Goal: Task Accomplishment & Management: Use online tool/utility

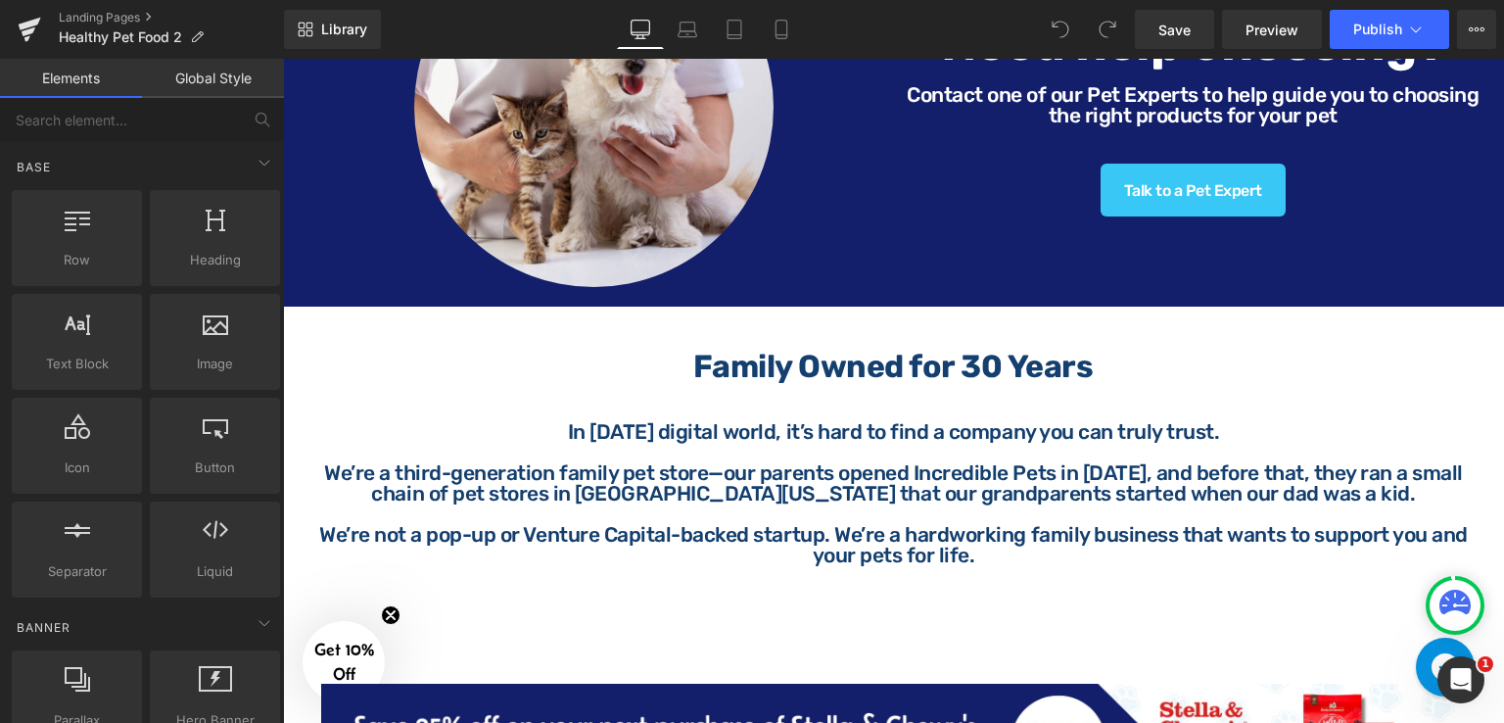
scroll to position [1661, 0]
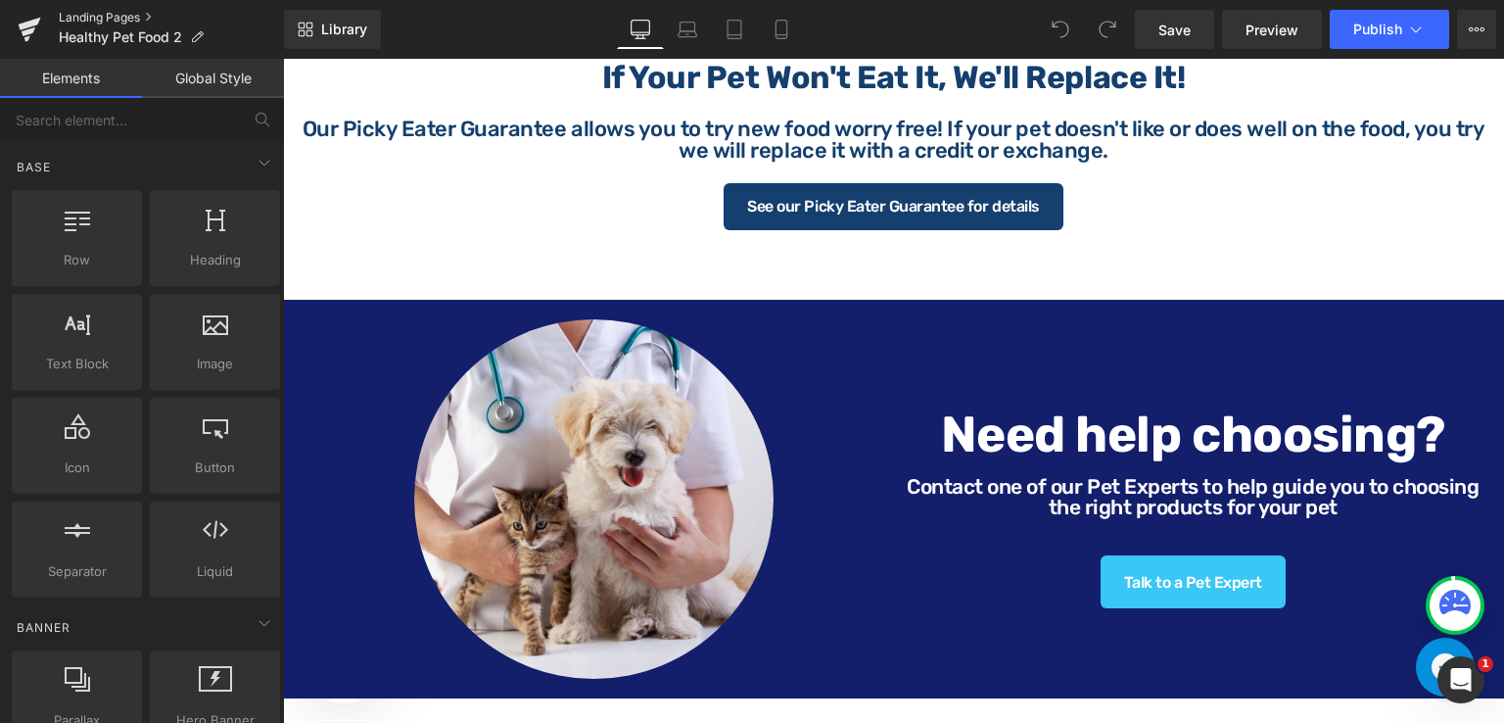
click at [94, 15] on link "Landing Pages" at bounding box center [171, 18] width 225 height 16
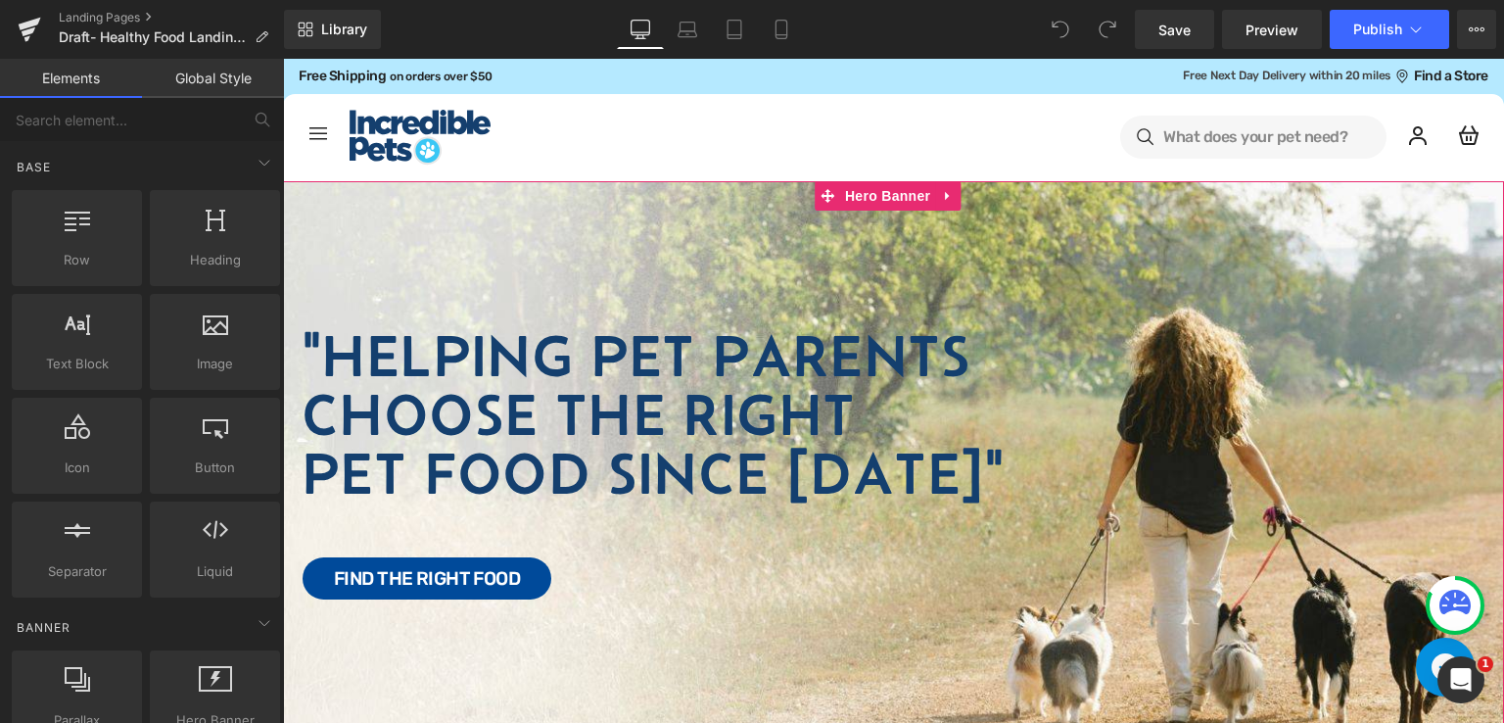
click at [894, 232] on div at bounding box center [893, 478] width 1221 height 594
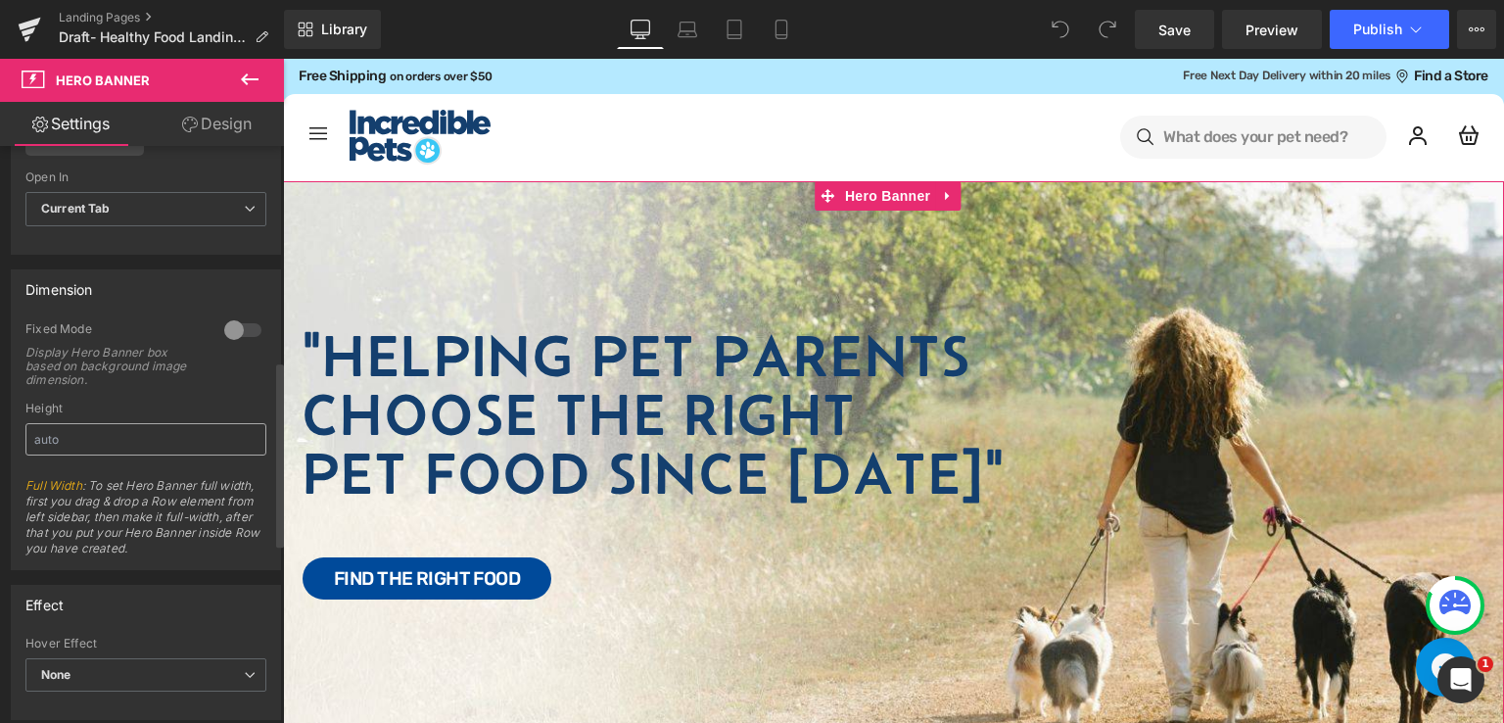
scroll to position [783, 0]
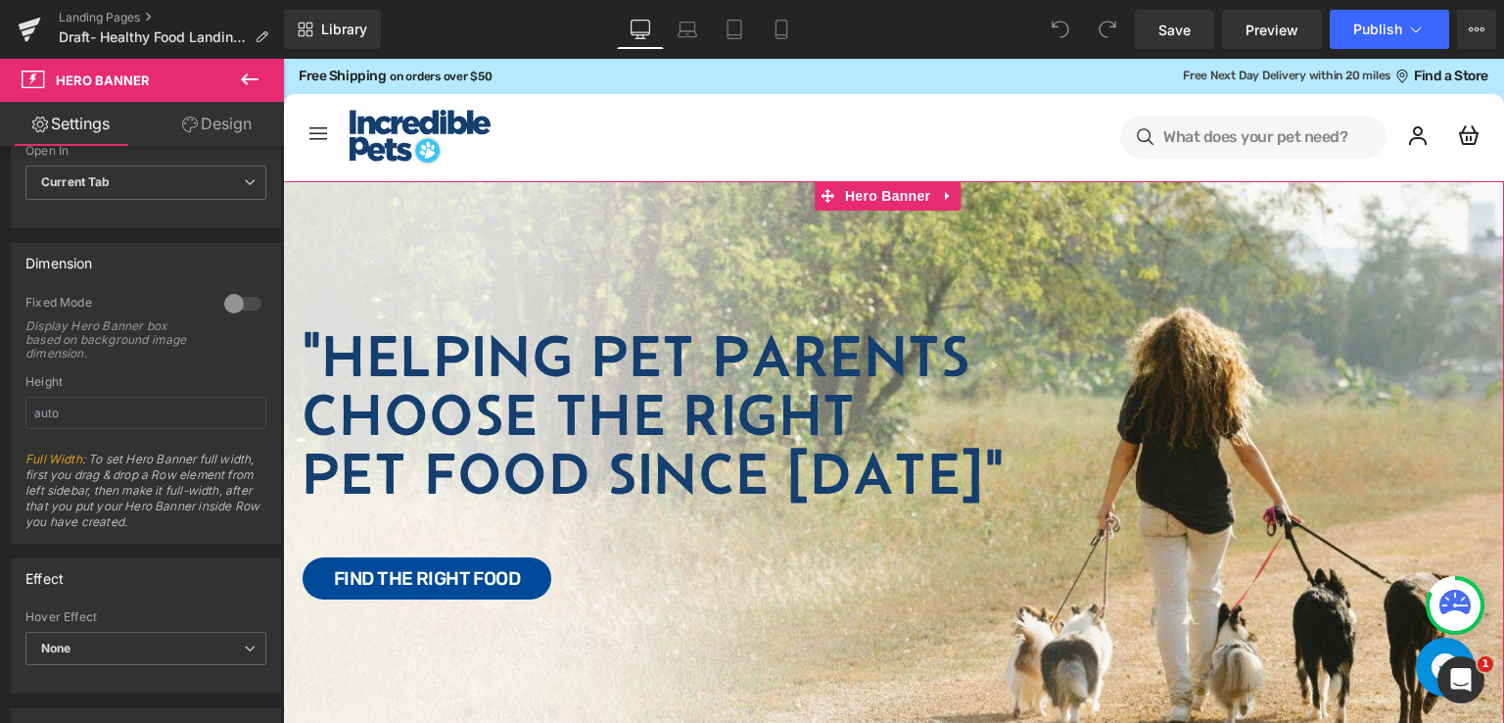
click at [204, 129] on link "Design" at bounding box center [217, 124] width 142 height 44
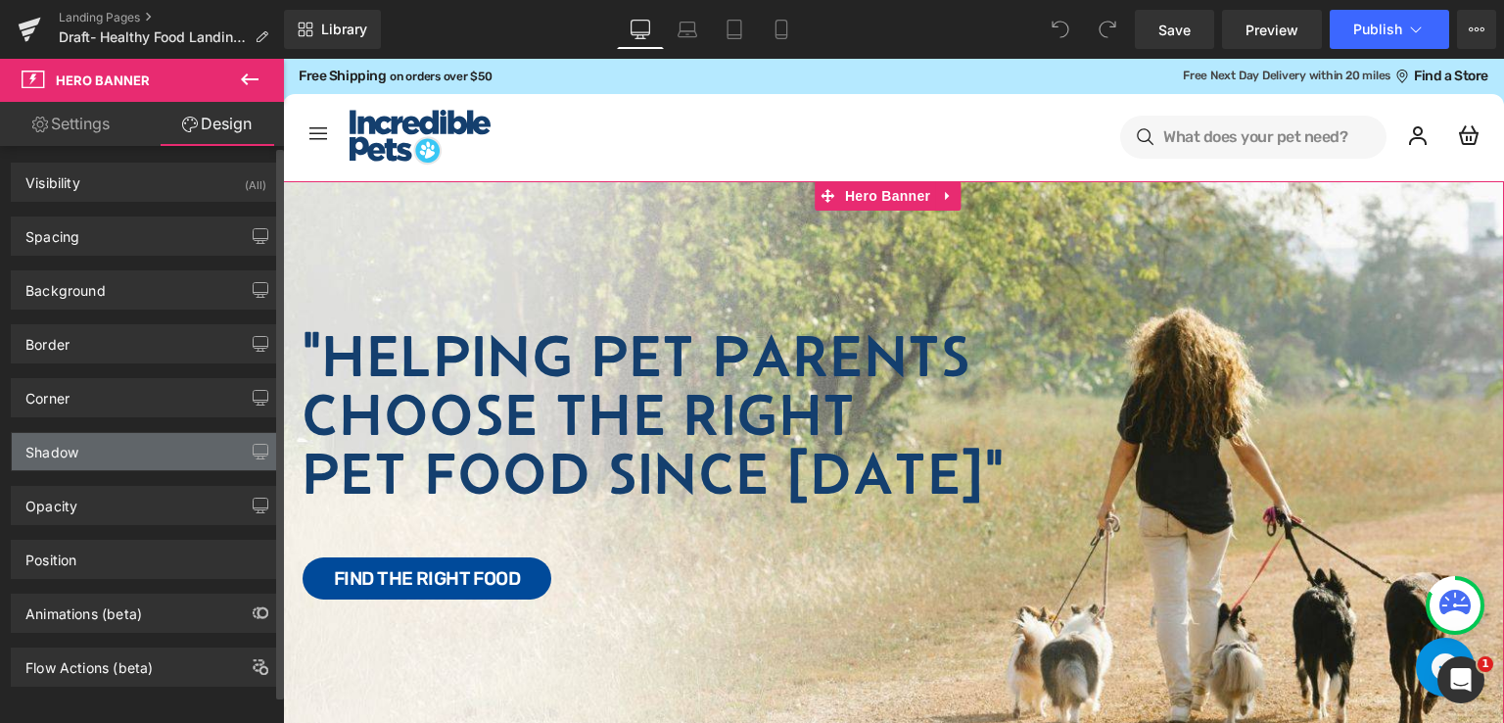
scroll to position [0, 0]
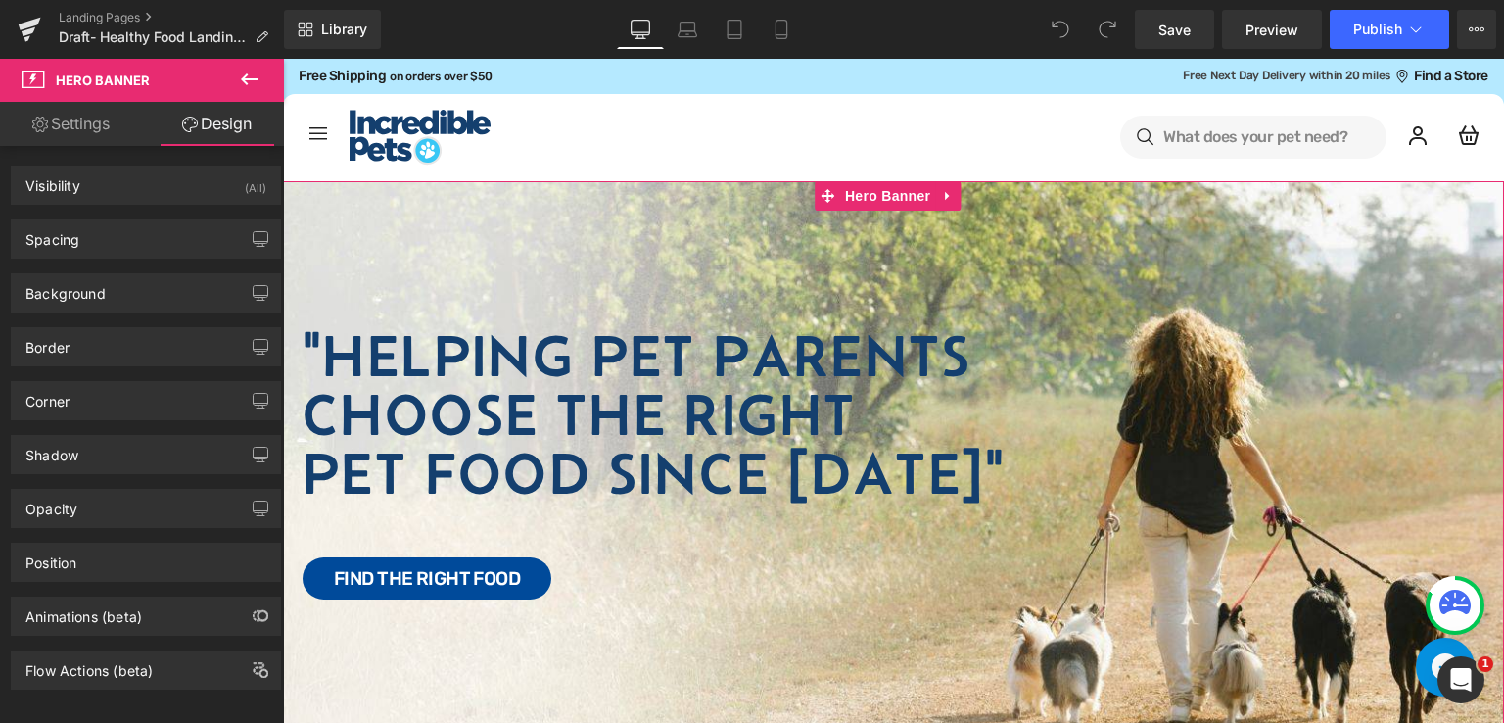
click at [102, 128] on link "Settings" at bounding box center [71, 124] width 142 height 44
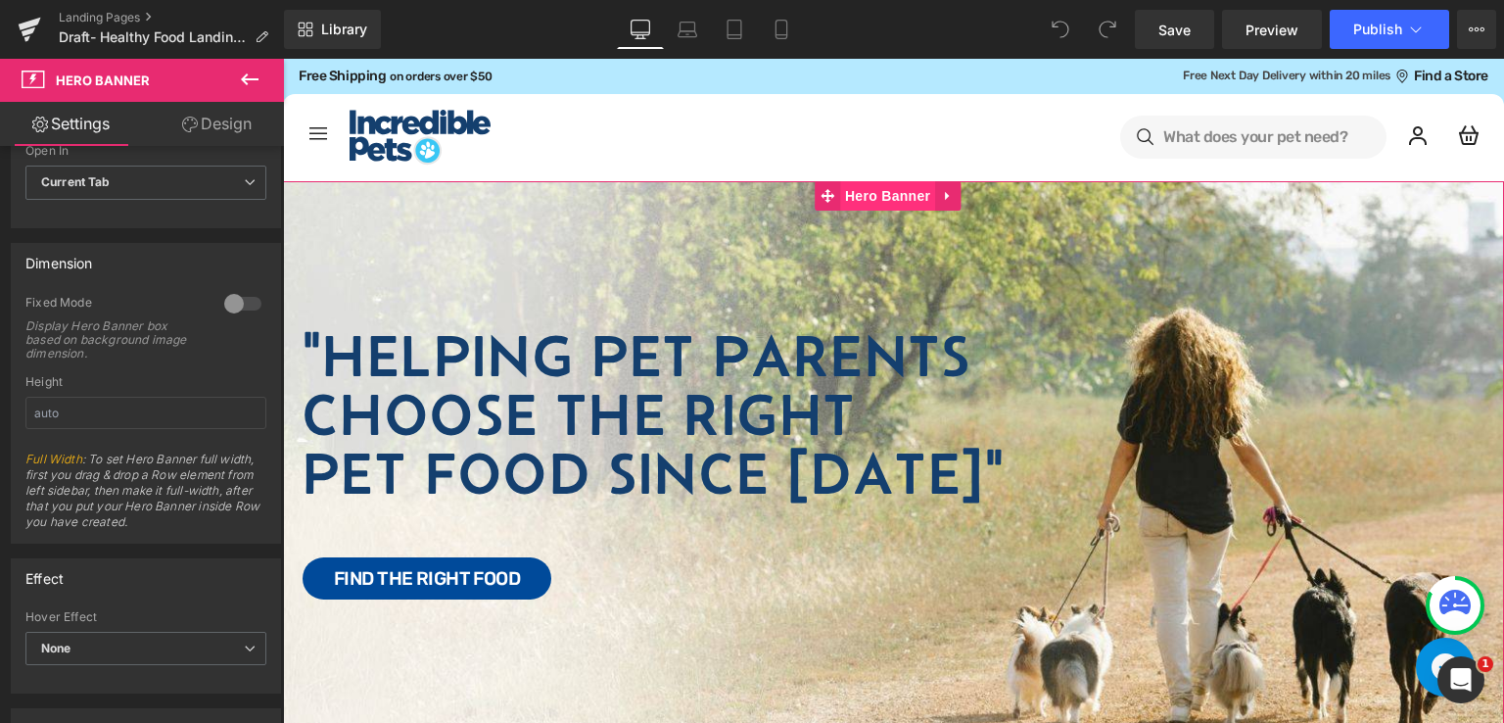
click at [874, 191] on span "Hero Banner" at bounding box center [887, 195] width 95 height 29
click at [235, 301] on div at bounding box center [242, 303] width 47 height 31
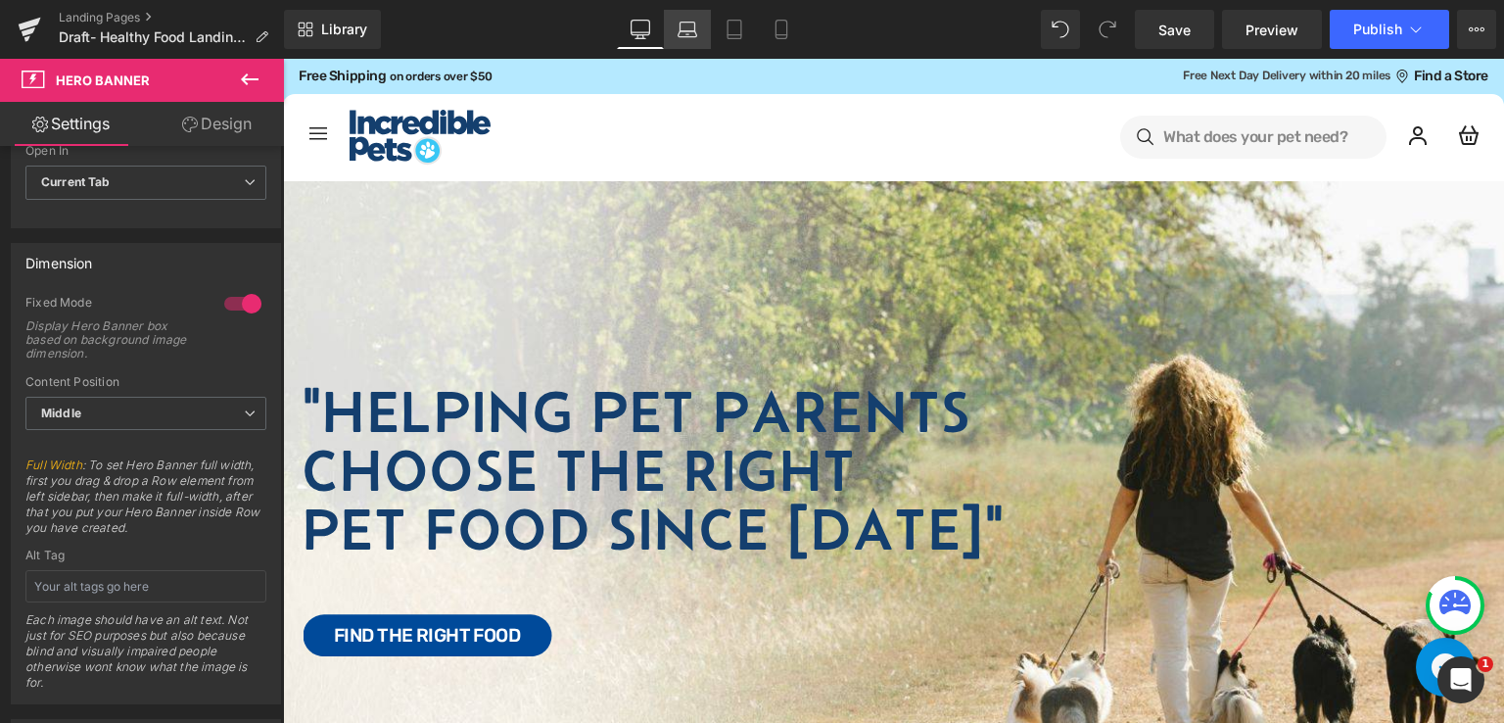
click at [702, 27] on link "Laptop" at bounding box center [687, 29] width 47 height 39
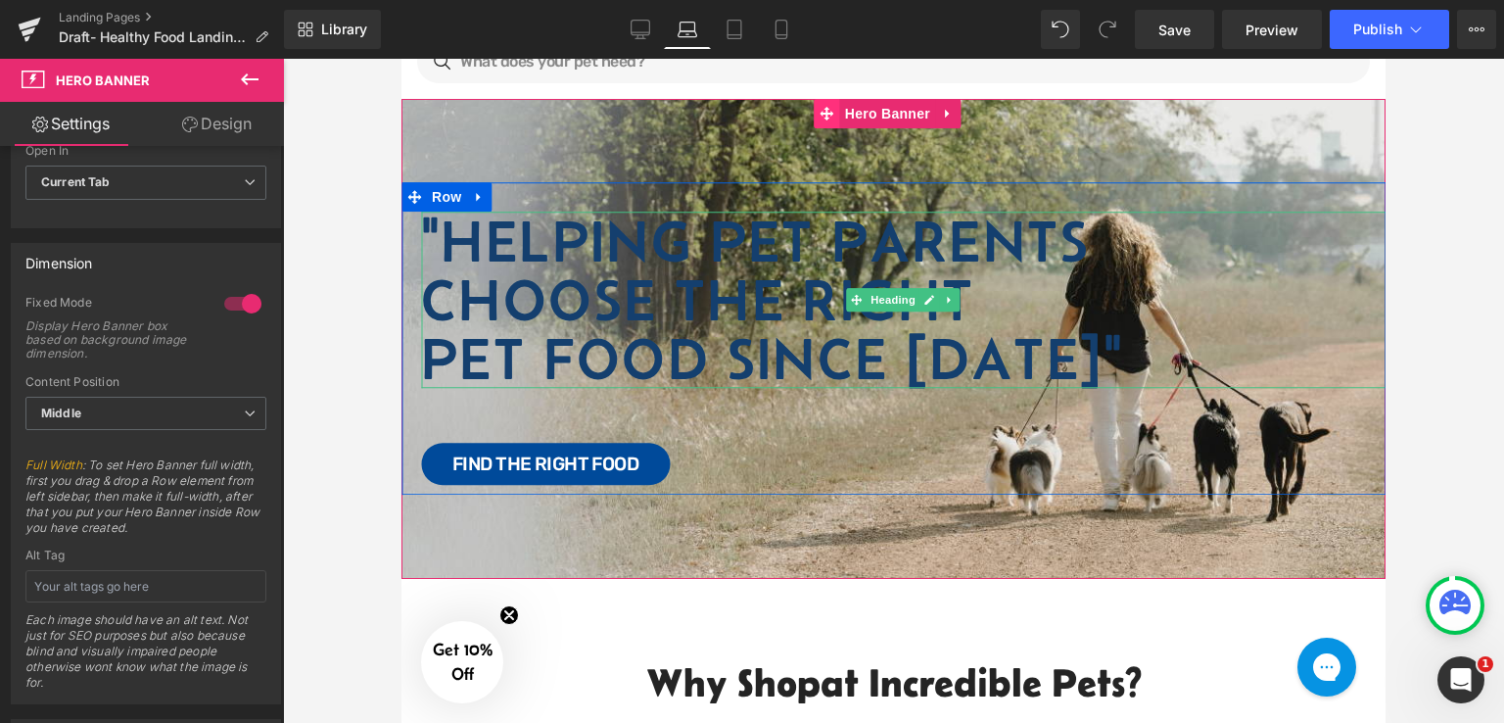
scroll to position [98, 0]
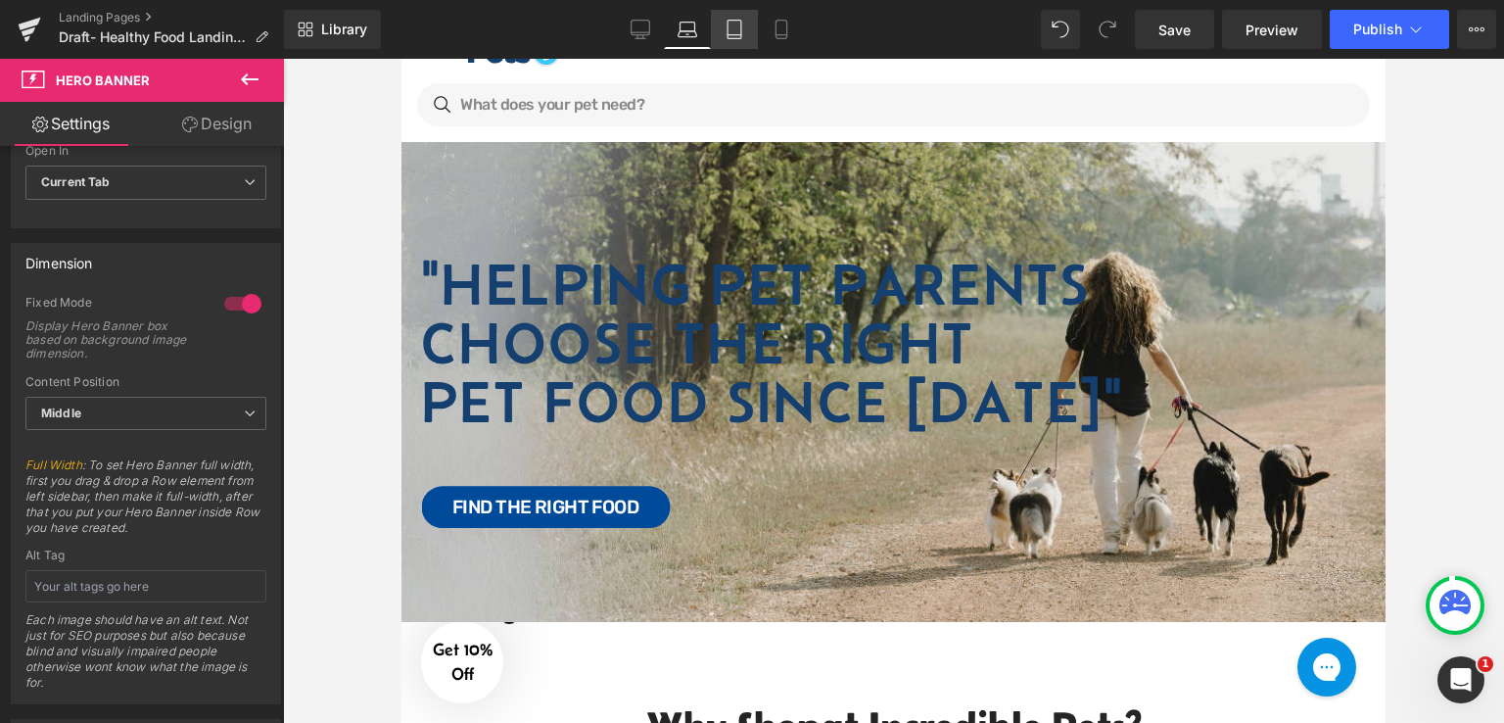
click at [745, 35] on link "Tablet" at bounding box center [734, 29] width 47 height 39
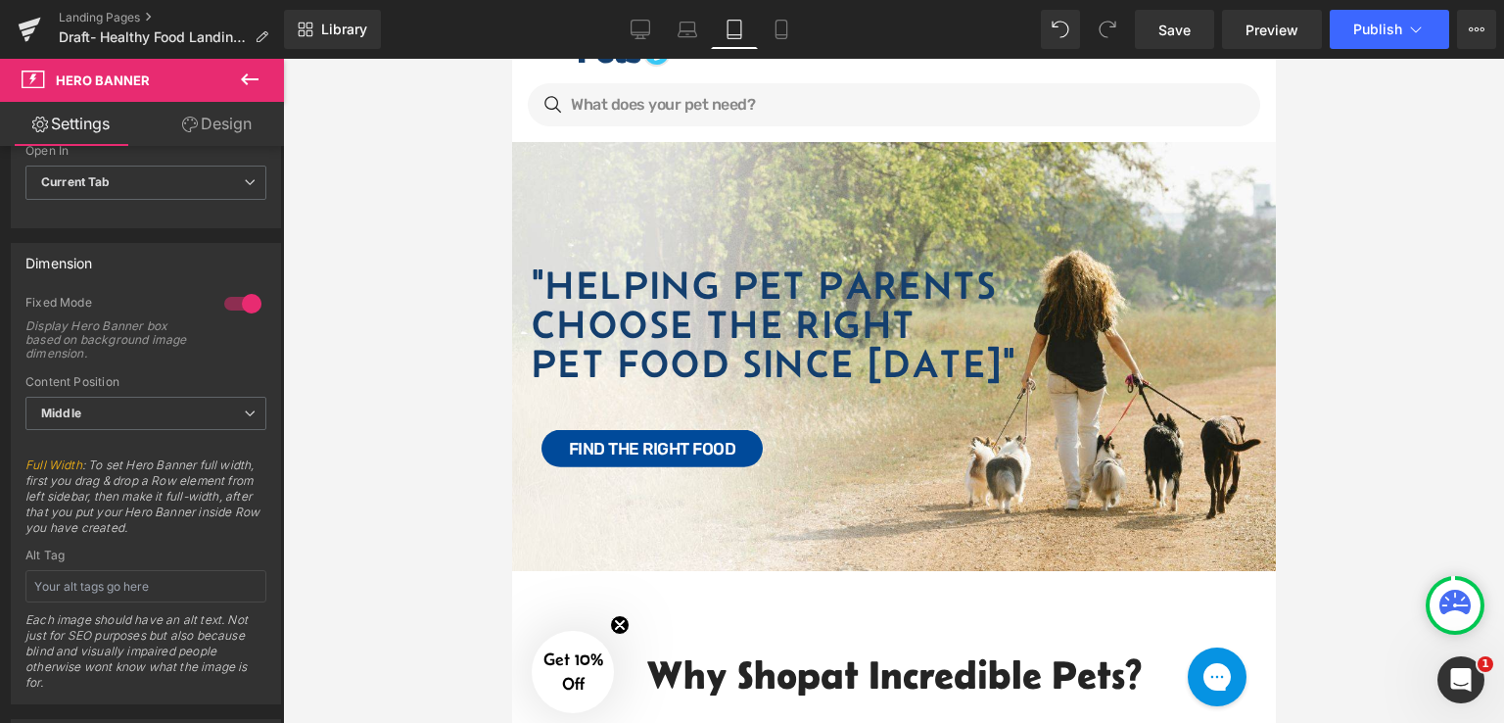
type input "[URL][DOMAIN_NAME]"
click at [772, 28] on icon at bounding box center [782, 30] width 20 height 20
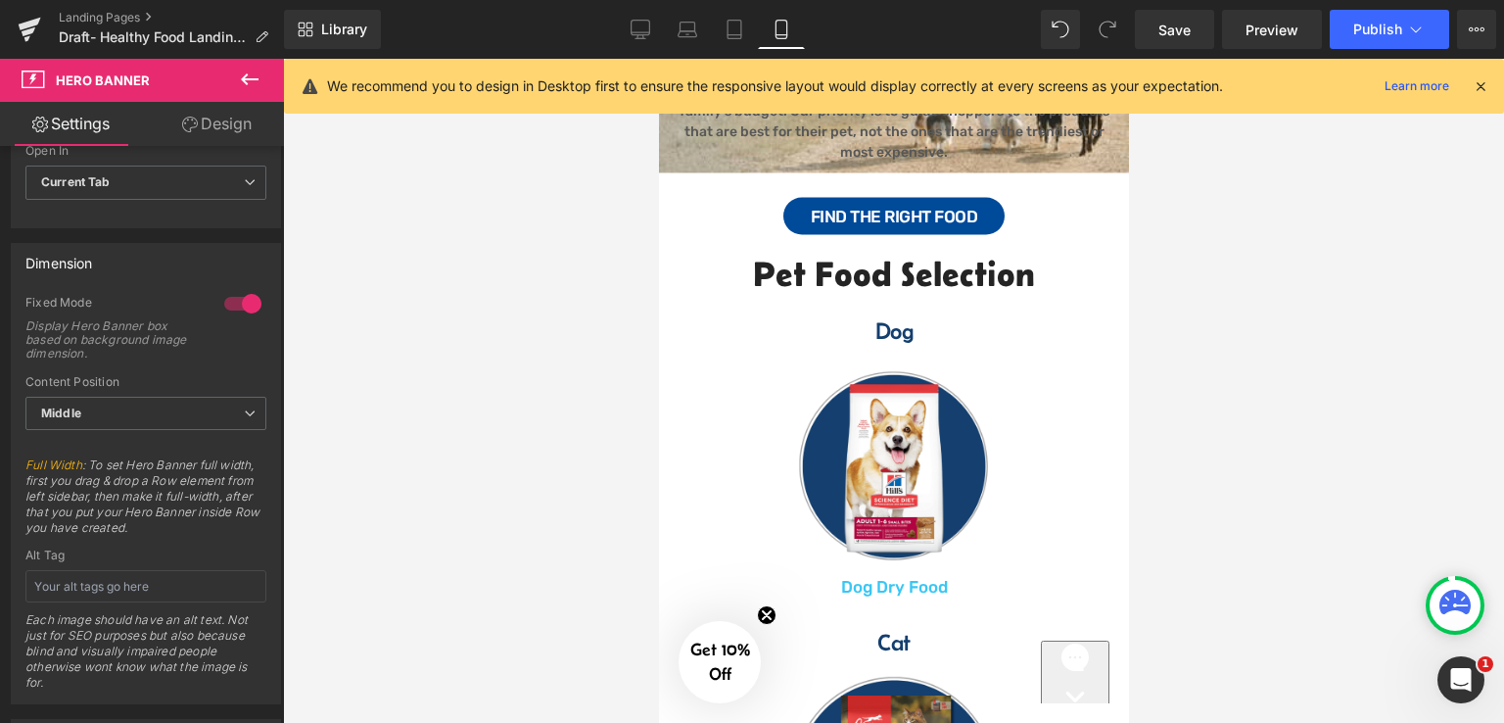
scroll to position [0, 0]
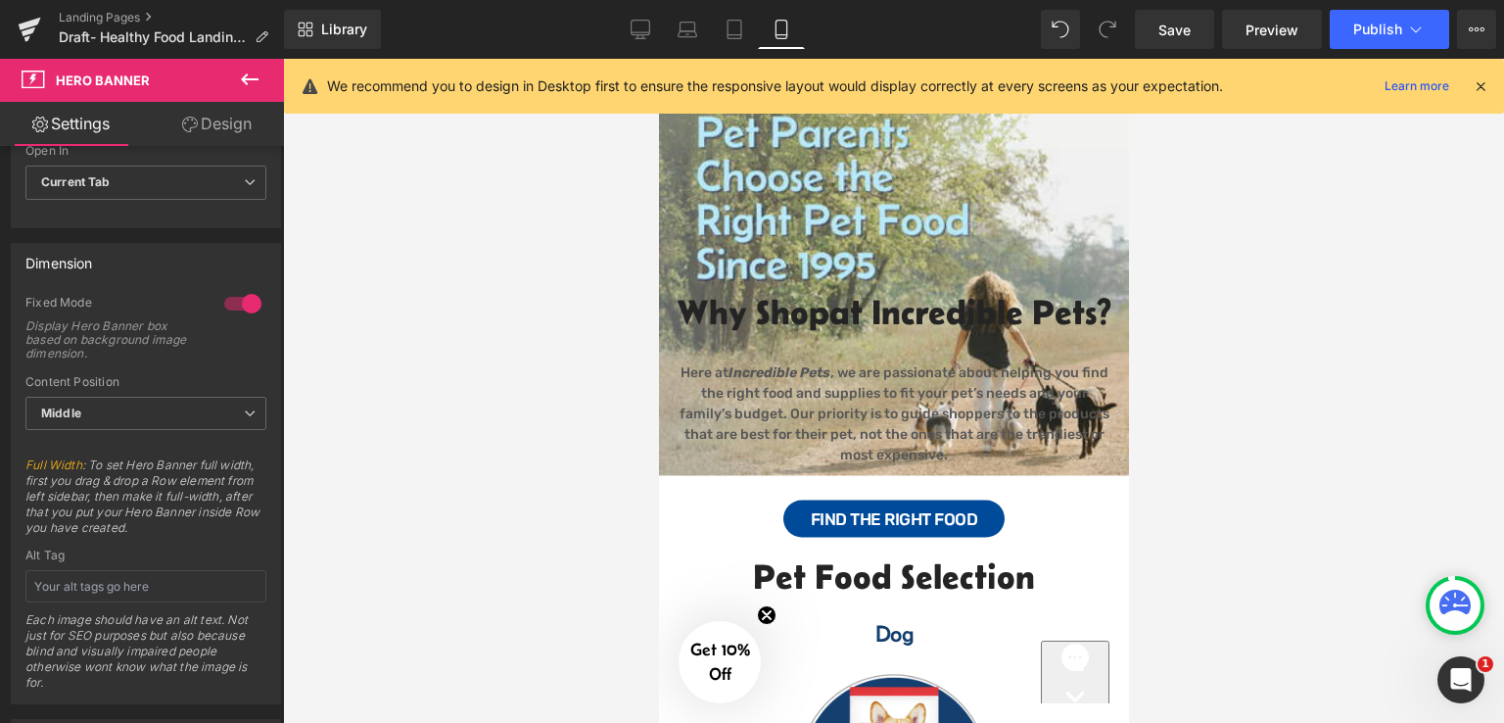
drag, startPoint x: 1124, startPoint y: 143, endPoint x: 1791, endPoint y: 169, distance: 667.4
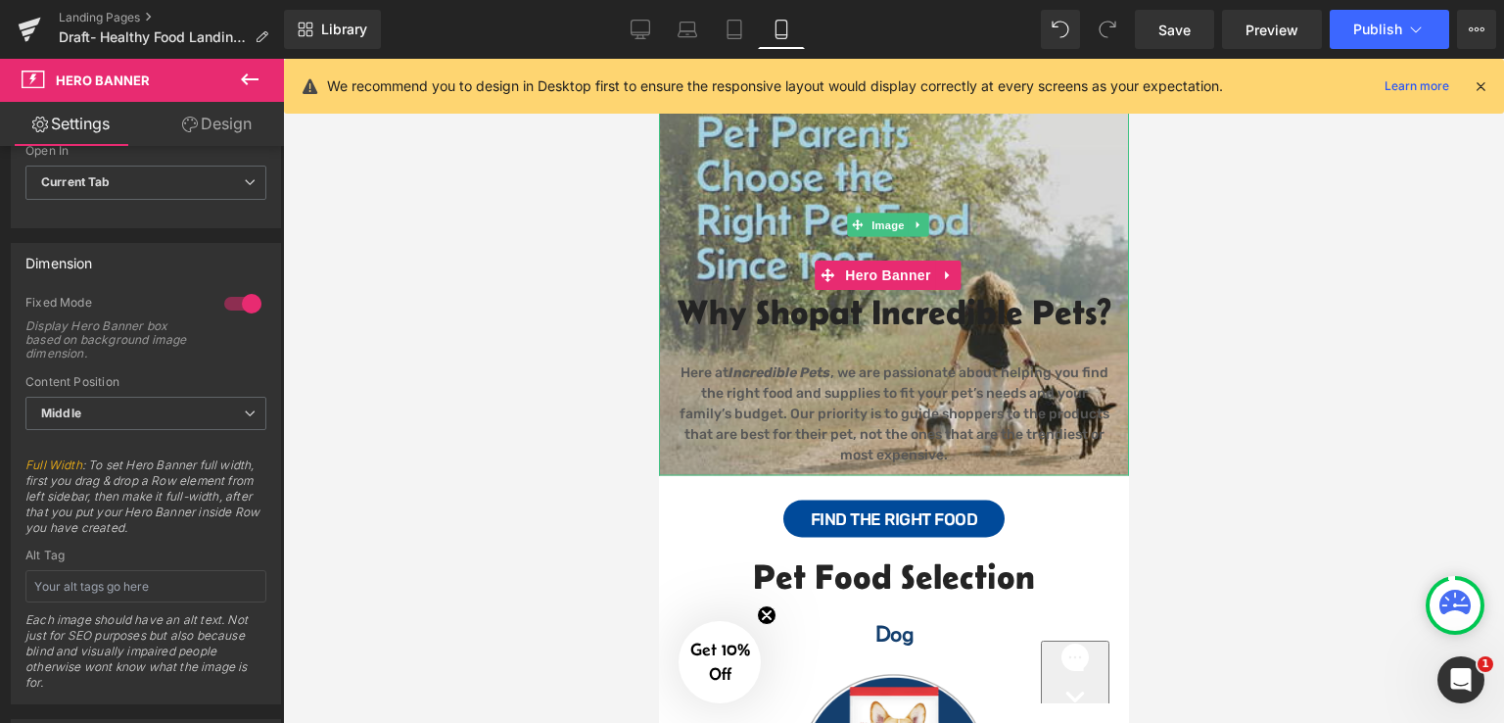
click at [674, 208] on img at bounding box center [893, 225] width 470 height 501
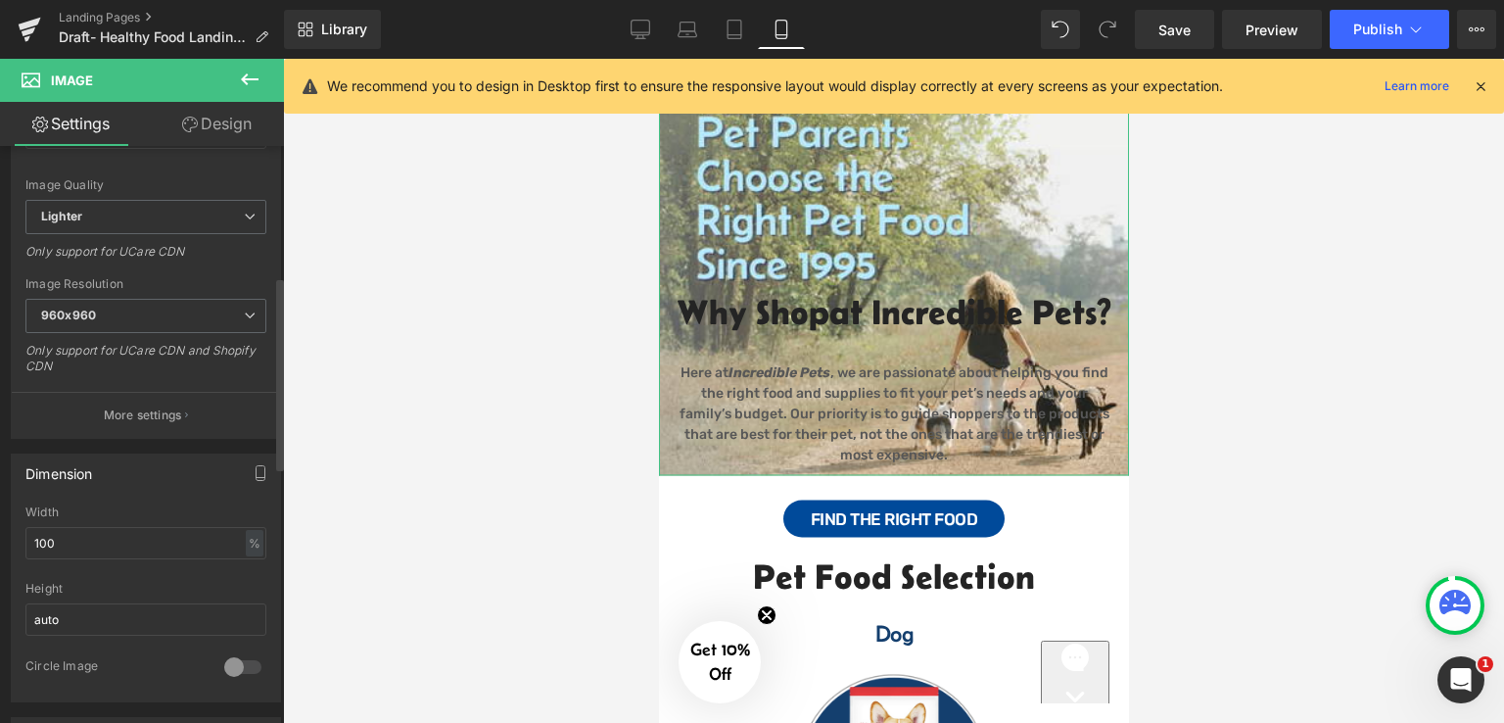
scroll to position [392, 0]
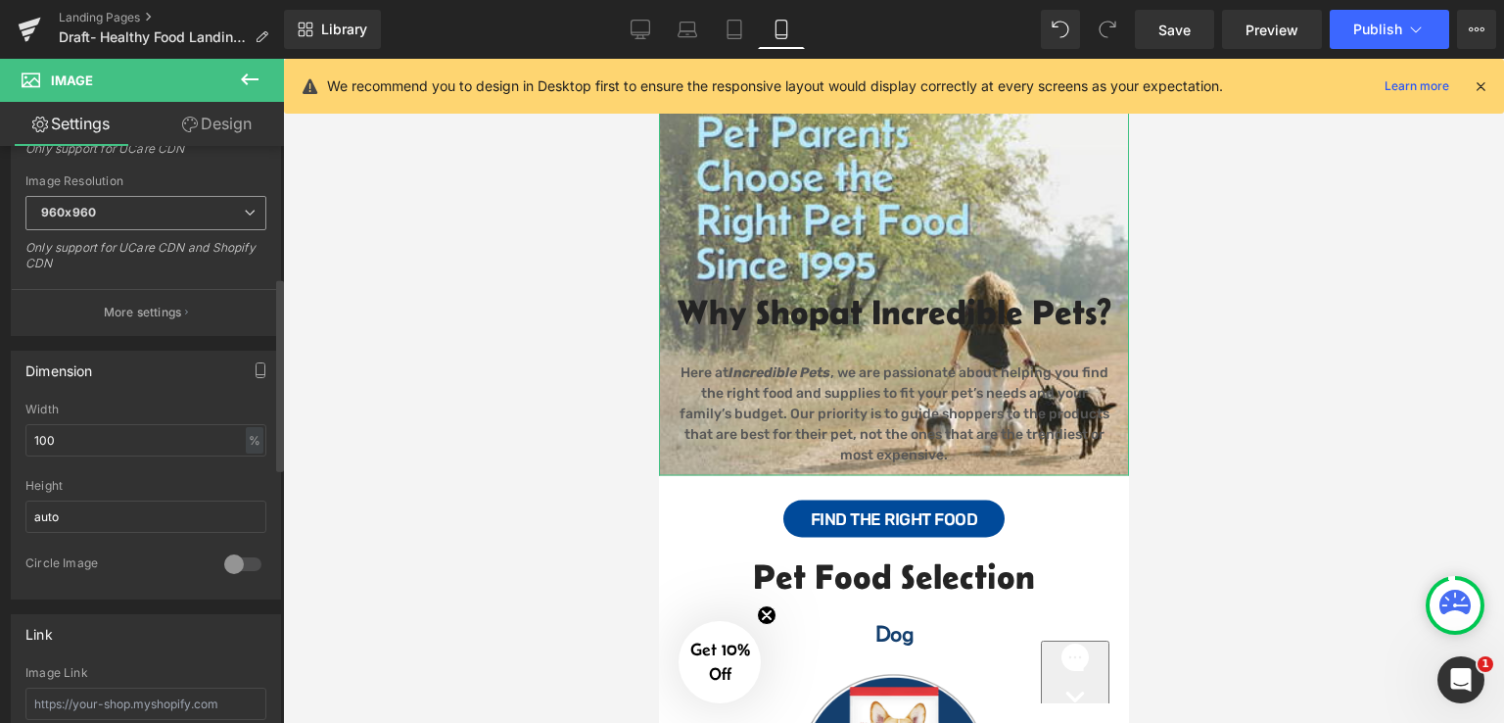
click at [237, 218] on span "960x960" at bounding box center [145, 213] width 241 height 34
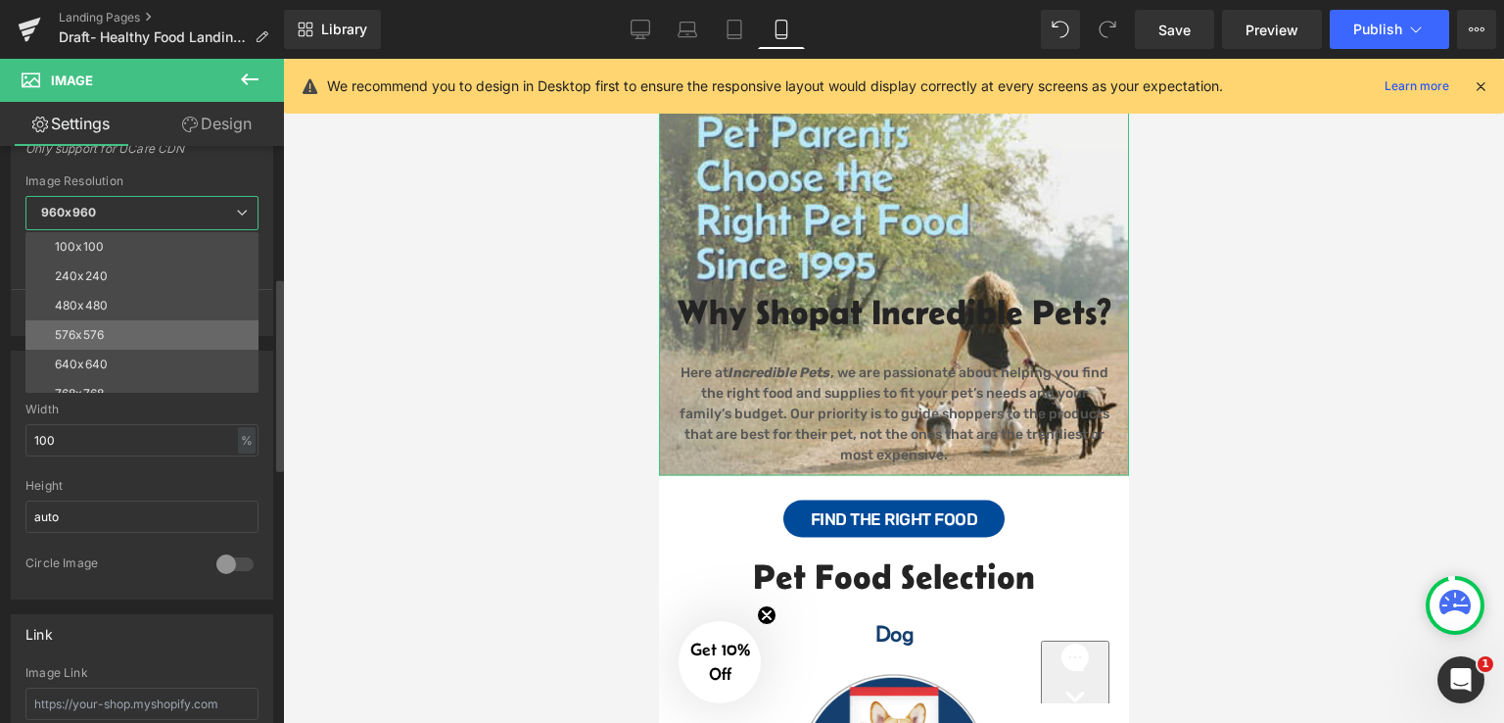
click at [210, 334] on li "576x576" at bounding box center [146, 334] width 242 height 29
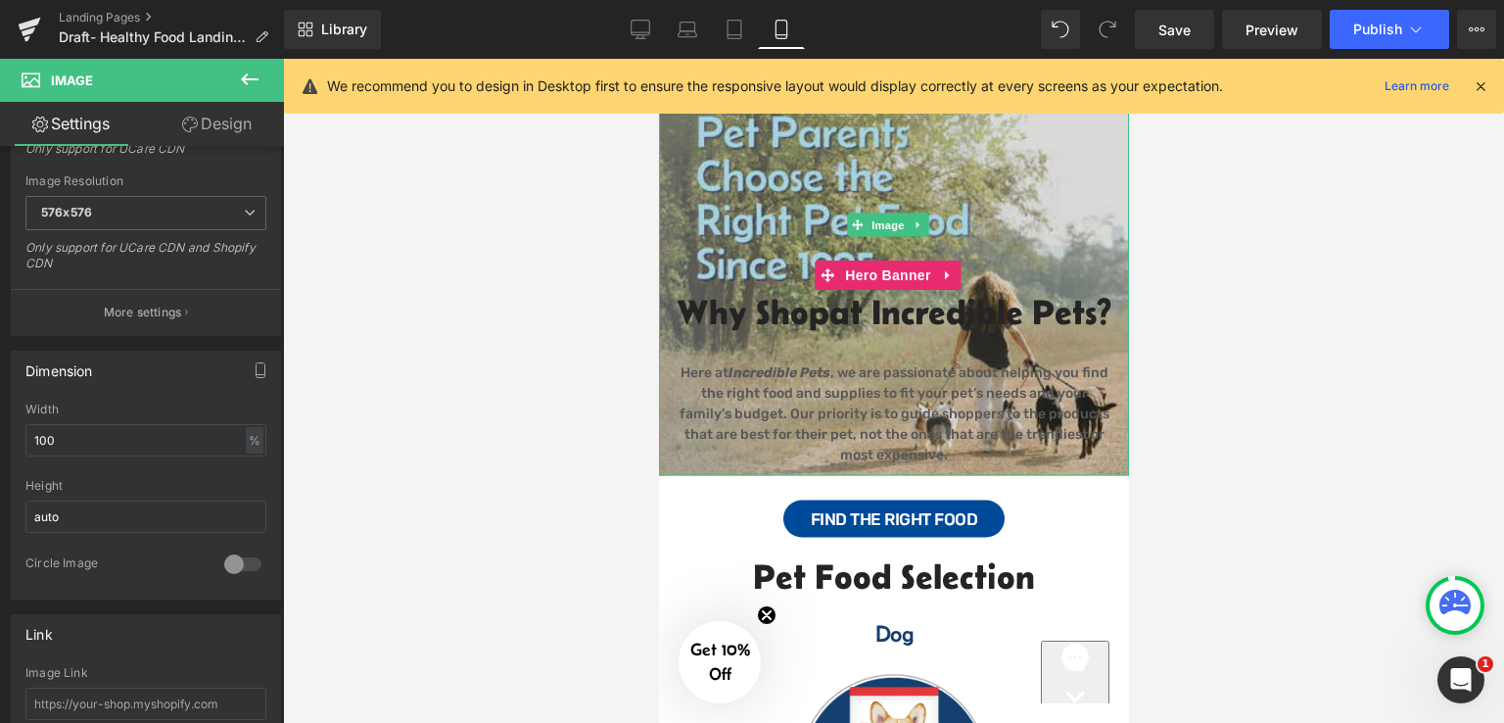
click at [1085, 185] on img at bounding box center [893, 225] width 470 height 501
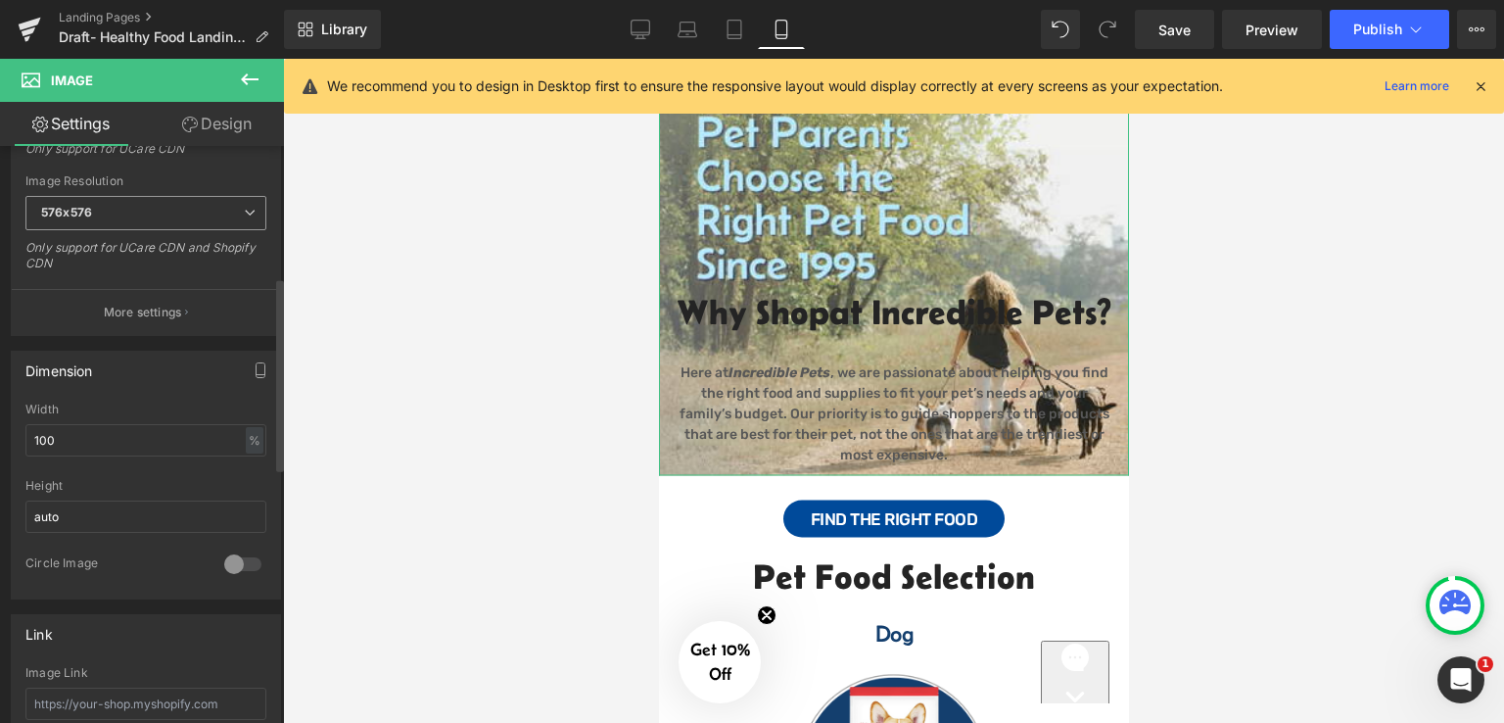
click at [150, 215] on span "576x576" at bounding box center [145, 213] width 241 height 34
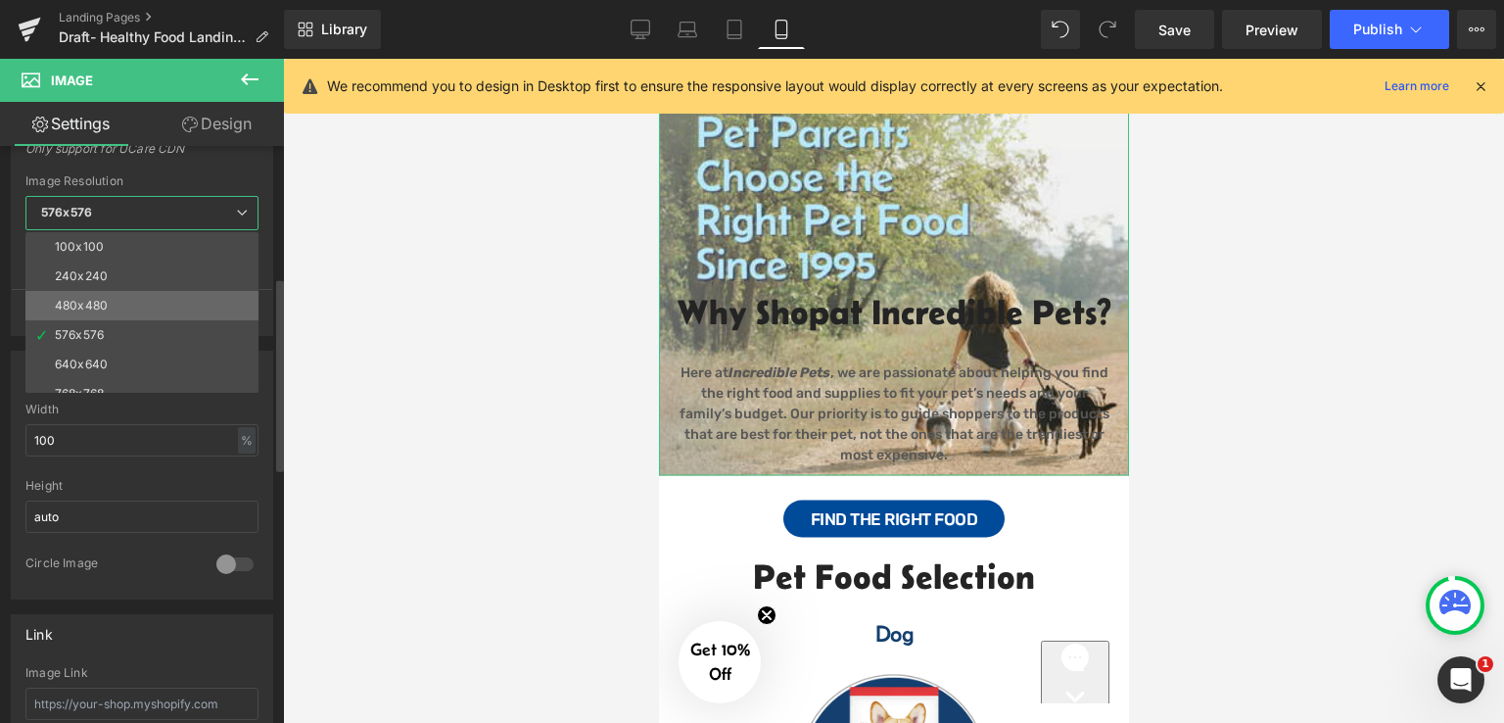
click at [118, 294] on li "480x480" at bounding box center [146, 305] width 242 height 29
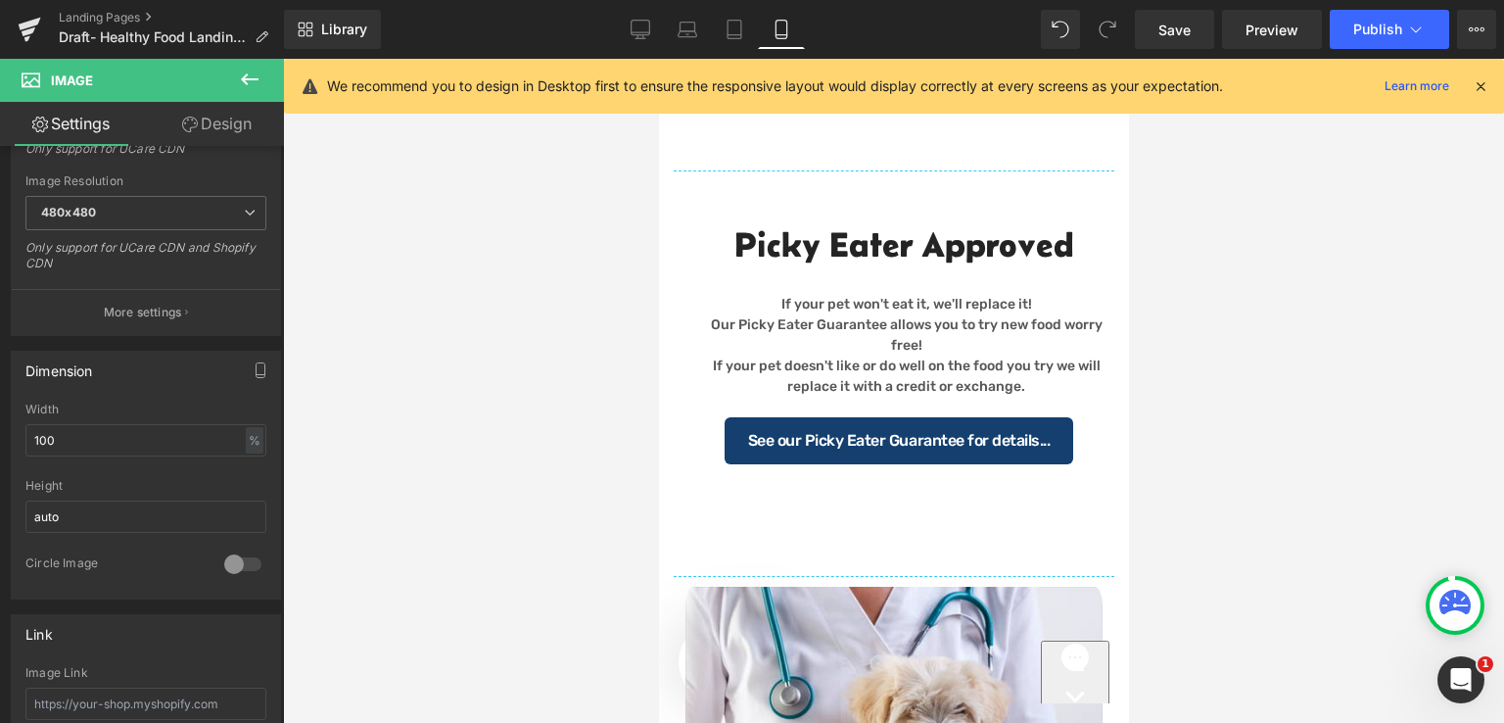
scroll to position [0, 0]
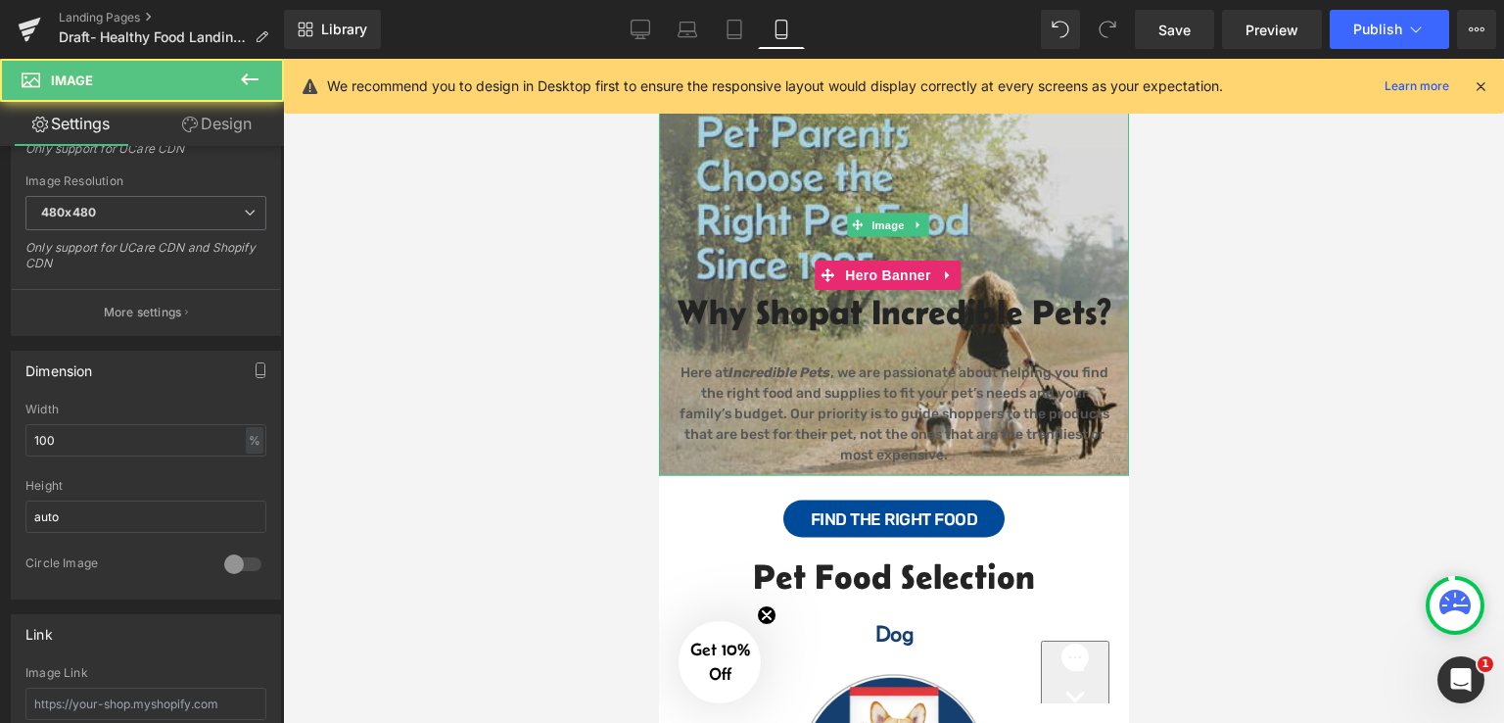
click at [696, 181] on img at bounding box center [893, 225] width 470 height 501
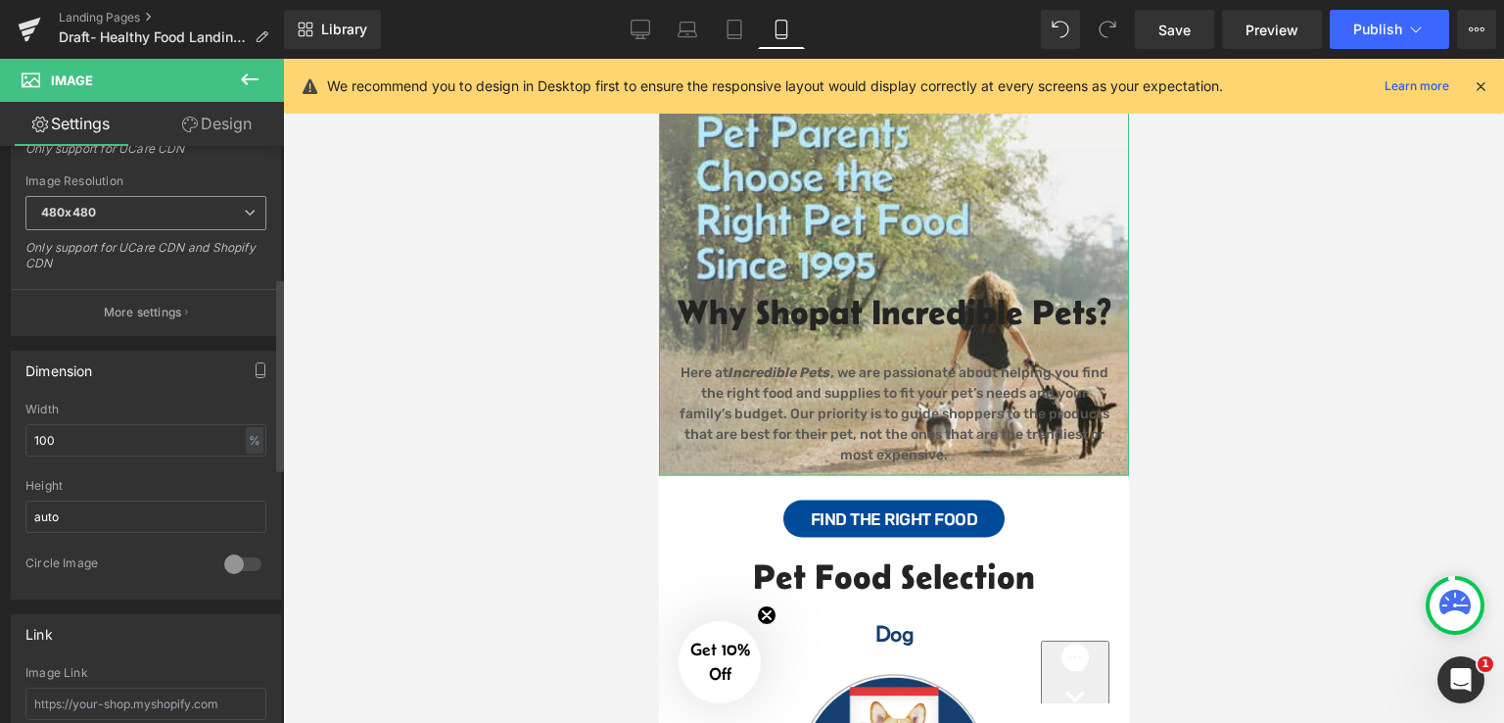
click at [204, 198] on span "480x480" at bounding box center [145, 213] width 241 height 34
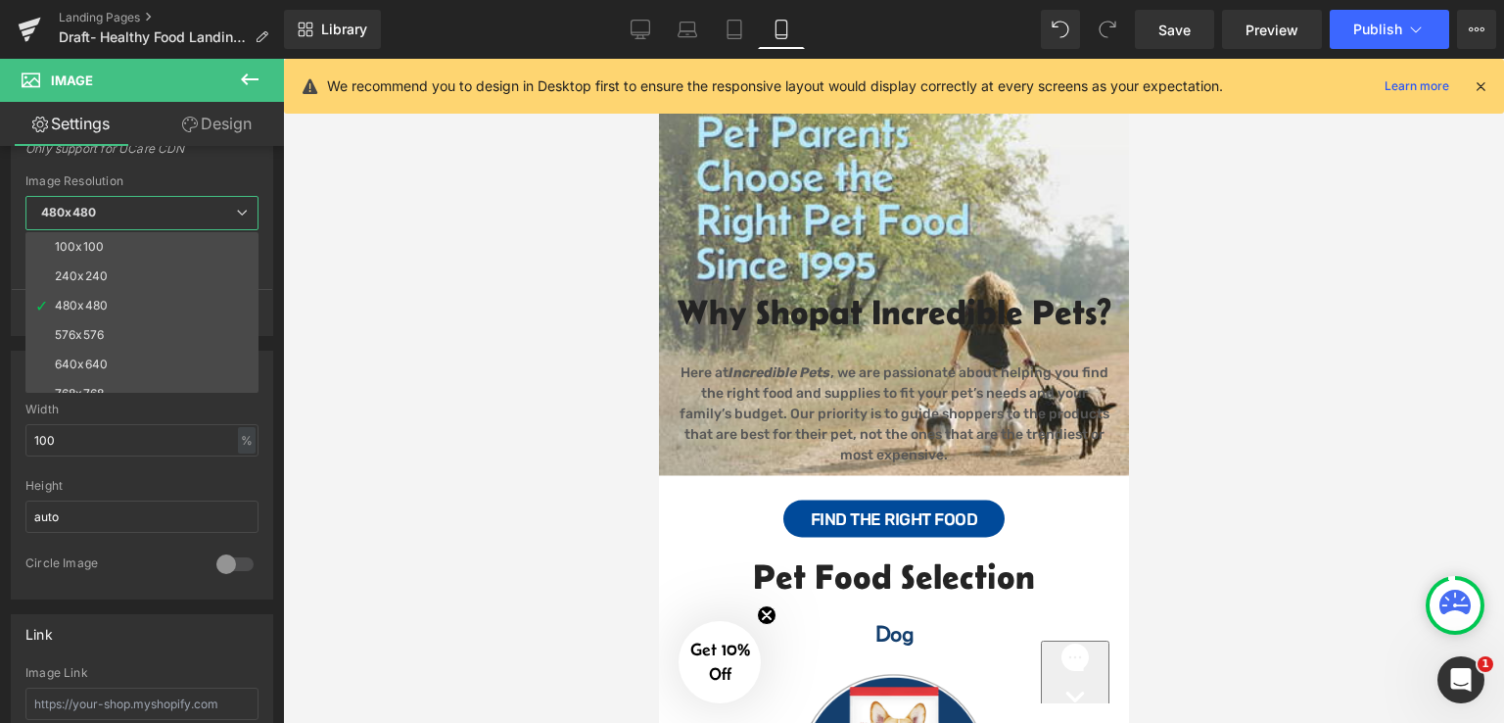
click at [389, 328] on div at bounding box center [893, 391] width 1221 height 664
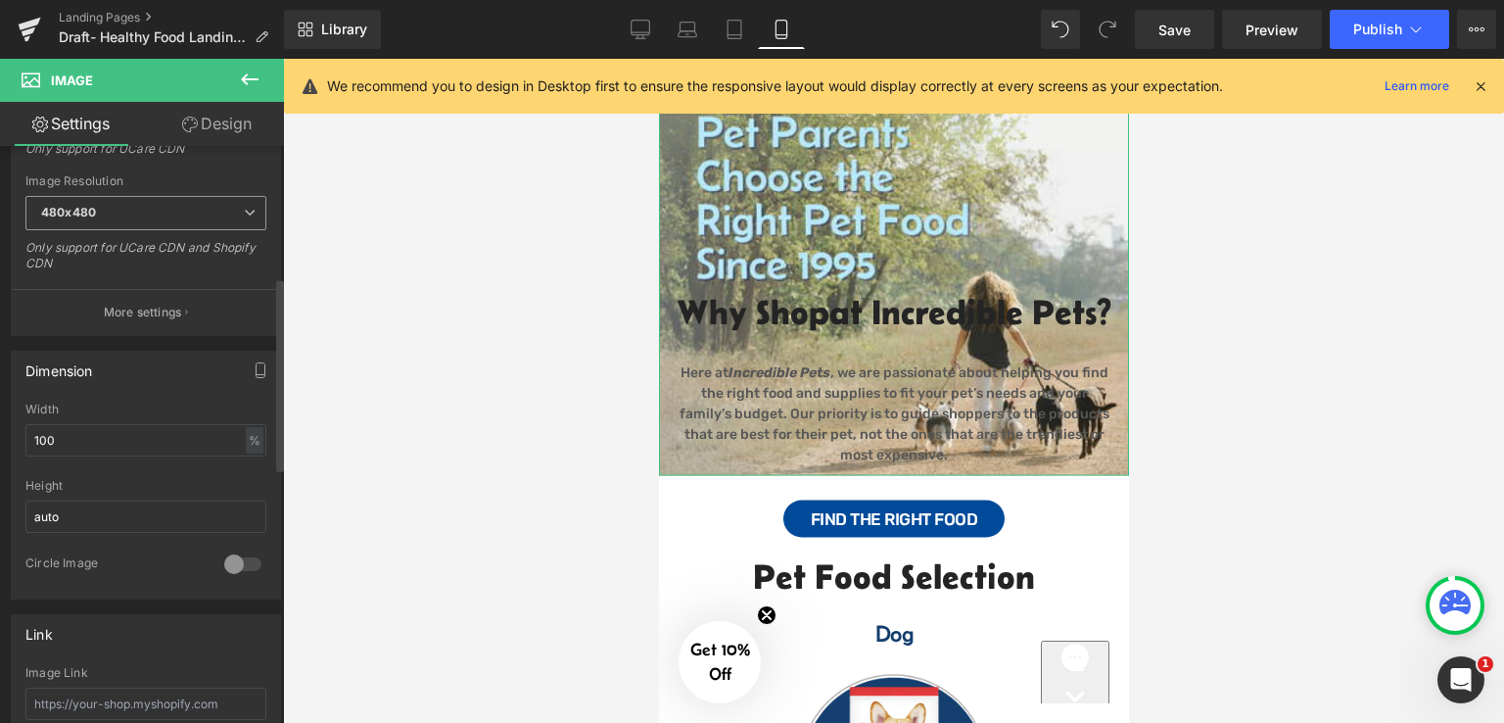
click at [168, 212] on span "480x480" at bounding box center [145, 213] width 241 height 34
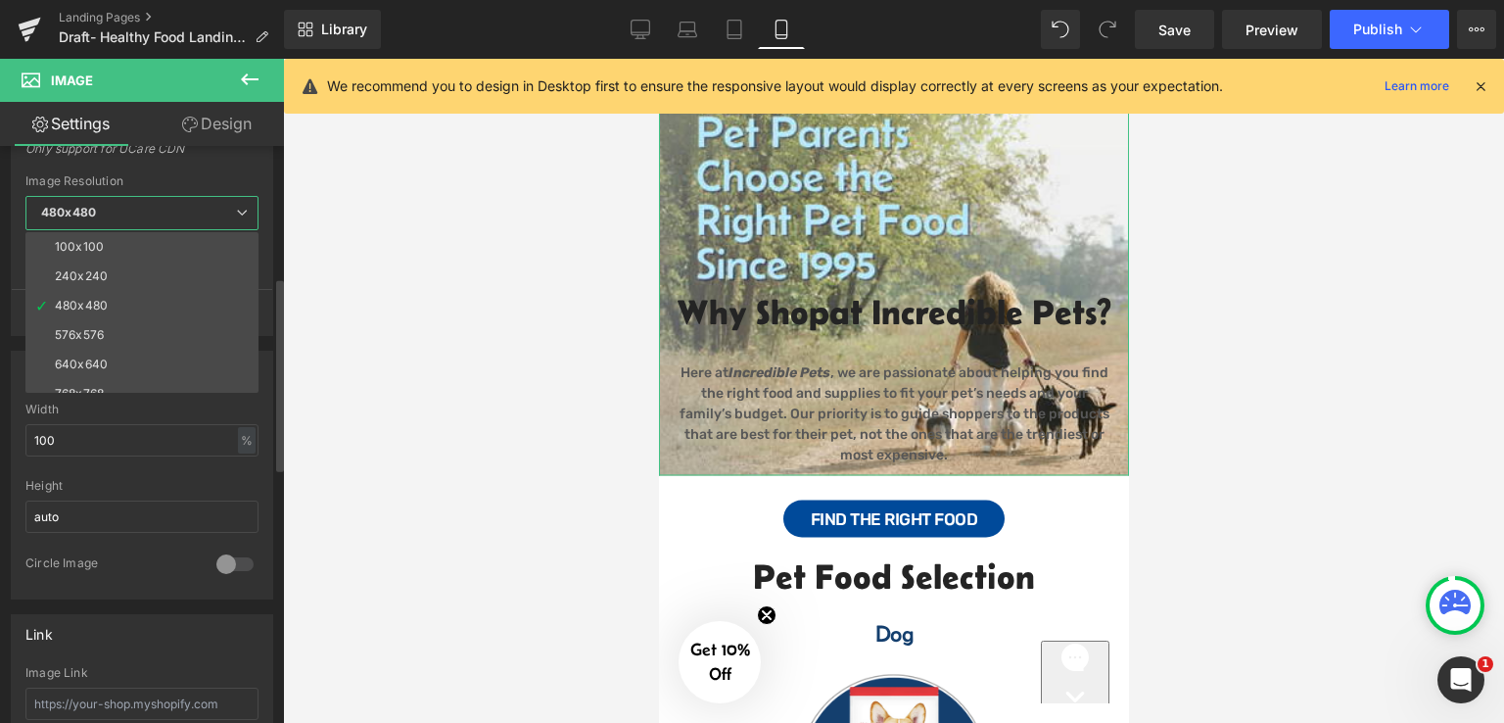
click at [147, 339] on li "576x576" at bounding box center [146, 334] width 242 height 29
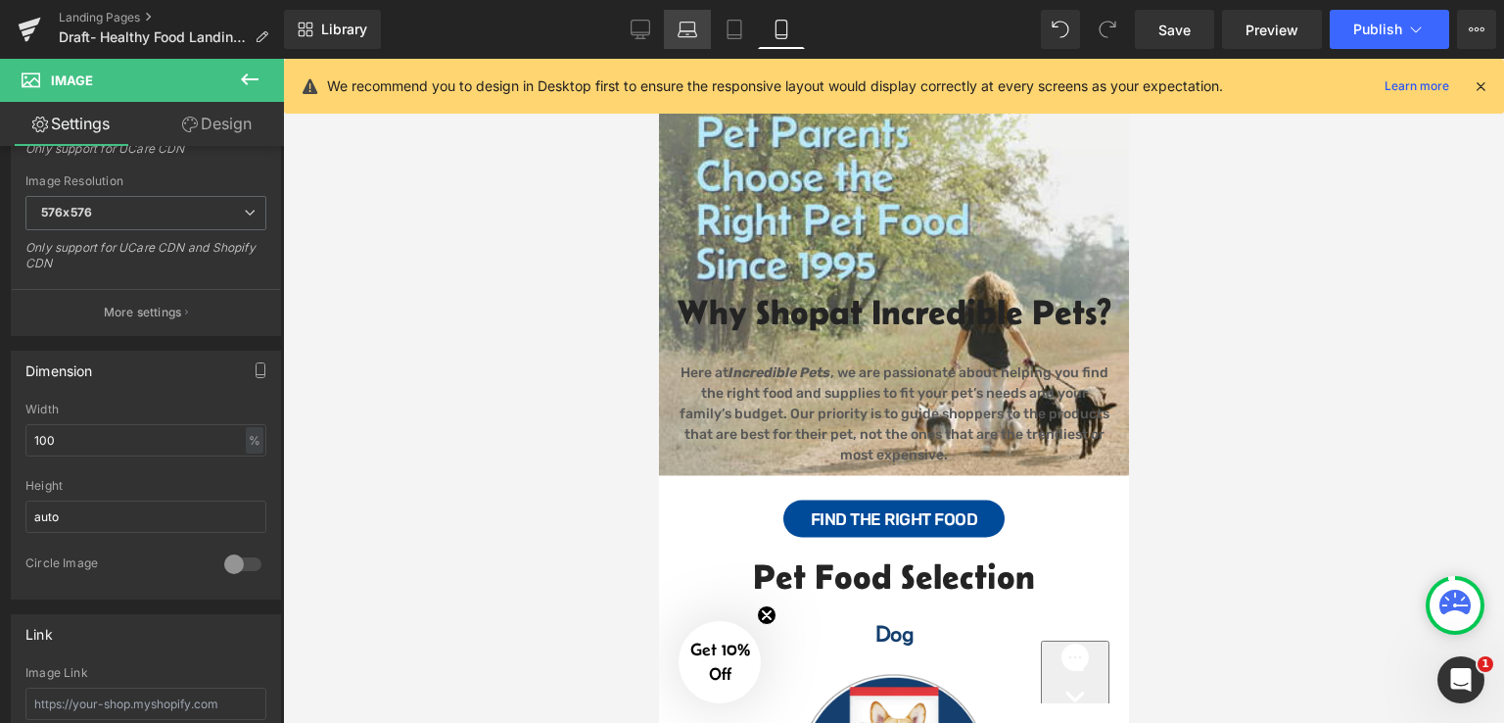
click at [689, 24] on icon at bounding box center [688, 30] width 20 height 20
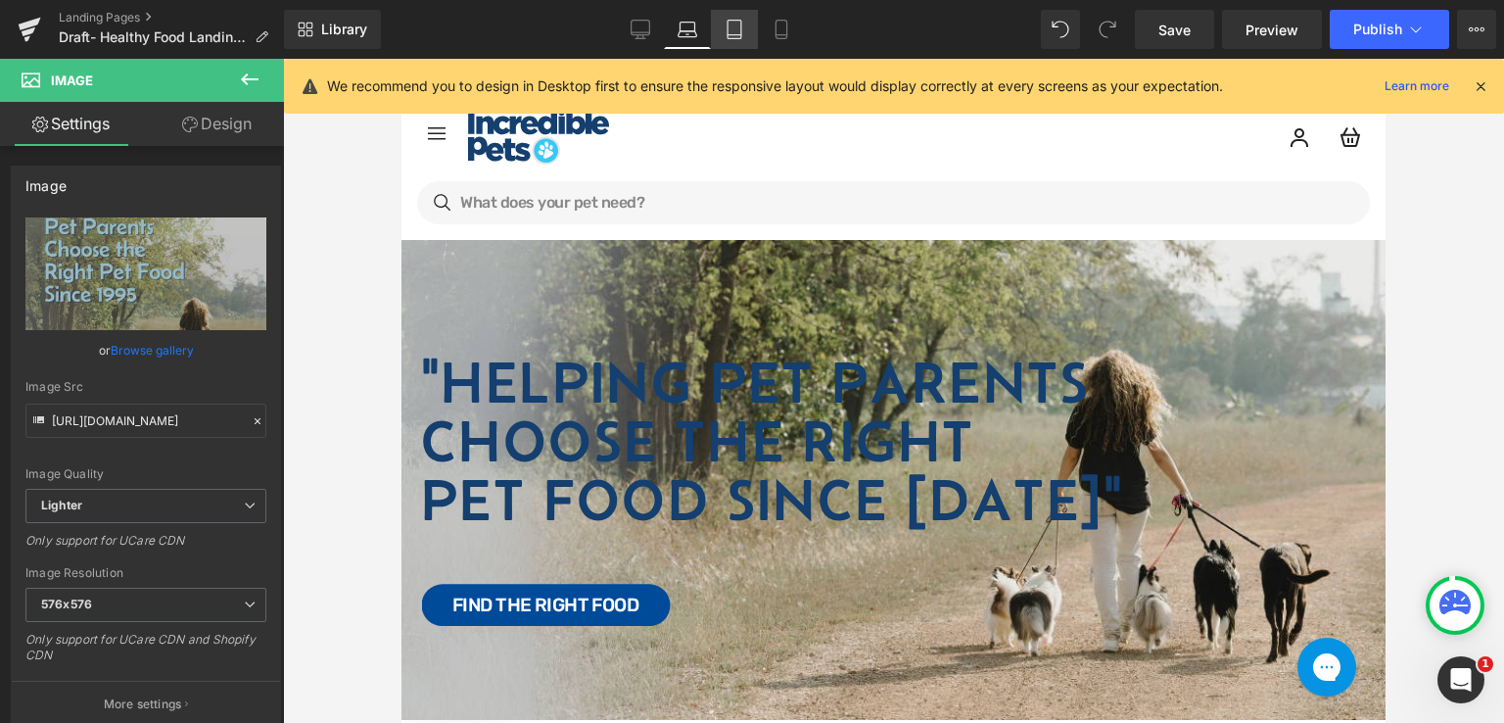
click at [733, 24] on icon at bounding box center [735, 30] width 20 height 20
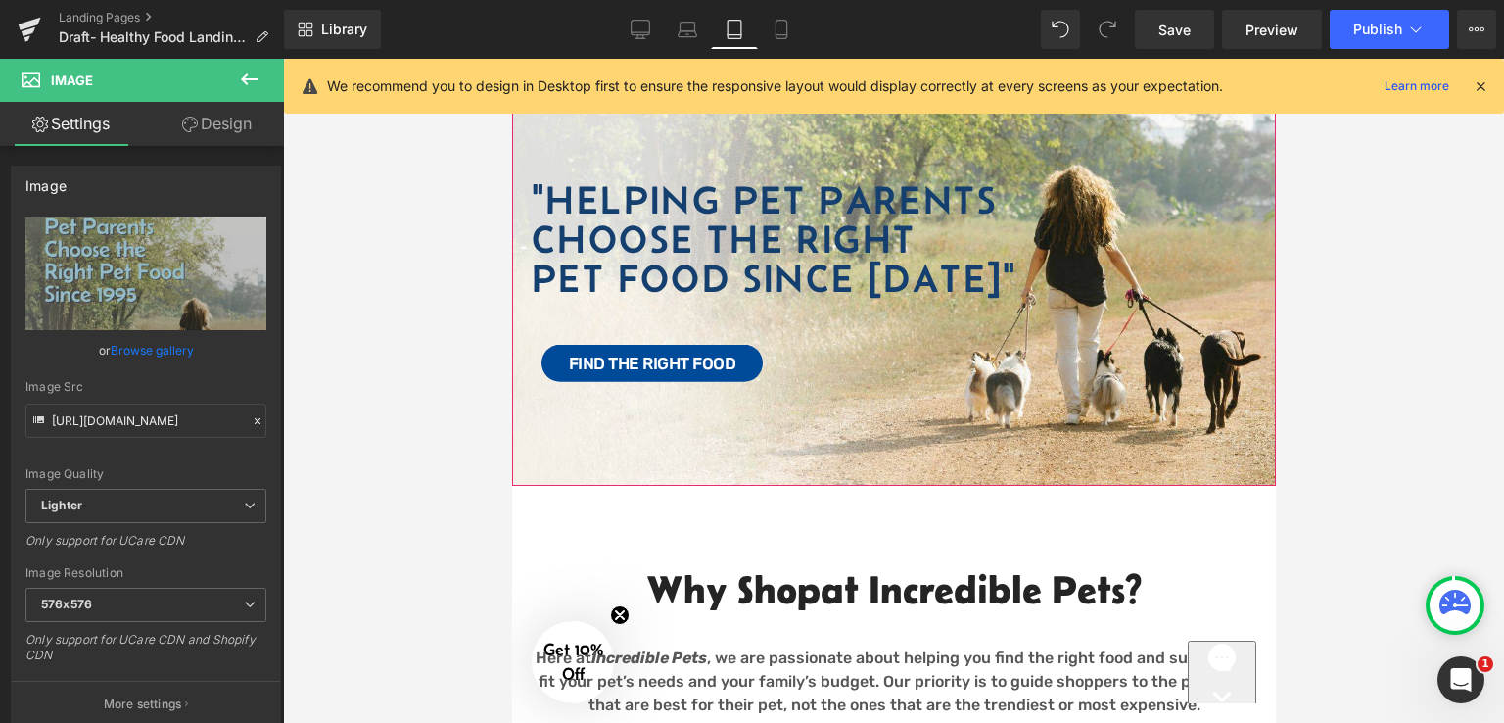
scroll to position [196, 0]
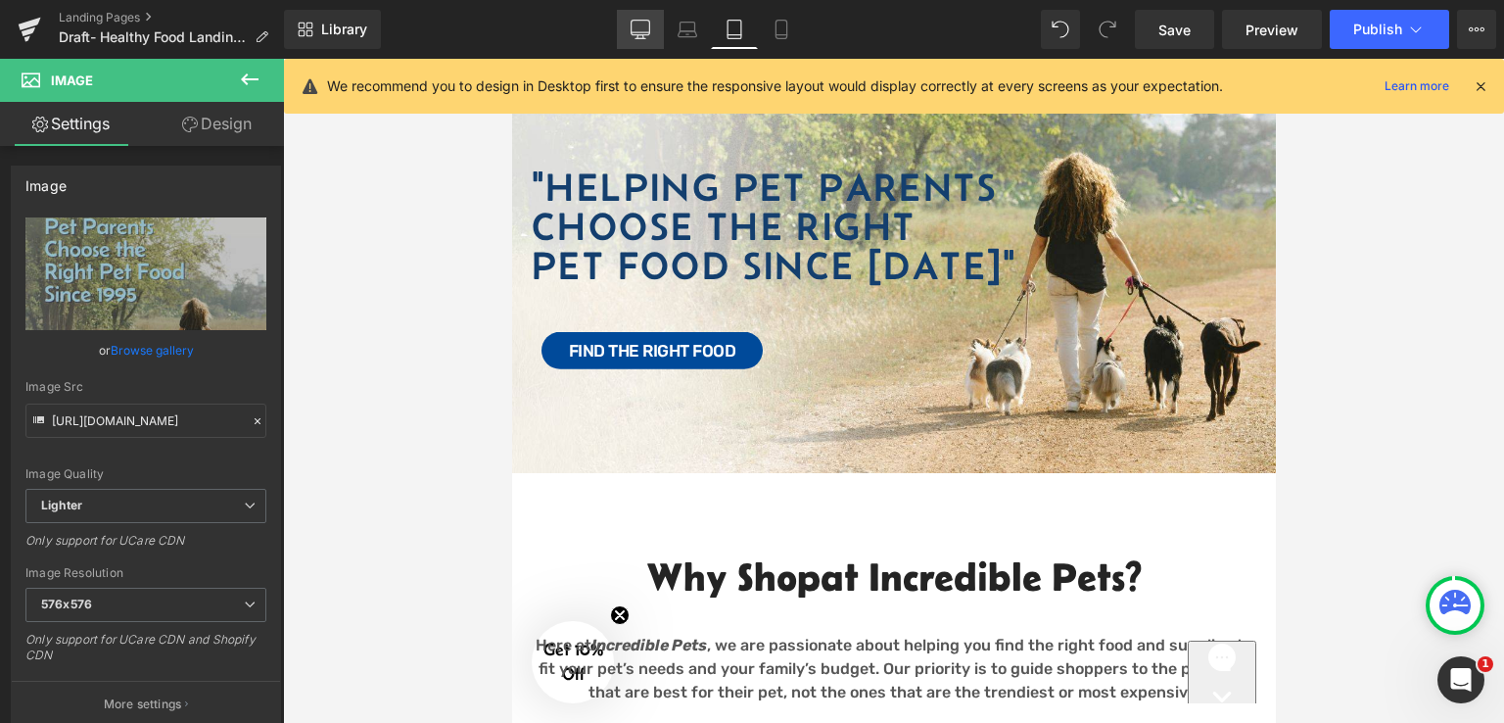
click at [650, 26] on icon at bounding box center [641, 30] width 20 height 20
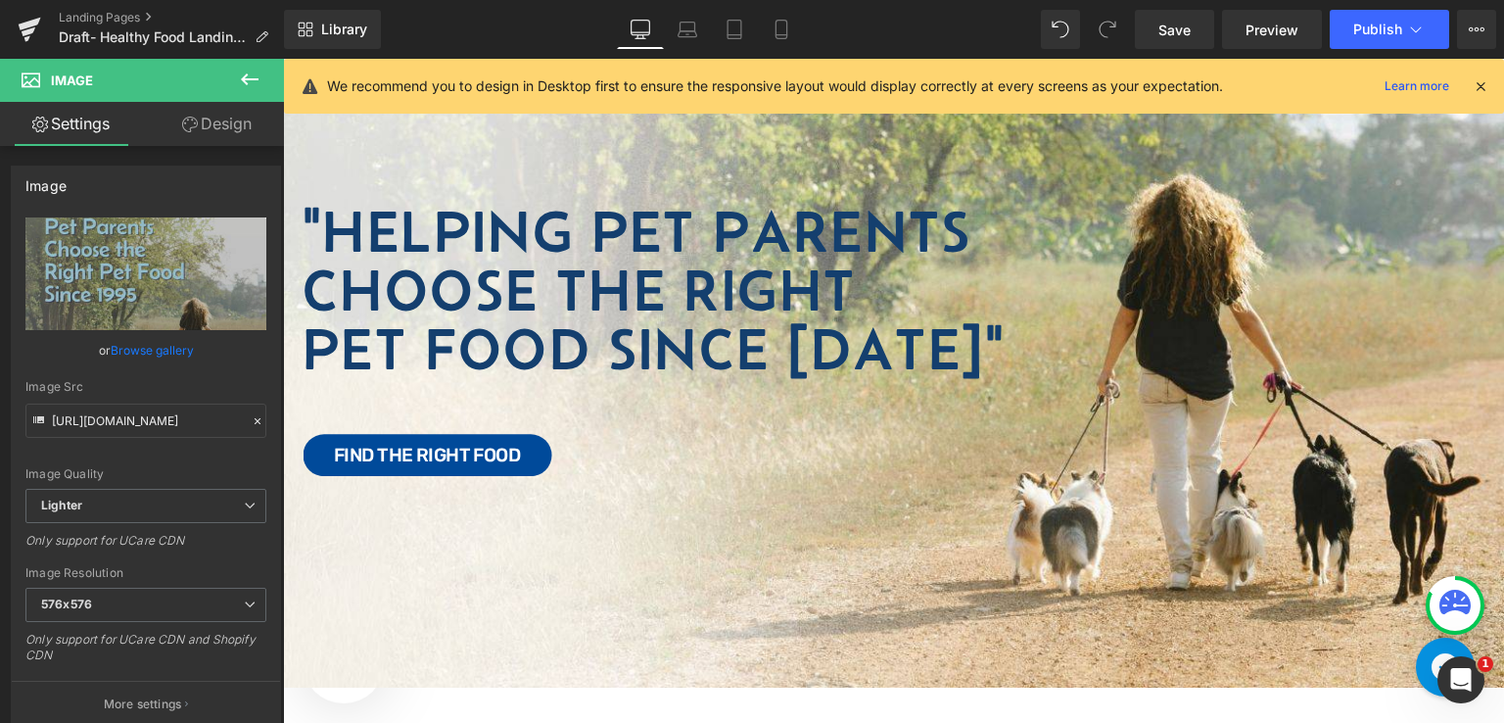
scroll to position [98, 0]
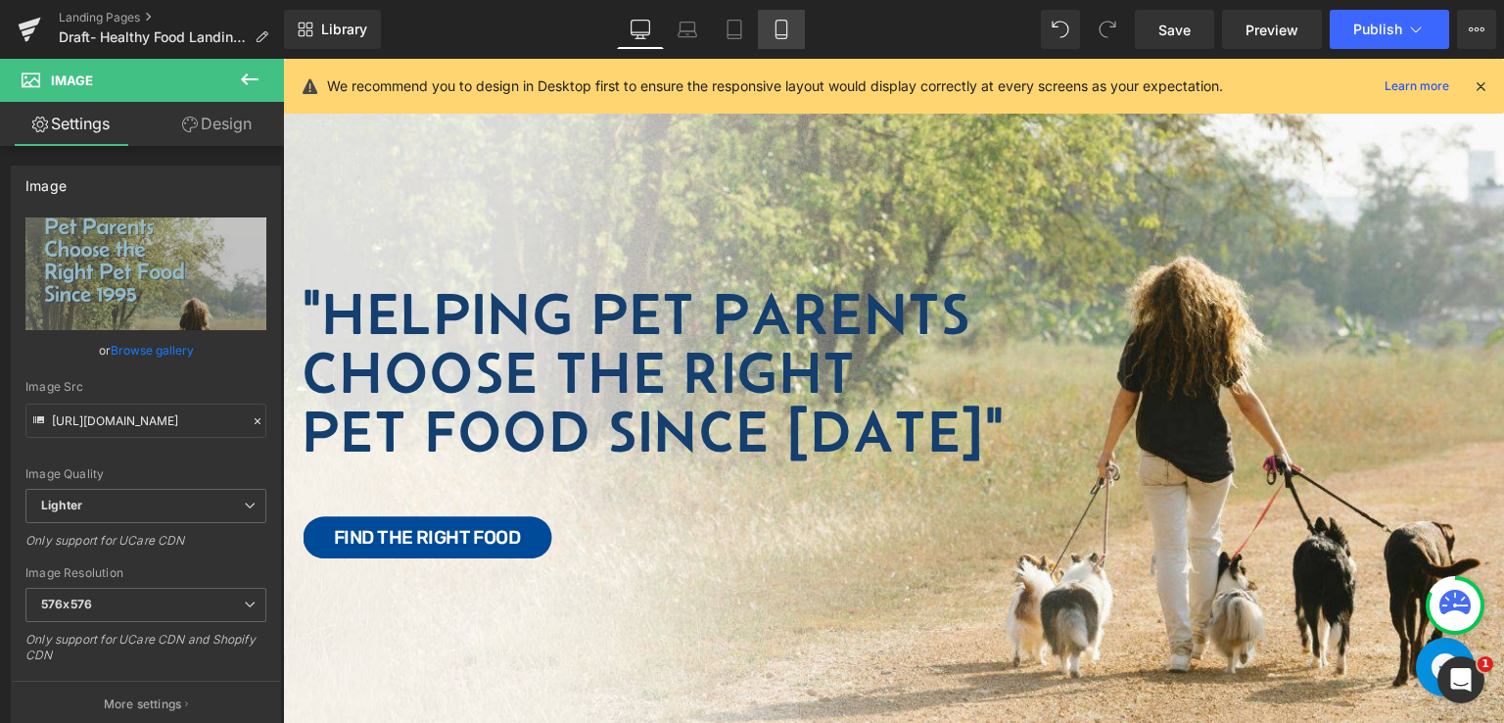
click at [782, 24] on icon at bounding box center [782, 30] width 20 height 20
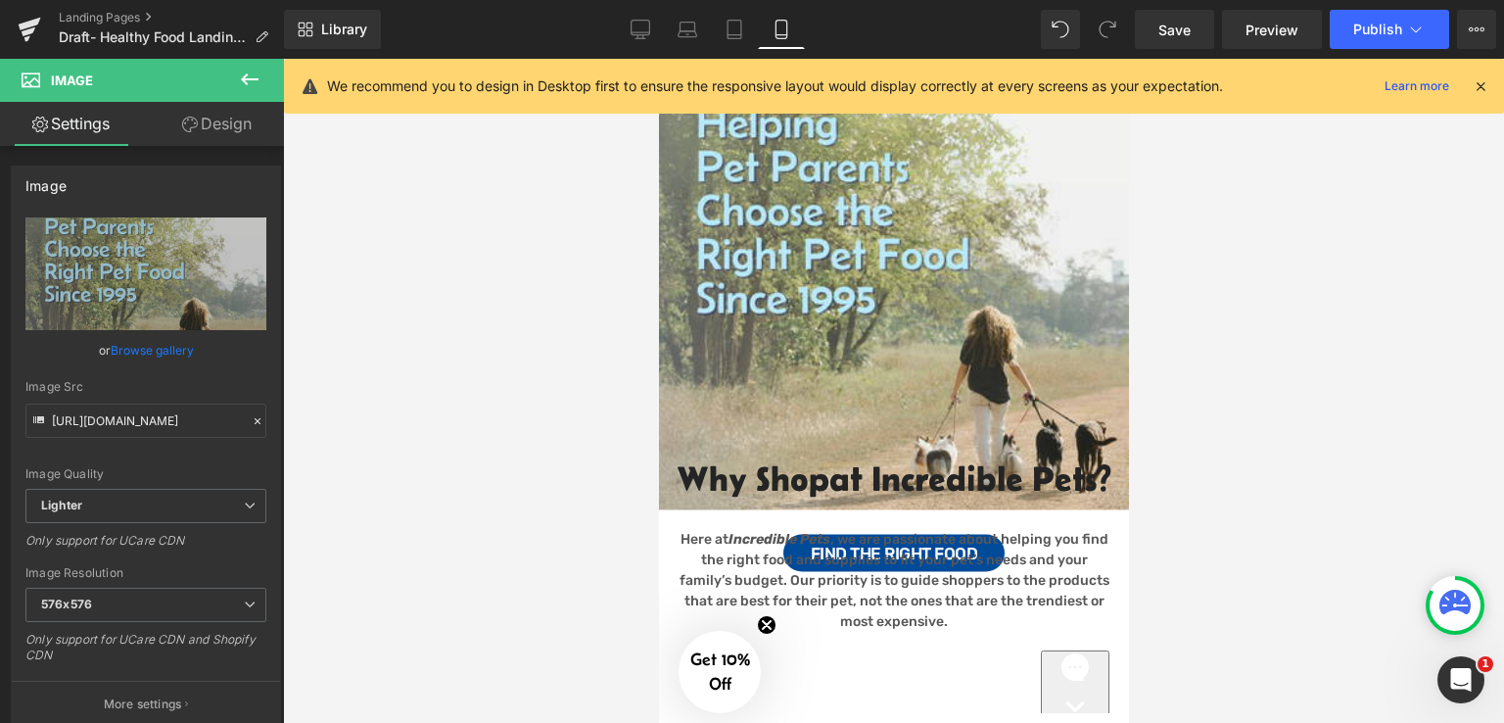
scroll to position [0, 0]
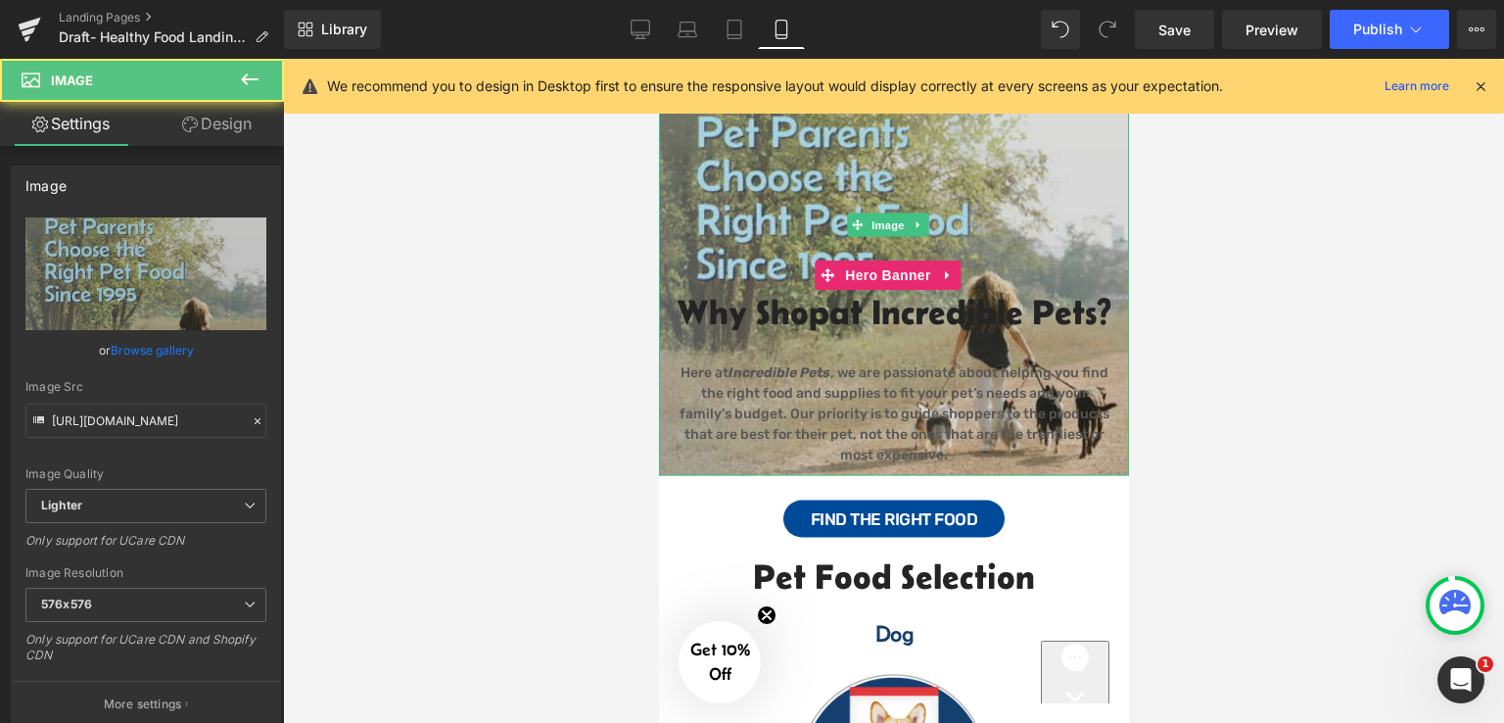
click at [1047, 204] on img at bounding box center [893, 225] width 470 height 501
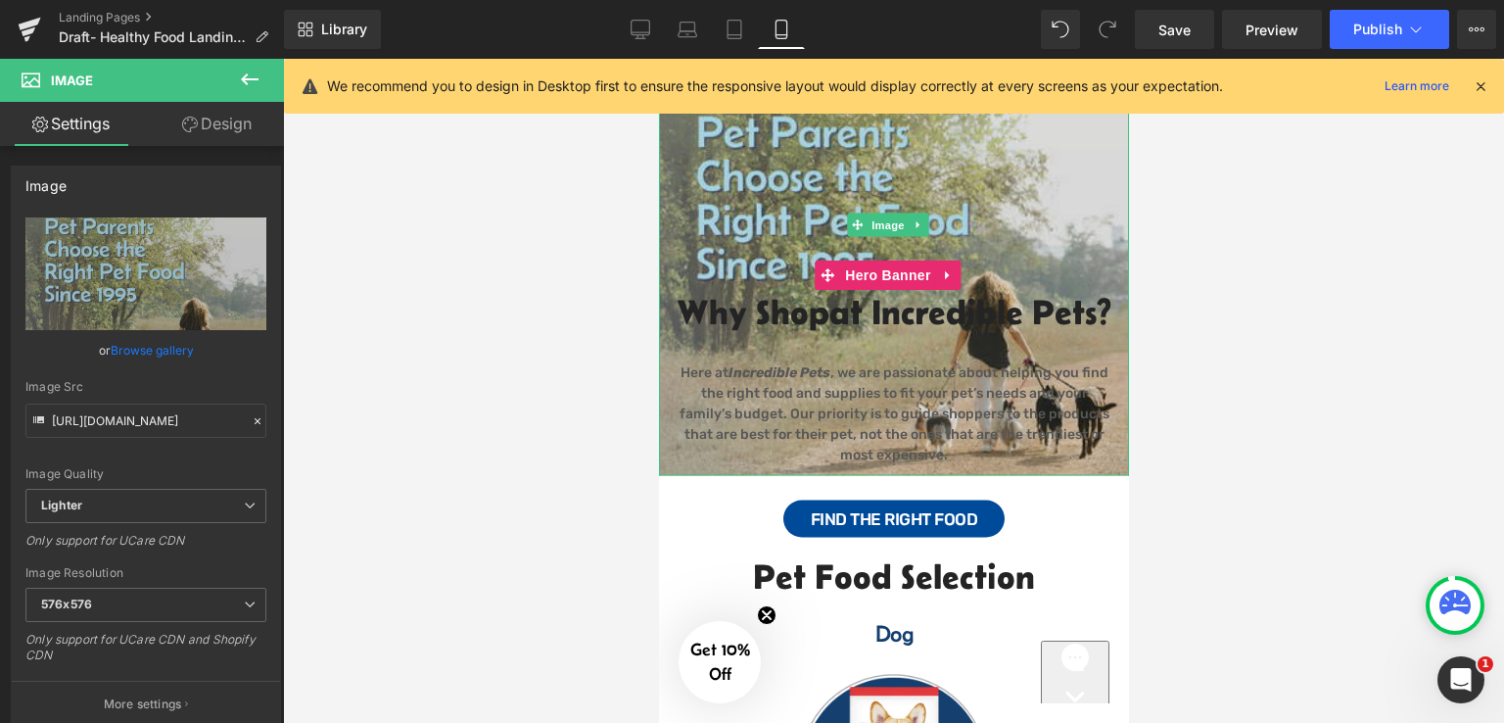
click at [720, 164] on img at bounding box center [893, 225] width 470 height 501
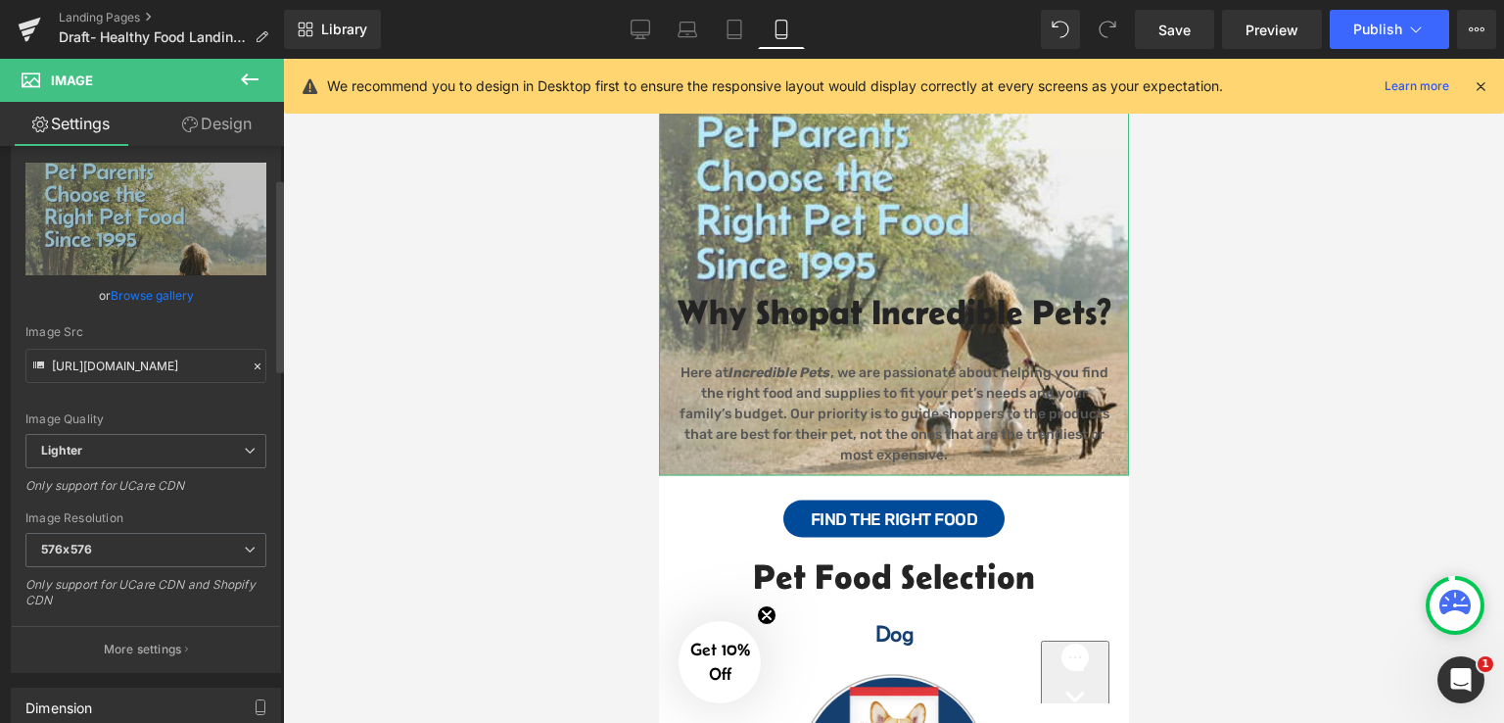
scroll to position [98, 0]
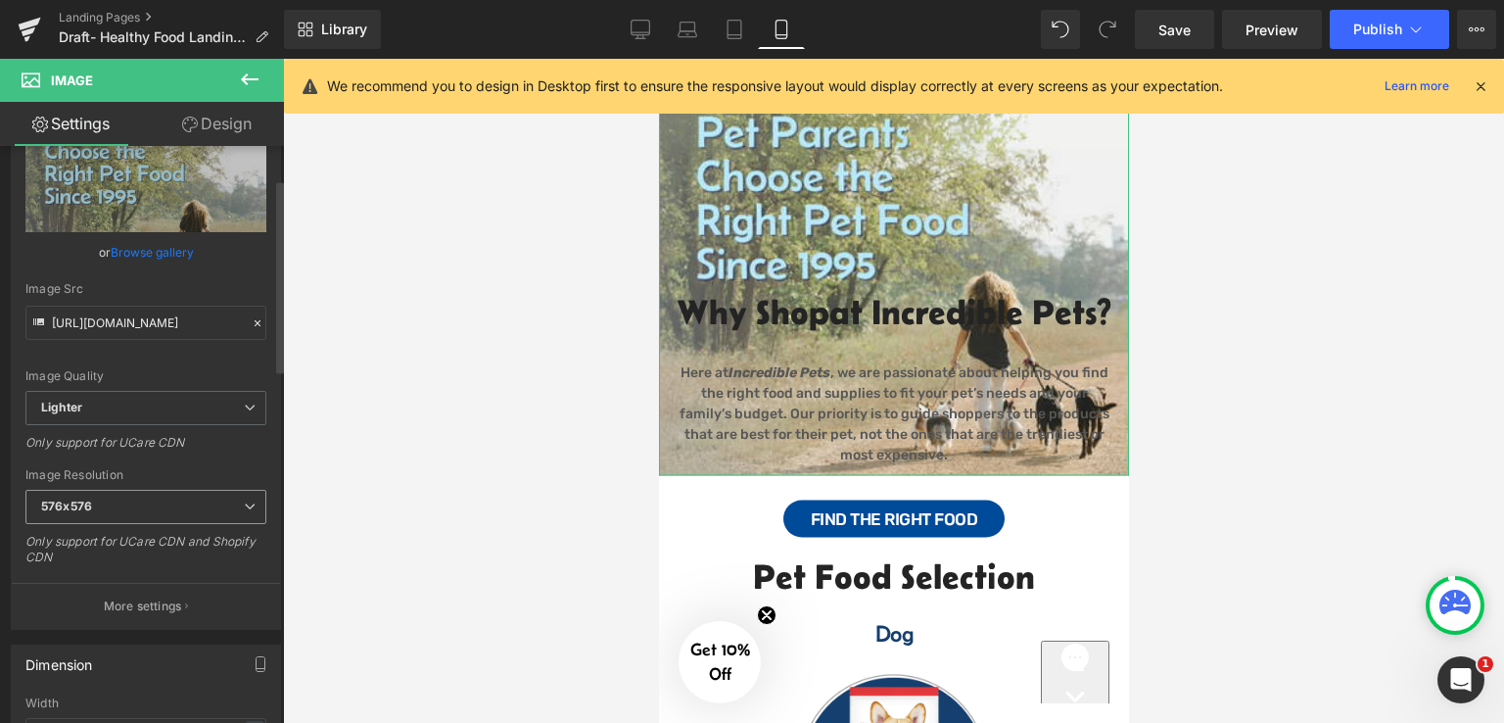
click at [161, 508] on span "576x576" at bounding box center [145, 507] width 241 height 34
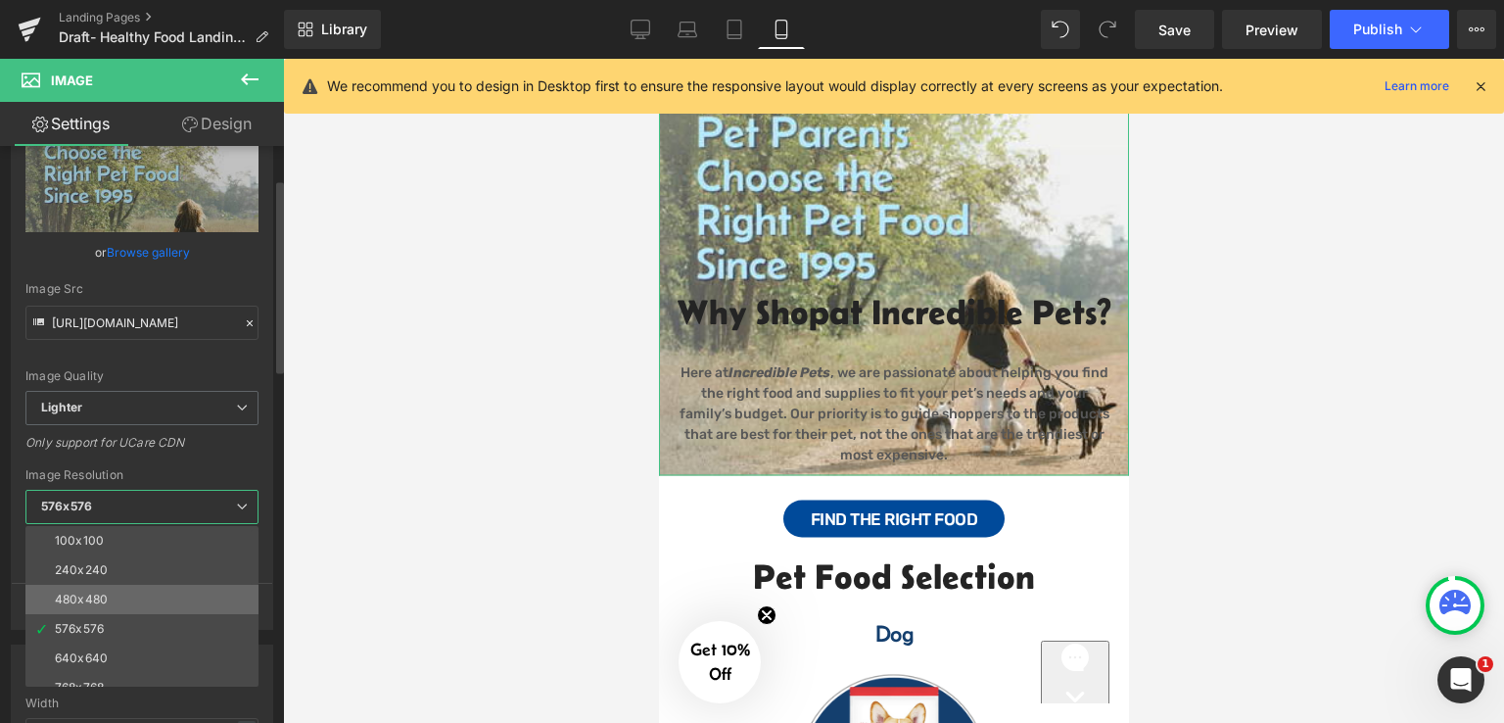
click at [110, 593] on li "480x480" at bounding box center [146, 599] width 242 height 29
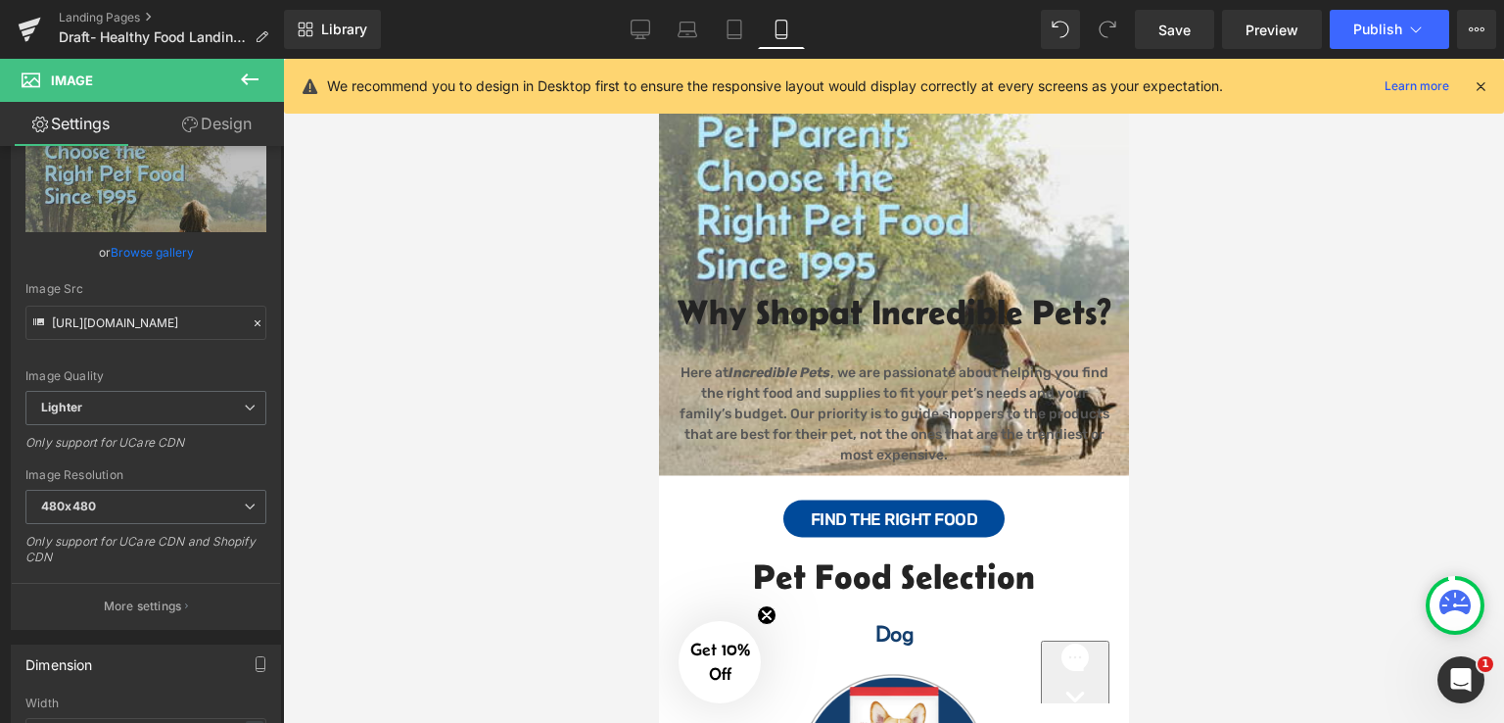
click at [1484, 79] on icon at bounding box center [1481, 86] width 18 height 18
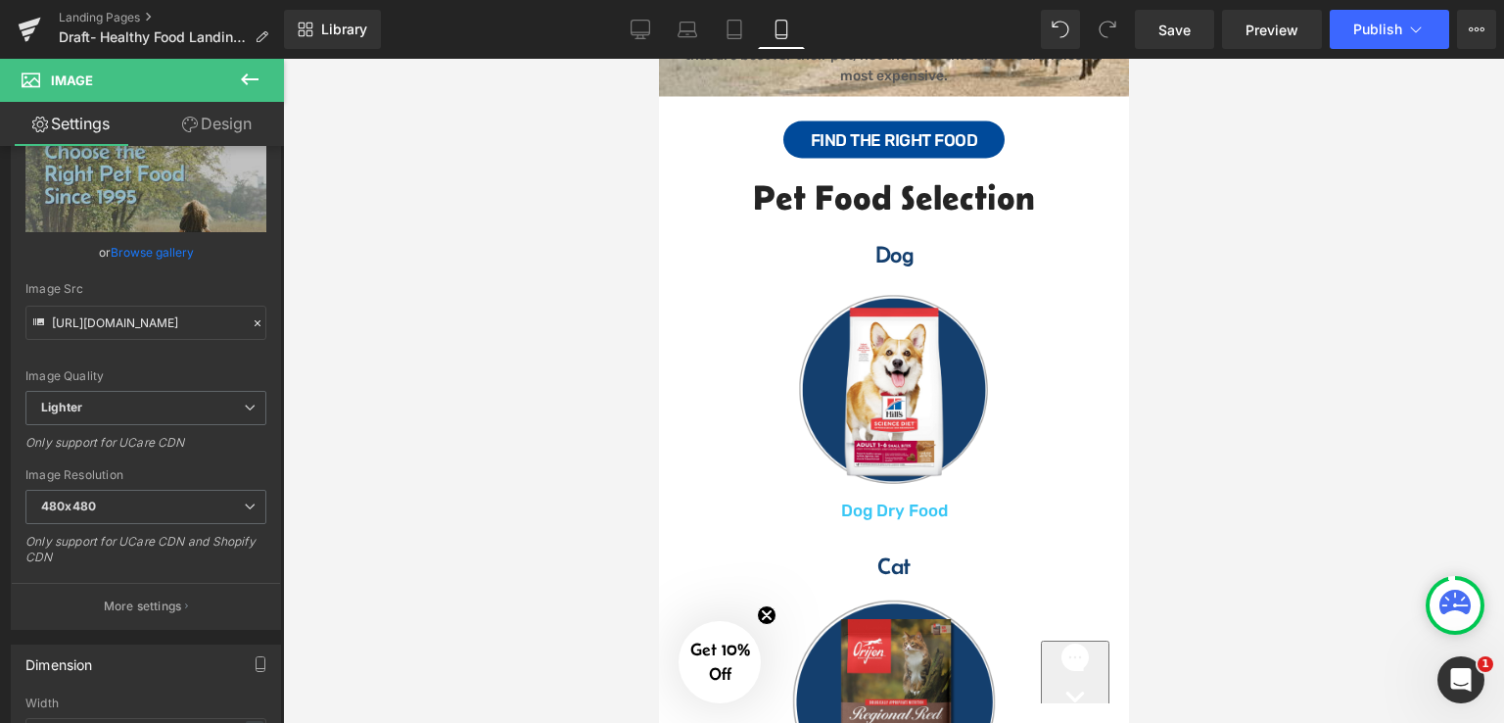
scroll to position [0, 0]
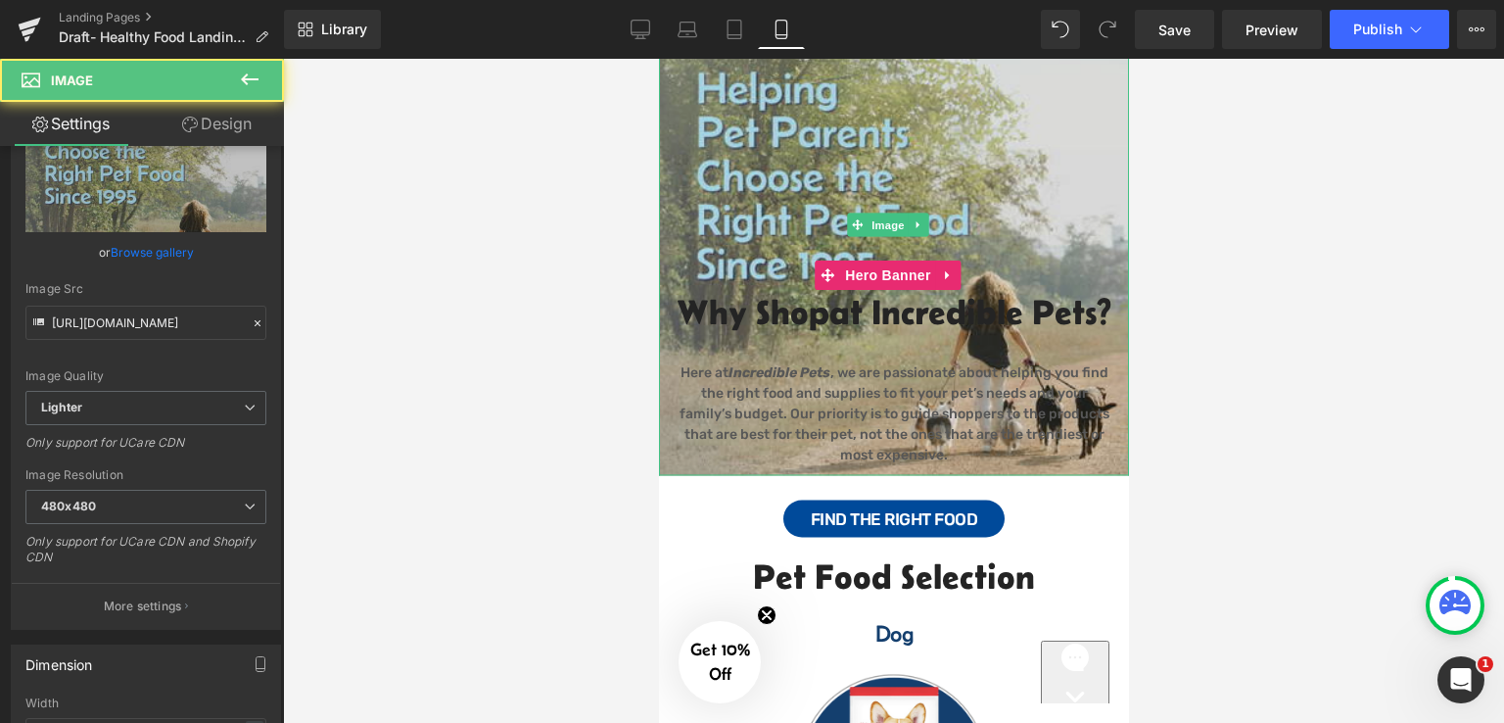
click at [788, 154] on img at bounding box center [893, 225] width 470 height 501
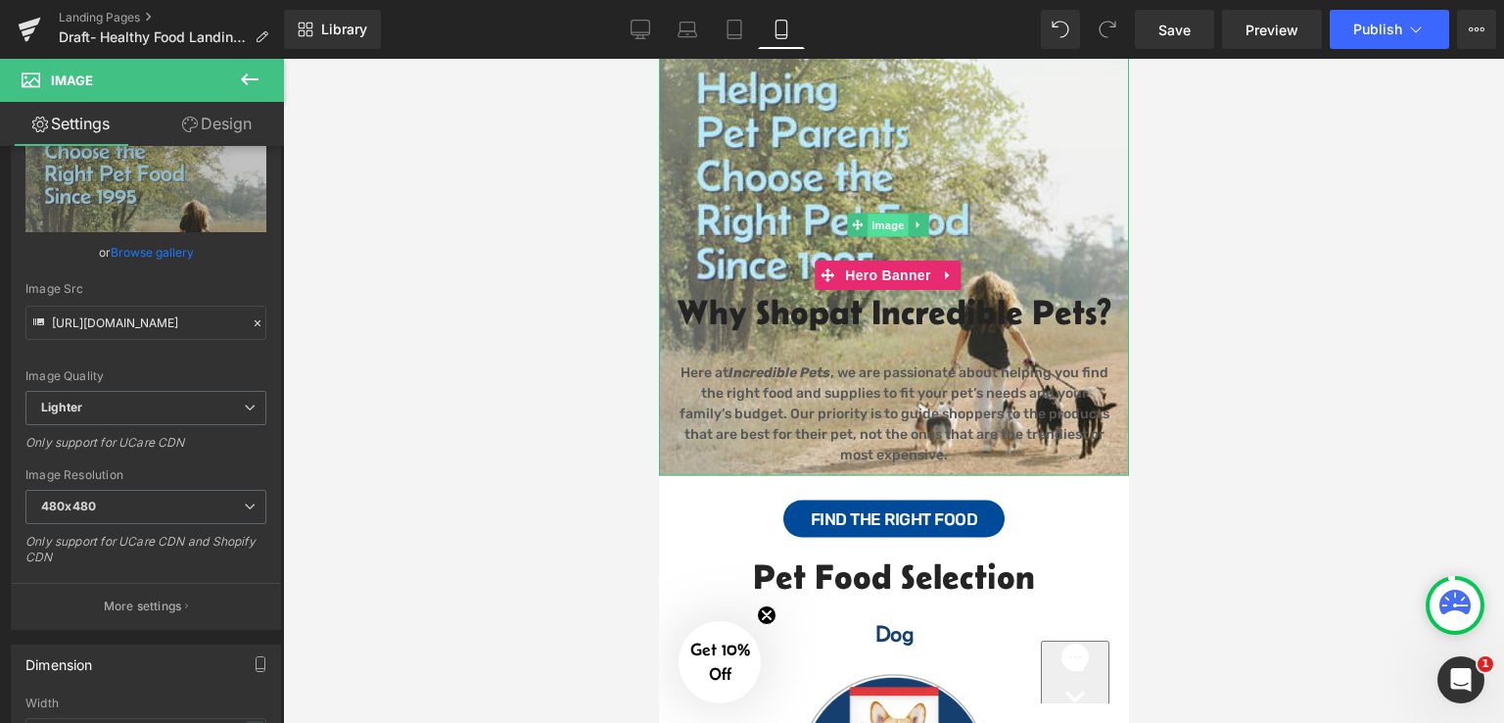
click at [902, 228] on span "Image" at bounding box center [887, 226] width 41 height 24
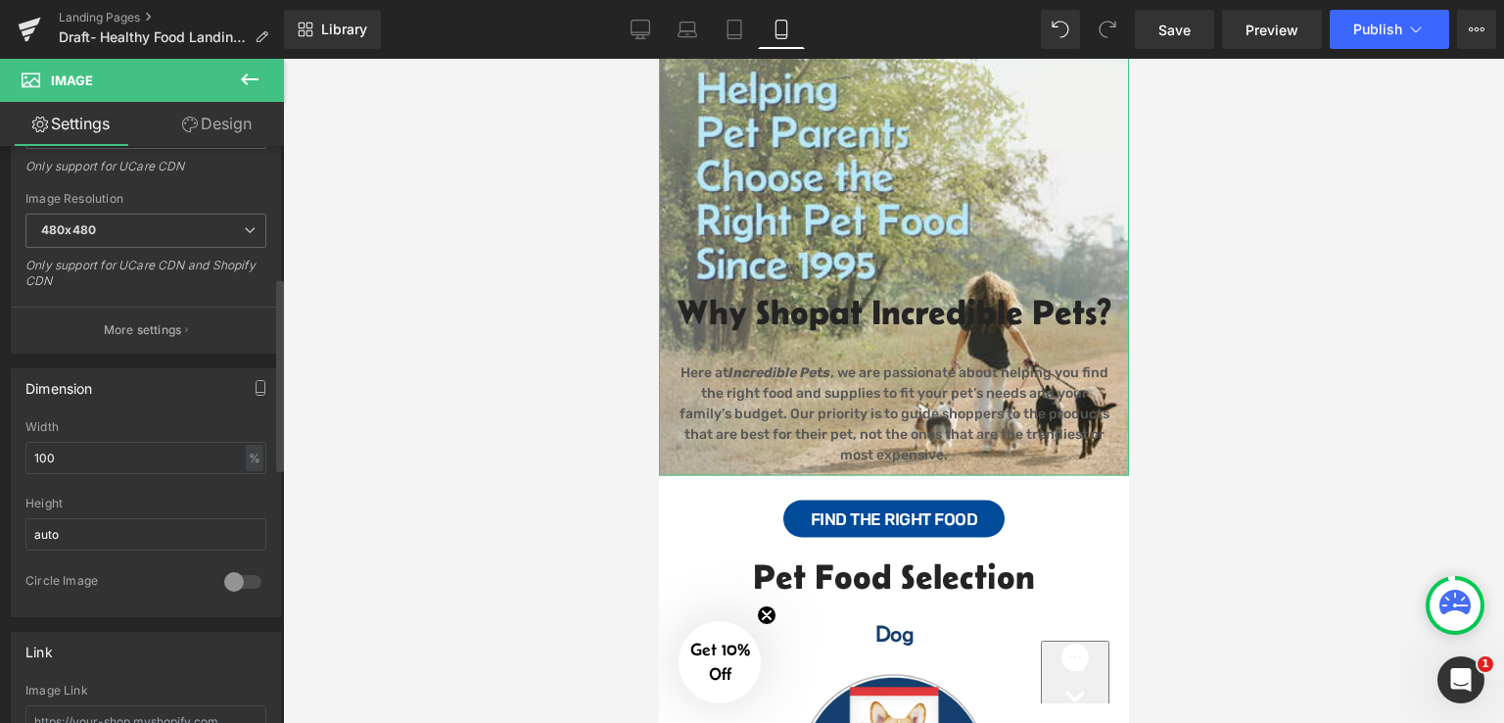
scroll to position [392, 0]
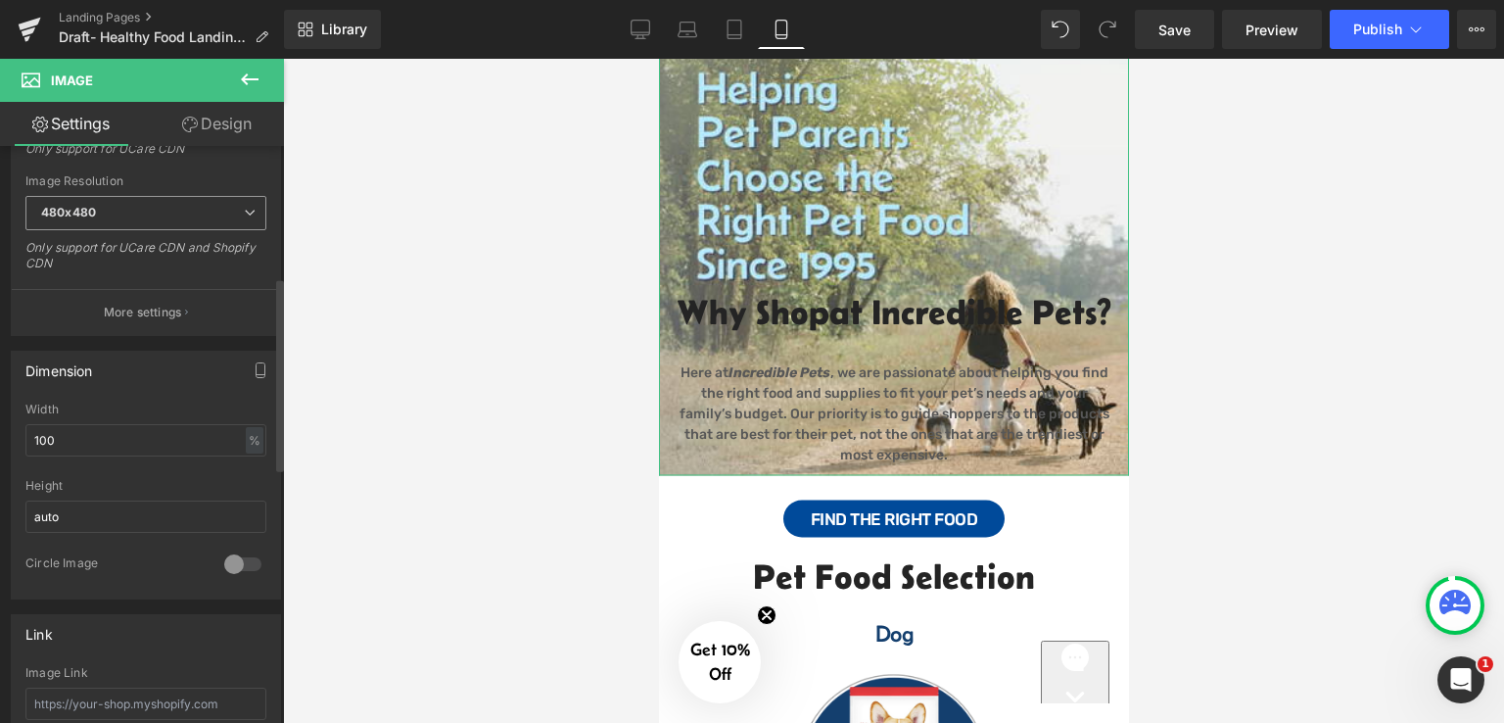
click at [166, 209] on span "480x480" at bounding box center [145, 213] width 241 height 34
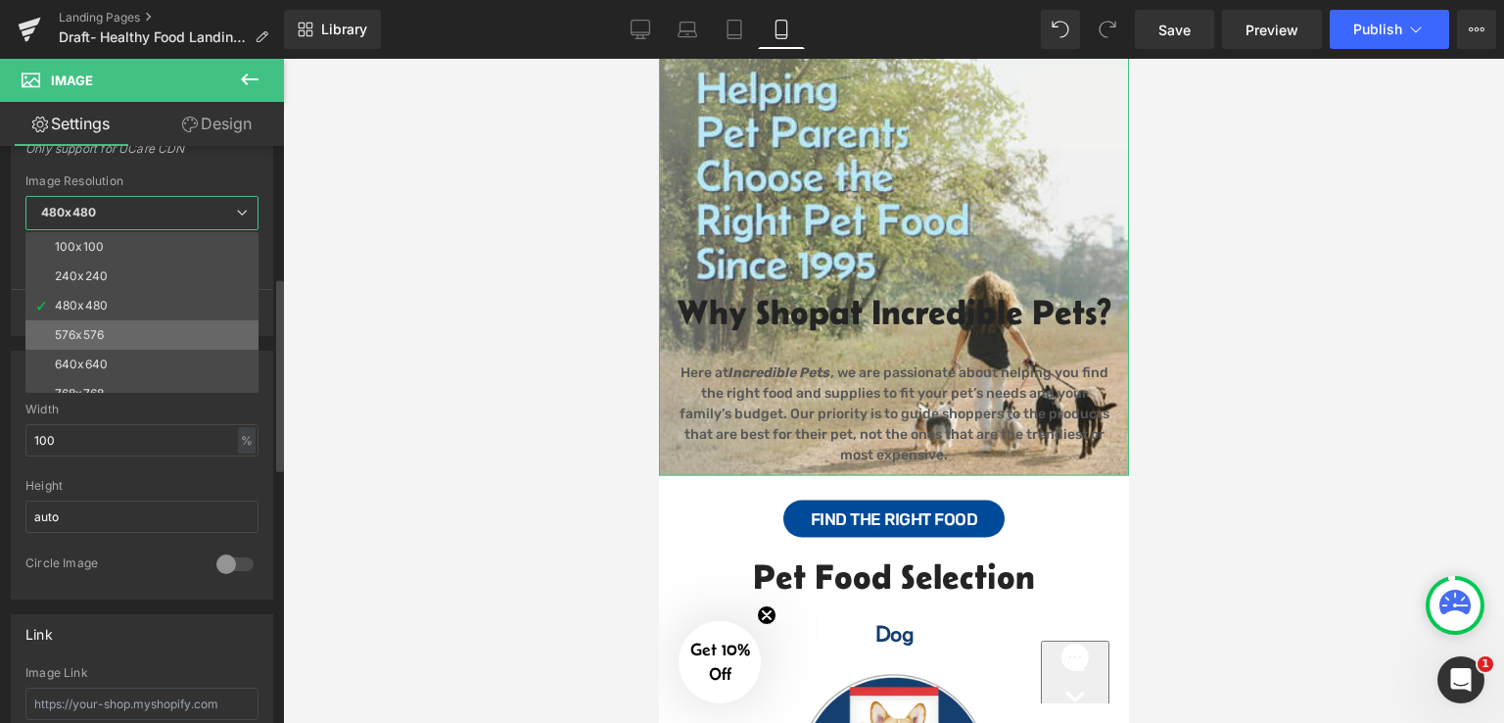
click at [130, 331] on li "576x576" at bounding box center [146, 334] width 242 height 29
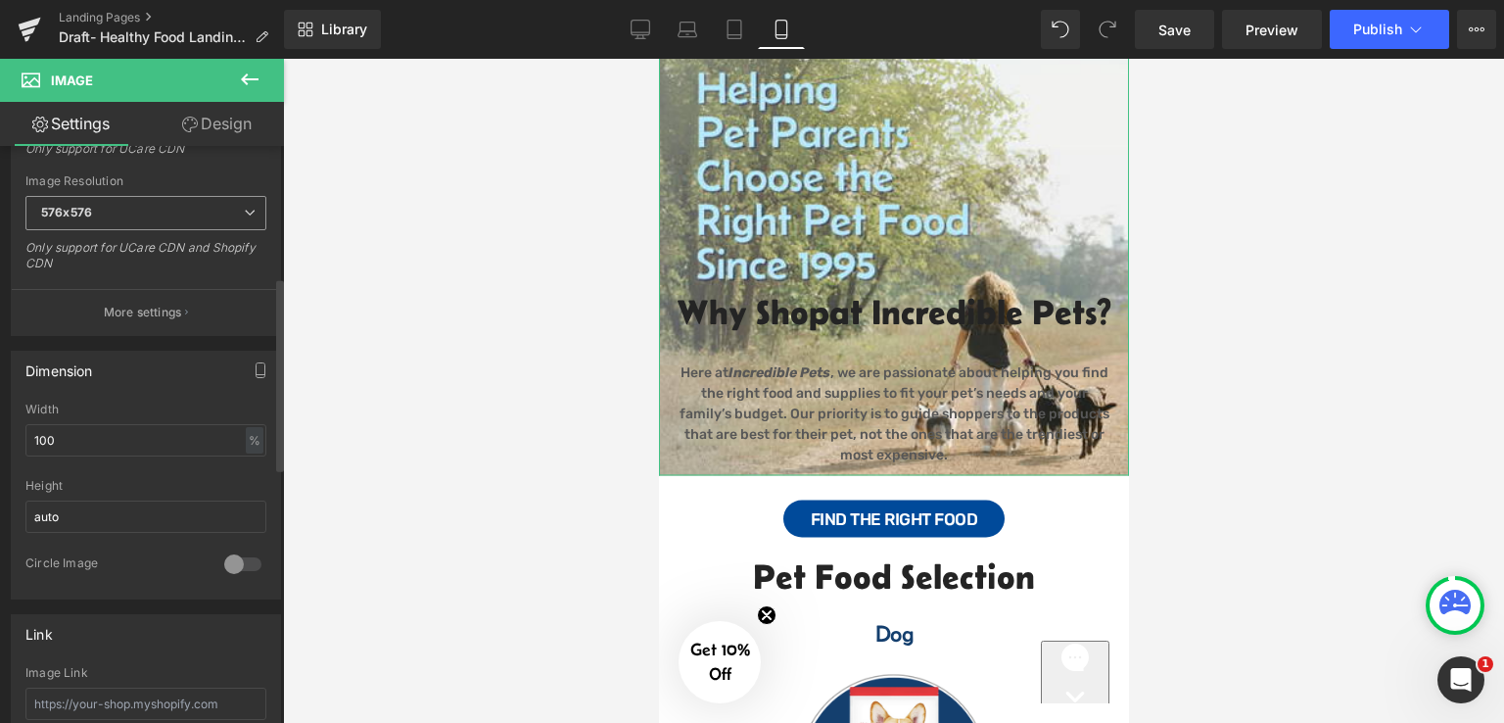
type input "[URL][DOMAIN_NAME]"
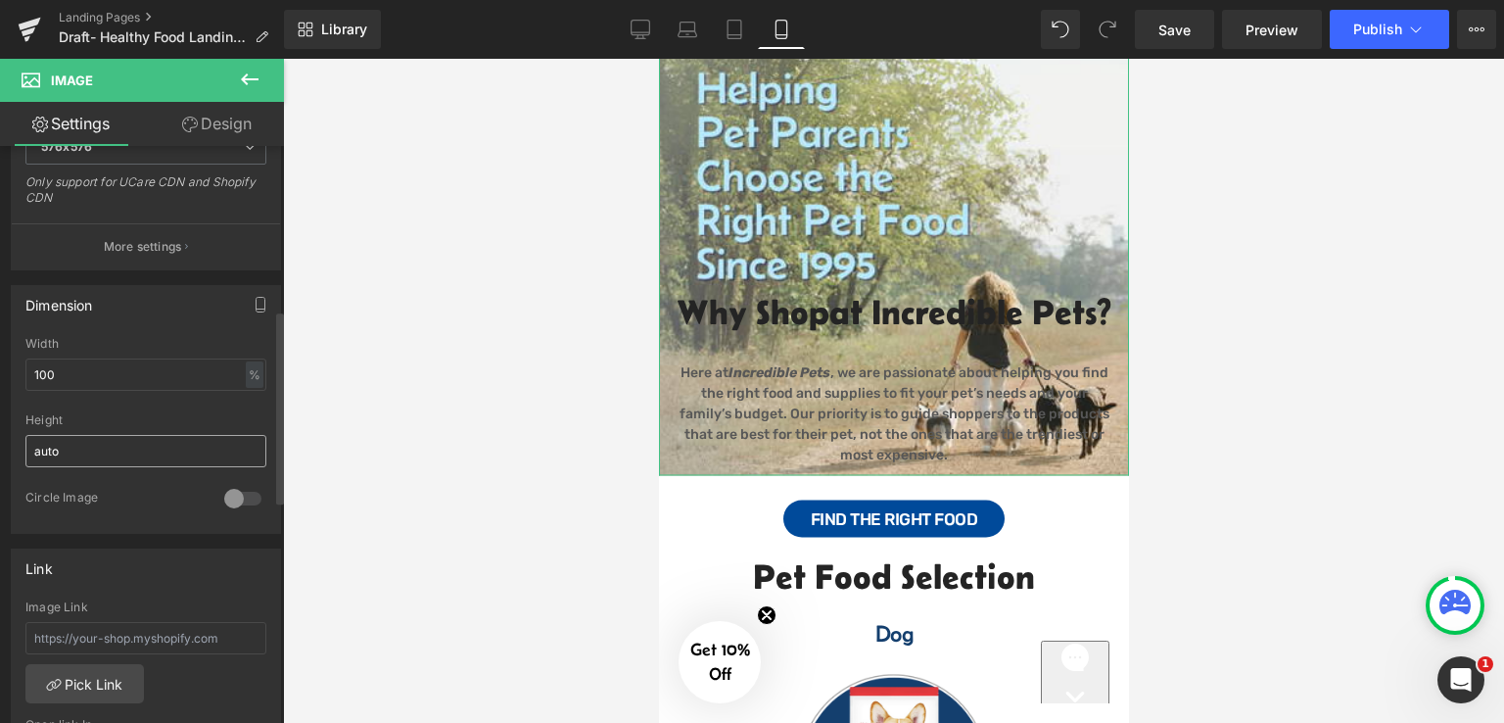
scroll to position [490, 0]
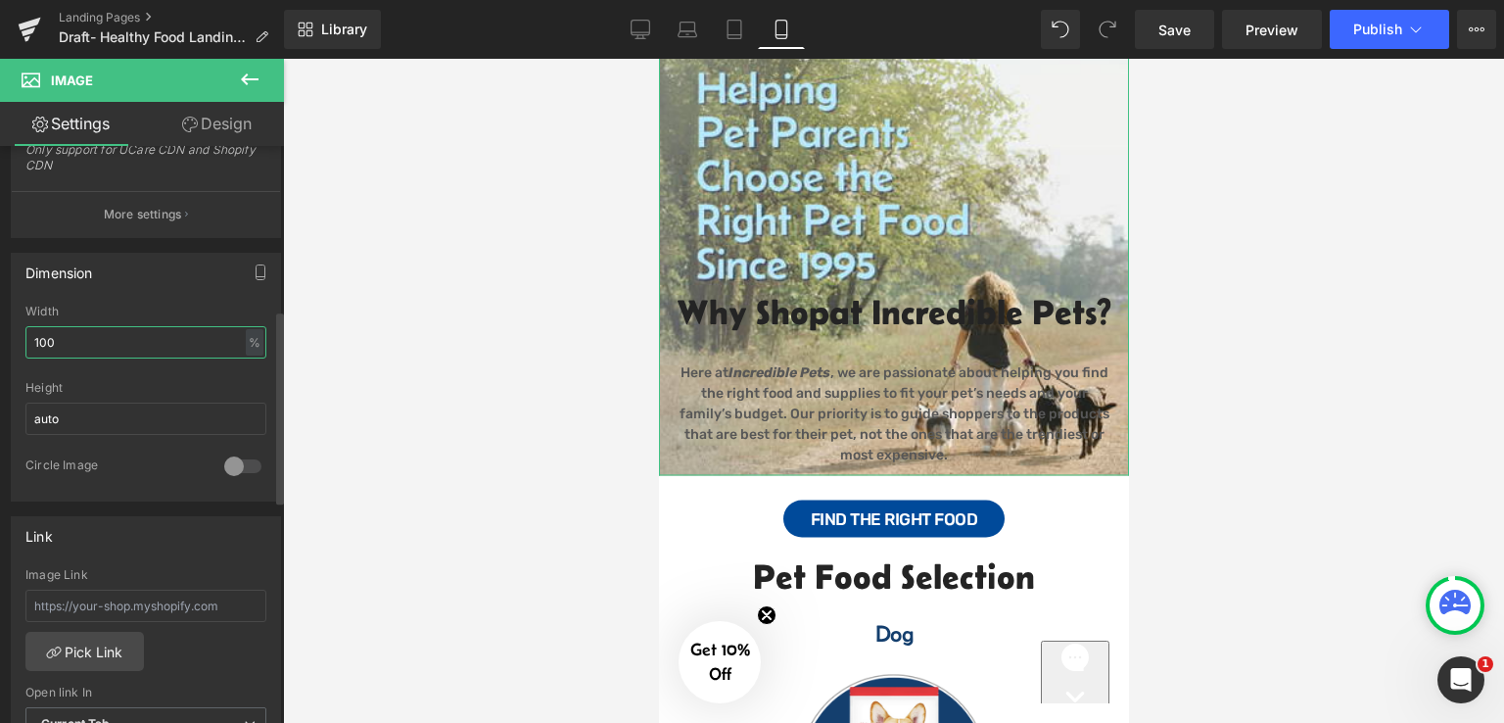
drag, startPoint x: 143, startPoint y: 342, endPoint x: 0, endPoint y: 343, distance: 143.0
click at [0, 343] on div "Dimension 100% Width 100 % % px auto Height auto 0 Circle Image" at bounding box center [146, 369] width 293 height 263
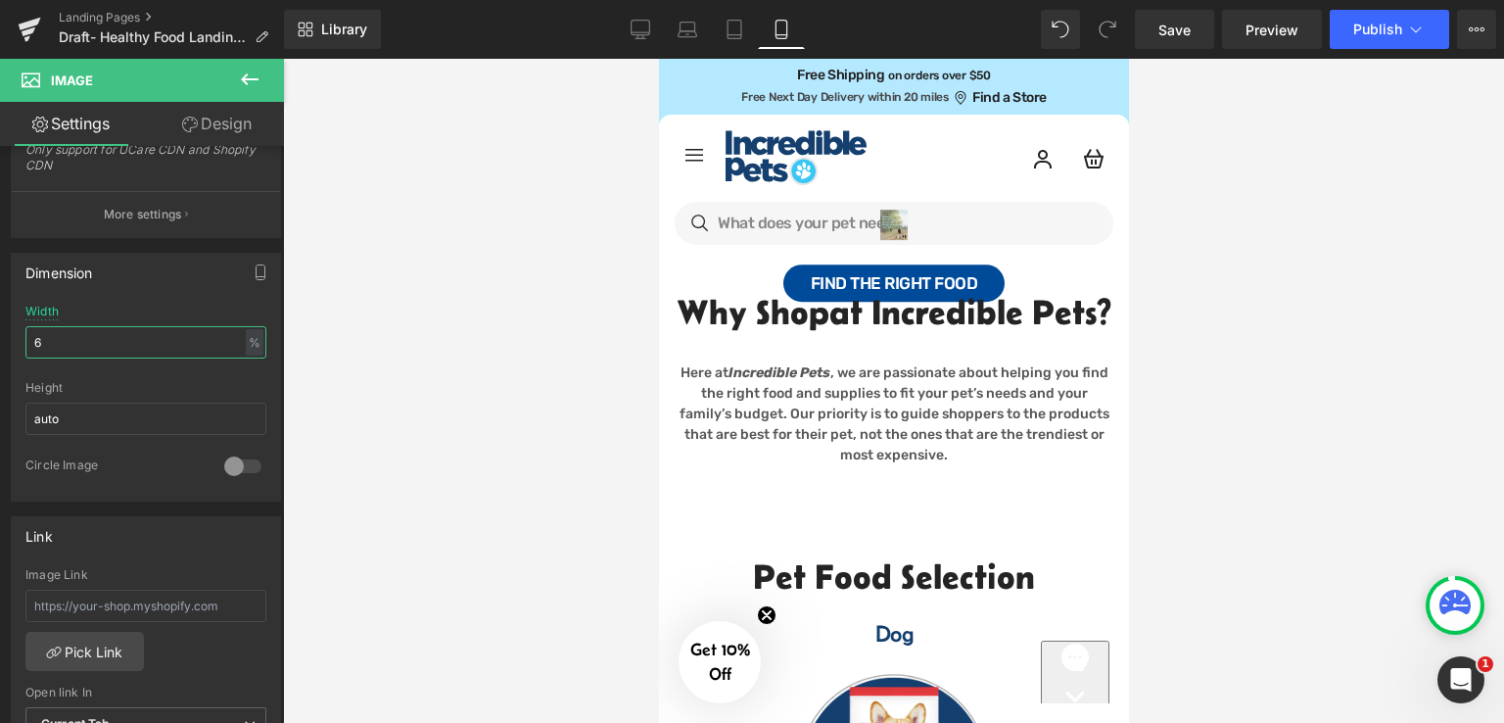
type input "100"
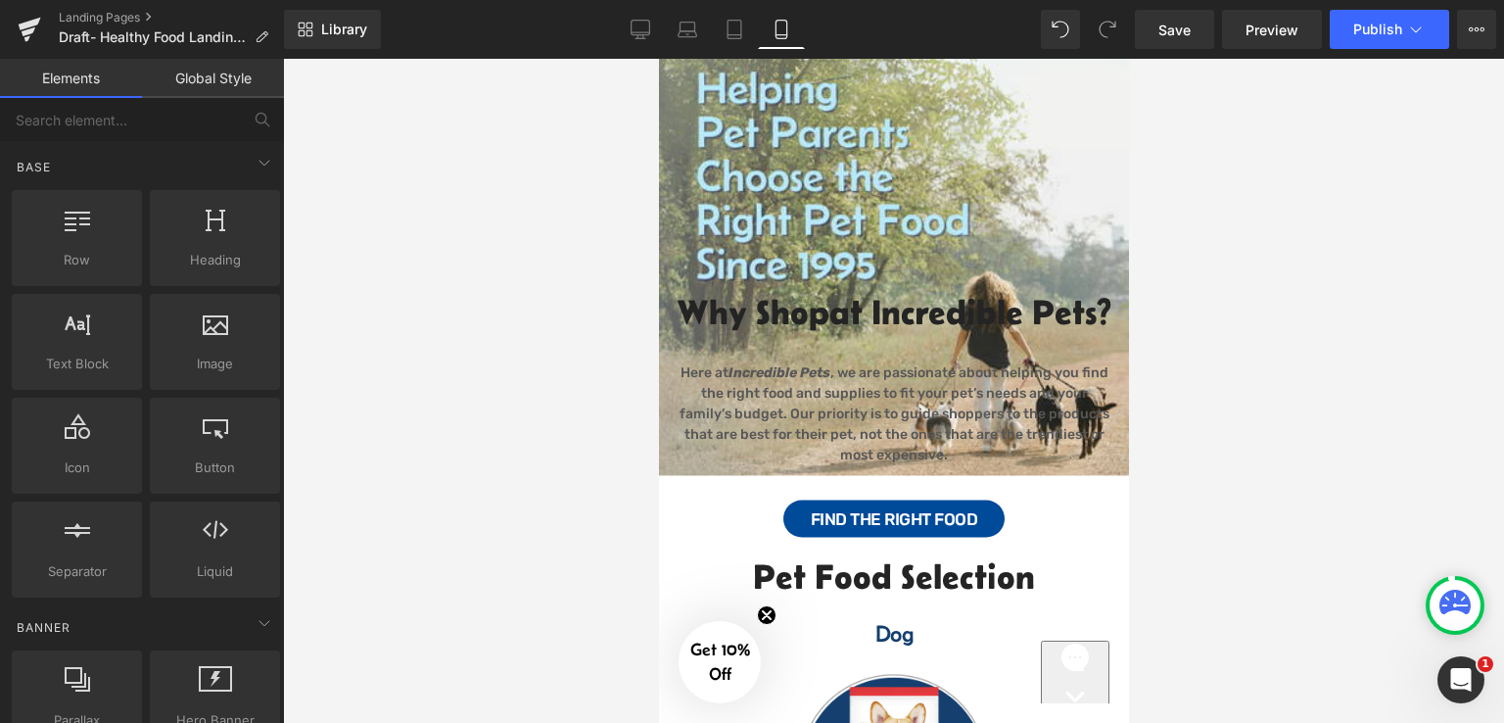
click at [440, 300] on div at bounding box center [893, 391] width 1221 height 664
click at [635, 21] on icon at bounding box center [641, 28] width 19 height 15
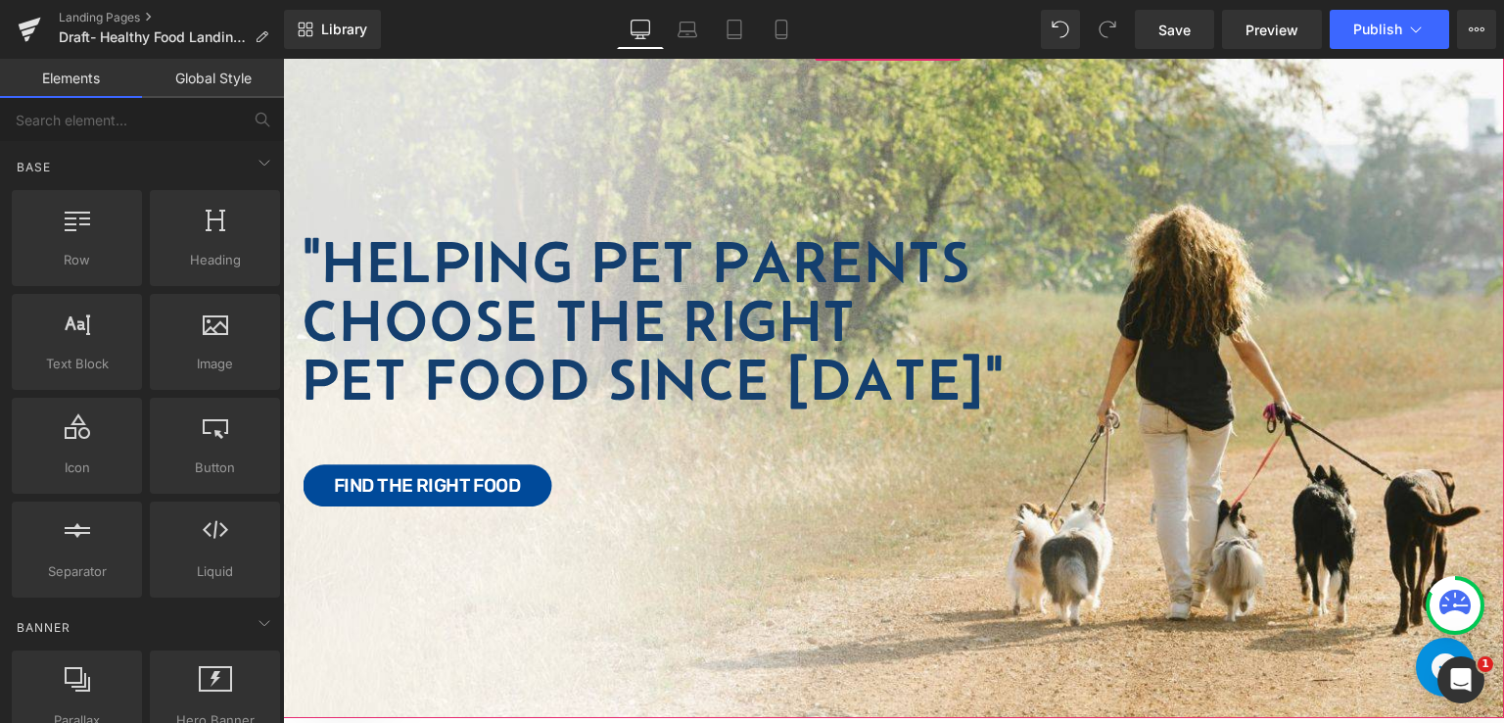
scroll to position [0, 0]
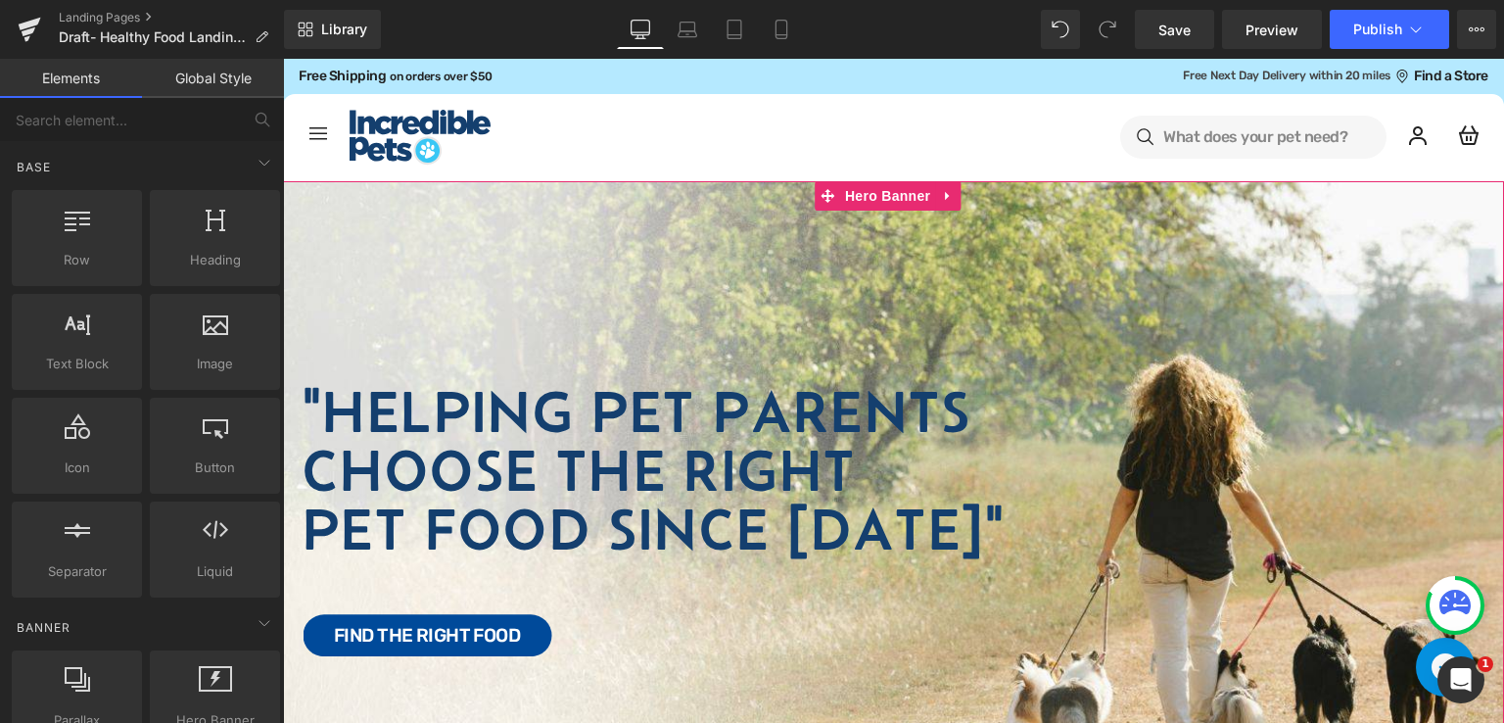
click at [983, 217] on div "Image "Helping Pet Parents Choose the Right Pet Food Since [DATE]" Heading Text…" at bounding box center [893, 524] width 1221 height 686
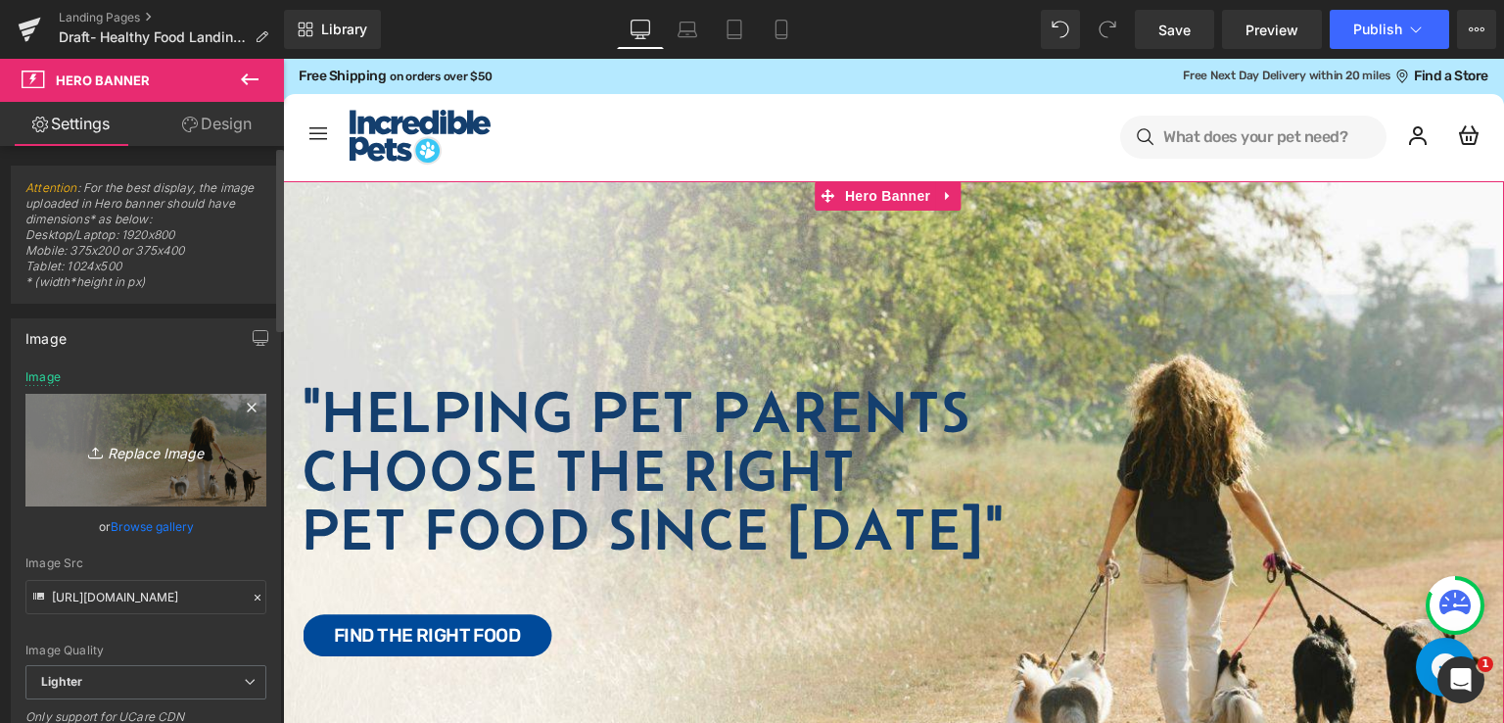
click at [138, 461] on icon "Replace Image" at bounding box center [146, 450] width 157 height 24
type input "C:\fakepath\HB (12).png"
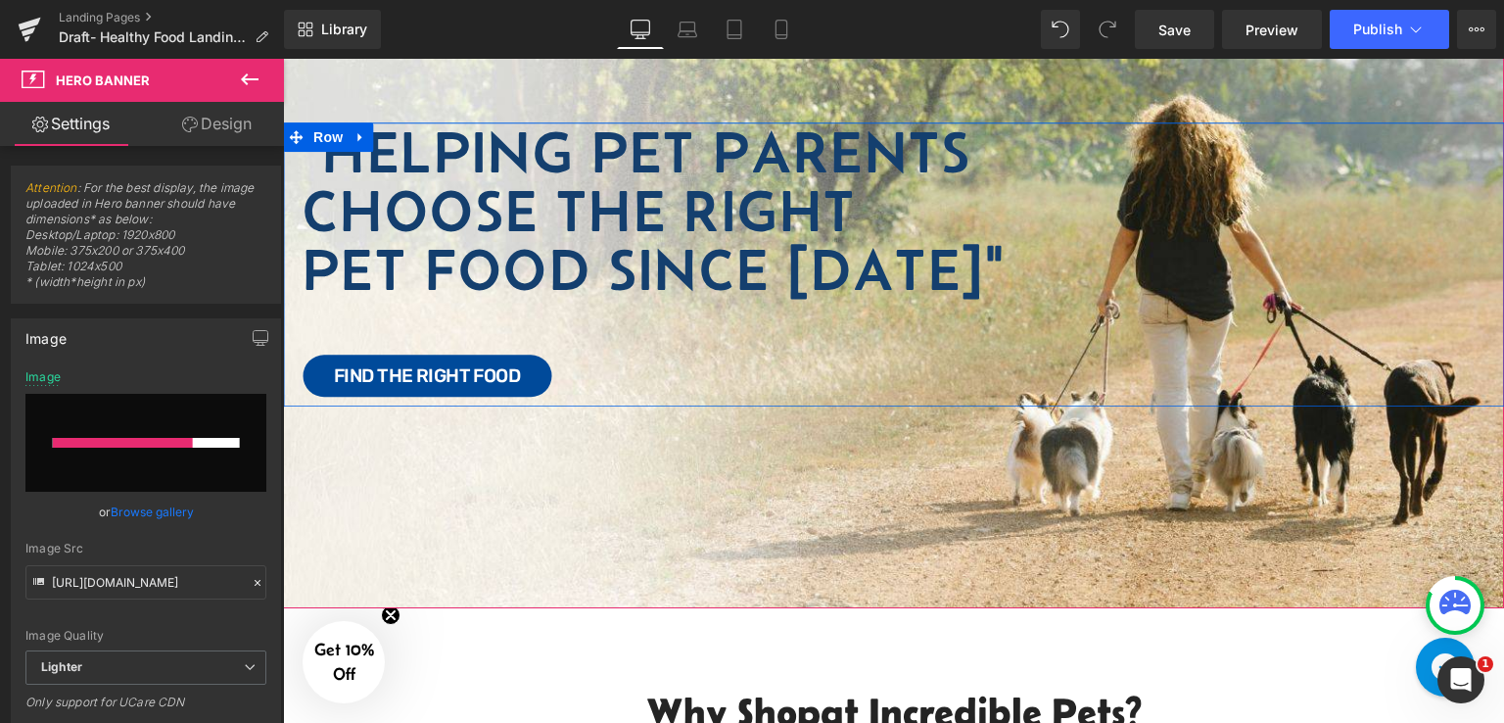
scroll to position [294, 0]
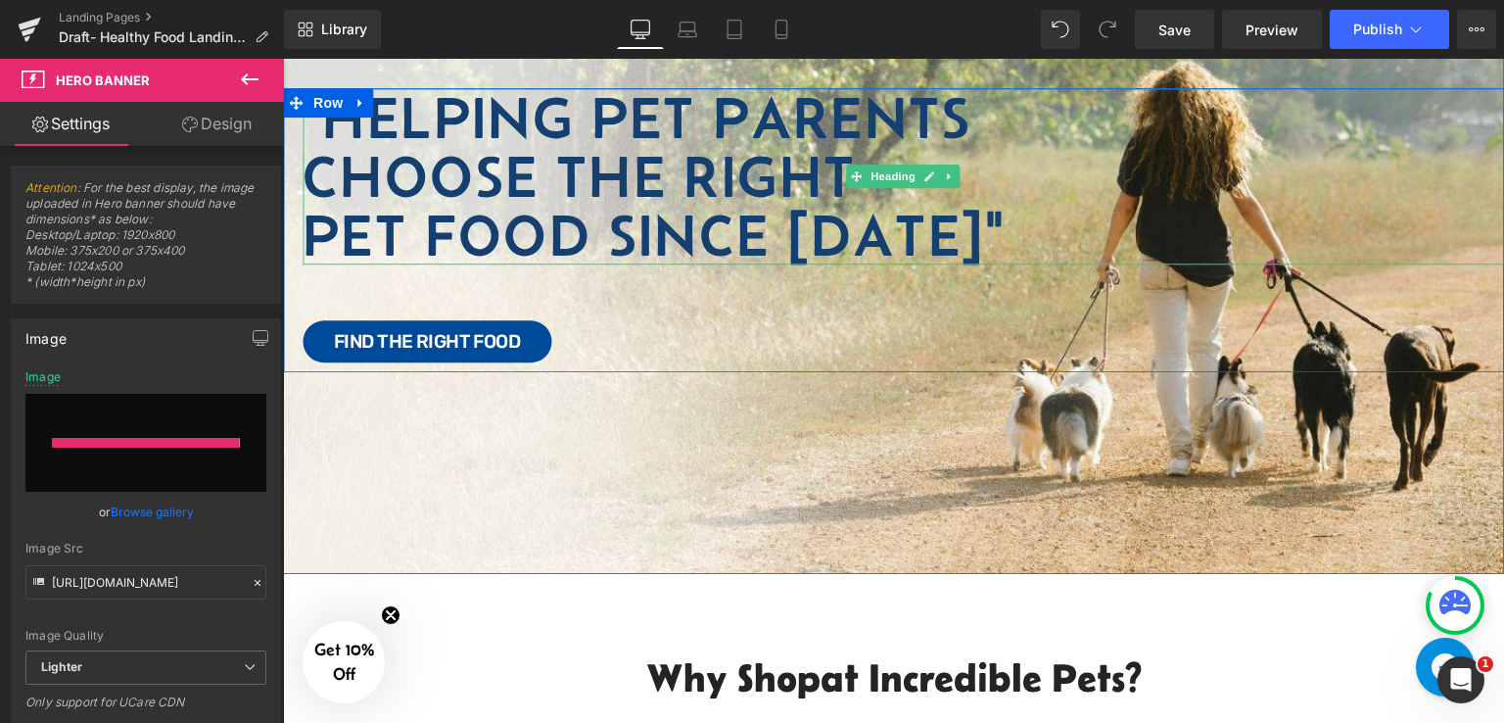
type input "[URL][DOMAIN_NAME]"
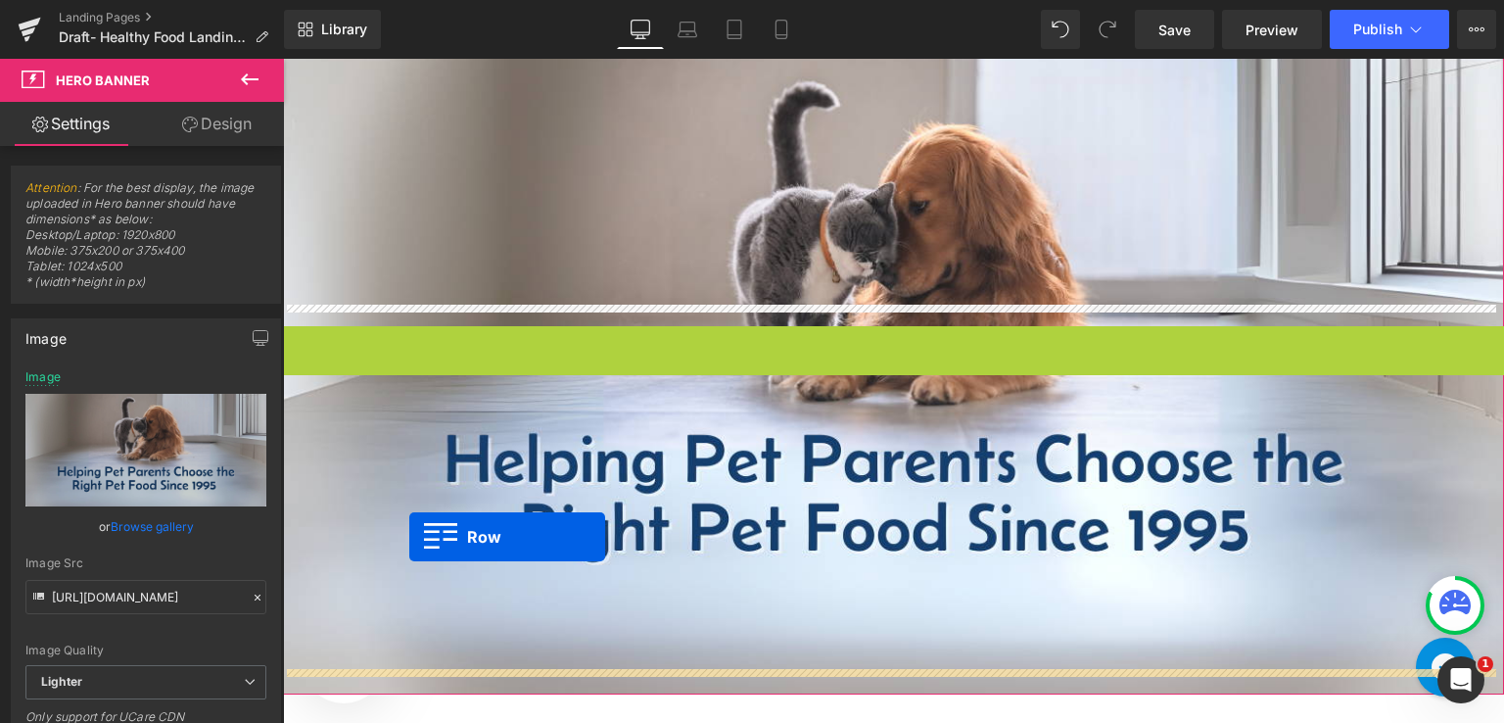
scroll to position [196, 0]
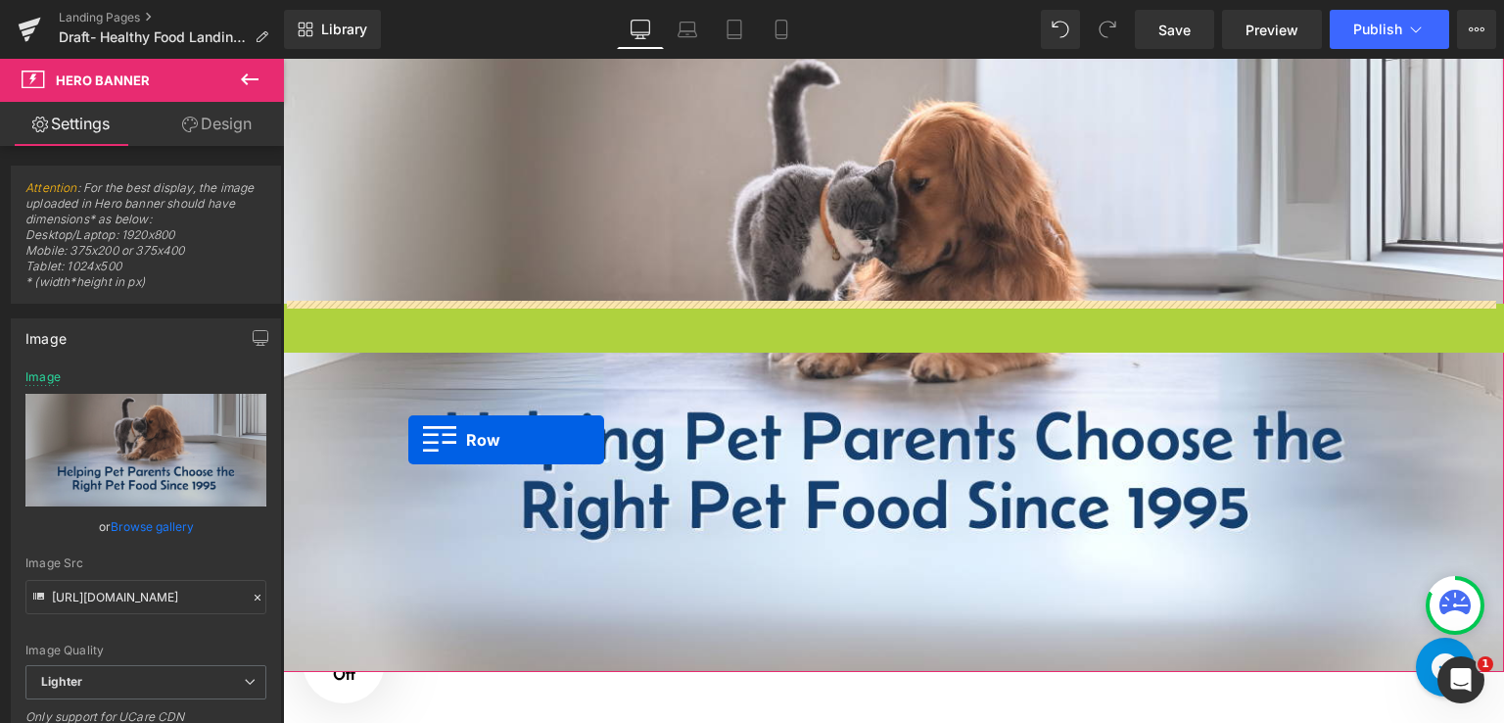
drag, startPoint x: 326, startPoint y: 99, endPoint x: 403, endPoint y: 433, distance: 342.8
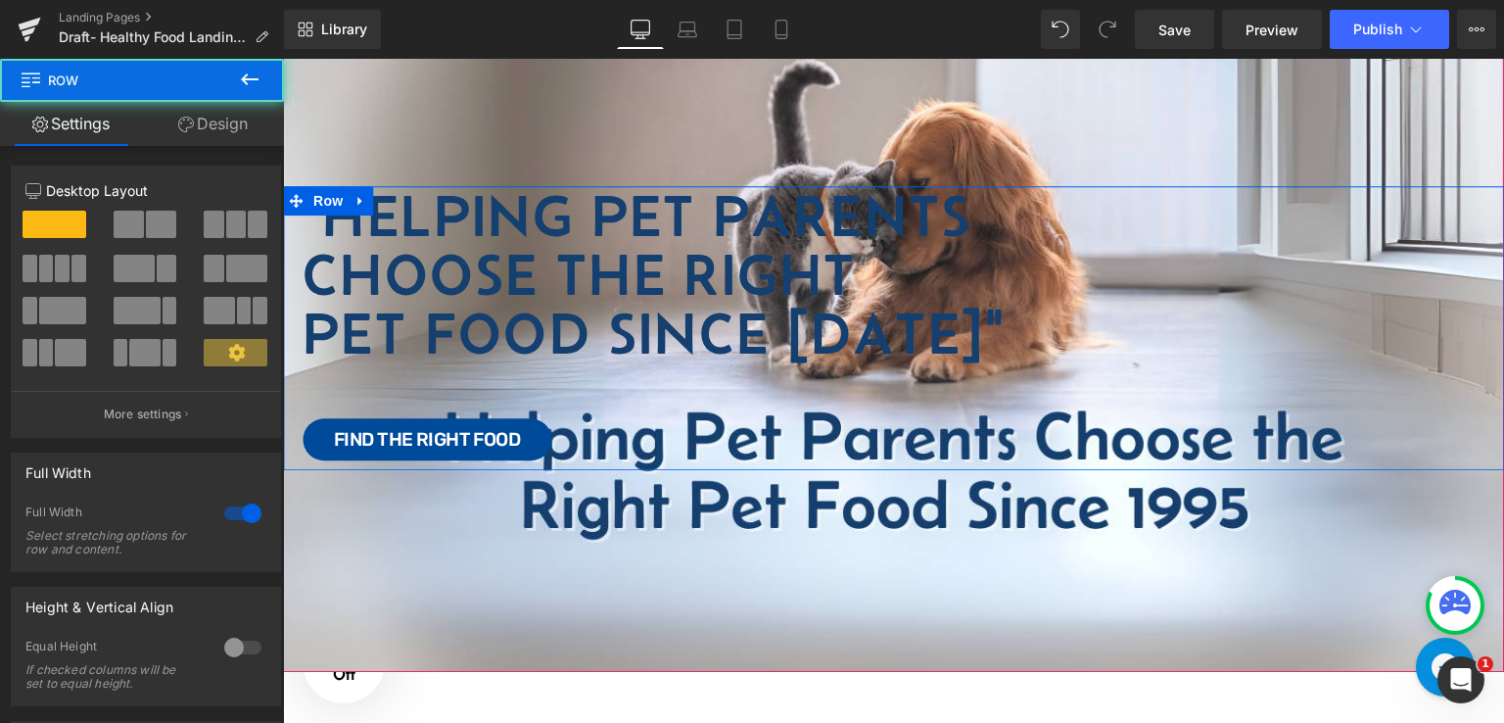
scroll to position [78, 0]
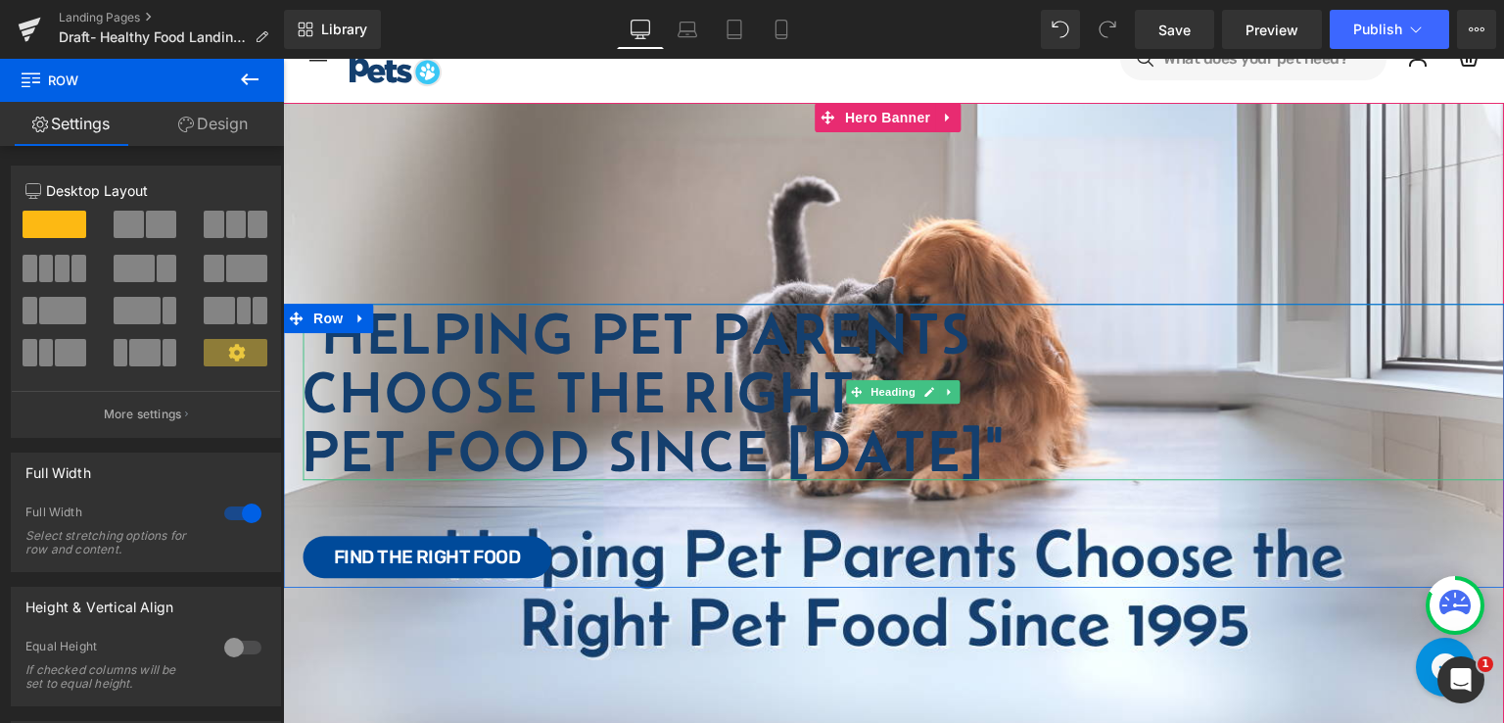
drag, startPoint x: 507, startPoint y: 432, endPoint x: 593, endPoint y: 416, distance: 87.6
click at [508, 432] on h1 "Pet Food Since [DATE]"" at bounding box center [904, 451] width 1202 height 59
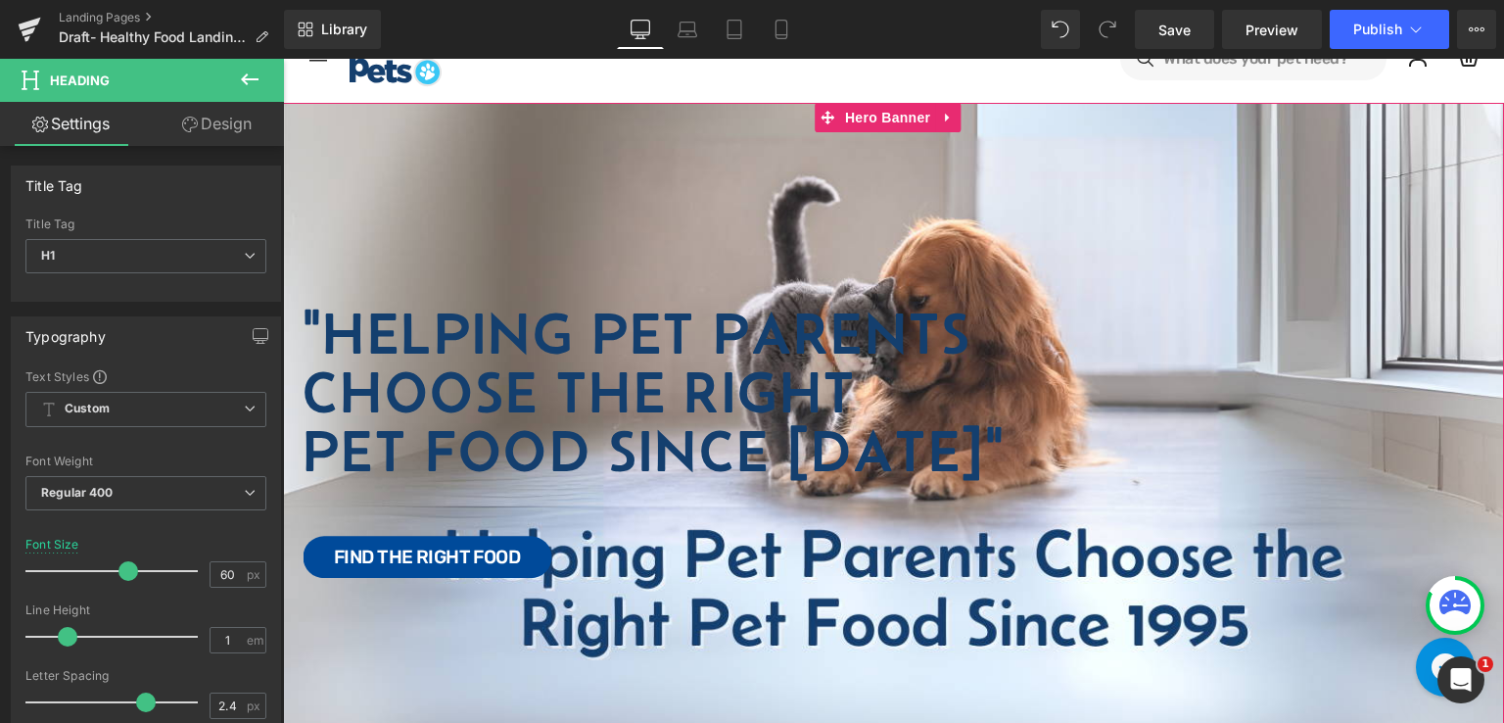
click at [456, 232] on div "Image "Helping Pet Parents Choose the Right Pet Food Since [DATE]" Heading Text…" at bounding box center [893, 446] width 1221 height 686
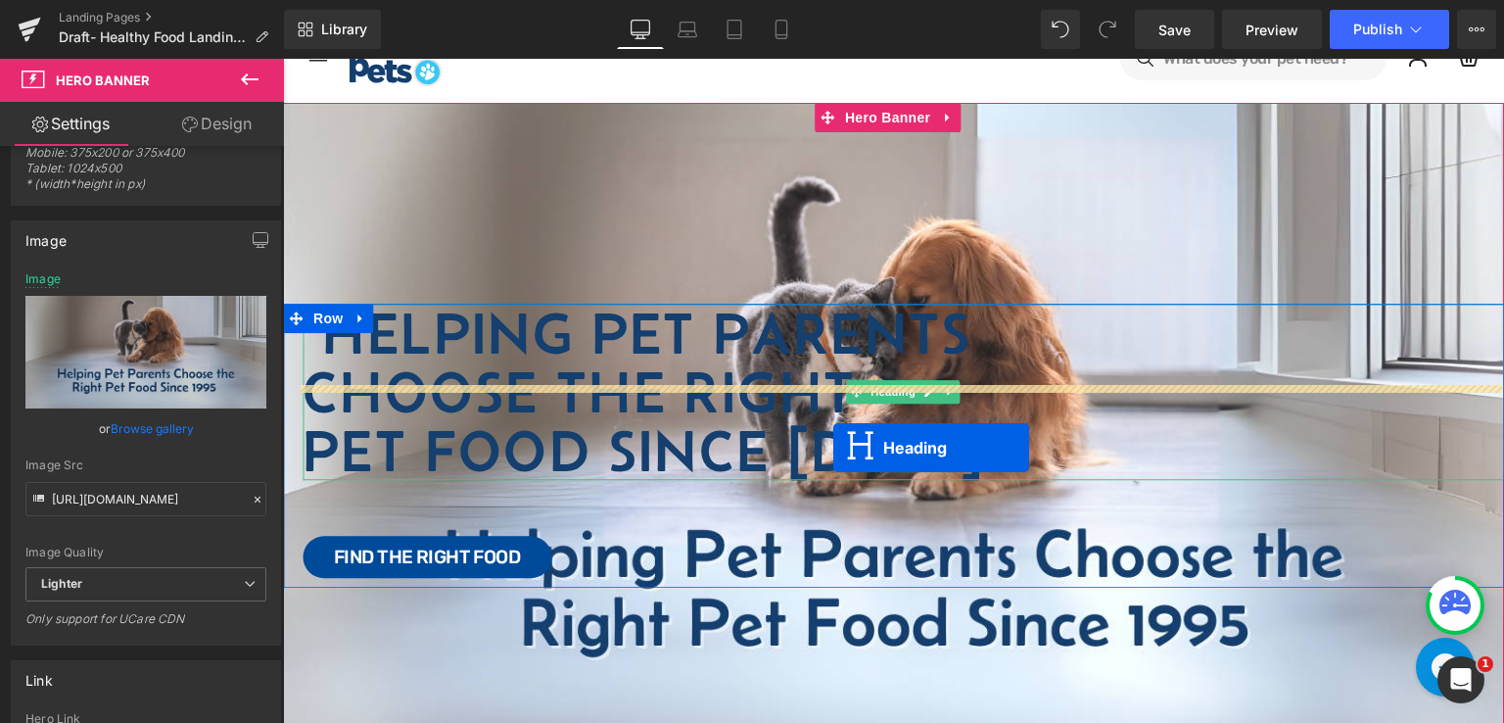
scroll to position [141, 0]
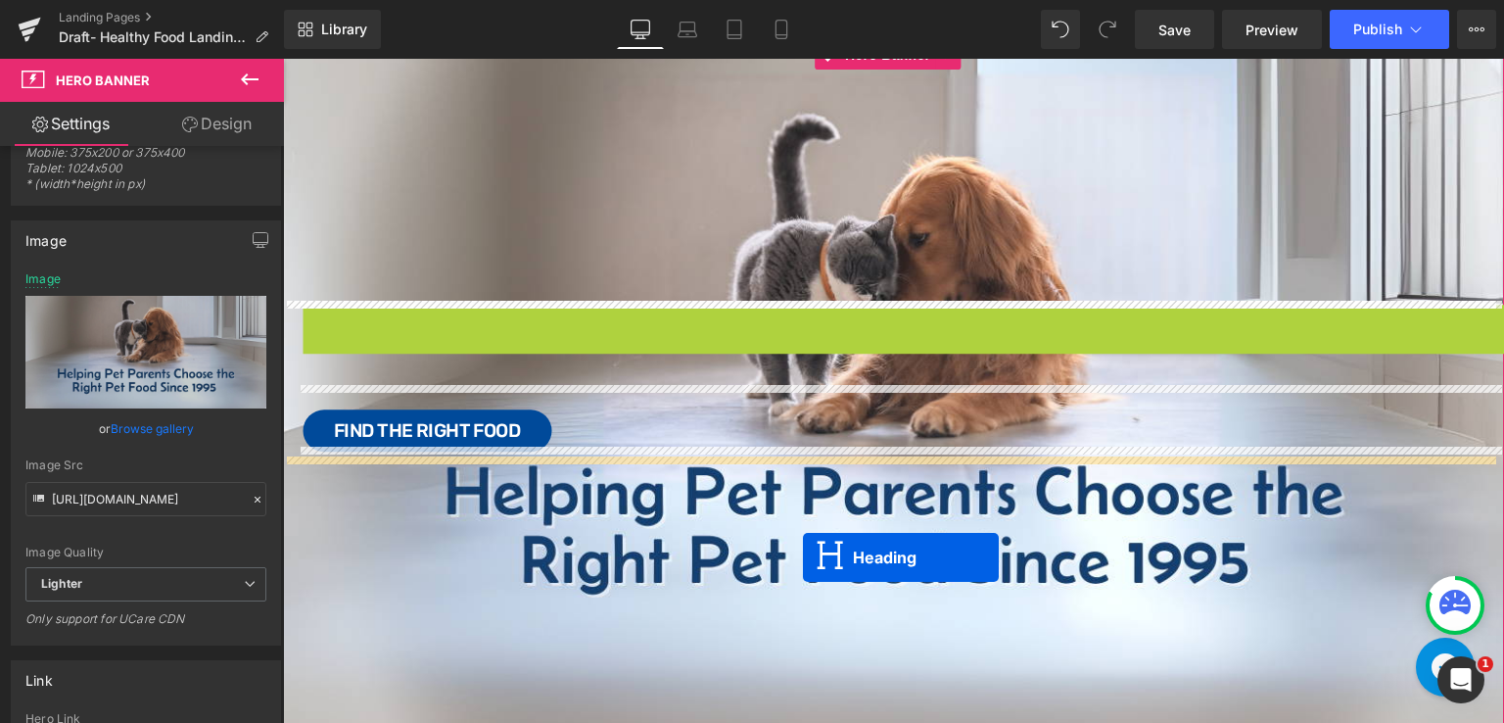
drag, startPoint x: 844, startPoint y: 388, endPoint x: 803, endPoint y: 557, distance: 174.3
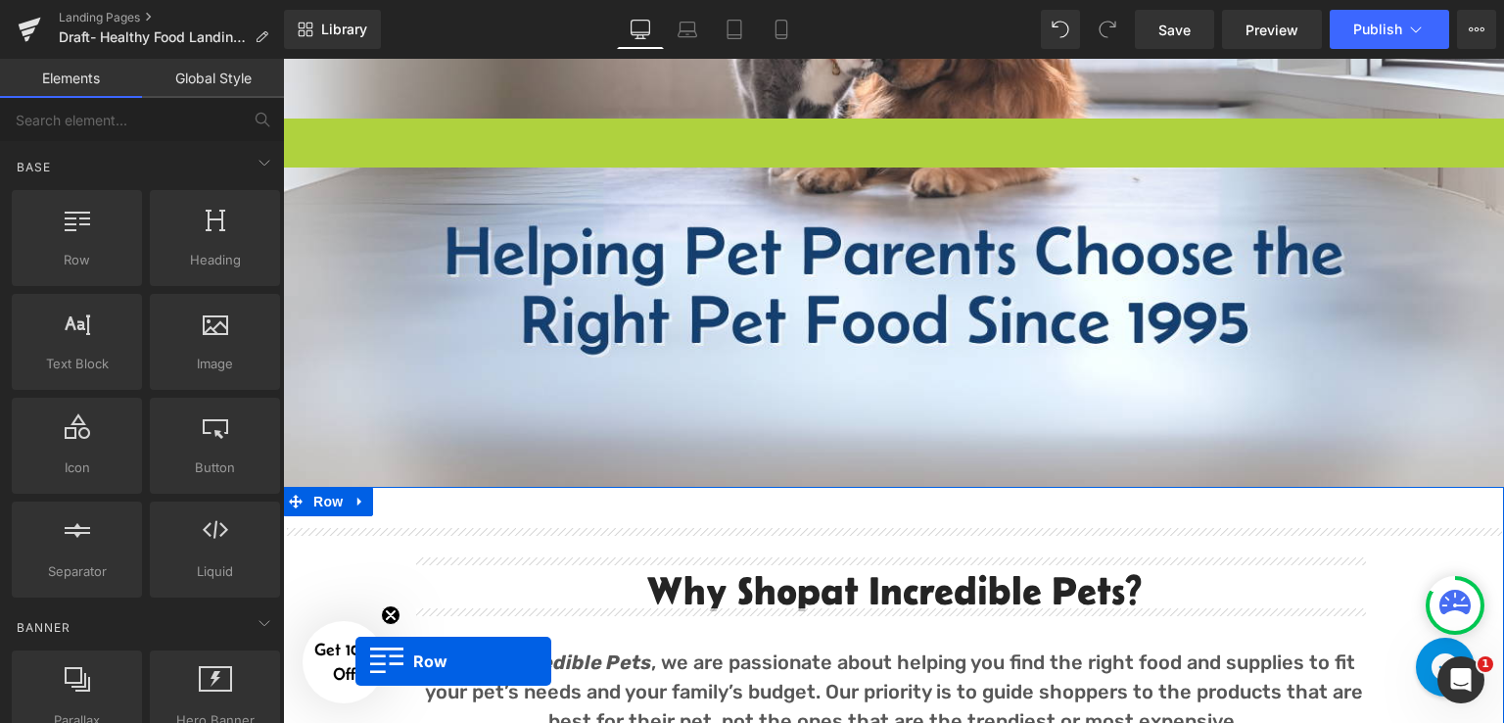
scroll to position [518, 0]
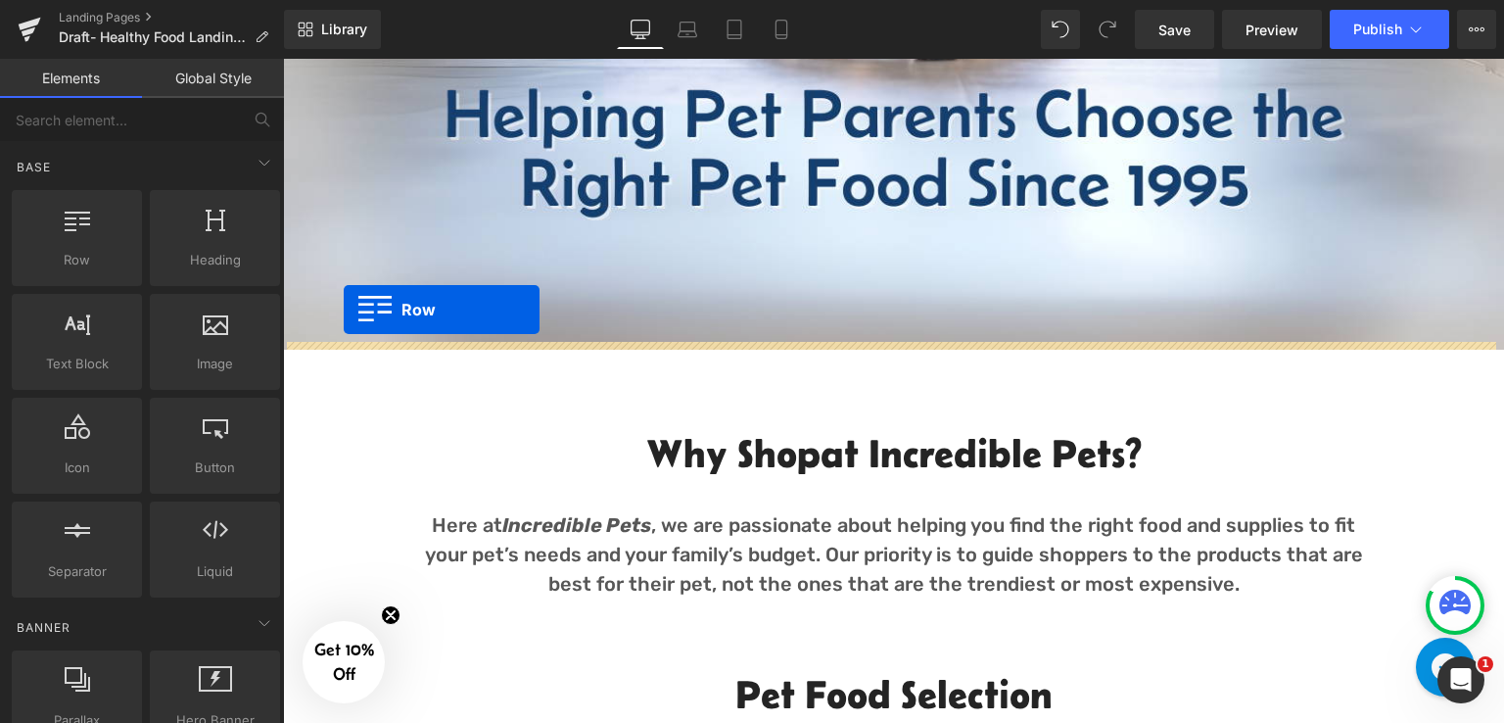
drag, startPoint x: 290, startPoint y: 399, endPoint x: 344, endPoint y: 310, distance: 103.3
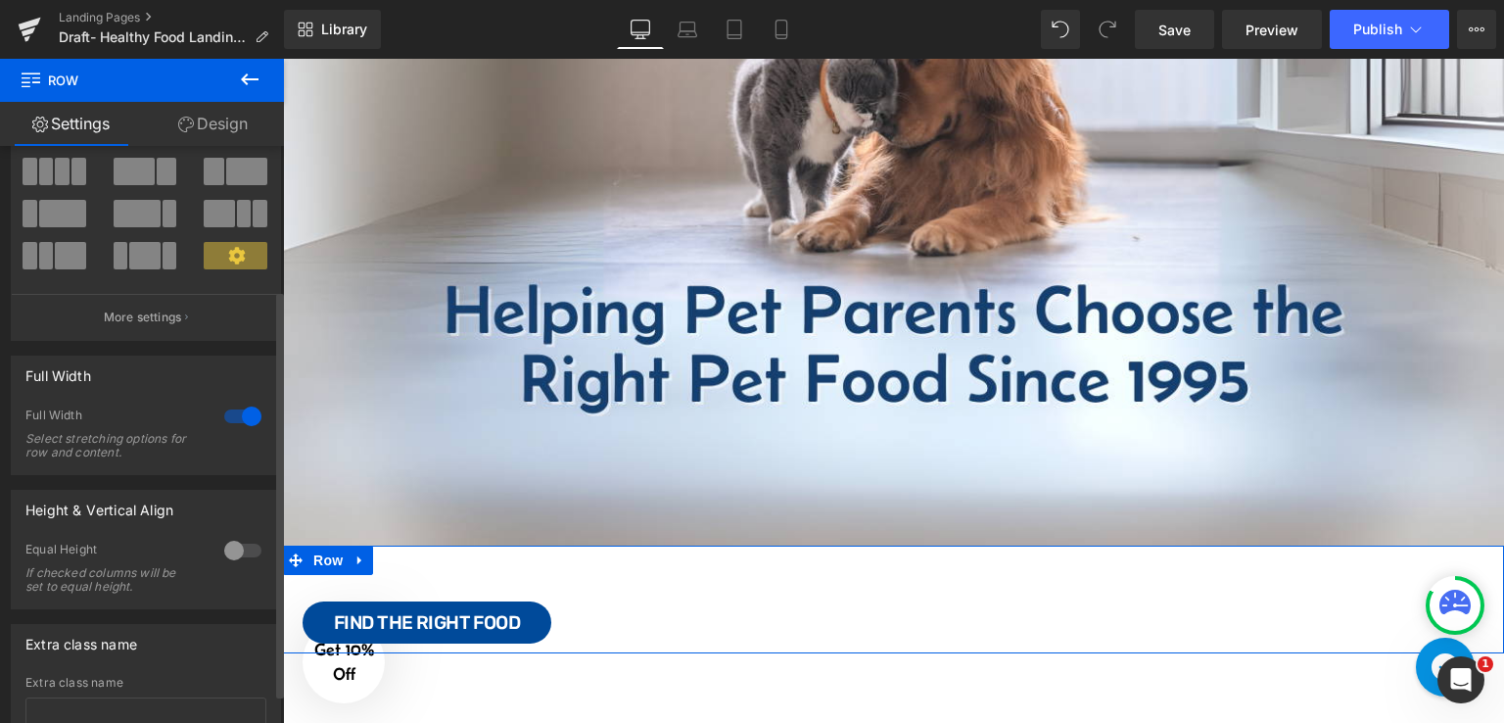
scroll to position [244, 0]
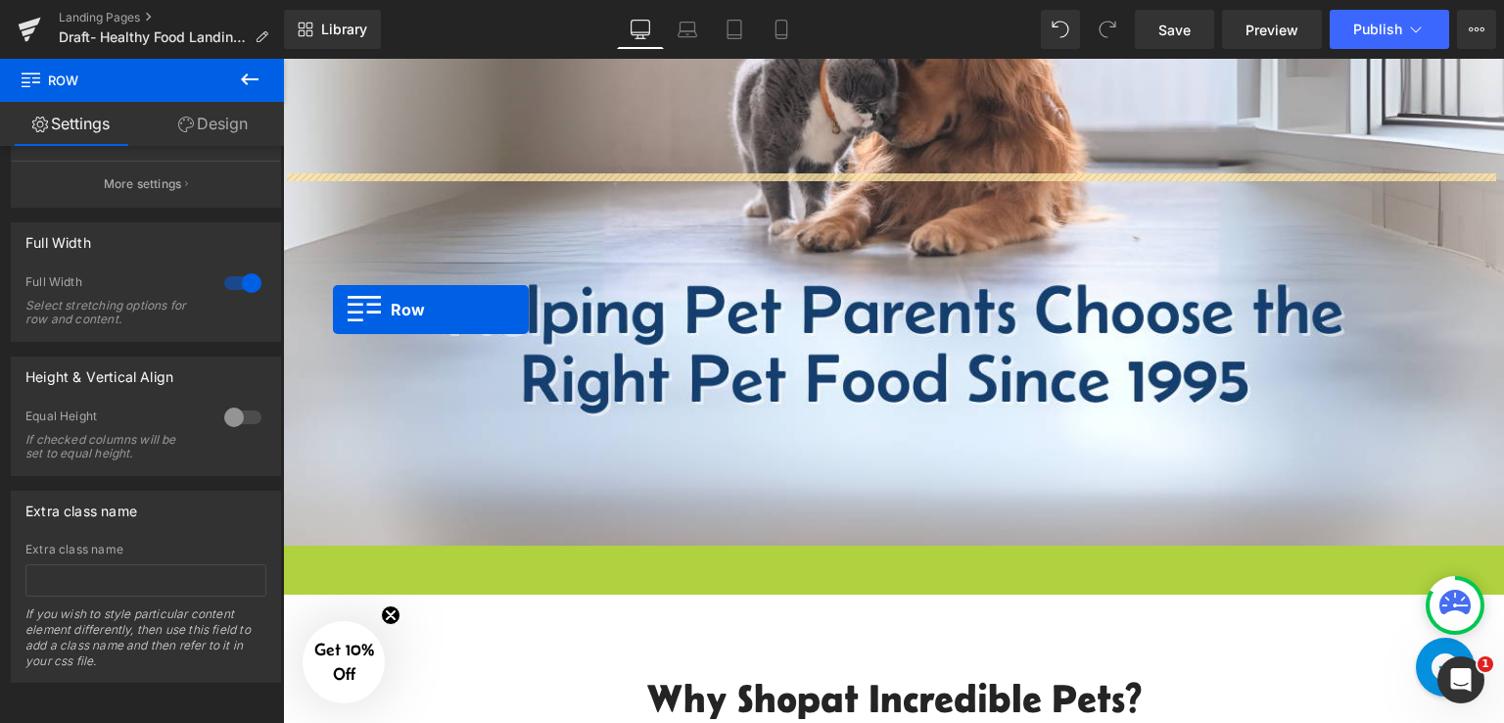
drag, startPoint x: 310, startPoint y: 551, endPoint x: 333, endPoint y: 310, distance: 242.0
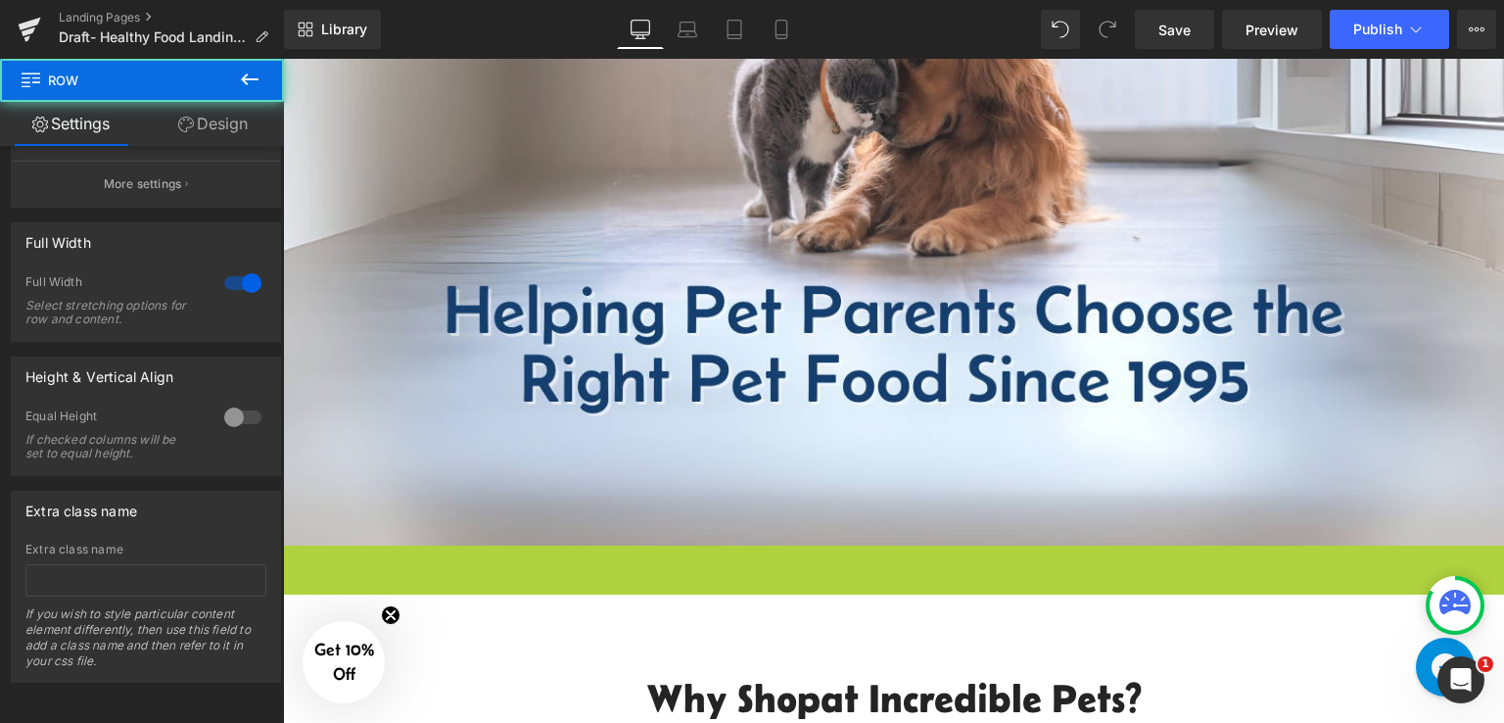
scroll to position [294, 0]
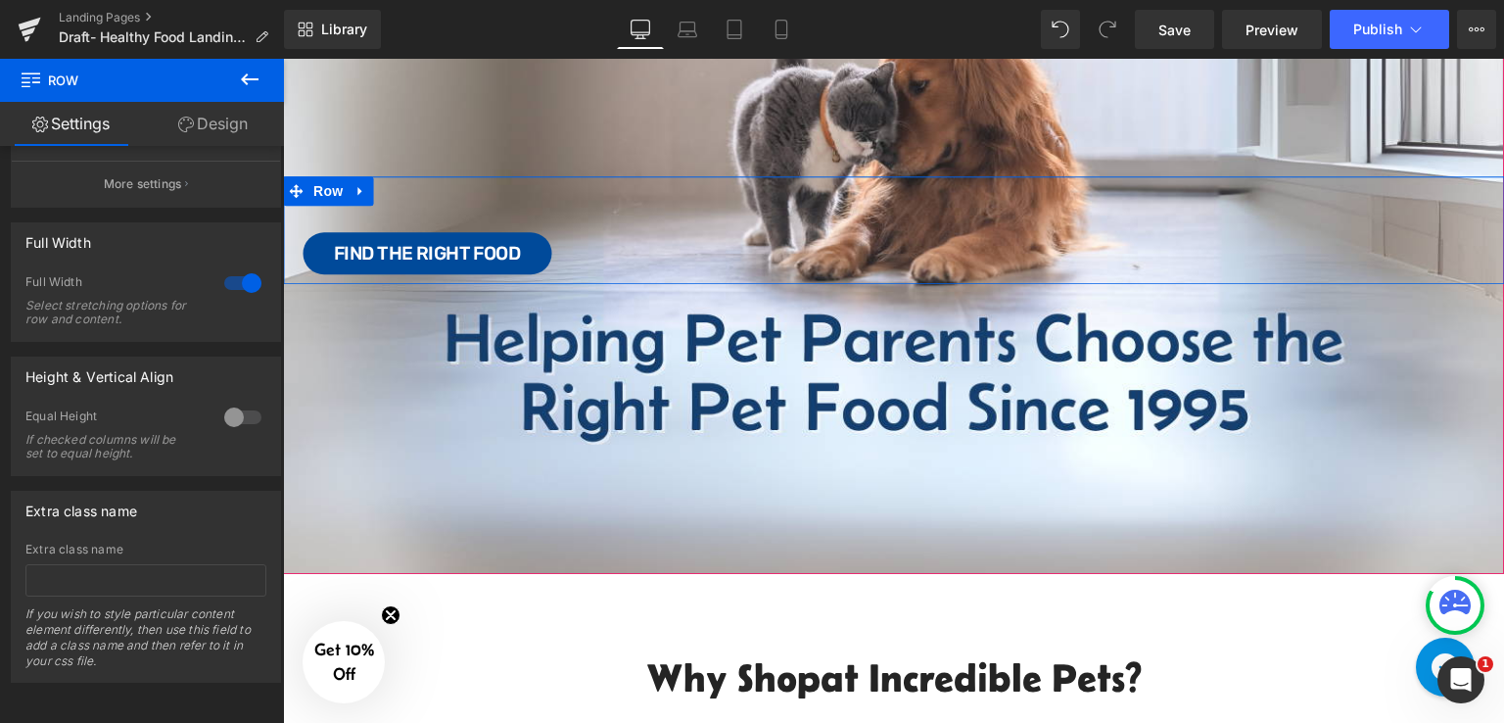
click at [562, 213] on div "Text Block Find the Right Food Button" at bounding box center [904, 226] width 1202 height 98
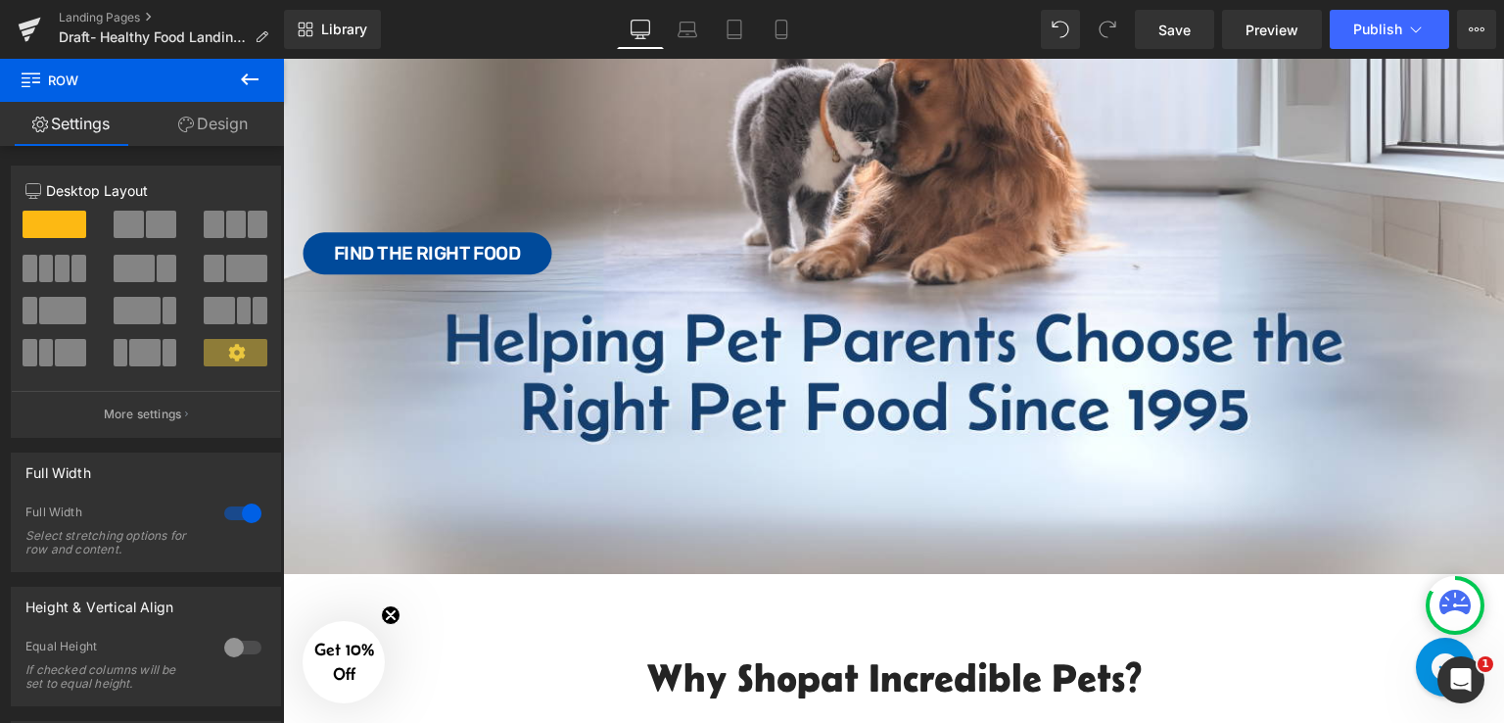
click at [243, 72] on icon at bounding box center [250, 80] width 24 height 24
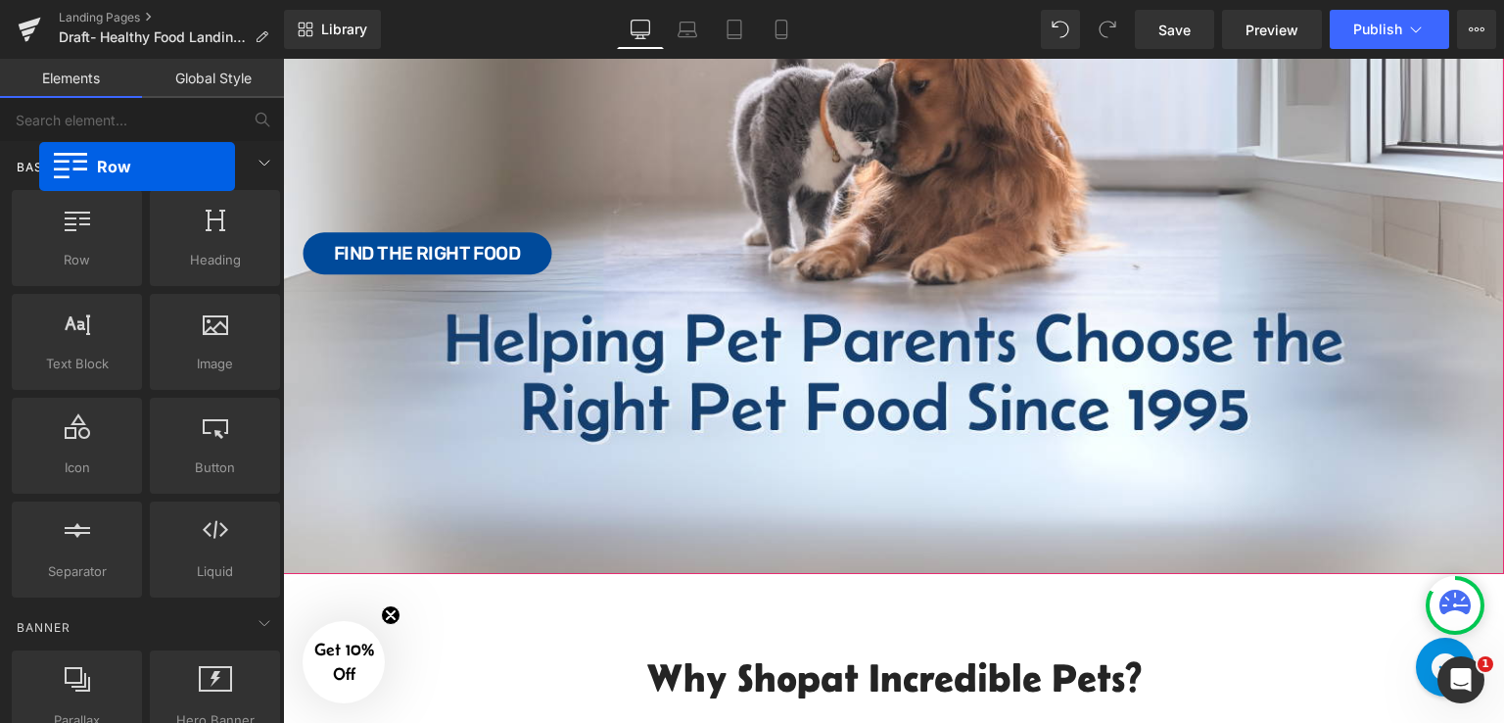
drag, startPoint x: 89, startPoint y: 240, endPoint x: 39, endPoint y: 166, distance: 88.8
click at [39, 166] on div "Base Row rows, columns, layouts, div Heading headings, titles, h1,h2,h3,h4,h5,h…" at bounding box center [146, 371] width 276 height 460
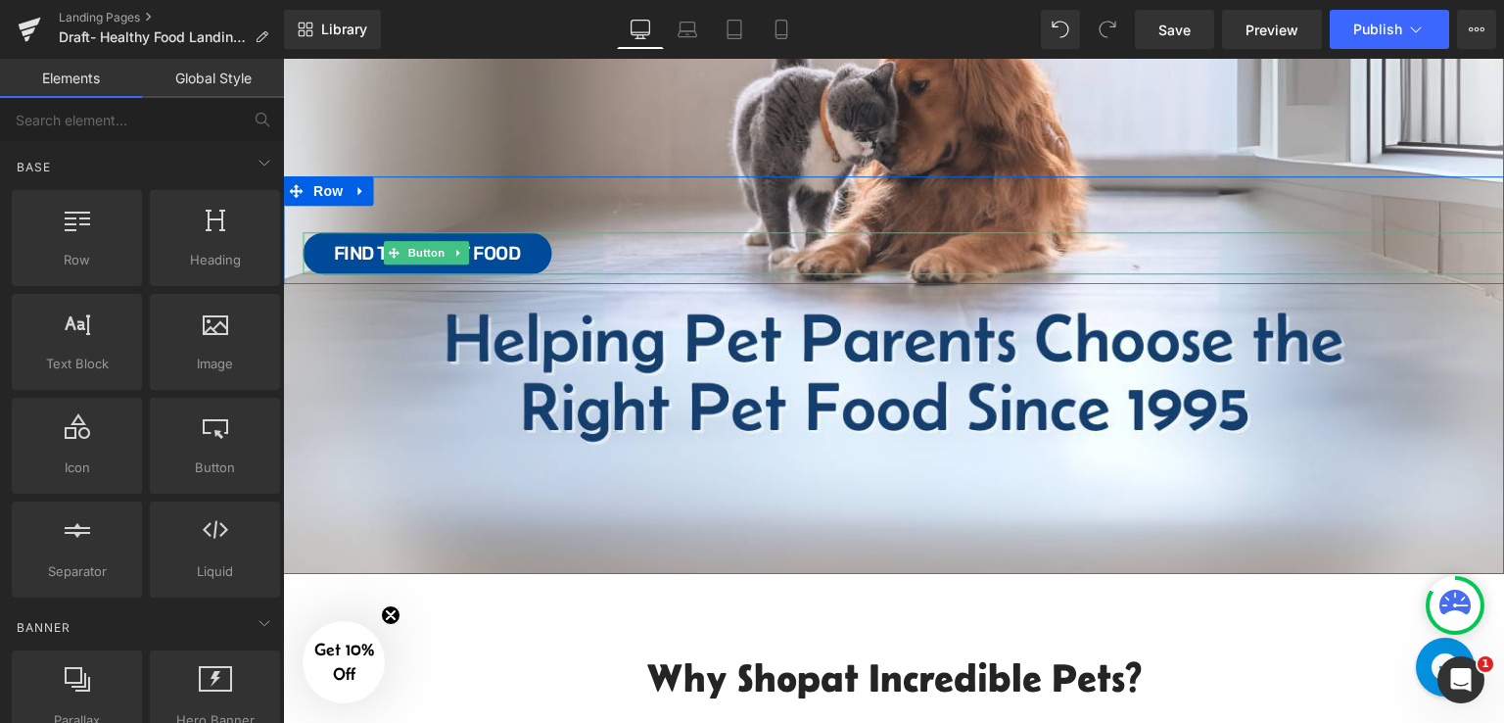
click at [639, 247] on div "Find the Right Food" at bounding box center [904, 253] width 1202 height 42
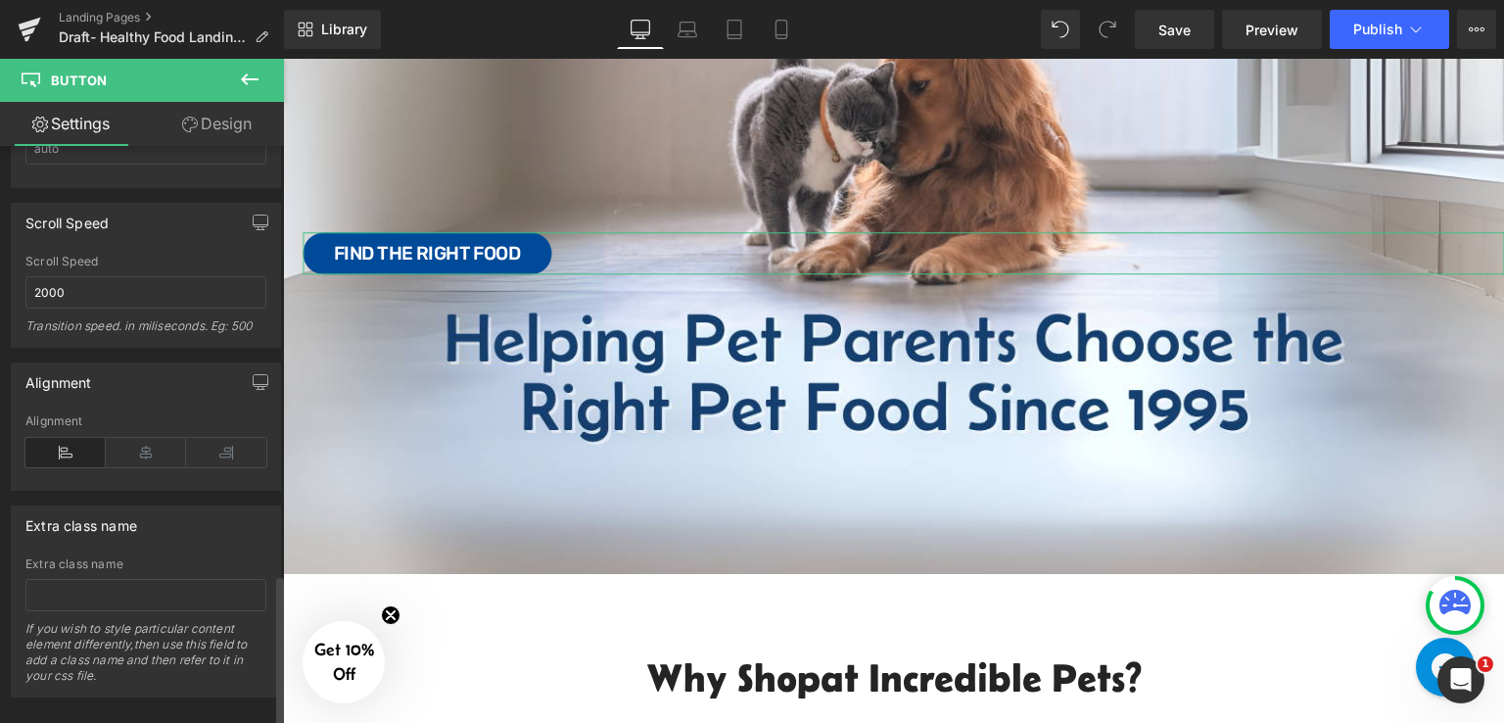
scroll to position [1630, 0]
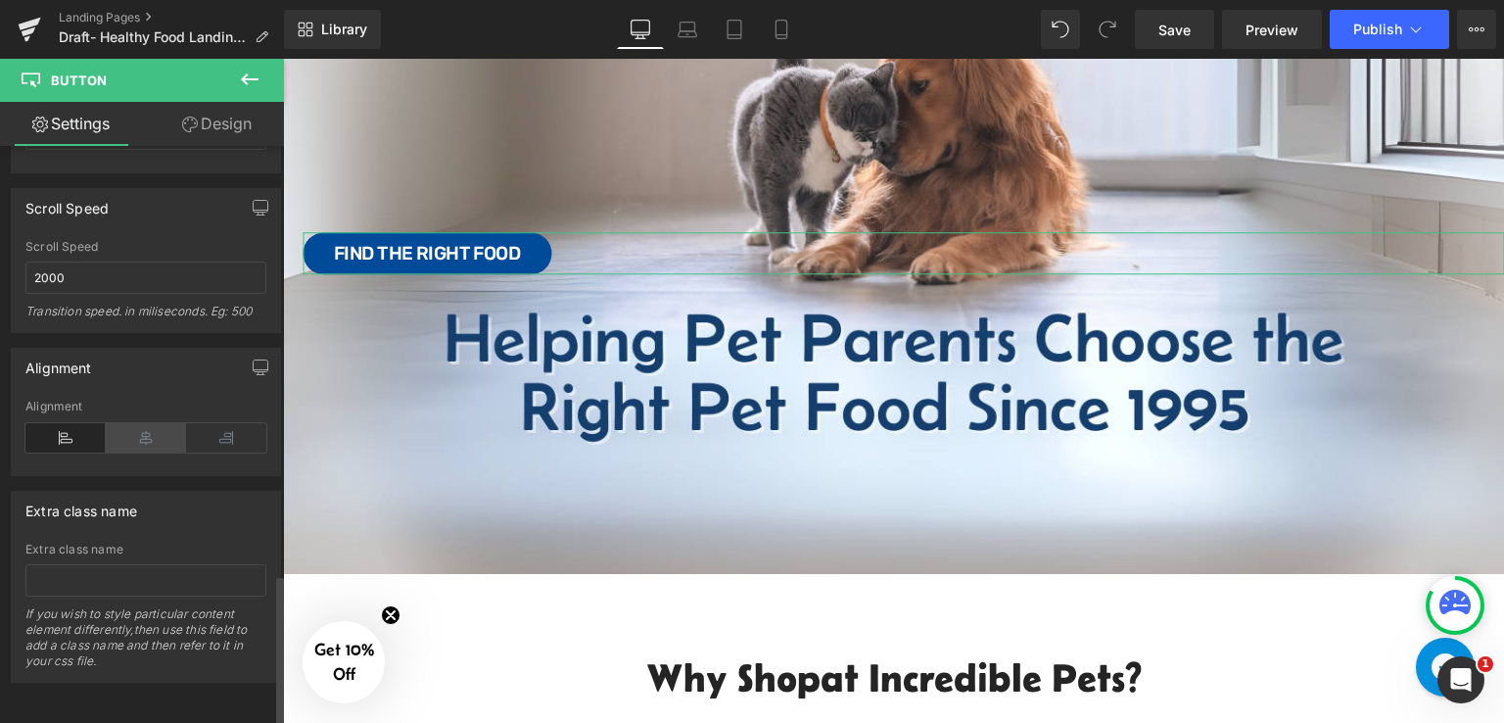
click at [141, 424] on icon at bounding box center [146, 437] width 80 height 29
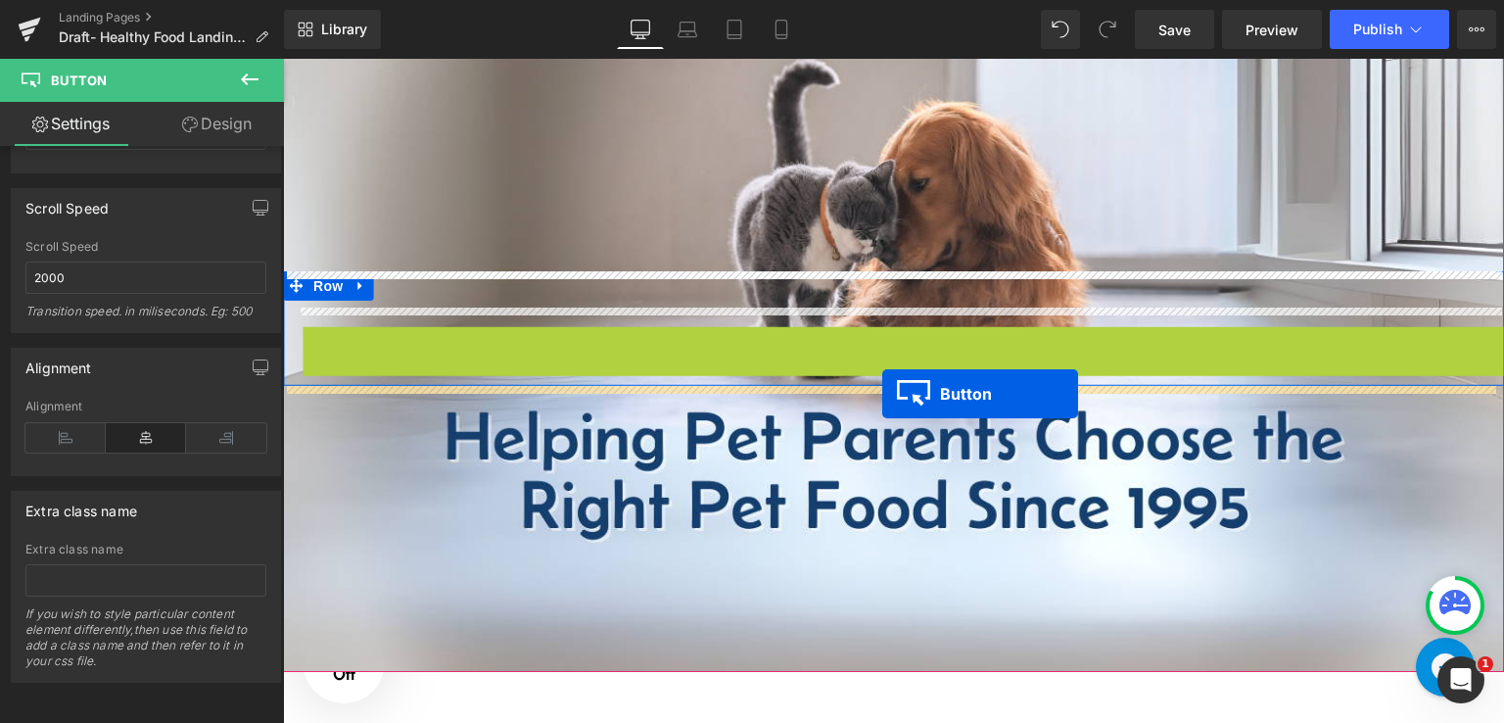
scroll to position [192, 0]
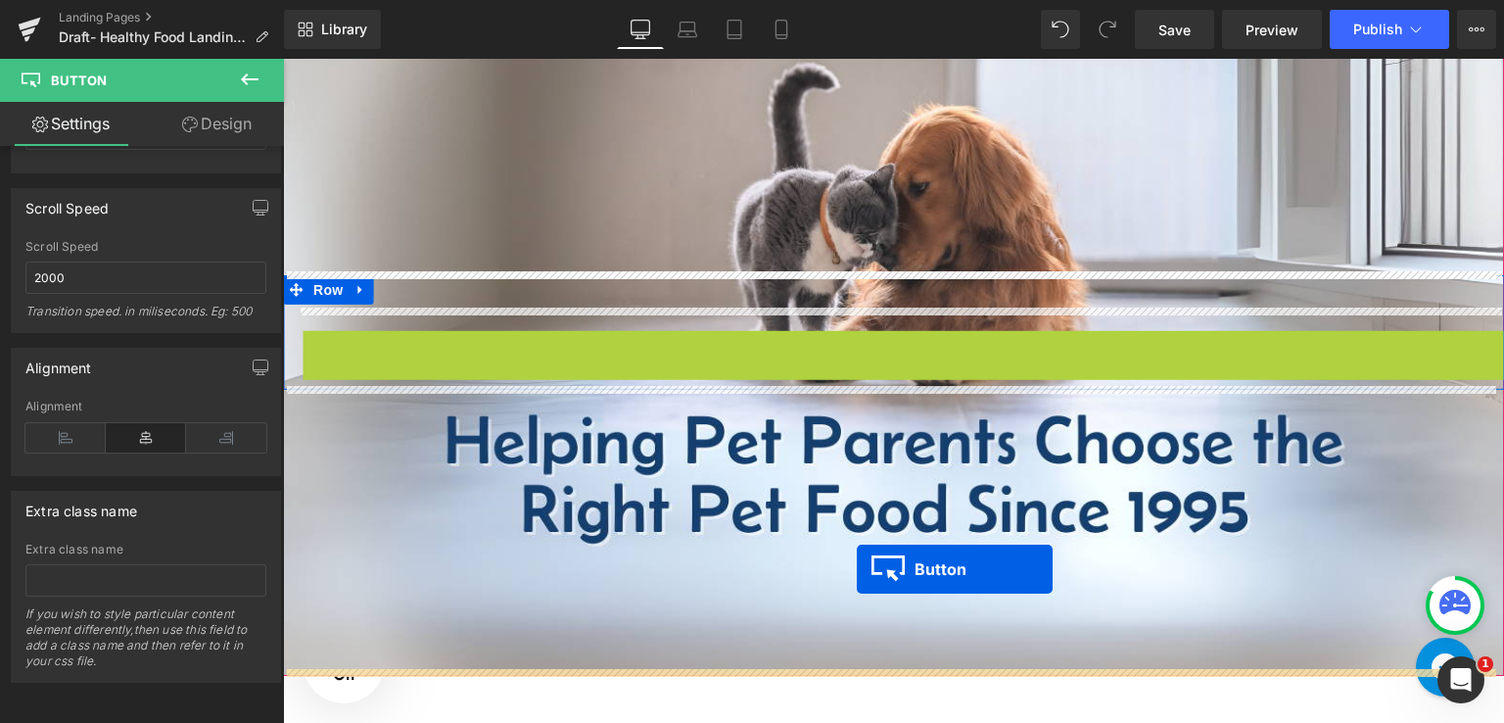
drag, startPoint x: 866, startPoint y: 345, endPoint x: 857, endPoint y: 569, distance: 224.4
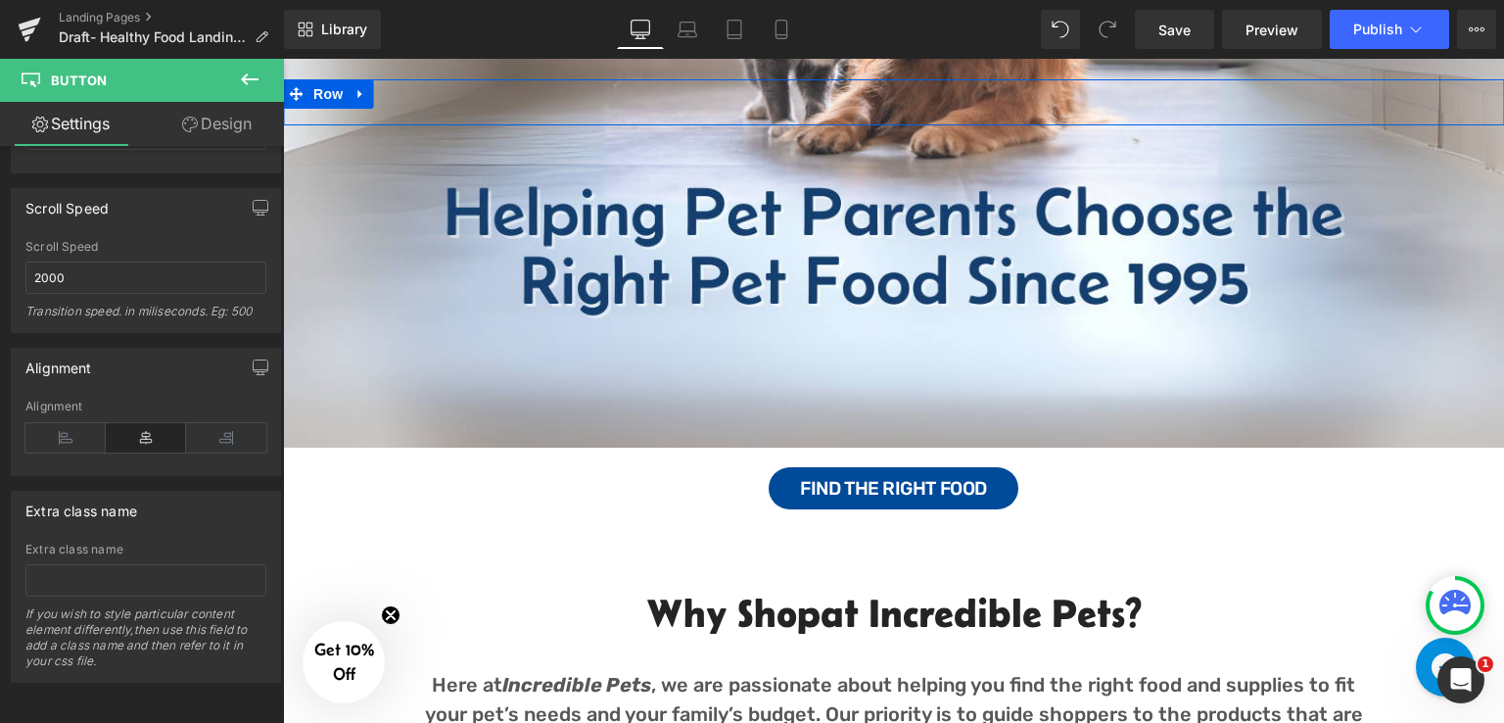
scroll to position [518, 0]
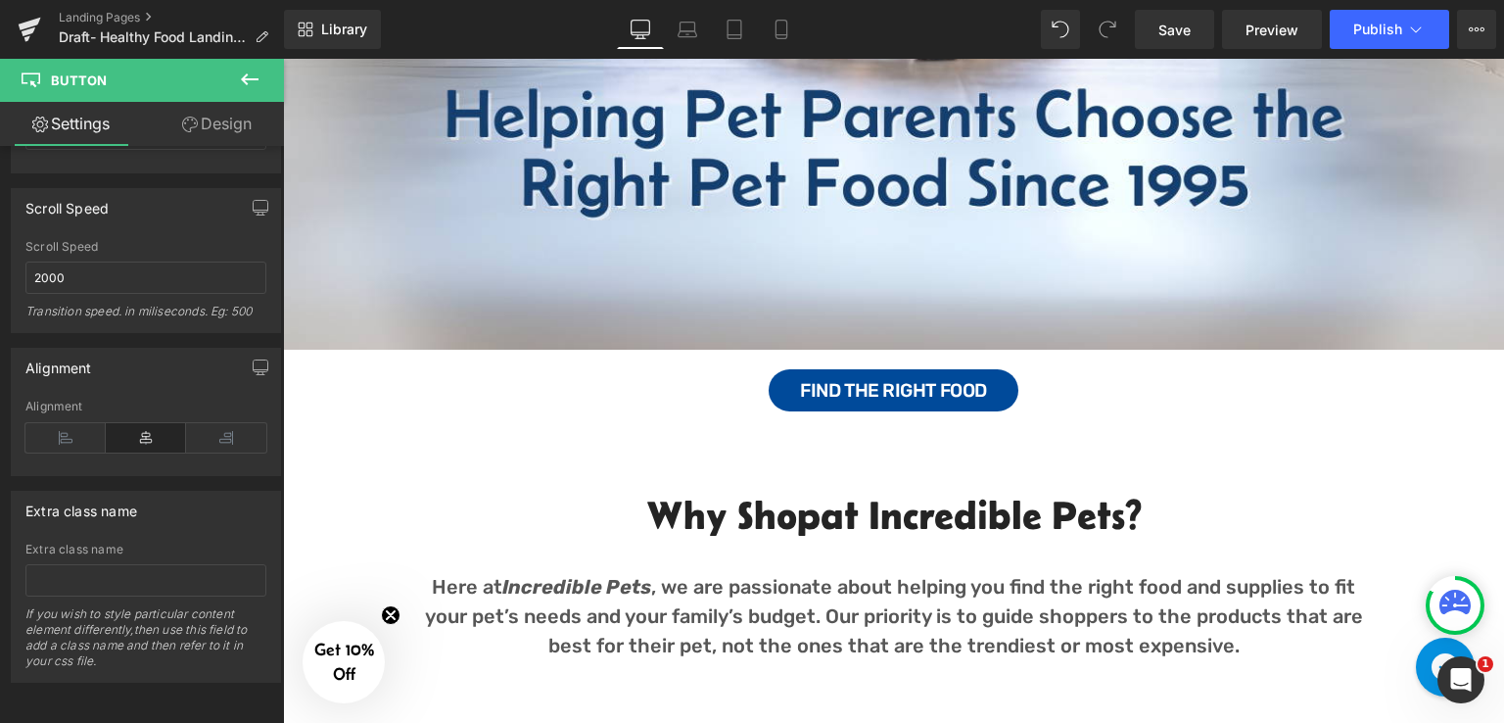
click at [283, 59] on div "50px" at bounding box center [283, 59] width 0 height 0
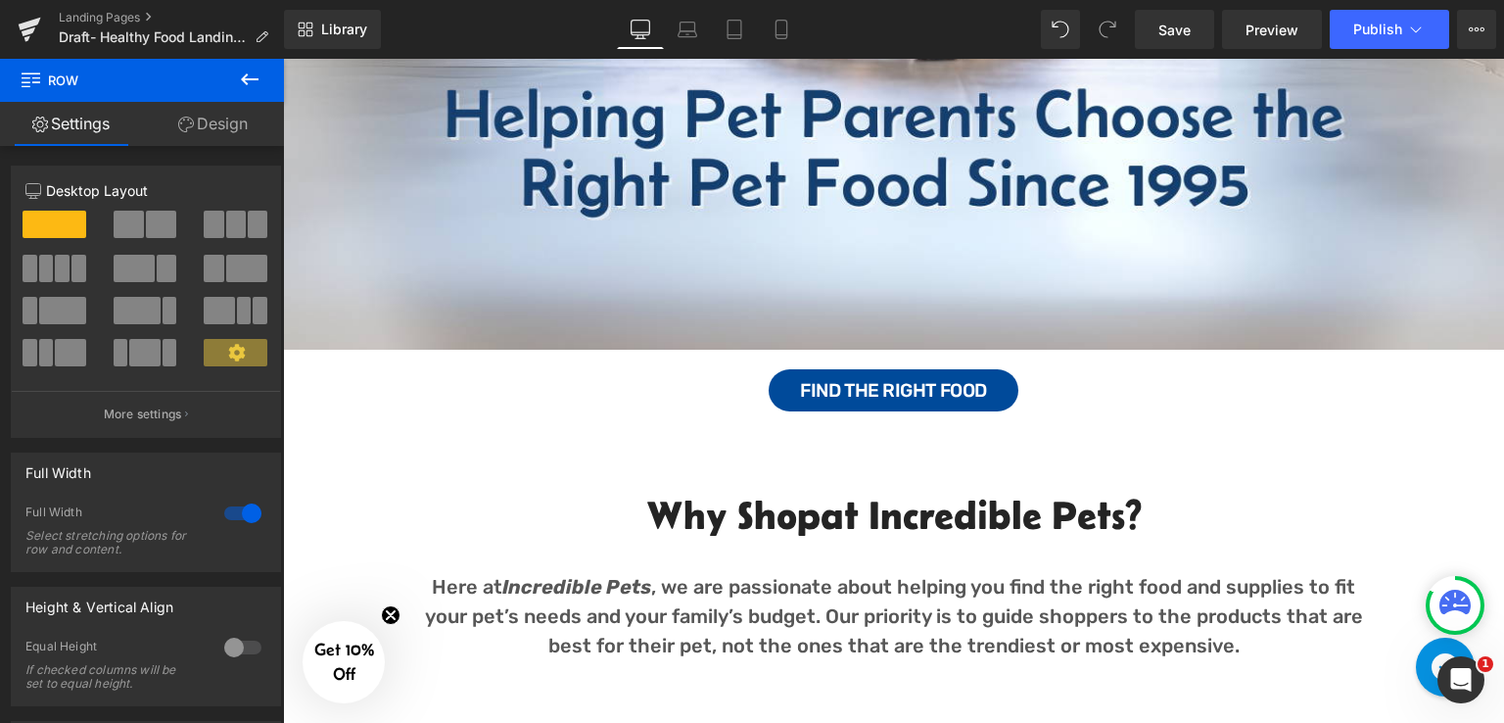
click at [1304, 377] on div "Find the Right Food" at bounding box center [893, 390] width 1221 height 42
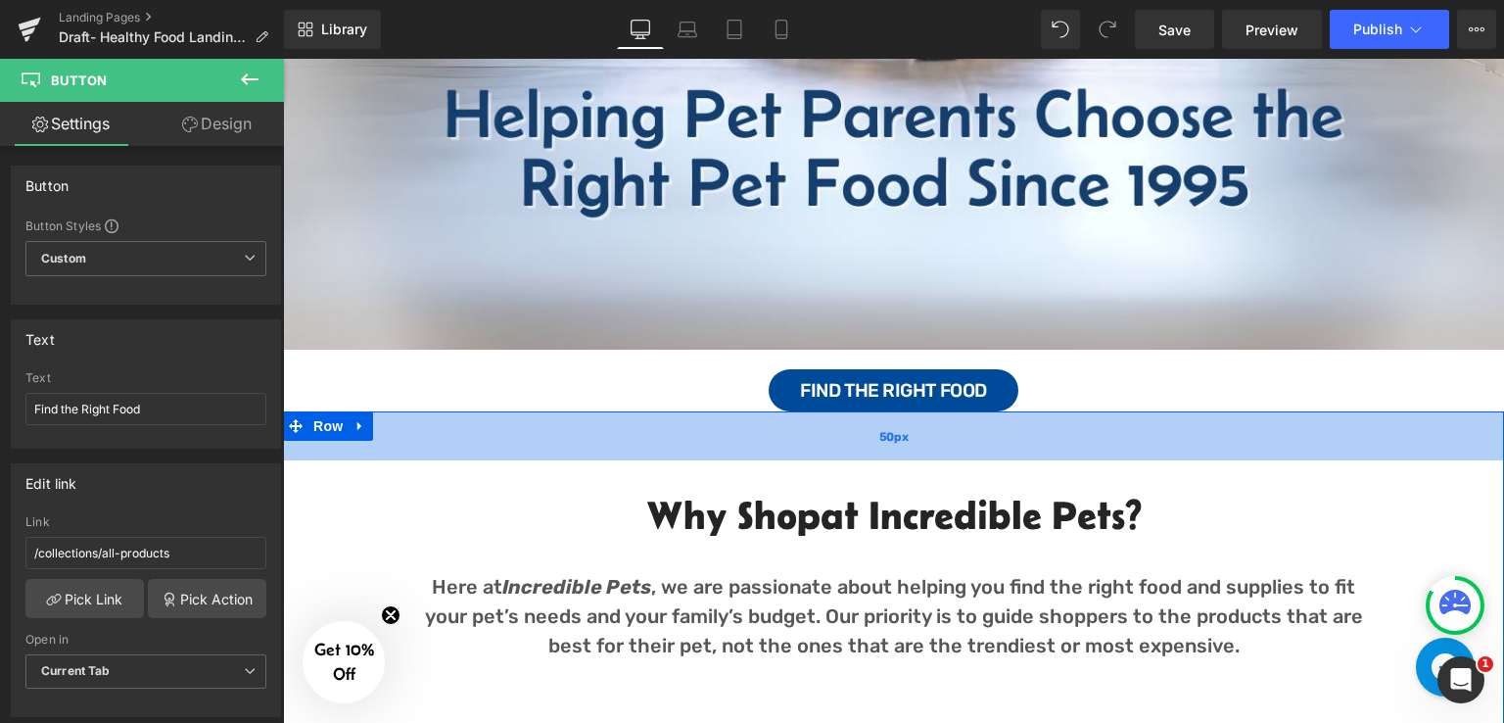
click at [1369, 424] on div "50px" at bounding box center [893, 435] width 1221 height 49
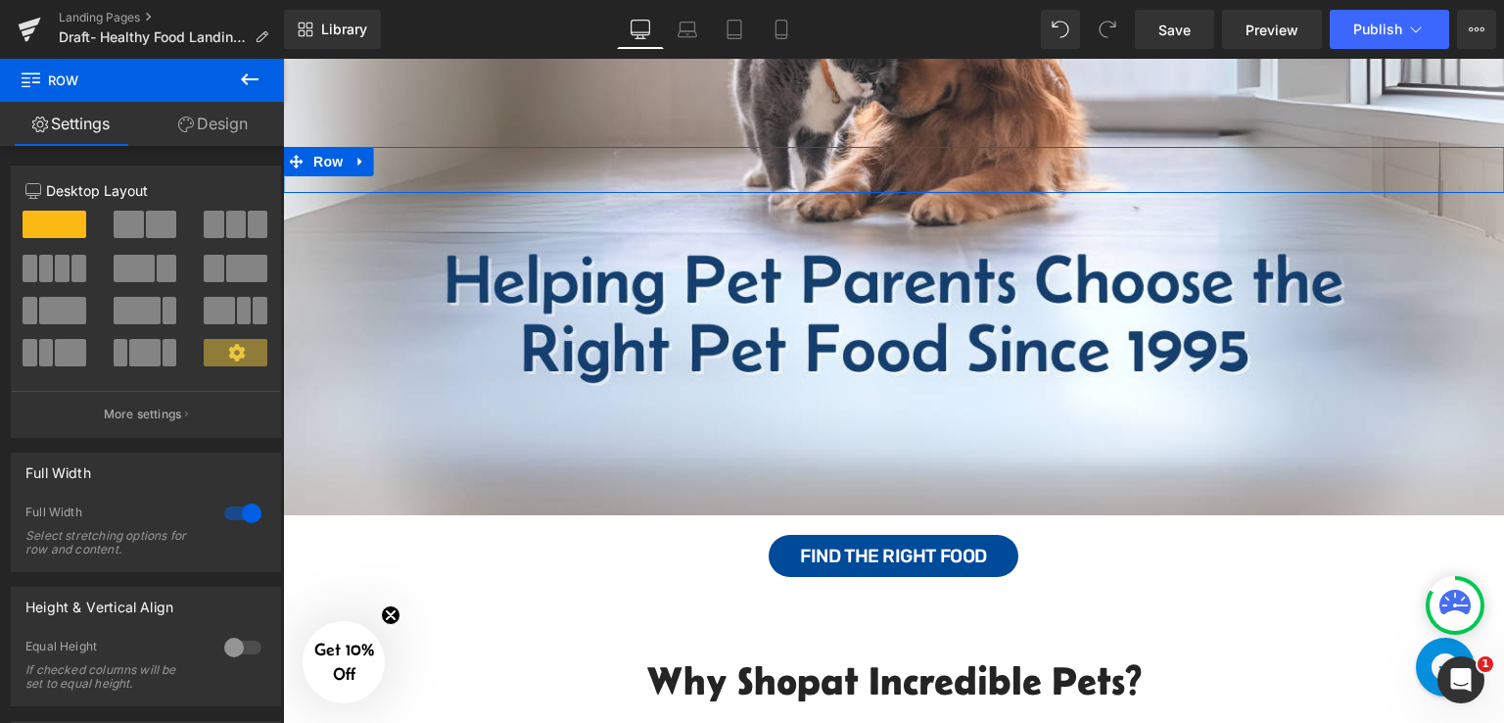
scroll to position [322, 0]
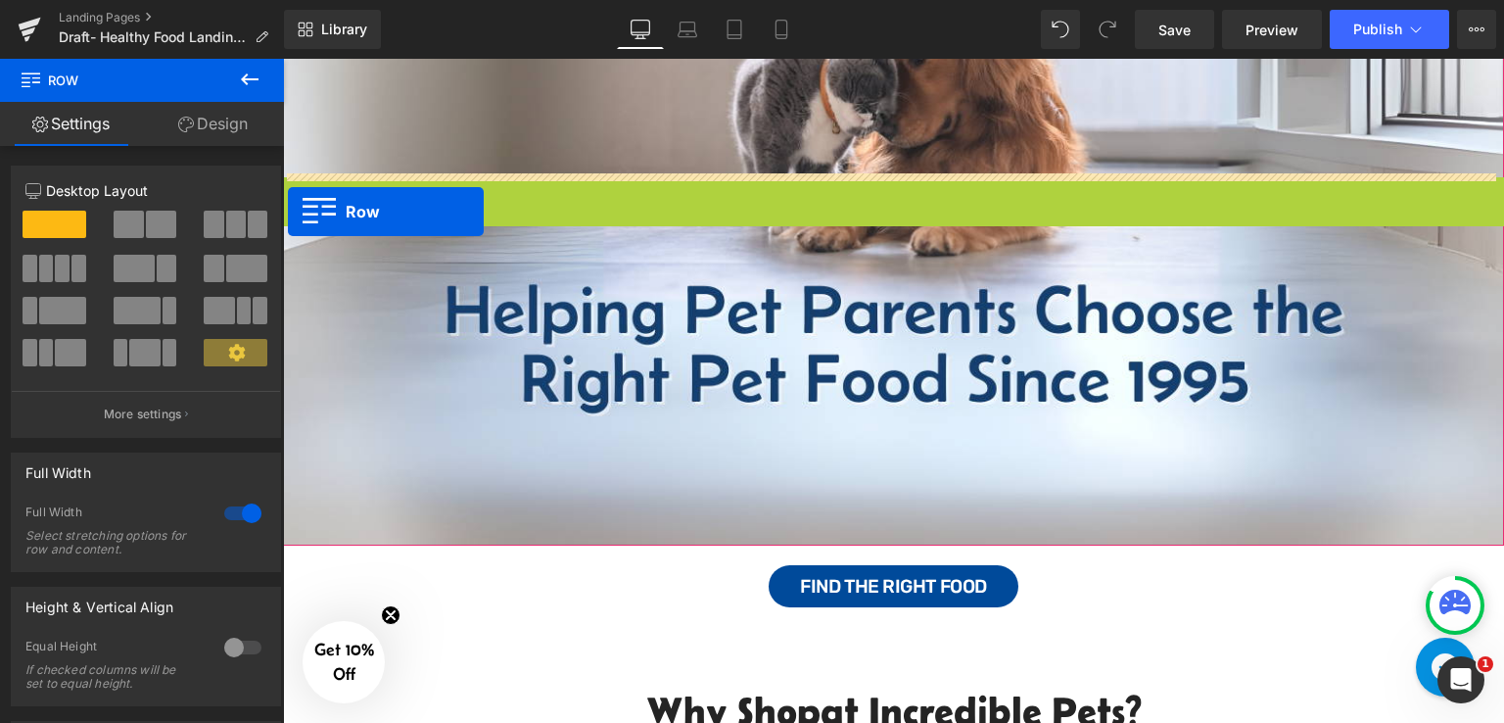
drag, startPoint x: 290, startPoint y: 187, endPoint x: 288, endPoint y: 213, distance: 25.5
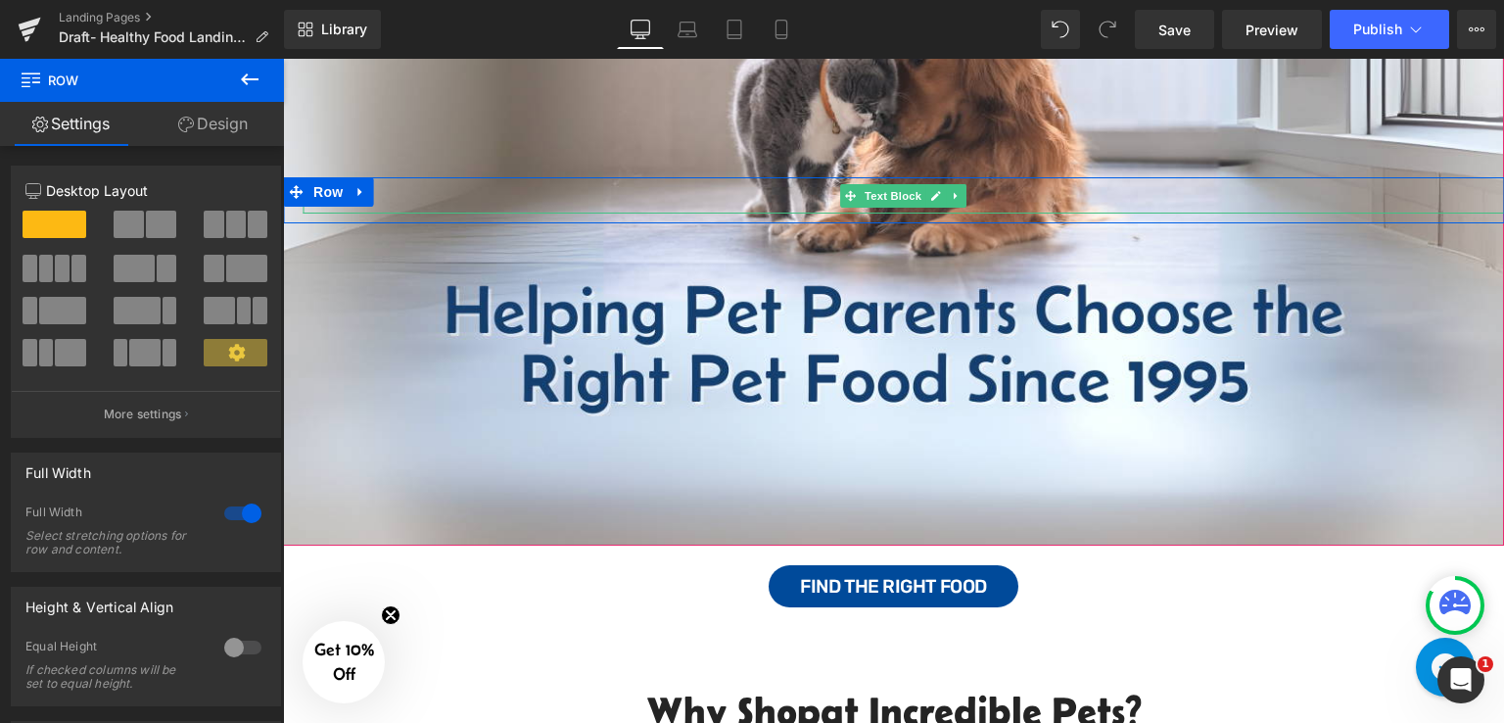
click at [397, 190] on p at bounding box center [904, 199] width 1202 height 28
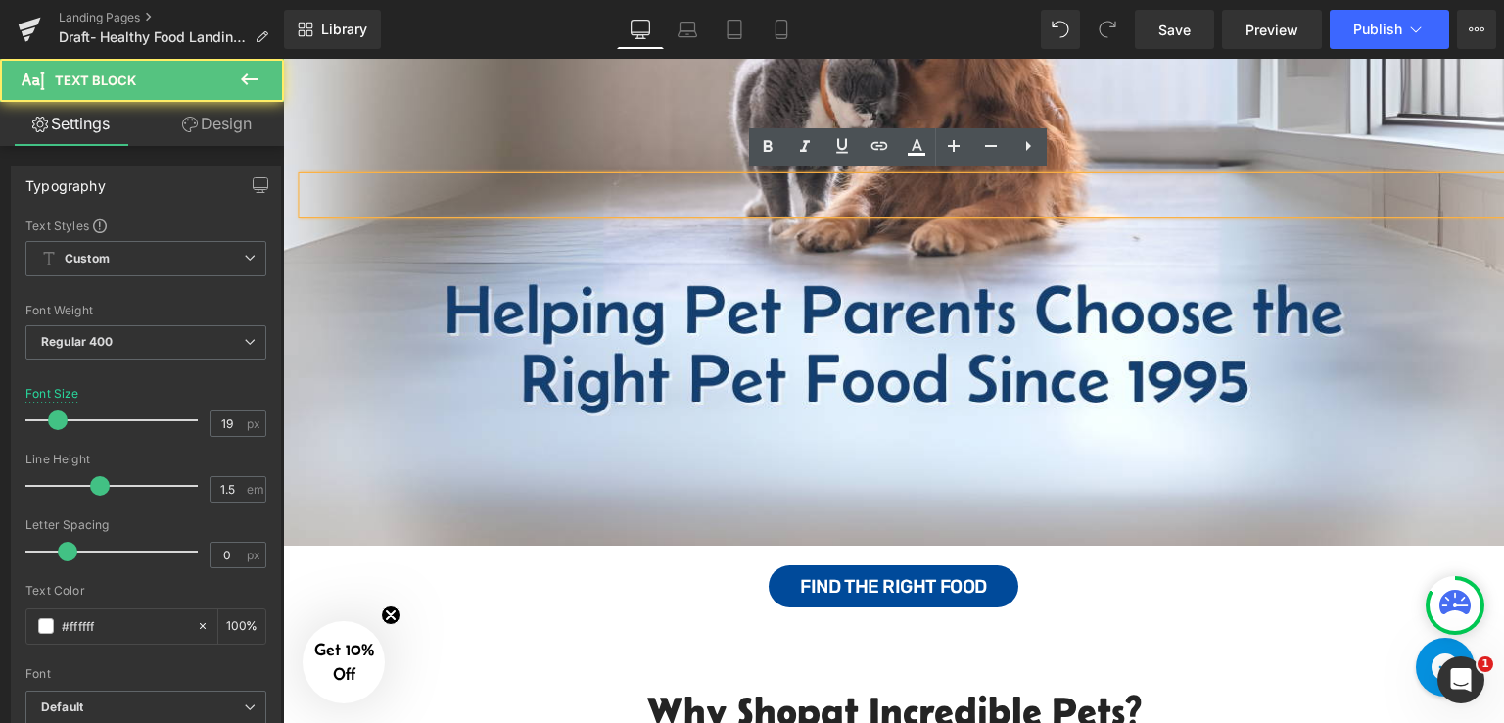
click at [508, 178] on div at bounding box center [904, 195] width 1202 height 36
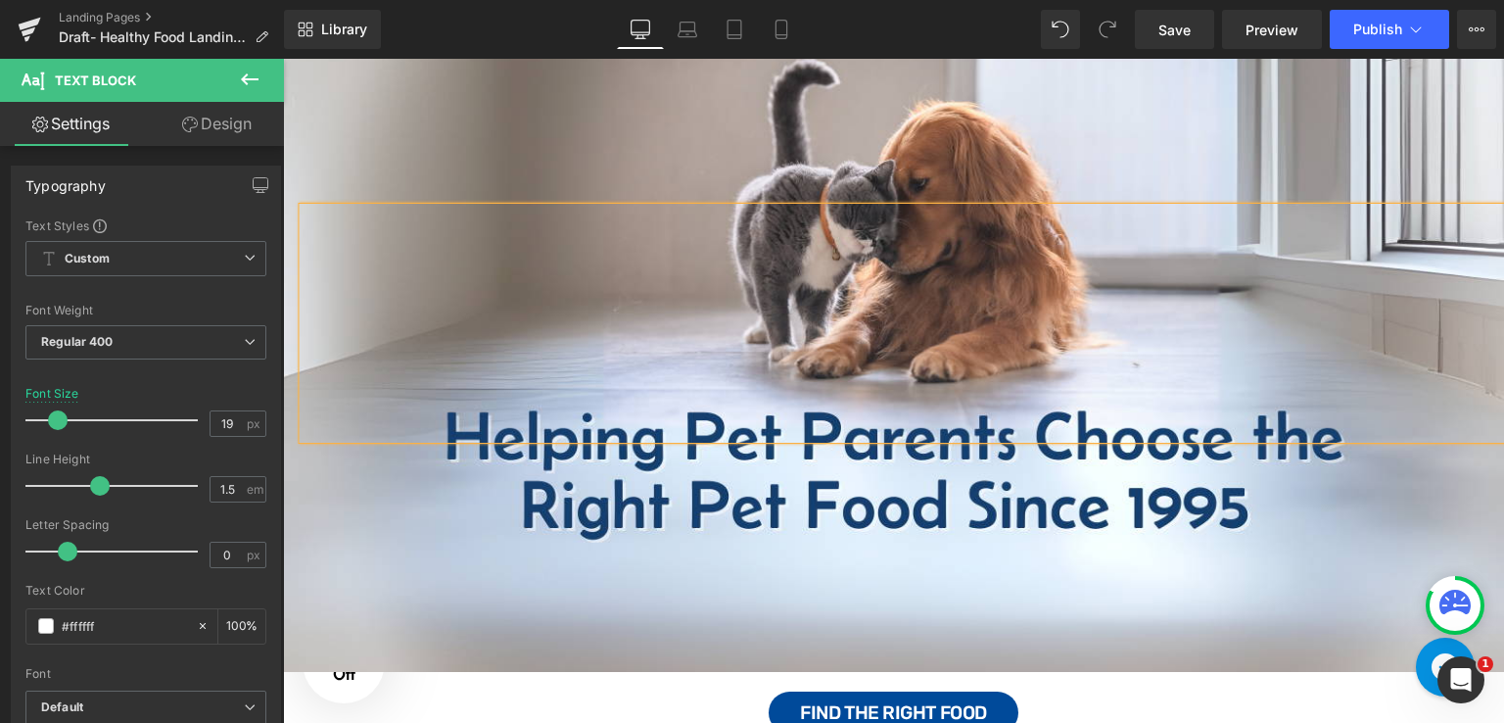
scroll to position [306, 0]
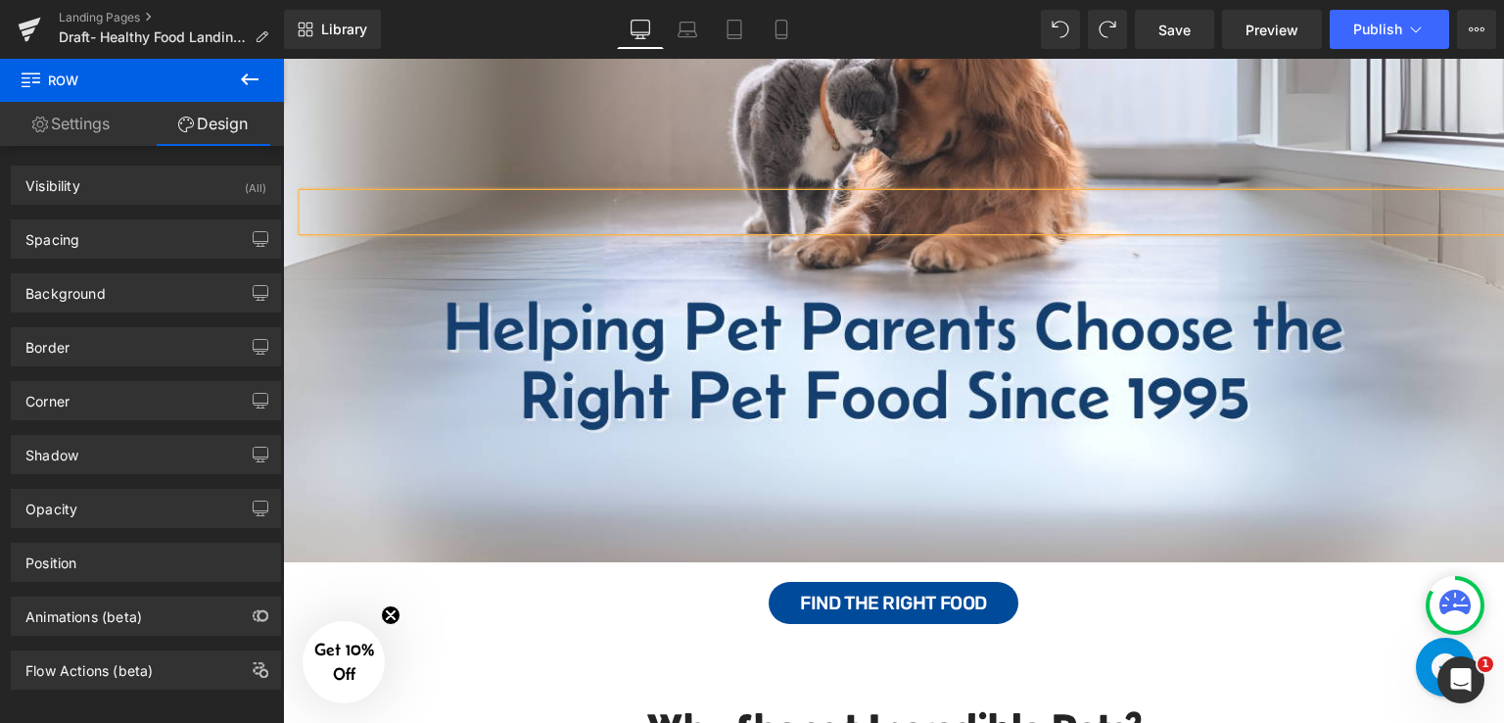
click at [1208, 89] on div "Image Text Block Row" at bounding box center [893, 219] width 1221 height 686
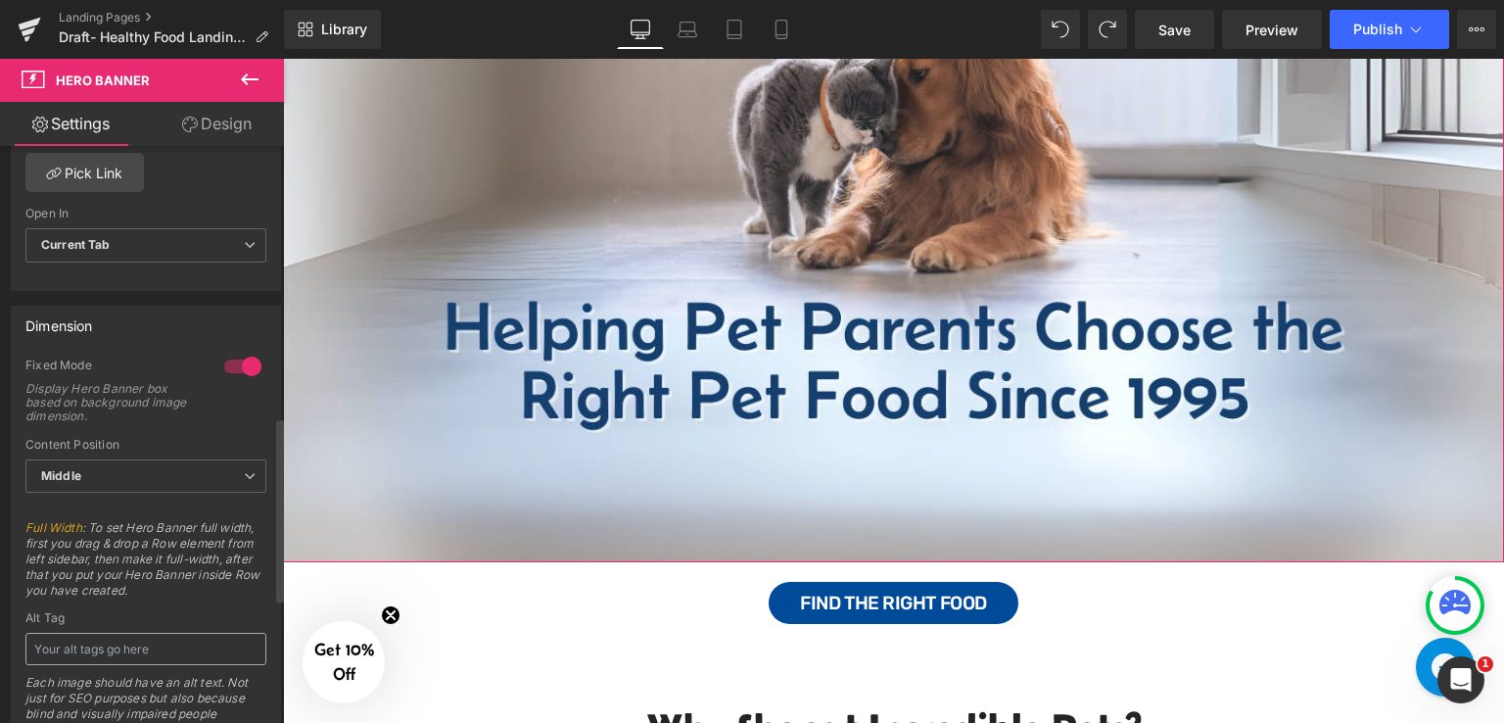
scroll to position [881, 0]
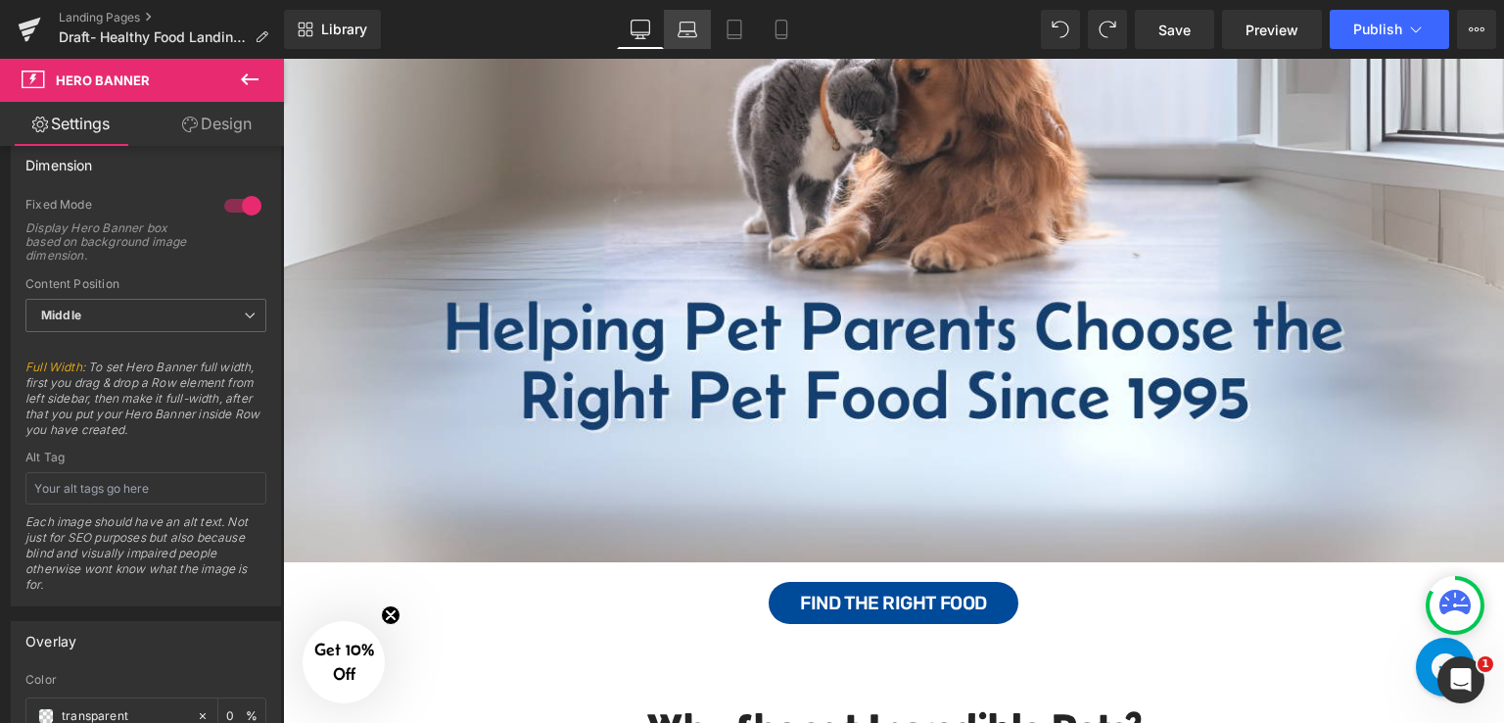
drag, startPoint x: 701, startPoint y: 28, endPoint x: 462, endPoint y: 21, distance: 239.1
click at [701, 28] on link "Laptop" at bounding box center [687, 29] width 47 height 39
type input "[URL][DOMAIN_NAME]"
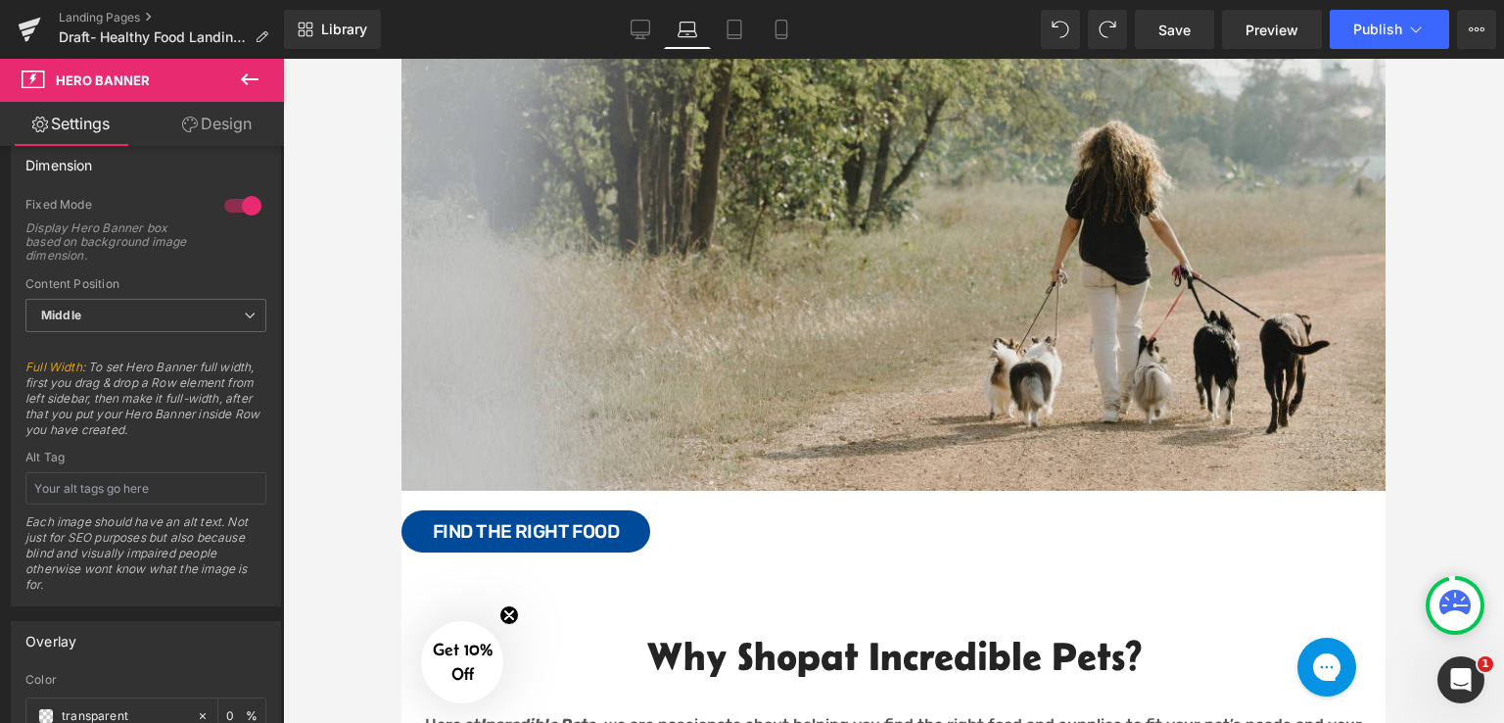
scroll to position [0, 0]
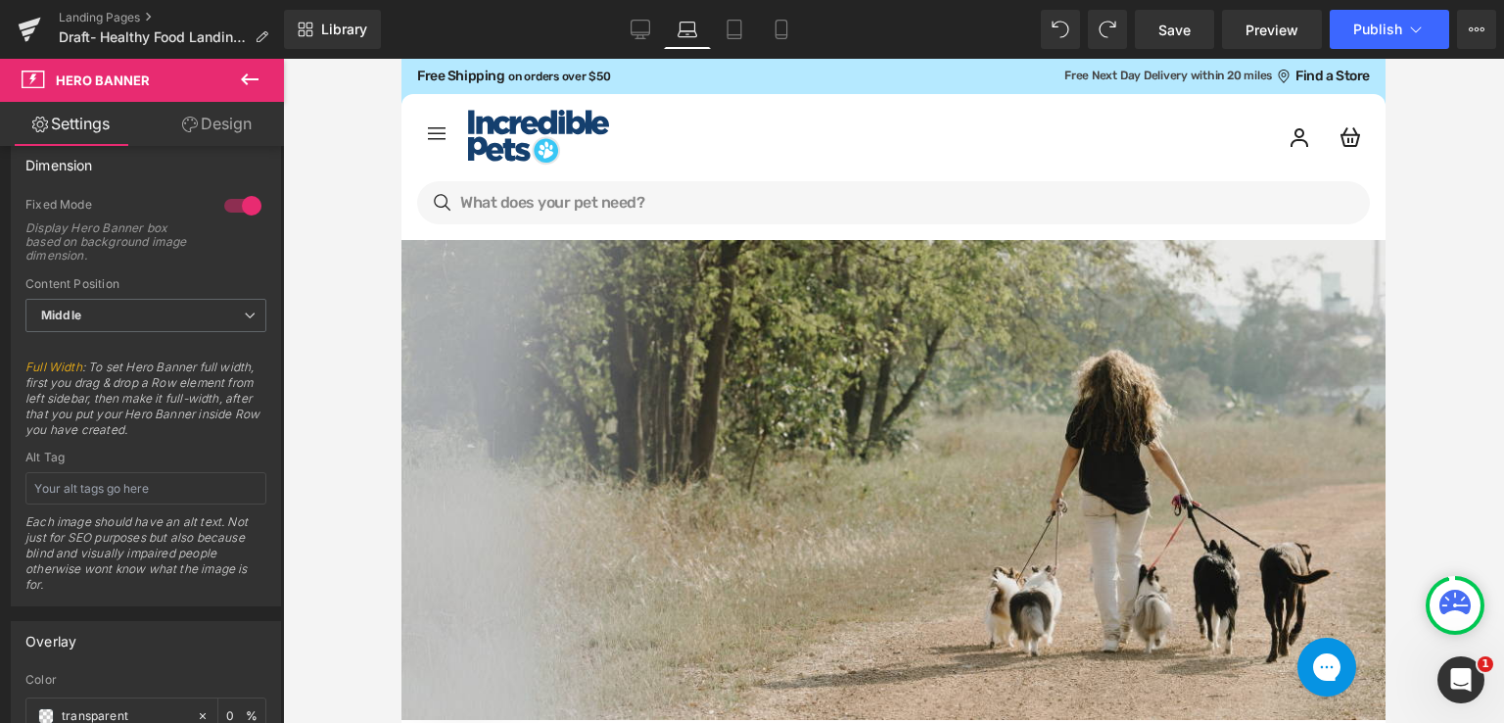
click at [244, 82] on icon at bounding box center [250, 79] width 18 height 12
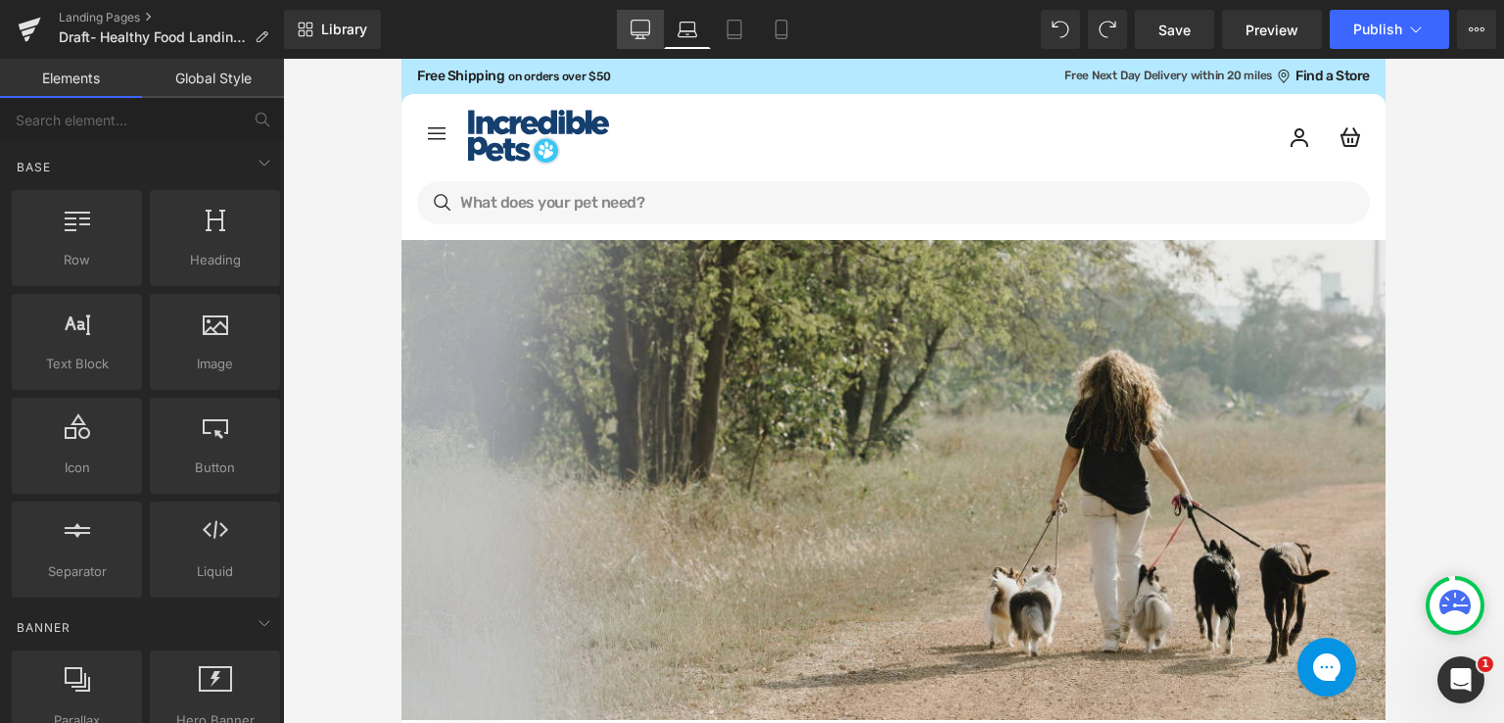
click at [650, 31] on icon at bounding box center [641, 30] width 20 height 20
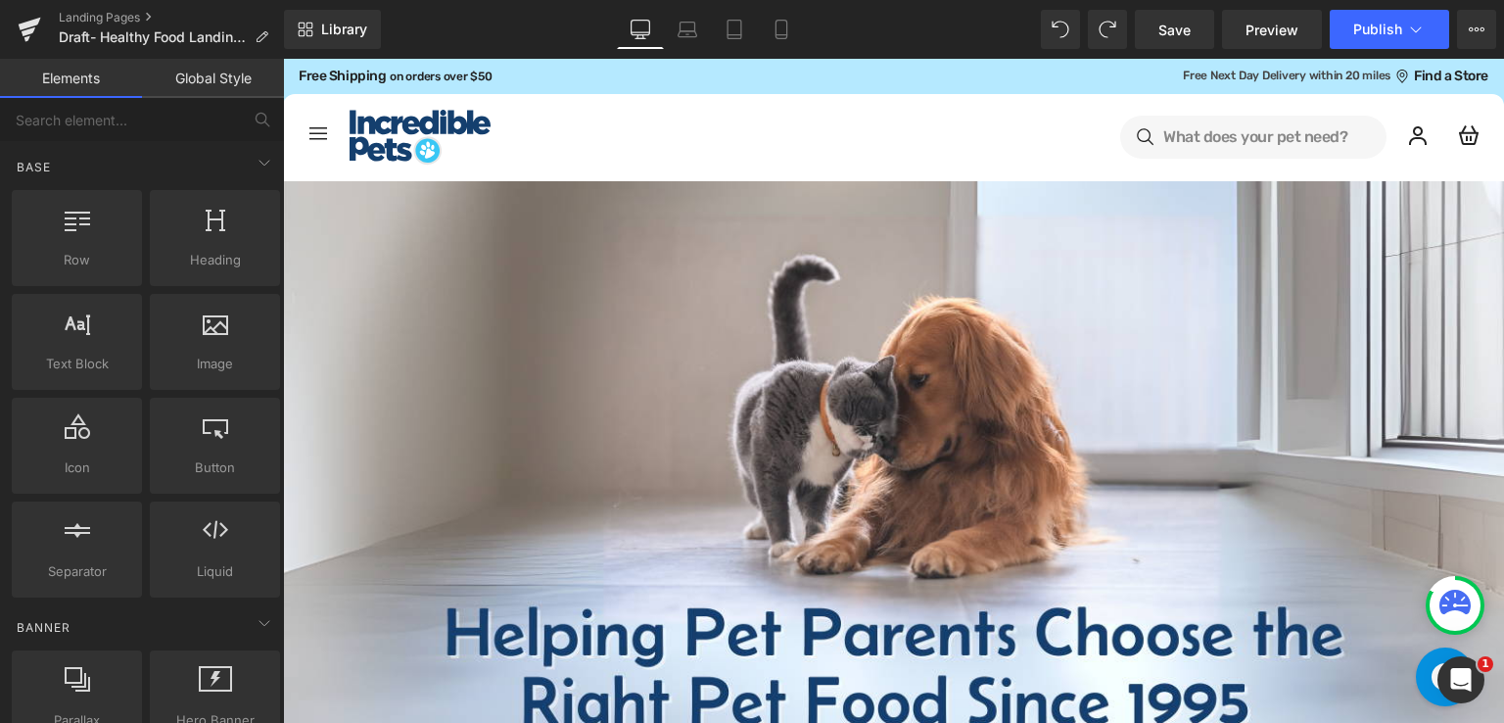
scroll to position [167, 0]
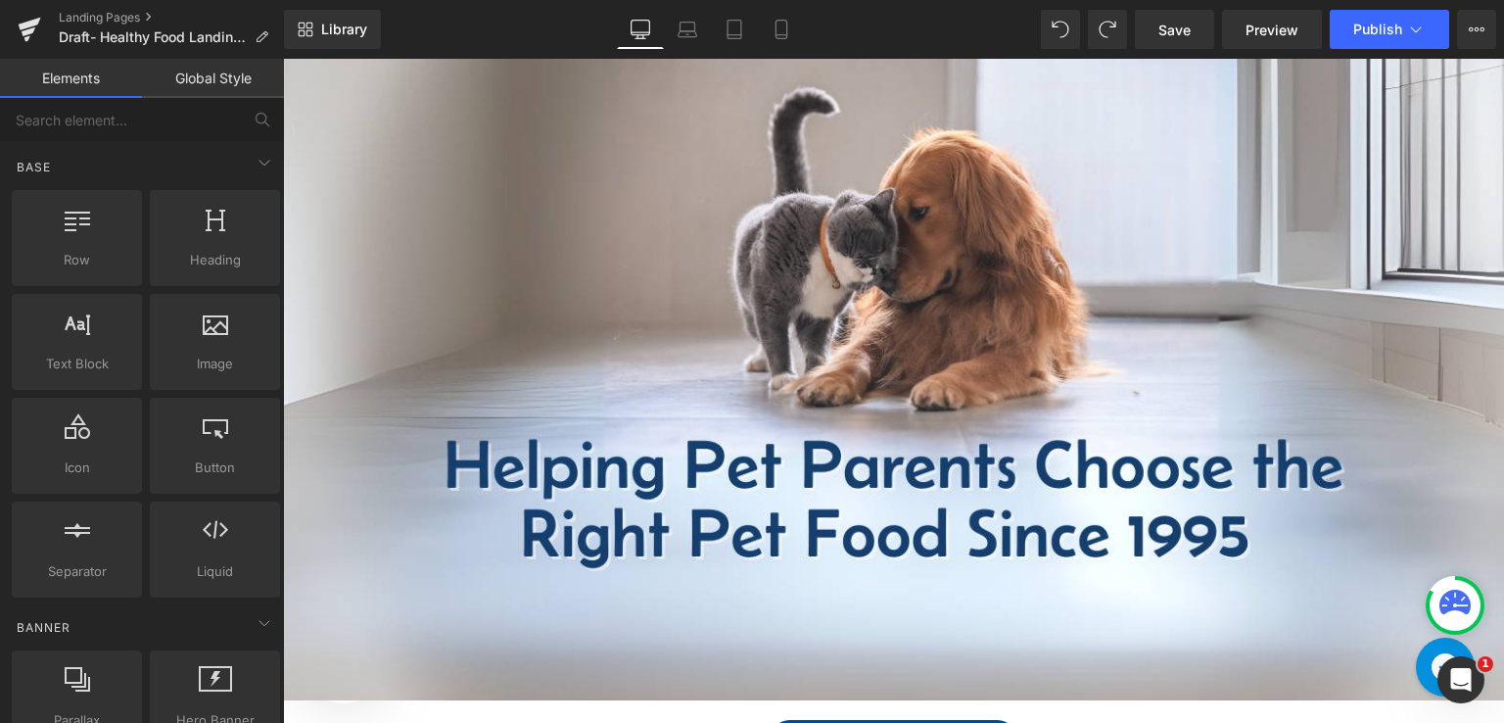
click at [1160, 204] on div "Image Text Block Row" at bounding box center [893, 357] width 1221 height 686
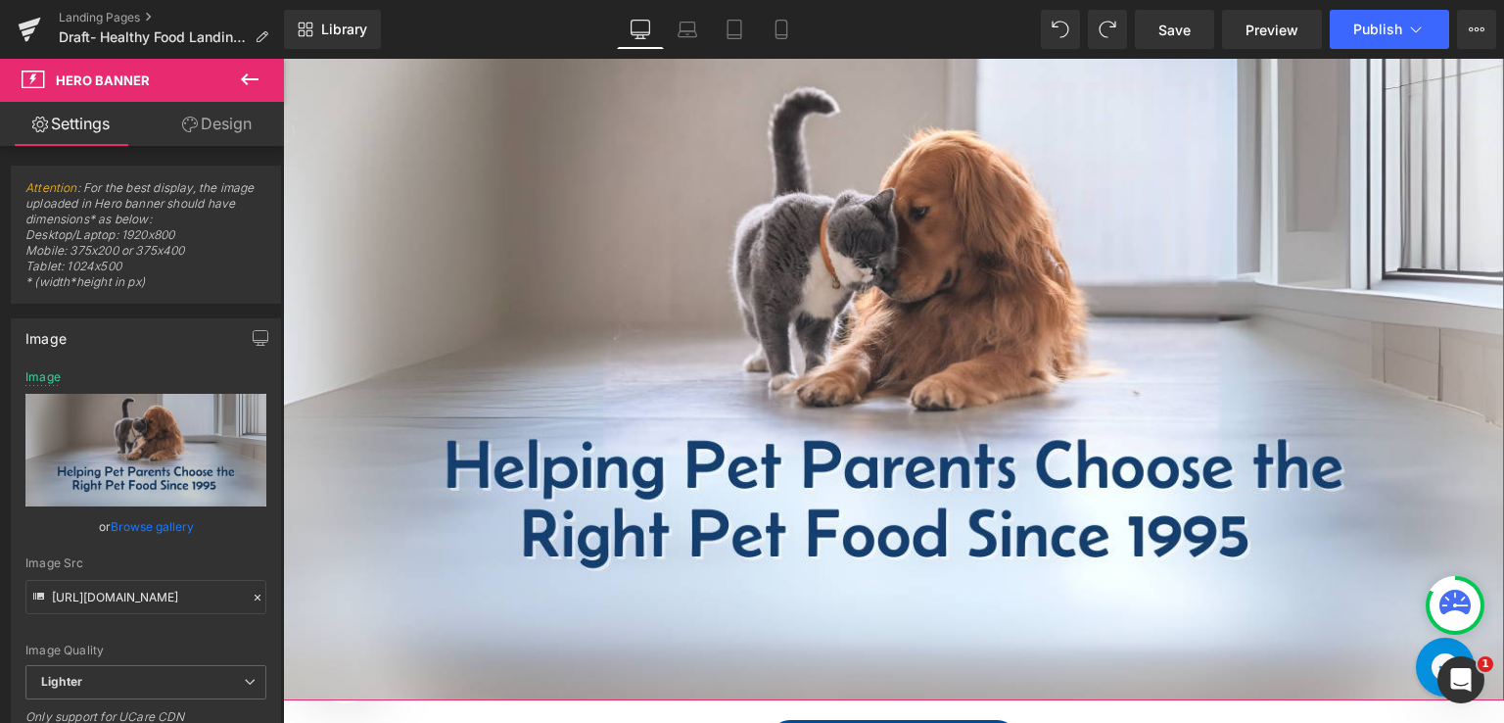
click at [239, 130] on link "Design" at bounding box center [217, 124] width 142 height 44
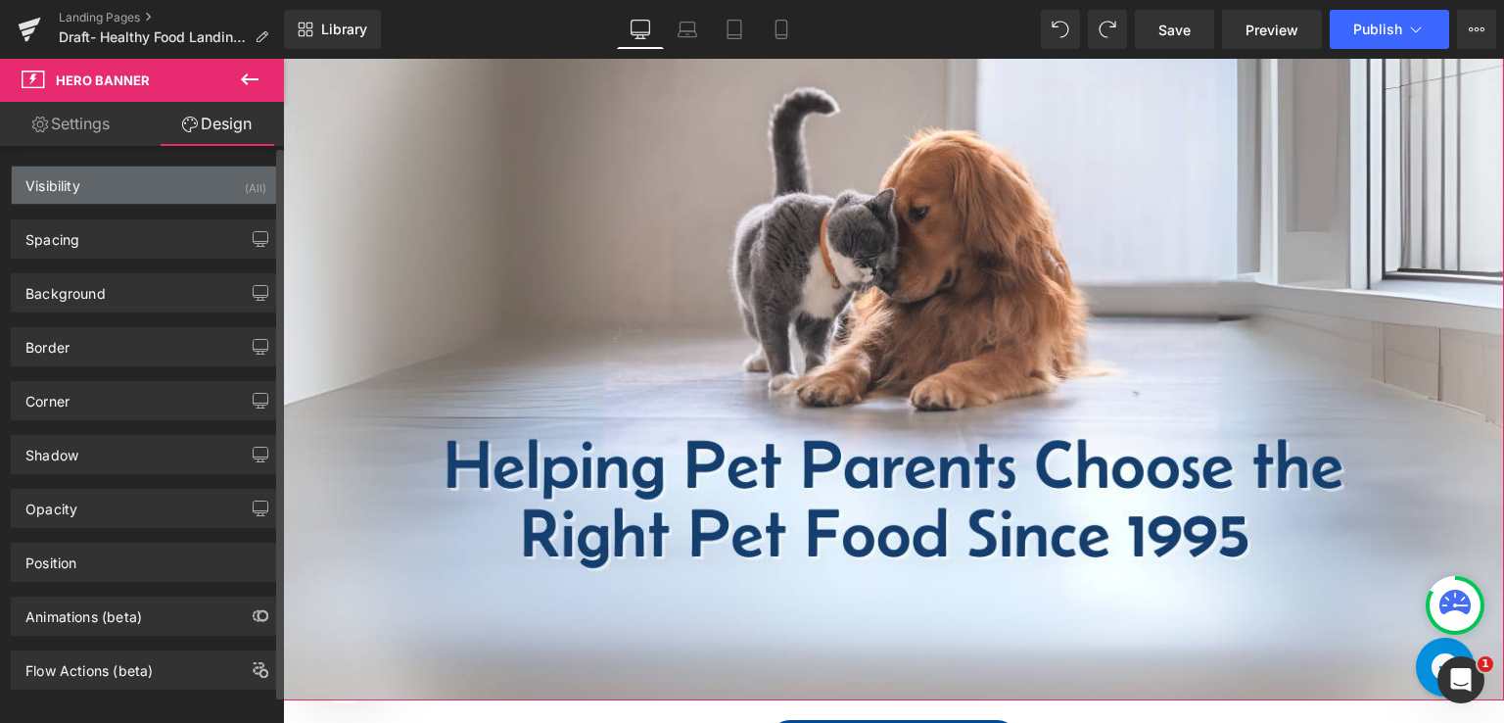
click at [160, 181] on div "Visibility (All)" at bounding box center [146, 184] width 268 height 37
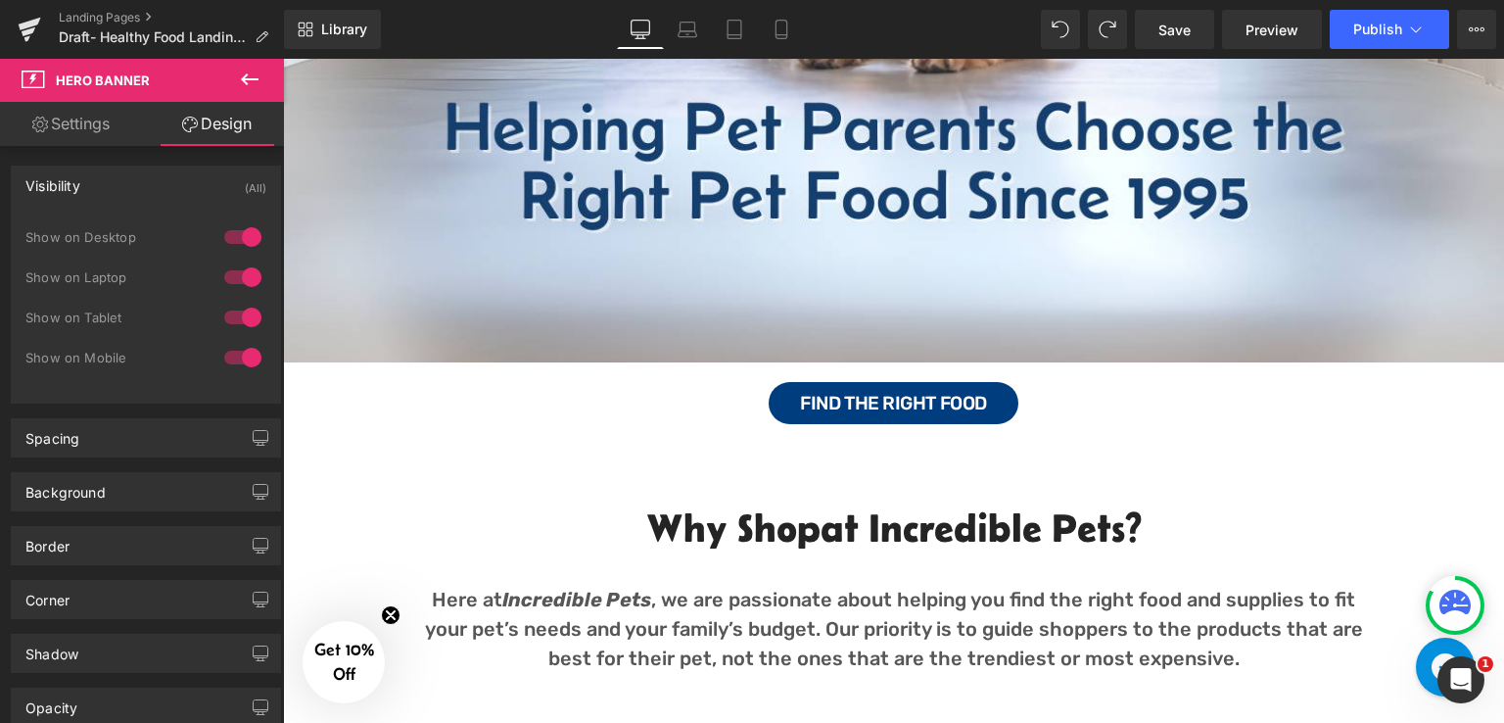
scroll to position [461, 0]
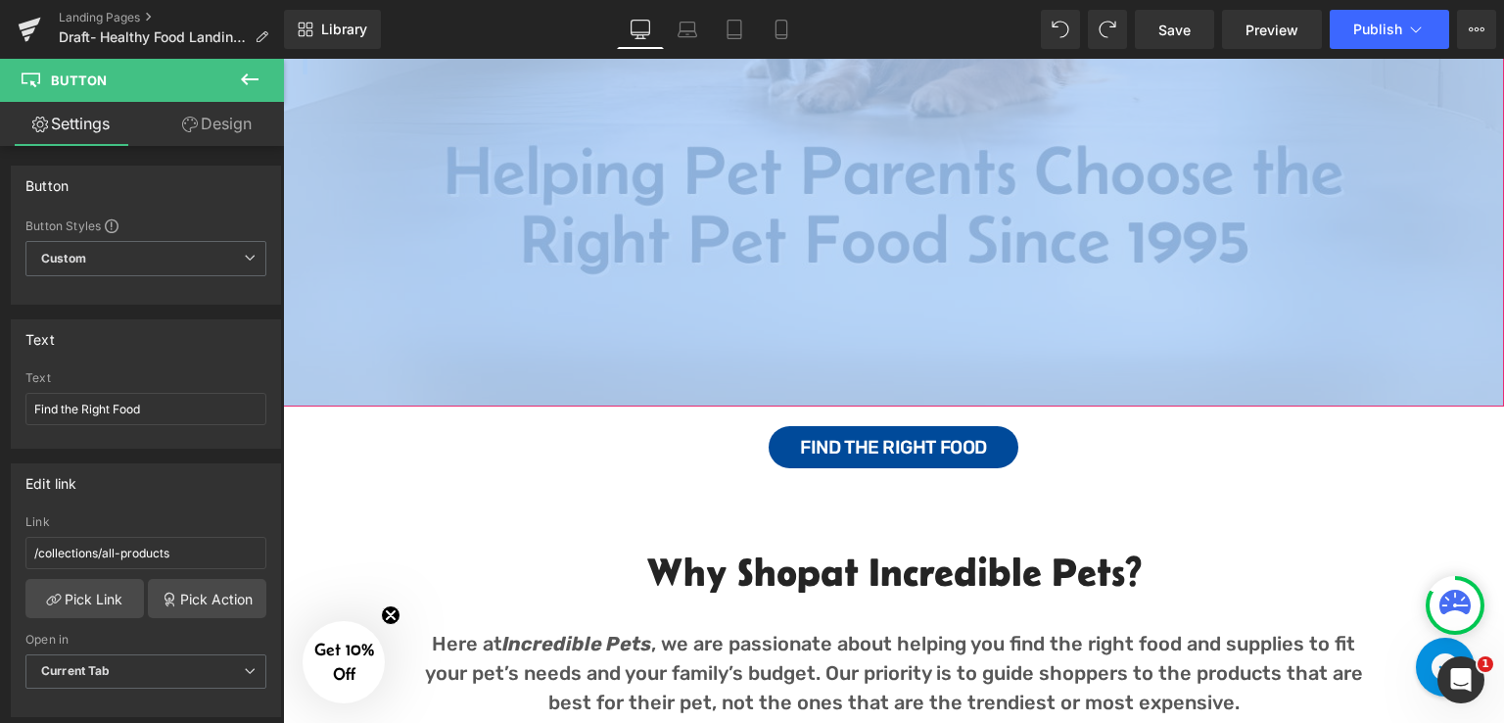
drag, startPoint x: 451, startPoint y: 433, endPoint x: 489, endPoint y: 305, distance: 133.6
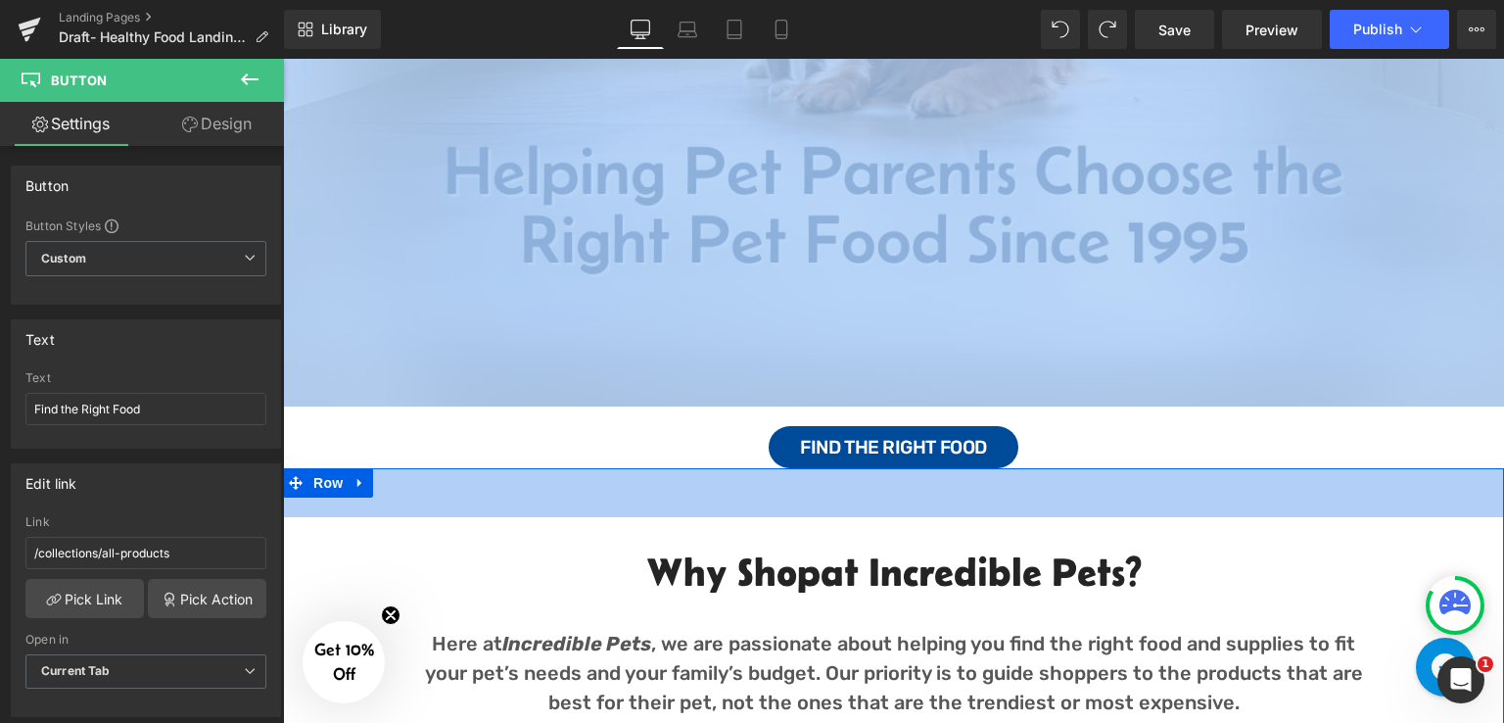
click at [596, 474] on div "50px" at bounding box center [893, 492] width 1221 height 49
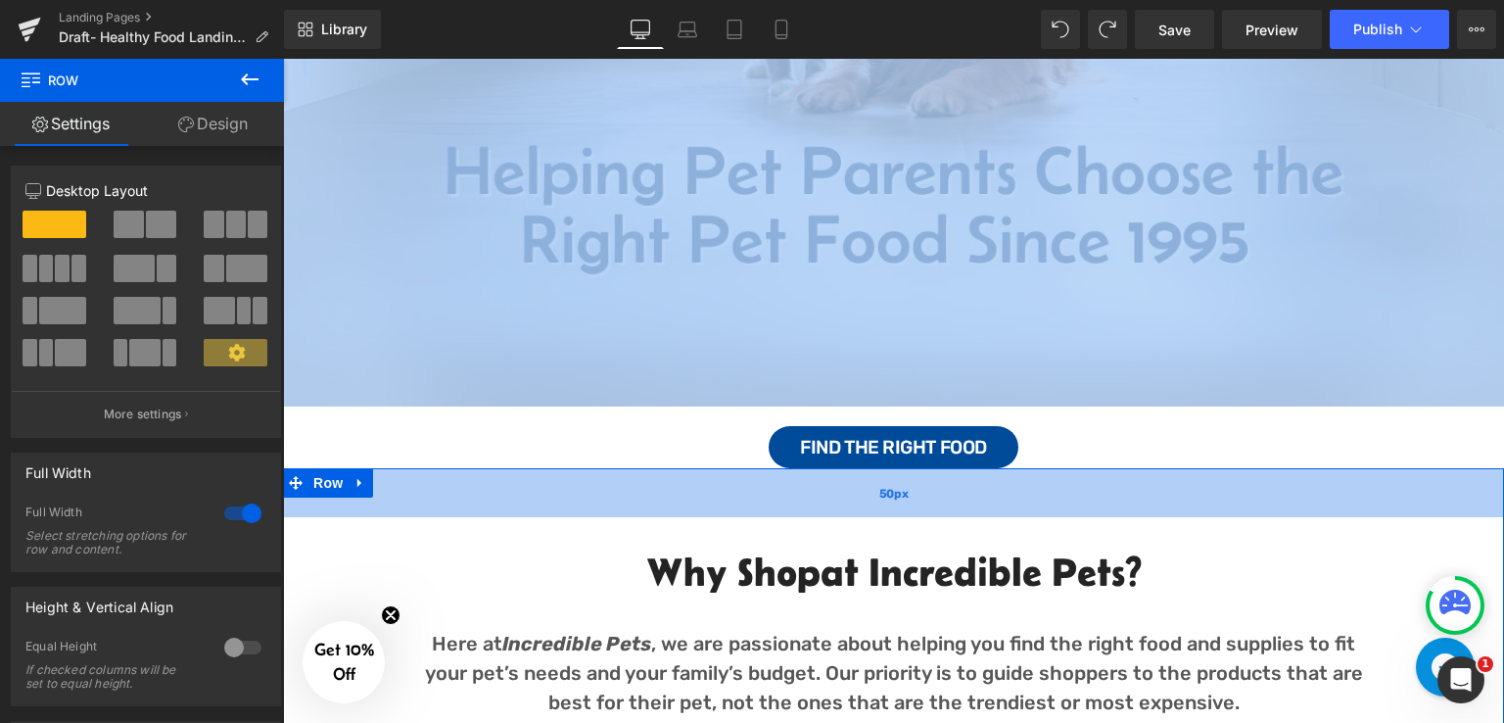
click at [1316, 497] on div "50px" at bounding box center [893, 492] width 1221 height 49
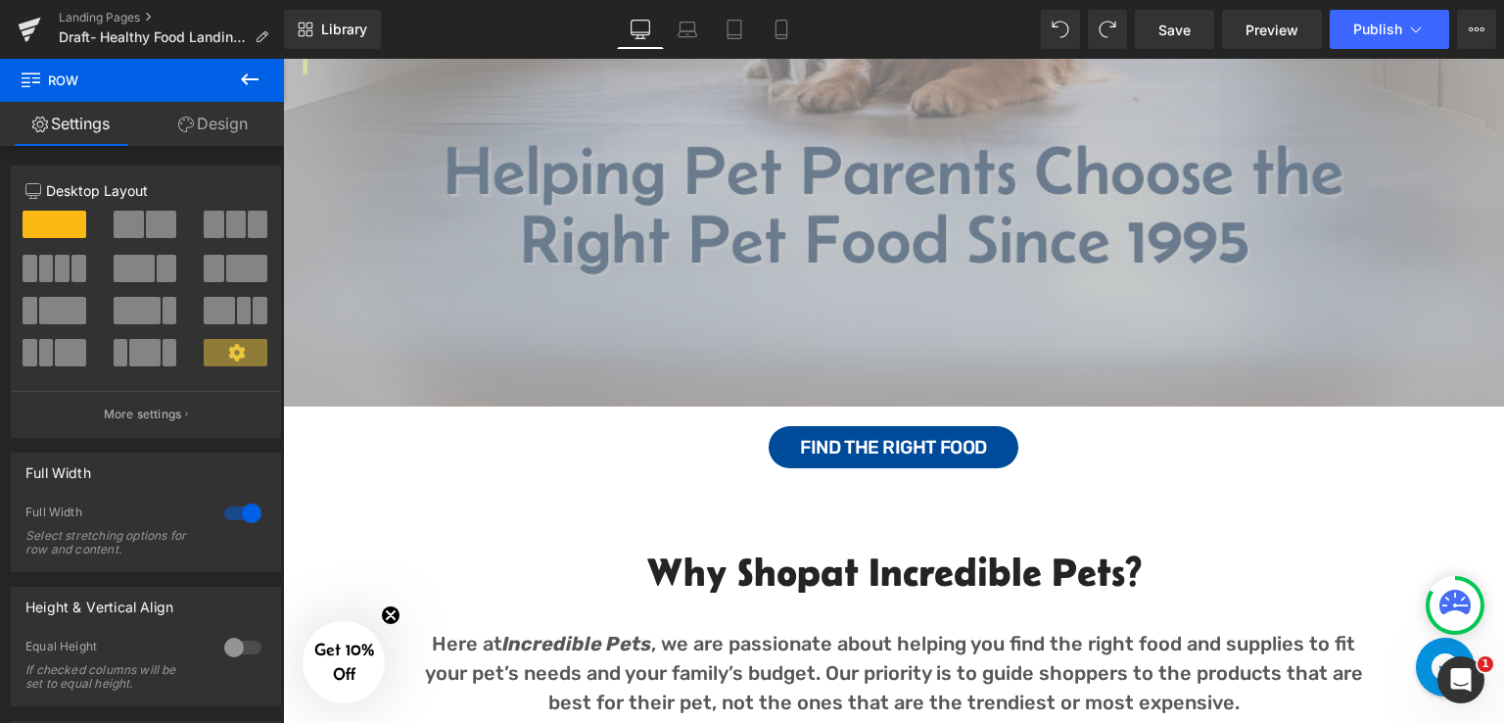
click at [247, 76] on icon at bounding box center [250, 80] width 24 height 24
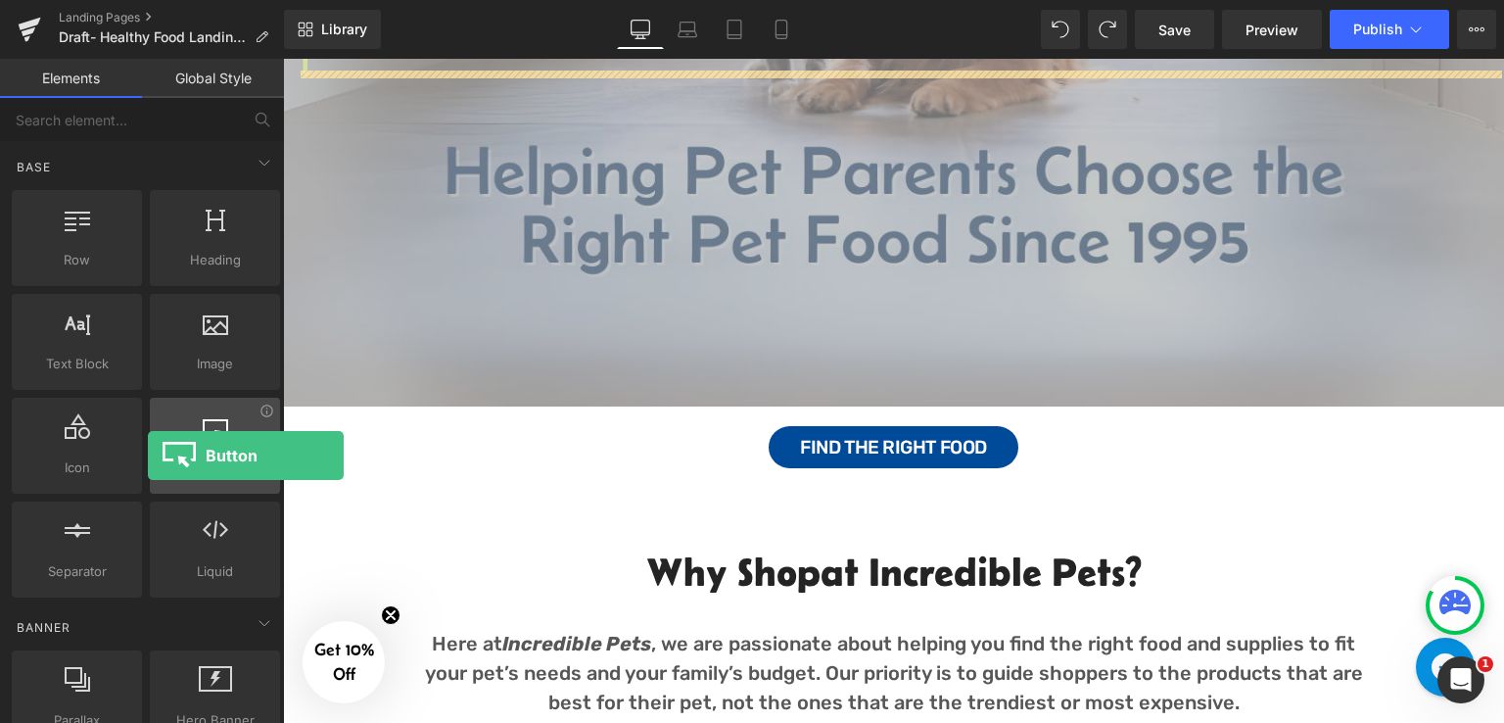
drag, startPoint x: 233, startPoint y: 461, endPoint x: 161, endPoint y: 455, distance: 72.7
click at [161, 455] on div "Button button, call to action, cta" at bounding box center [215, 446] width 130 height 96
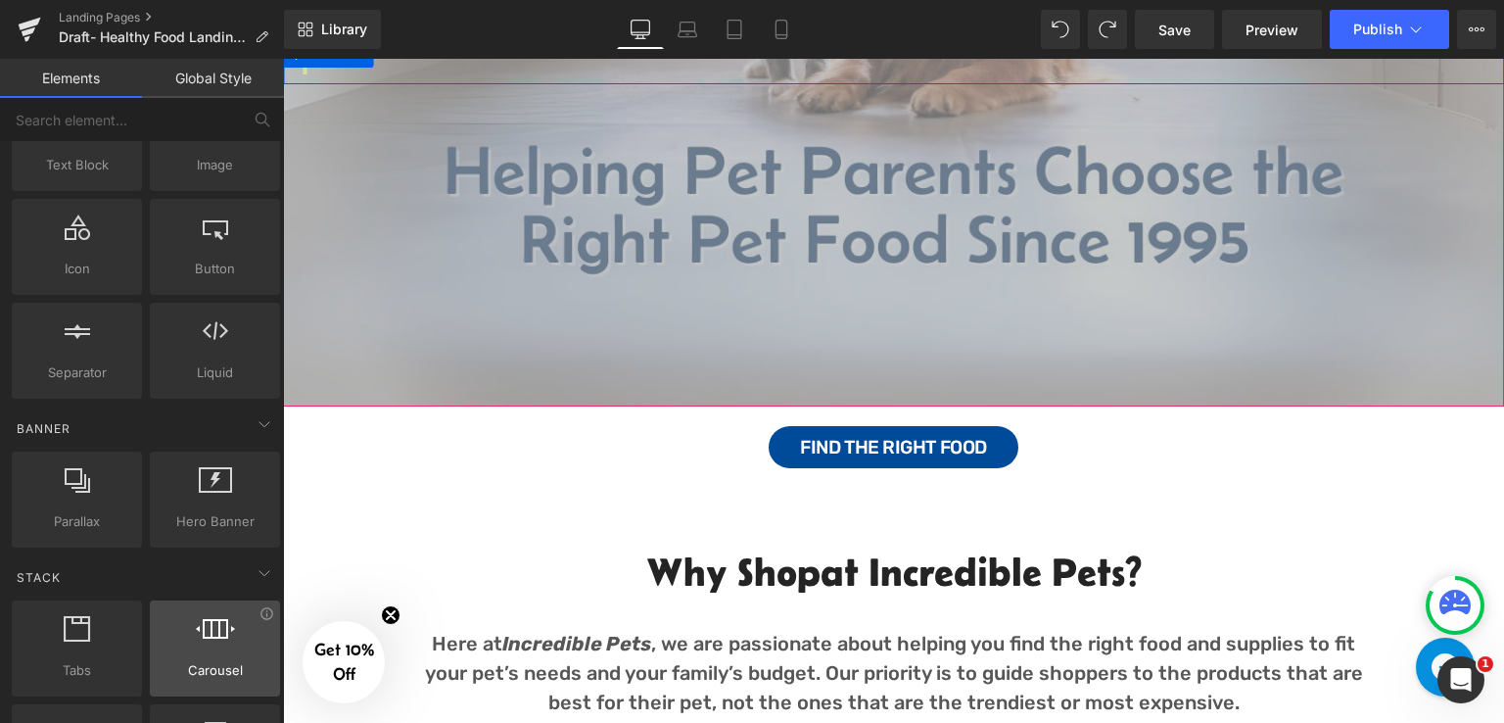
scroll to position [294, 0]
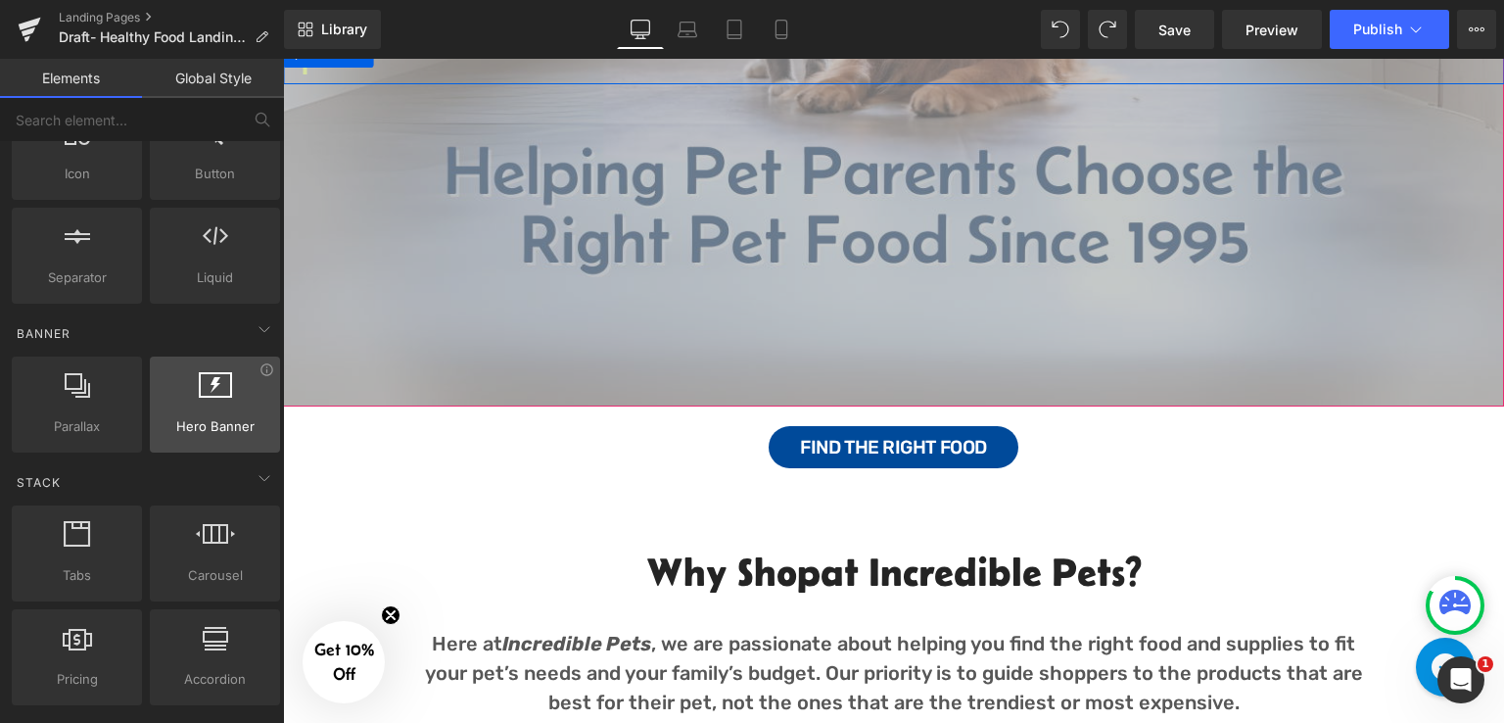
click at [243, 420] on span "Hero Banner" at bounding box center [215, 426] width 118 height 21
click at [260, 374] on icon at bounding box center [267, 369] width 15 height 15
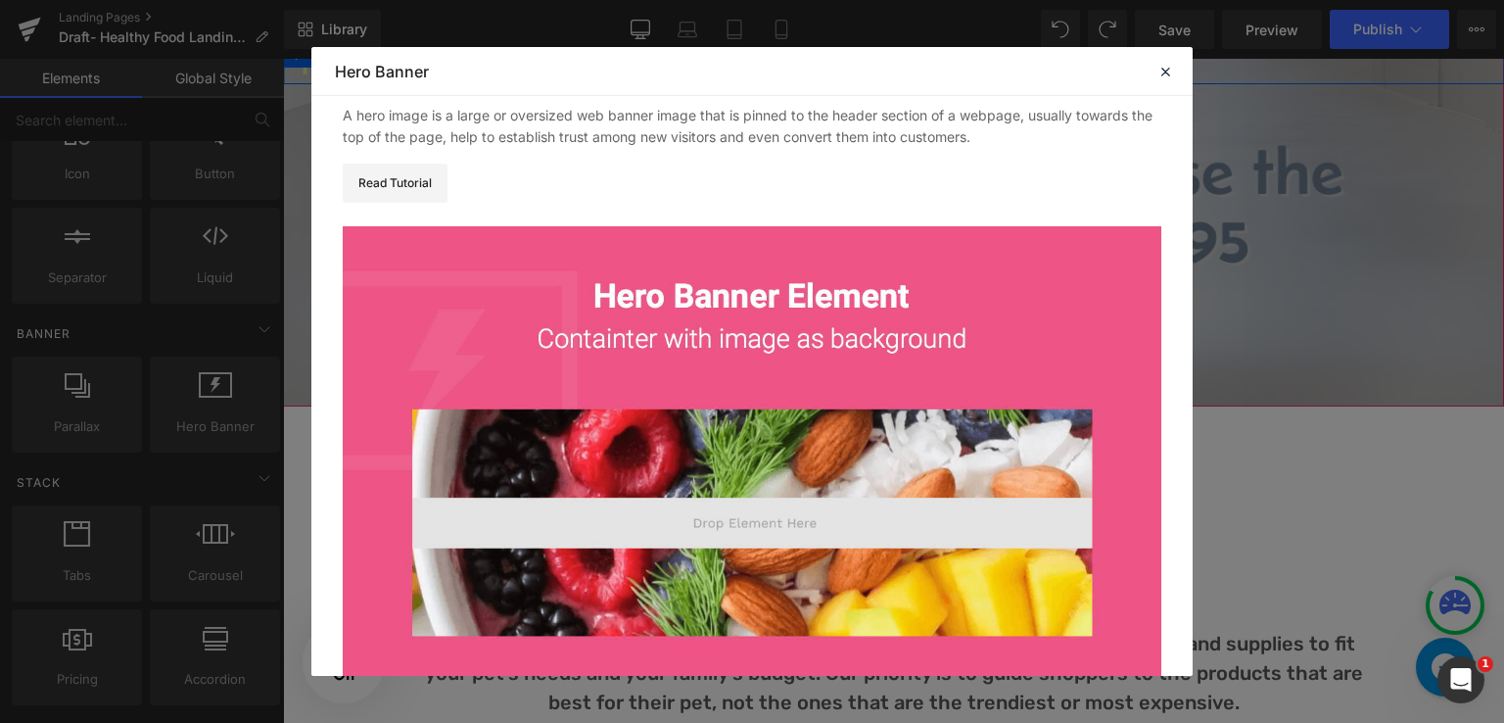
scroll to position [217, 0]
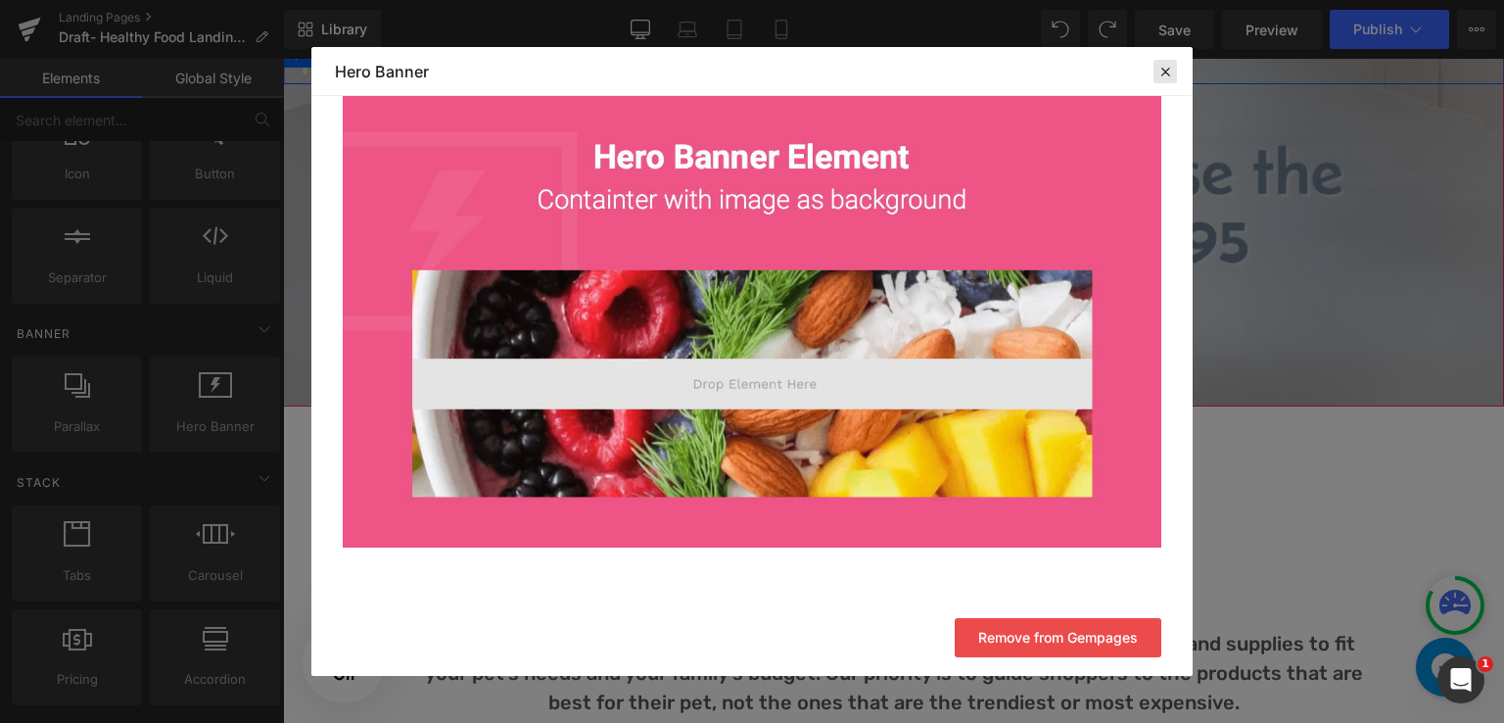
click at [1166, 64] on icon at bounding box center [1166, 72] width 18 height 18
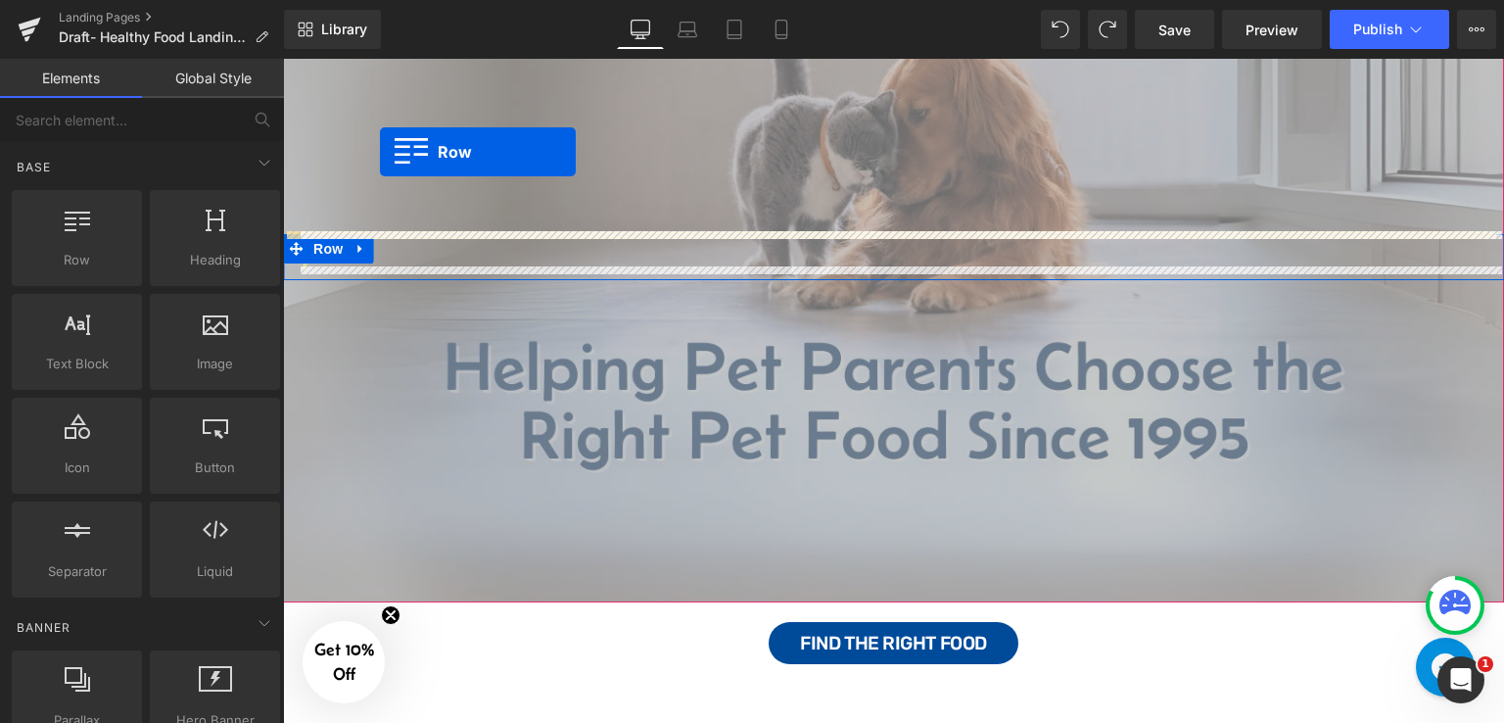
scroll to position [246, 0]
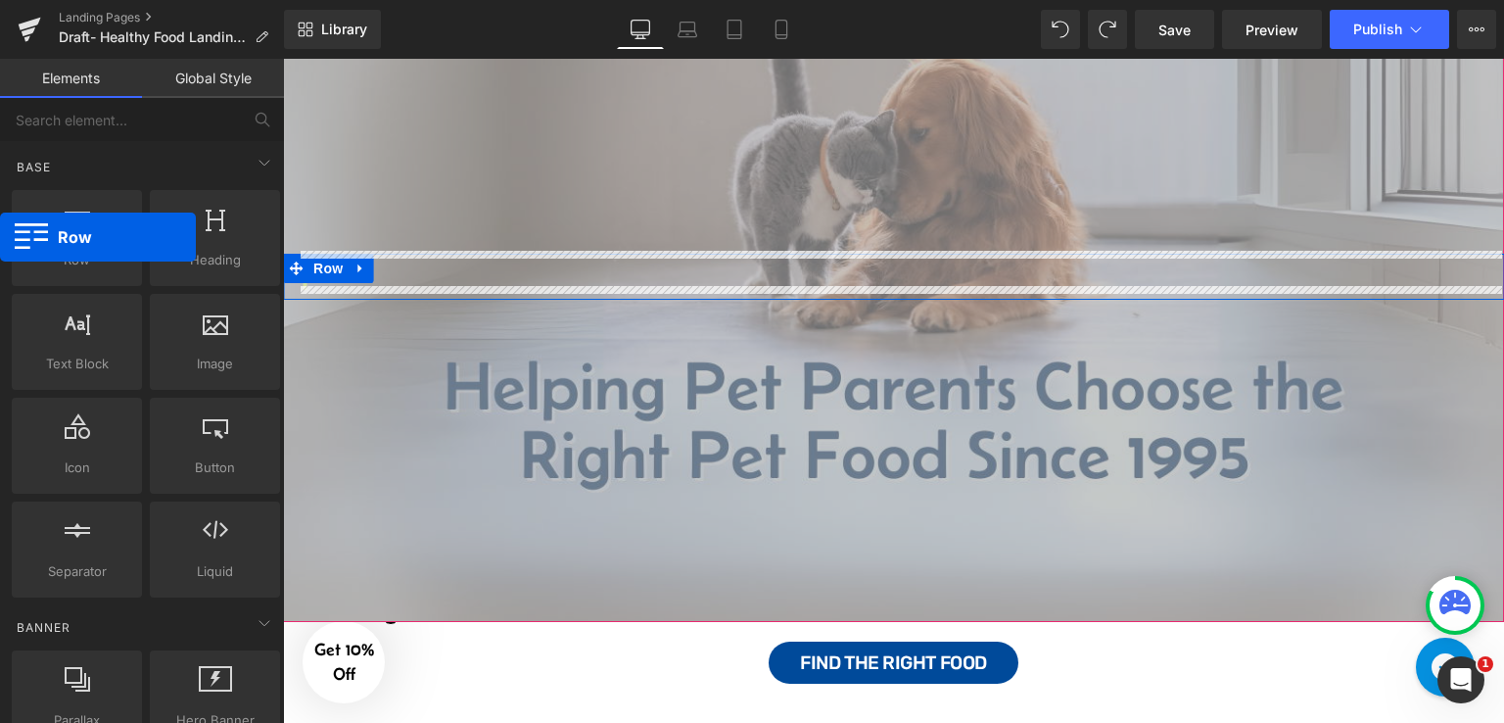
drag, startPoint x: 73, startPoint y: 236, endPoint x: 0, endPoint y: 237, distance: 73.5
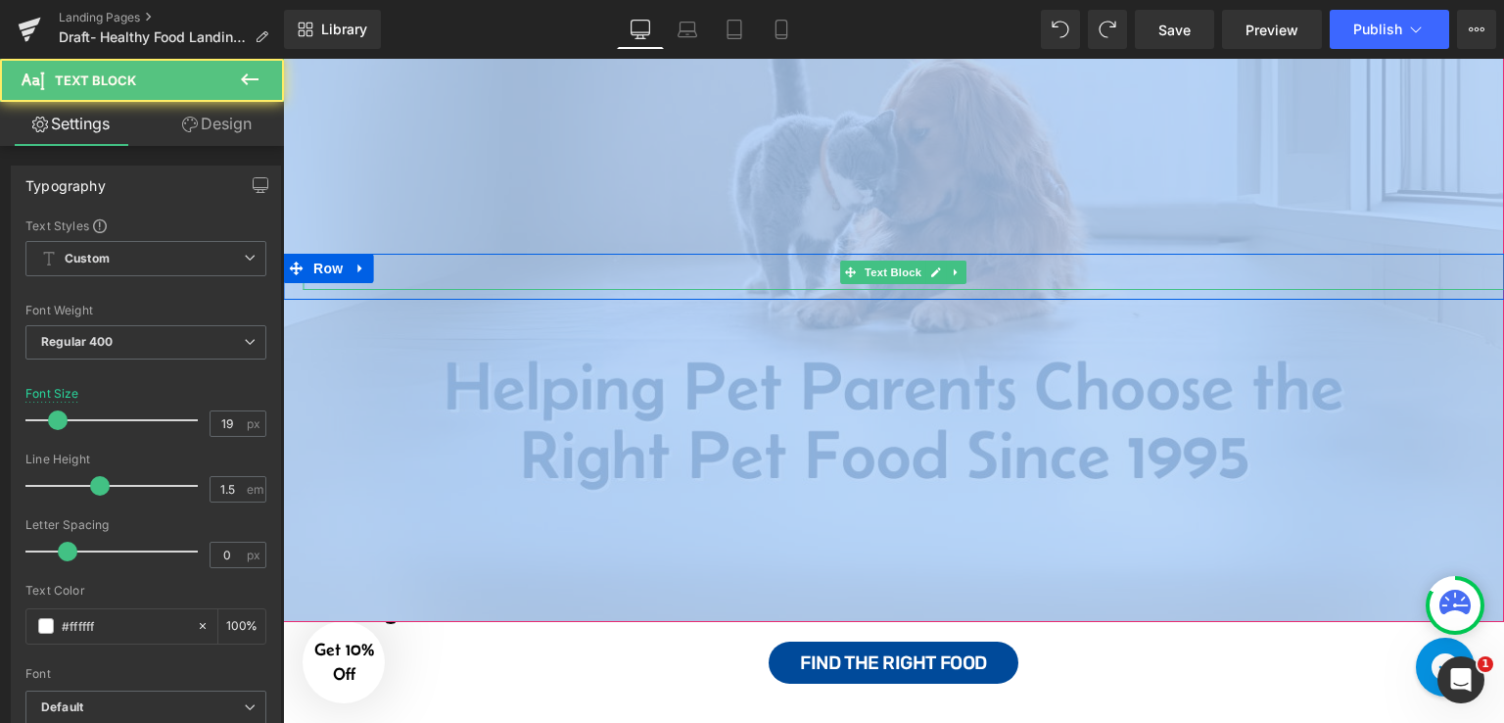
click at [644, 256] on div at bounding box center [904, 272] width 1202 height 36
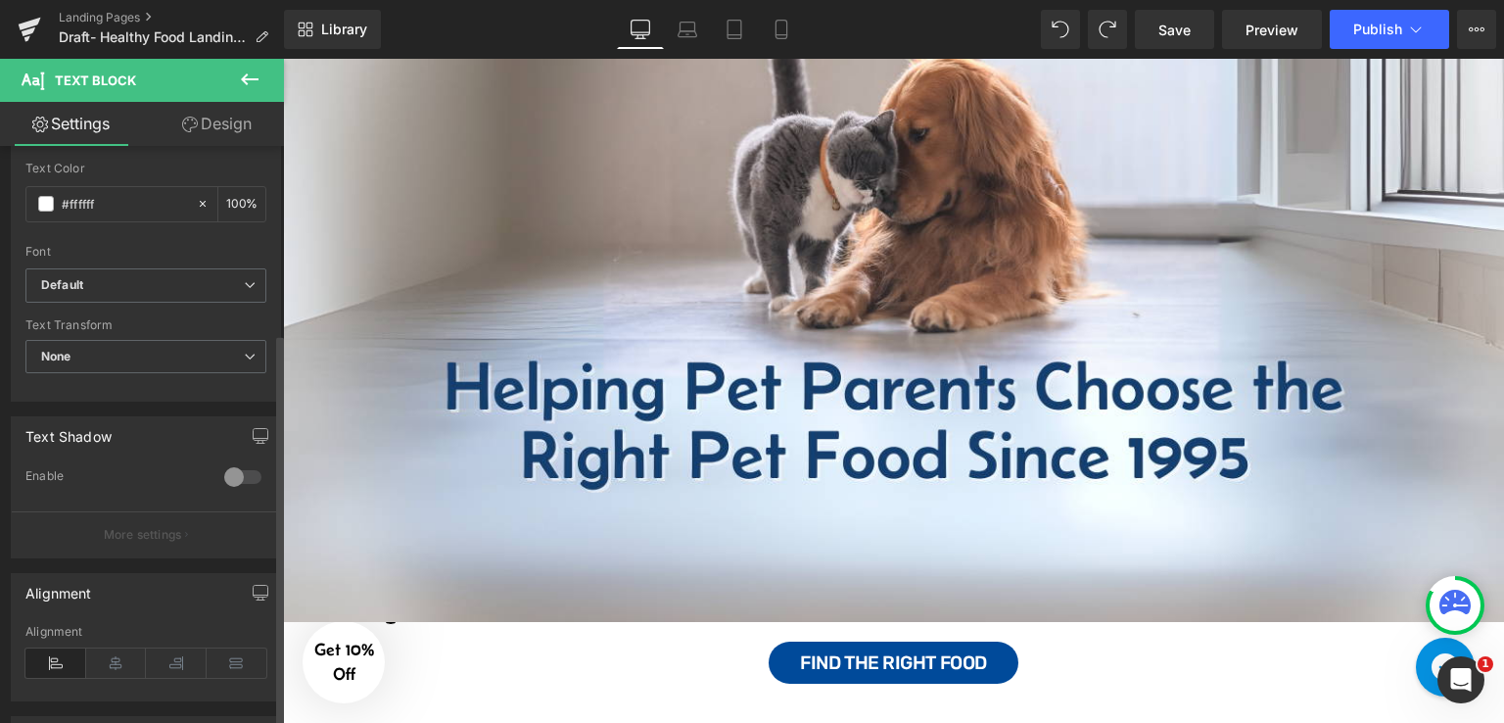
scroll to position [588, 0]
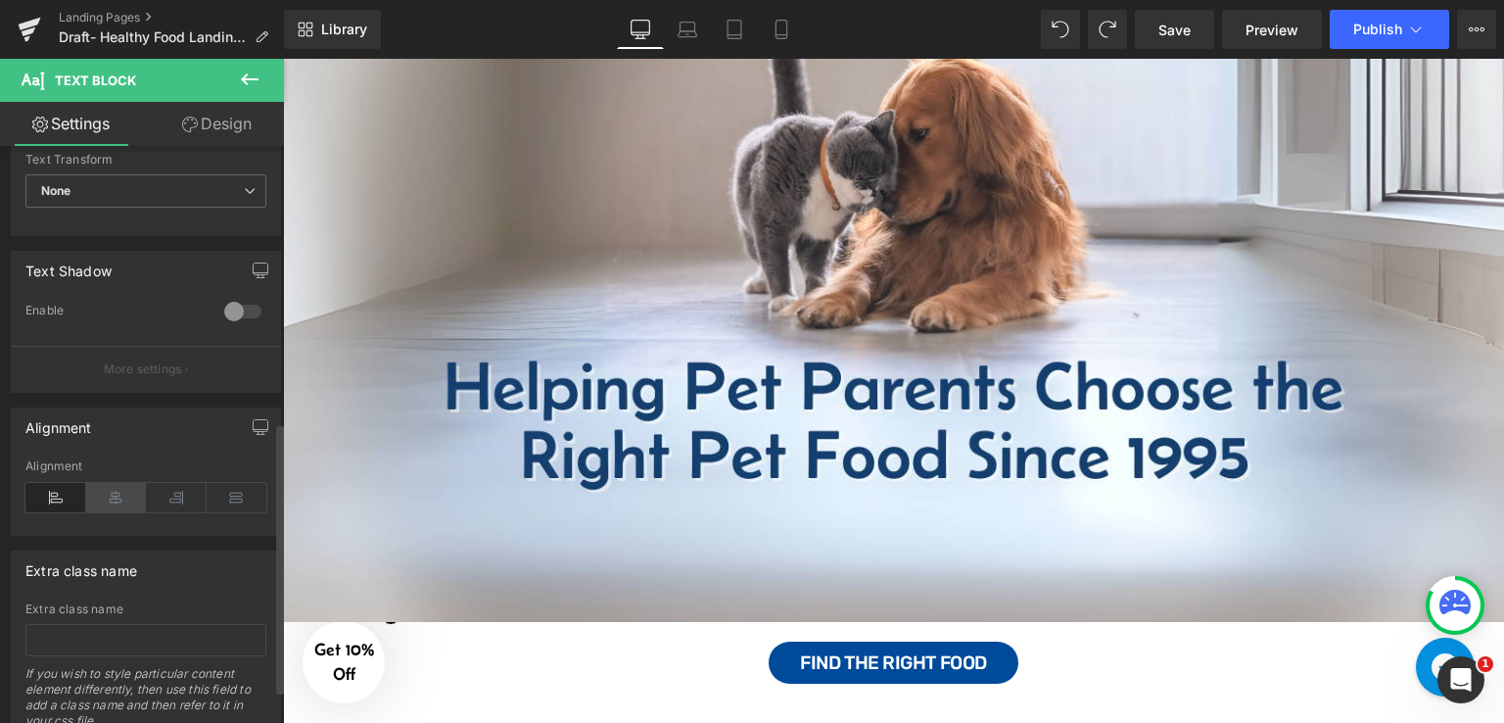
click at [114, 494] on icon at bounding box center [116, 497] width 61 height 29
click at [283, 59] on div at bounding box center [283, 59] width 0 height 0
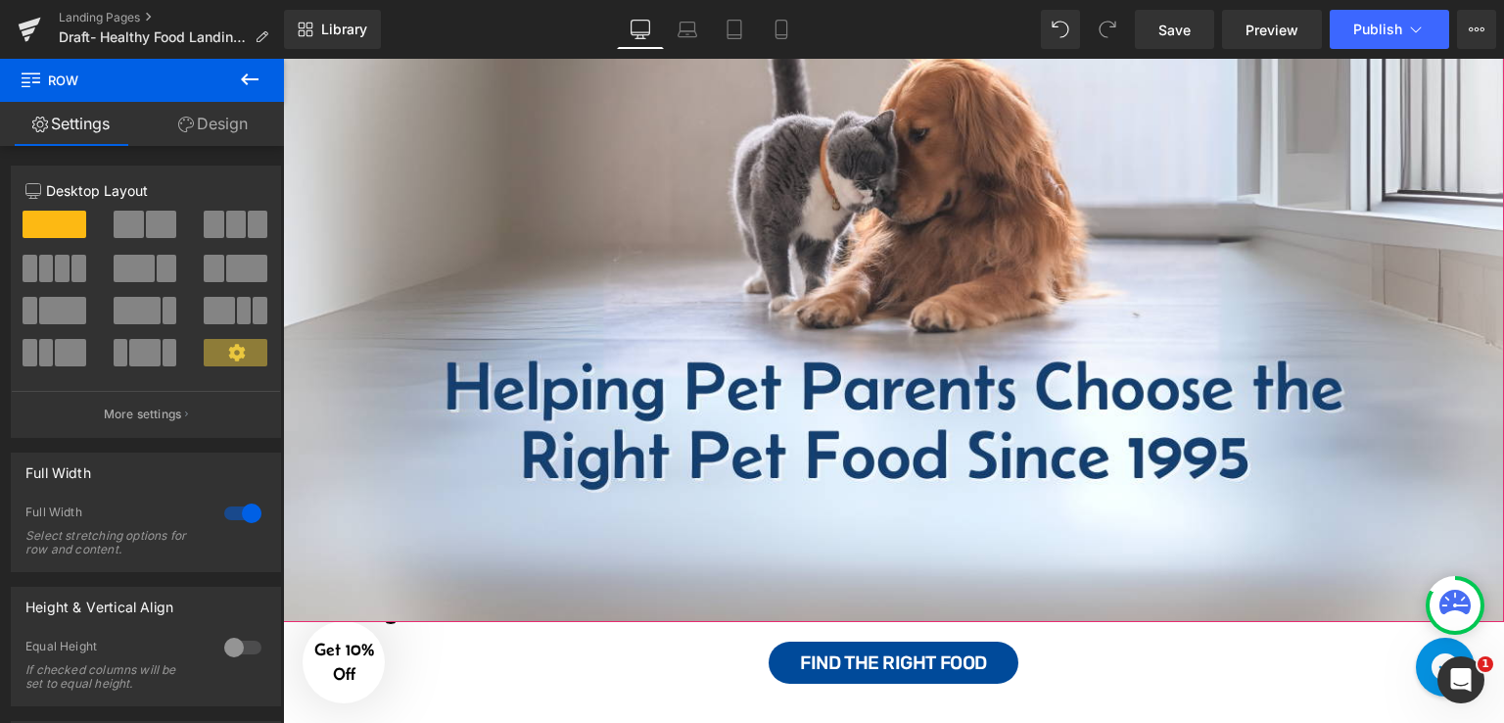
click at [601, 321] on div "Image Text Block Row" at bounding box center [893, 278] width 1221 height 686
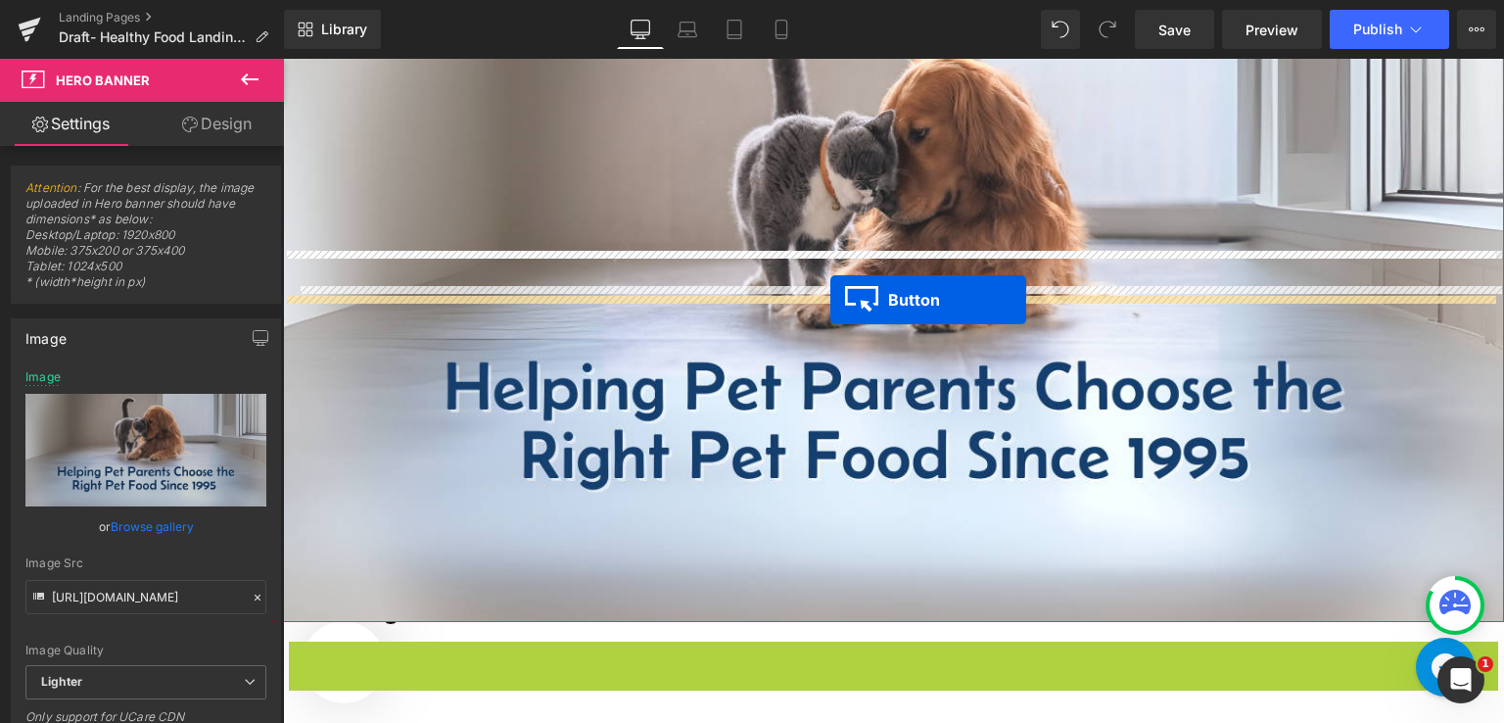
drag, startPoint x: 855, startPoint y: 655, endPoint x: 830, endPoint y: 300, distance: 356.3
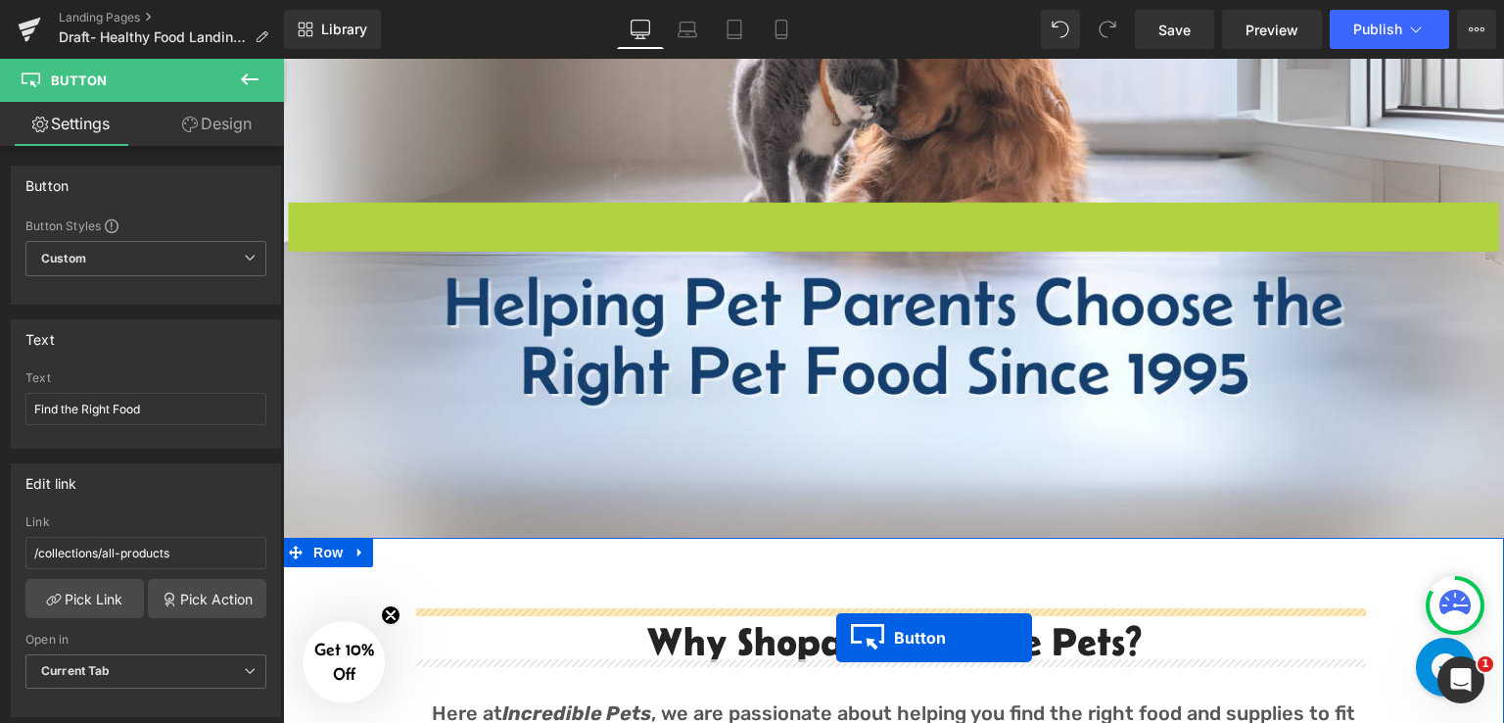
scroll to position [408, 0]
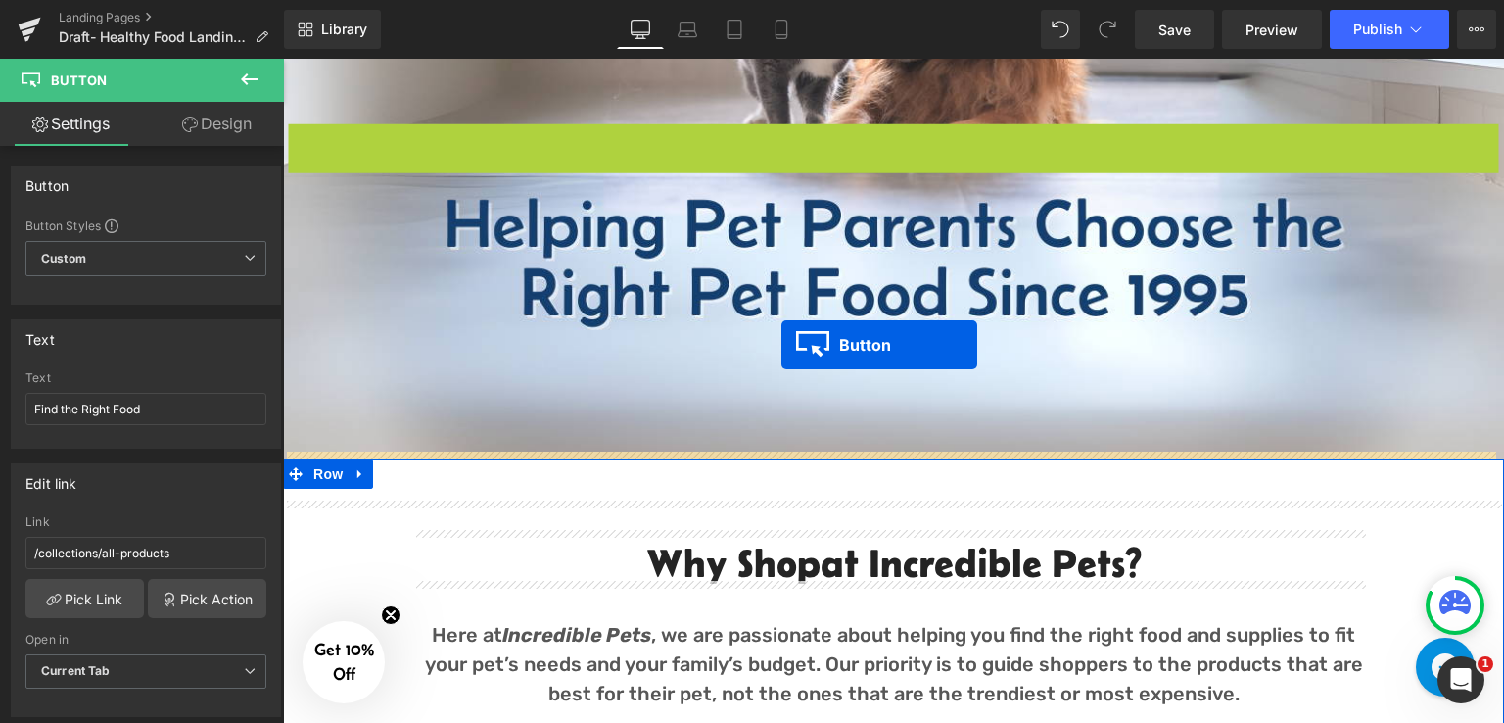
drag, startPoint x: 857, startPoint y: 429, endPoint x: 781, endPoint y: 346, distance: 112.3
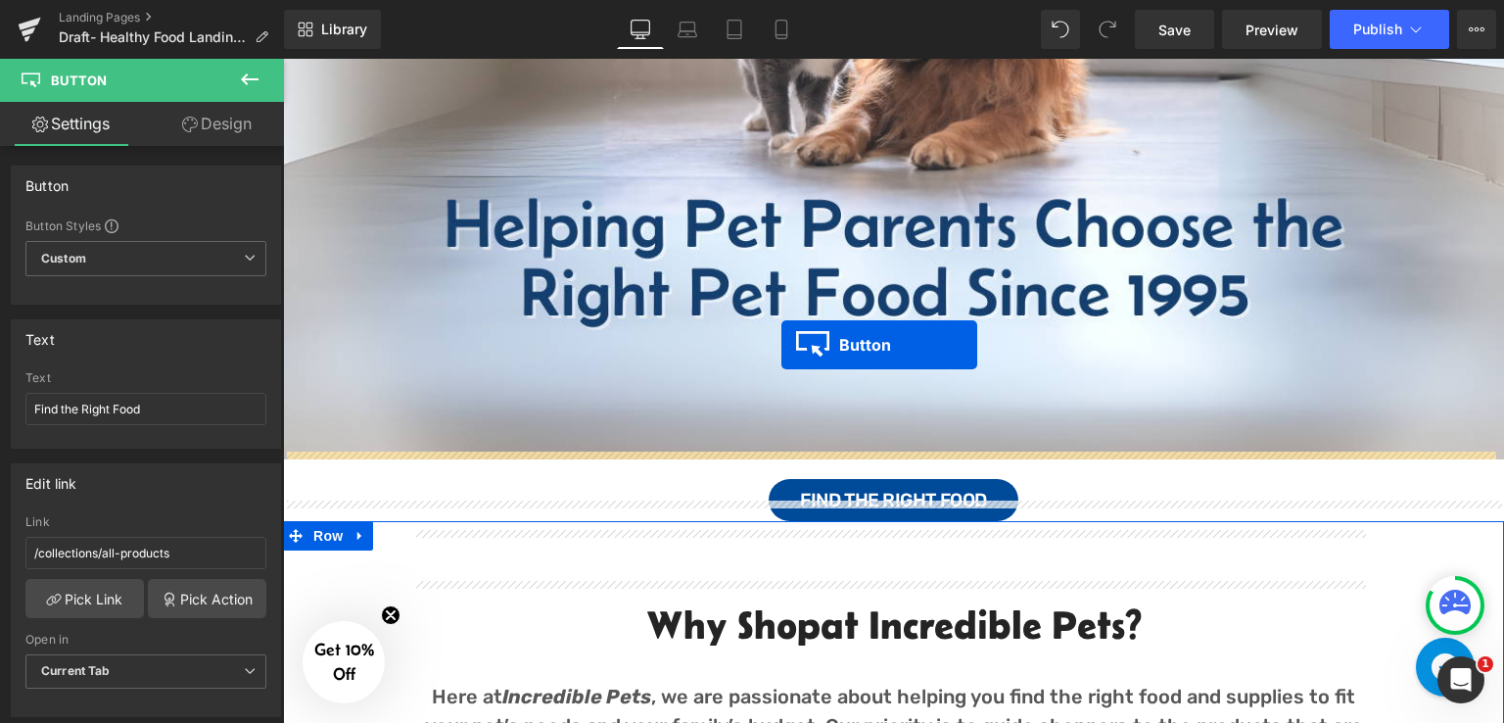
scroll to position [442, 0]
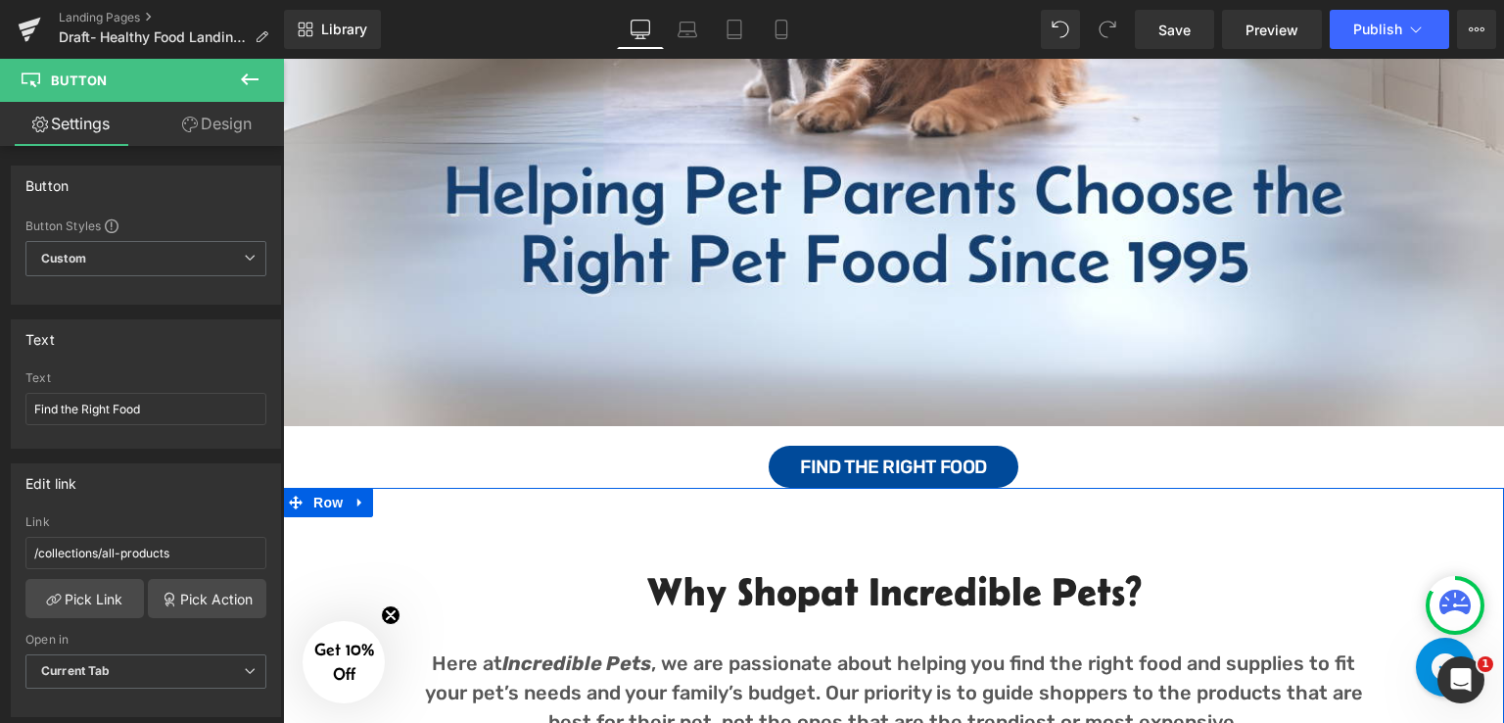
click at [864, 338] on div "Image Text Block Row" at bounding box center [893, 83] width 1221 height 686
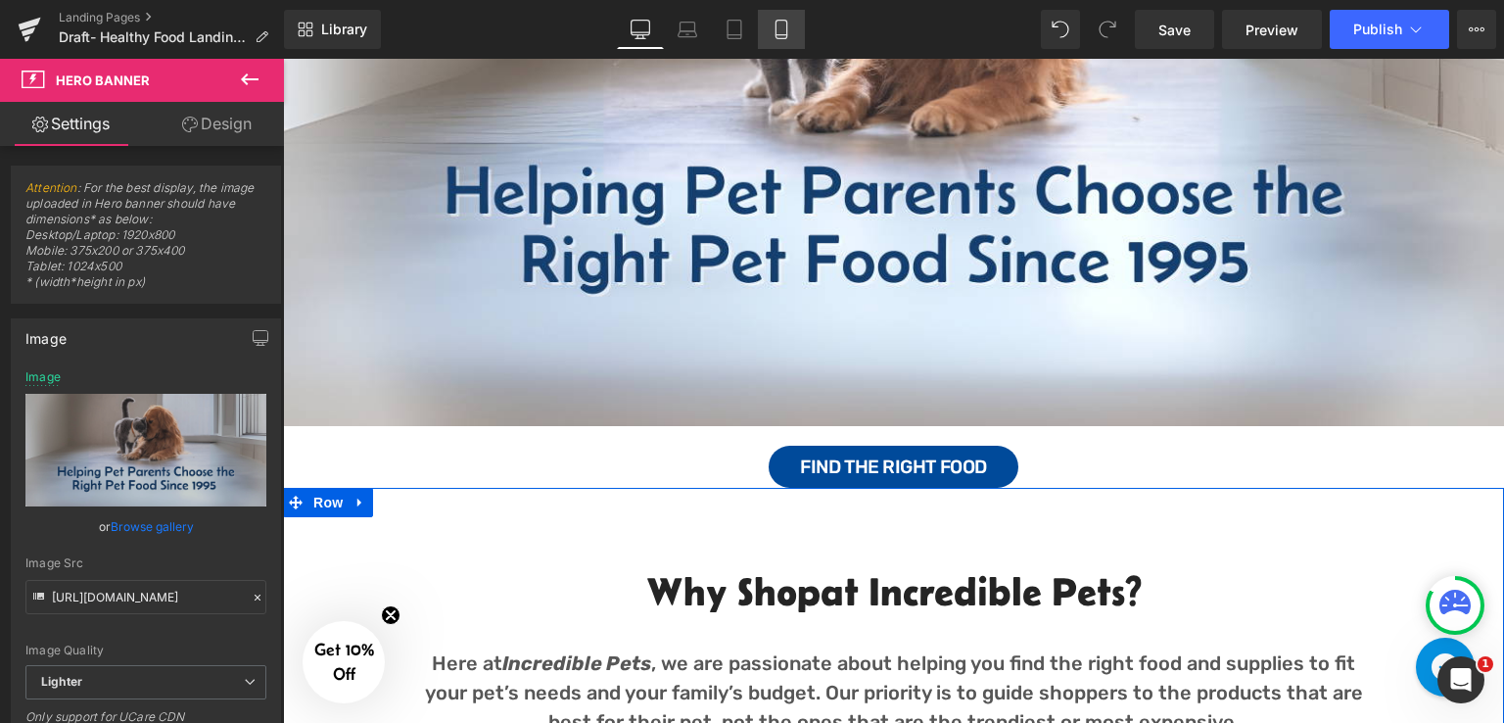
drag, startPoint x: 736, startPoint y: 16, endPoint x: 772, endPoint y: 36, distance: 40.8
click at [736, 17] on link "Tablet" at bounding box center [734, 29] width 47 height 39
type input "[URL][DOMAIN_NAME]"
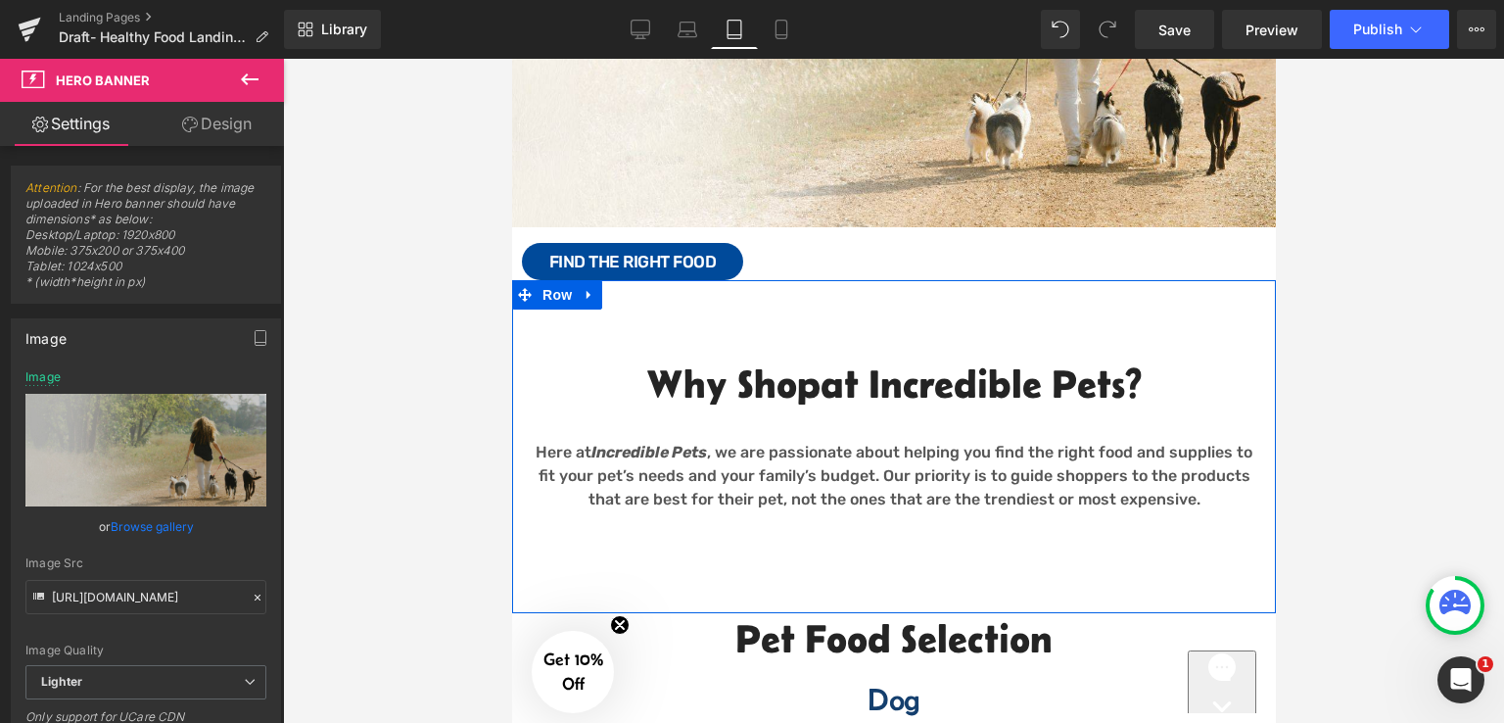
scroll to position [0, 0]
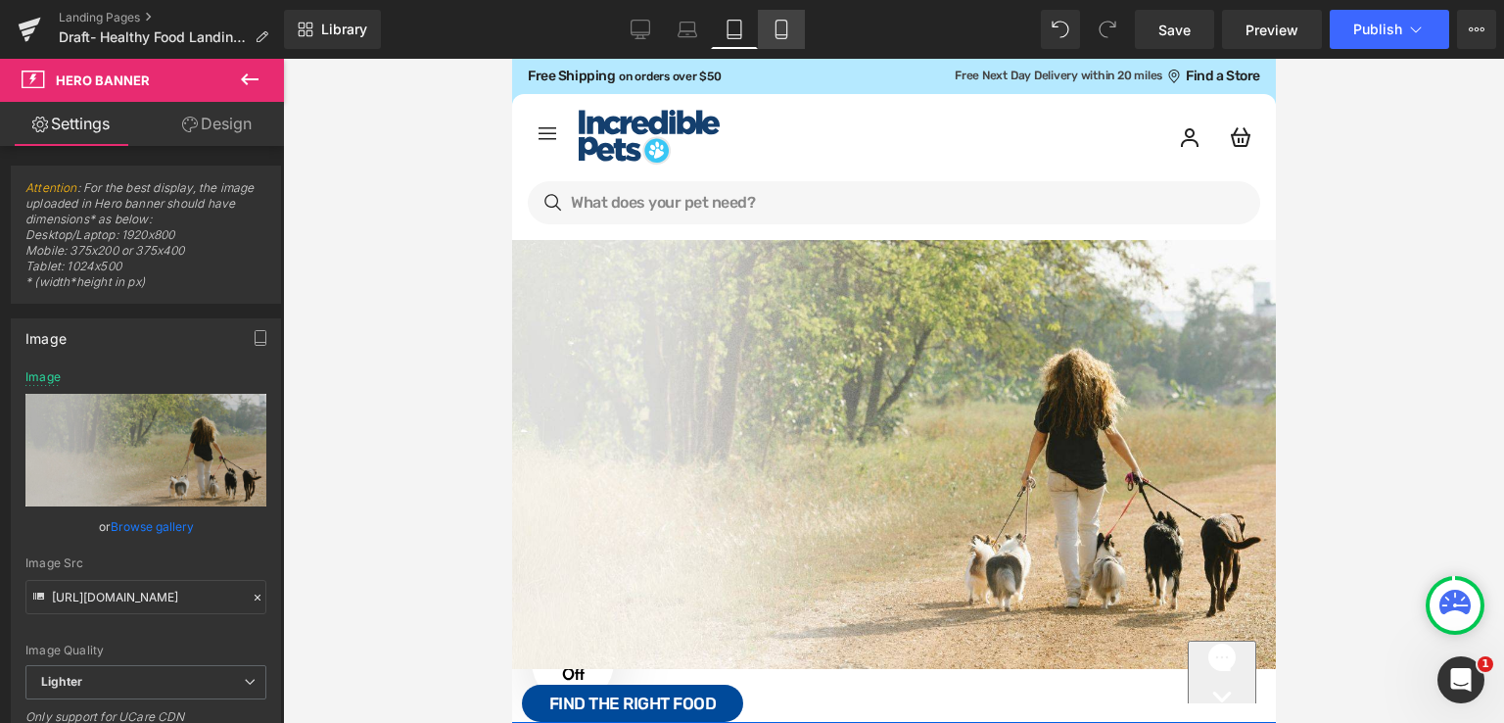
click at [780, 22] on icon at bounding box center [782, 30] width 20 height 20
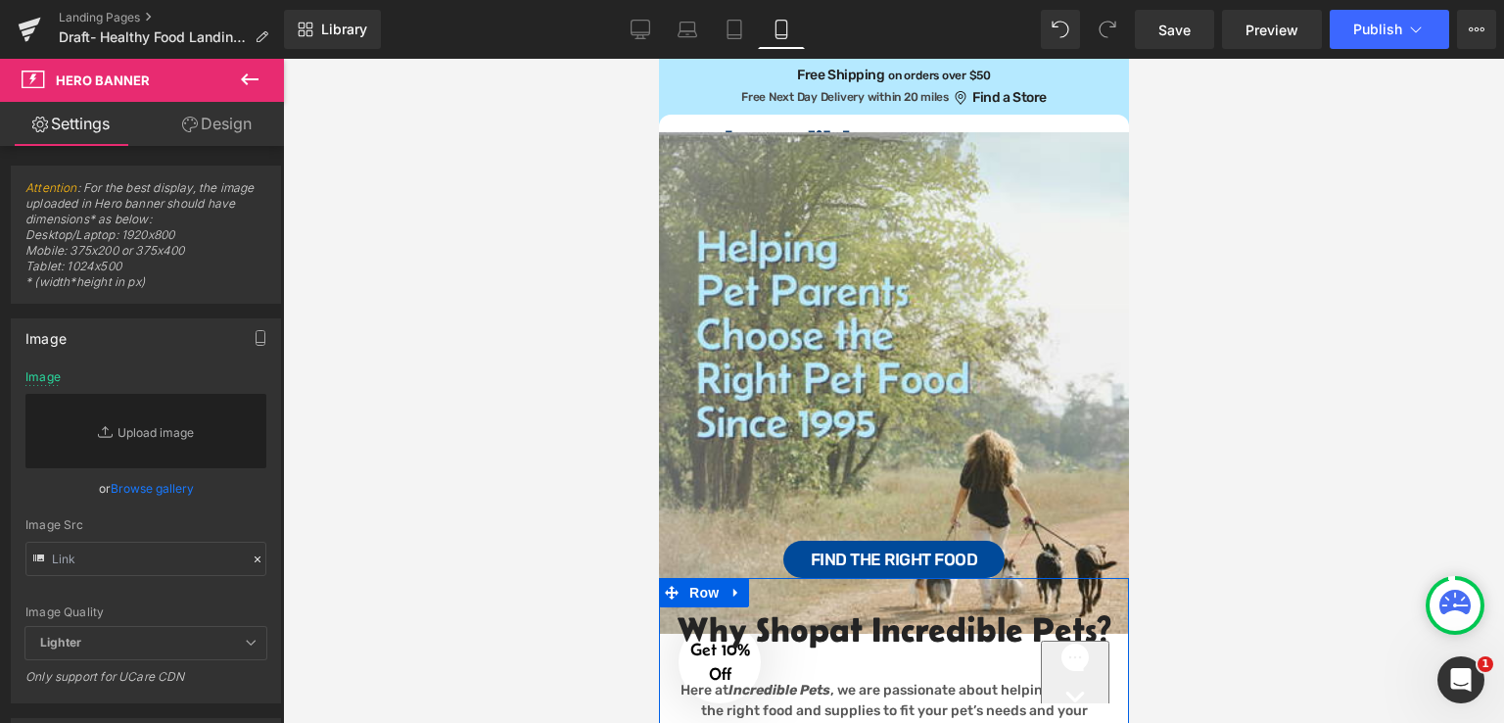
scroll to position [22, 0]
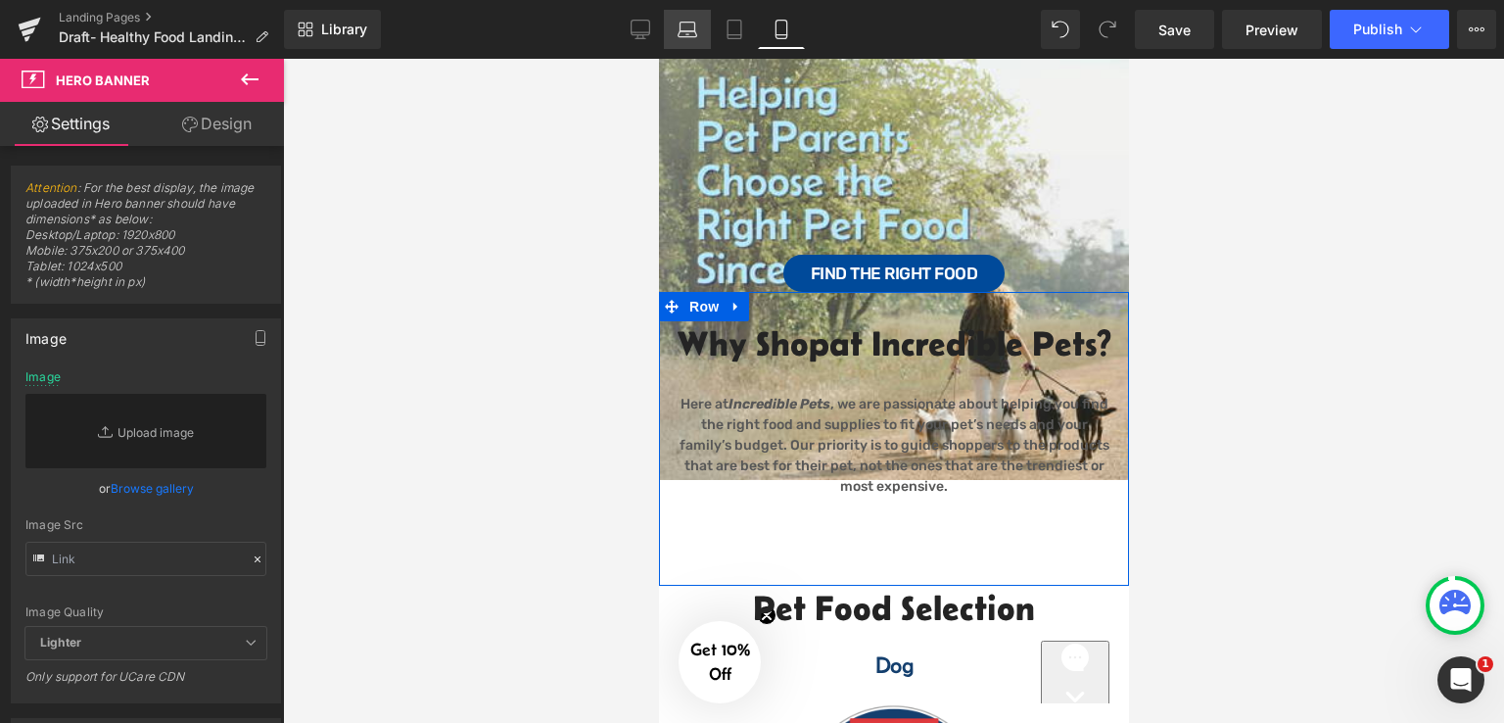
click at [682, 31] on icon at bounding box center [688, 34] width 19 height 6
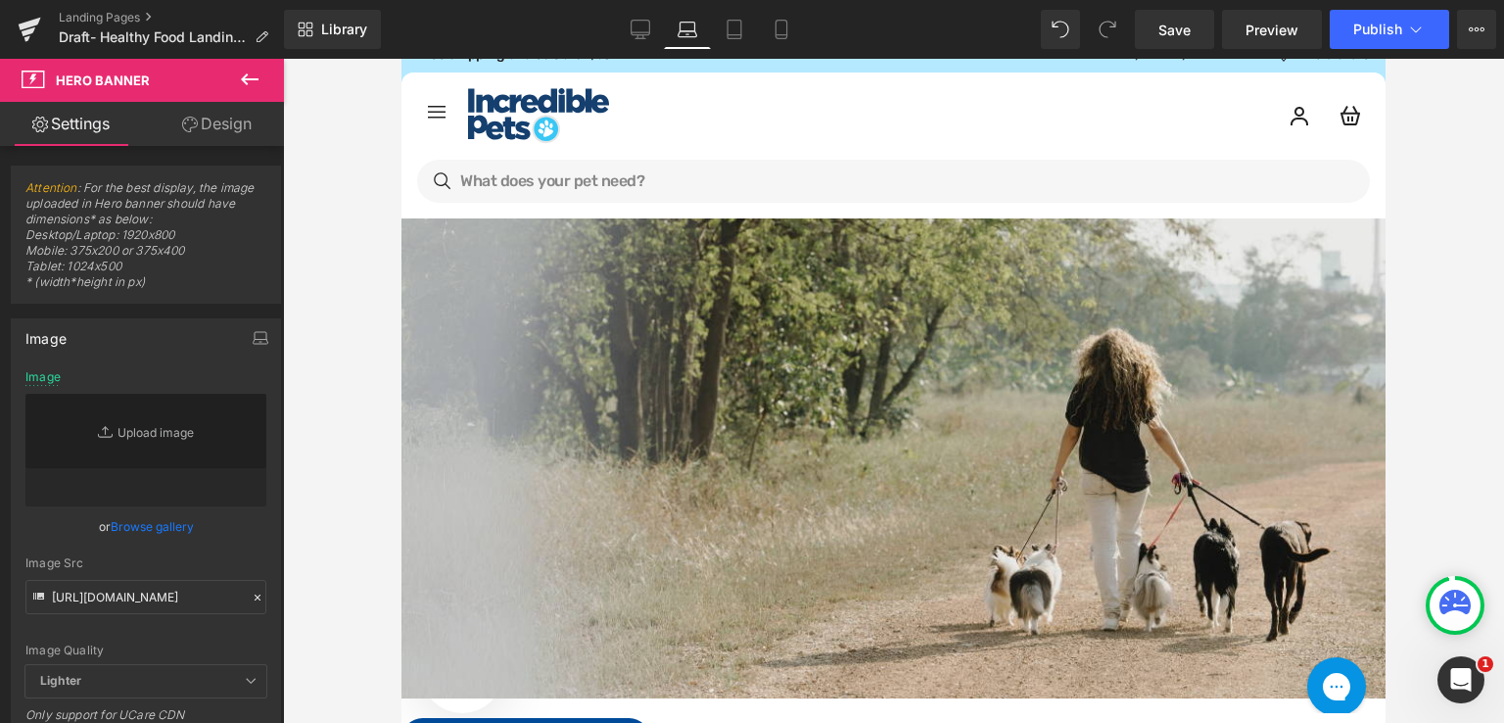
scroll to position [0, 0]
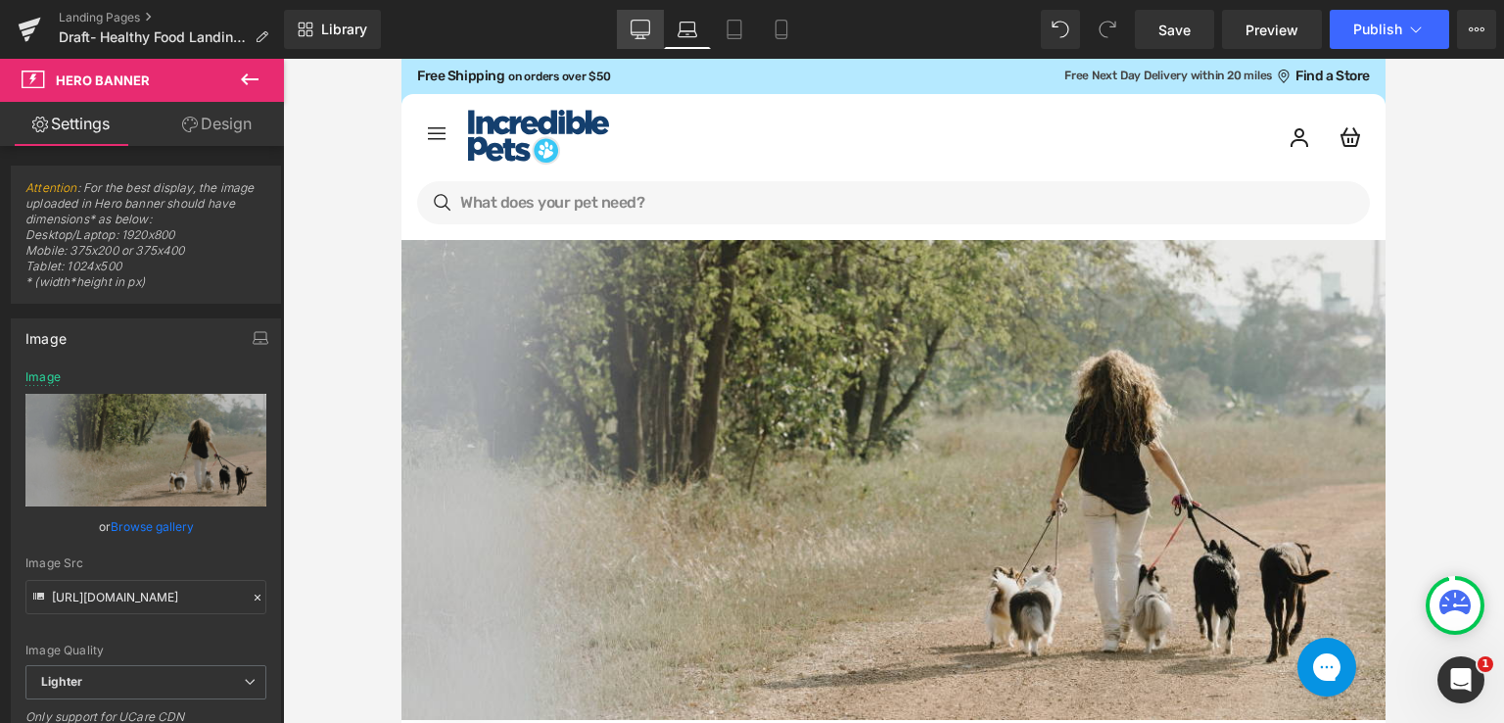
click at [638, 42] on link "Desktop" at bounding box center [640, 29] width 47 height 39
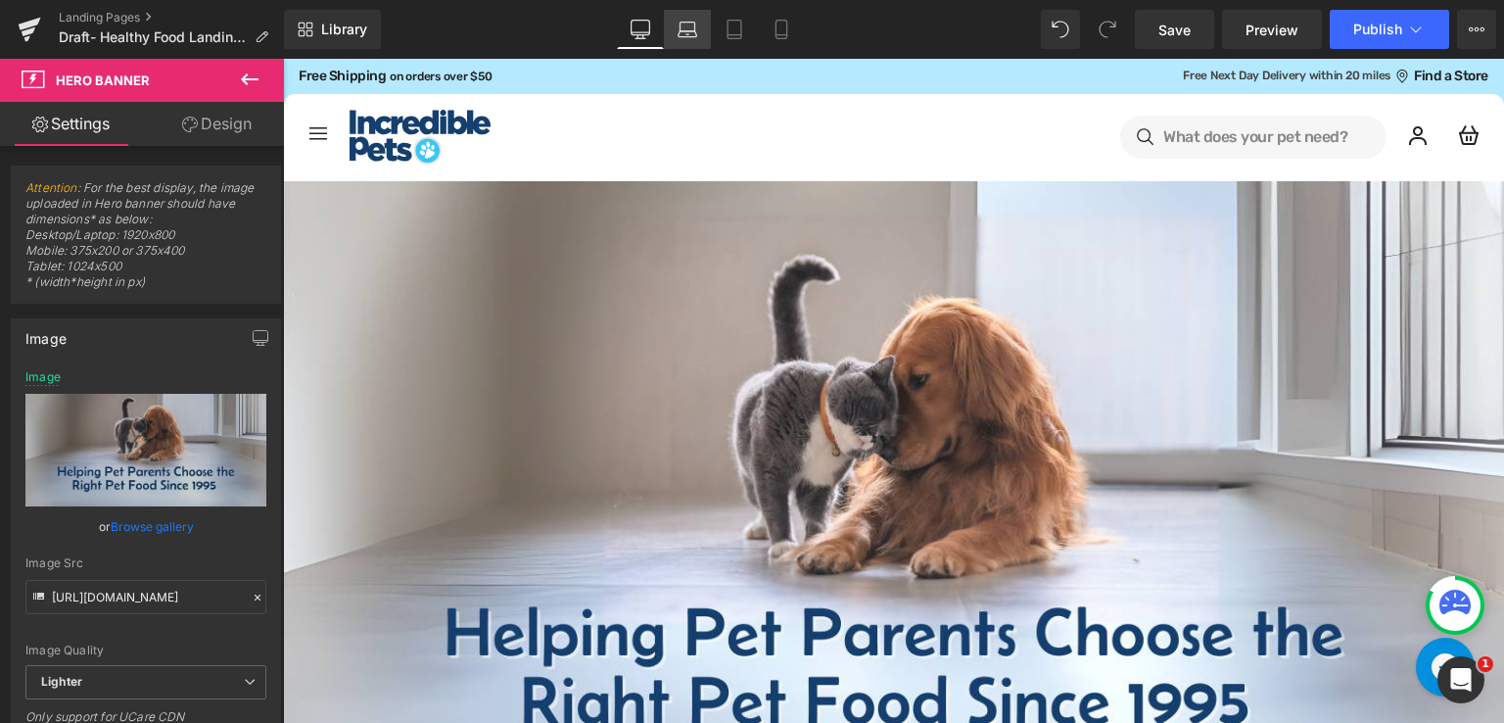
click at [678, 25] on link "Laptop" at bounding box center [687, 29] width 47 height 39
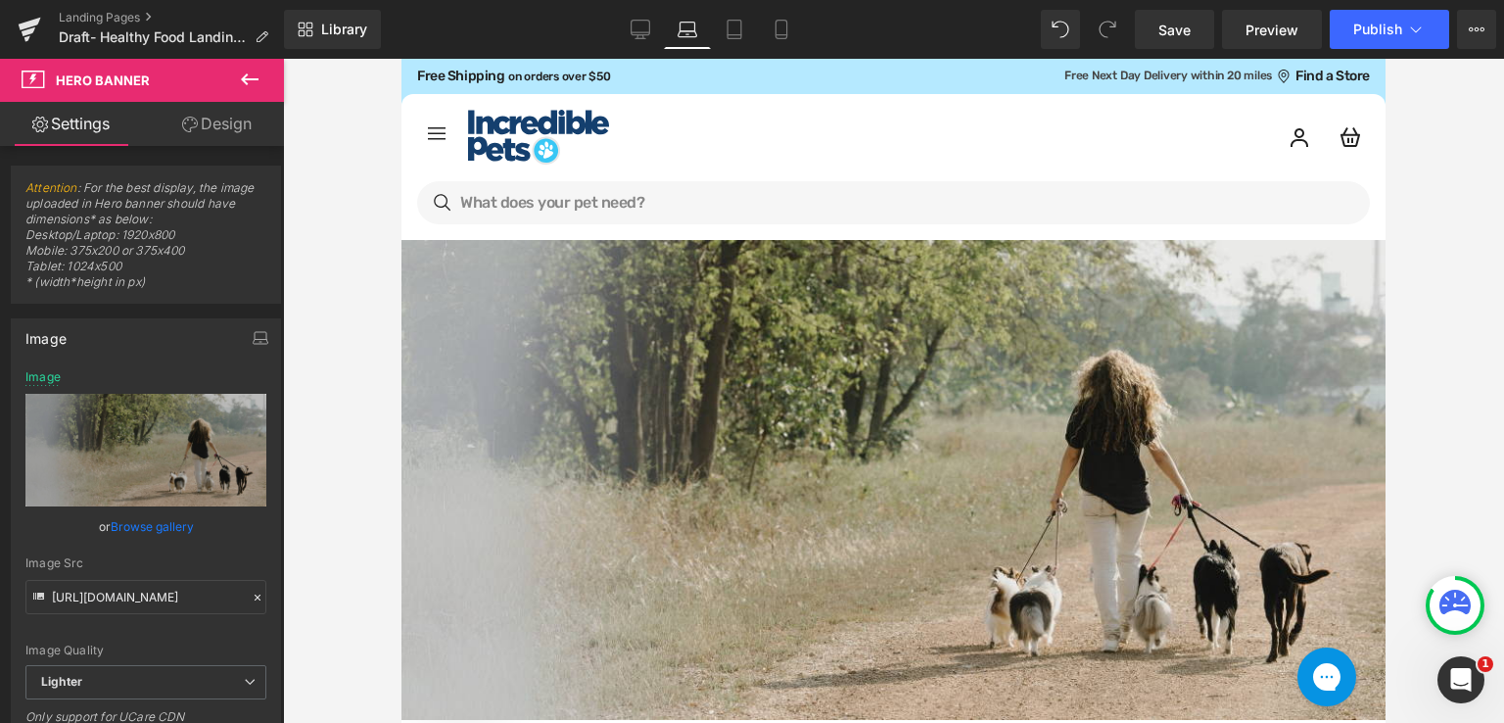
scroll to position [59, 0]
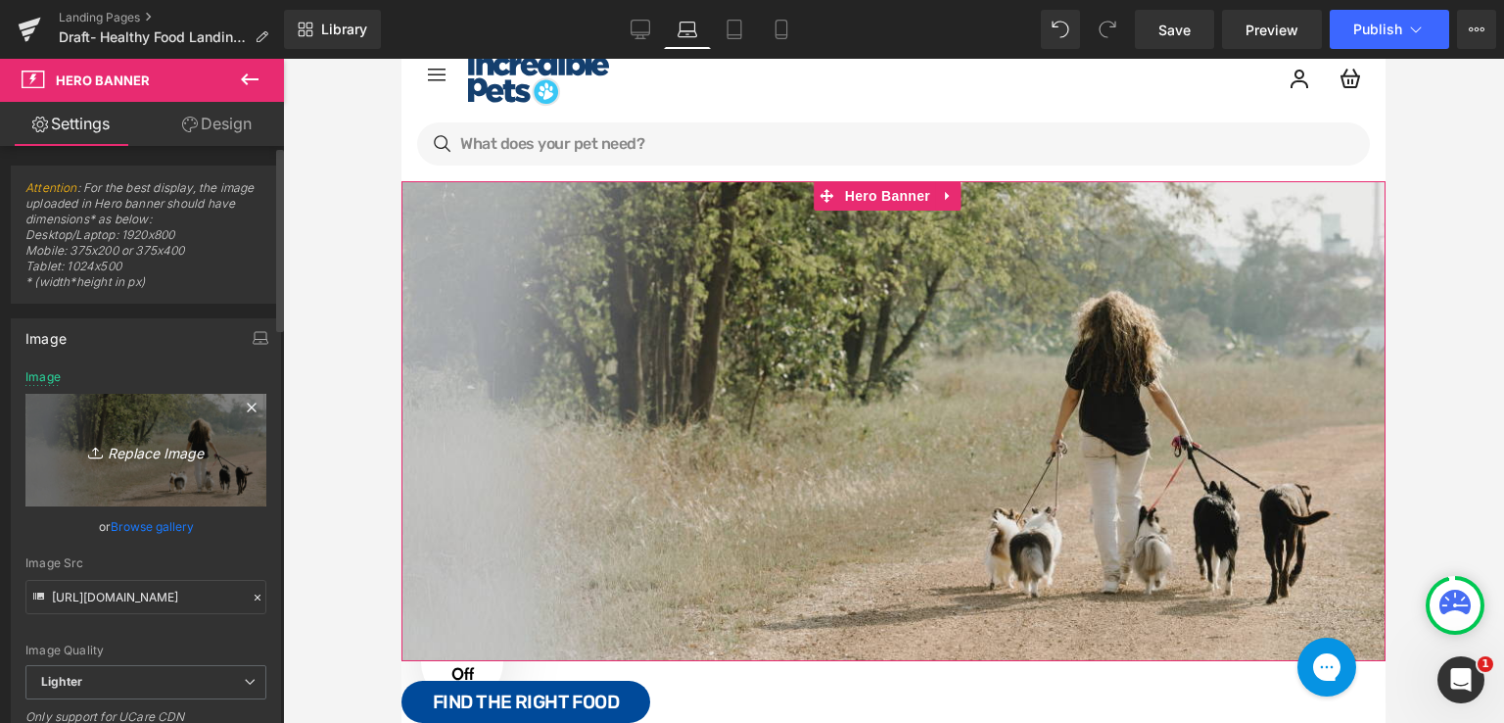
click at [135, 467] on link "Replace Image" at bounding box center [145, 450] width 241 height 113
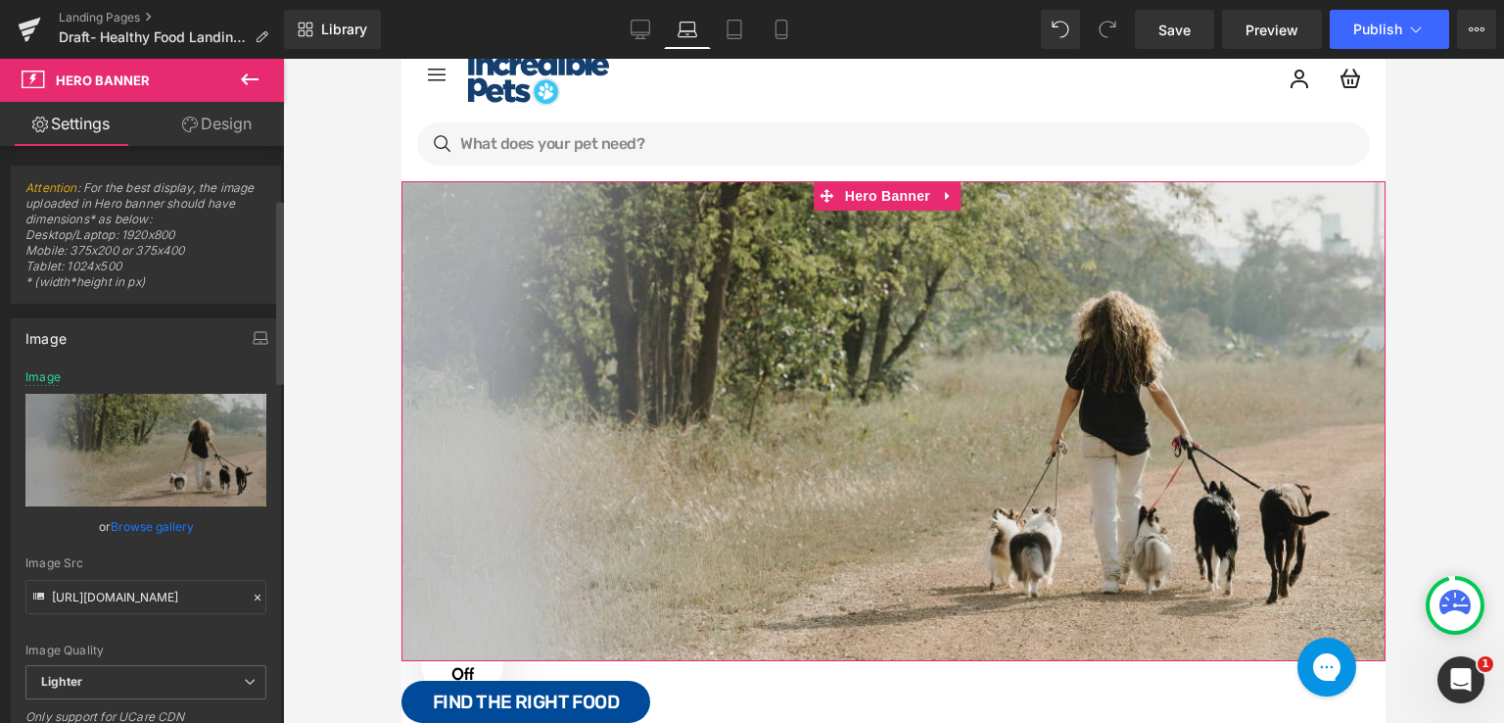
scroll to position [196, 0]
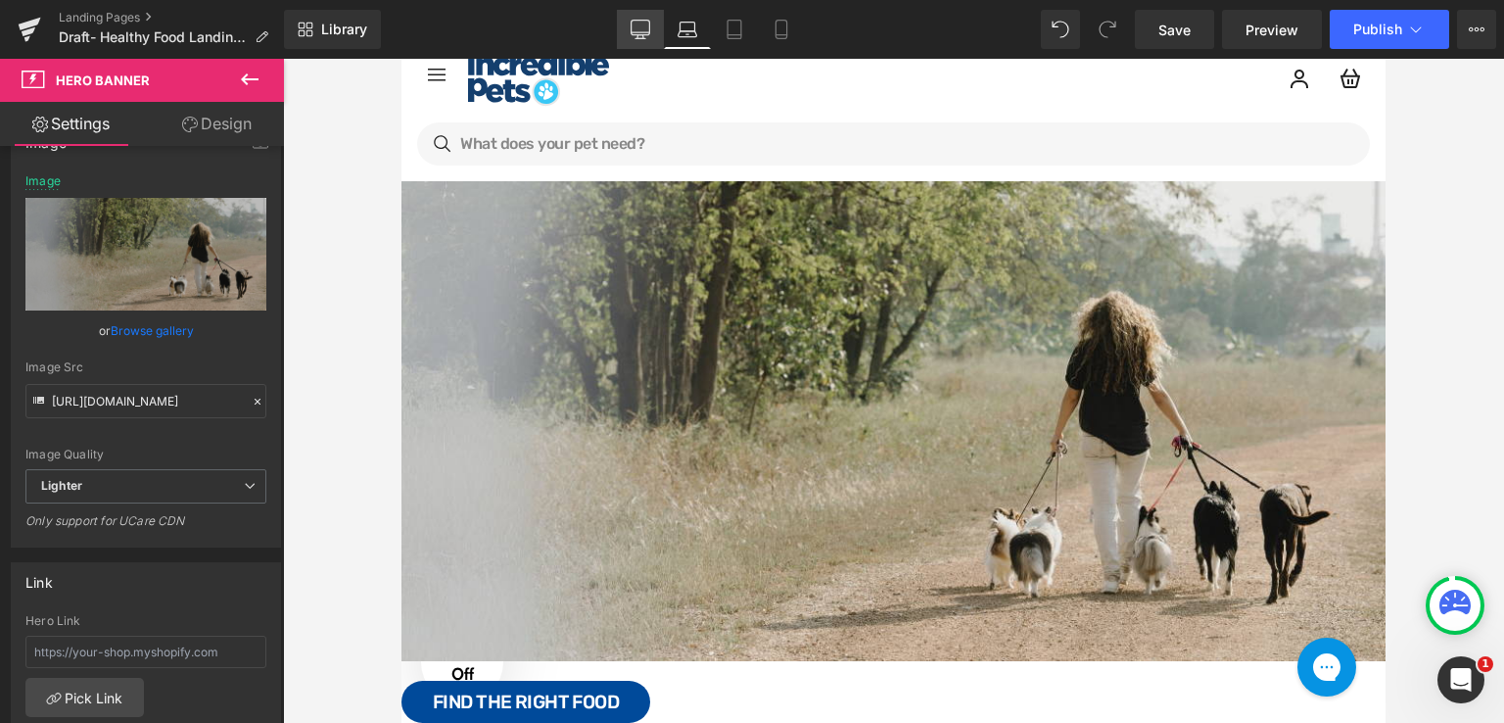
click at [638, 39] on link "Desktop" at bounding box center [640, 29] width 47 height 39
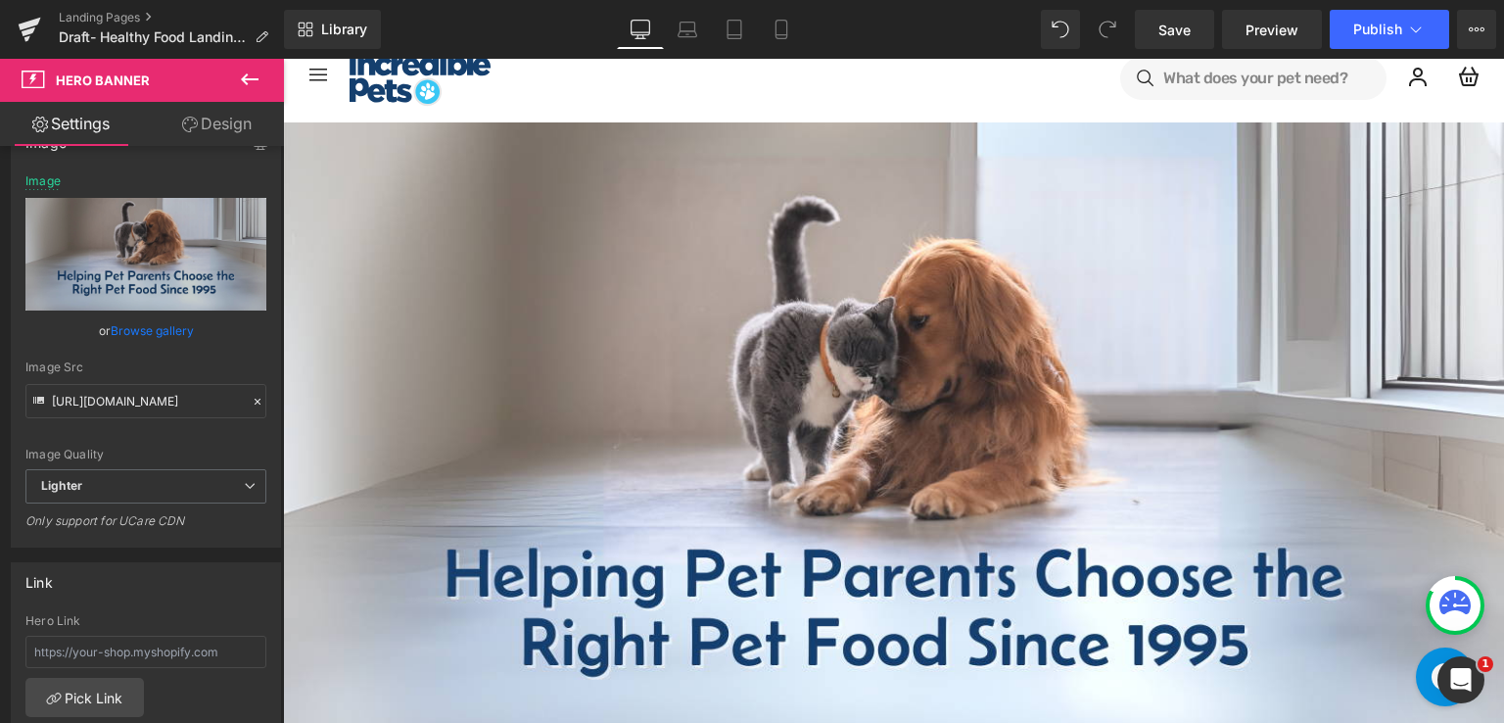
scroll to position [0, 0]
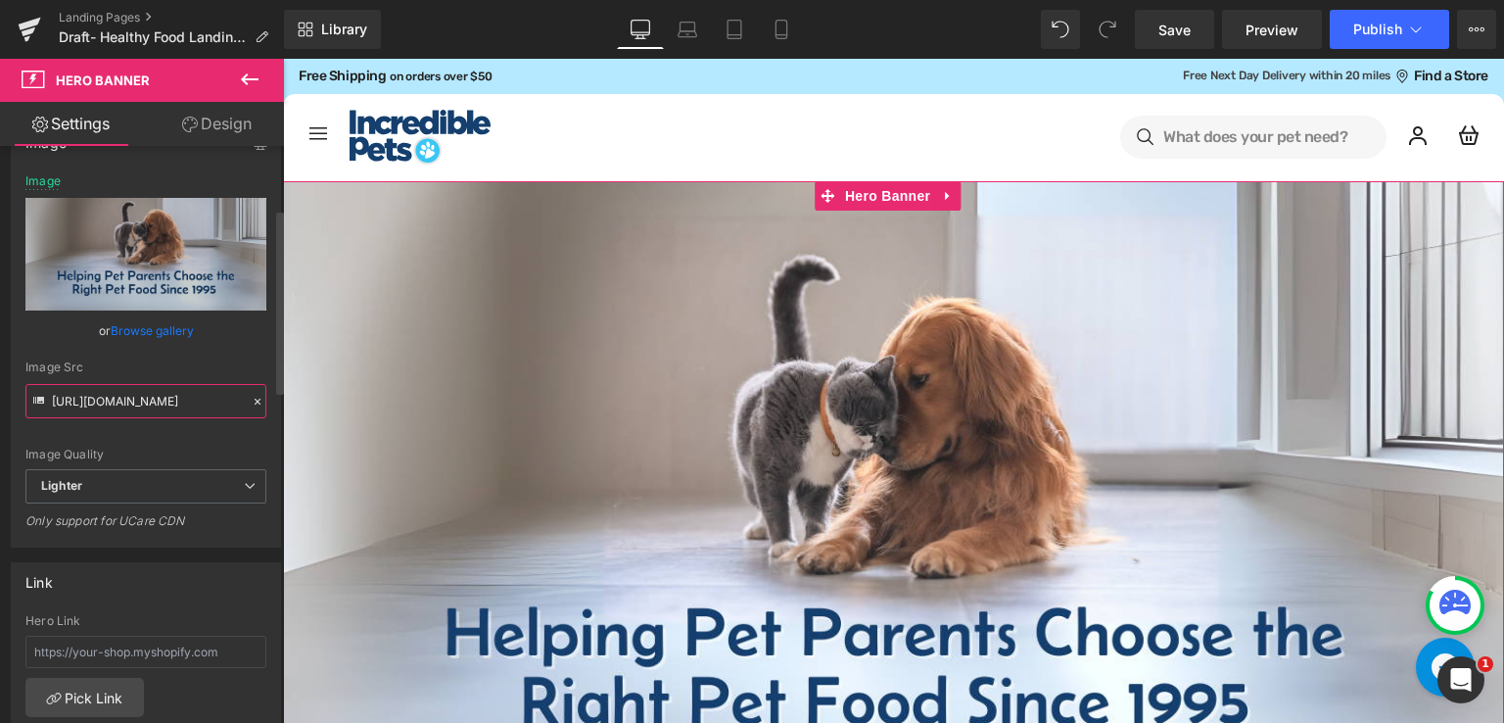
click at [208, 401] on input "[URL][DOMAIN_NAME]" at bounding box center [145, 401] width 241 height 34
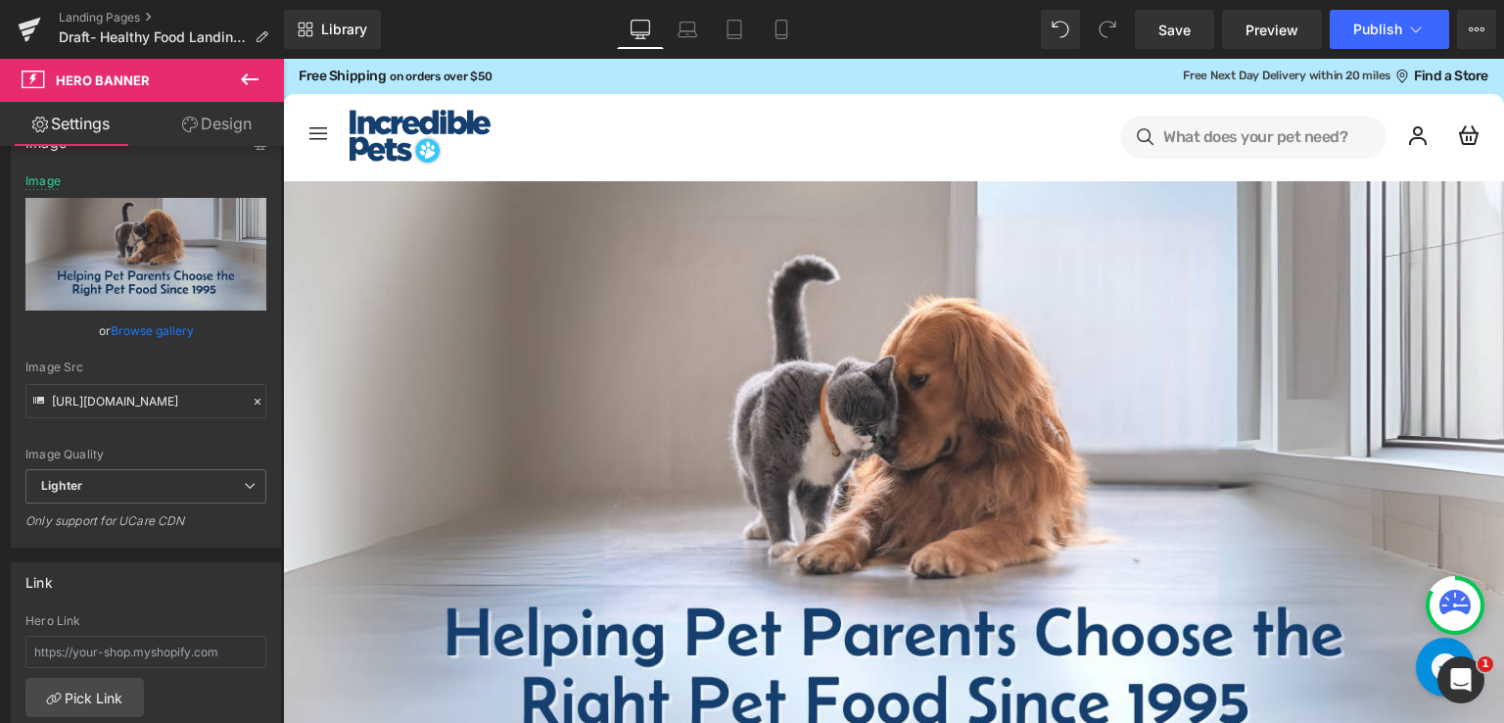
click at [685, 9] on div "Library Desktop Desktop Laptop Tablet Mobile Save Preview Publish Scheduled Vie…" at bounding box center [894, 29] width 1220 height 59
click at [682, 26] on icon at bounding box center [688, 27] width 15 height 9
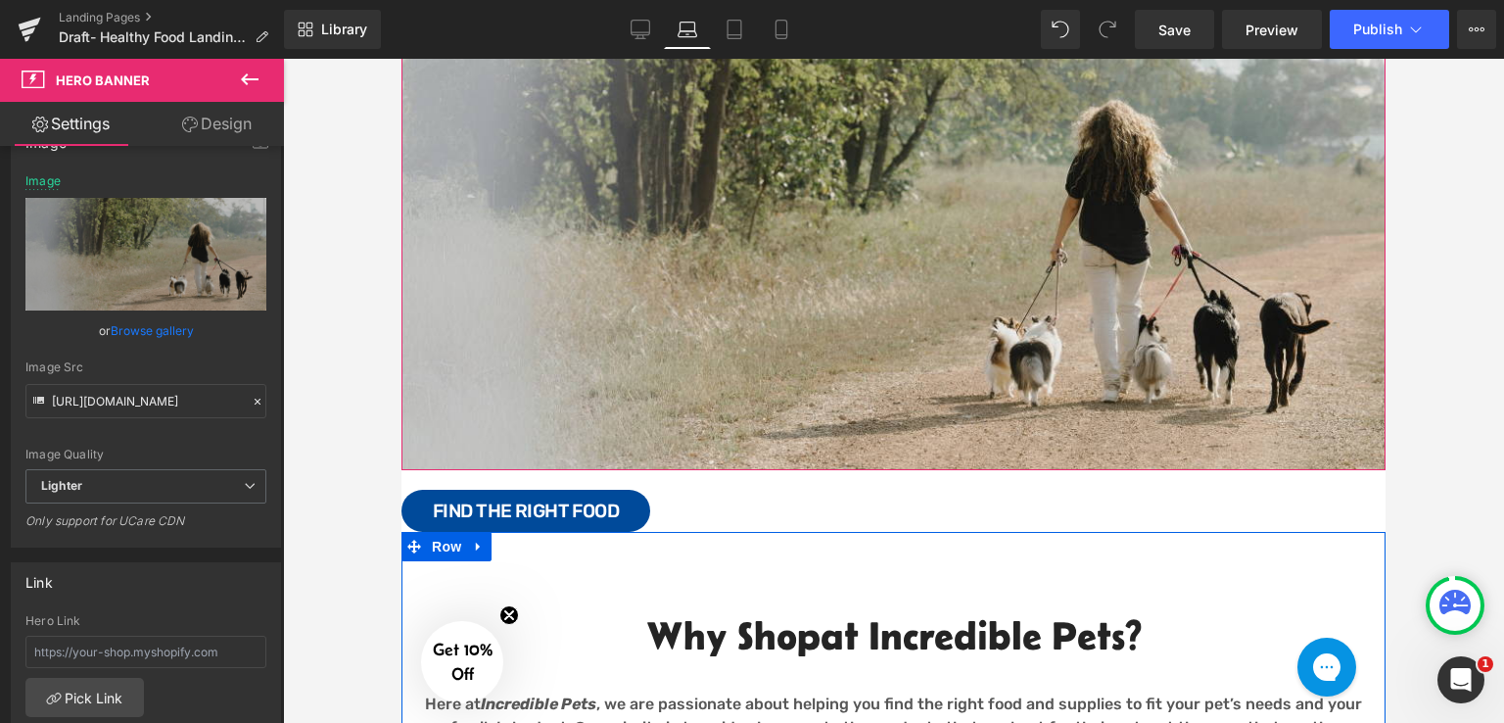
scroll to position [255, 0]
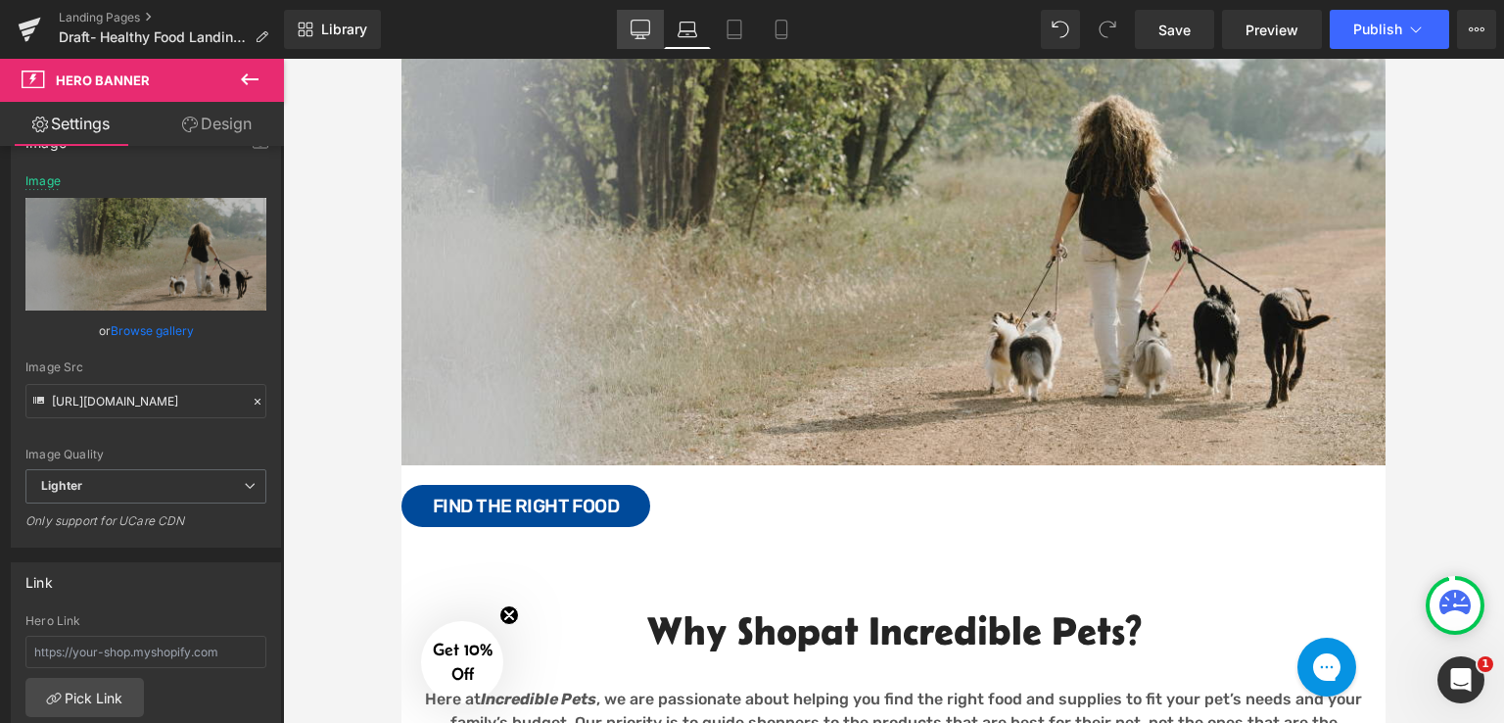
click at [643, 37] on icon at bounding box center [641, 30] width 20 height 20
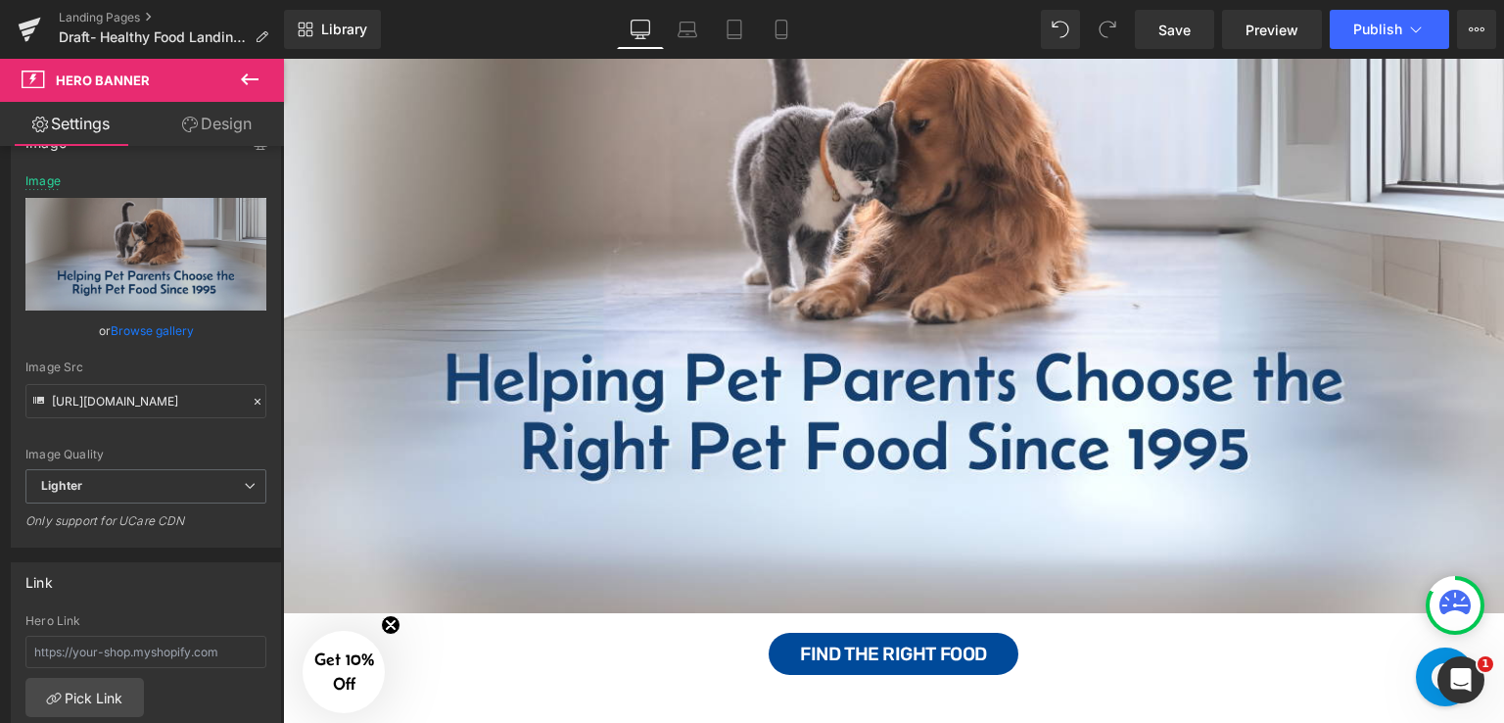
type input "[URL][DOMAIN_NAME]"
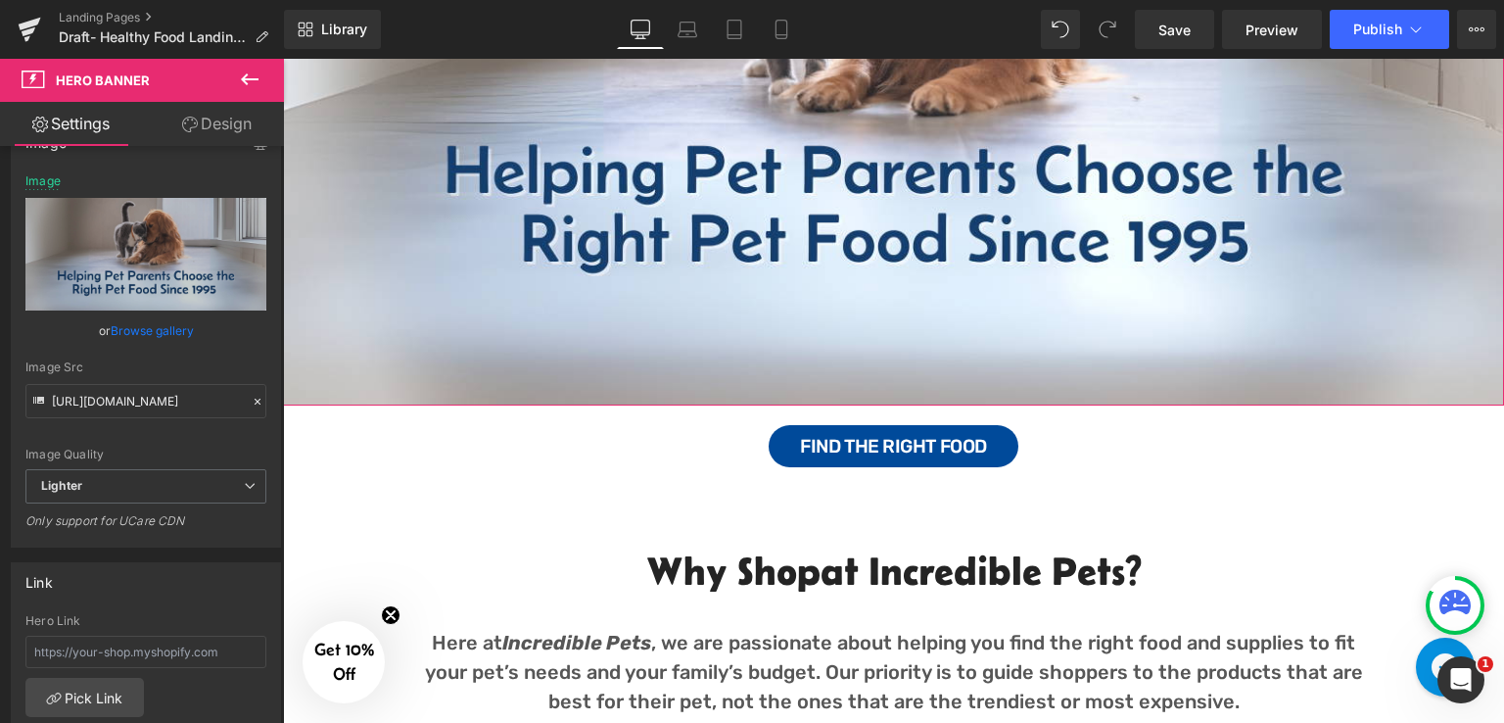
scroll to position [490, 0]
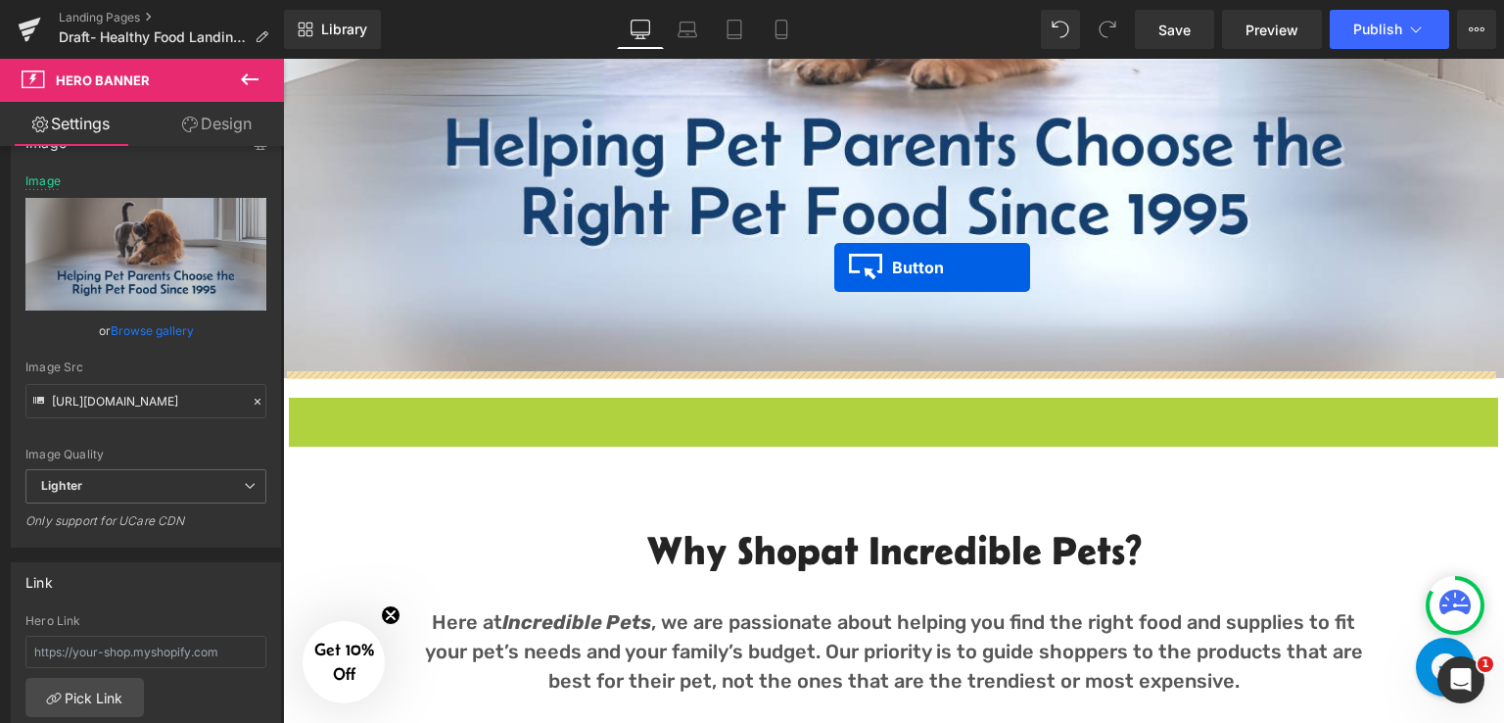
drag, startPoint x: 854, startPoint y: 412, endPoint x: 834, endPoint y: 267, distance: 146.3
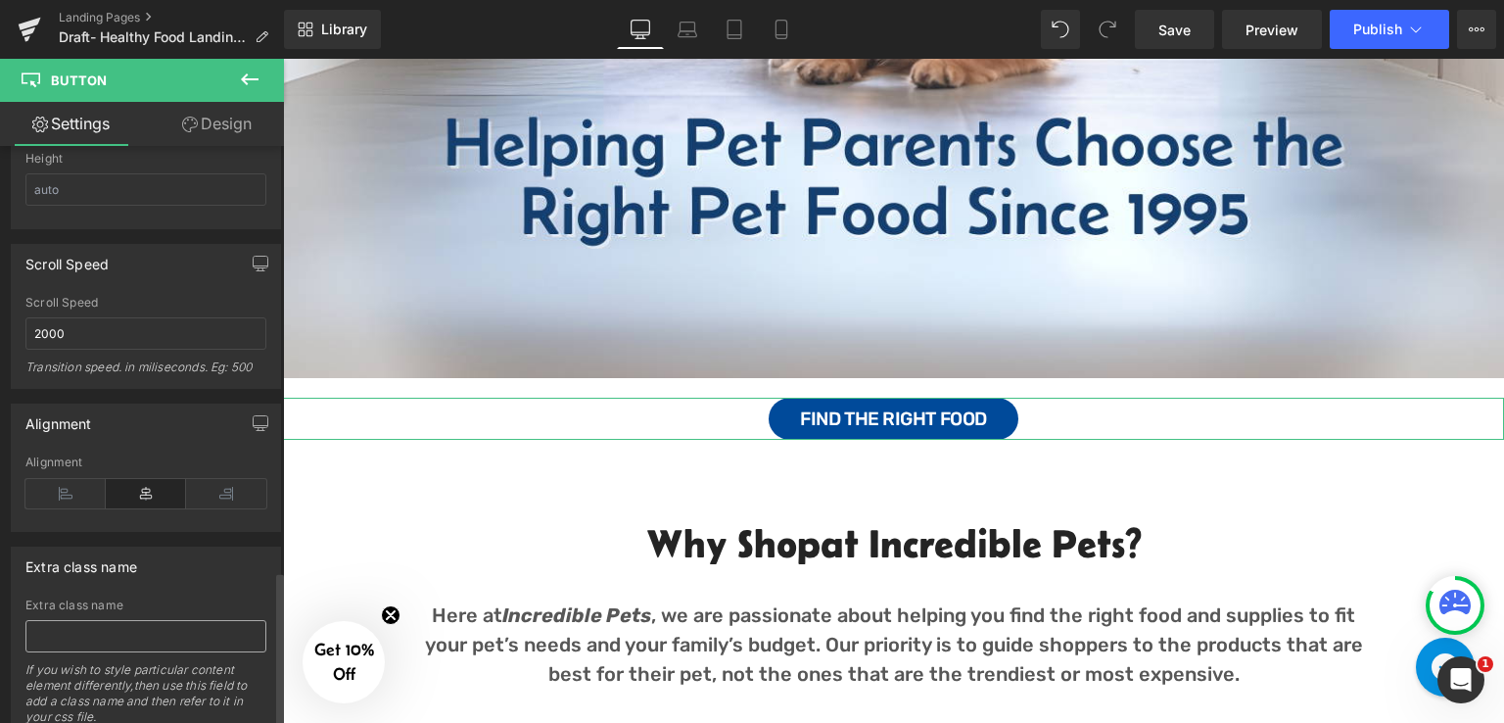
scroll to position [1630, 0]
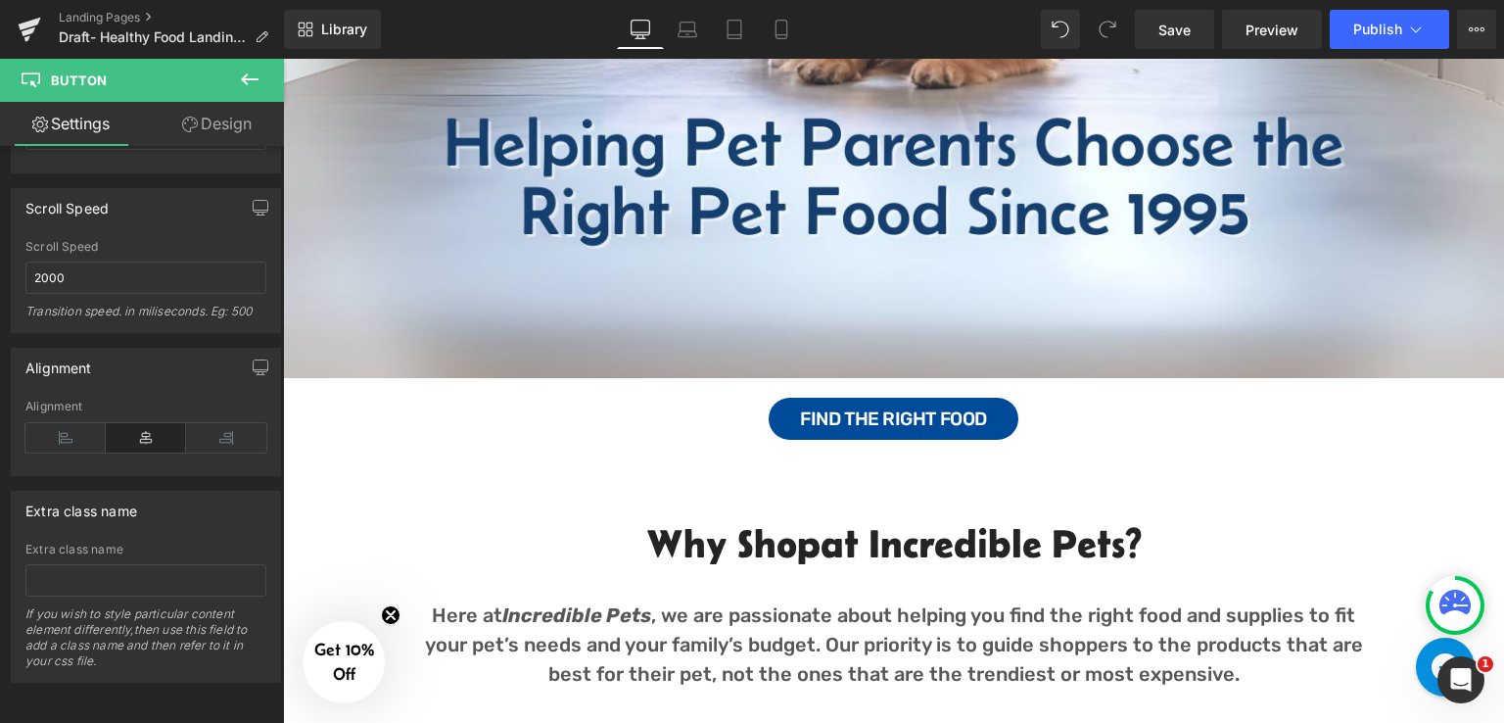
click at [501, 260] on div "Image Text Block Row" at bounding box center [893, 35] width 1221 height 686
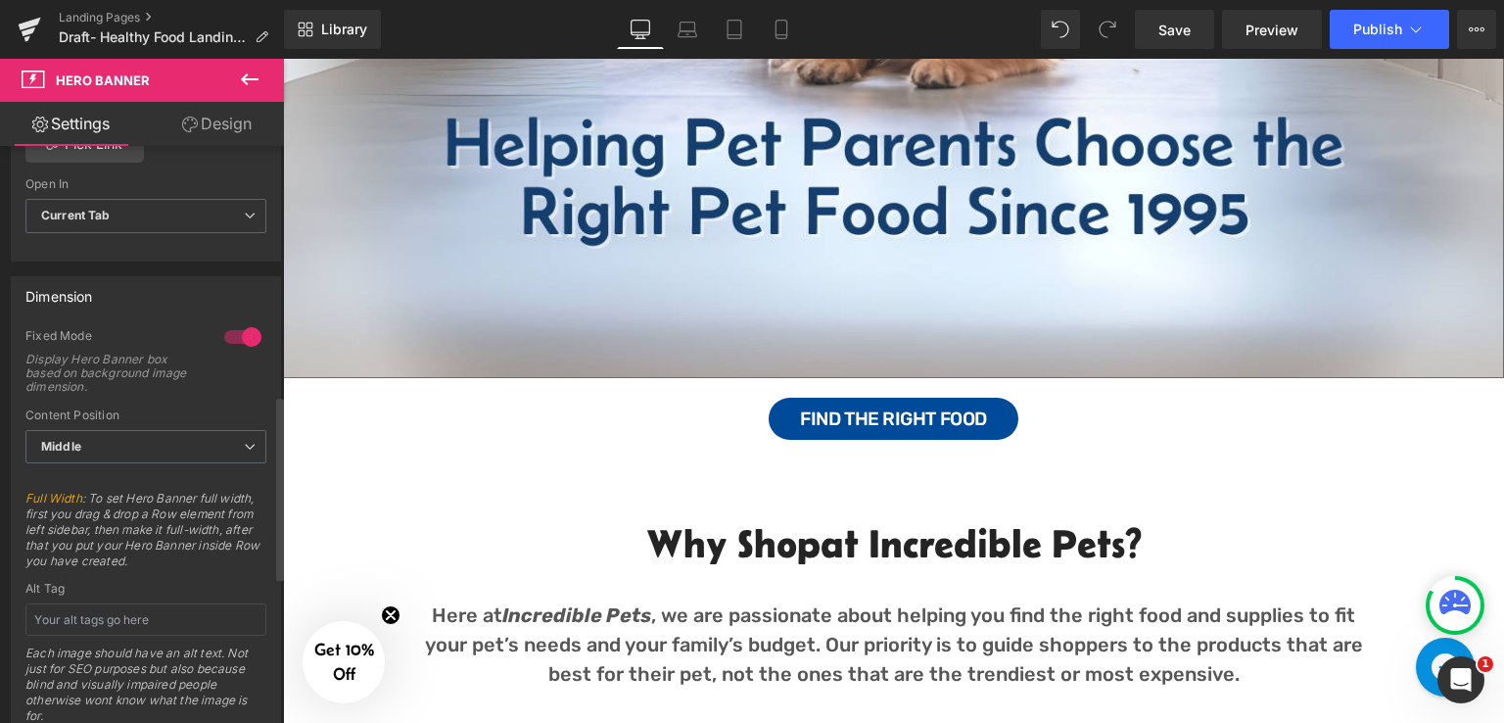
scroll to position [783, 0]
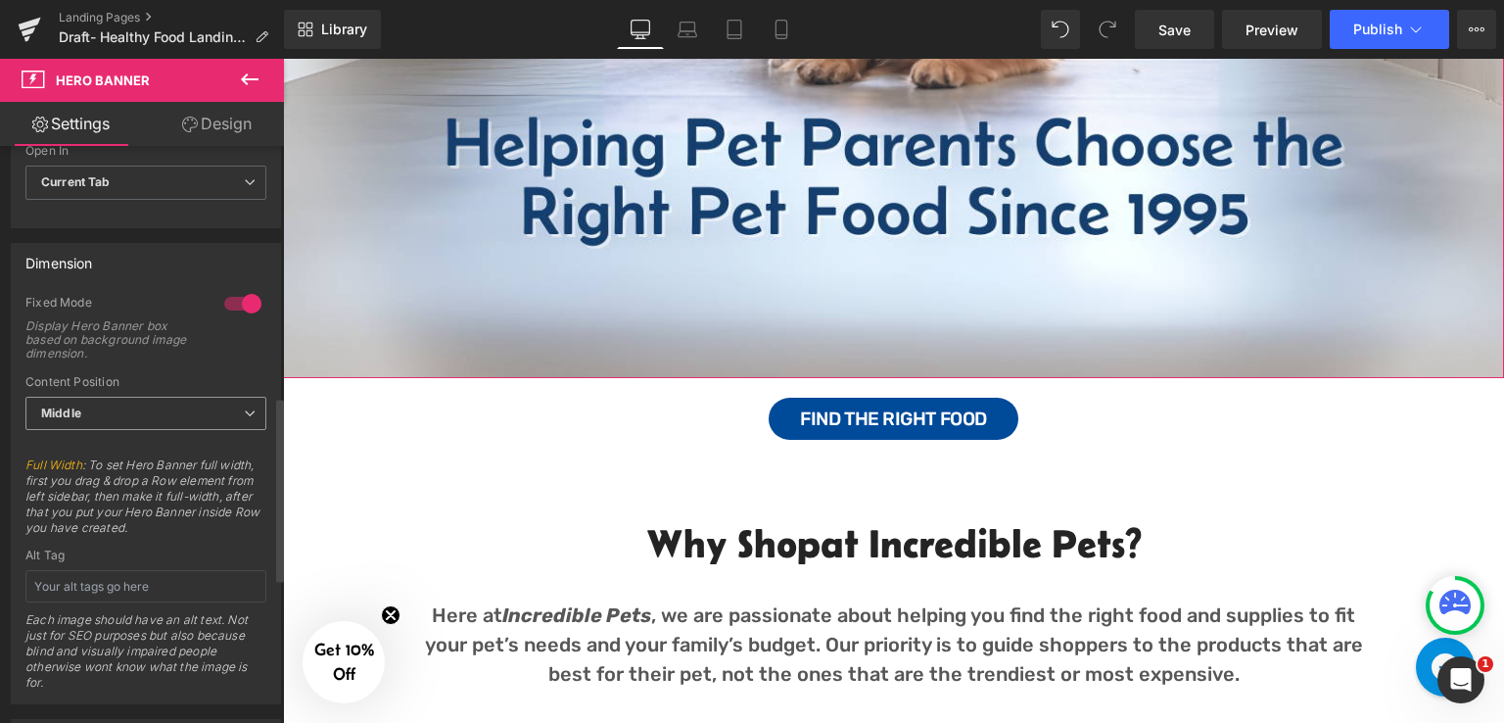
click at [244, 410] on icon at bounding box center [250, 413] width 12 height 12
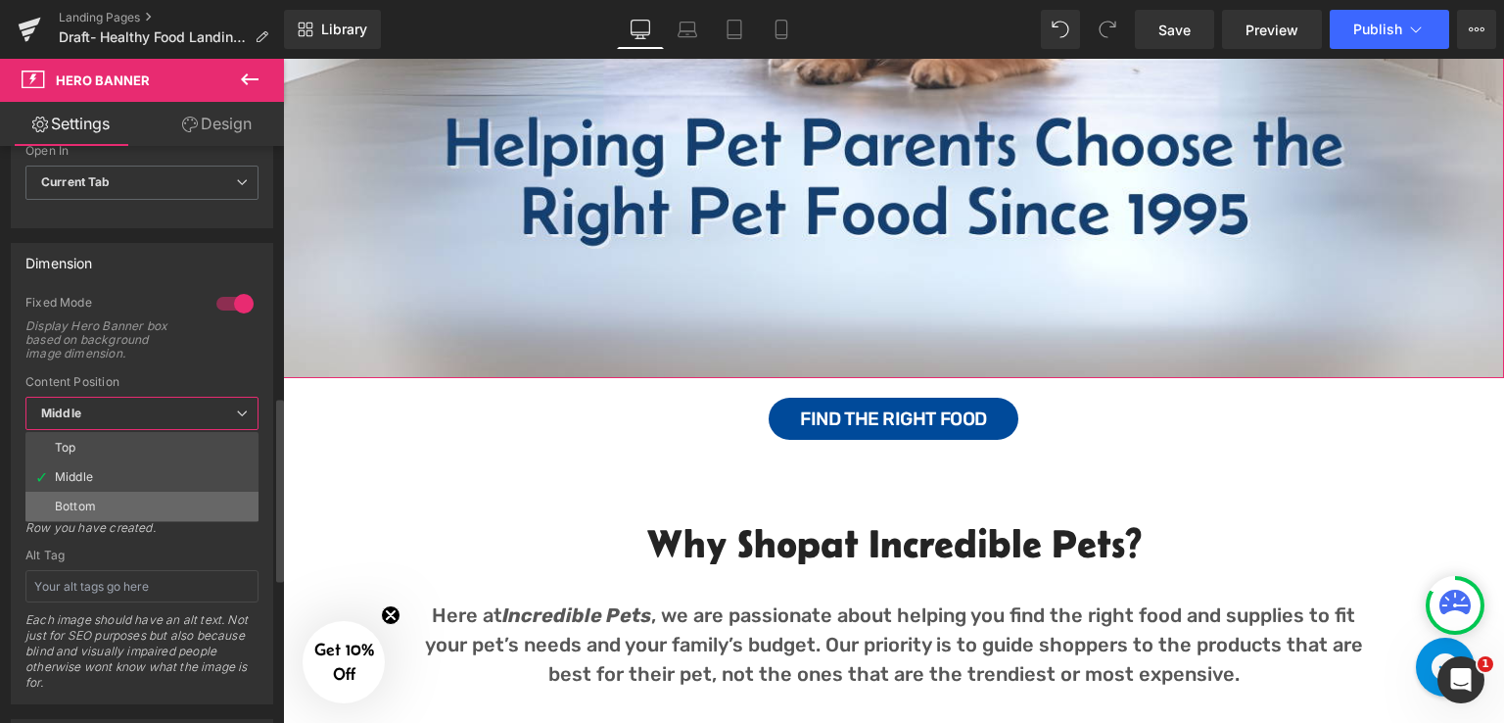
click at [182, 495] on li "Bottom" at bounding box center [141, 506] width 233 height 29
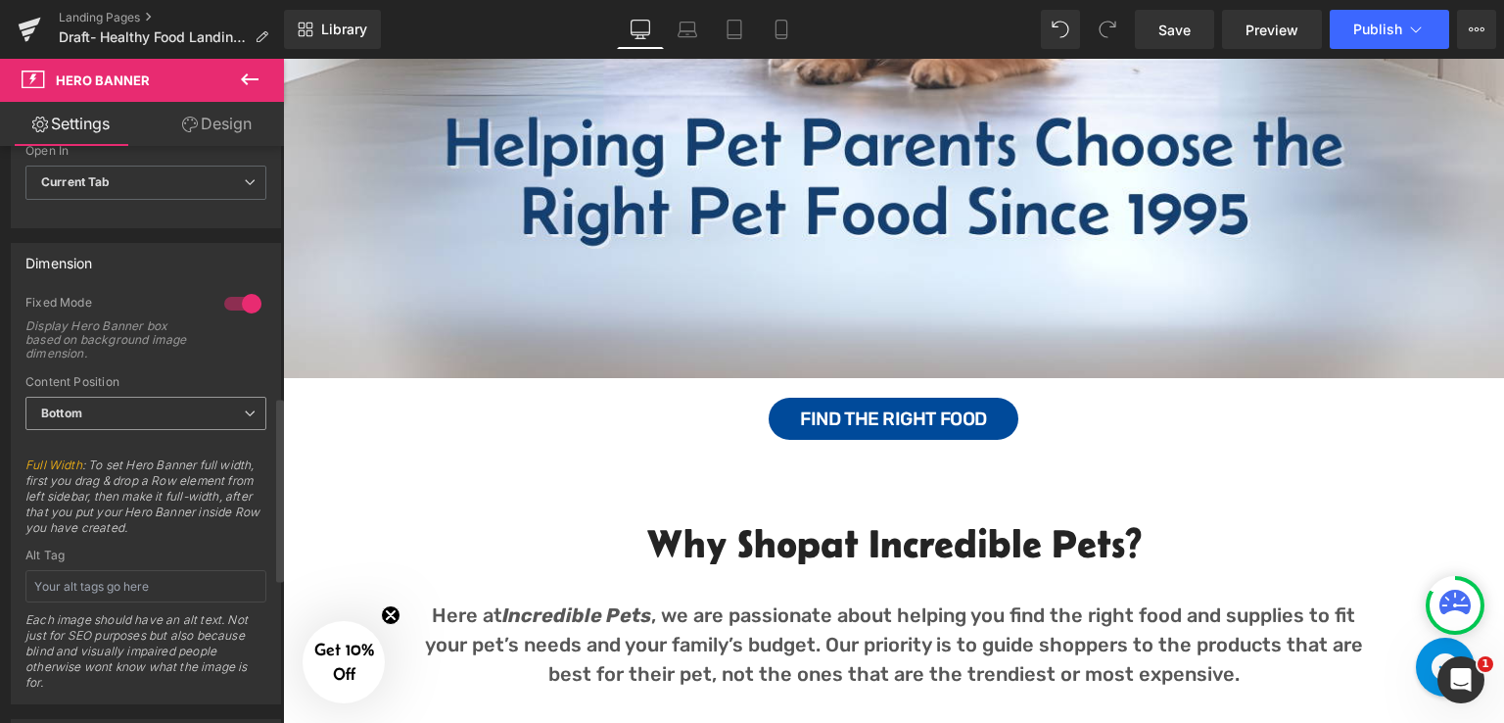
click at [250, 411] on span "Bottom" at bounding box center [145, 414] width 241 height 34
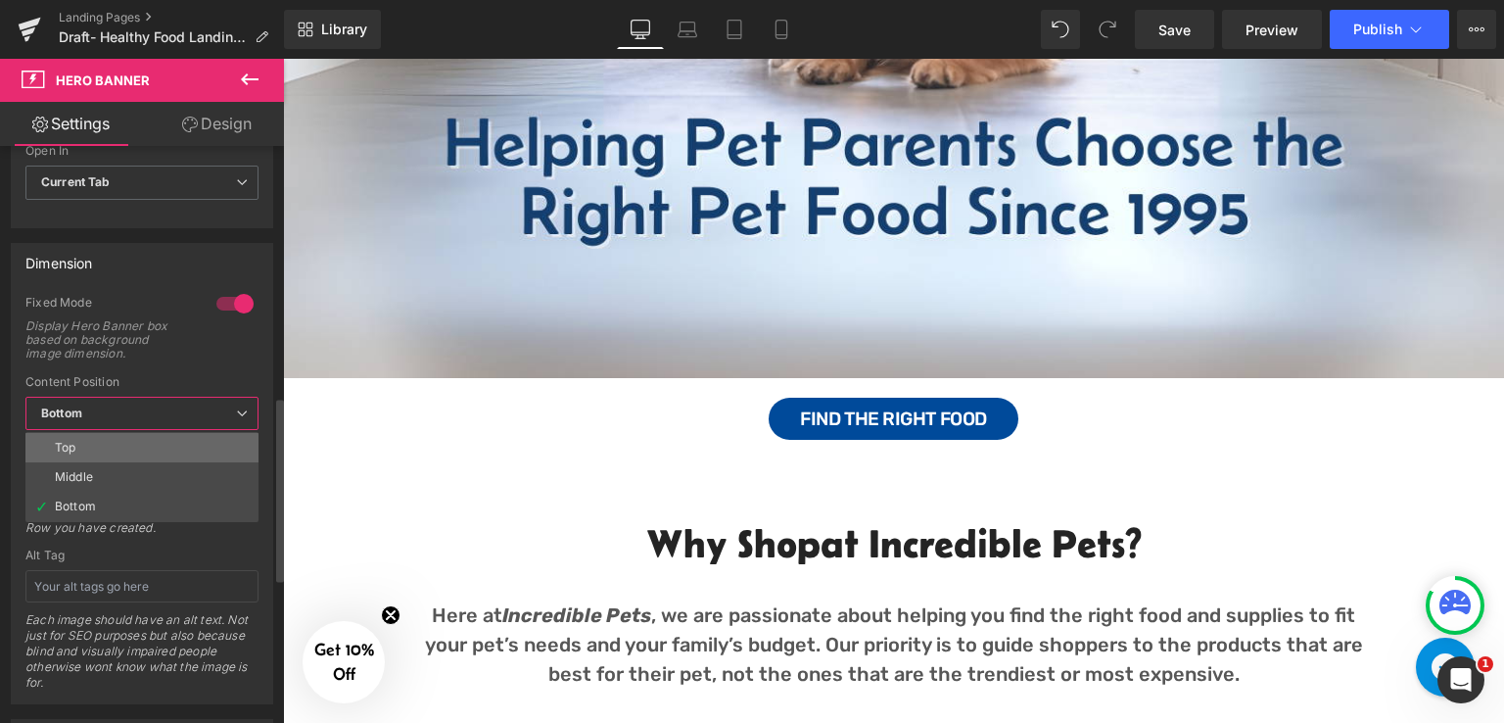
drag, startPoint x: 164, startPoint y: 444, endPoint x: 66, endPoint y: 457, distance: 98.9
click at [164, 444] on li "Top" at bounding box center [141, 447] width 233 height 29
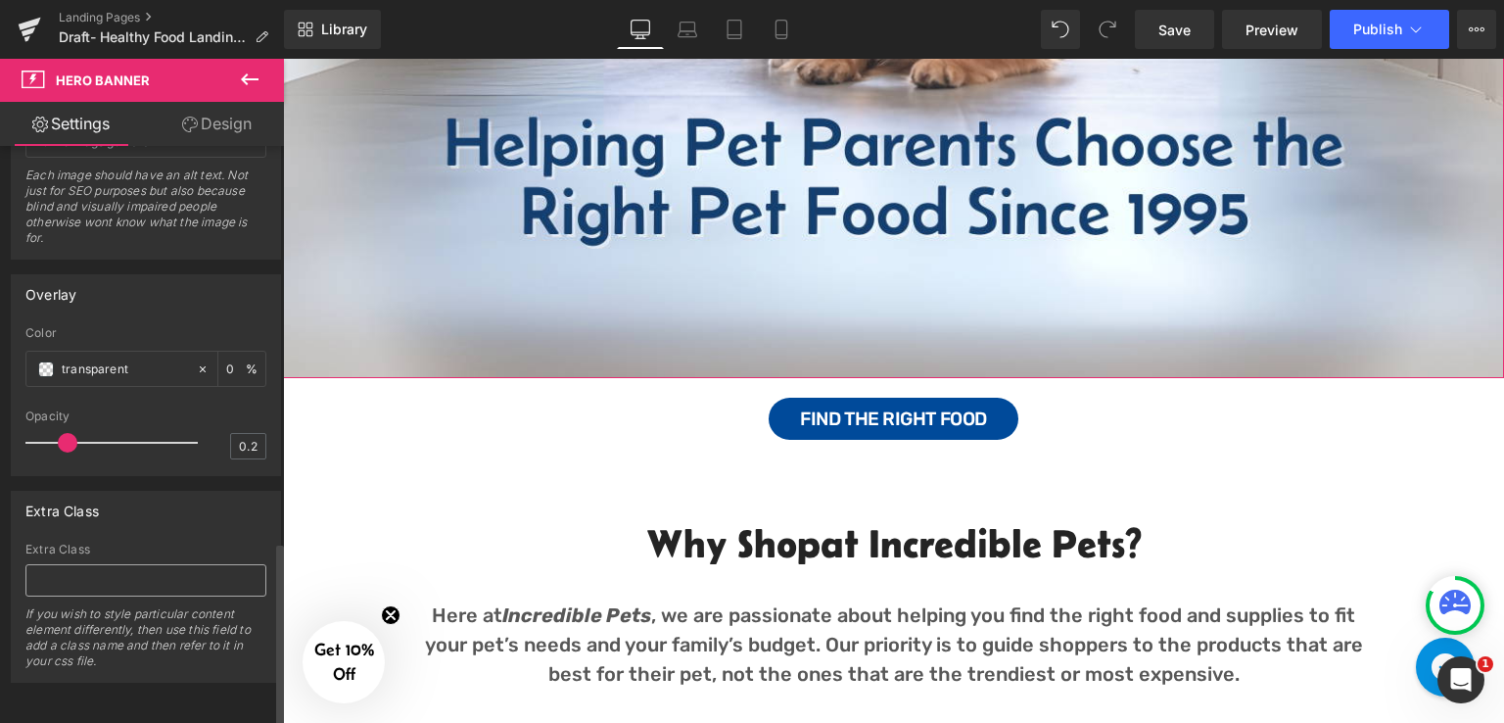
scroll to position [1238, 0]
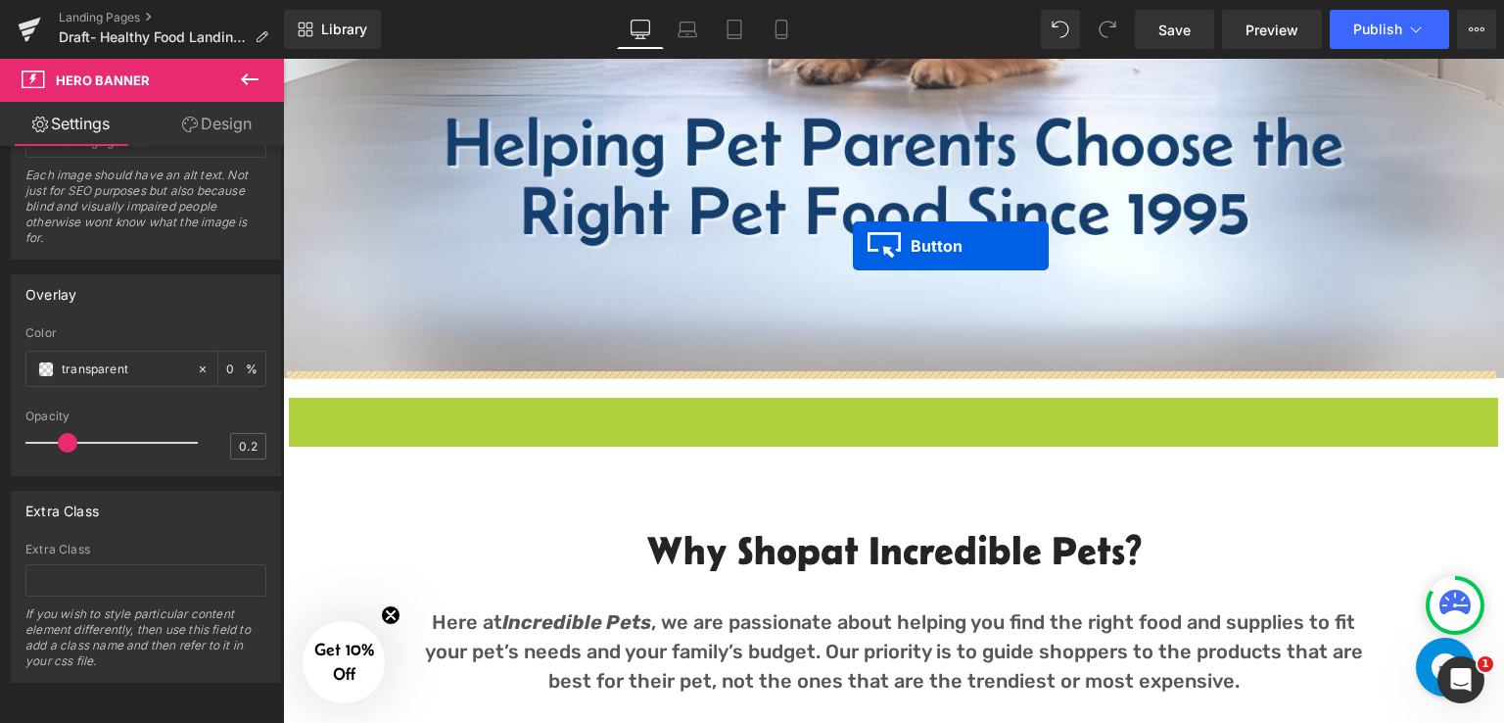
drag, startPoint x: 855, startPoint y: 413, endPoint x: 853, endPoint y: 246, distance: 167.5
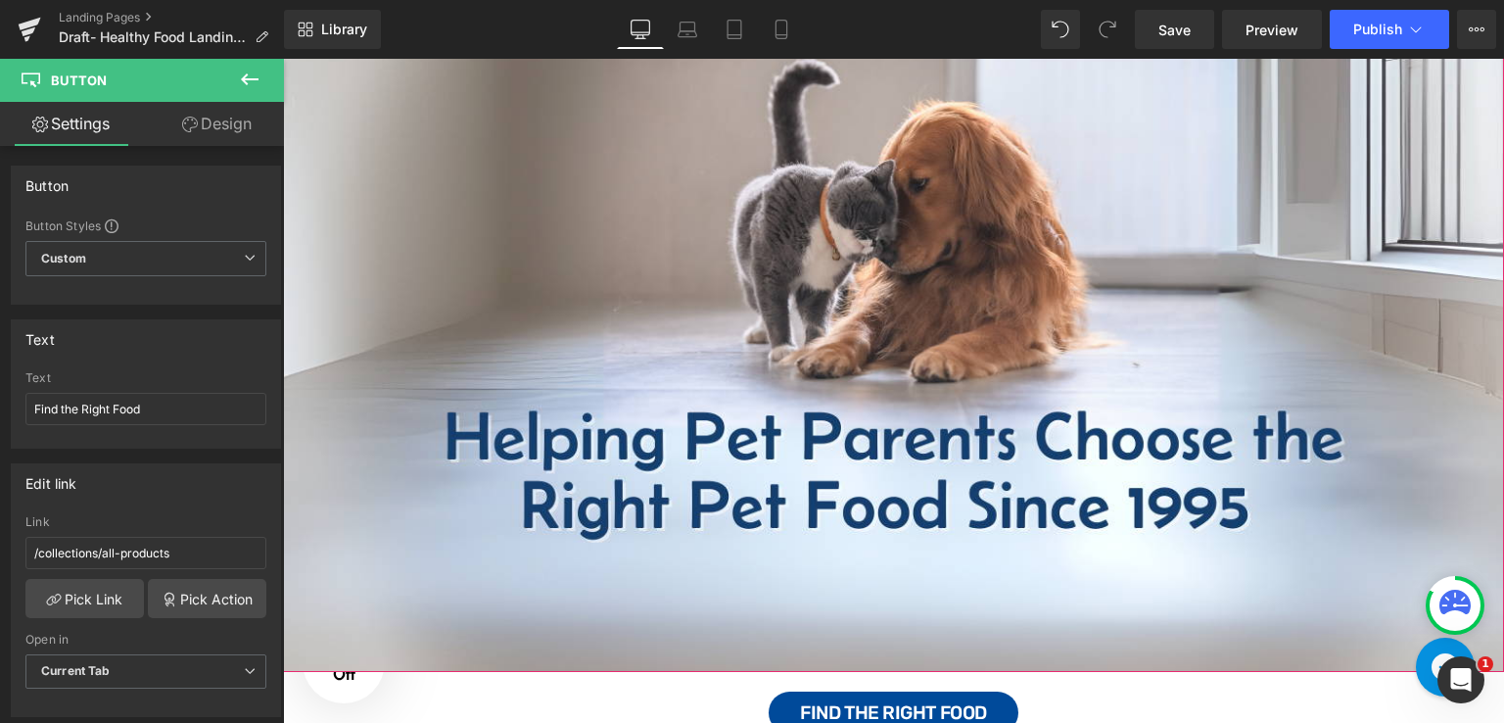
scroll to position [392, 0]
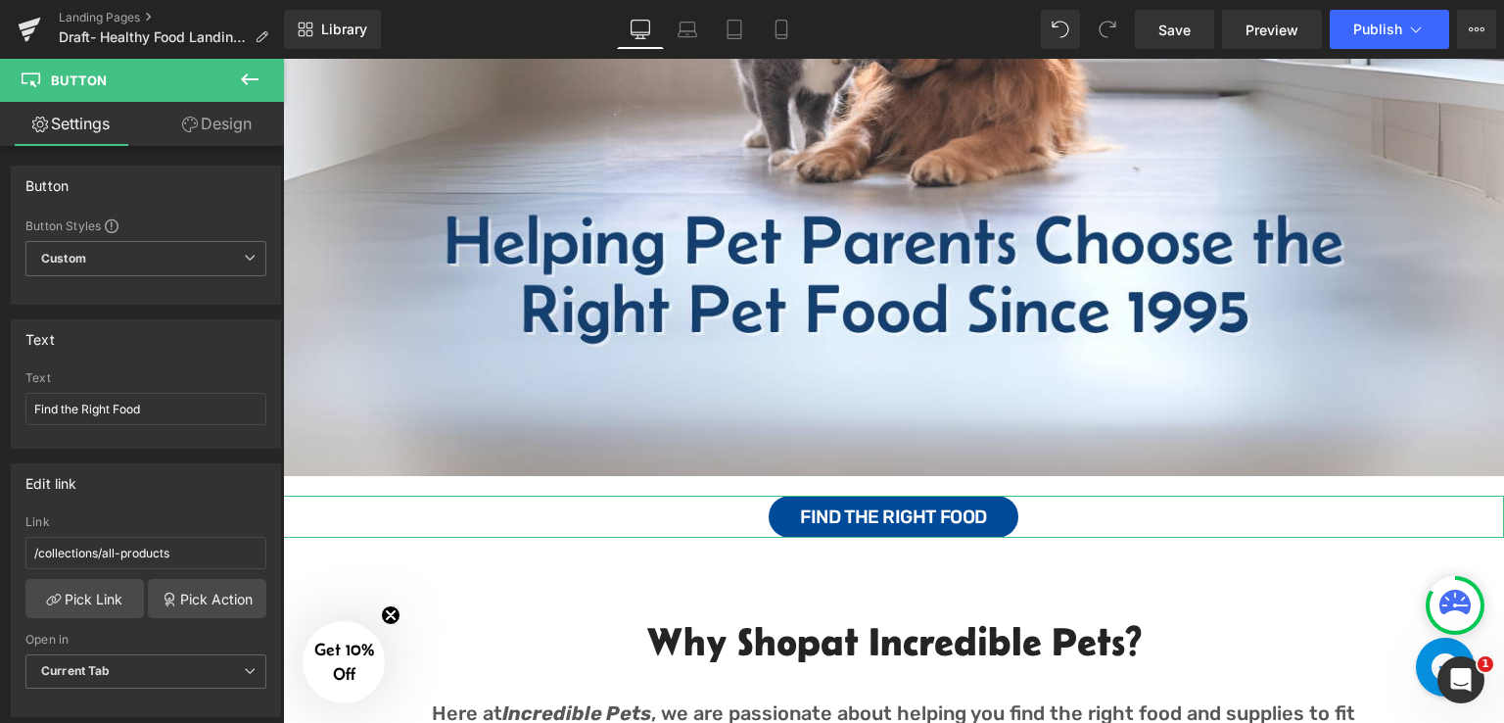
click at [188, 122] on icon at bounding box center [190, 125] width 16 height 16
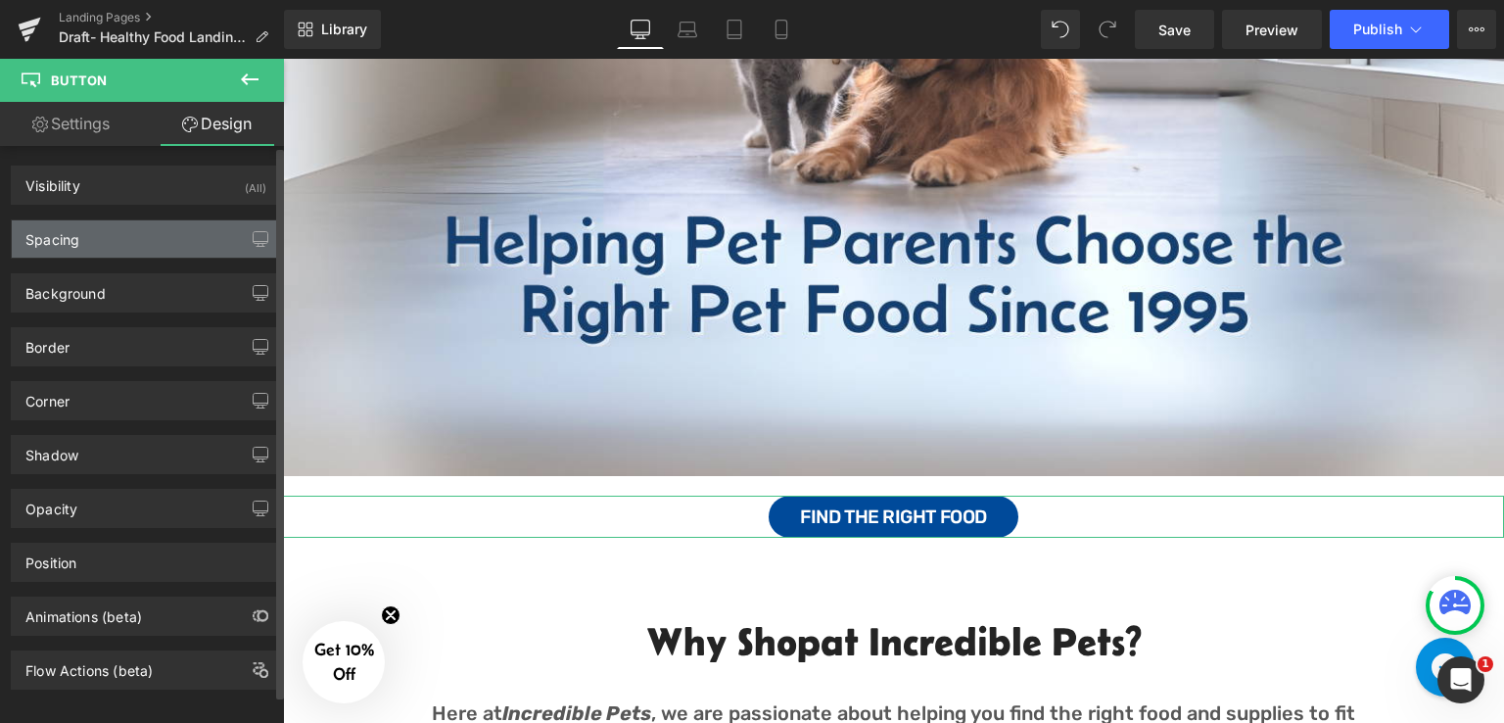
click at [106, 228] on div "Spacing" at bounding box center [146, 238] width 268 height 37
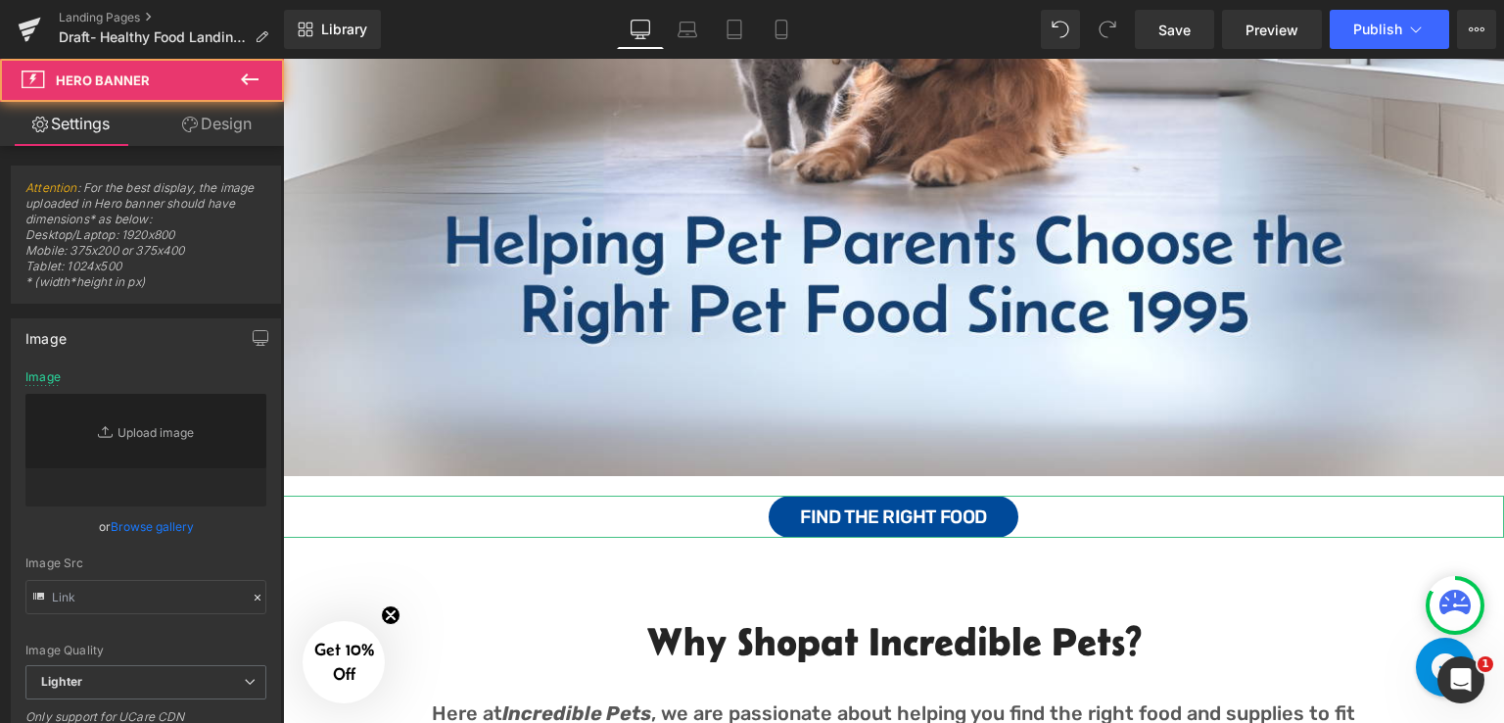
click at [627, 350] on div "Image Text Block Row" at bounding box center [893, 132] width 1221 height 686
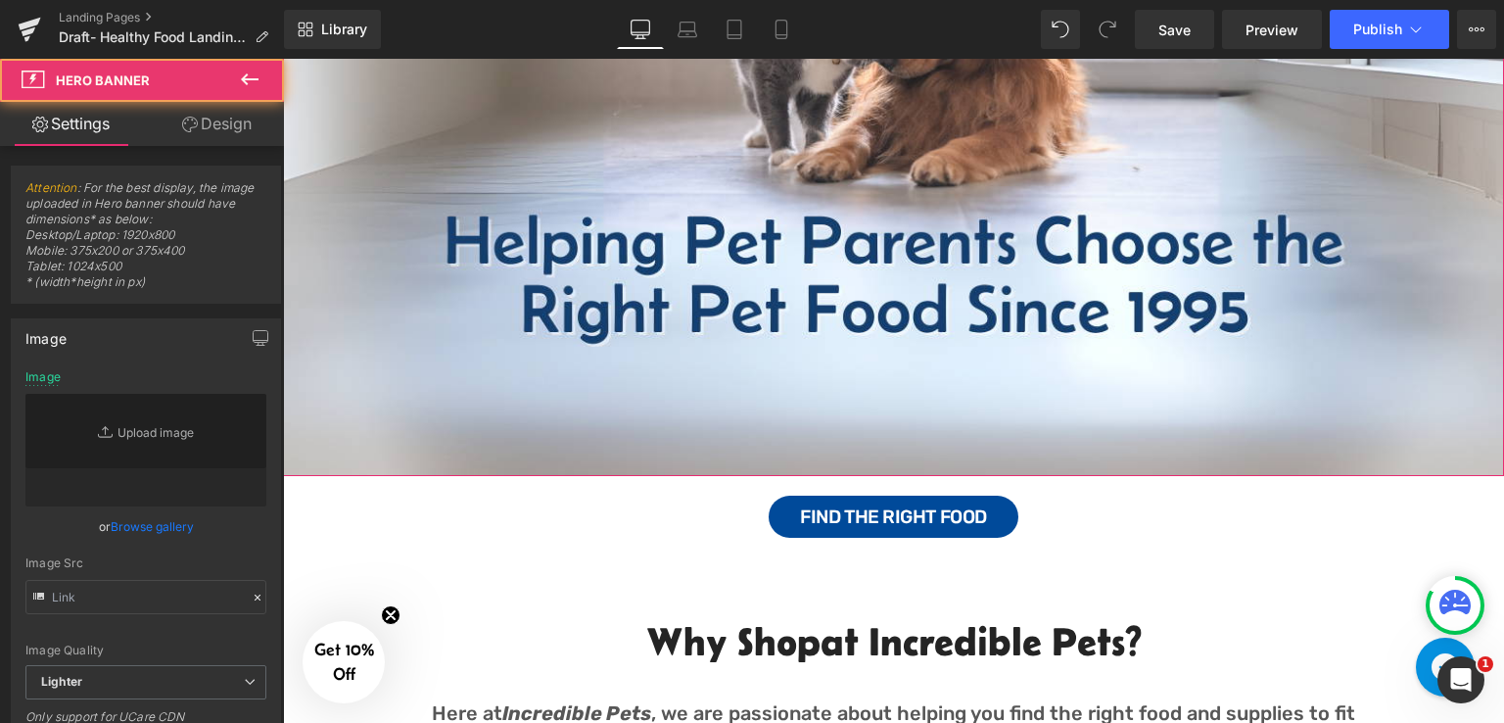
type input "[URL][DOMAIN_NAME]"
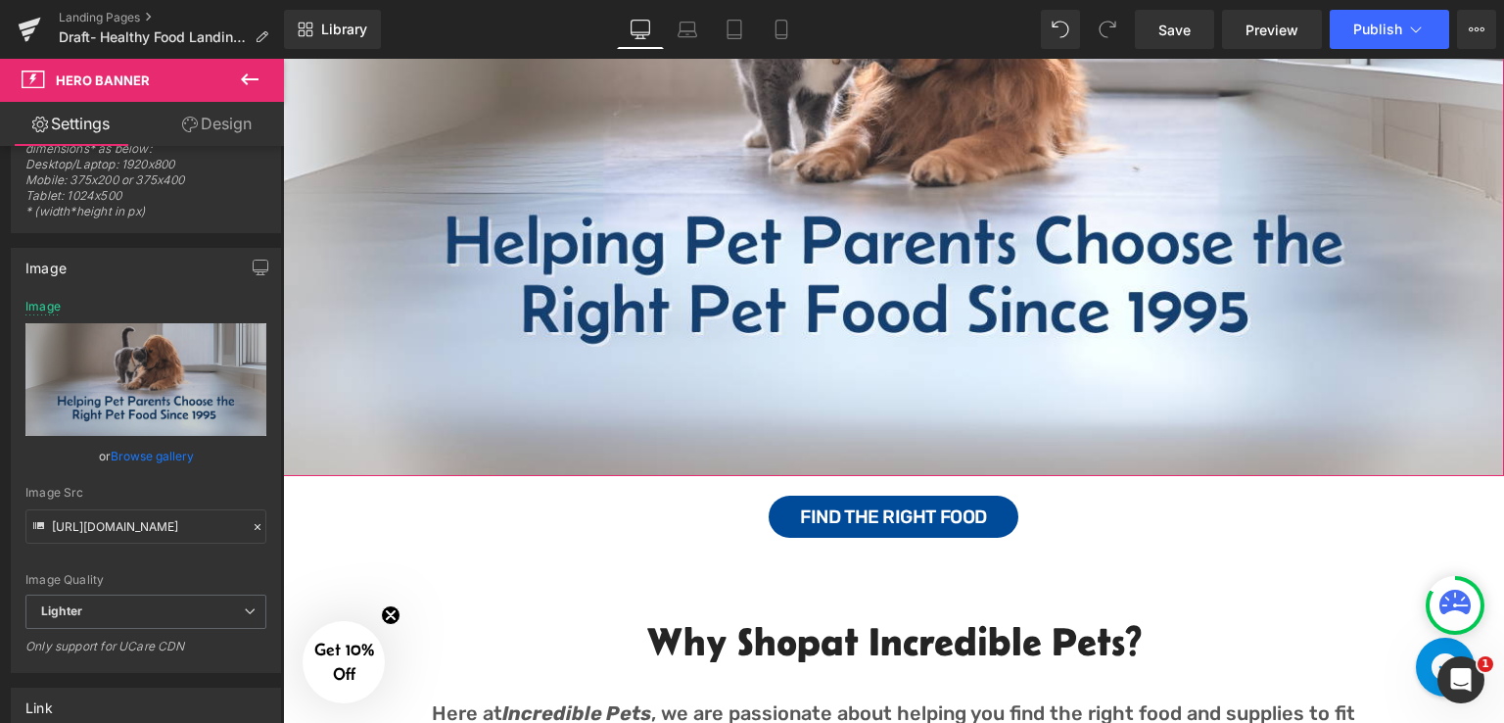
scroll to position [64, 0]
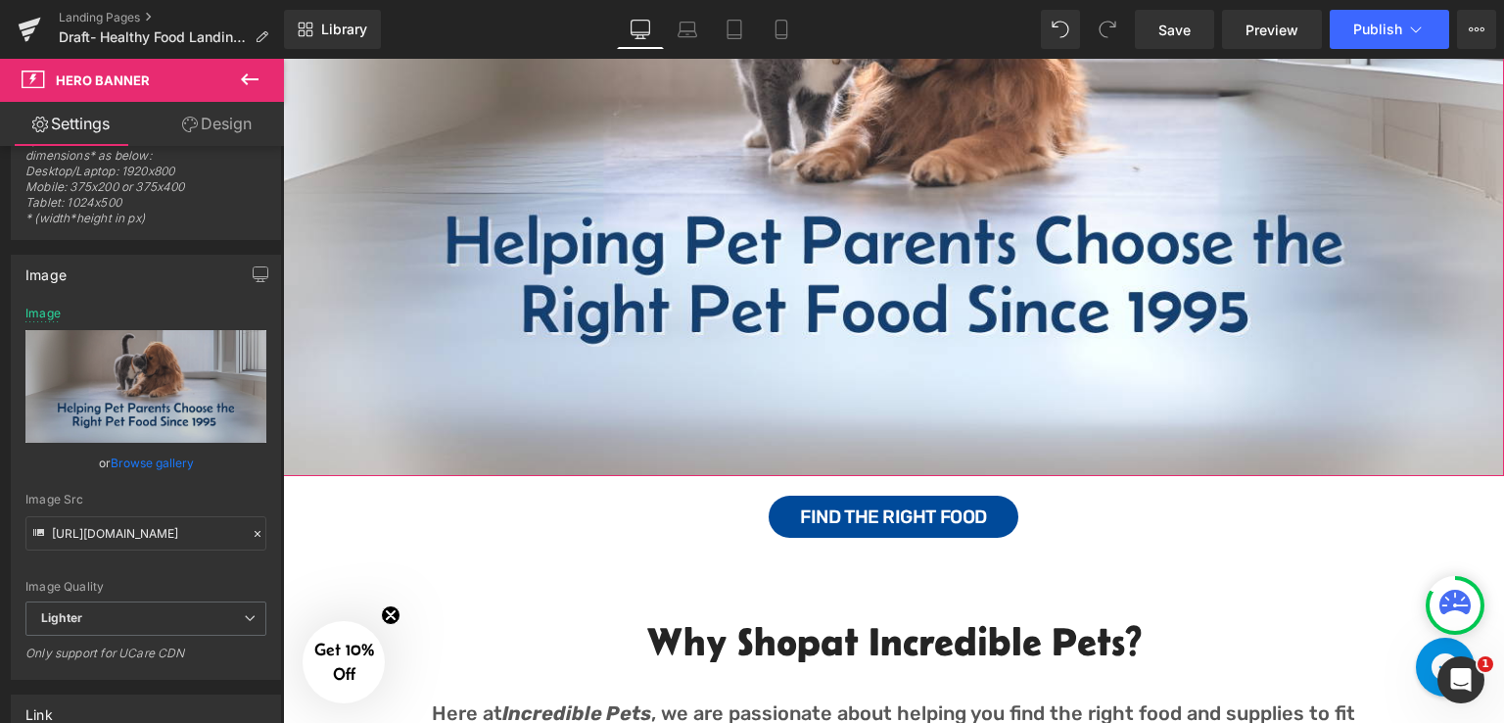
click at [218, 117] on link "Design" at bounding box center [217, 124] width 142 height 44
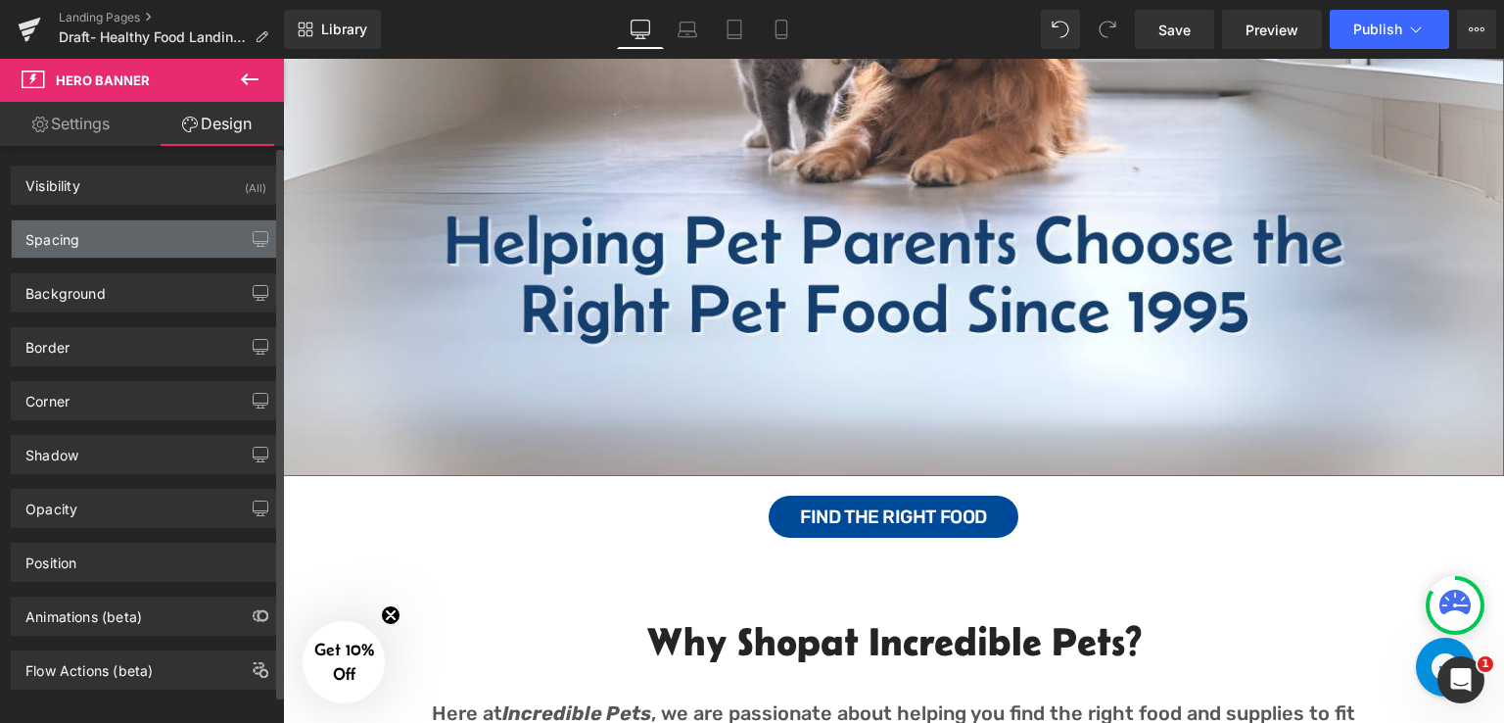
click at [111, 241] on div "Spacing" at bounding box center [146, 238] width 268 height 37
type input "0"
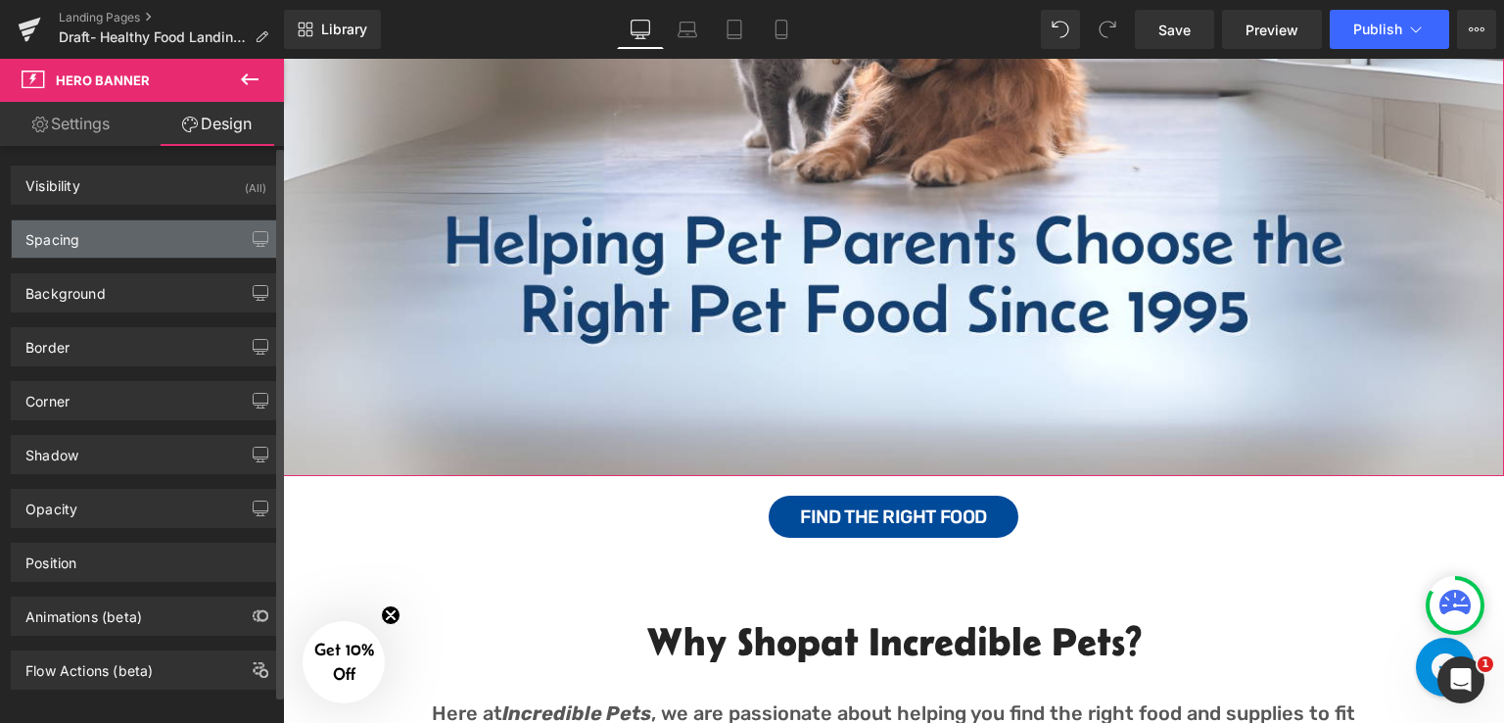
type input "0"
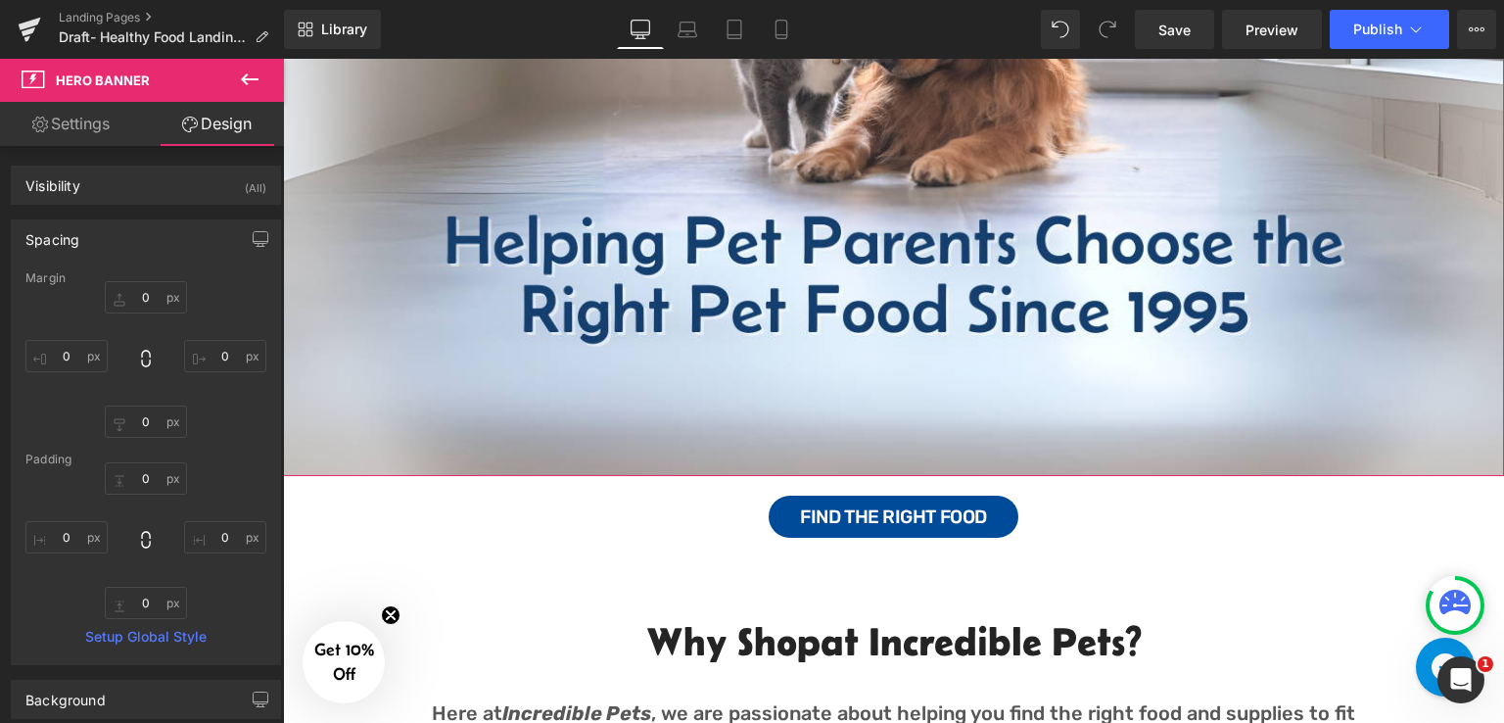
click at [750, 379] on div "Image Text Block Row" at bounding box center [893, 132] width 1221 height 686
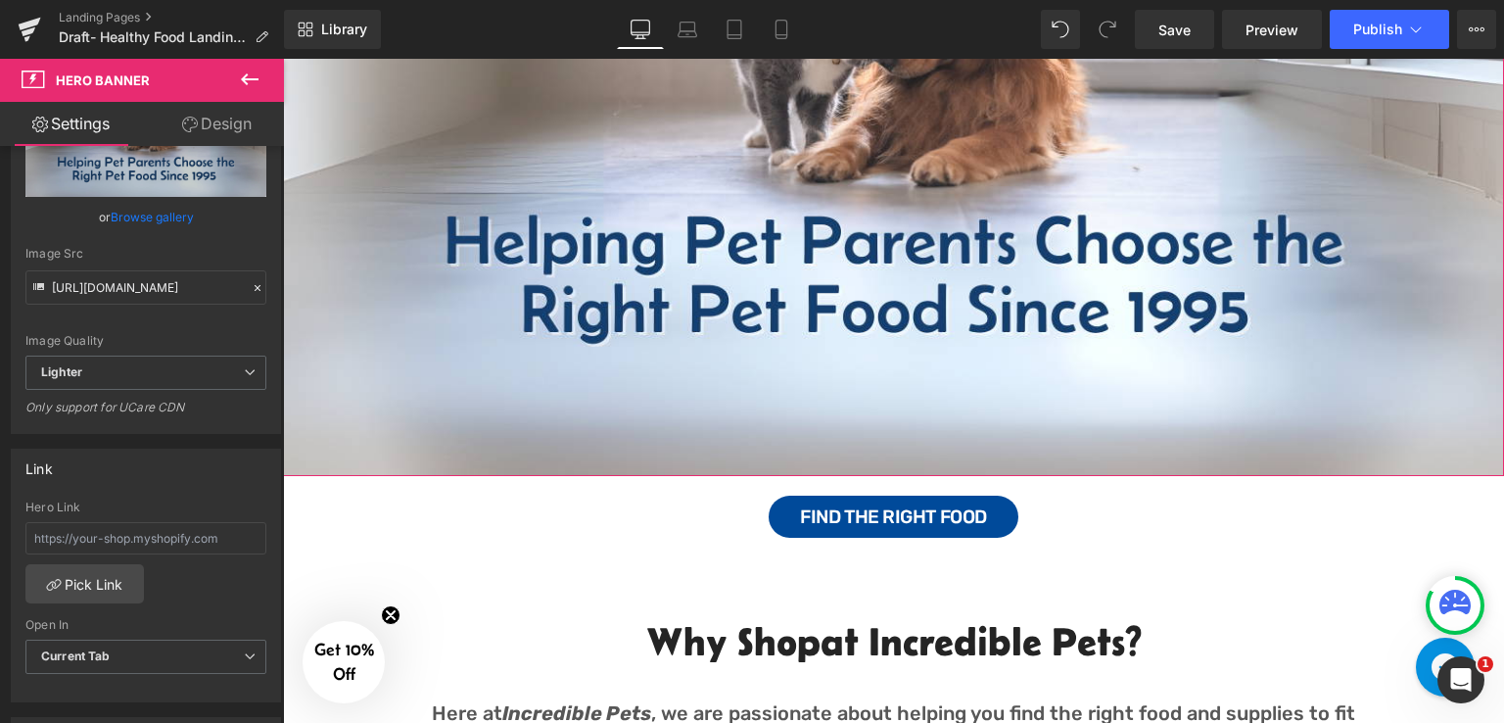
scroll to position [392, 0]
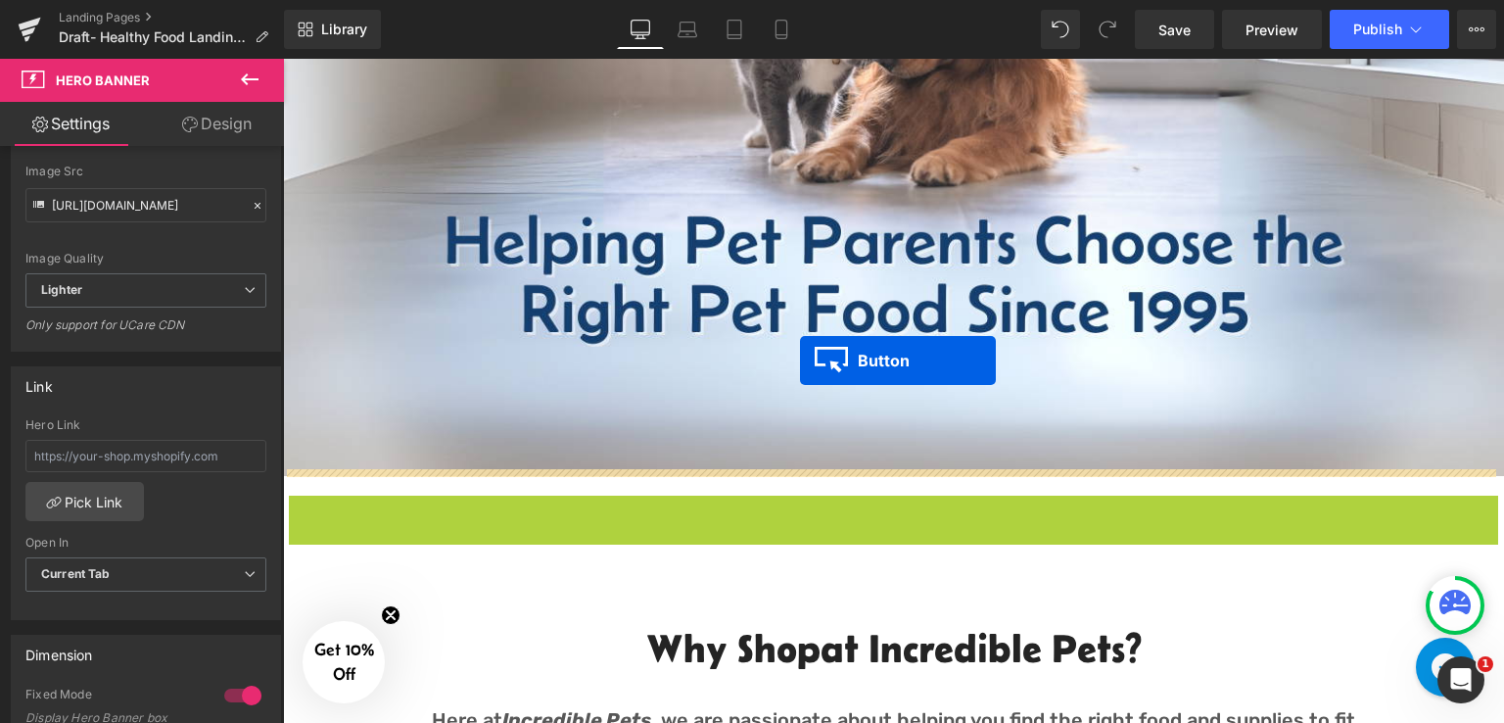
drag, startPoint x: 850, startPoint y: 513, endPoint x: 1709, endPoint y: 111, distance: 948.5
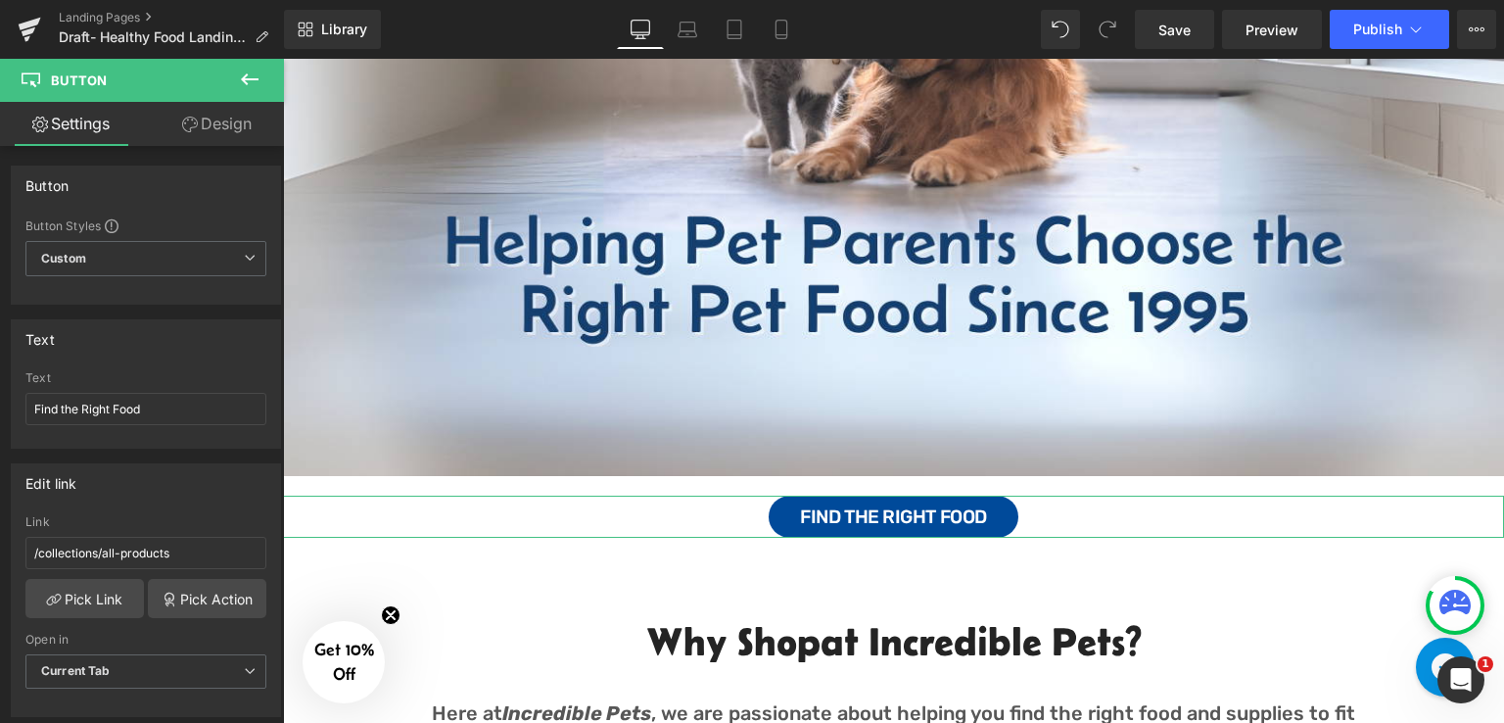
click at [240, 107] on link "Design" at bounding box center [217, 124] width 142 height 44
click at [255, 71] on icon at bounding box center [250, 80] width 24 height 24
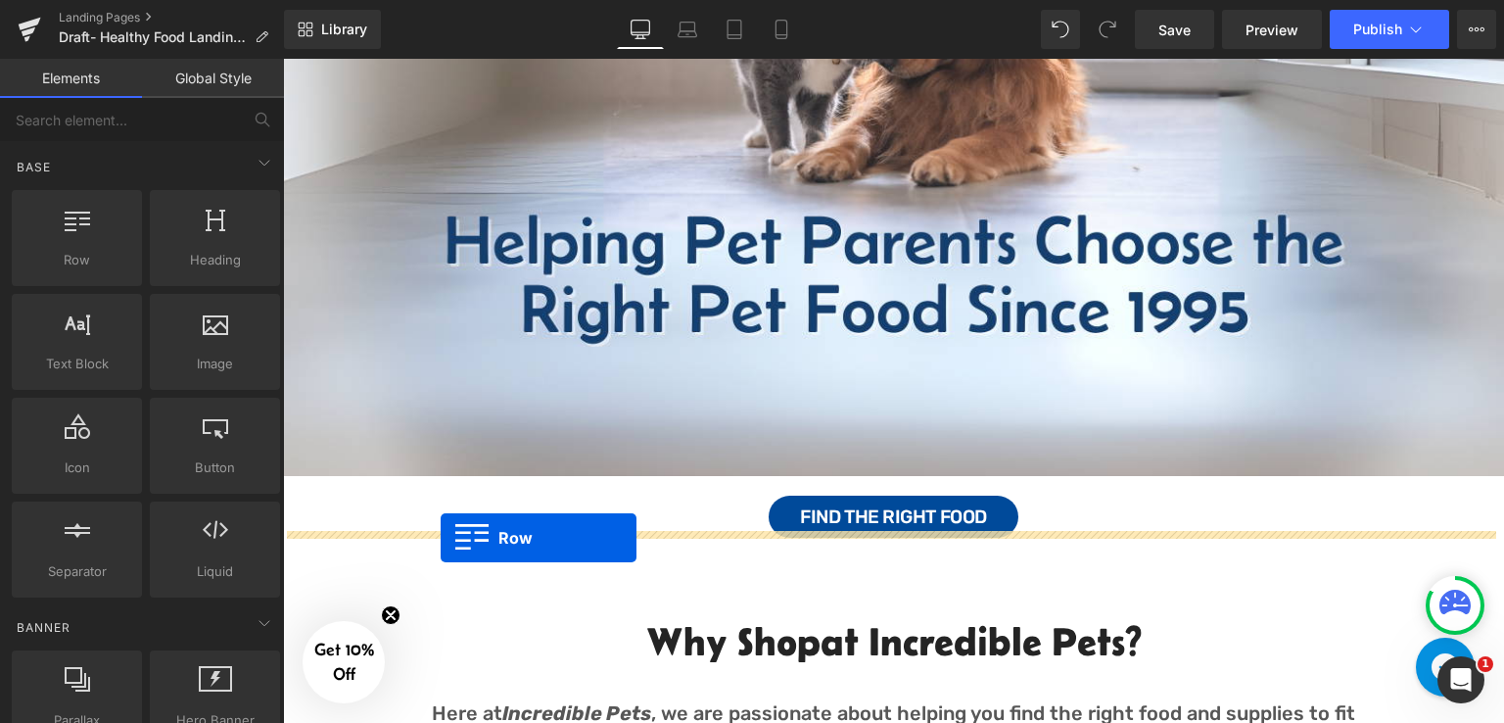
drag, startPoint x: 398, startPoint y: 283, endPoint x: 441, endPoint y: 538, distance: 258.2
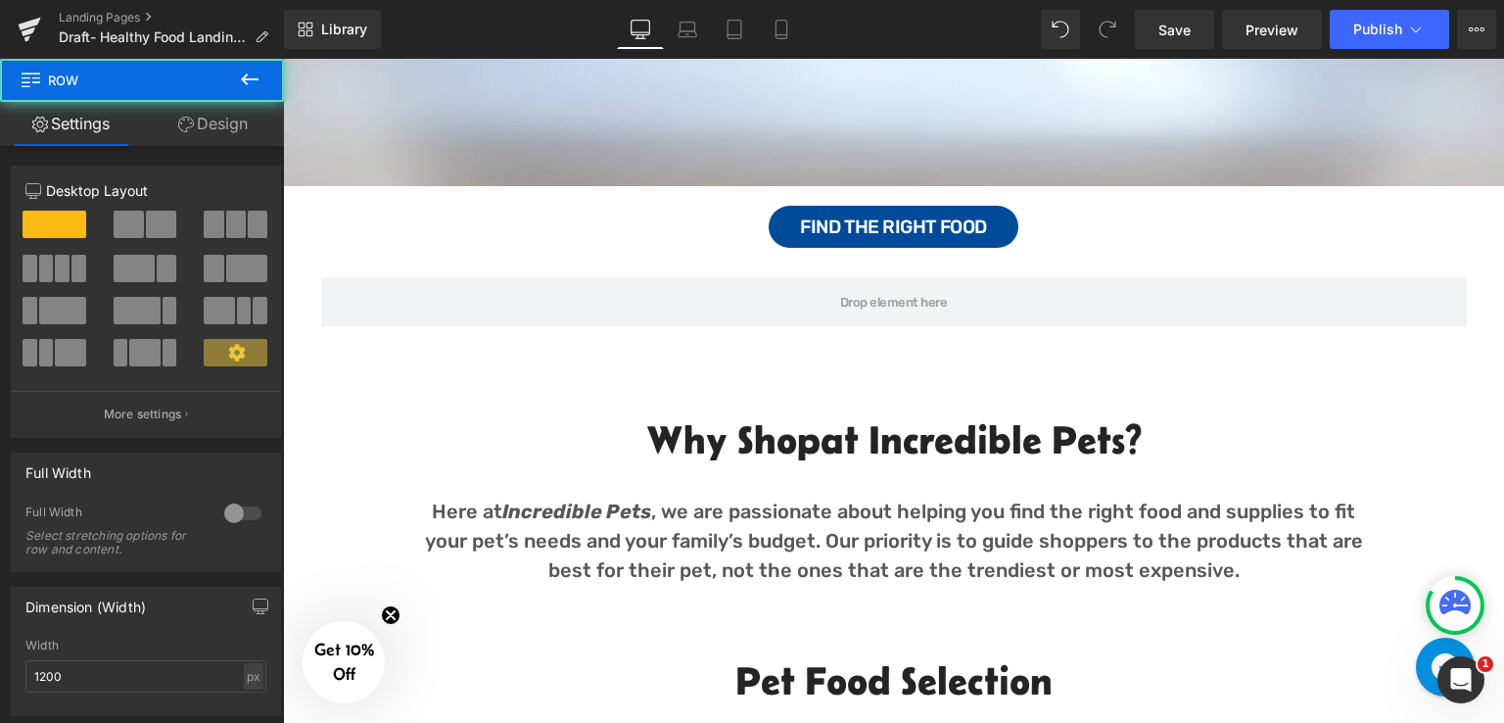
scroll to position [685, 0]
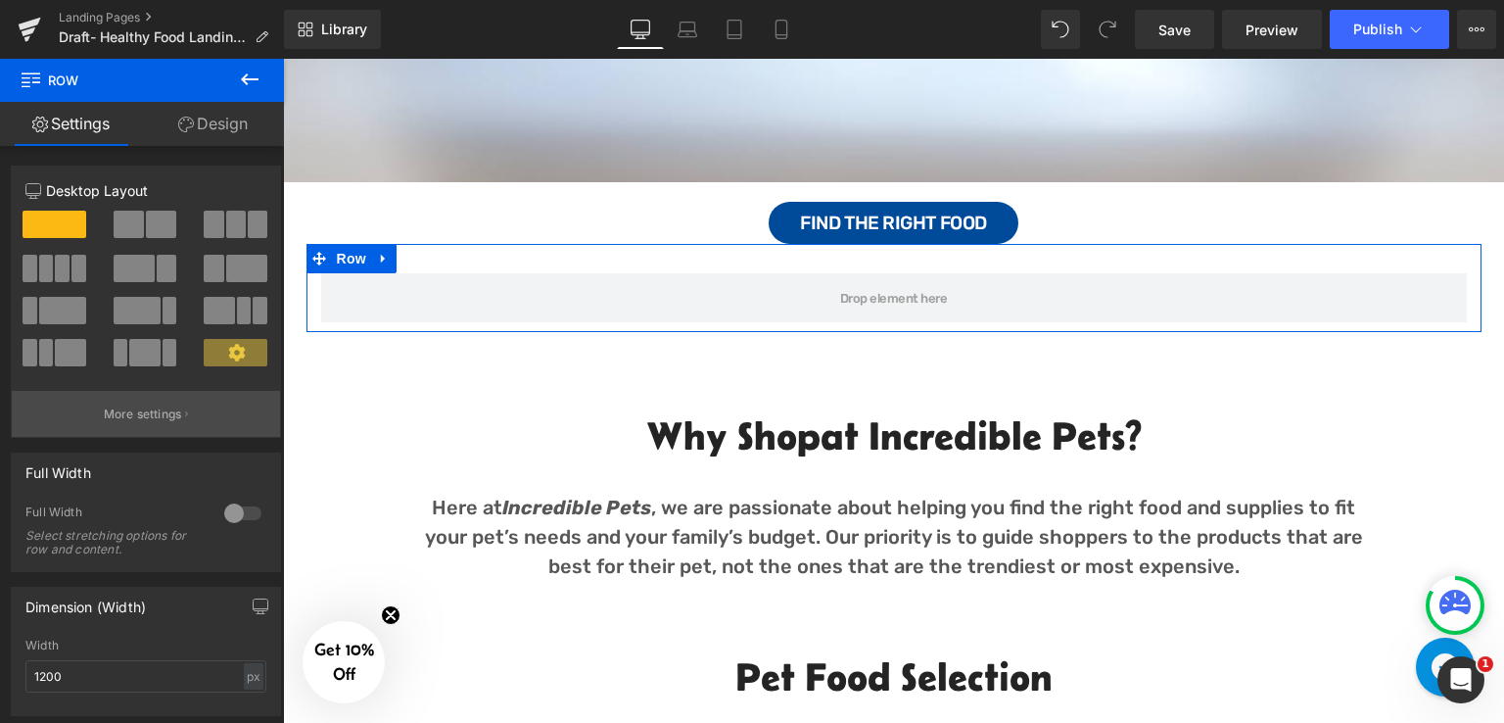
click at [190, 405] on button "More settings" at bounding box center [146, 414] width 268 height 46
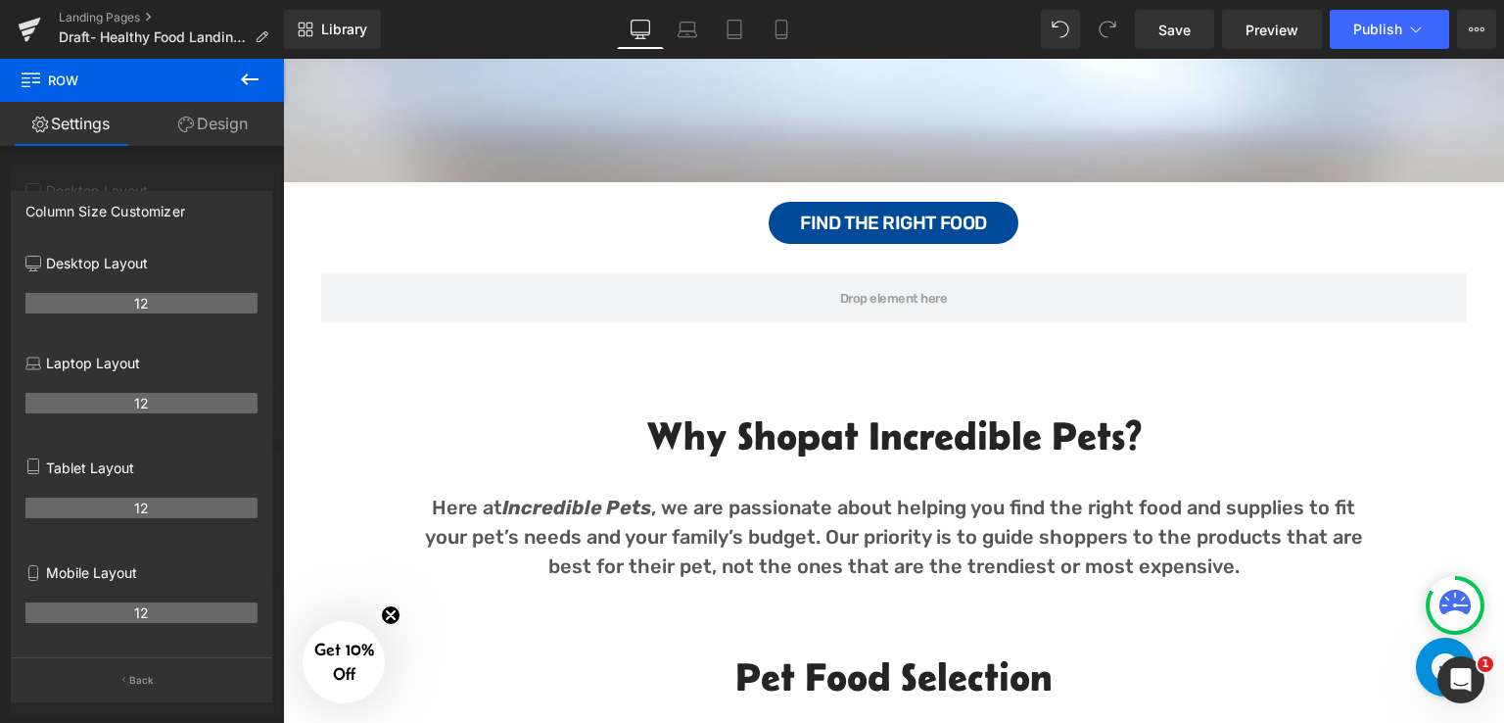
click at [237, 65] on button at bounding box center [249, 80] width 69 height 43
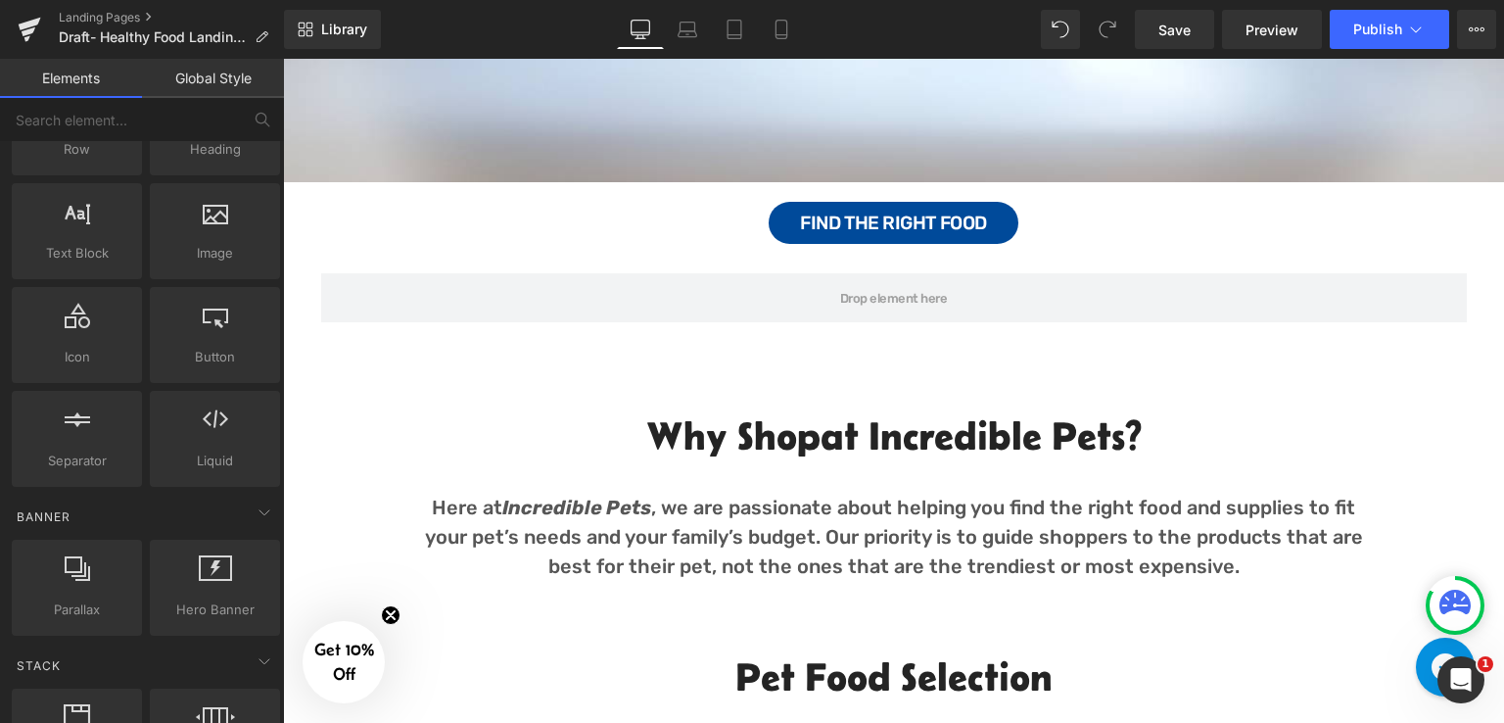
scroll to position [294, 0]
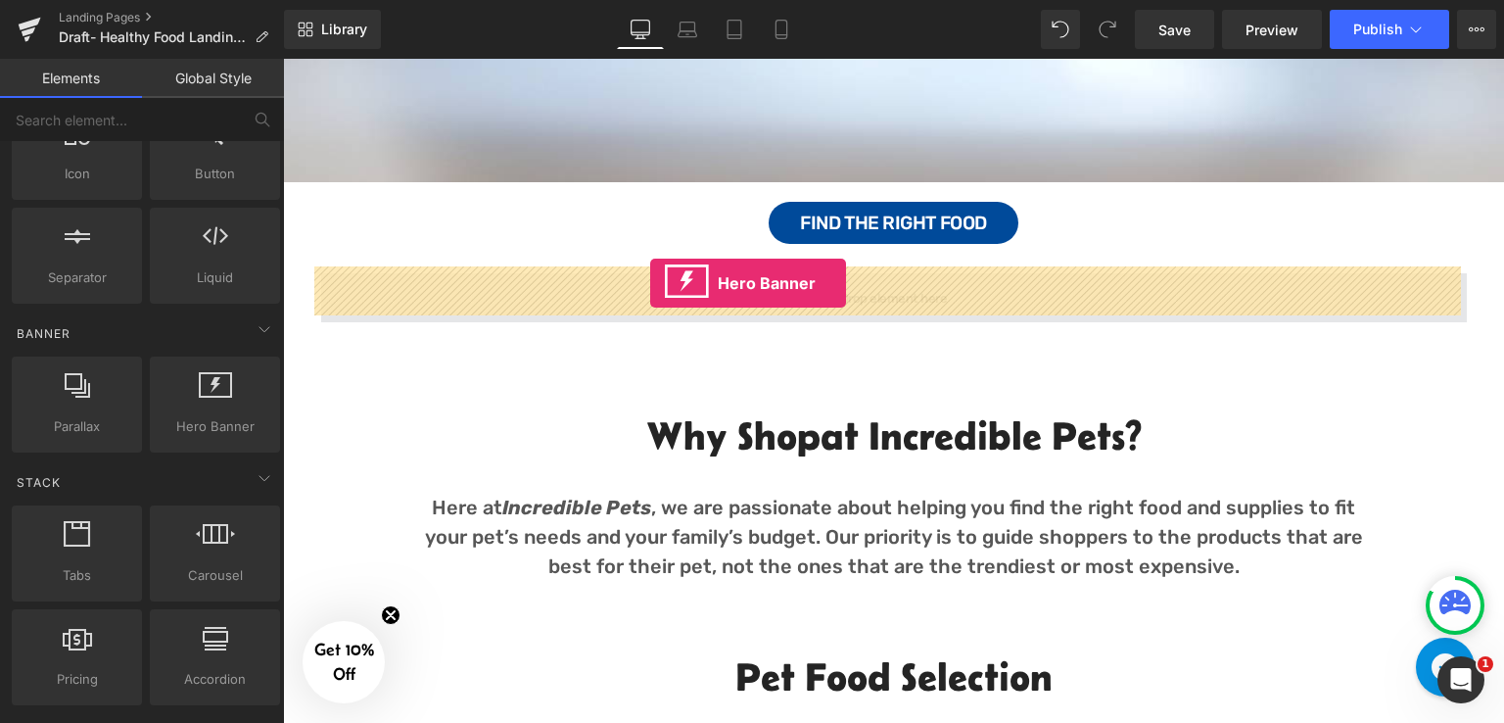
drag, startPoint x: 513, startPoint y: 479, endPoint x: 650, endPoint y: 283, distance: 239.1
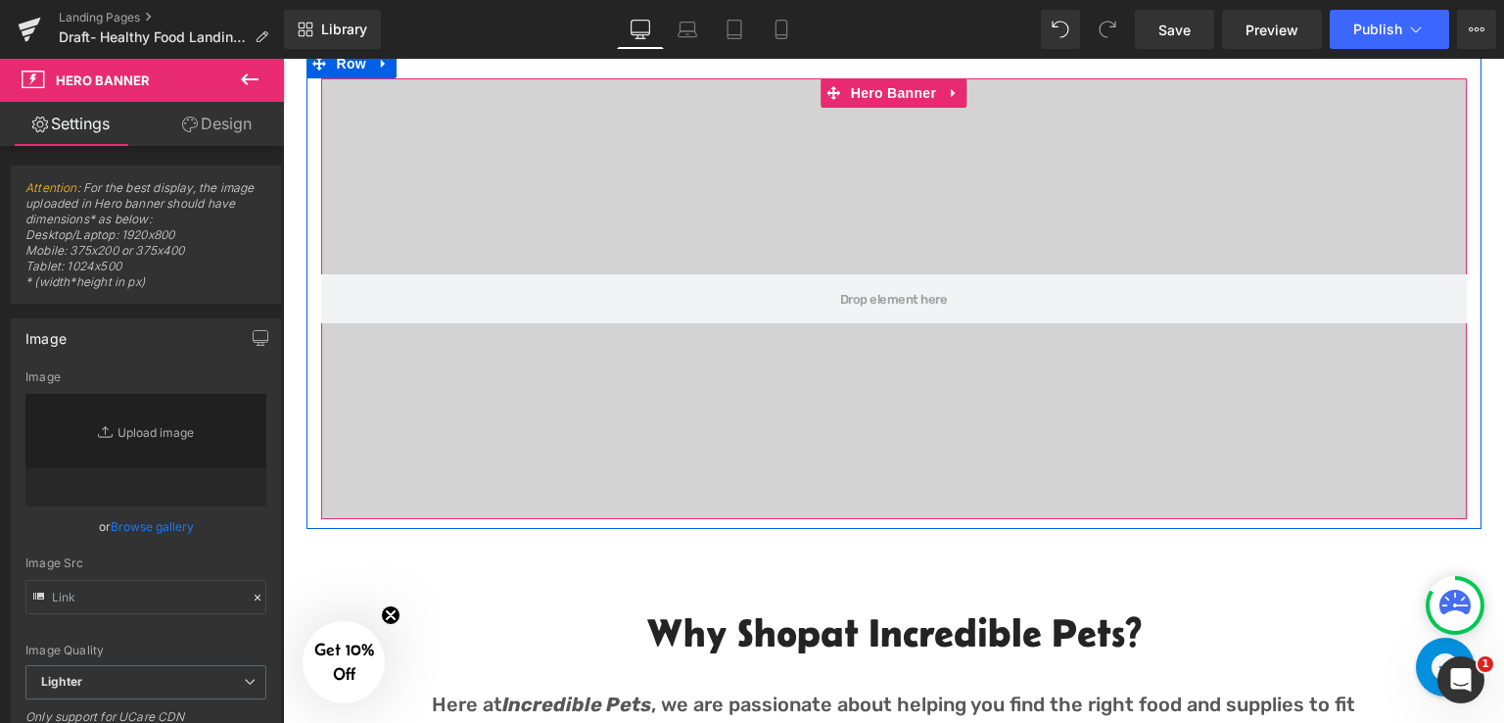
type input "[URL][DOMAIN_NAME]"
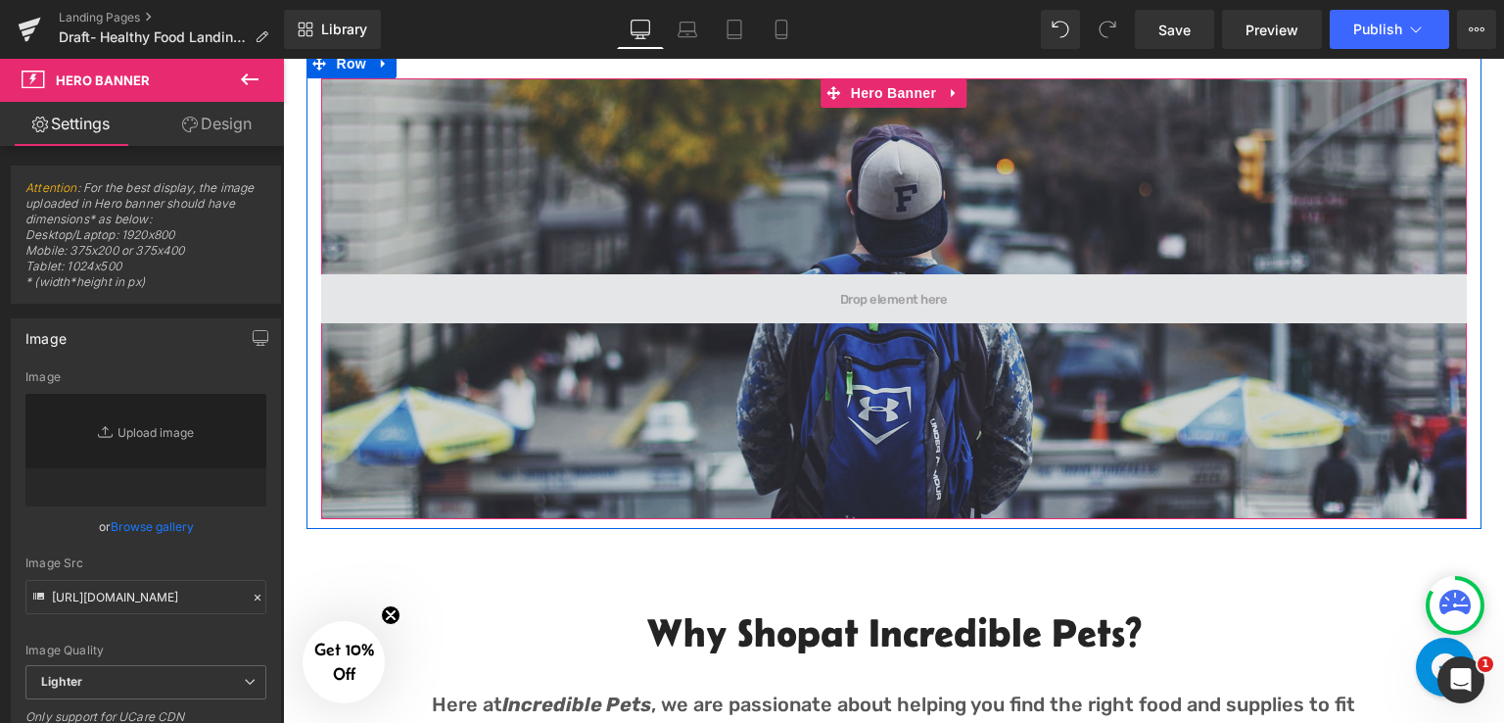
scroll to position [881, 0]
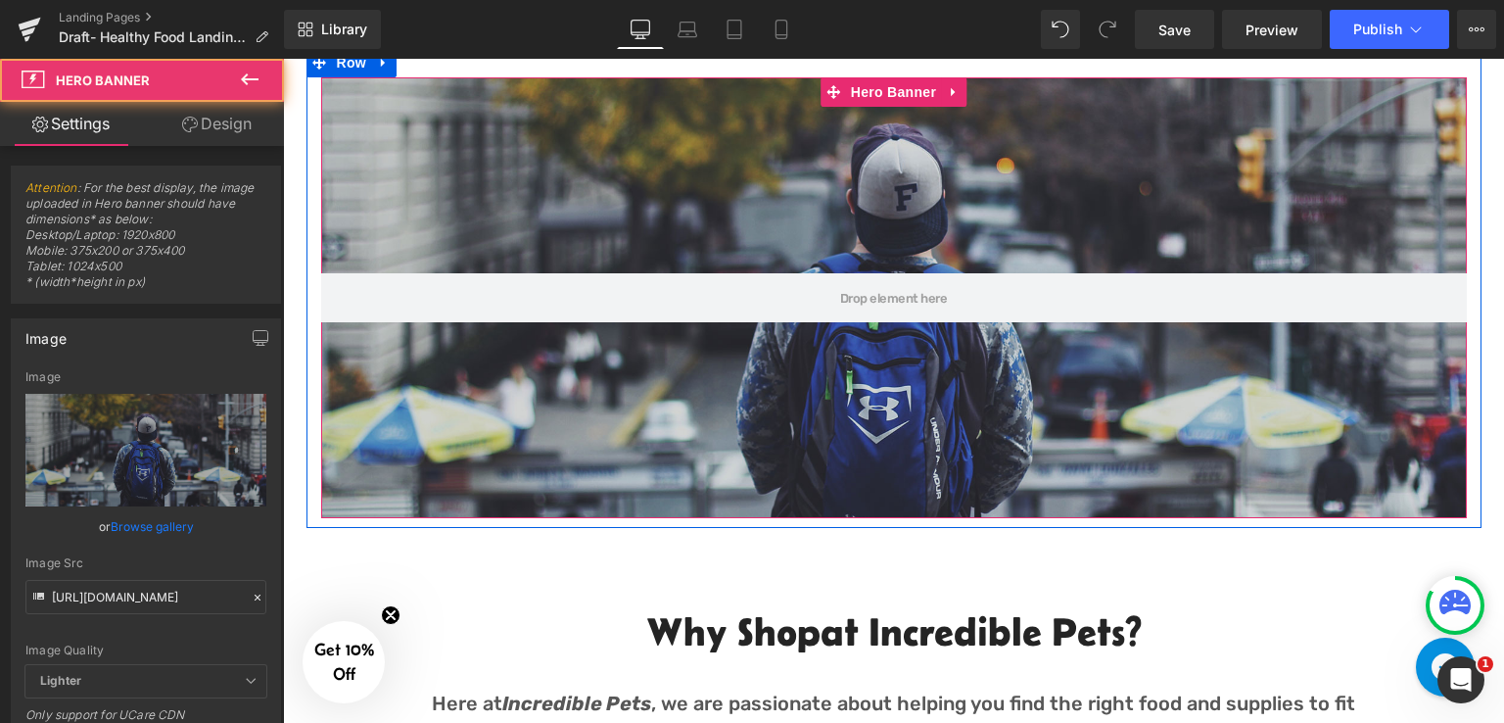
click at [728, 168] on div at bounding box center [894, 297] width 1146 height 441
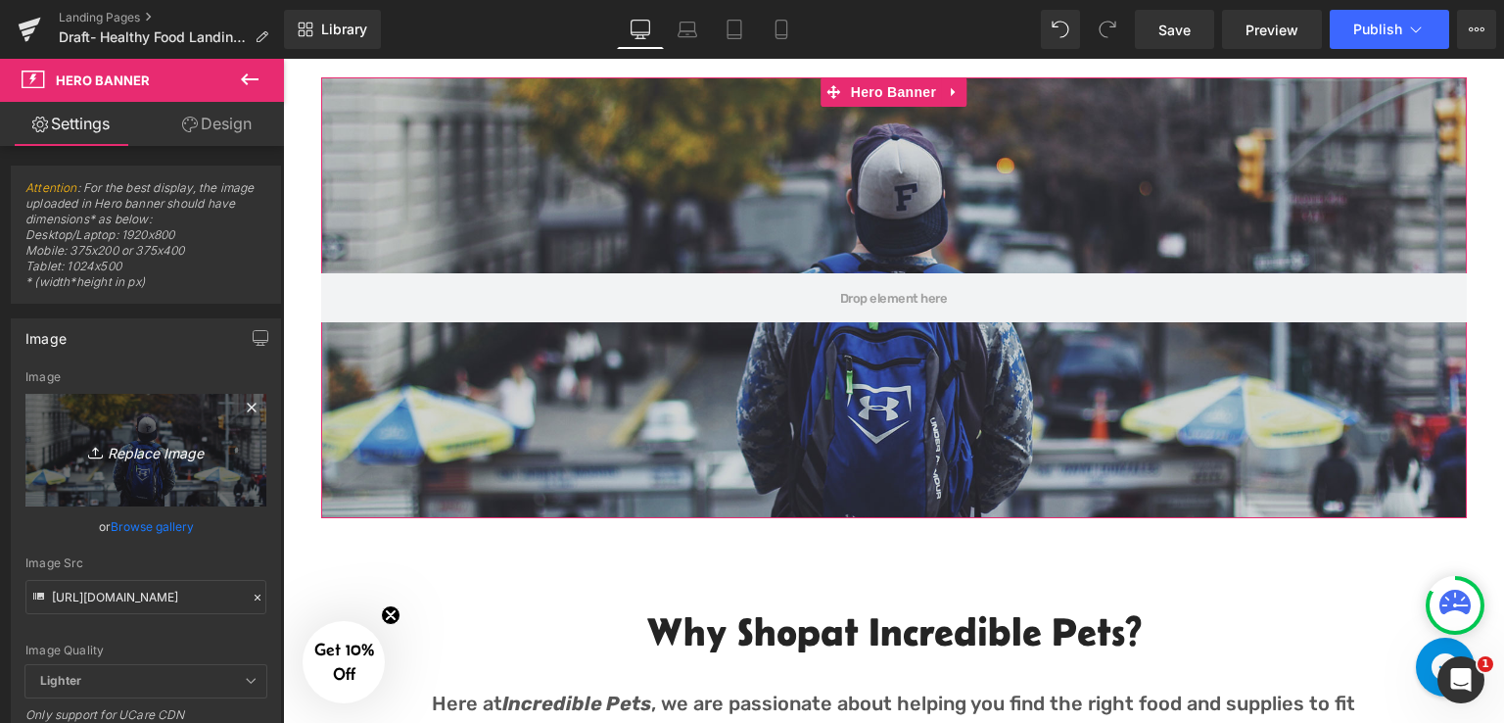
click at [124, 466] on link "Replace Image" at bounding box center [145, 450] width 241 height 113
type input "C:\fakepath\HB (12).png"
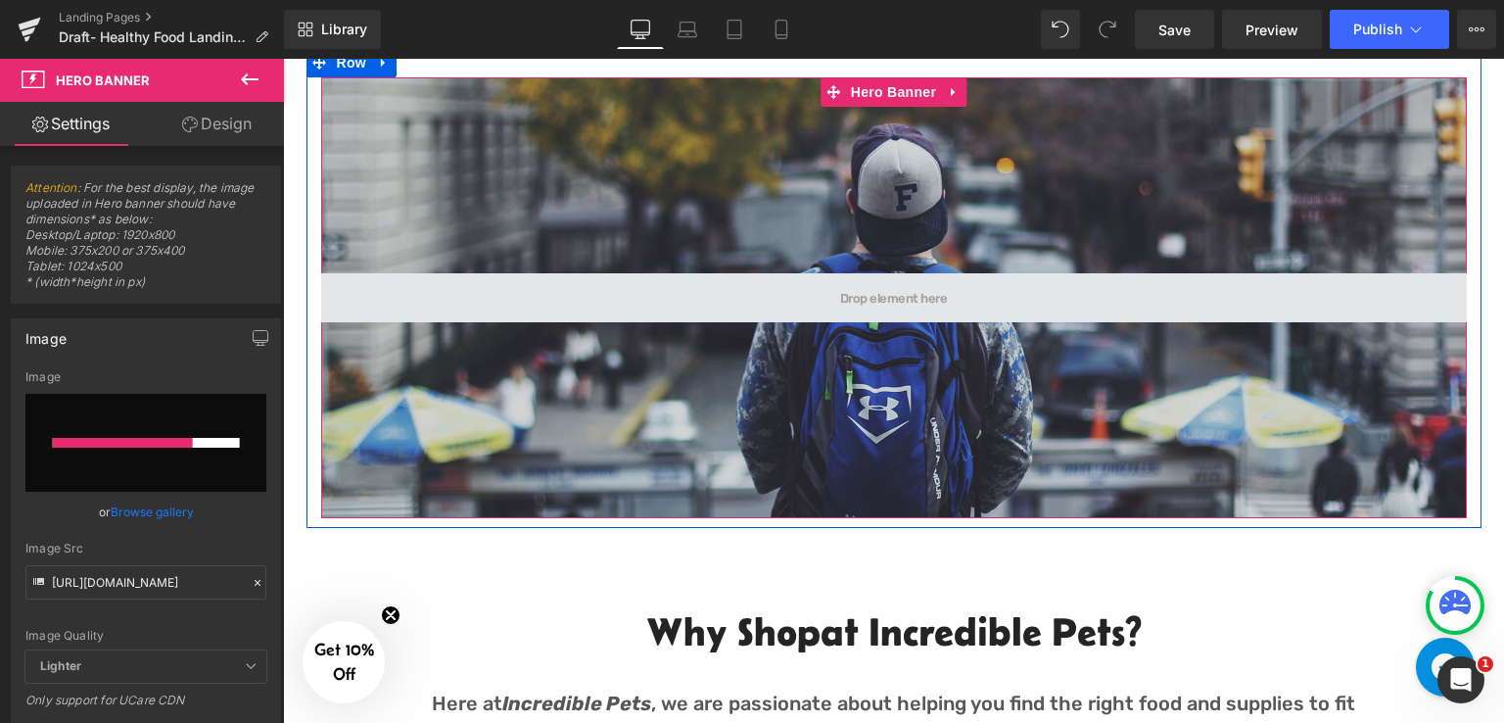
click at [458, 283] on span at bounding box center [894, 297] width 1146 height 49
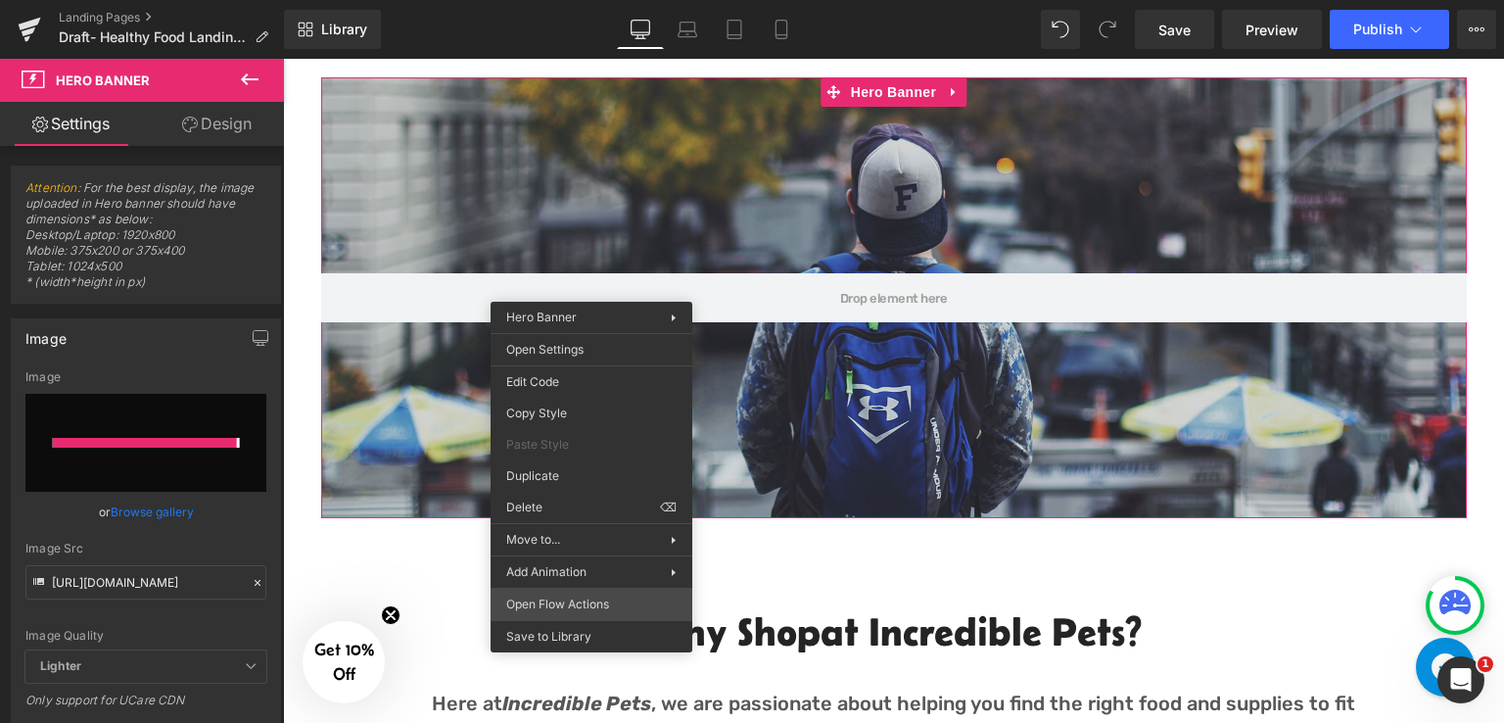
type input "[URL][DOMAIN_NAME]"
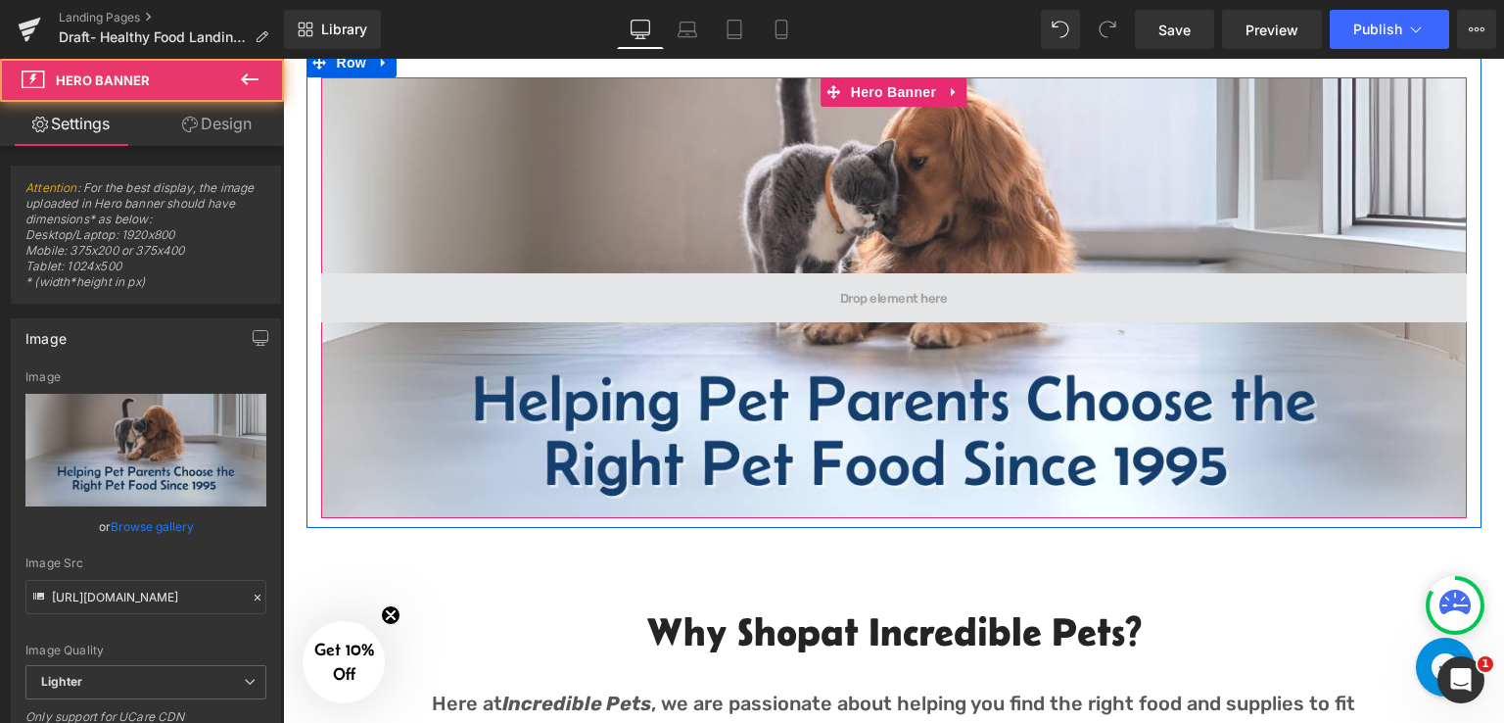
click at [515, 280] on span at bounding box center [894, 297] width 1146 height 49
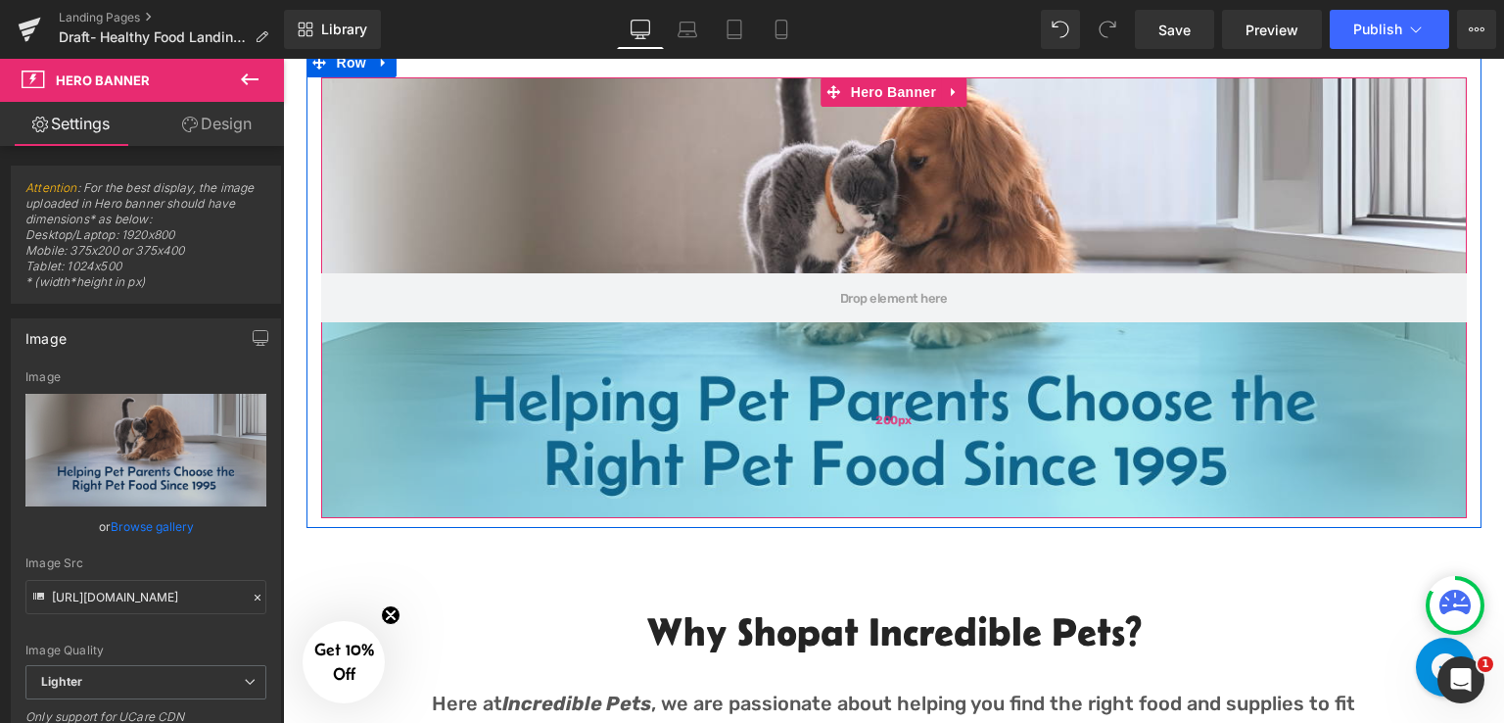
drag, startPoint x: 548, startPoint y: 287, endPoint x: 548, endPoint y: 420, distance: 133.2
click at [548, 420] on div "Hero Banner 200px 200px" at bounding box center [894, 297] width 1146 height 441
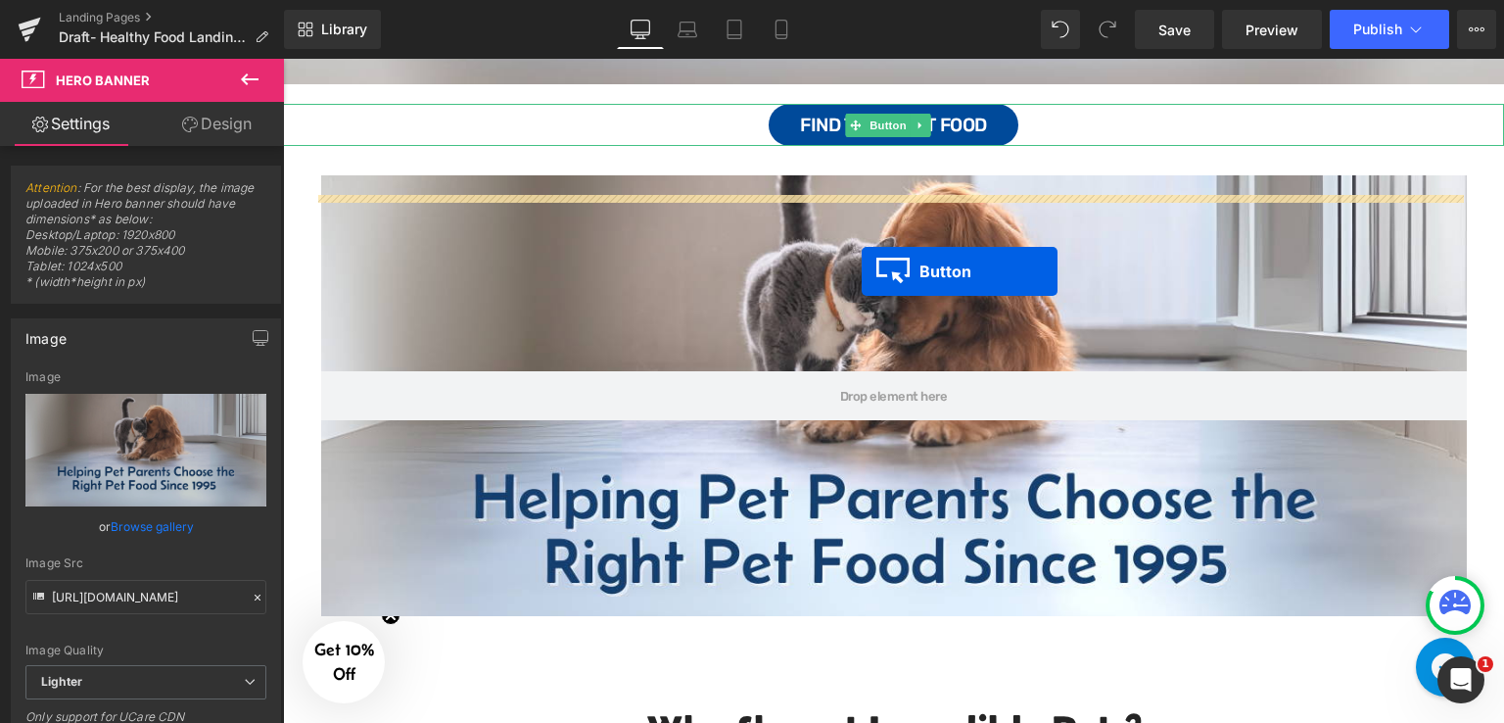
scroll to position [764, 0]
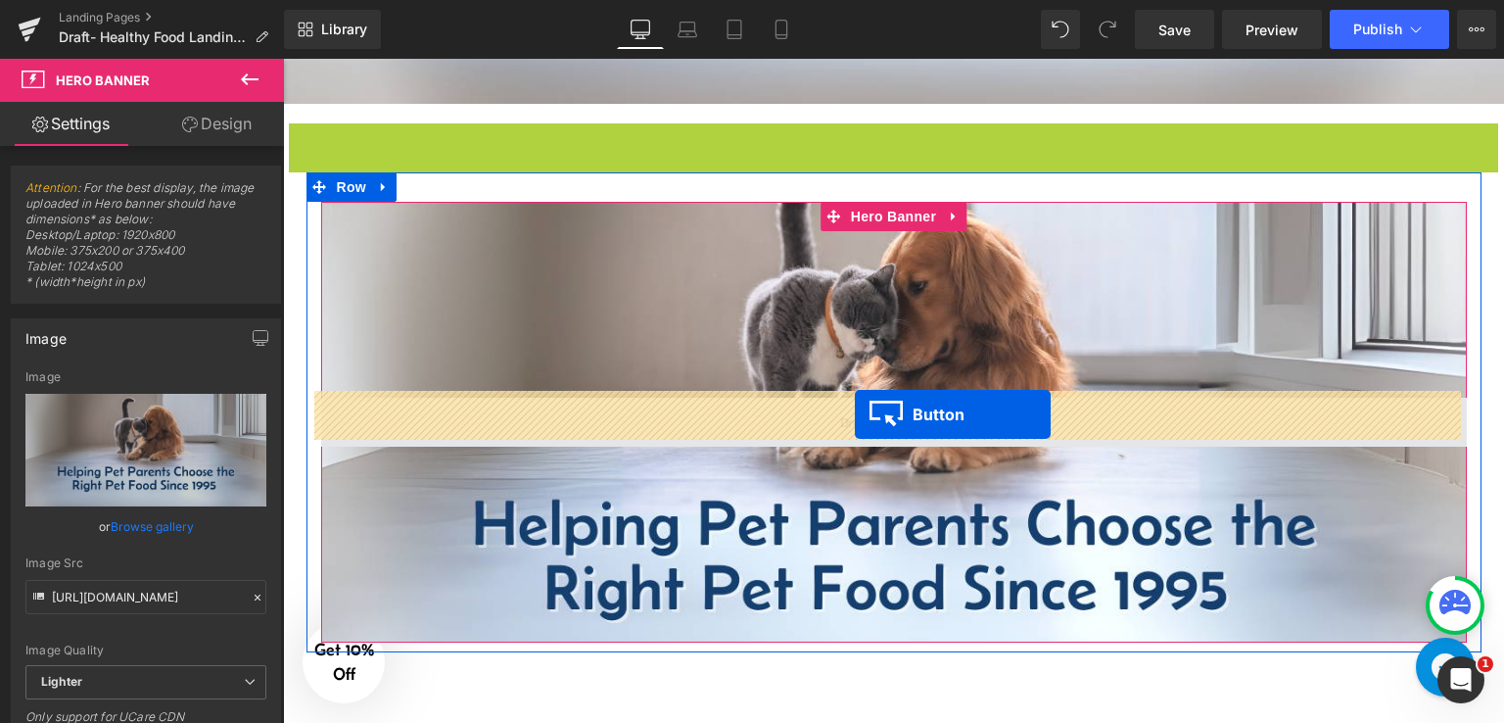
drag, startPoint x: 849, startPoint y: 114, endPoint x: 855, endPoint y: 414, distance: 300.7
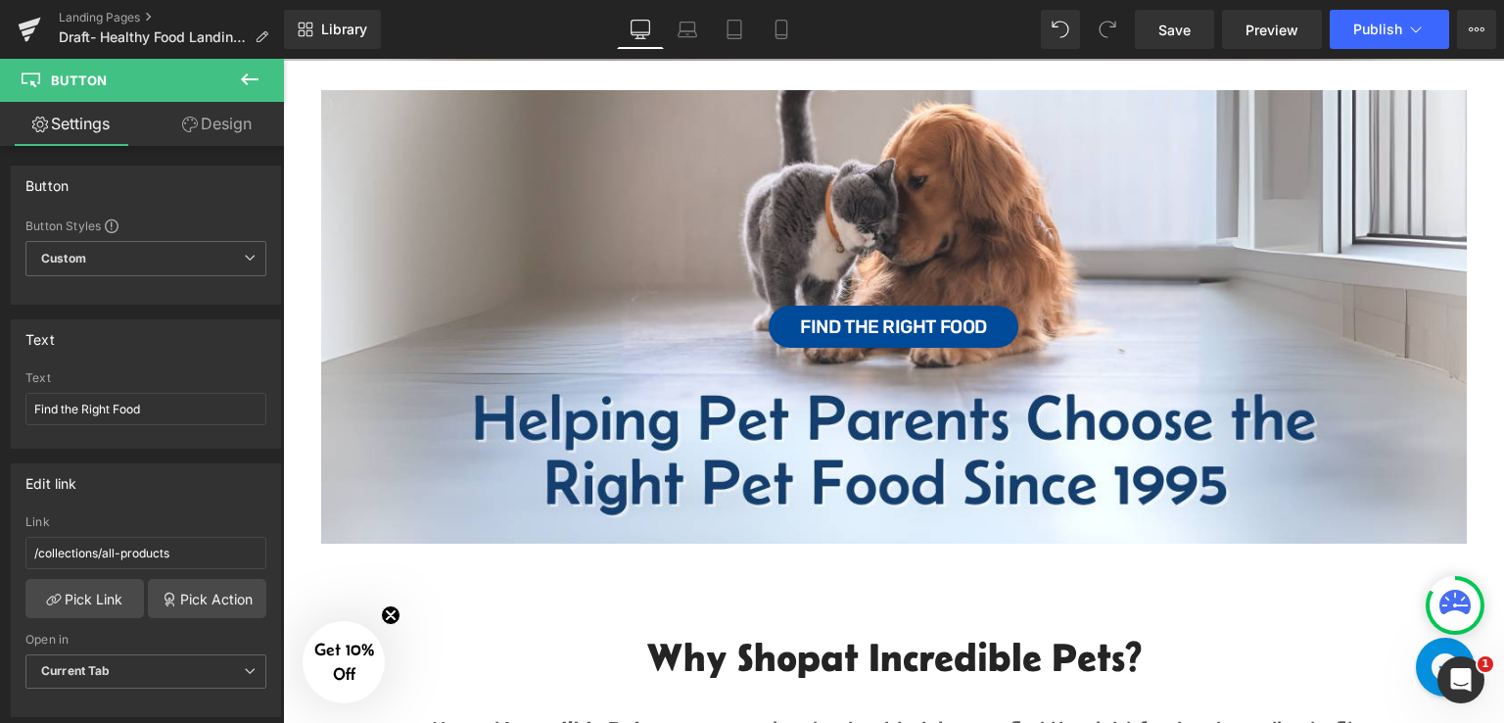
scroll to position [588, 0]
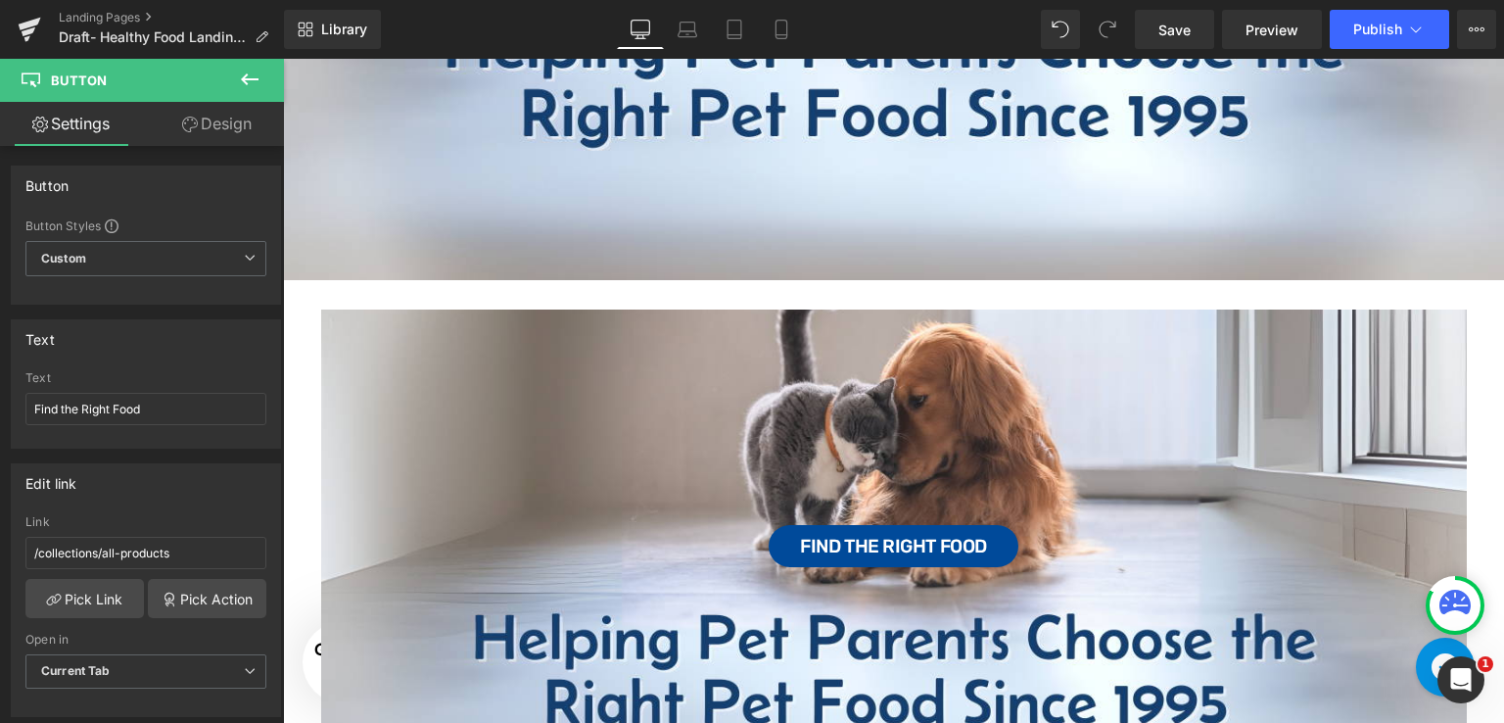
click at [422, 342] on div "Find the Right Food Button Hero Banner 200px 200px" at bounding box center [894, 535] width 1146 height 453
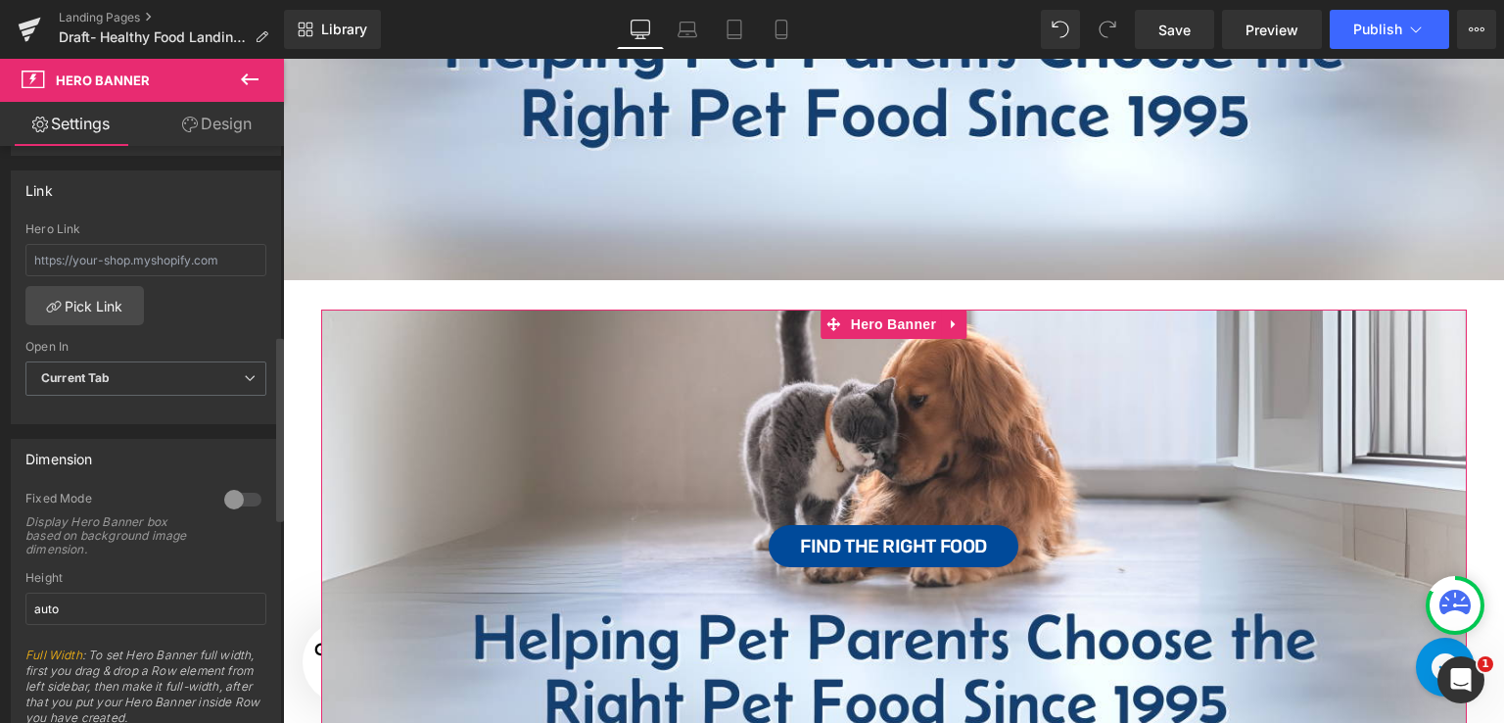
click at [239, 501] on div at bounding box center [242, 499] width 47 height 31
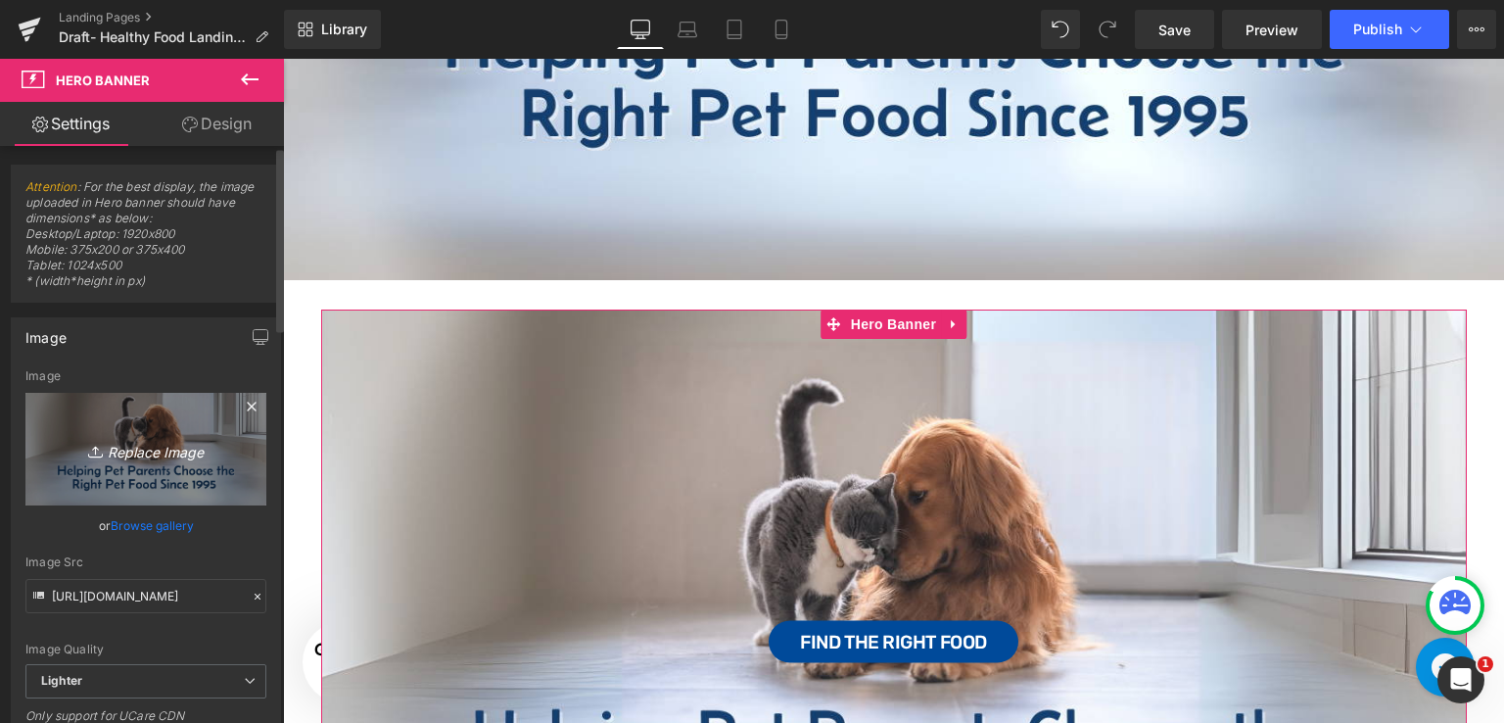
scroll to position [0, 0]
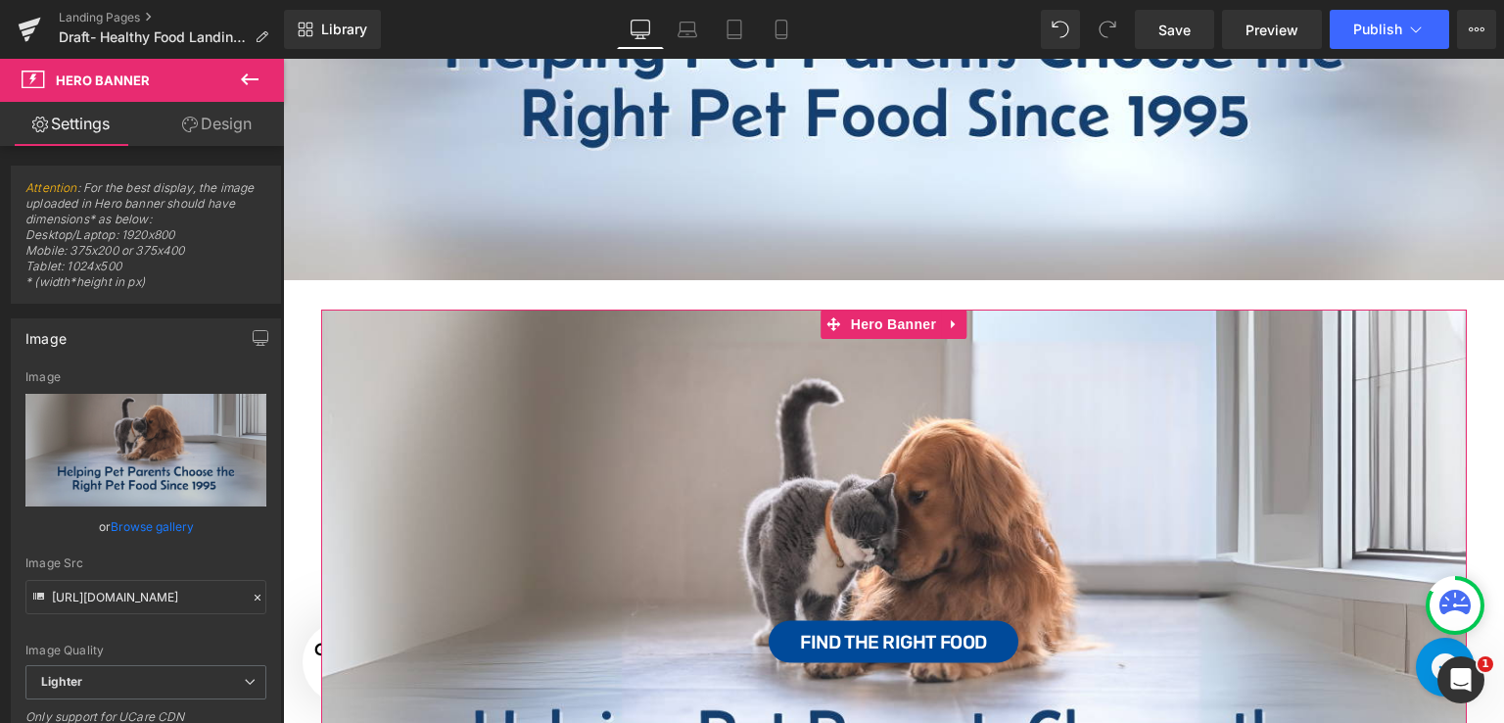
click at [246, 119] on link "Design" at bounding box center [217, 124] width 142 height 44
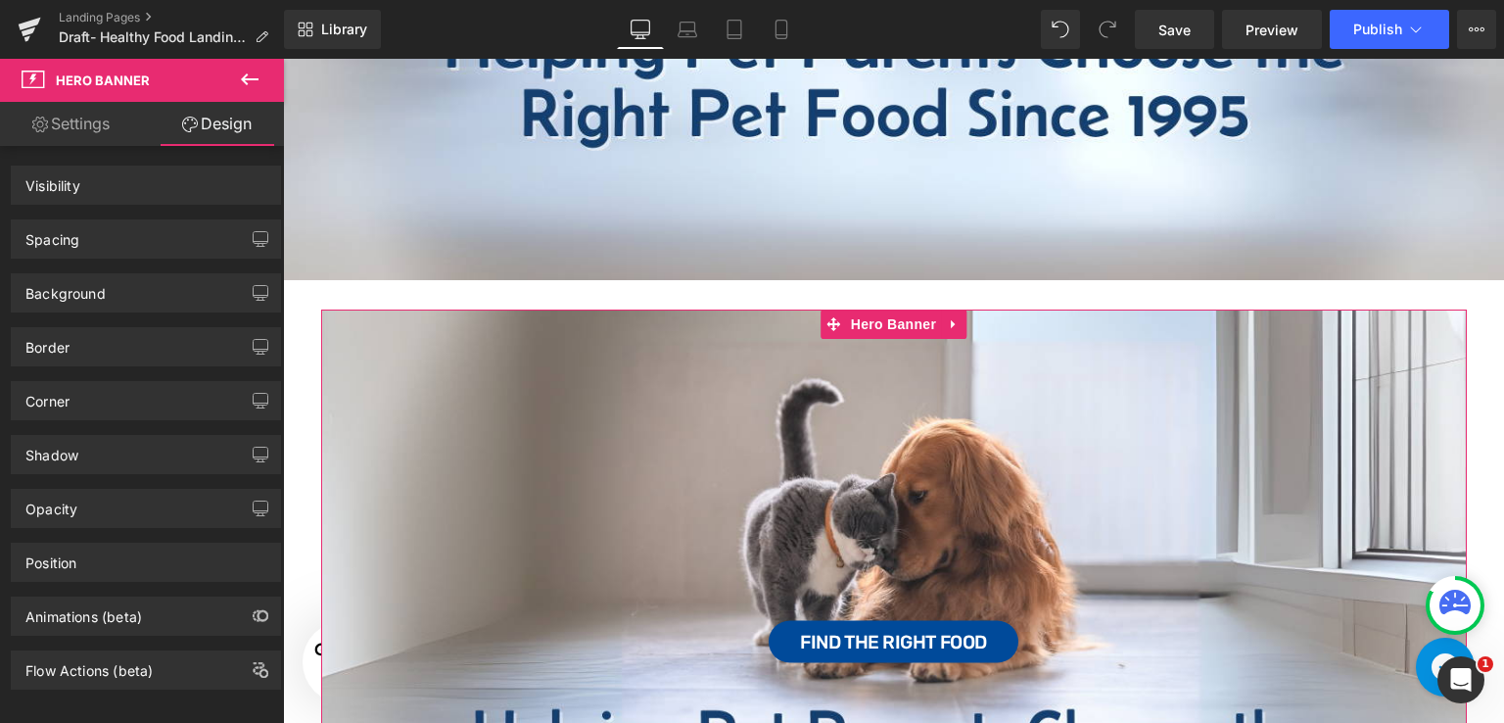
click at [83, 127] on link "Settings" at bounding box center [71, 124] width 142 height 44
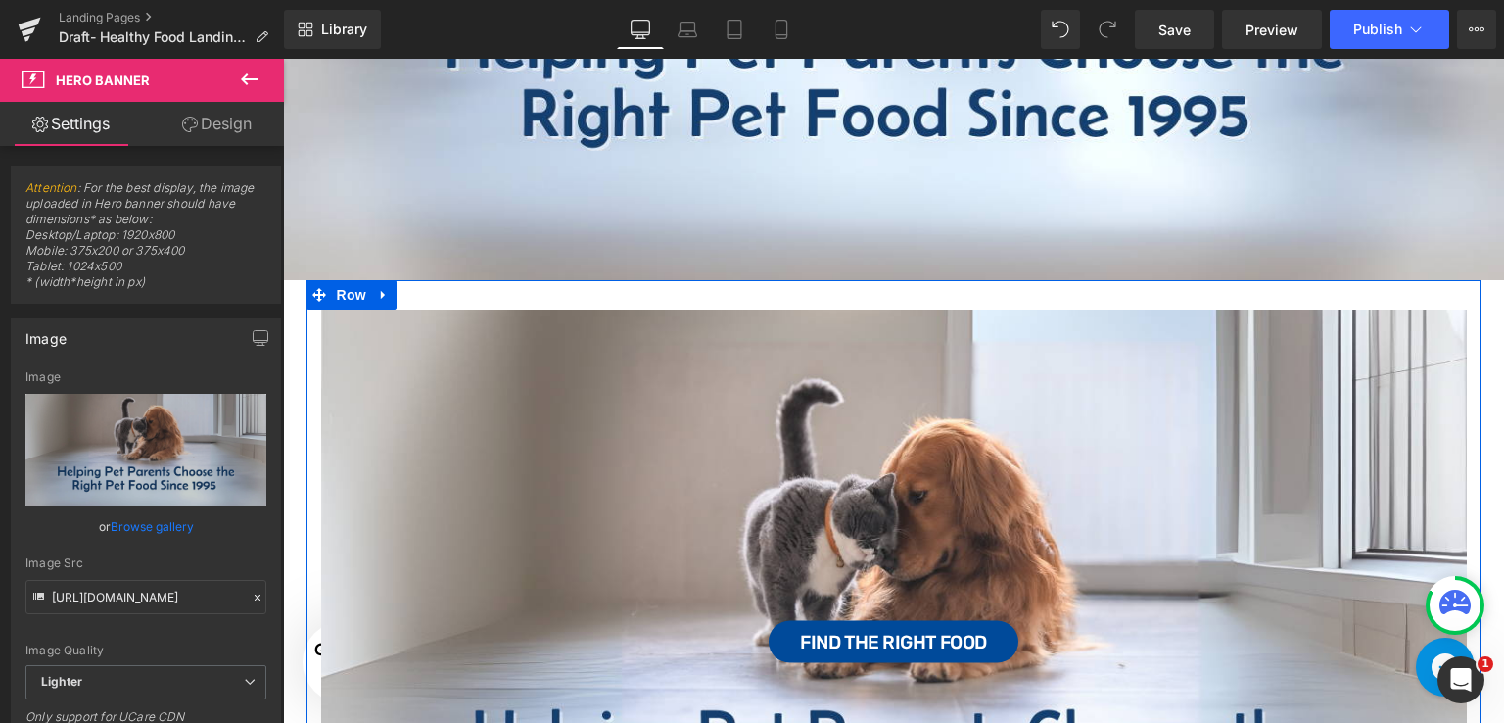
drag, startPoint x: 336, startPoint y: 290, endPoint x: 300, endPoint y: 315, distance: 44.3
click at [337, 290] on span "Row" at bounding box center [351, 294] width 39 height 29
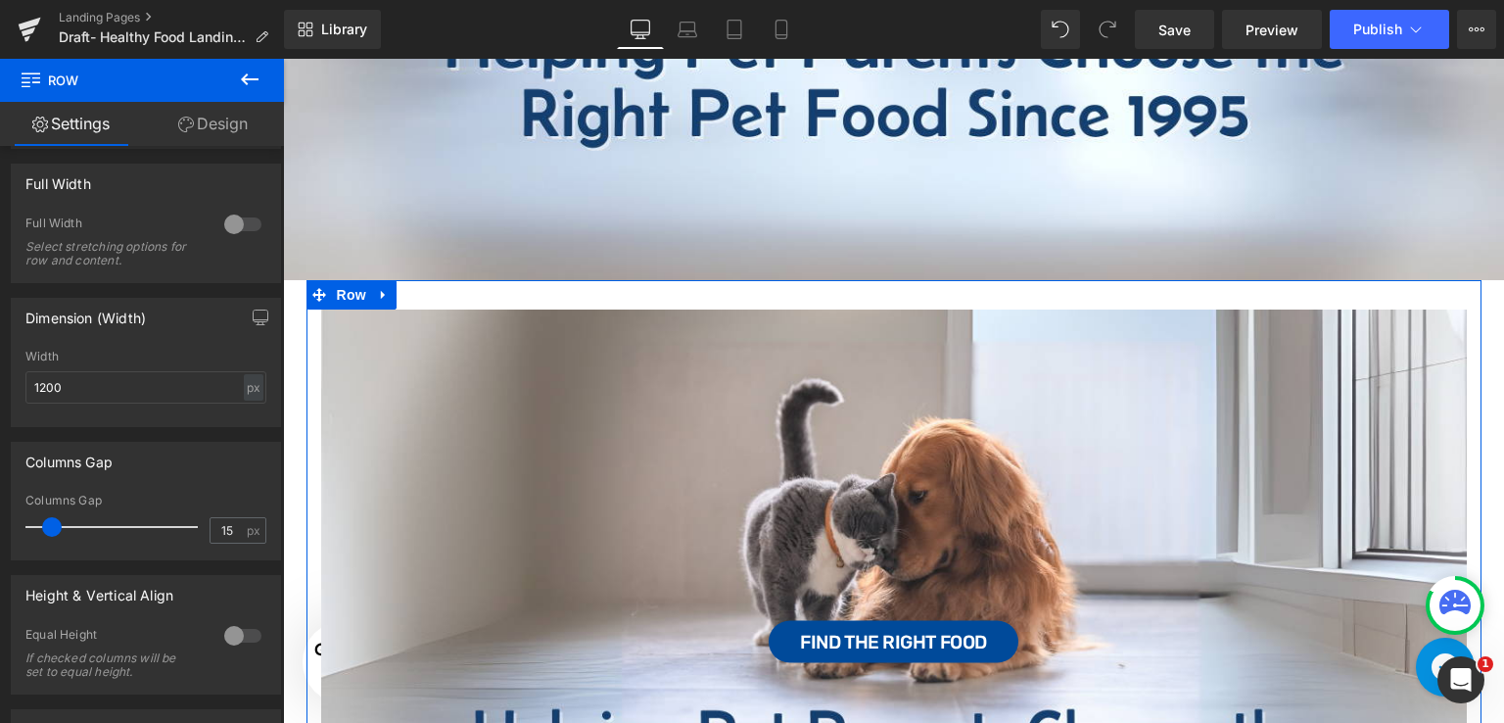
scroll to position [294, 0]
click at [235, 214] on div at bounding box center [242, 219] width 47 height 31
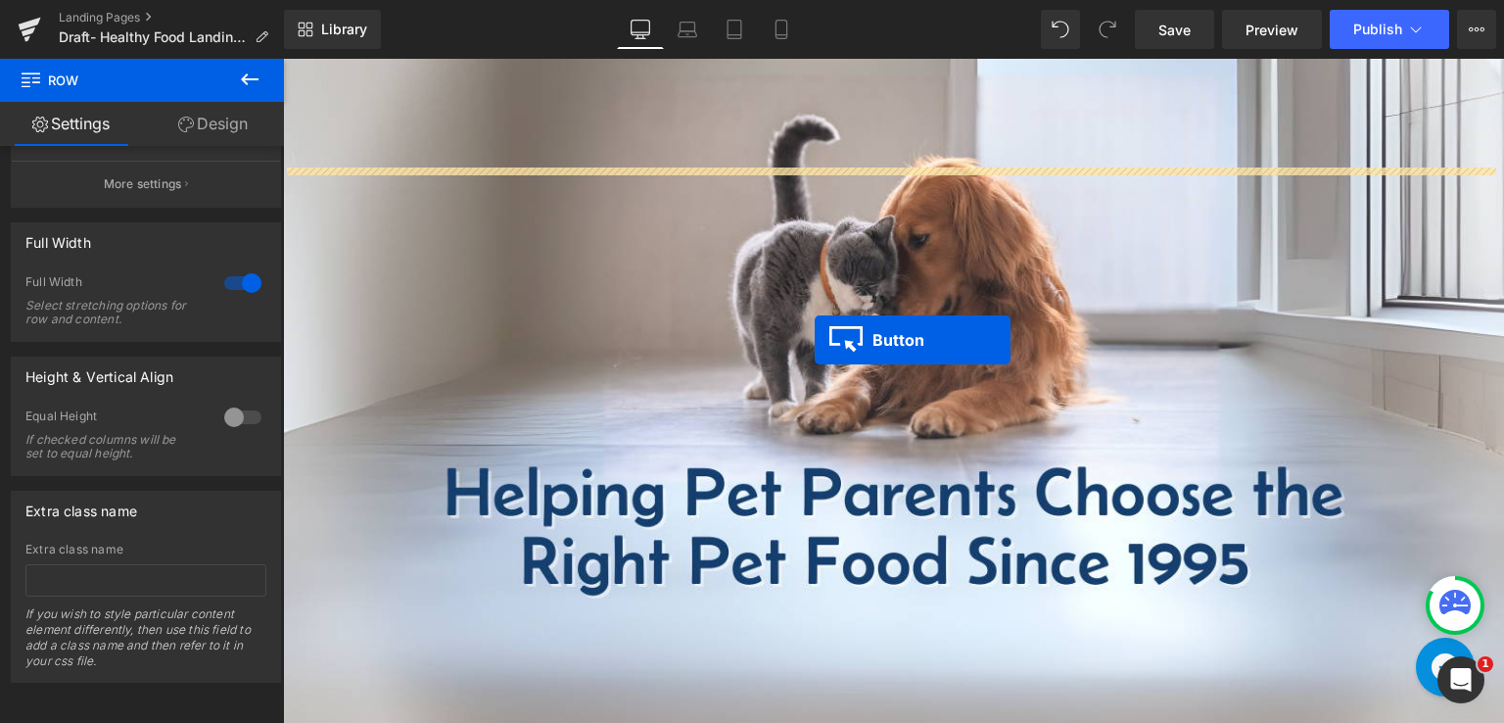
scroll to position [98, 0]
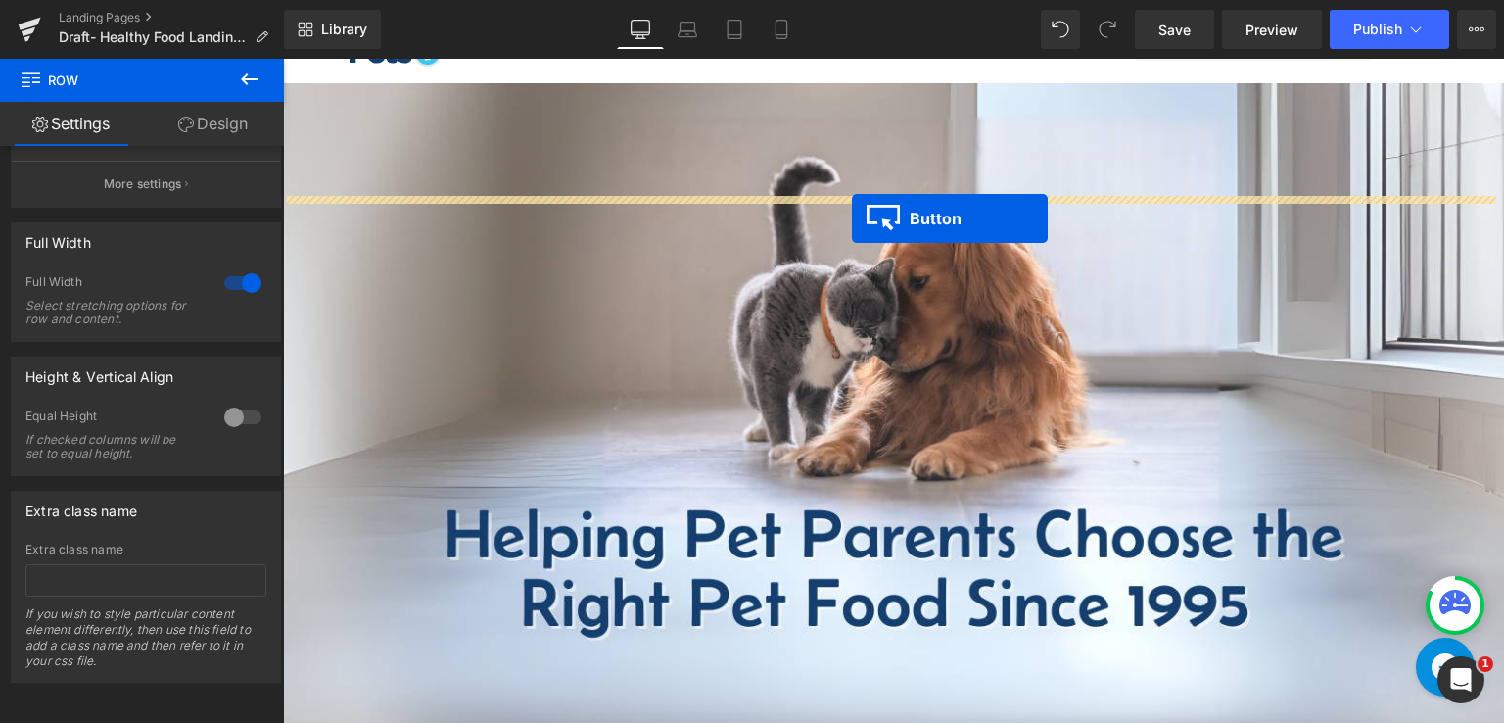
drag, startPoint x: 857, startPoint y: 558, endPoint x: 852, endPoint y: 218, distance: 339.8
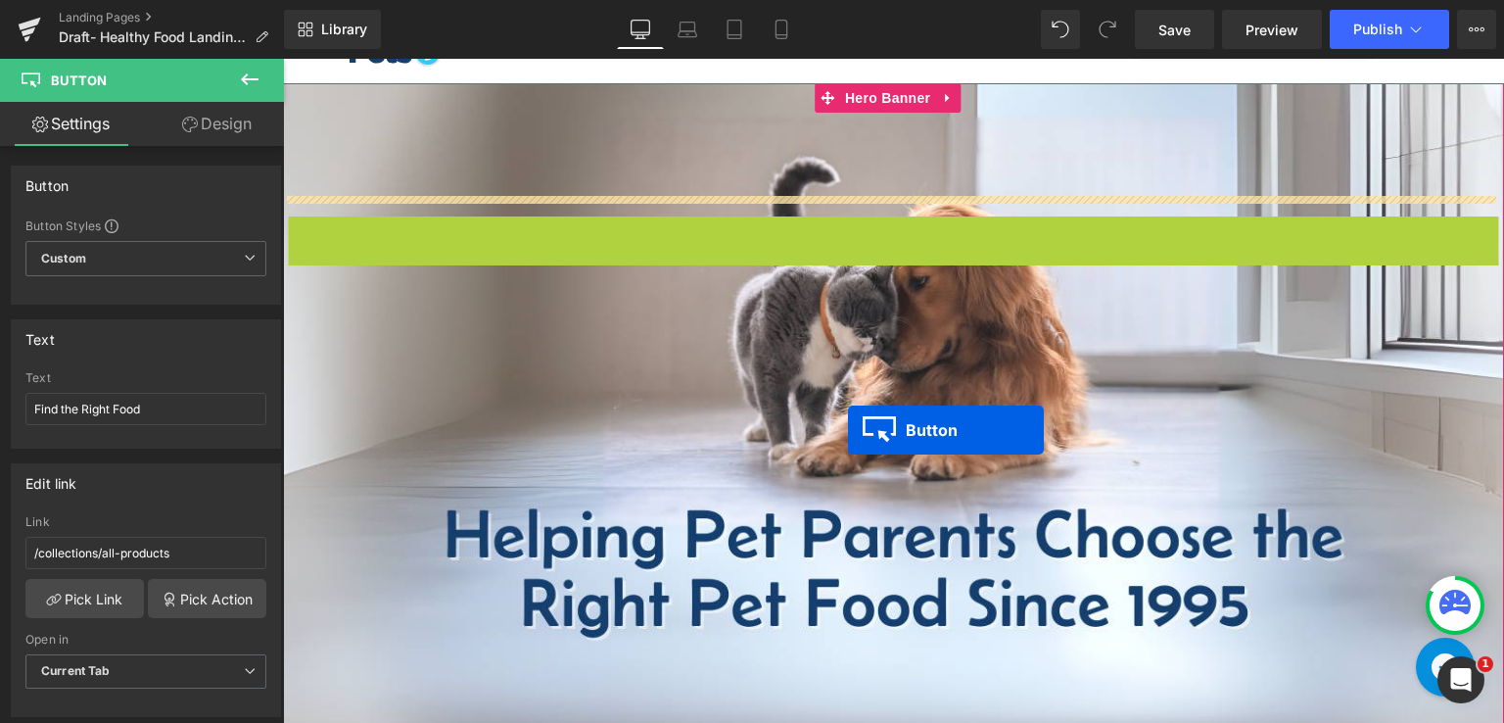
drag, startPoint x: 858, startPoint y: 238, endPoint x: 847, endPoint y: 432, distance: 194.2
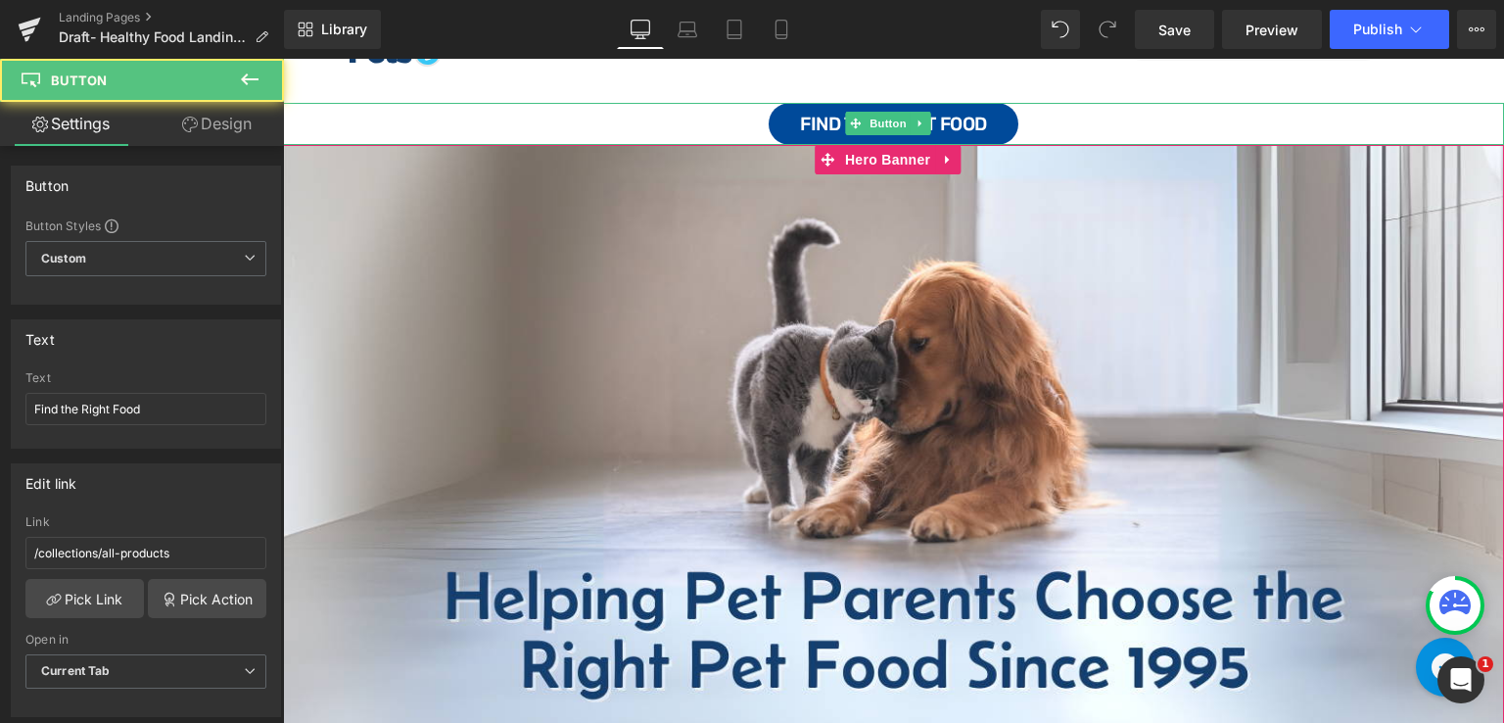
scroll to position [159, 0]
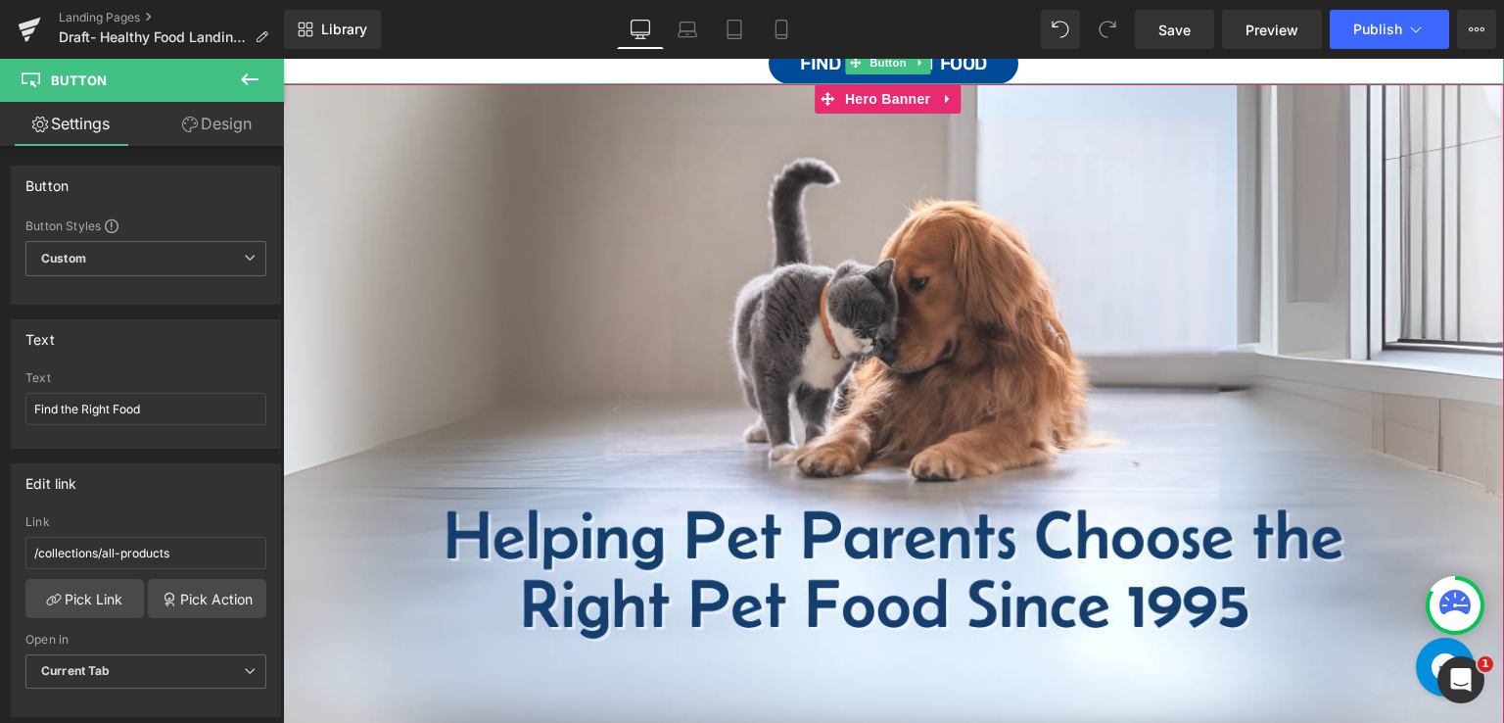
click at [761, 175] on p at bounding box center [904, 175] width 1202 height 28
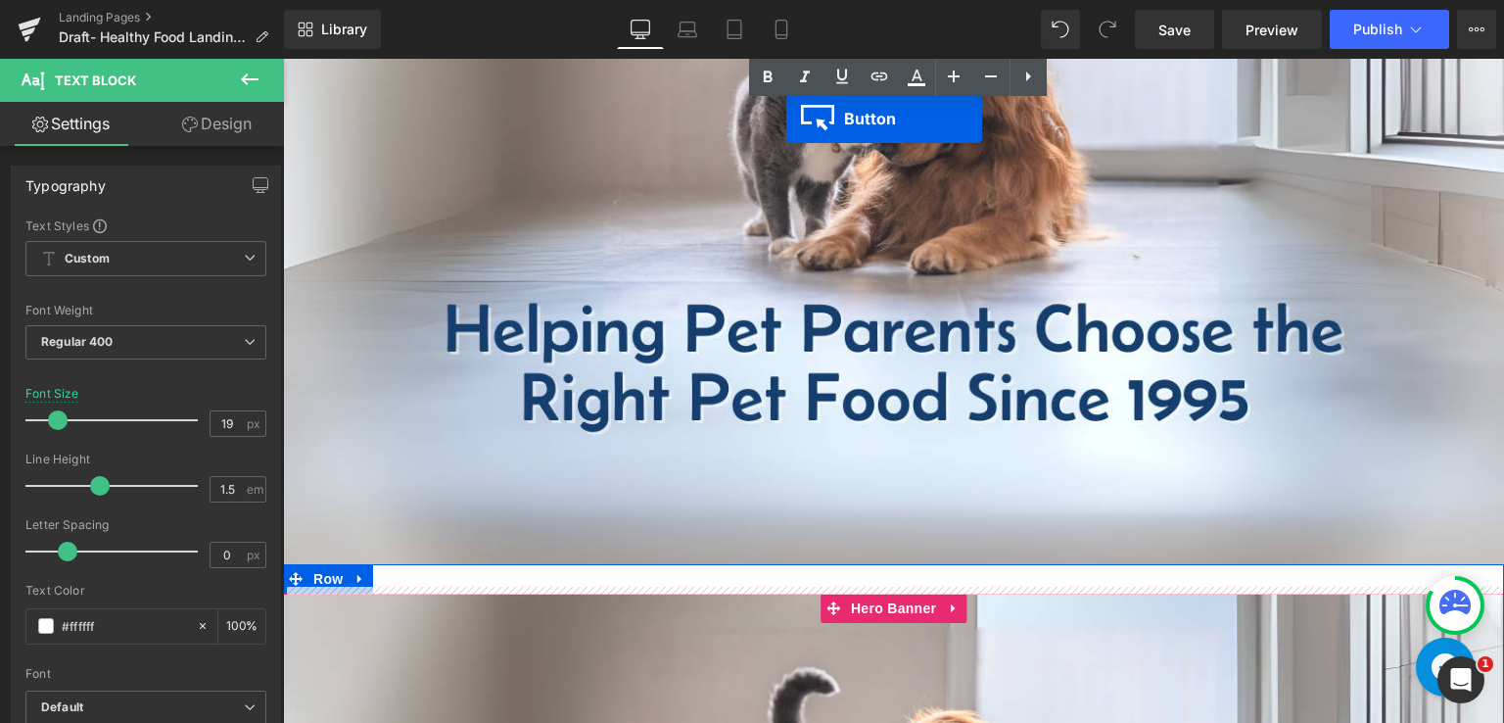
scroll to position [294, 0]
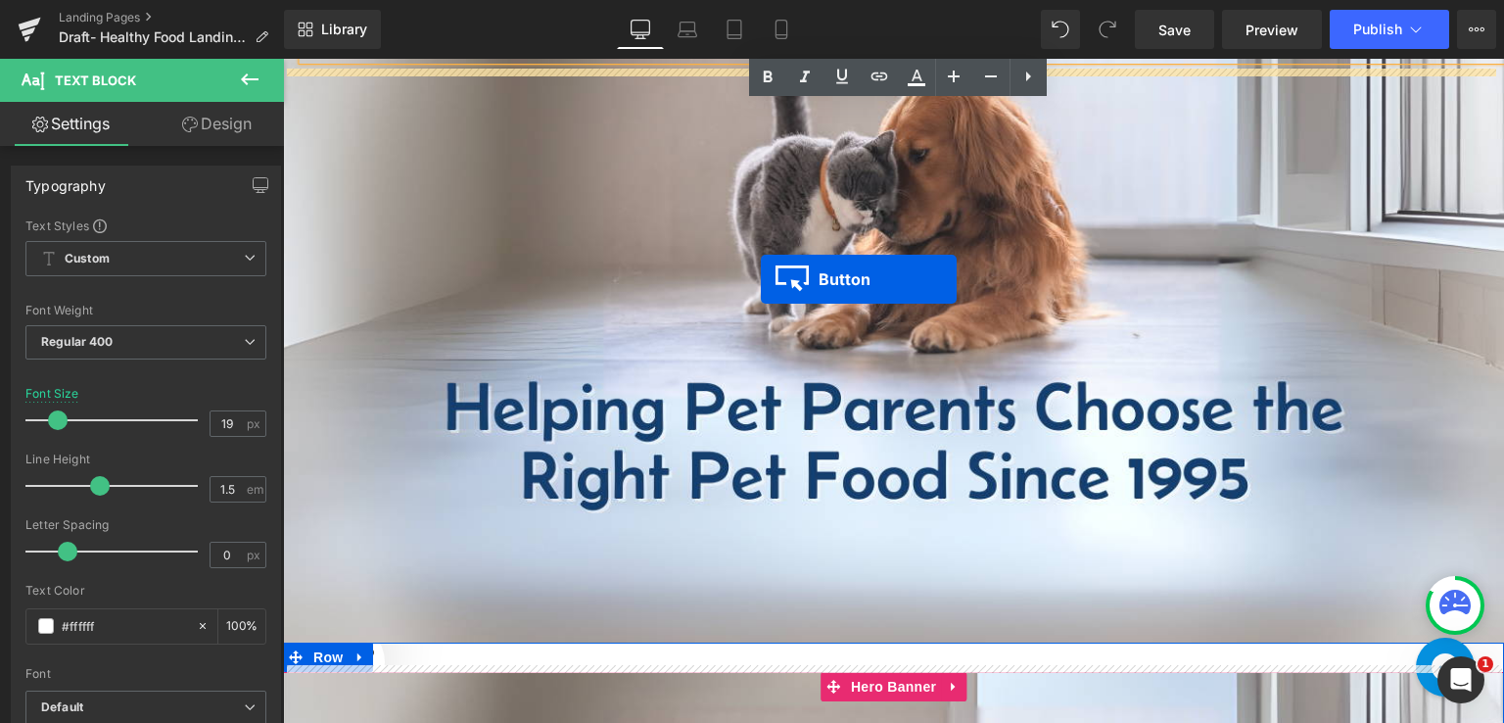
drag, startPoint x: 856, startPoint y: 224, endPoint x: 761, endPoint y: 279, distance: 109.7
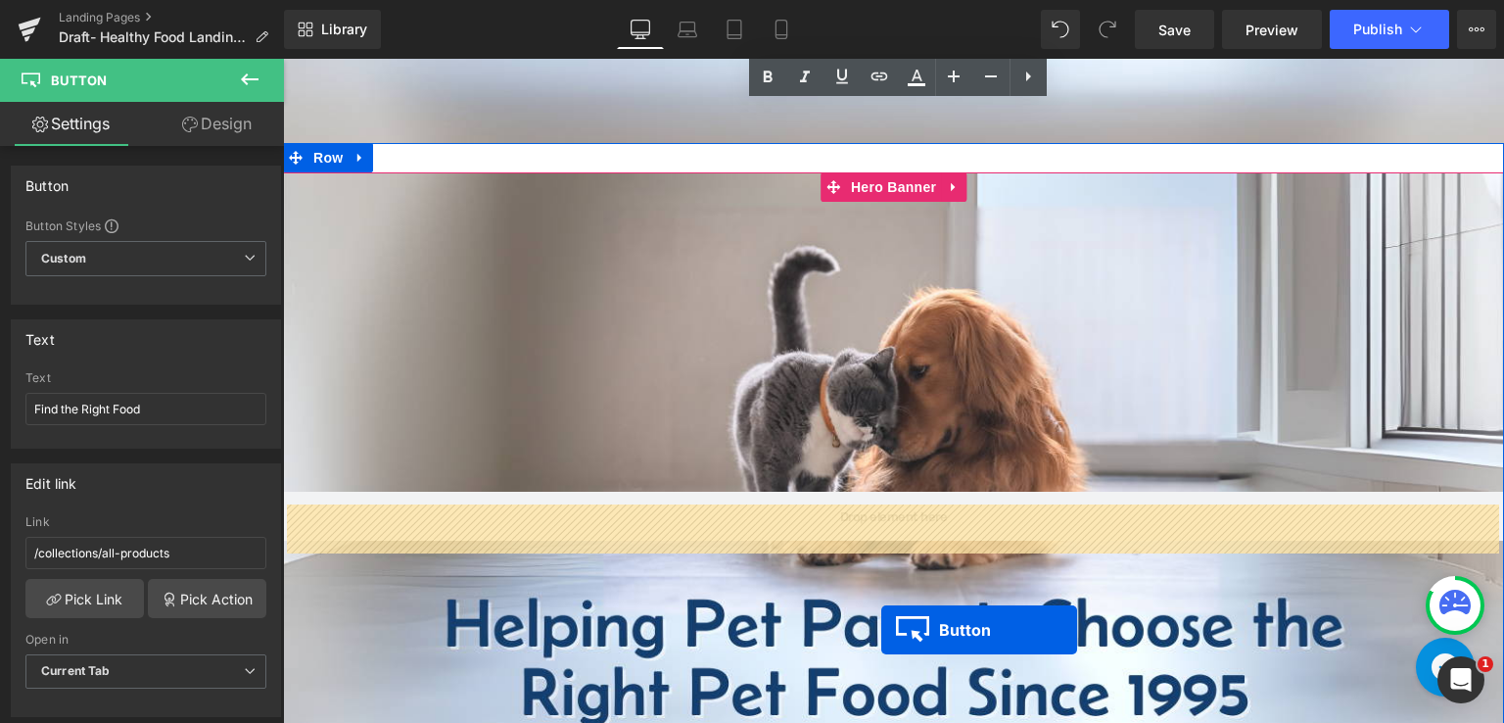
scroll to position [744, 0]
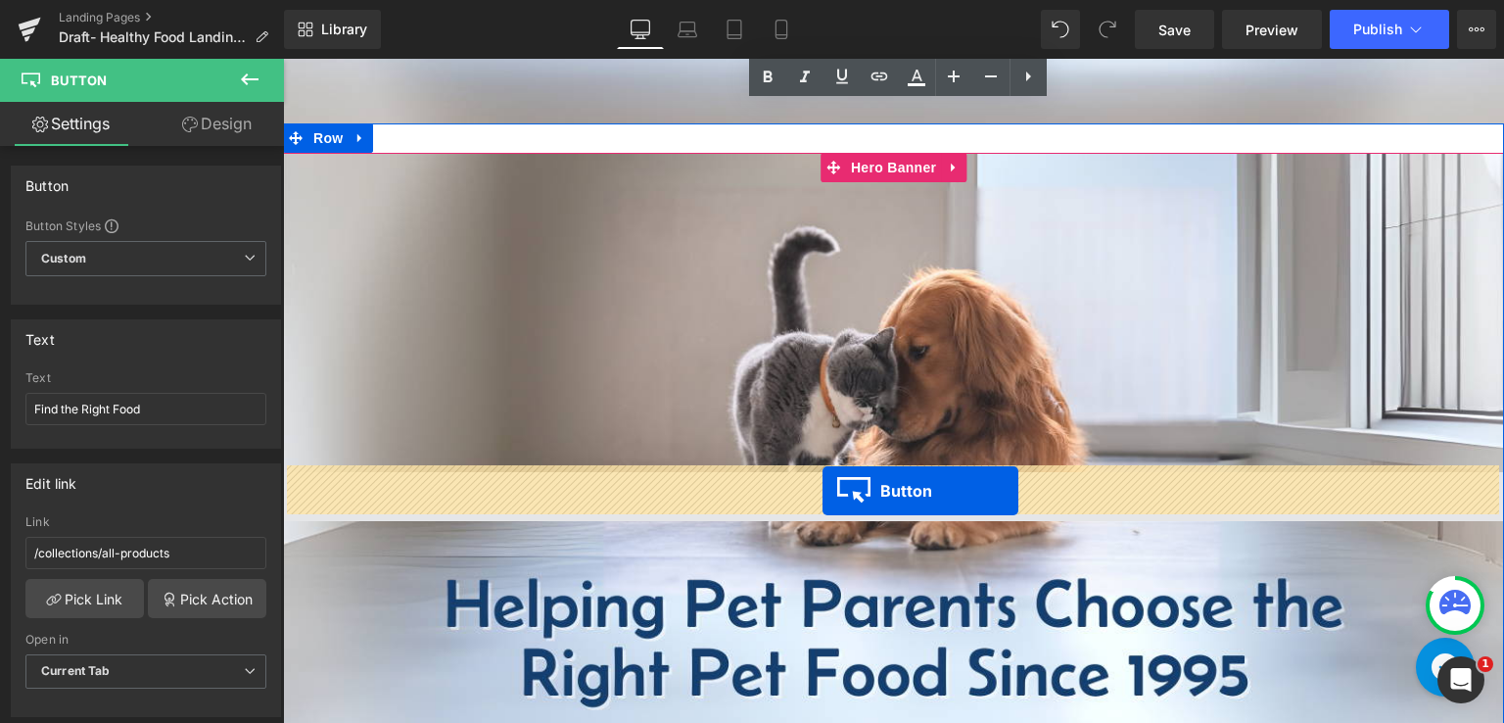
drag, startPoint x: 853, startPoint y: 330, endPoint x: 823, endPoint y: 491, distance: 163.4
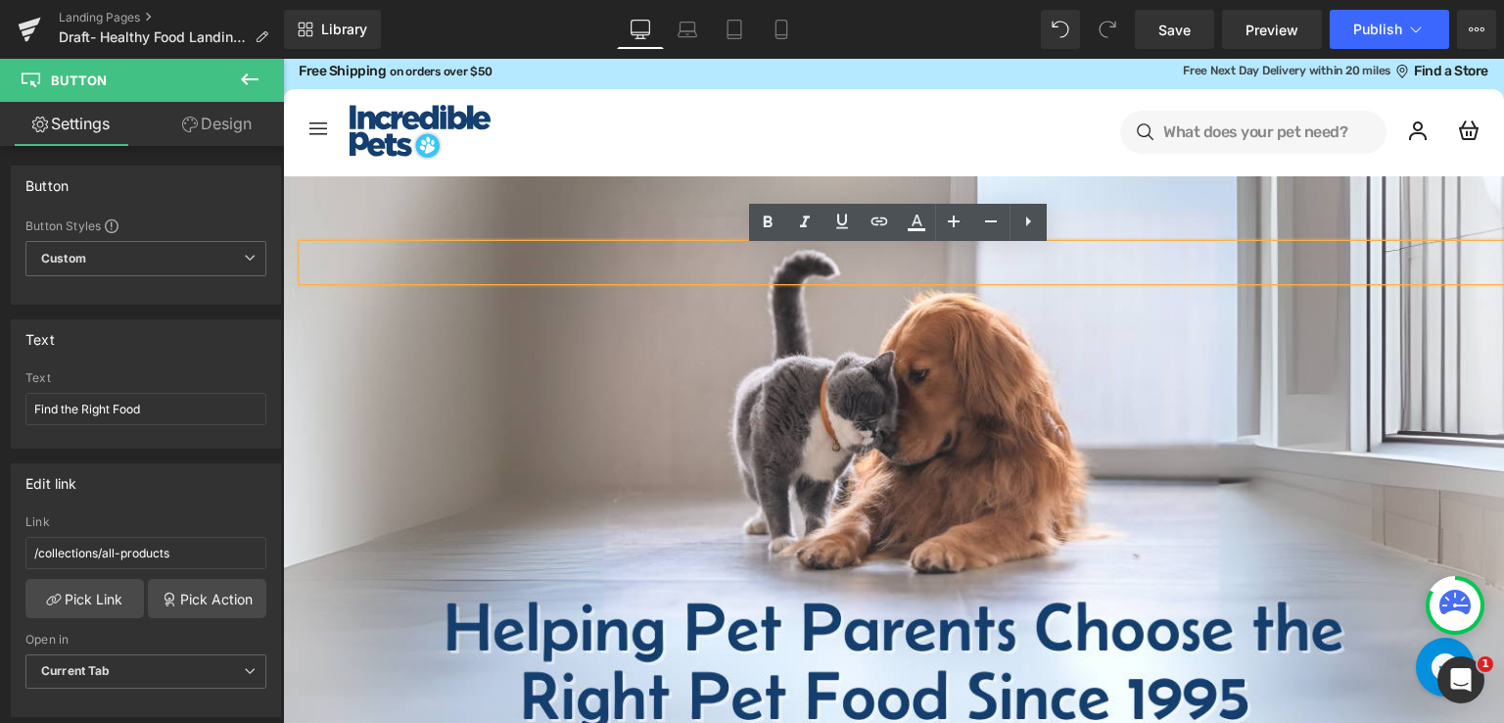
scroll to position [0, 0]
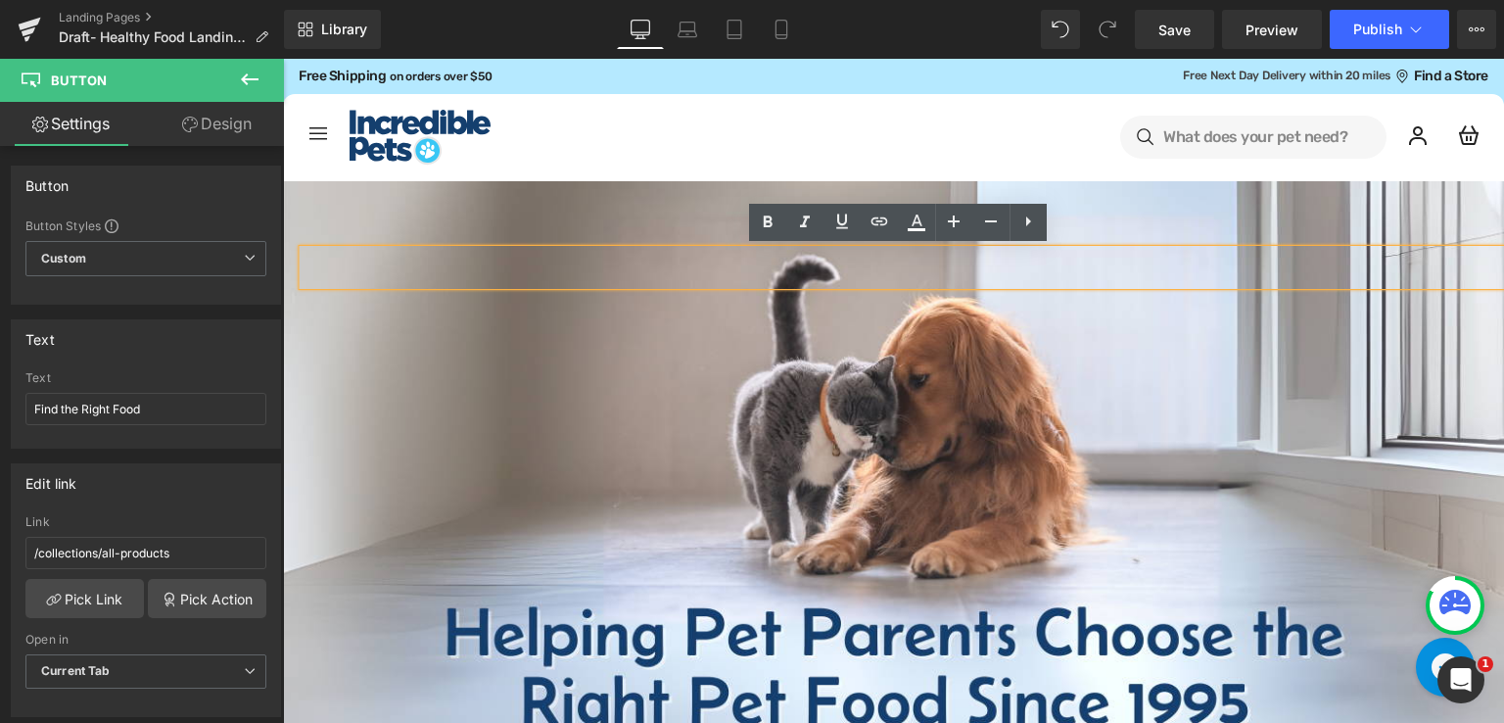
click at [1124, 213] on div "Image Text Block Row" at bounding box center [893, 524] width 1221 height 686
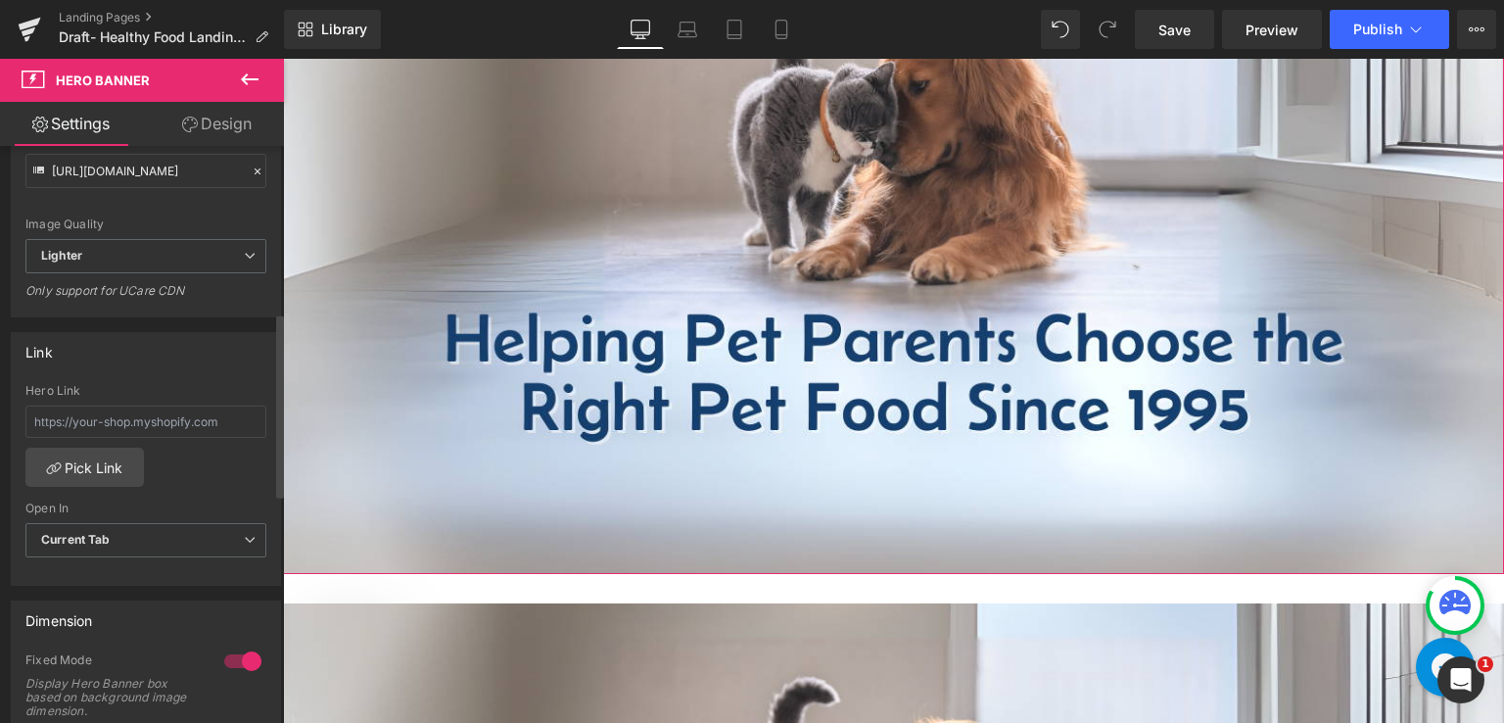
scroll to position [588, 0]
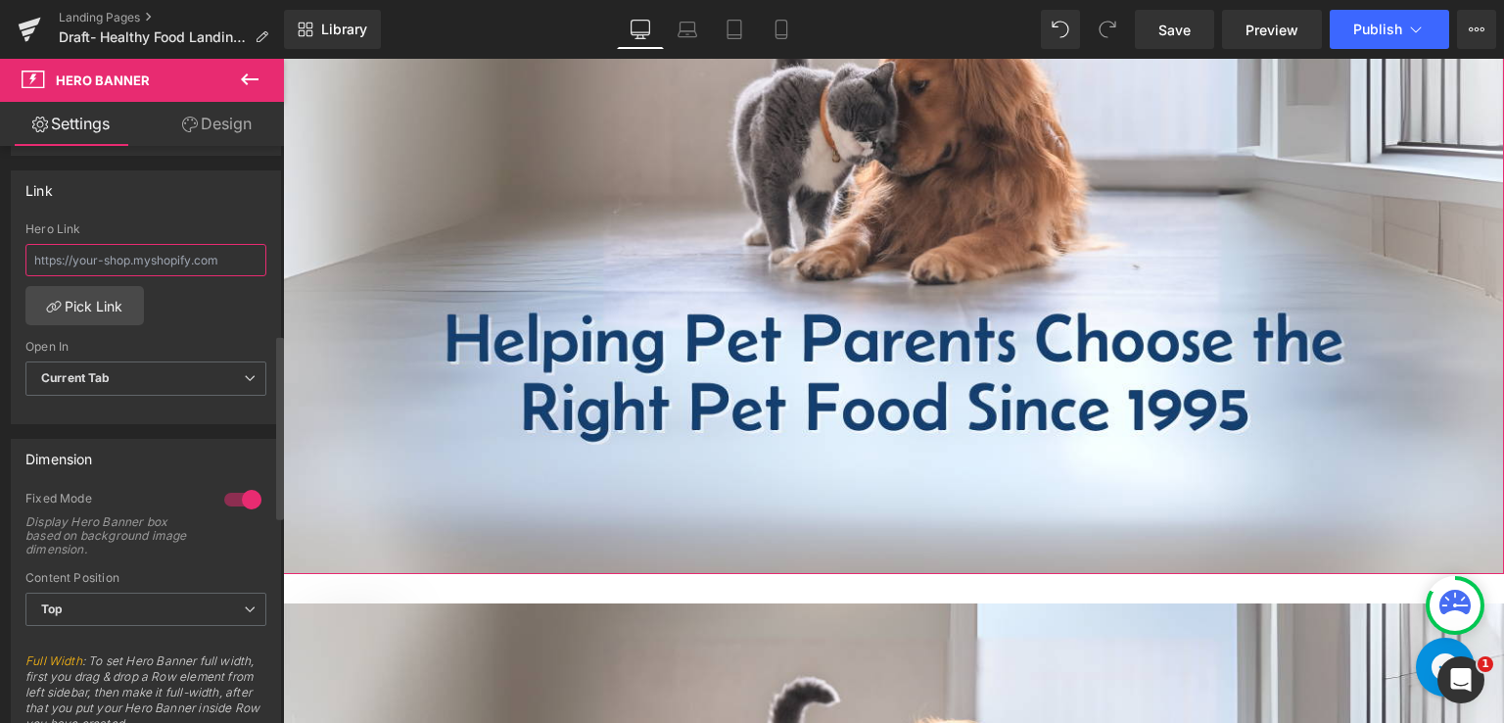
click at [190, 256] on input "text" at bounding box center [145, 260] width 241 height 32
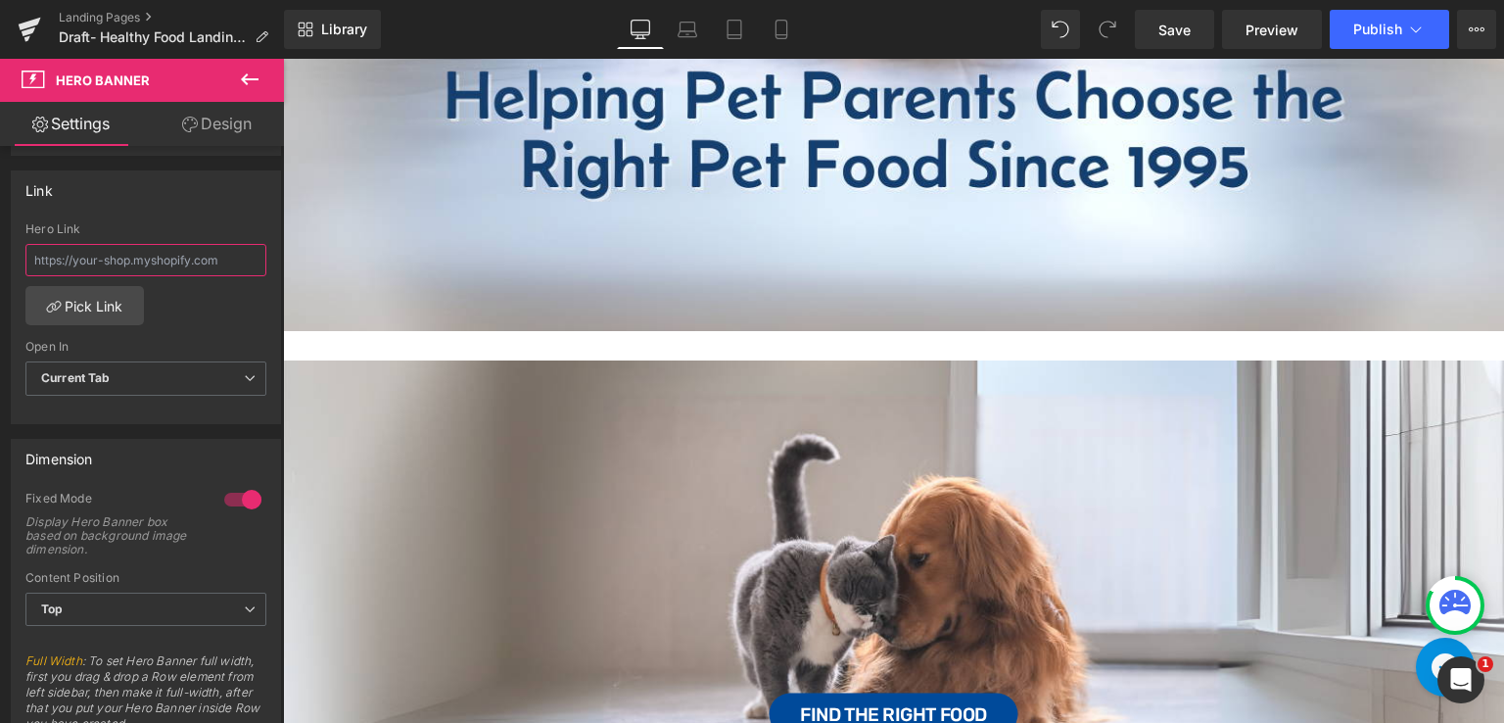
scroll to position [685, 0]
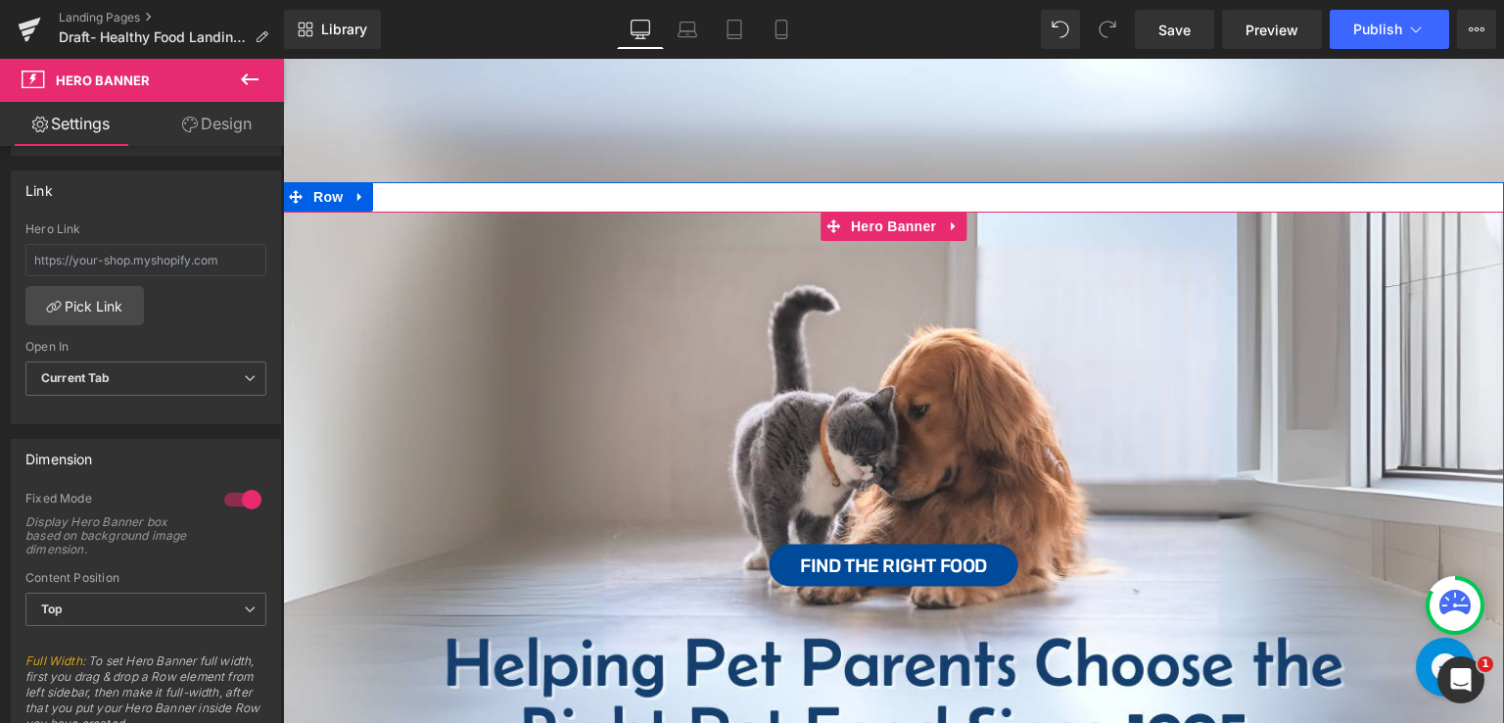
click at [727, 228] on div "Find the Right Food Button" at bounding box center [893, 555] width 1221 height 686
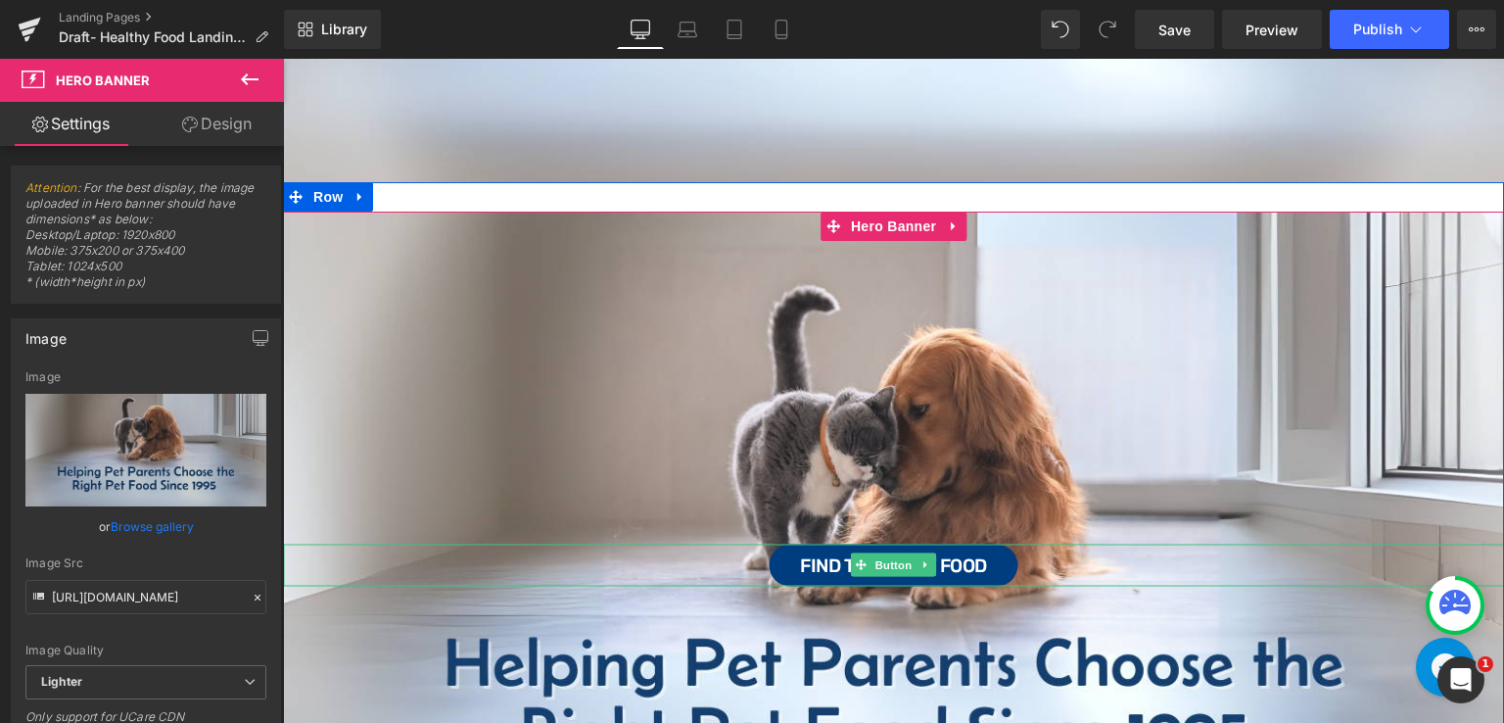
click at [941, 569] on link "Find the Right Food" at bounding box center [893, 564] width 249 height 42
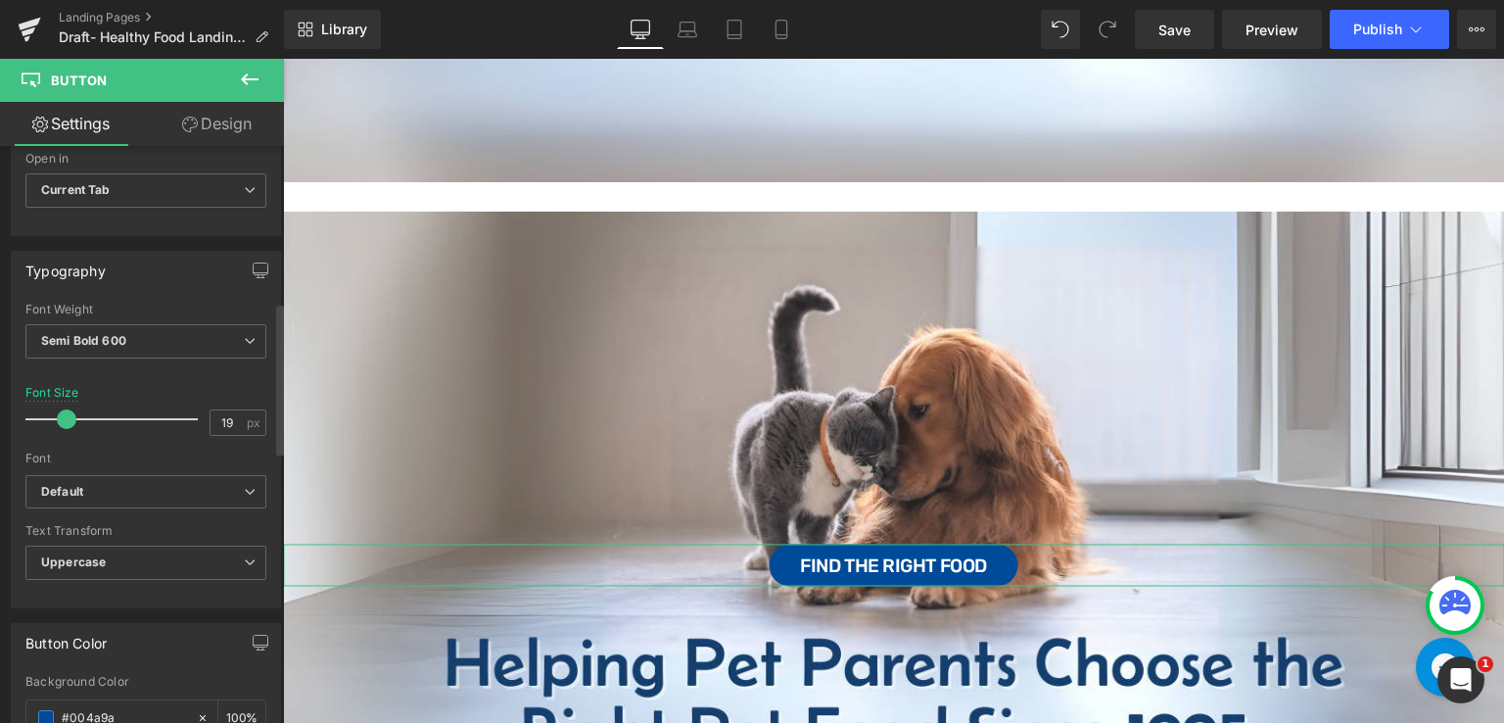
scroll to position [294, 0]
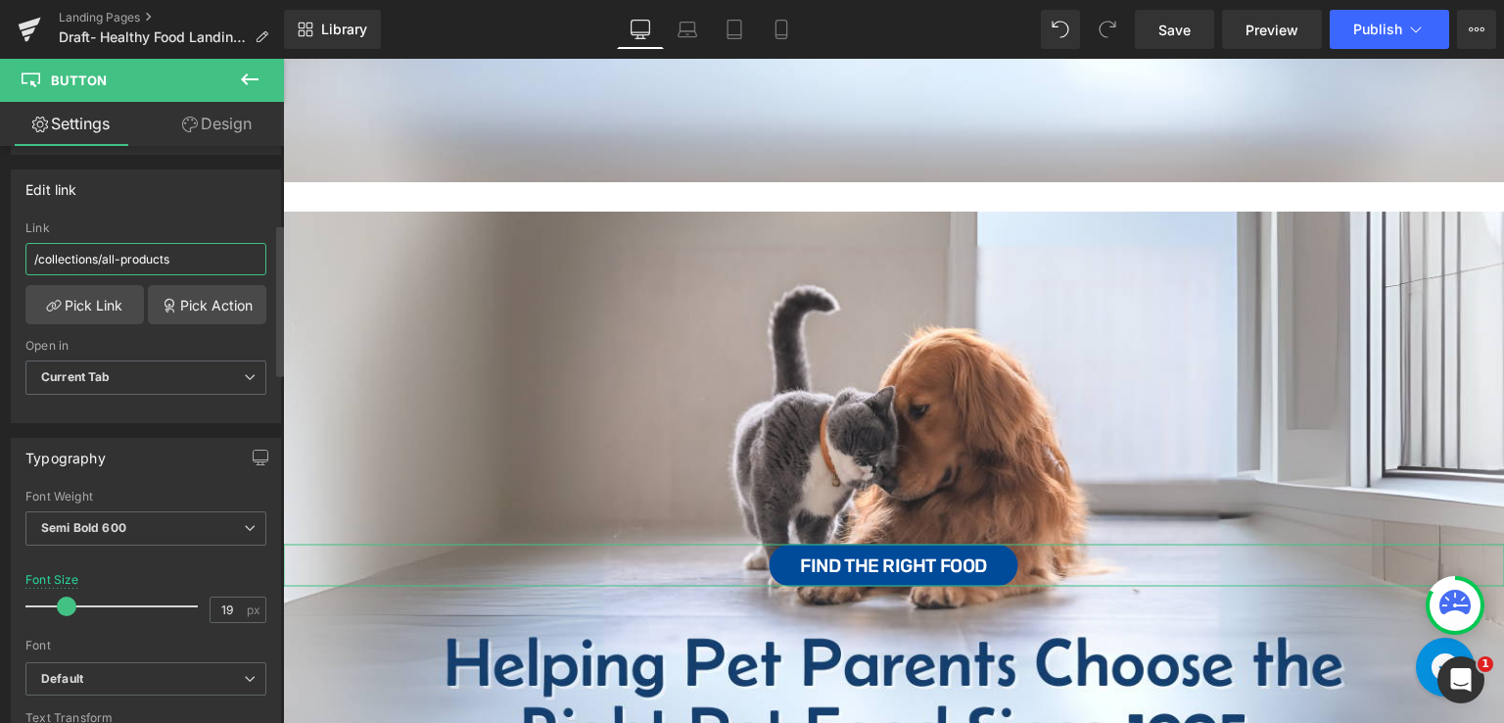
click at [189, 251] on input "/collections/all-products" at bounding box center [145, 259] width 241 height 32
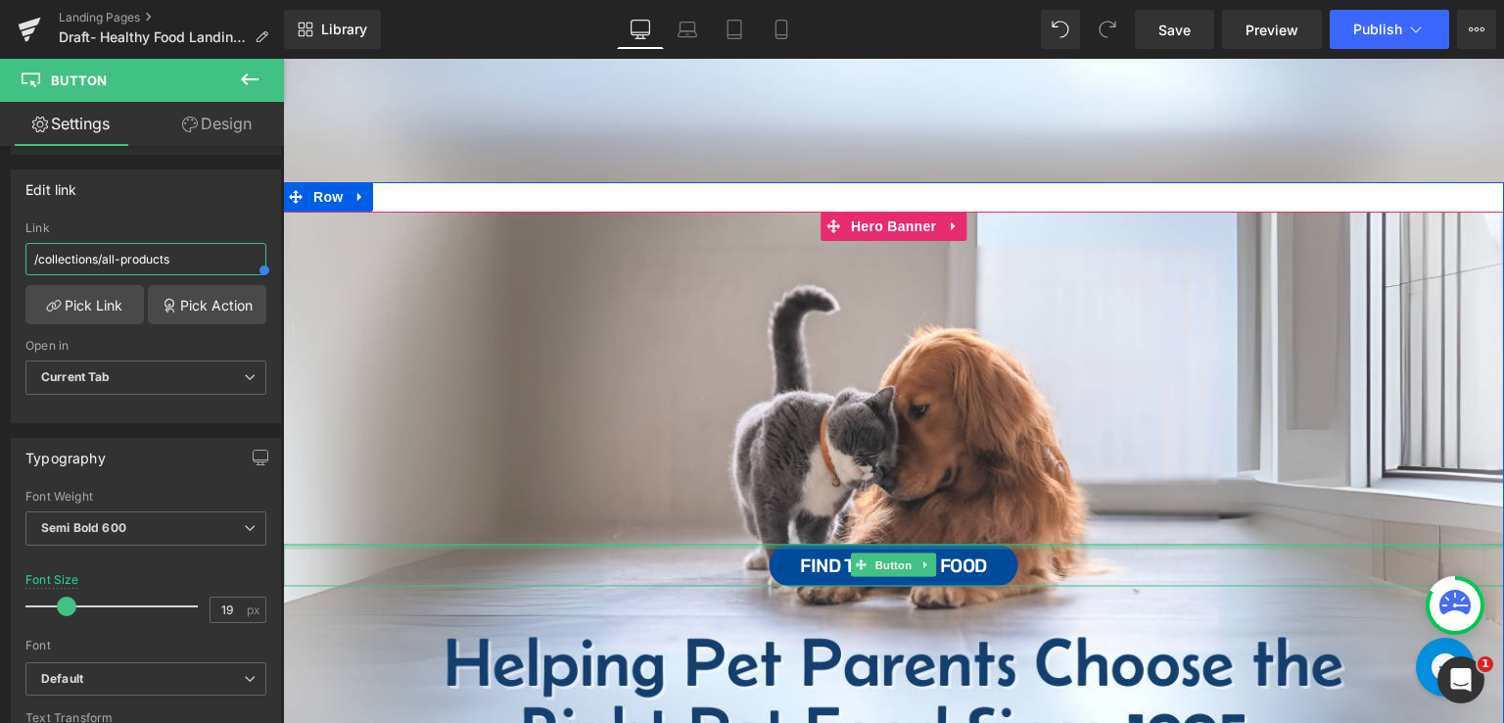
click at [509, 543] on div at bounding box center [893, 545] width 1221 height 5
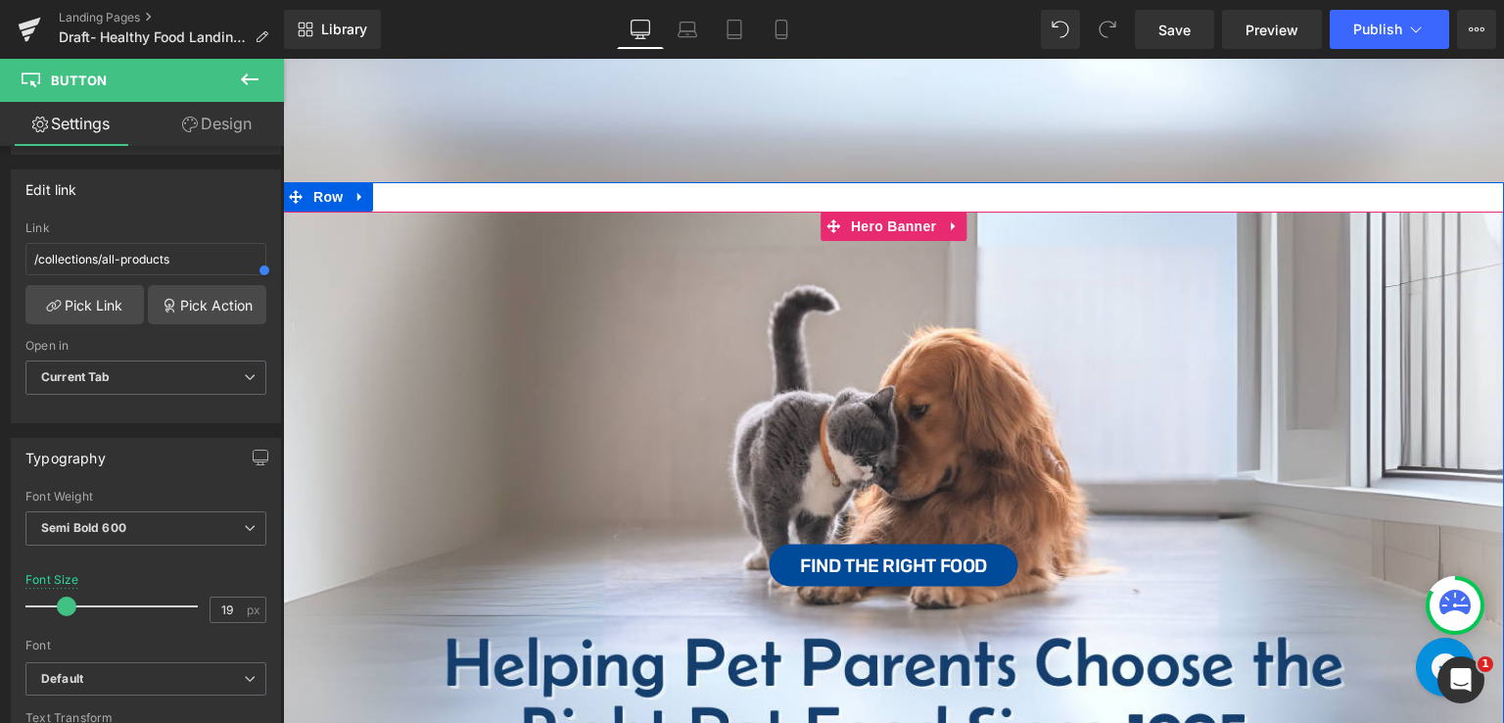
click at [568, 448] on div "Find the Right Food Button" at bounding box center [893, 555] width 1221 height 686
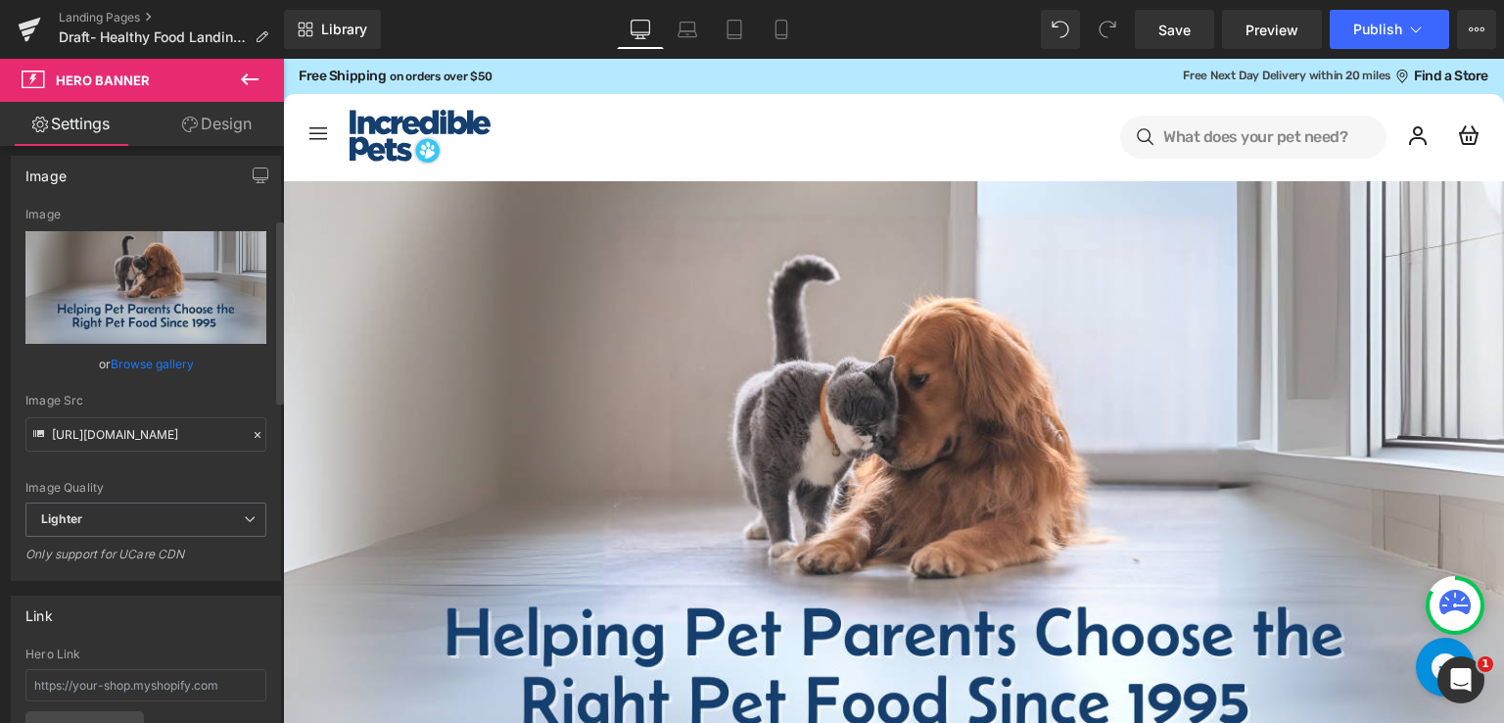
scroll to position [161, 0]
click at [168, 439] on input "[URL][DOMAIN_NAME]" at bounding box center [145, 436] width 241 height 34
click at [682, 29] on icon at bounding box center [688, 30] width 20 height 20
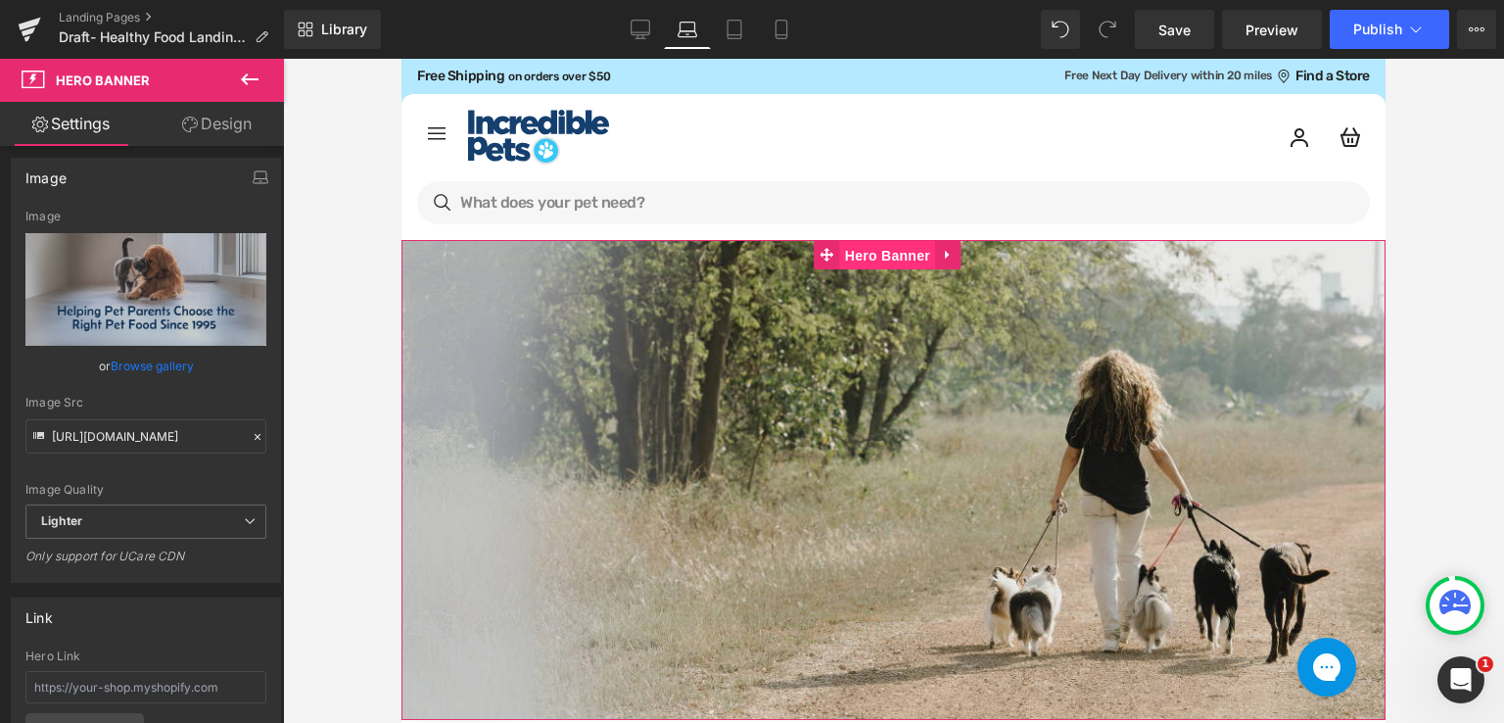
drag, startPoint x: 874, startPoint y: 242, endPoint x: 621, endPoint y: 346, distance: 273.1
click at [874, 242] on span "Hero Banner" at bounding box center [887, 255] width 95 height 29
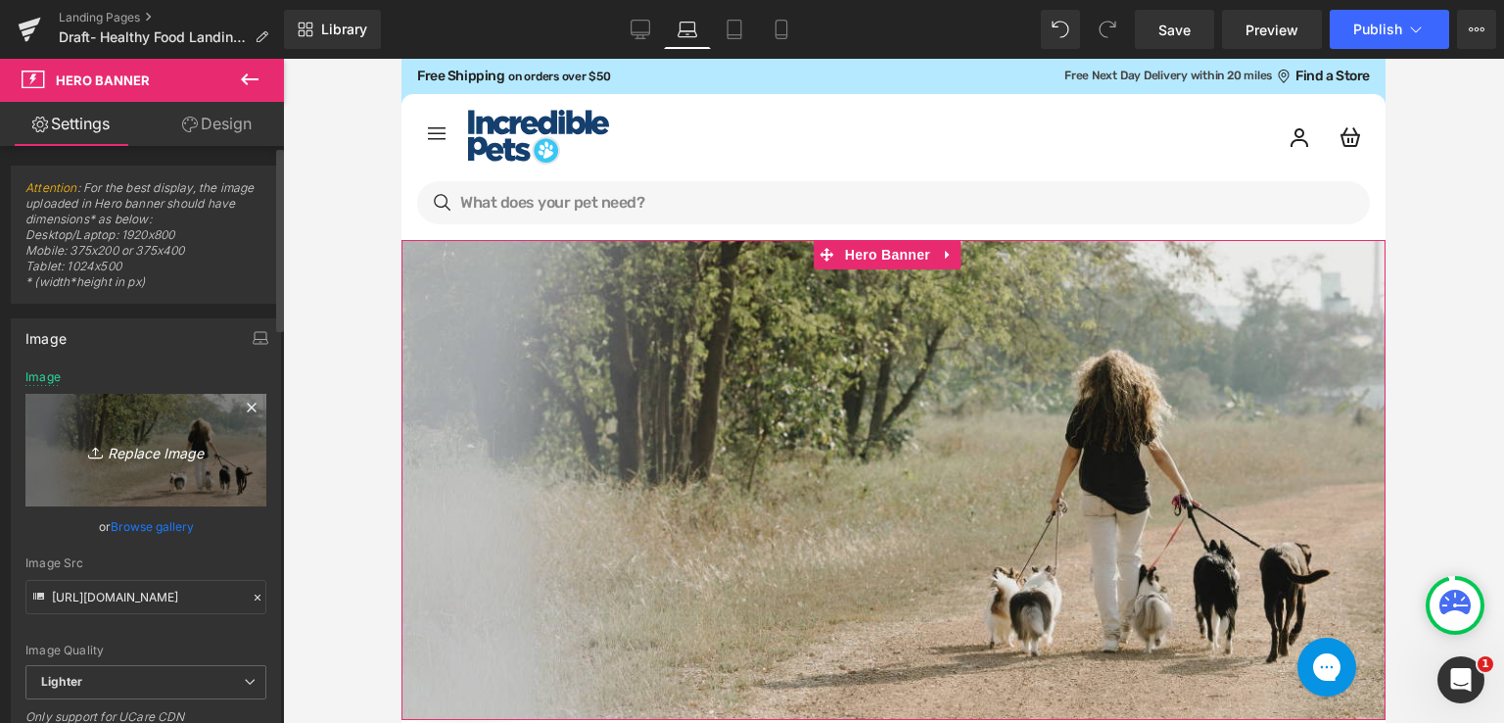
click at [147, 469] on link "Replace Image" at bounding box center [145, 450] width 241 height 113
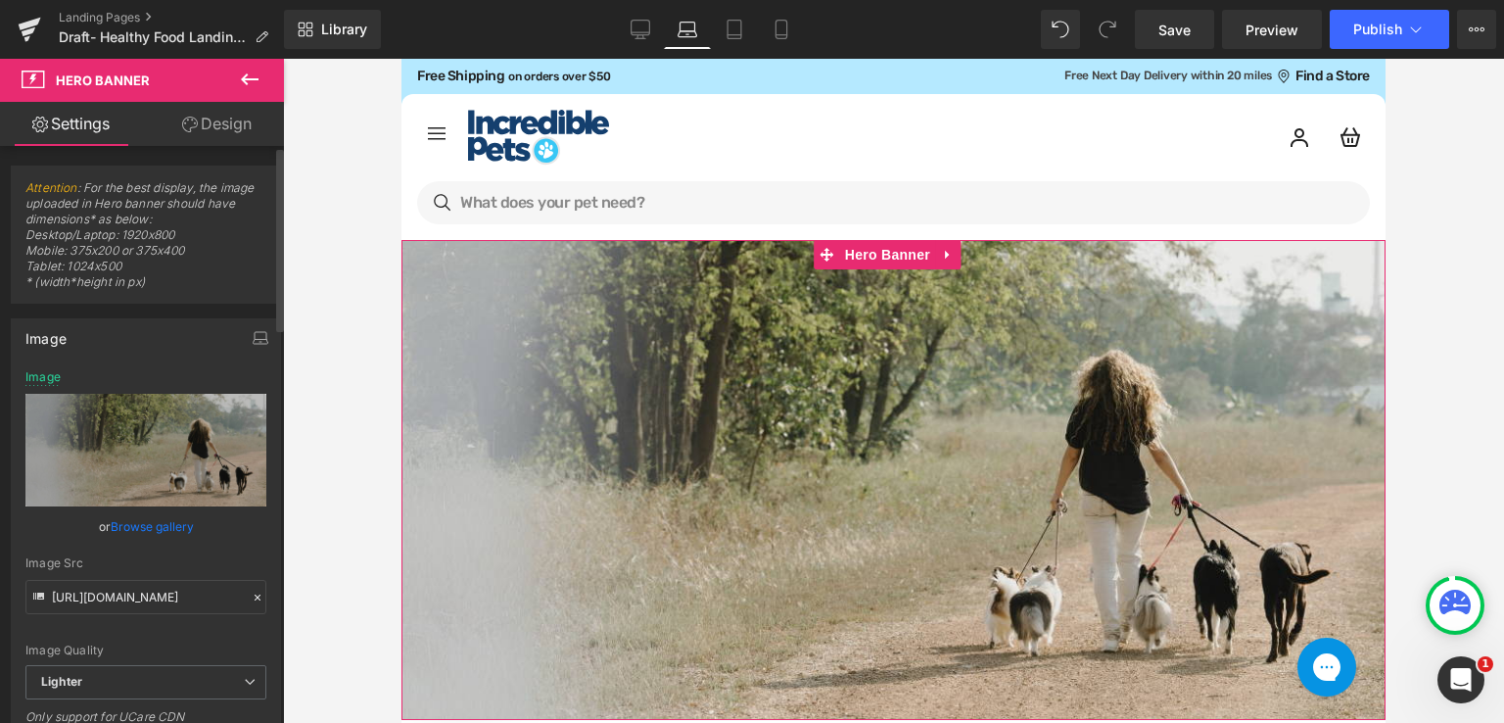
click at [176, 521] on link "Browse gallery" at bounding box center [152, 526] width 83 height 34
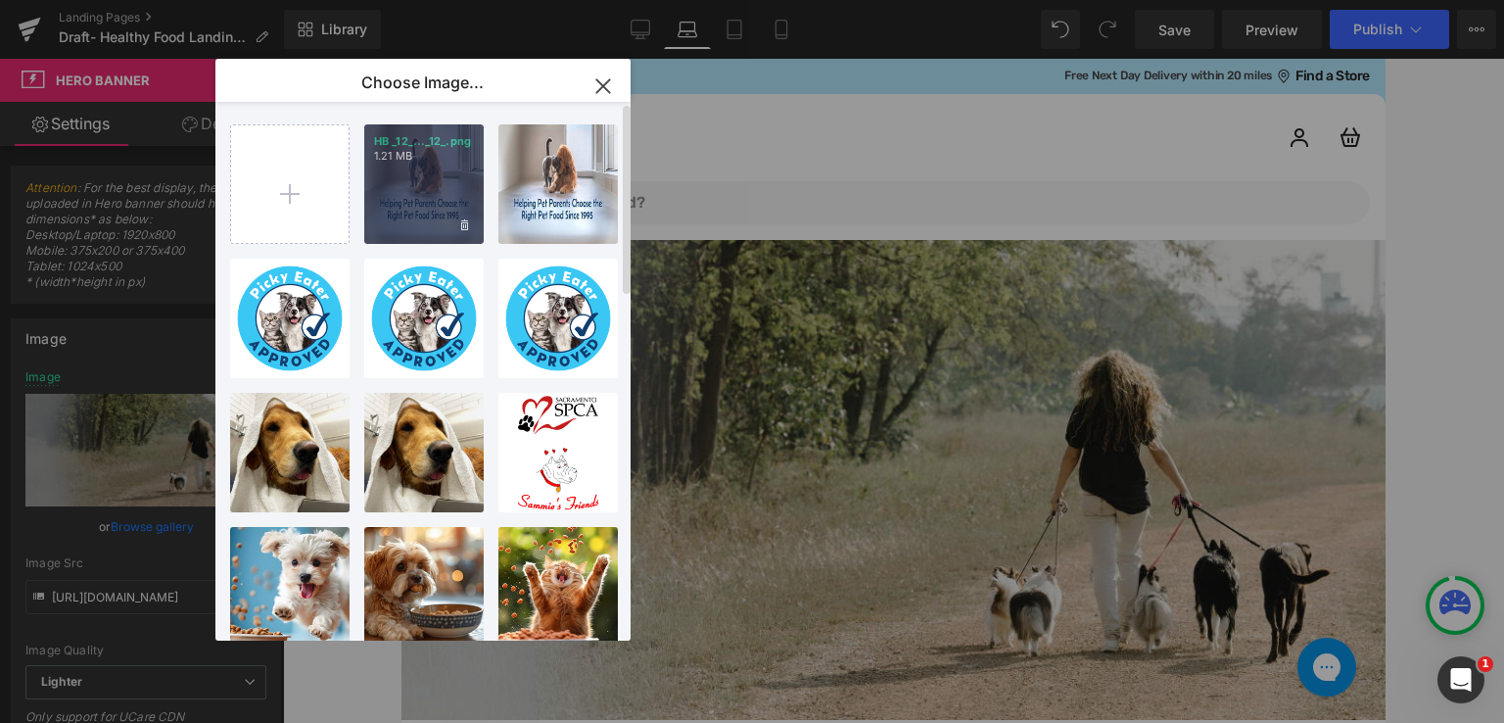
drag, startPoint x: 450, startPoint y: 187, endPoint x: 80, endPoint y: 152, distance: 371.8
click at [450, 187] on div "HB _12_..._12_.png 1.21 MB" at bounding box center [423, 183] width 119 height 119
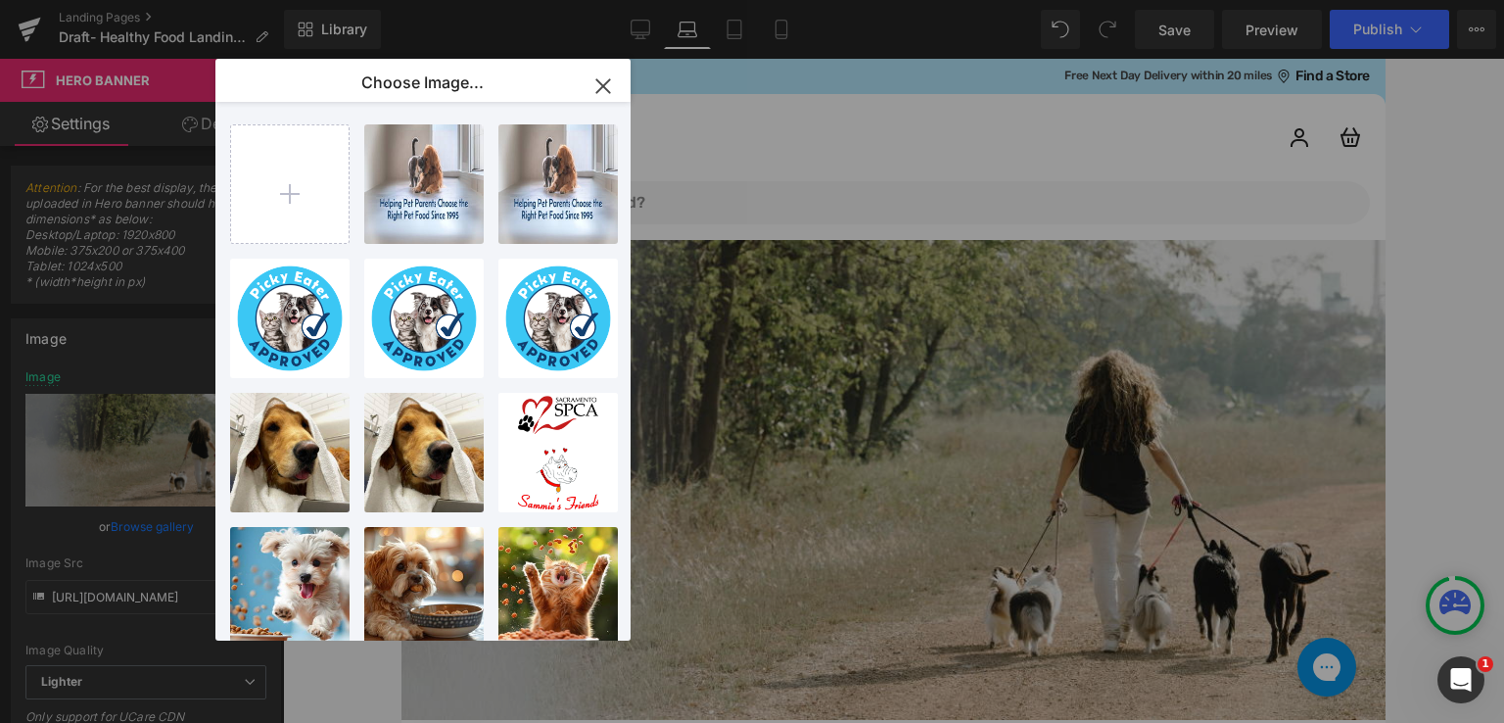
type input "[URL][DOMAIN_NAME]"
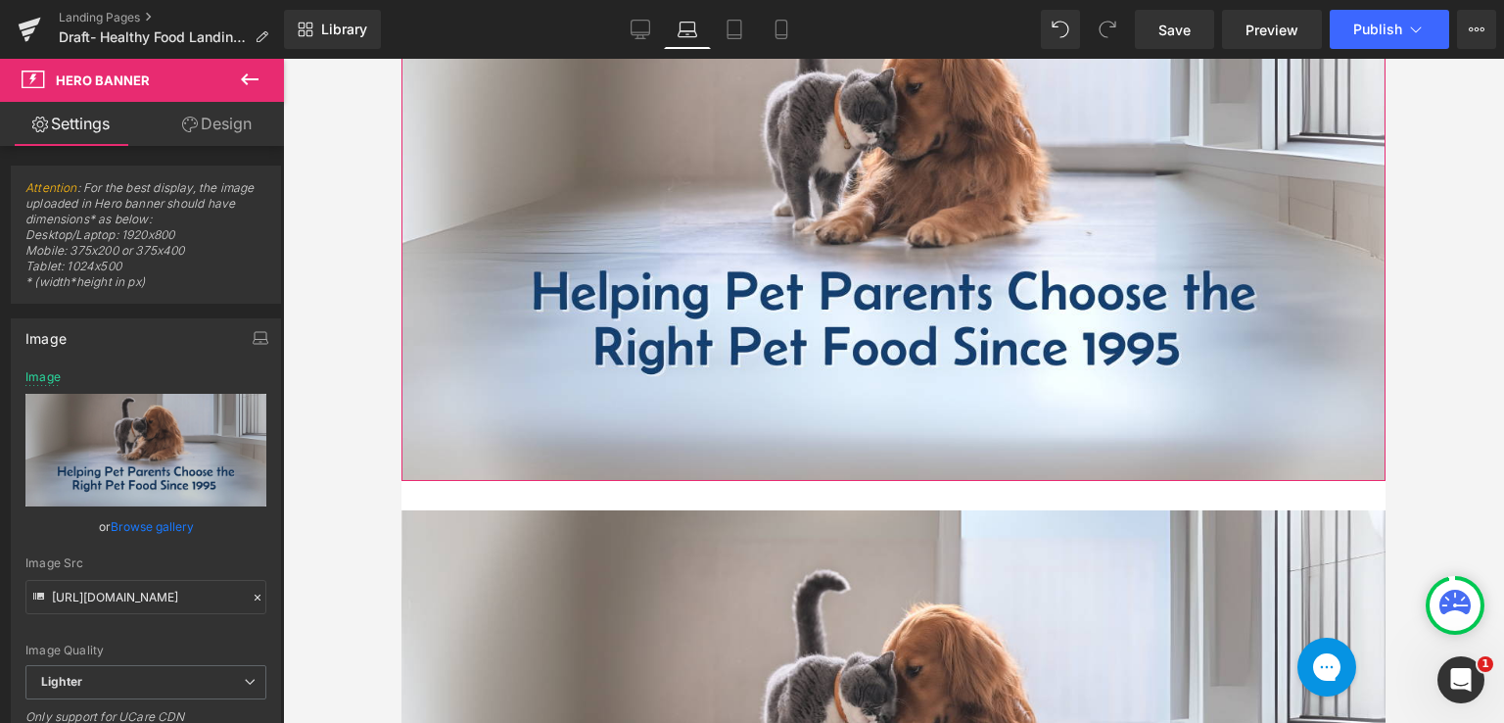
scroll to position [0, 0]
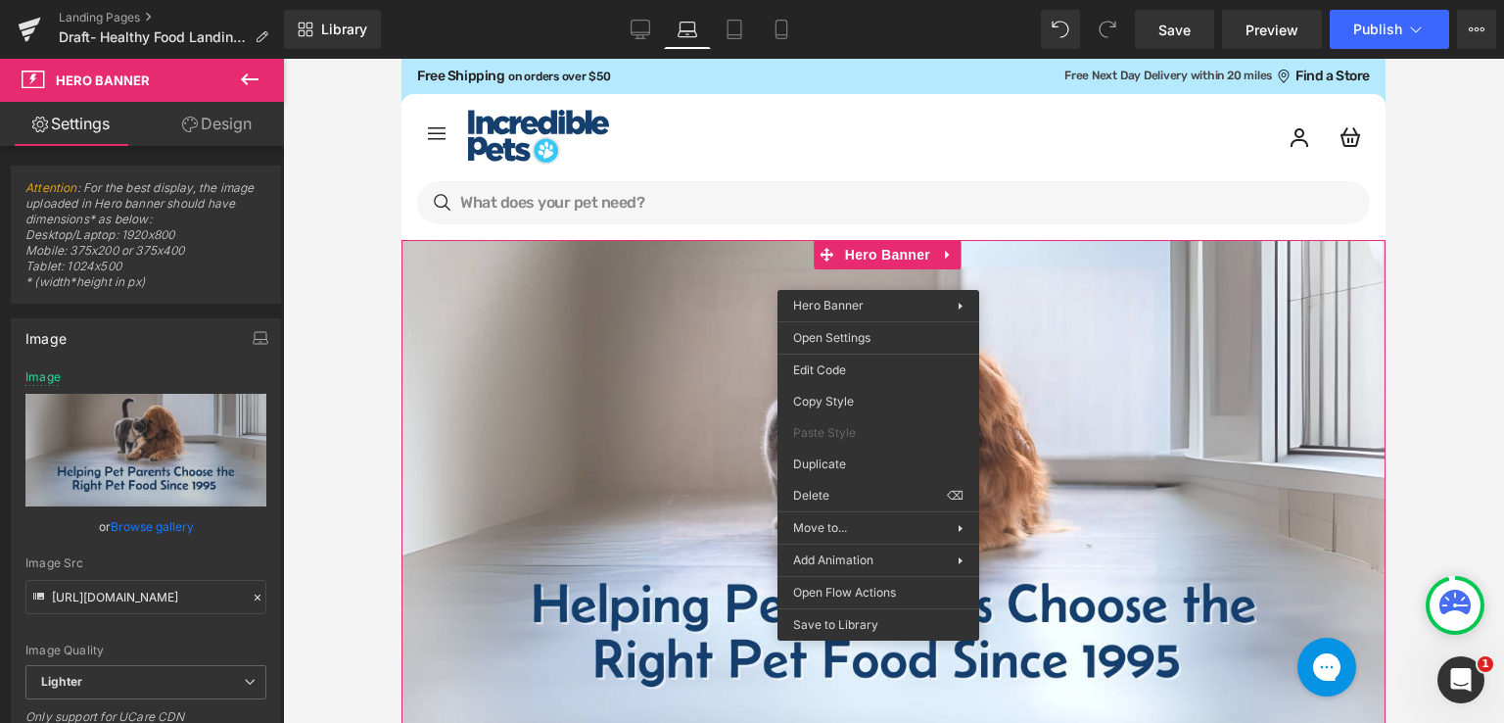
drag, startPoint x: 1261, startPoint y: 561, endPoint x: 861, endPoint y: 502, distance: 404.8
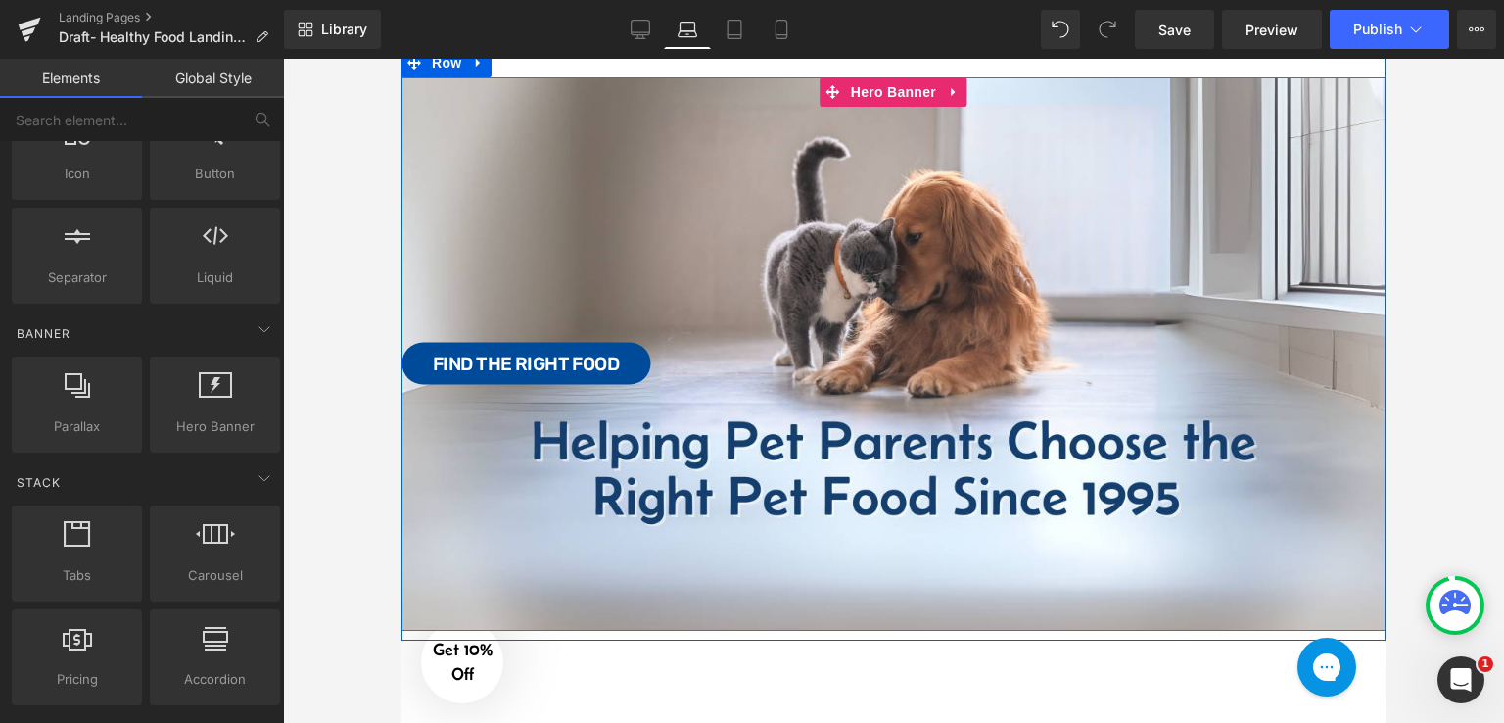
scroll to position [196, 0]
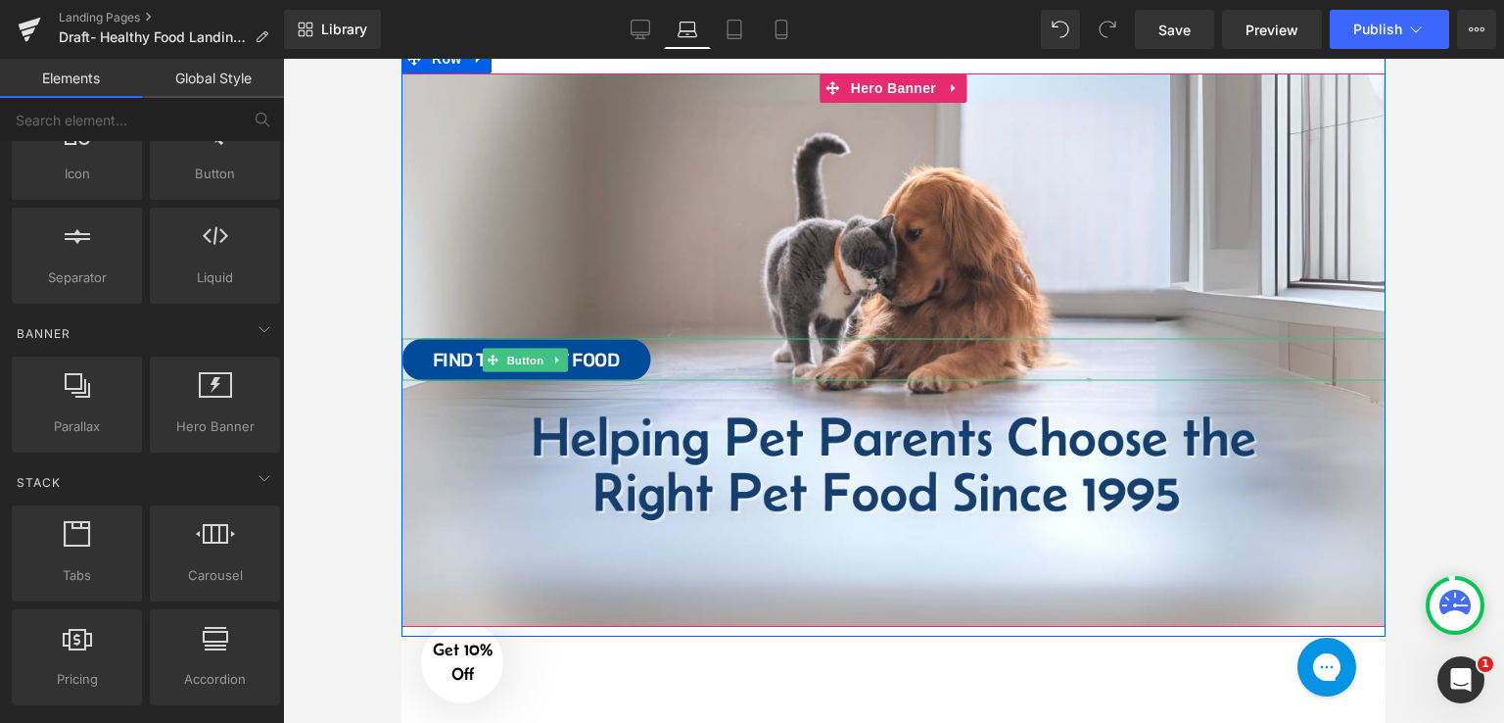
click at [729, 367] on div "Find the Right Food" at bounding box center [894, 360] width 984 height 42
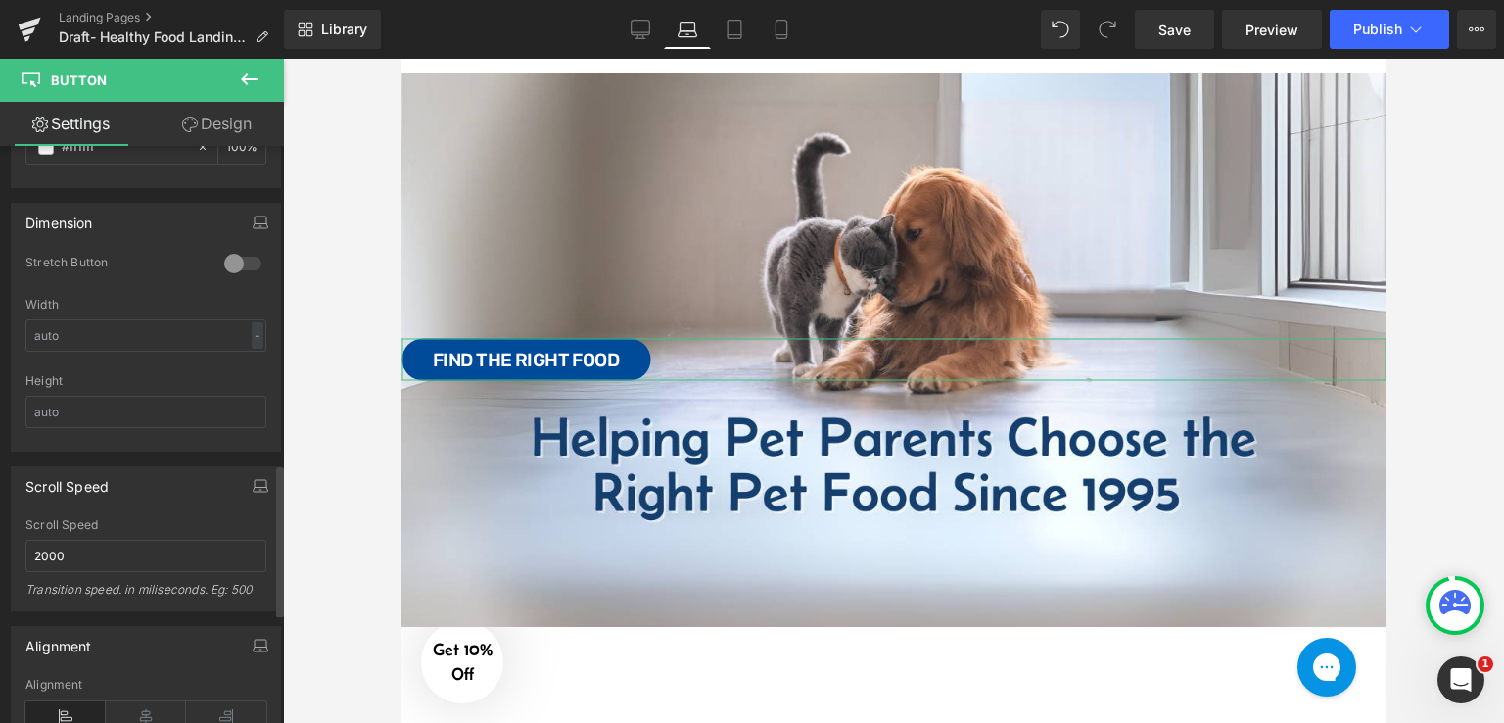
scroll to position [1469, 0]
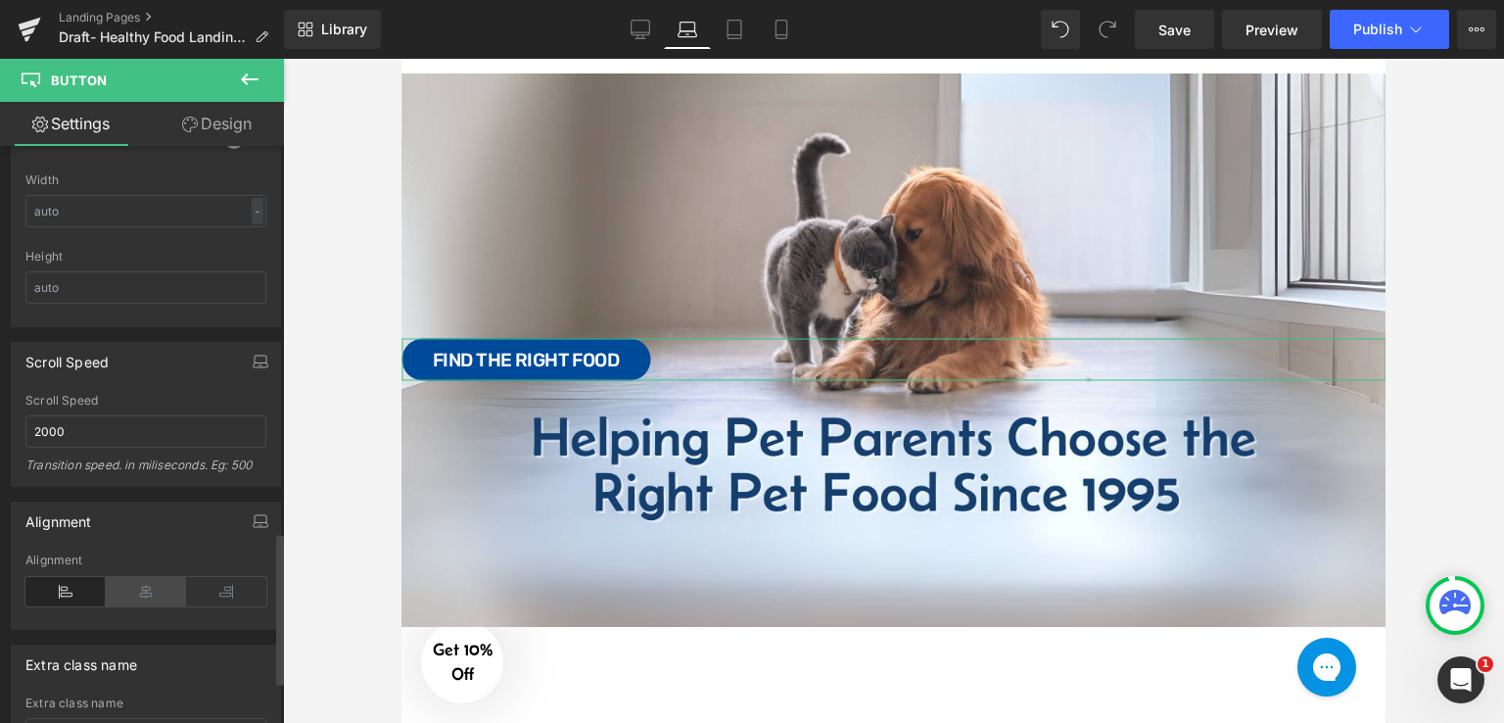
click at [129, 586] on icon at bounding box center [146, 591] width 80 height 29
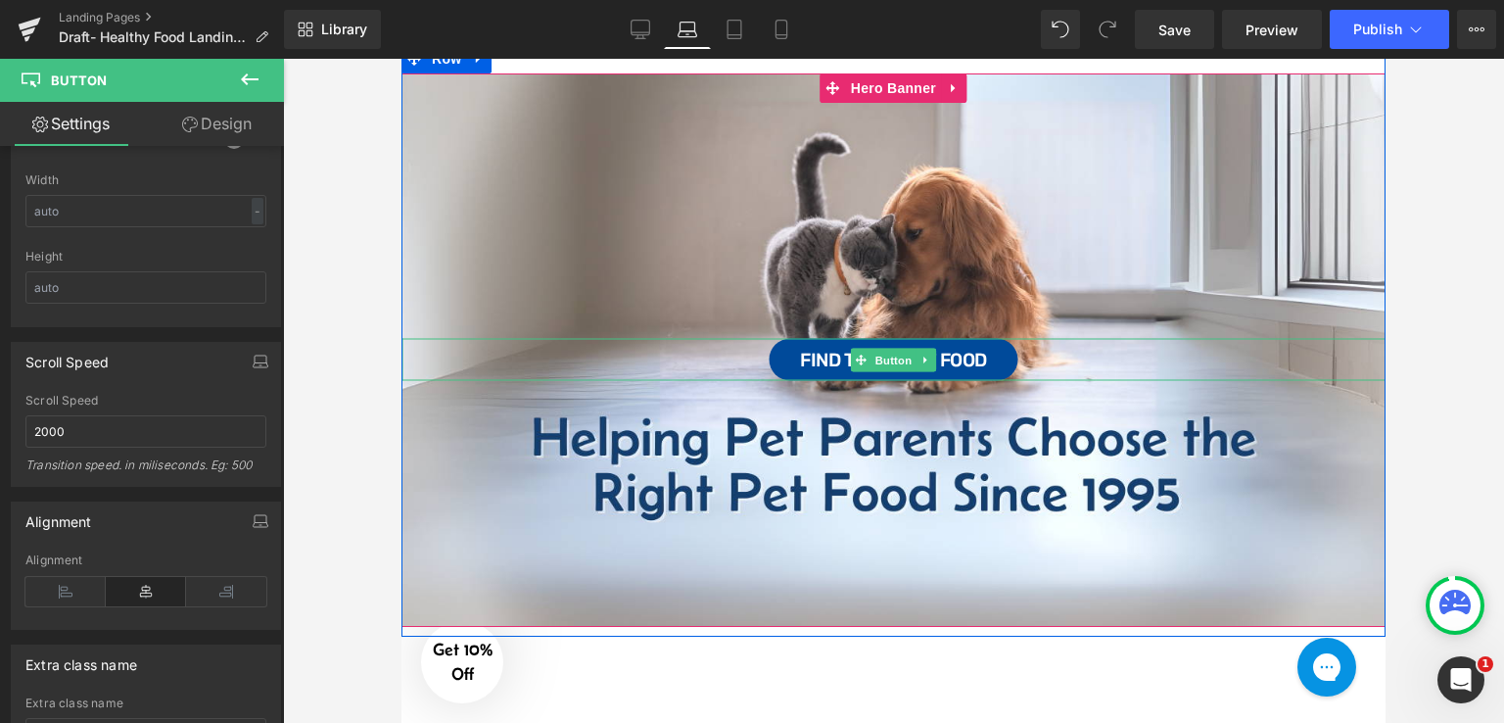
click at [1069, 358] on div "Find the Right Food" at bounding box center [894, 360] width 984 height 42
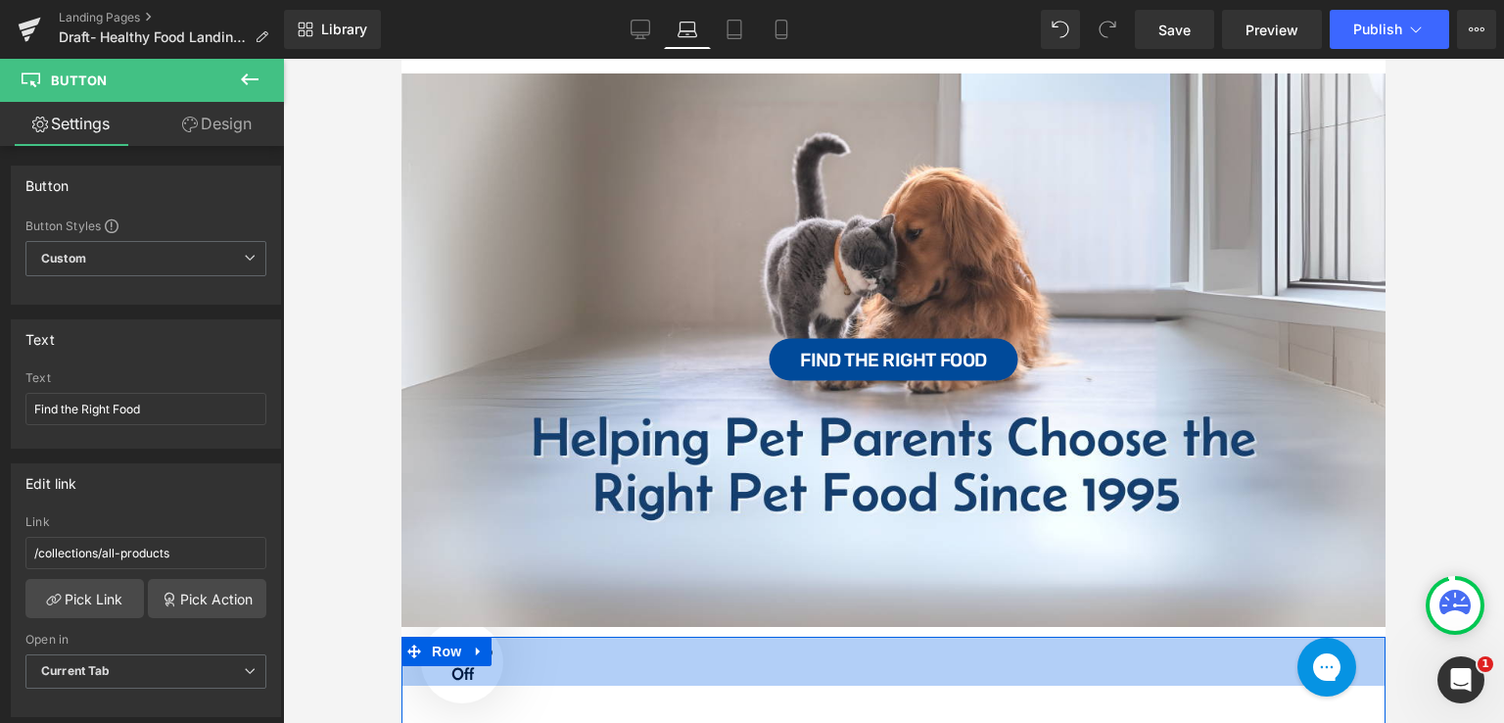
scroll to position [98, 0]
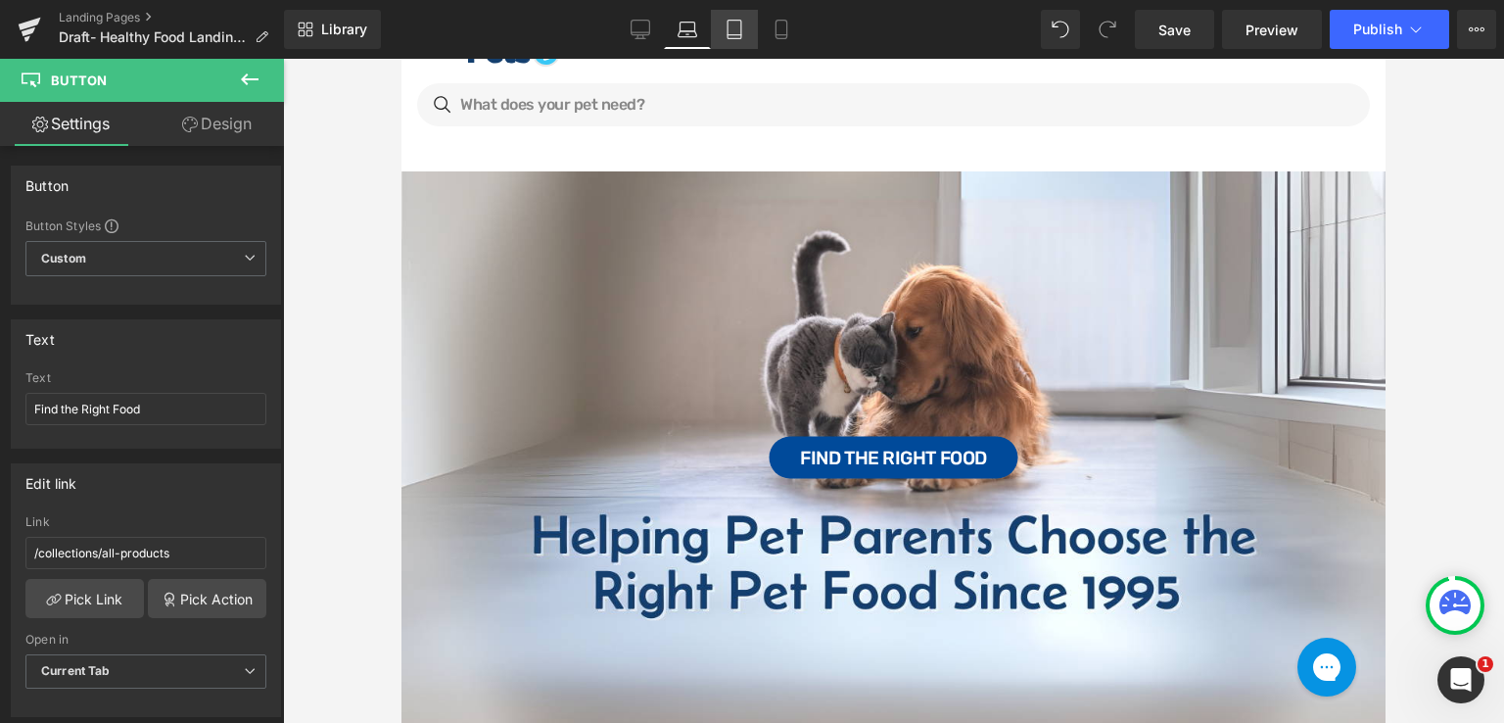
click at [744, 34] on icon at bounding box center [735, 30] width 20 height 20
type input "17"
type input "100"
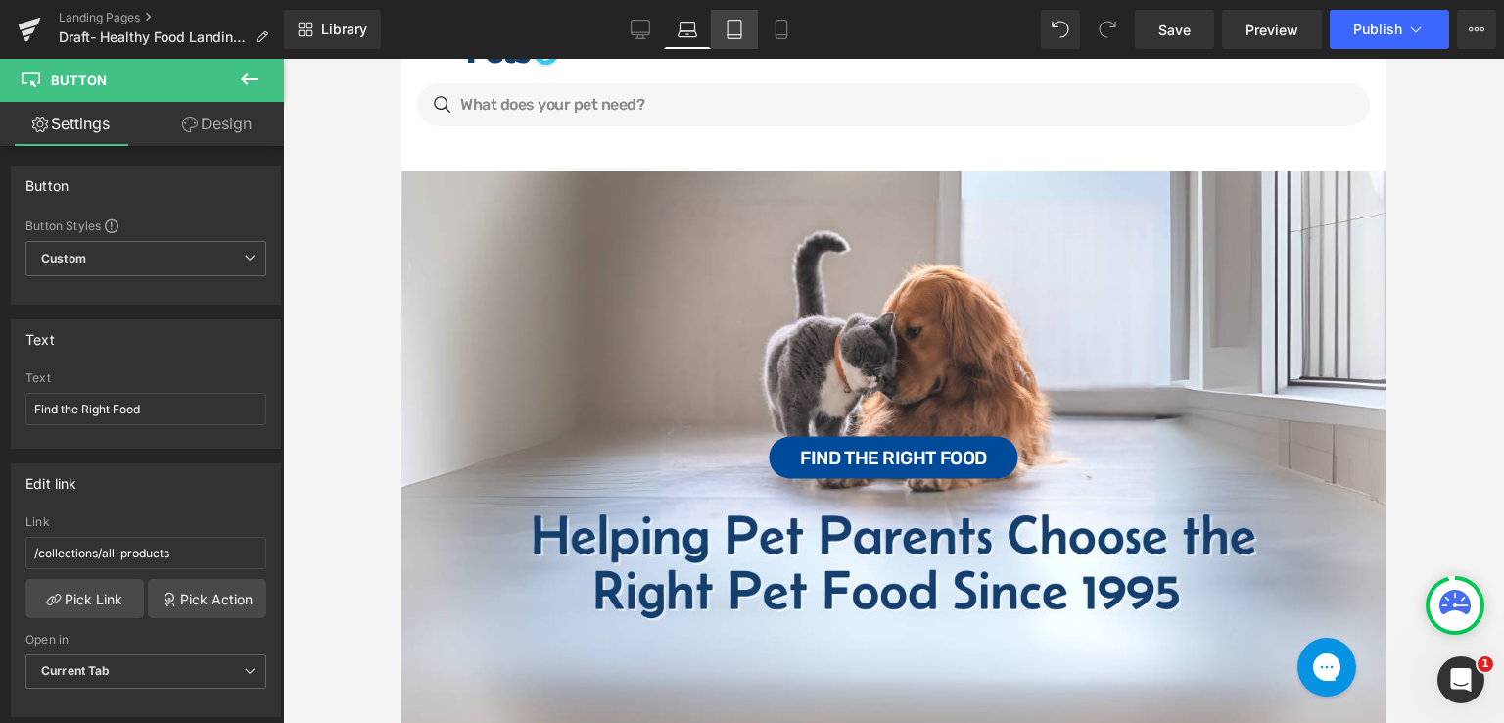
type input "100"
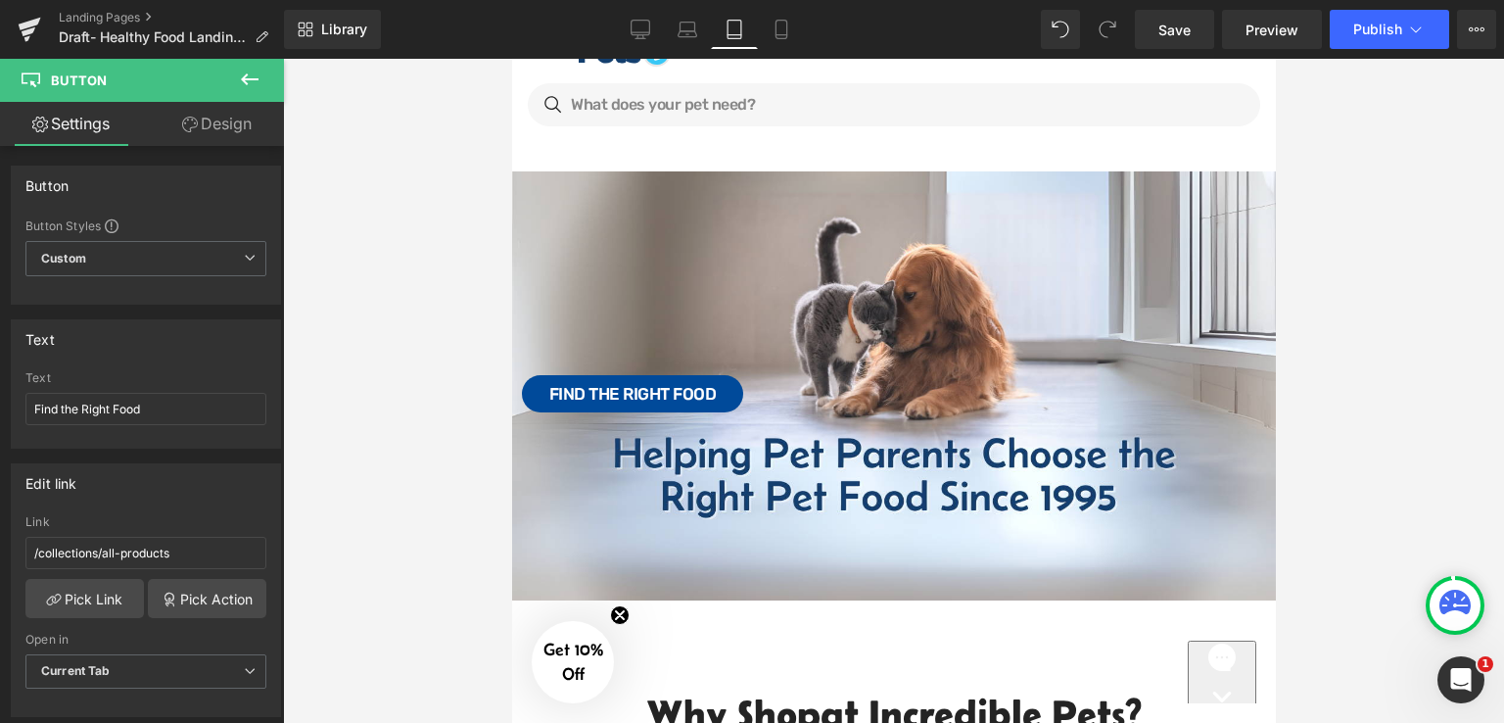
scroll to position [36, 0]
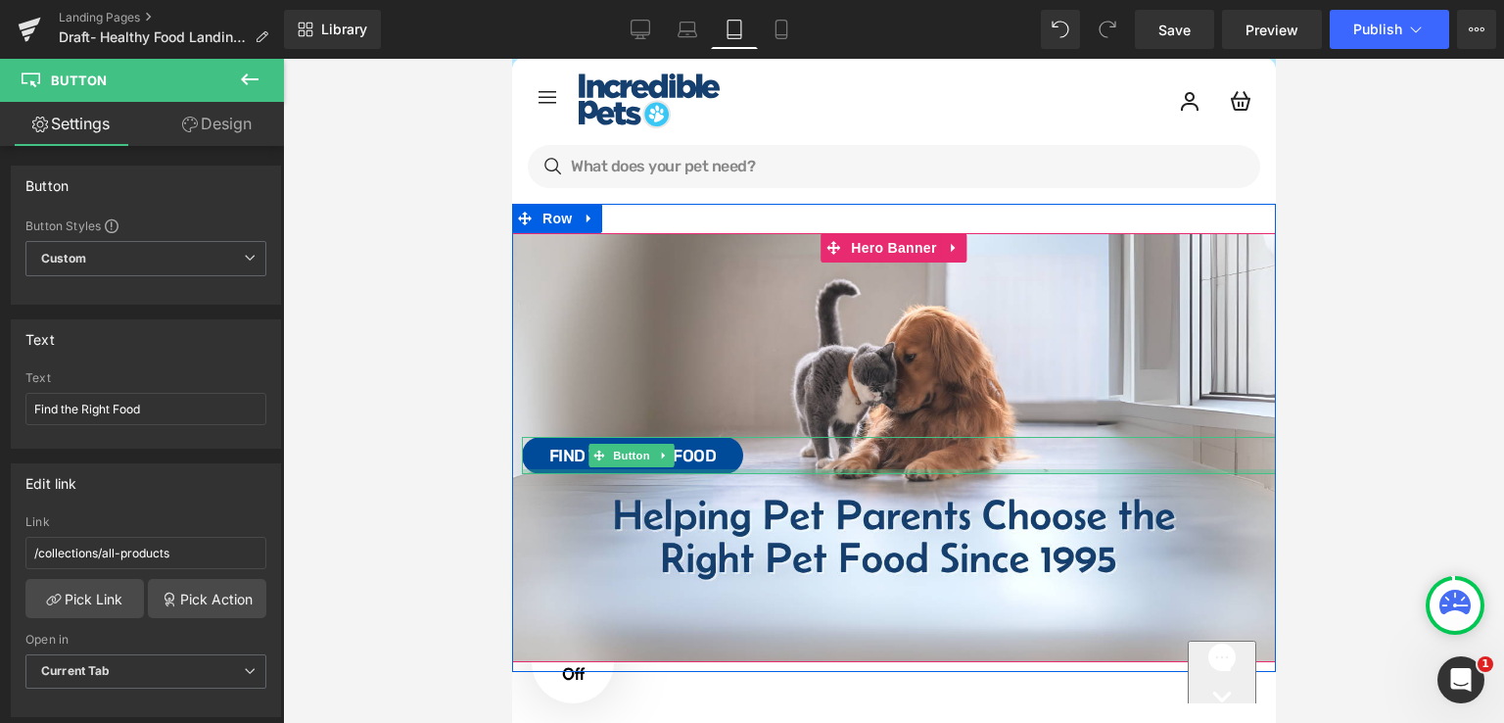
click at [835, 471] on div at bounding box center [898, 471] width 754 height 5
drag, startPoint x: 835, startPoint y: 471, endPoint x: 847, endPoint y: 447, distance: 27.2
click at [835, 471] on div at bounding box center [898, 471] width 754 height 5
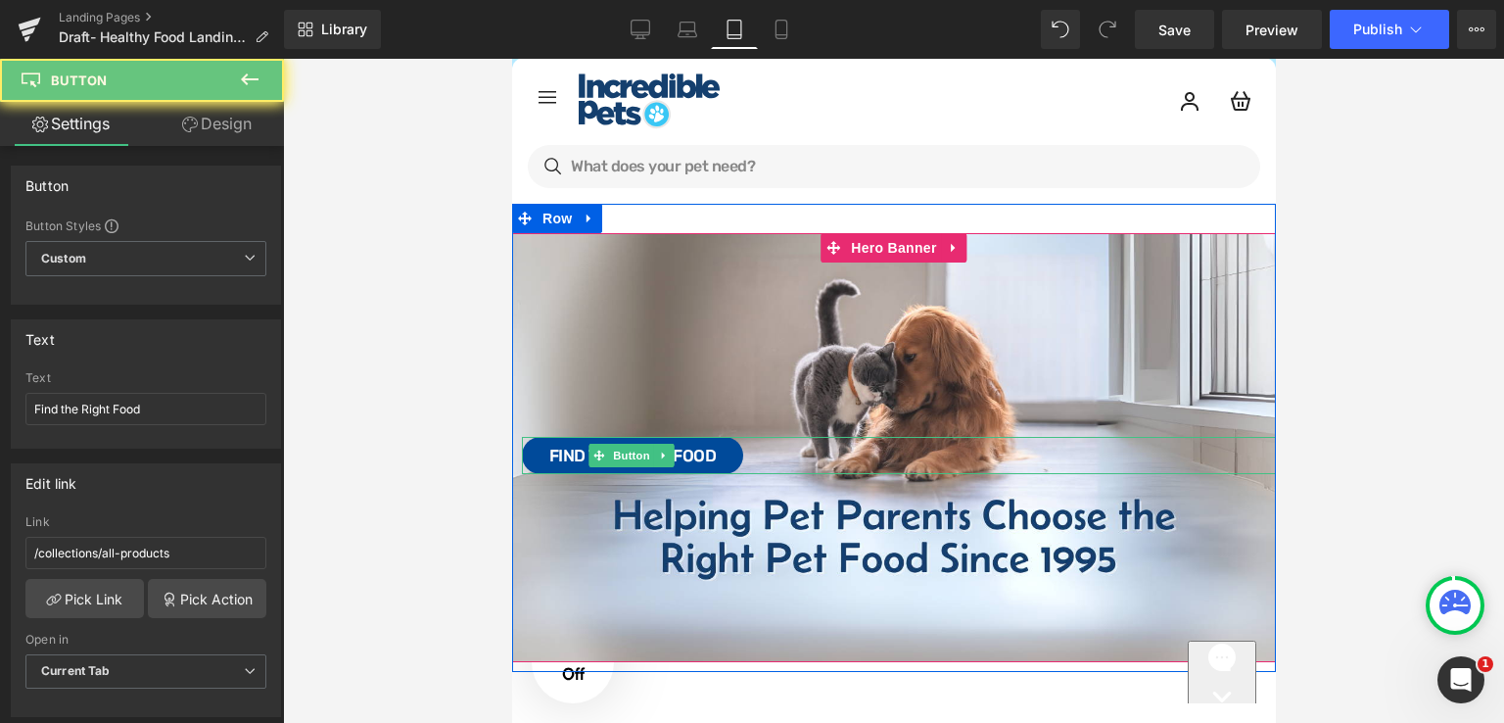
click at [847, 447] on div "Find the Right Food" at bounding box center [898, 455] width 754 height 37
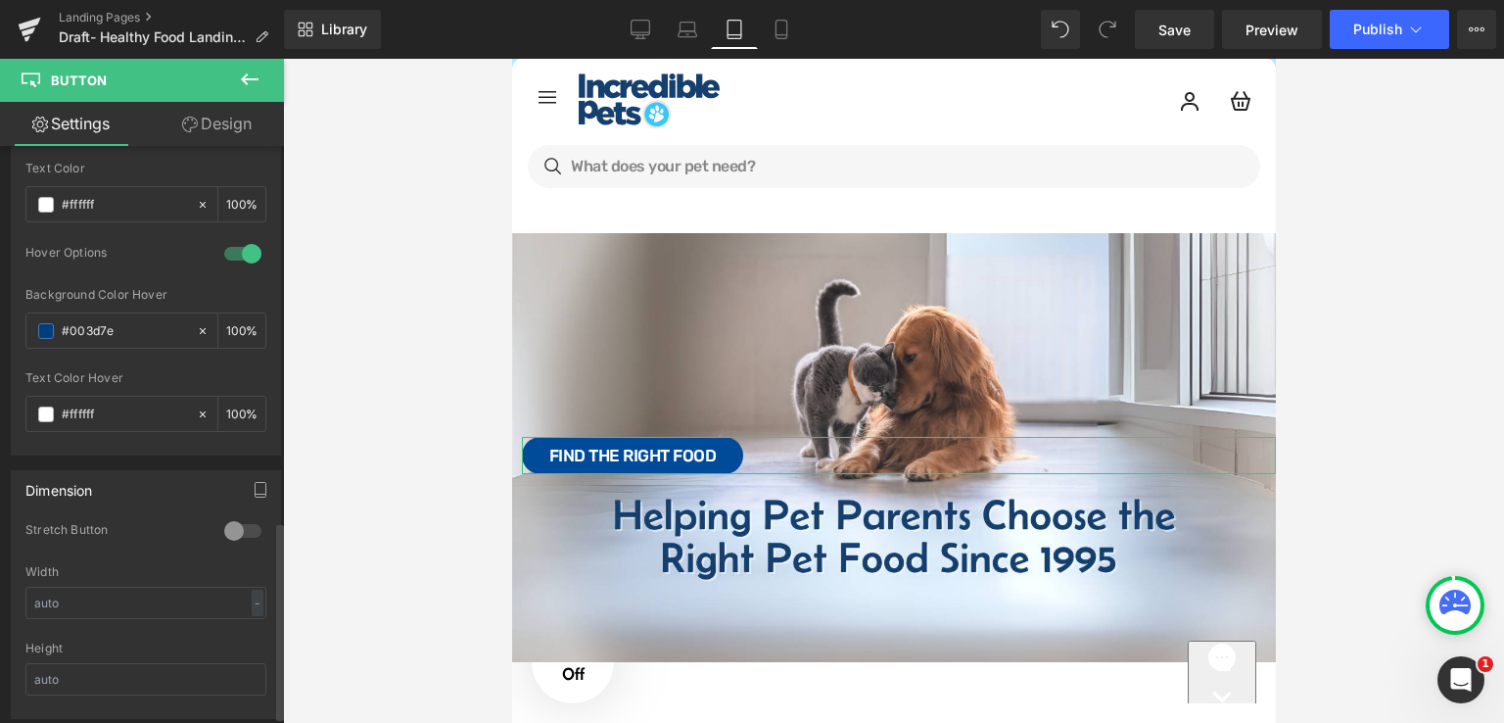
scroll to position [1469, 0]
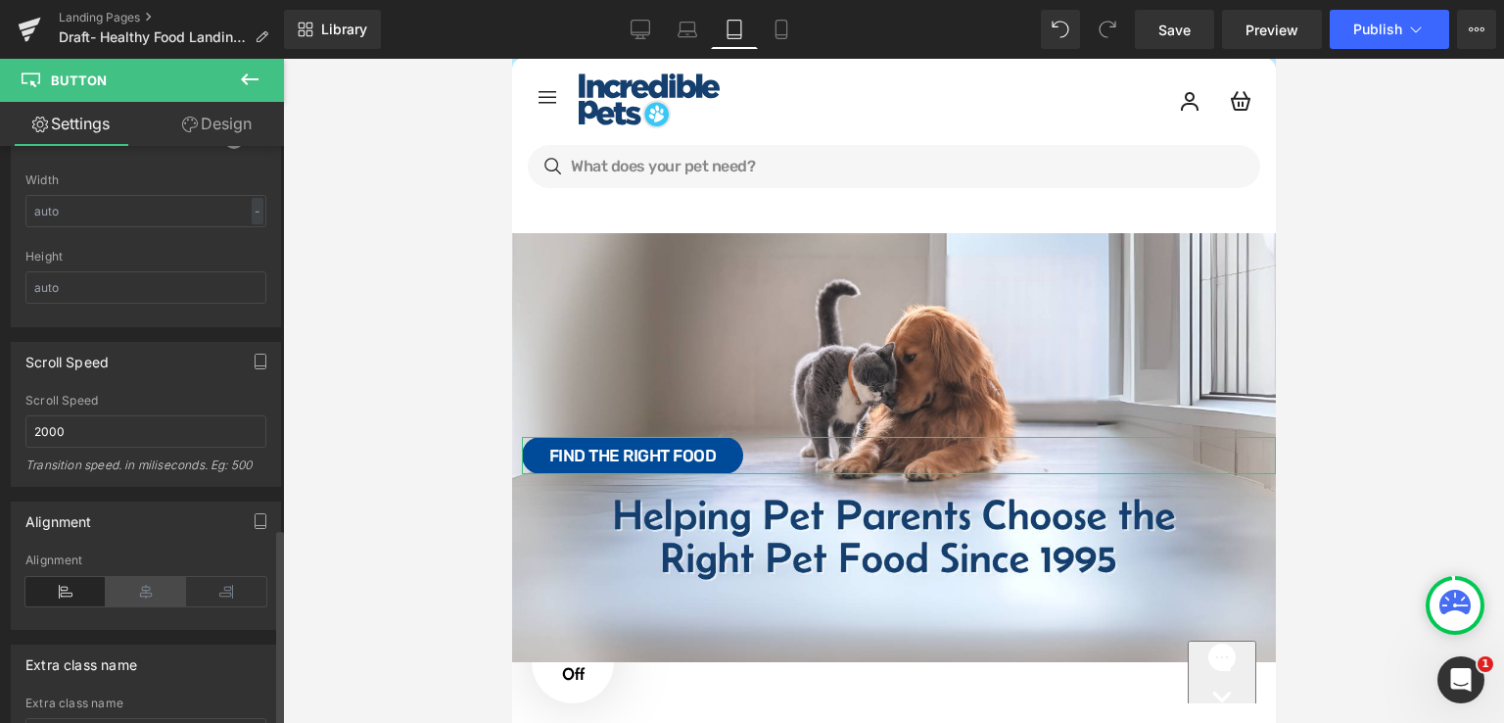
click at [153, 587] on icon at bounding box center [146, 591] width 80 height 29
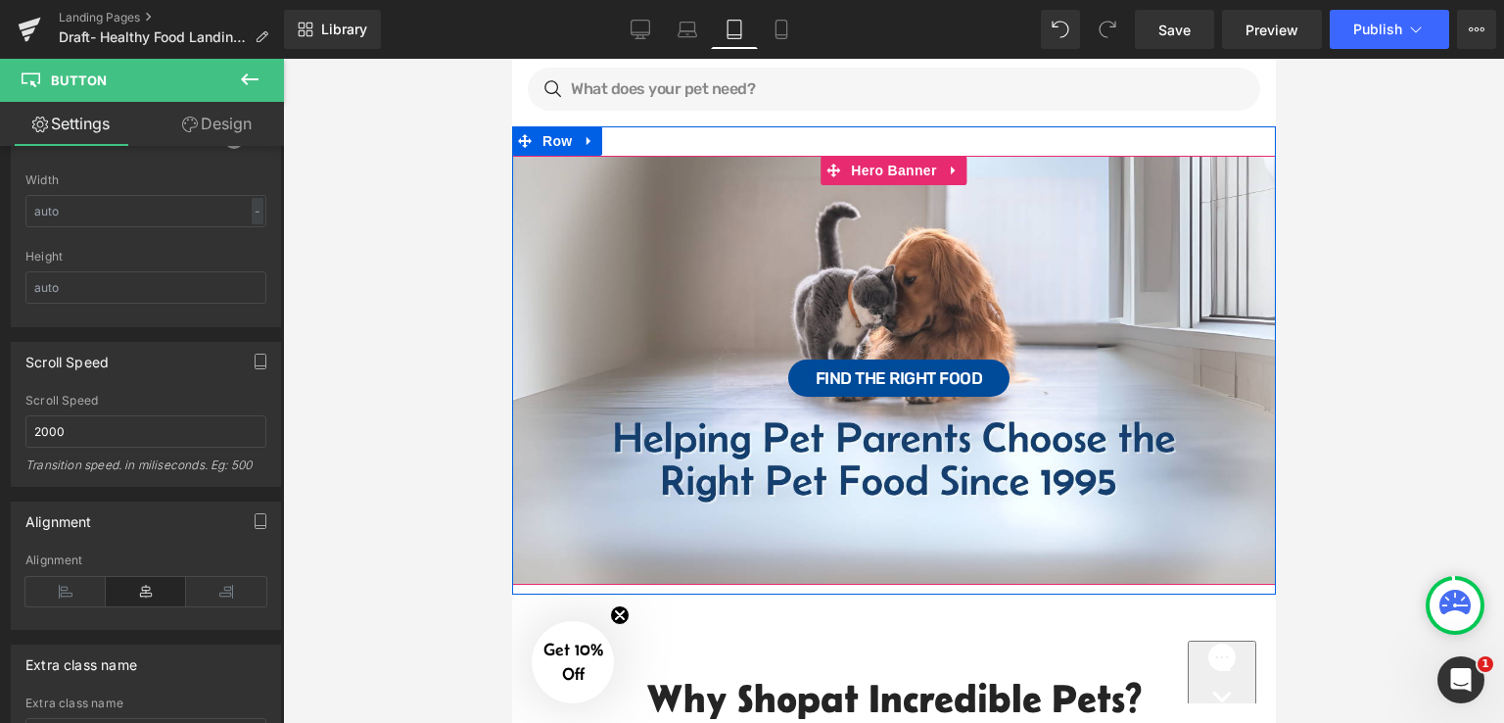
scroll to position [0, 0]
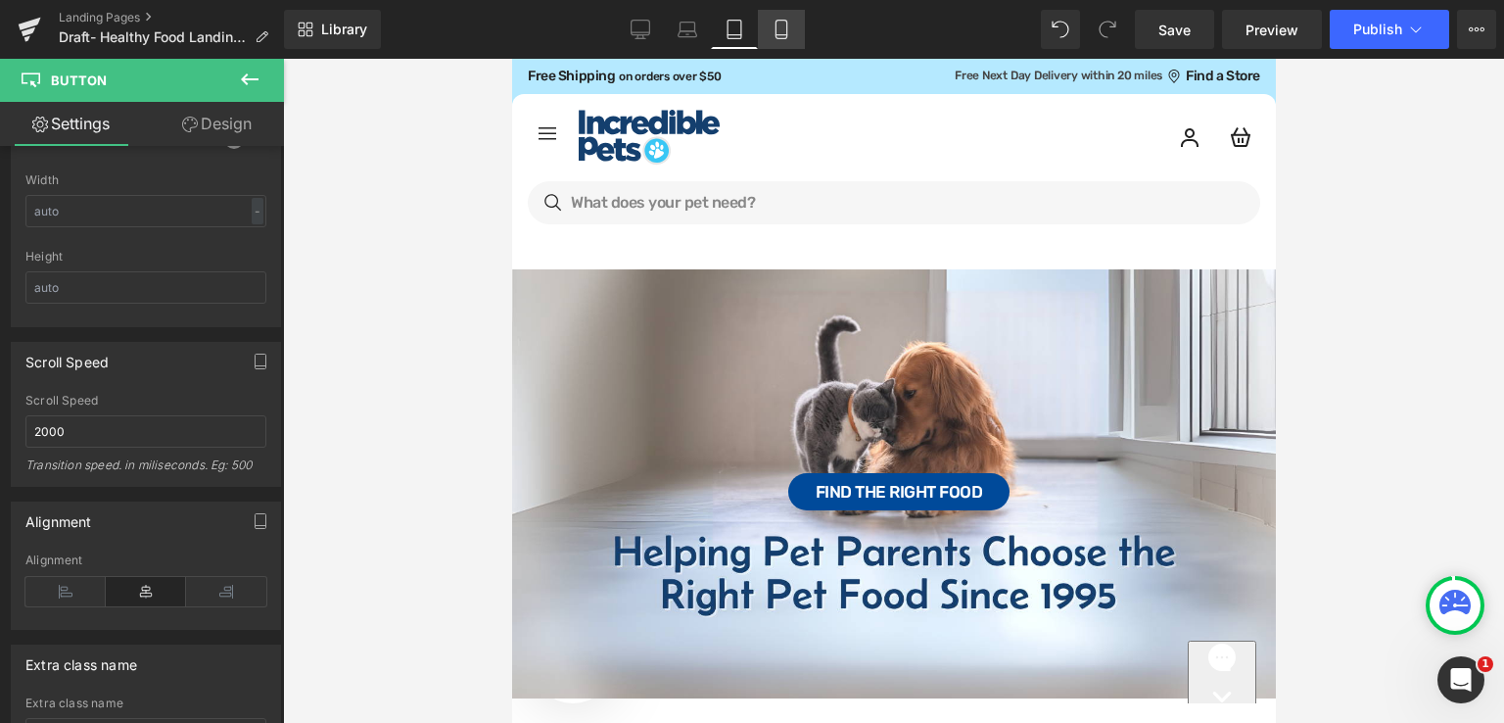
click at [780, 22] on icon at bounding box center [782, 30] width 20 height 20
type input "100"
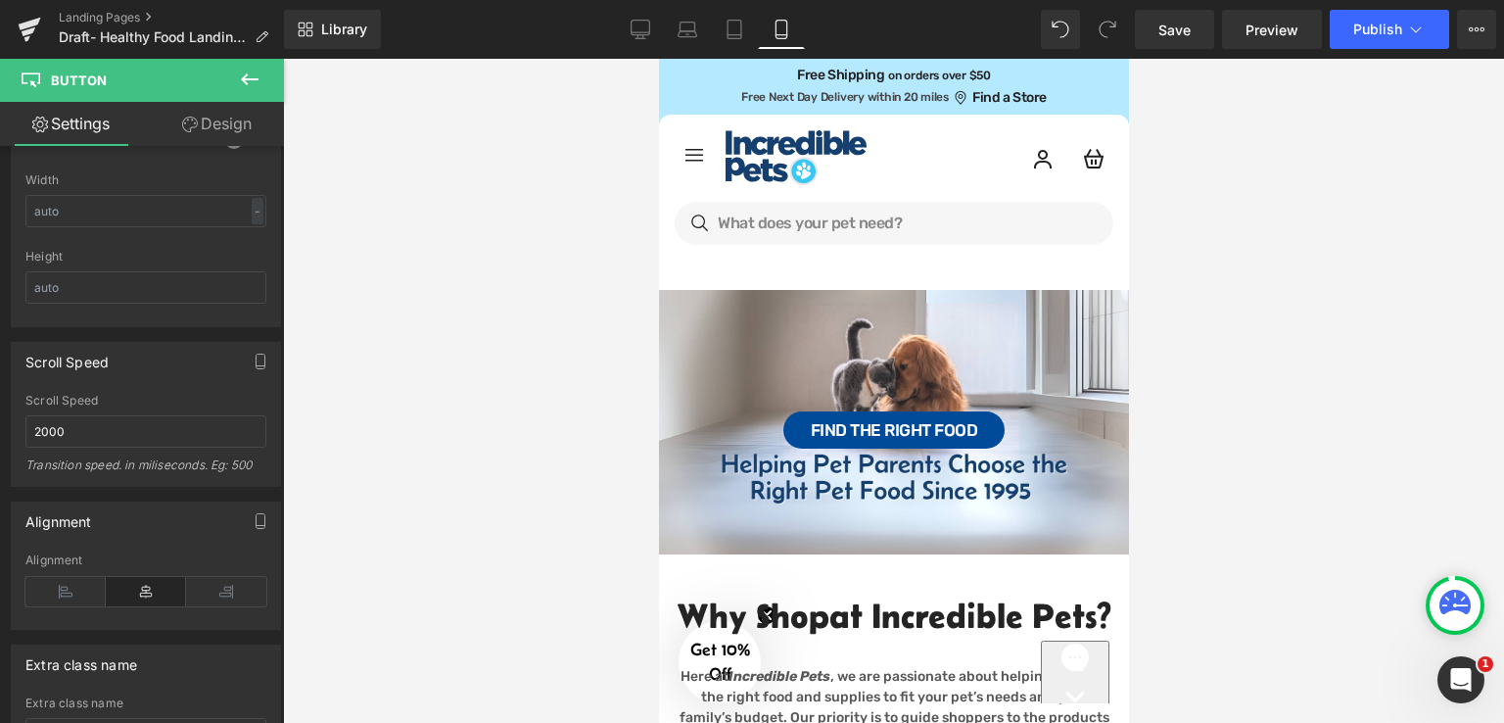
click at [1260, 498] on div at bounding box center [893, 391] width 1221 height 664
click at [645, 25] on icon at bounding box center [641, 30] width 20 height 20
type input "19"
type input "100"
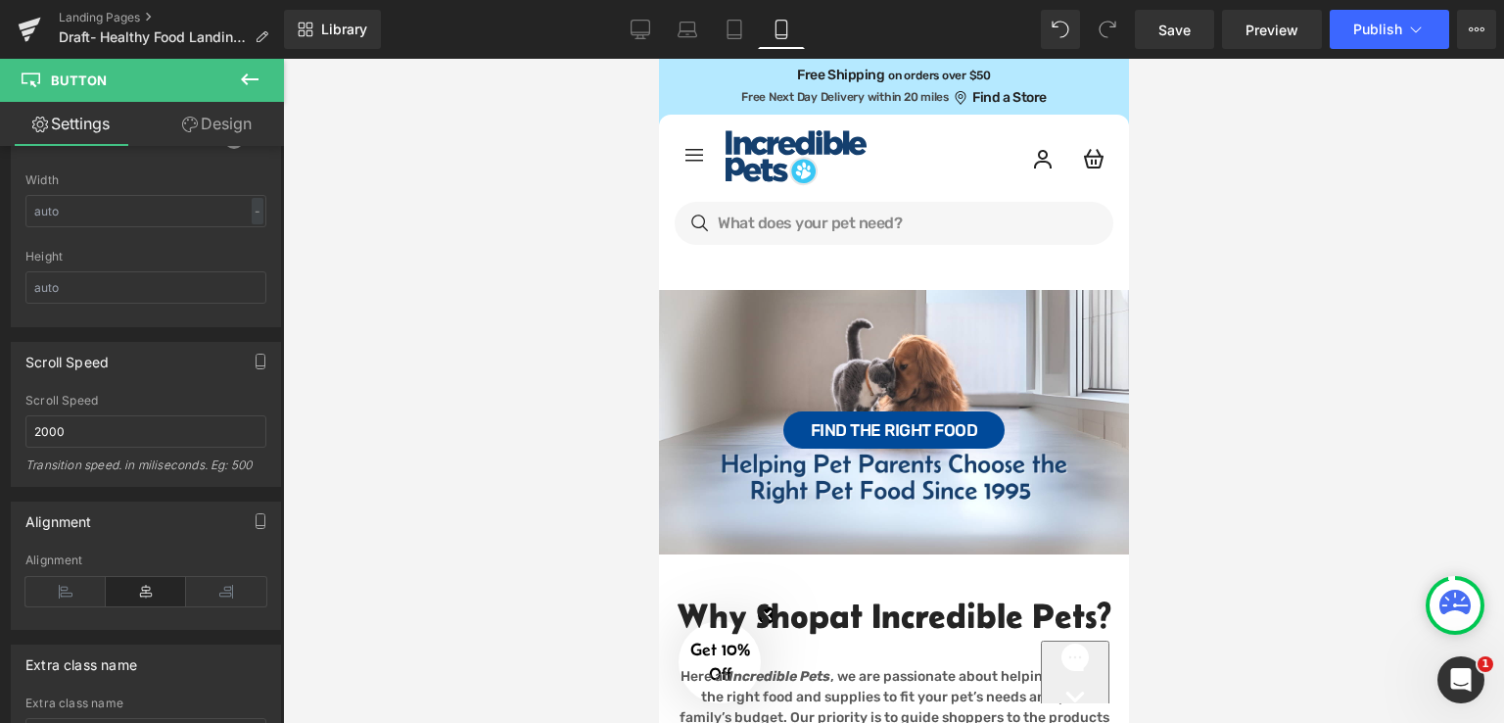
type input "100"
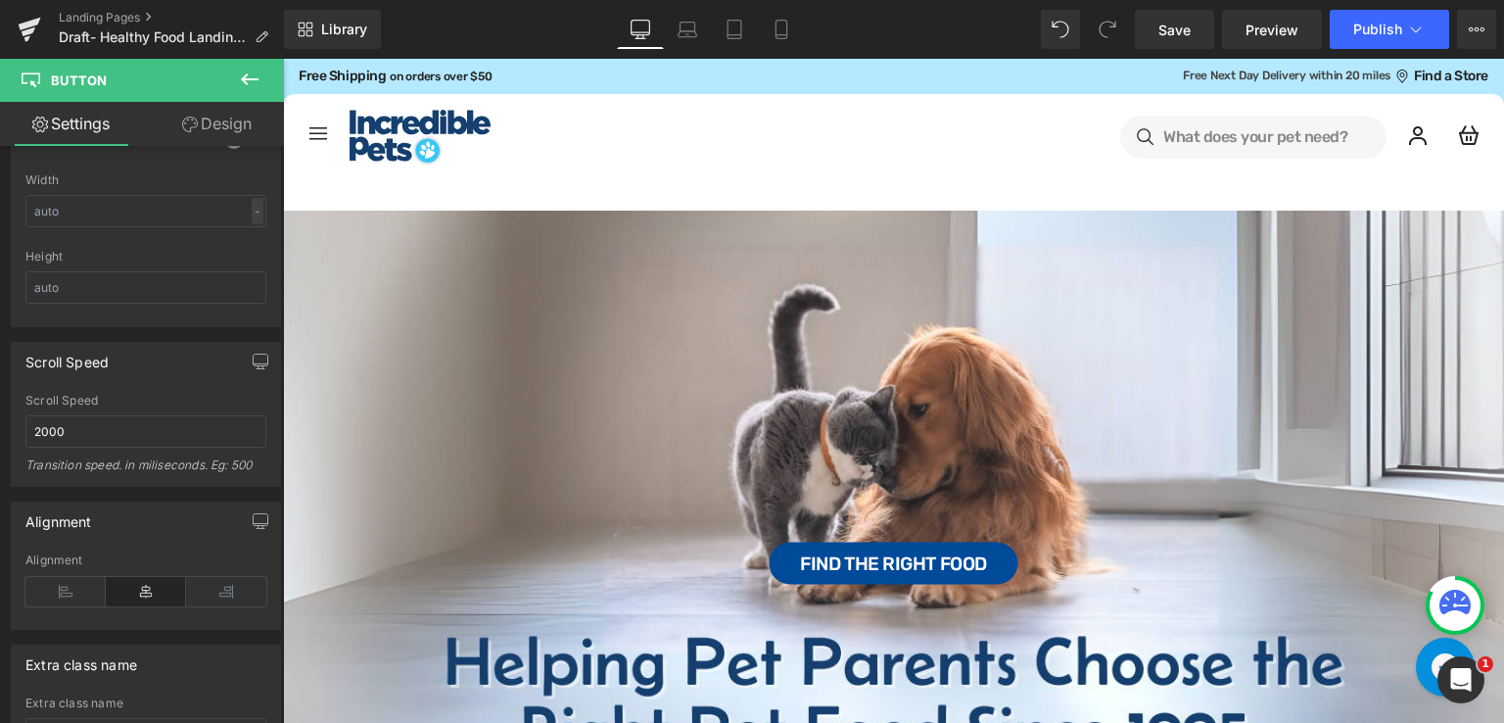
scroll to position [129, 0]
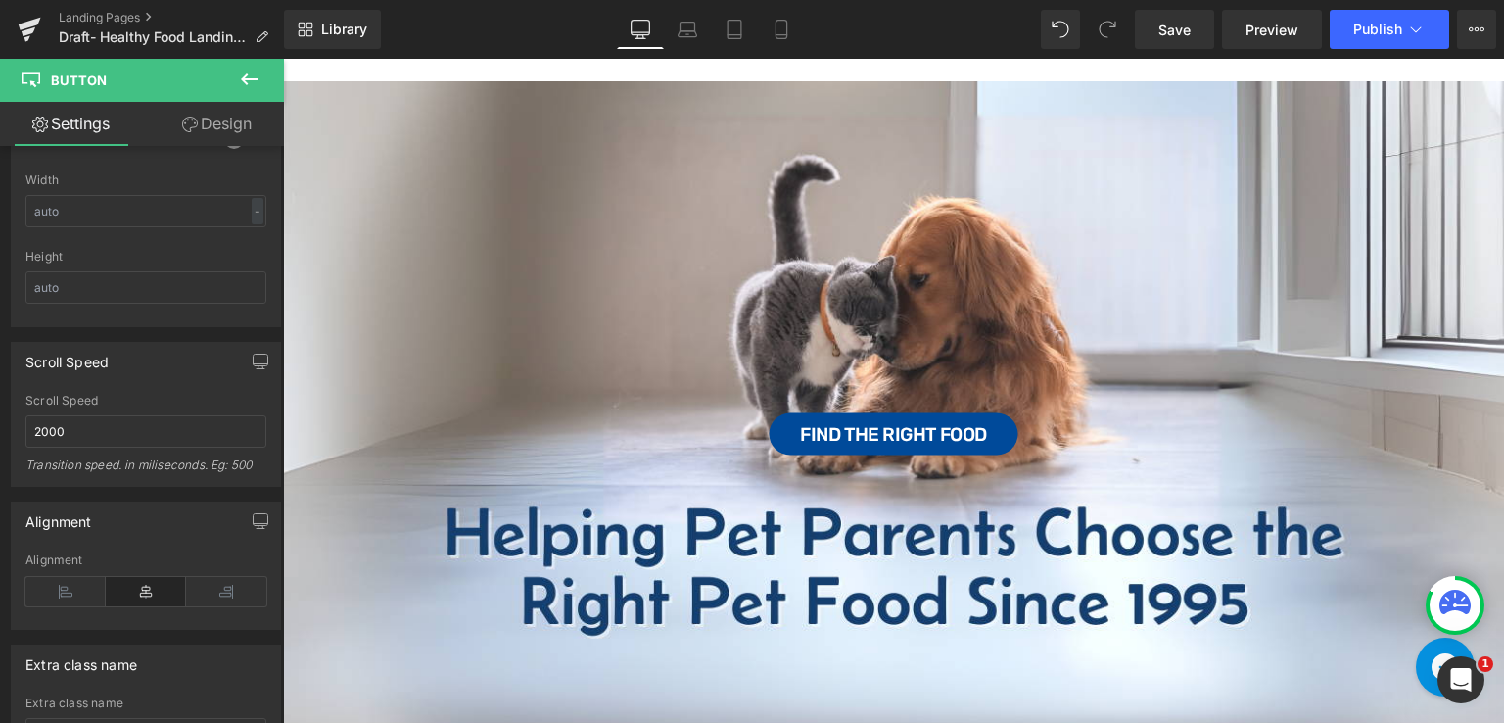
click at [767, 255] on div "Find the Right Food Button" at bounding box center [893, 424] width 1221 height 686
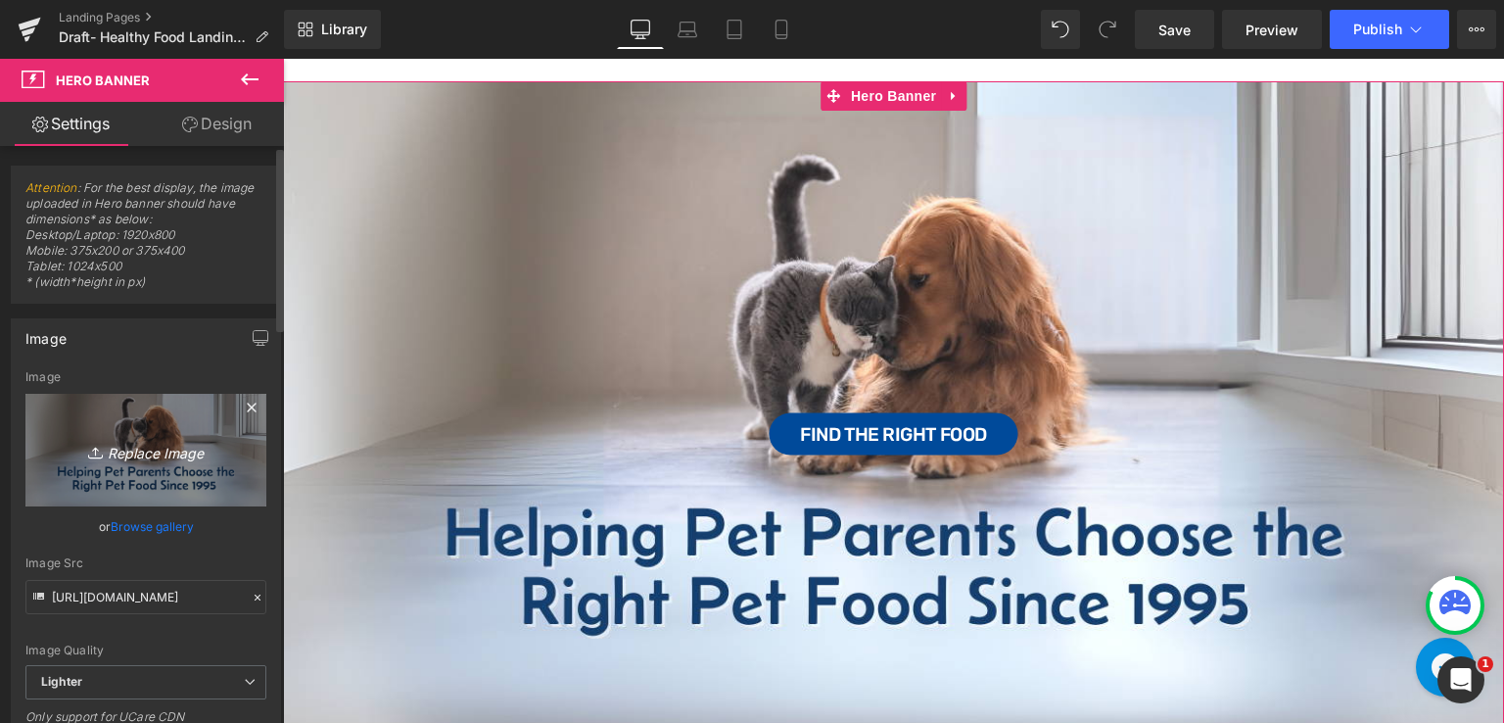
click at [153, 445] on icon "Replace Image" at bounding box center [146, 450] width 157 height 24
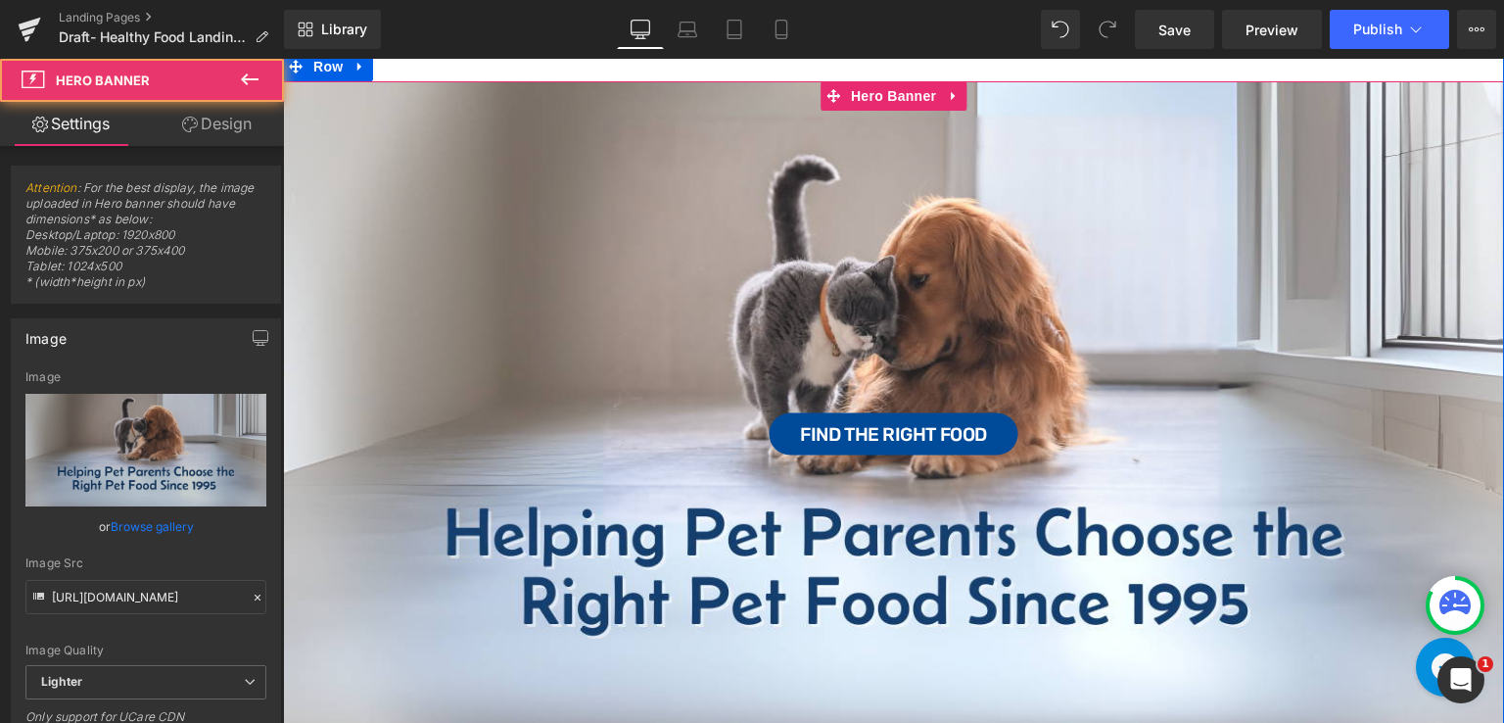
click at [775, 150] on div "Find the Right Food Button" at bounding box center [893, 424] width 1221 height 686
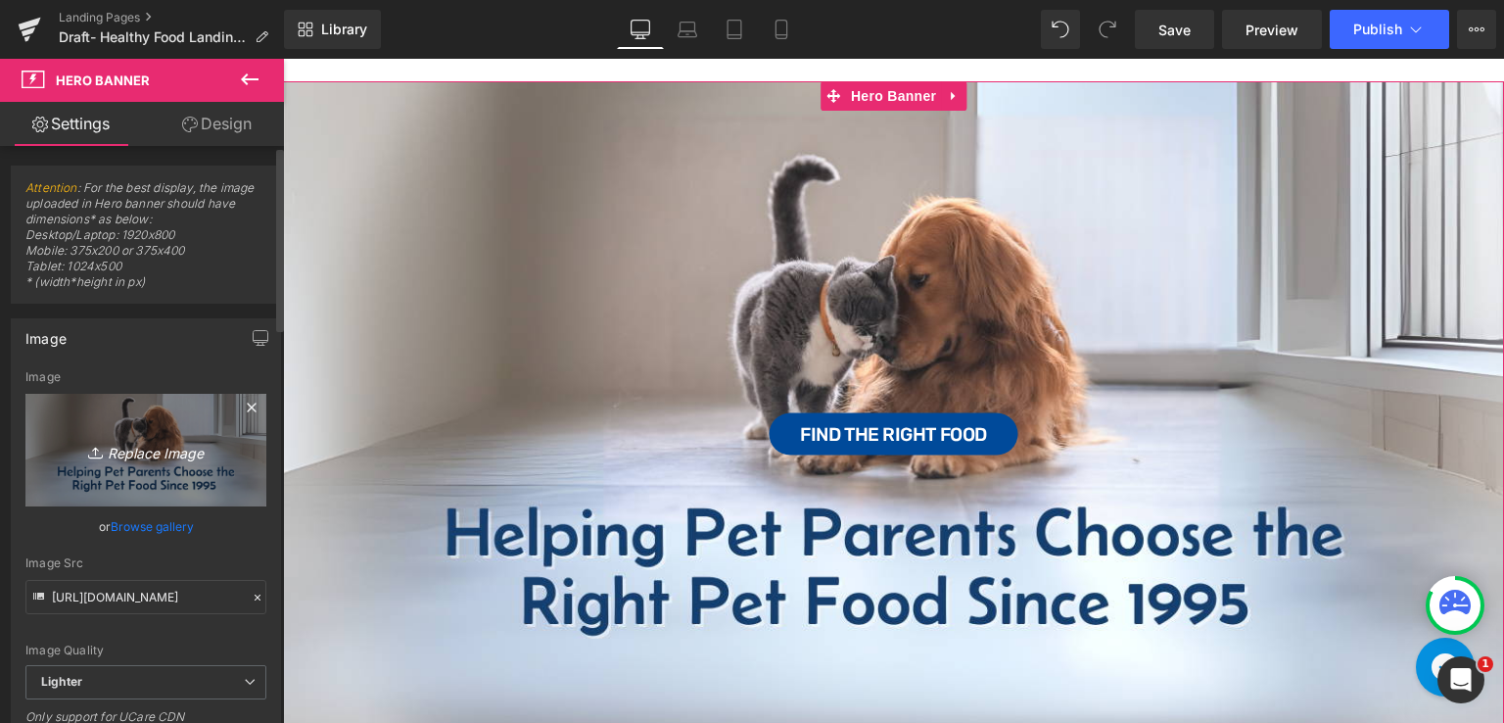
click at [129, 455] on icon "Replace Image" at bounding box center [146, 450] width 157 height 24
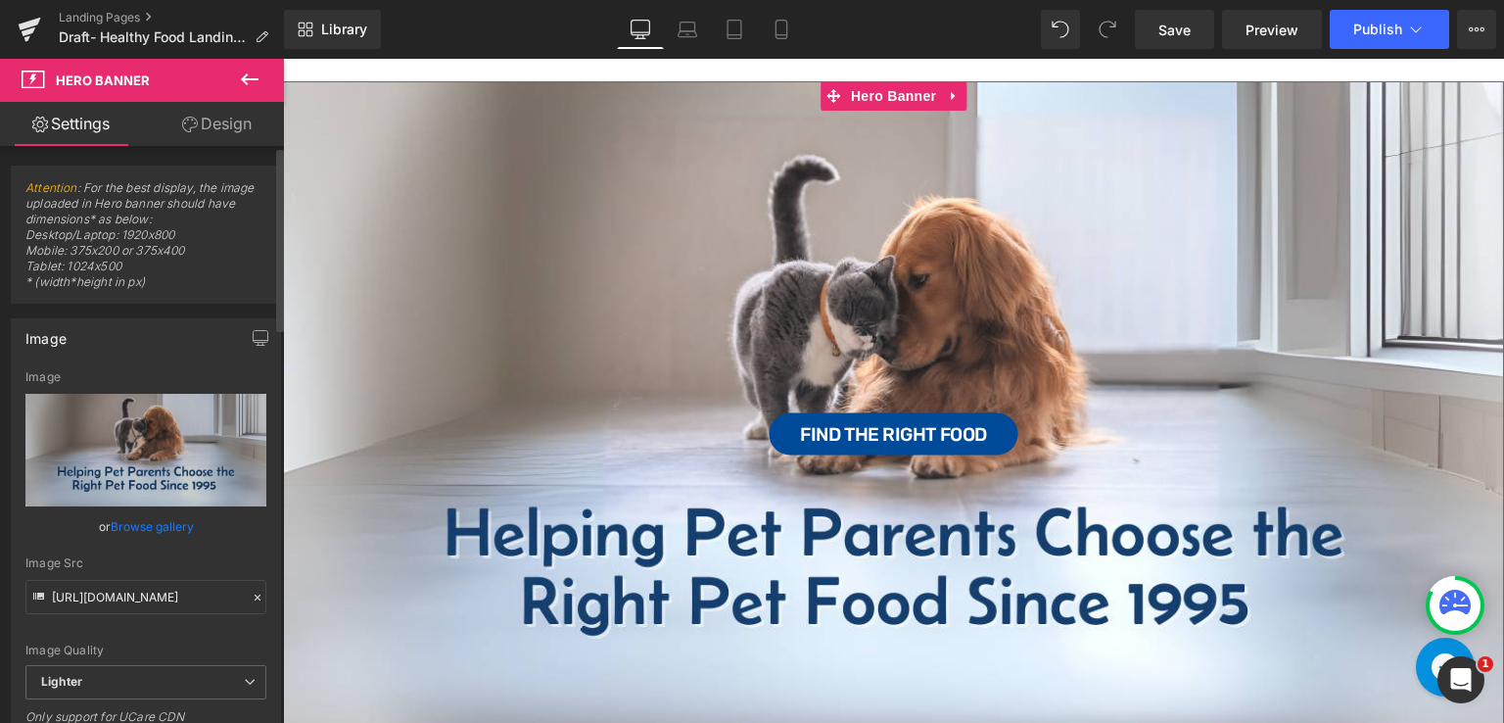
click at [166, 530] on link "Browse gallery" at bounding box center [152, 526] width 83 height 34
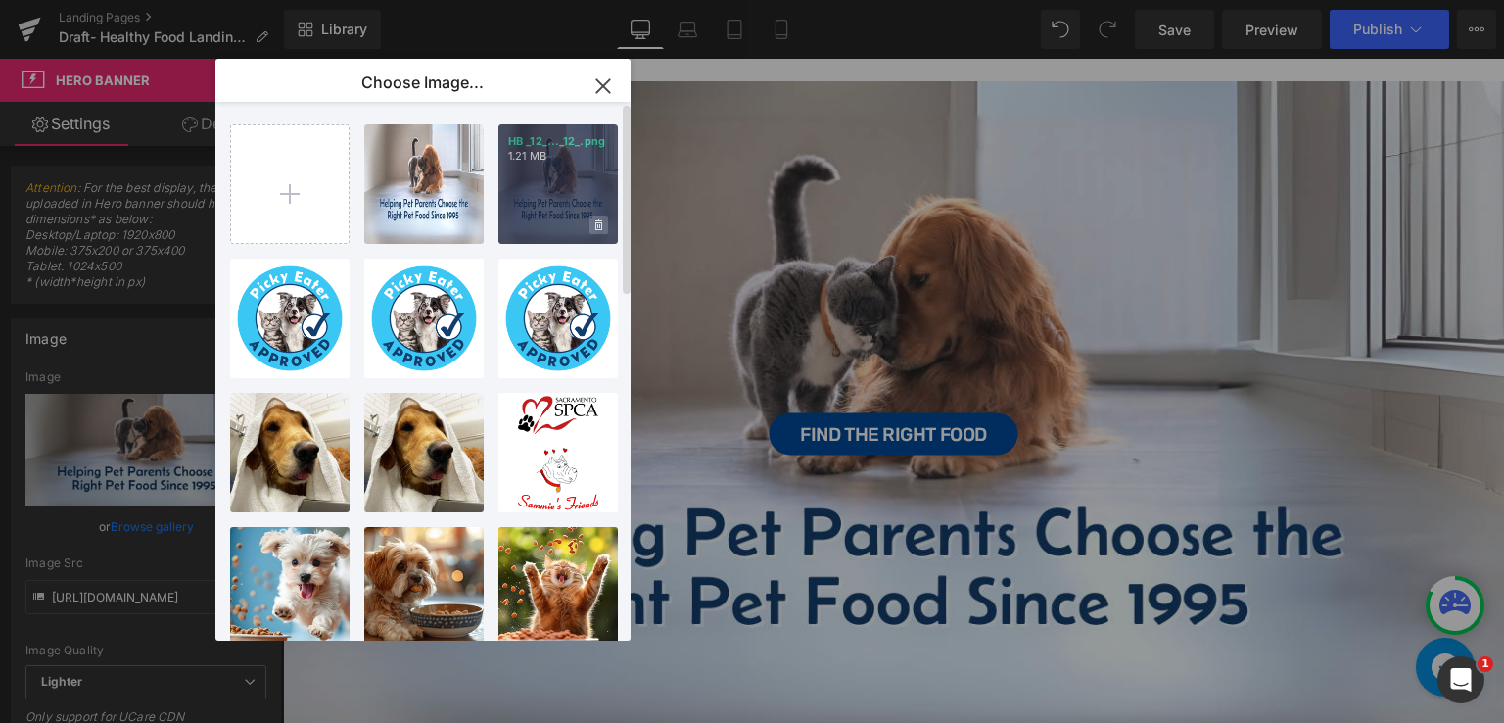
click at [599, 226] on icon at bounding box center [598, 224] width 7 height 11
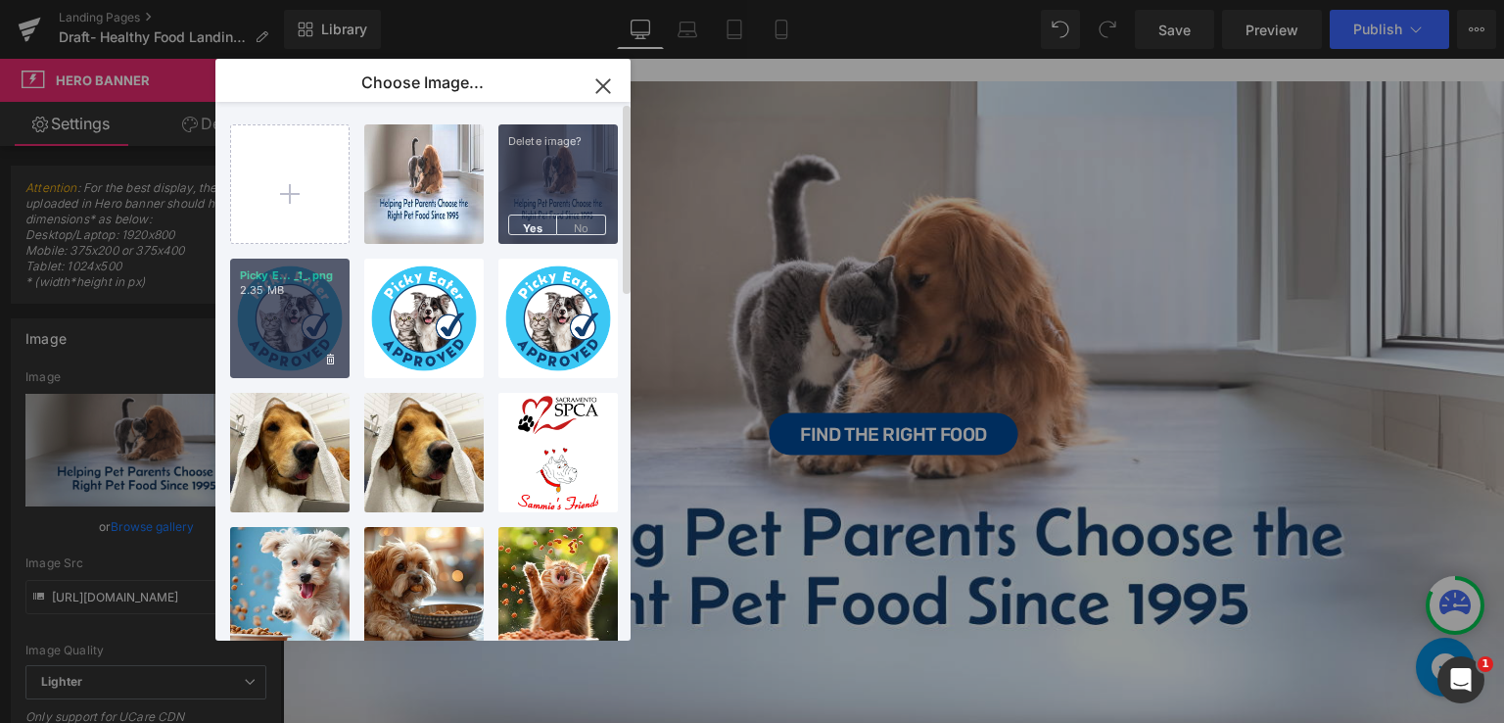
drag, startPoint x: 533, startPoint y: 226, endPoint x: 505, endPoint y: 221, distance: 27.9
click at [533, 227] on span "Yes" at bounding box center [532, 224] width 49 height 21
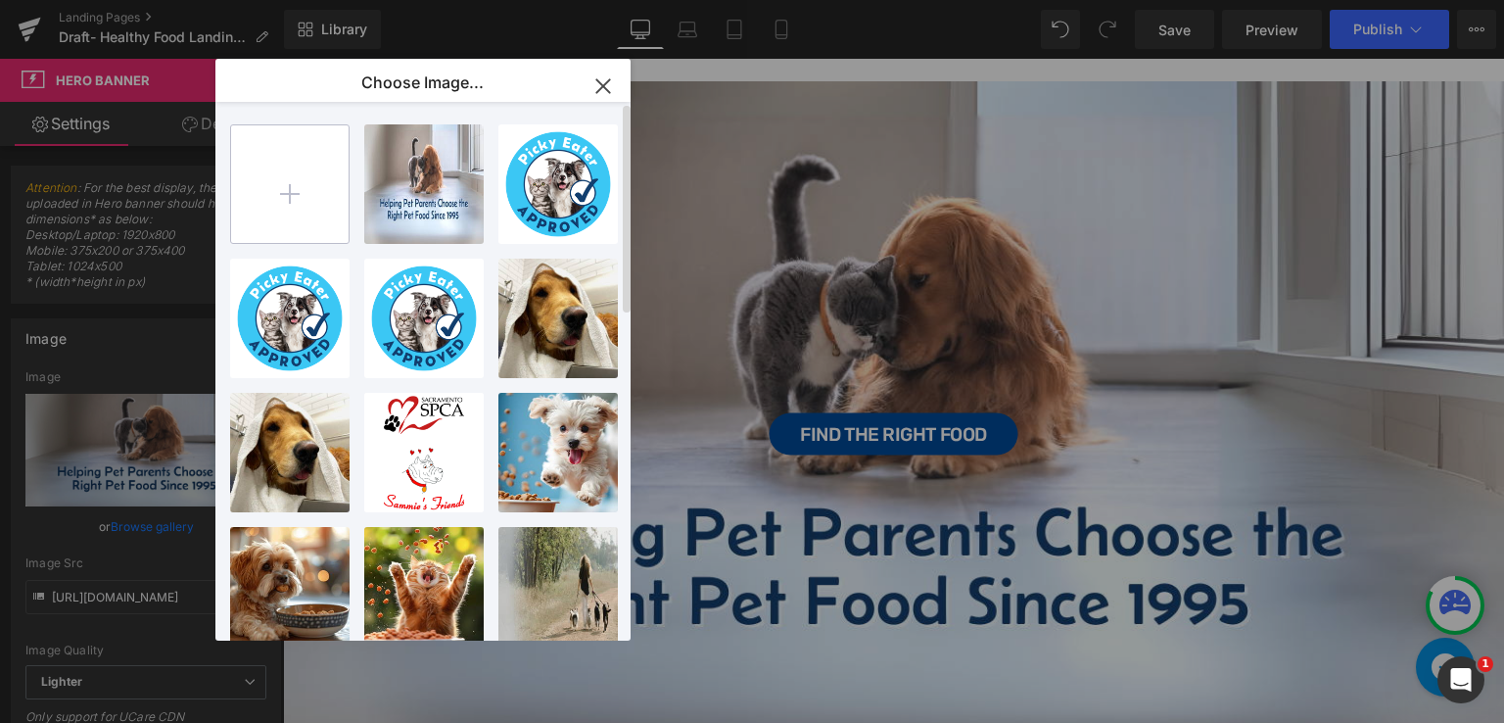
click at [286, 178] on input "file" at bounding box center [290, 184] width 118 height 118
type input "C:\fakepath\HB (13).png"
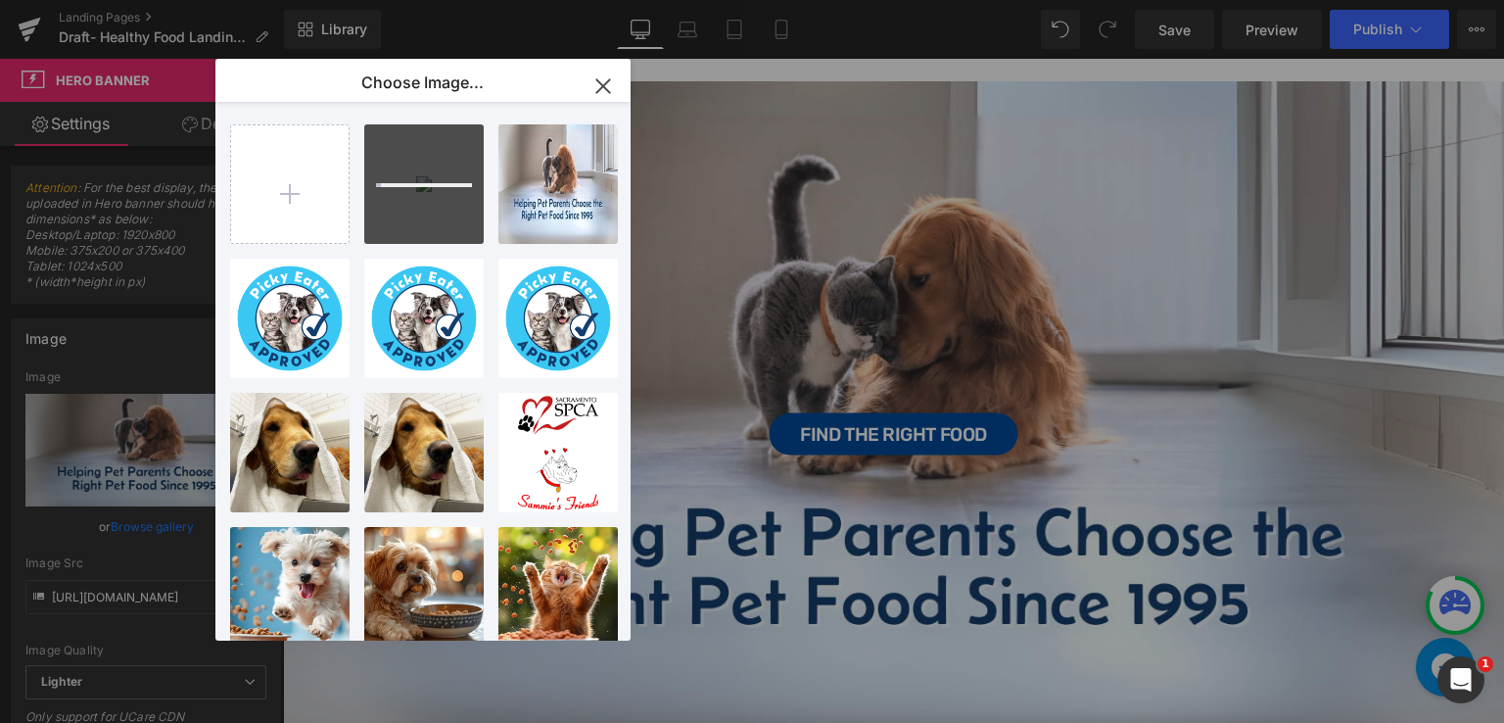
click at [610, 81] on icon "button" at bounding box center [603, 86] width 31 height 31
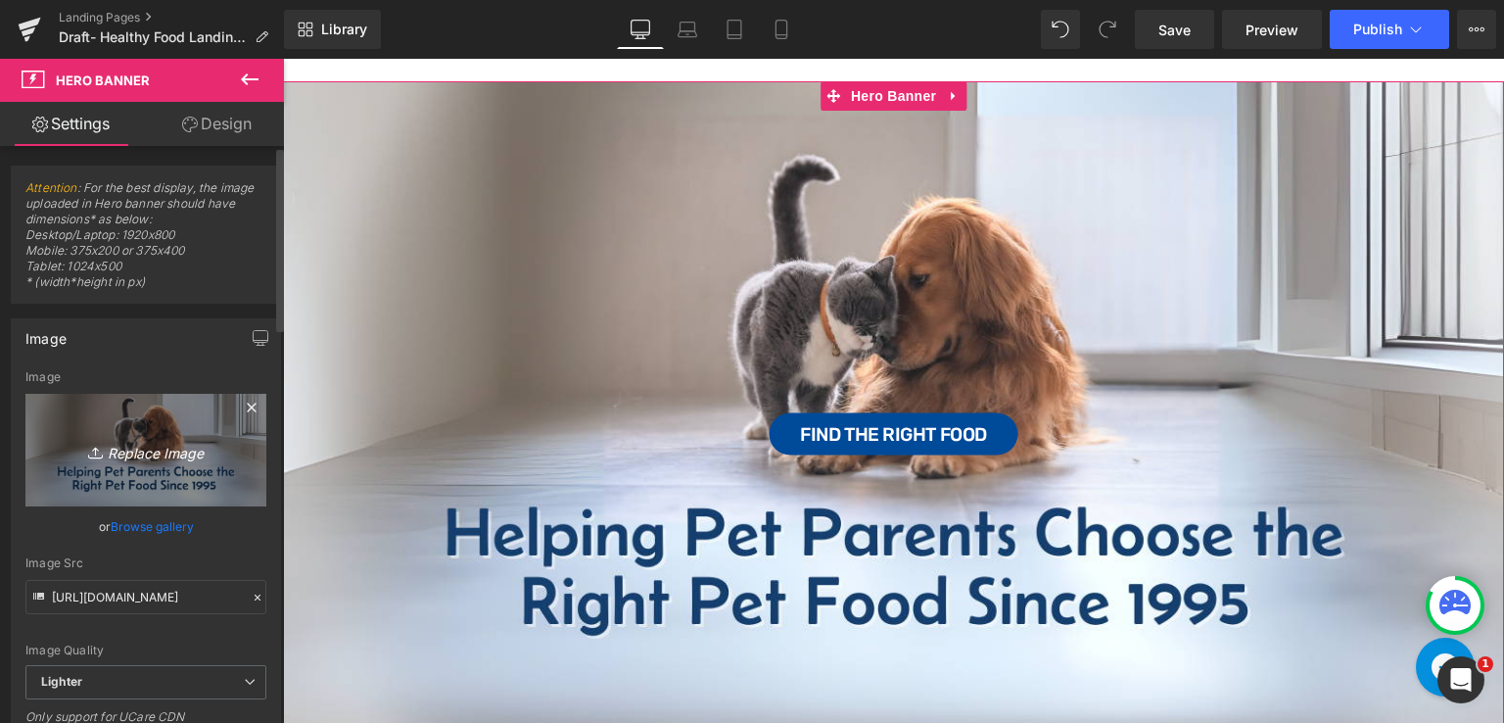
click at [156, 444] on icon "Replace Image" at bounding box center [146, 450] width 157 height 24
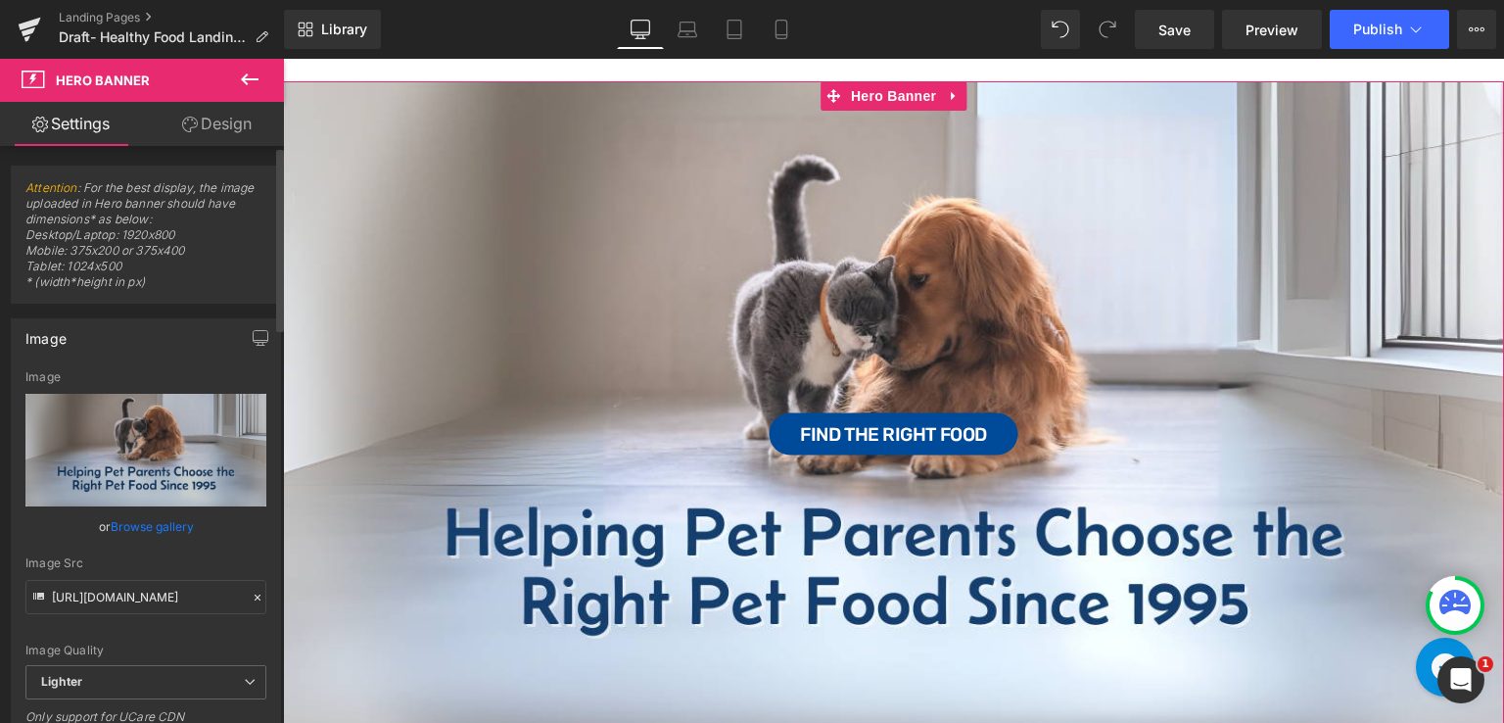
click at [180, 527] on link "Browse gallery" at bounding box center [152, 526] width 83 height 34
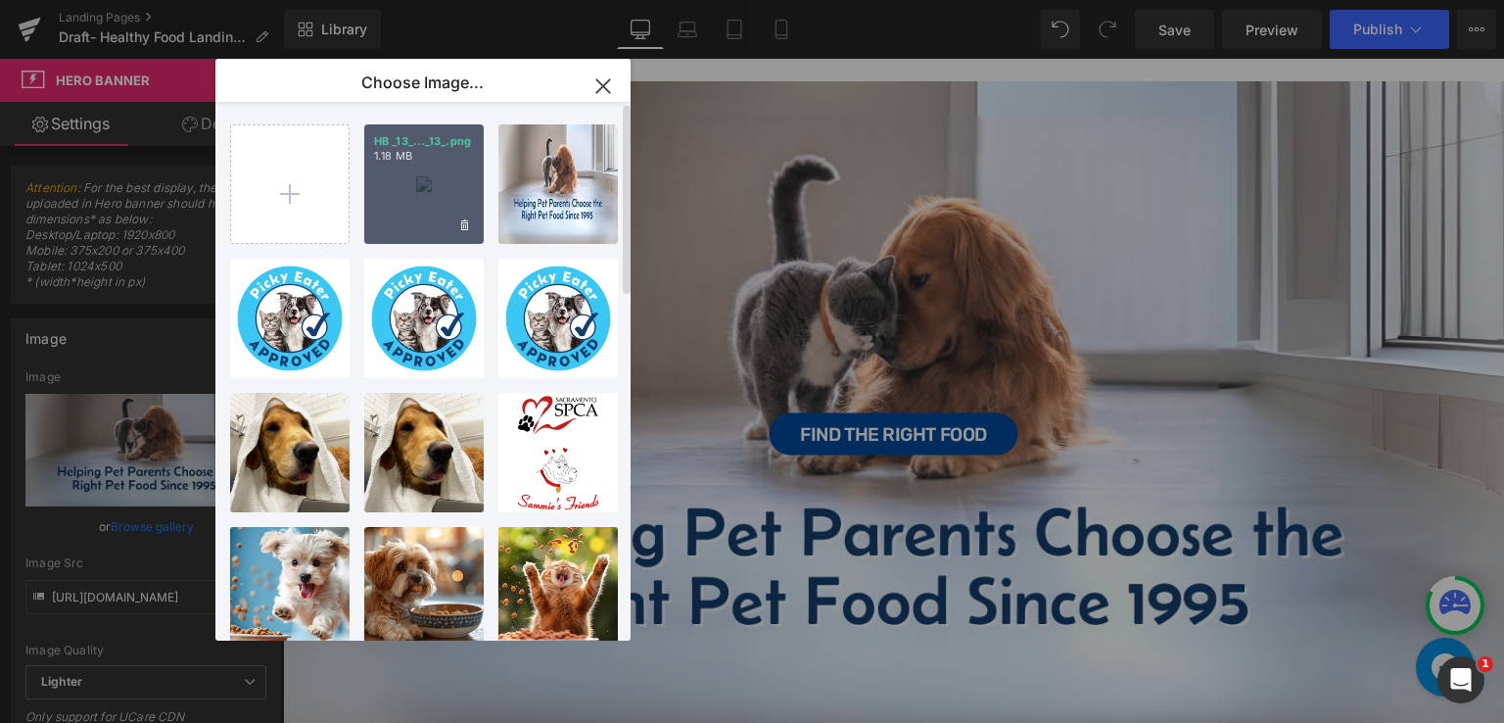
drag, startPoint x: 427, startPoint y: 179, endPoint x: 252, endPoint y: 194, distance: 175.9
click at [427, 179] on div "HB _13_..._13_.png 1.18 MB" at bounding box center [423, 183] width 119 height 119
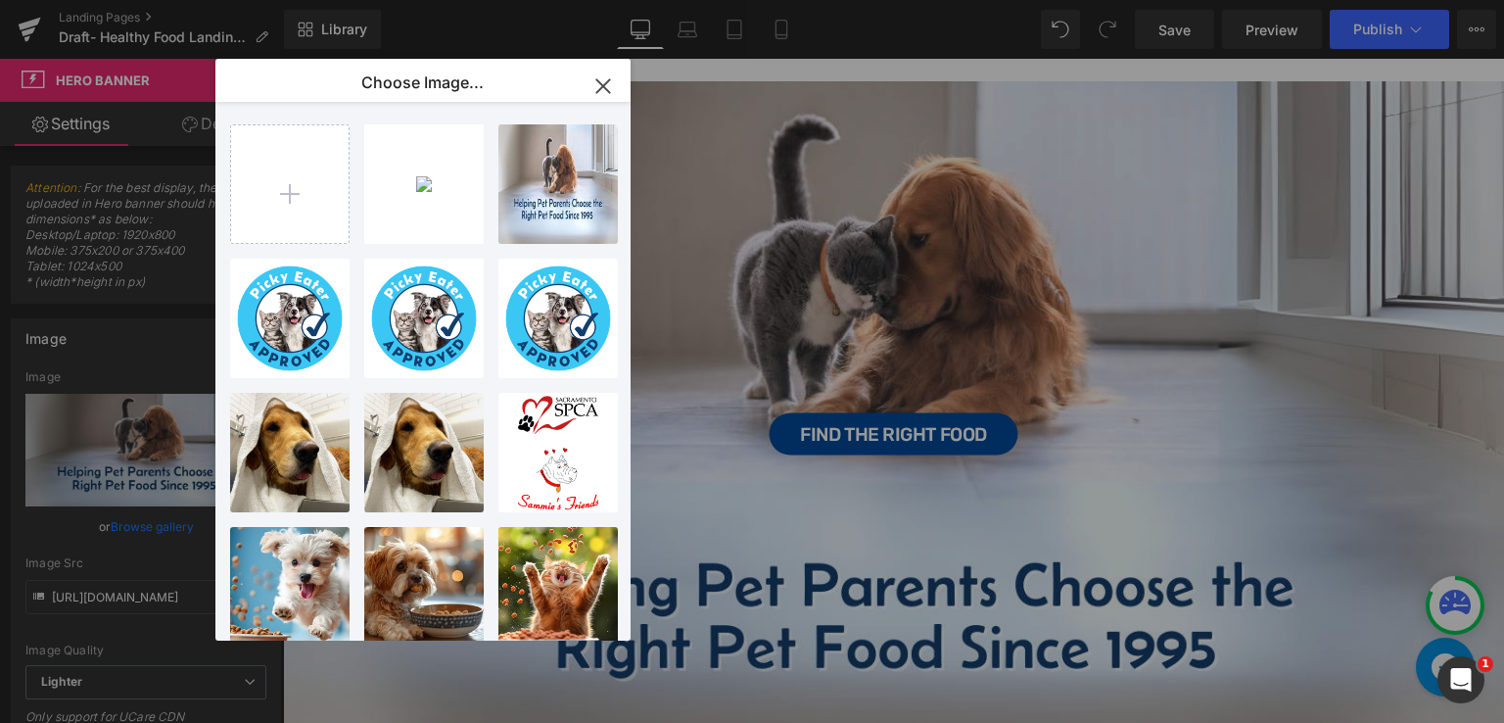
type input "[URL][DOMAIN_NAME]"
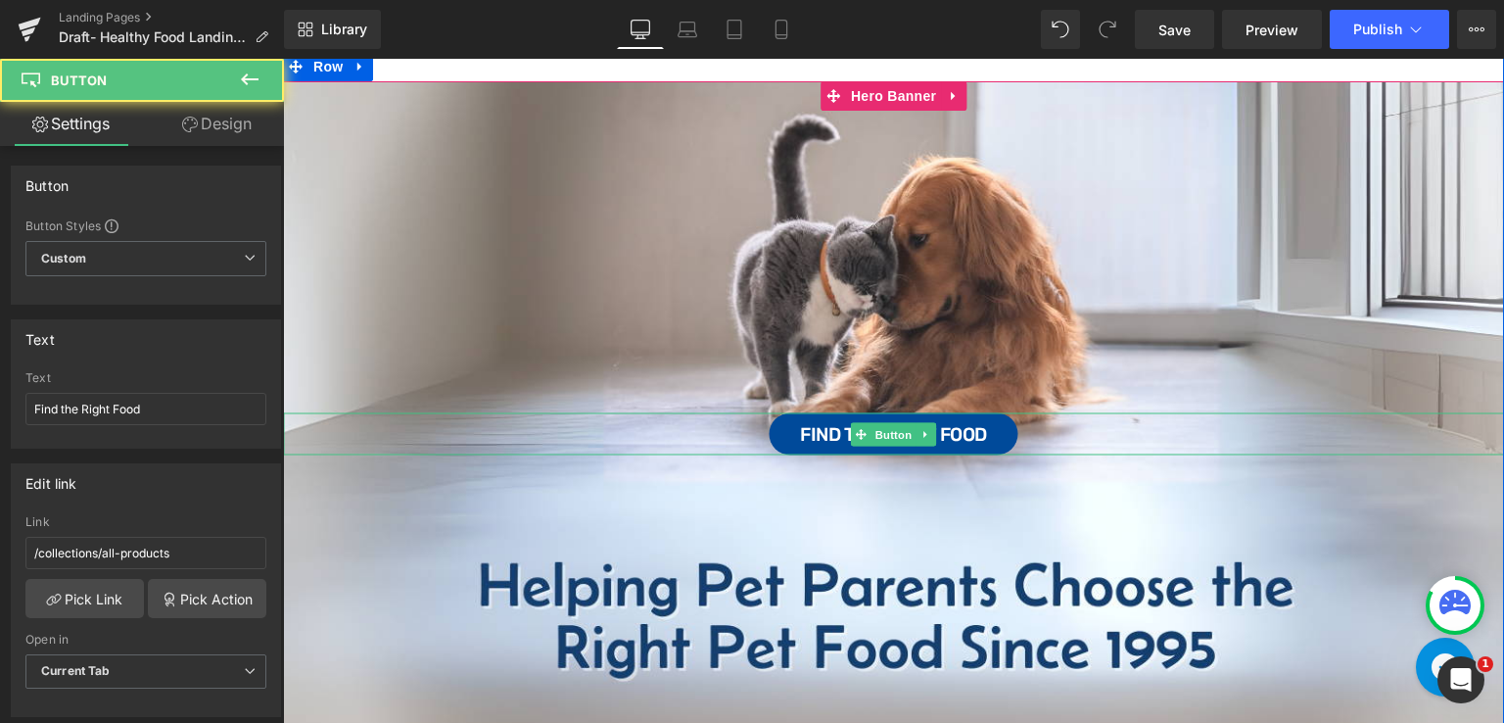
click at [736, 421] on div "Find the Right Food" at bounding box center [893, 434] width 1221 height 42
click at [349, 425] on div "Find the Right Food" at bounding box center [893, 434] width 1221 height 42
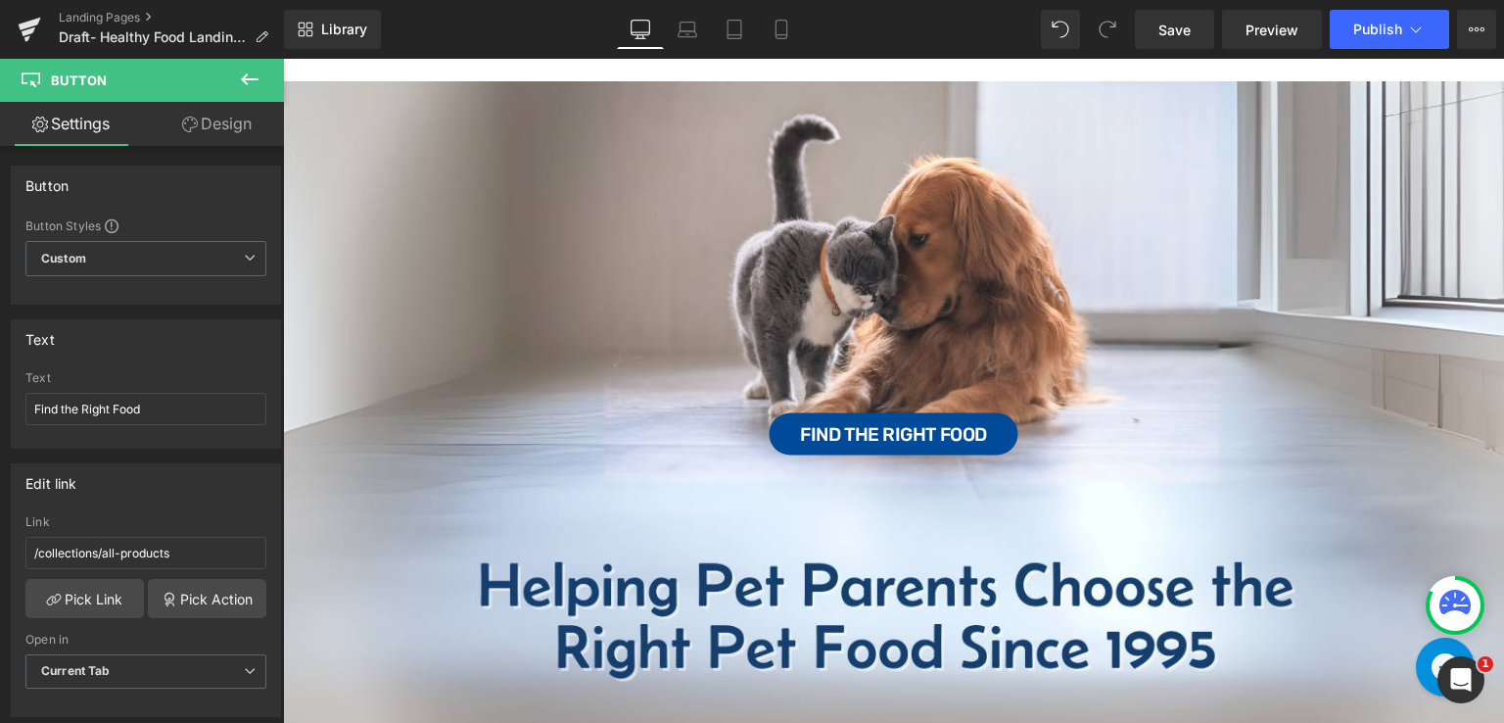
click at [238, 65] on button at bounding box center [249, 80] width 69 height 43
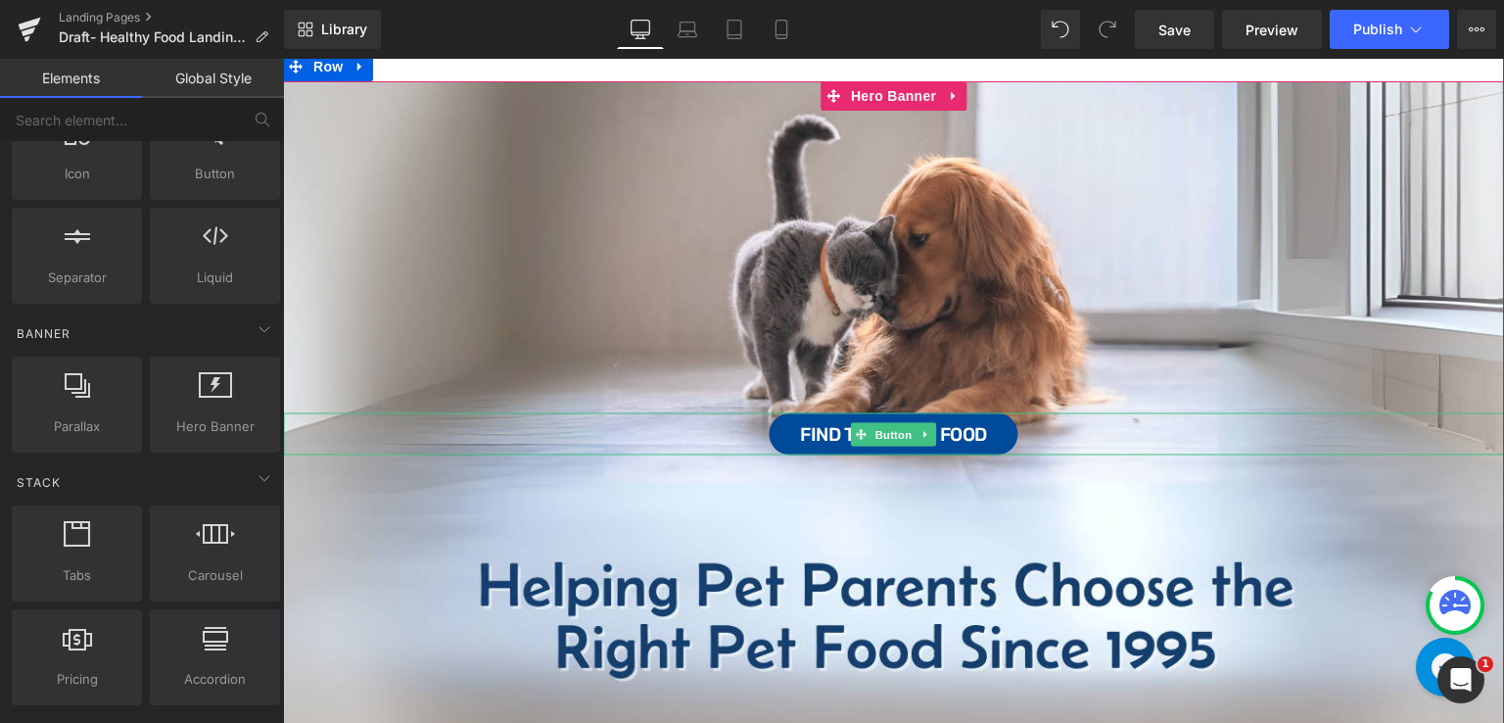
click at [425, 420] on div "Find the Right Food" at bounding box center [893, 434] width 1221 height 42
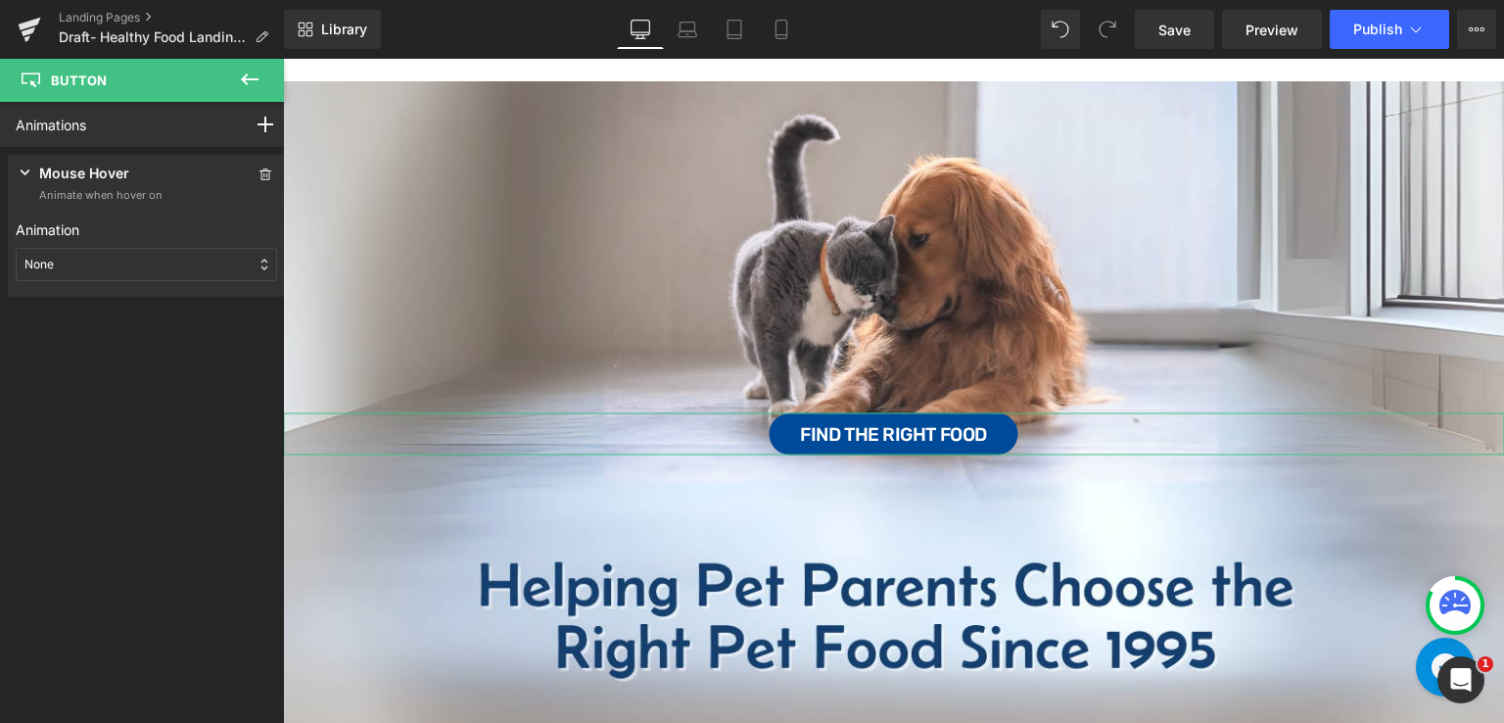
click at [102, 240] on div "Animation None Entrance Back (E) Bounce Fade Flip Jack In the box Zoom Slide St…" at bounding box center [146, 250] width 261 height 77
click at [106, 259] on div "None" at bounding box center [146, 264] width 261 height 33
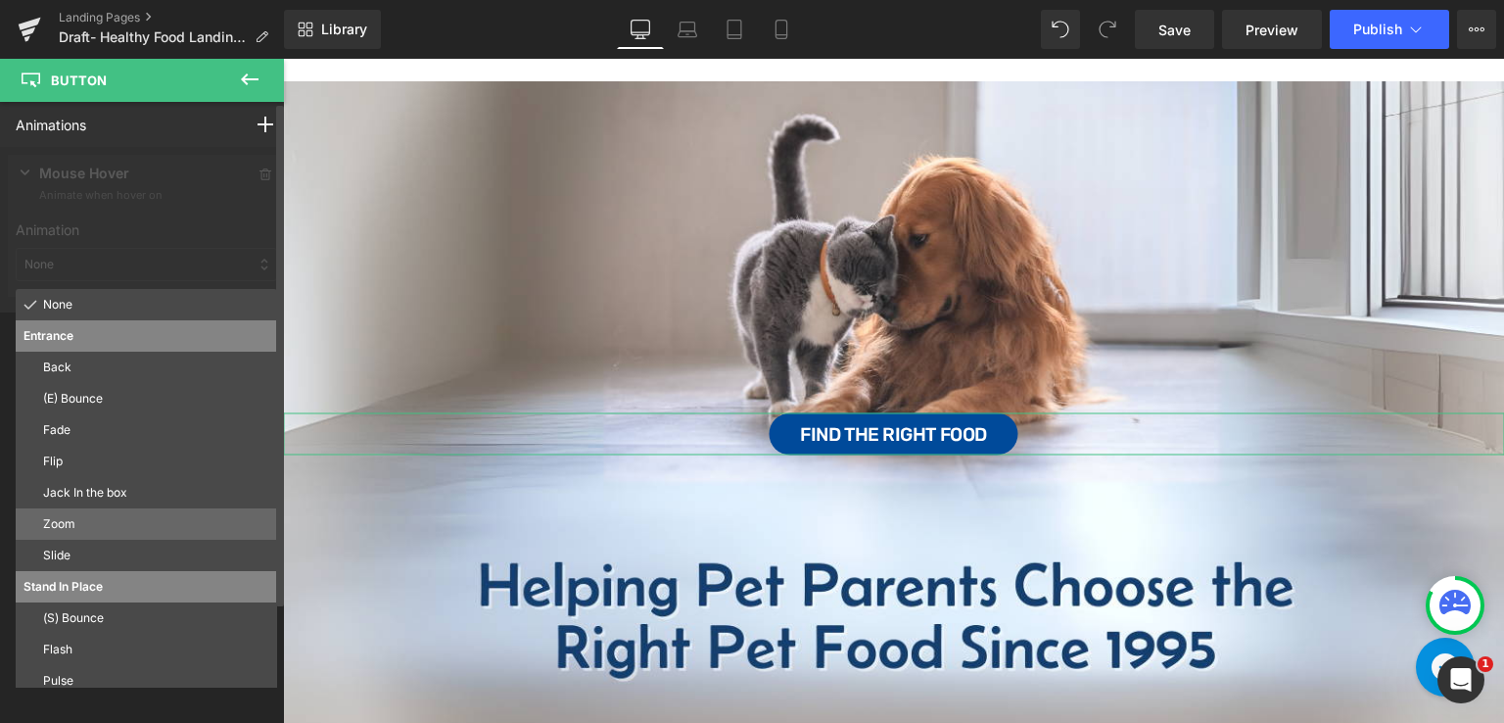
click at [108, 525] on p "Zoom" at bounding box center [156, 524] width 226 height 18
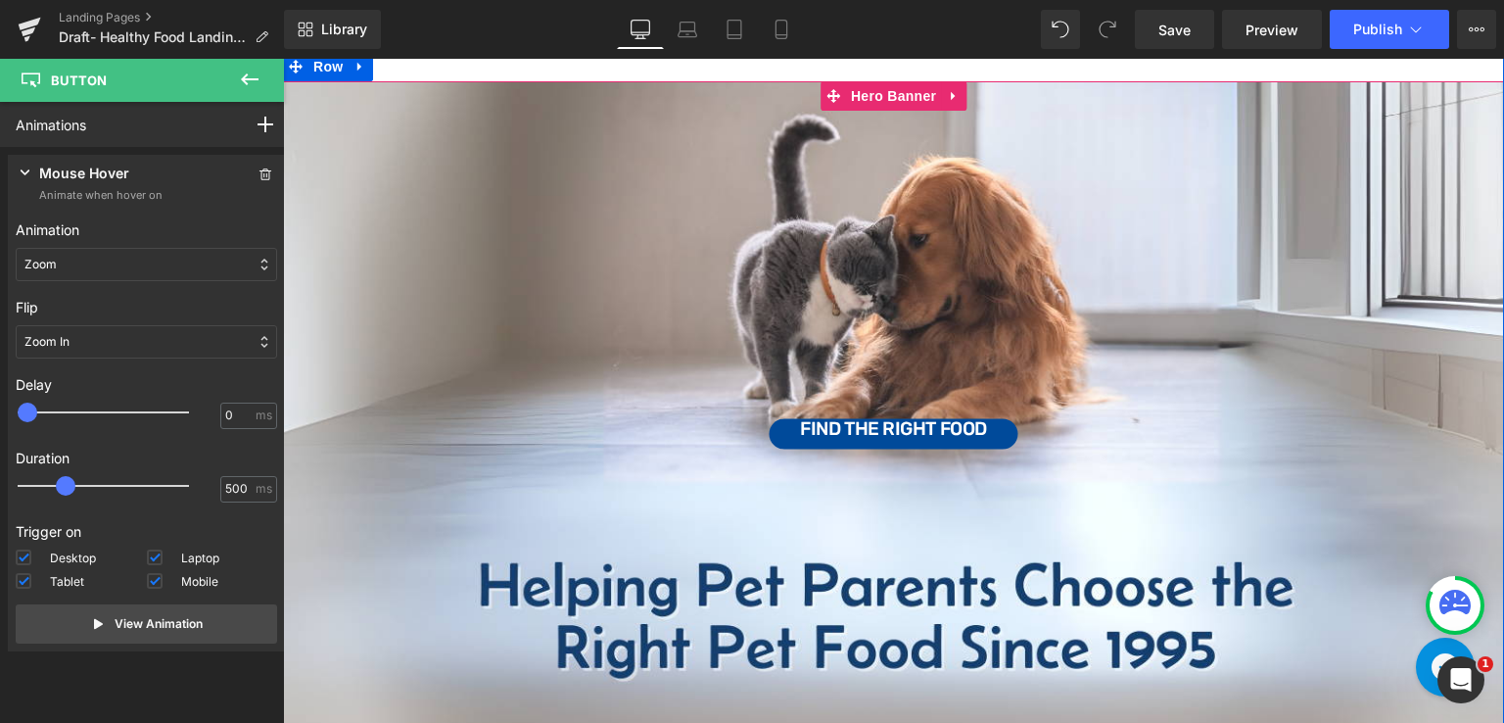
drag, startPoint x: 732, startPoint y: 412, endPoint x: 728, endPoint y: 476, distance: 63.8
click at [728, 476] on div "Find the Right Food Button" at bounding box center [893, 424] width 1221 height 686
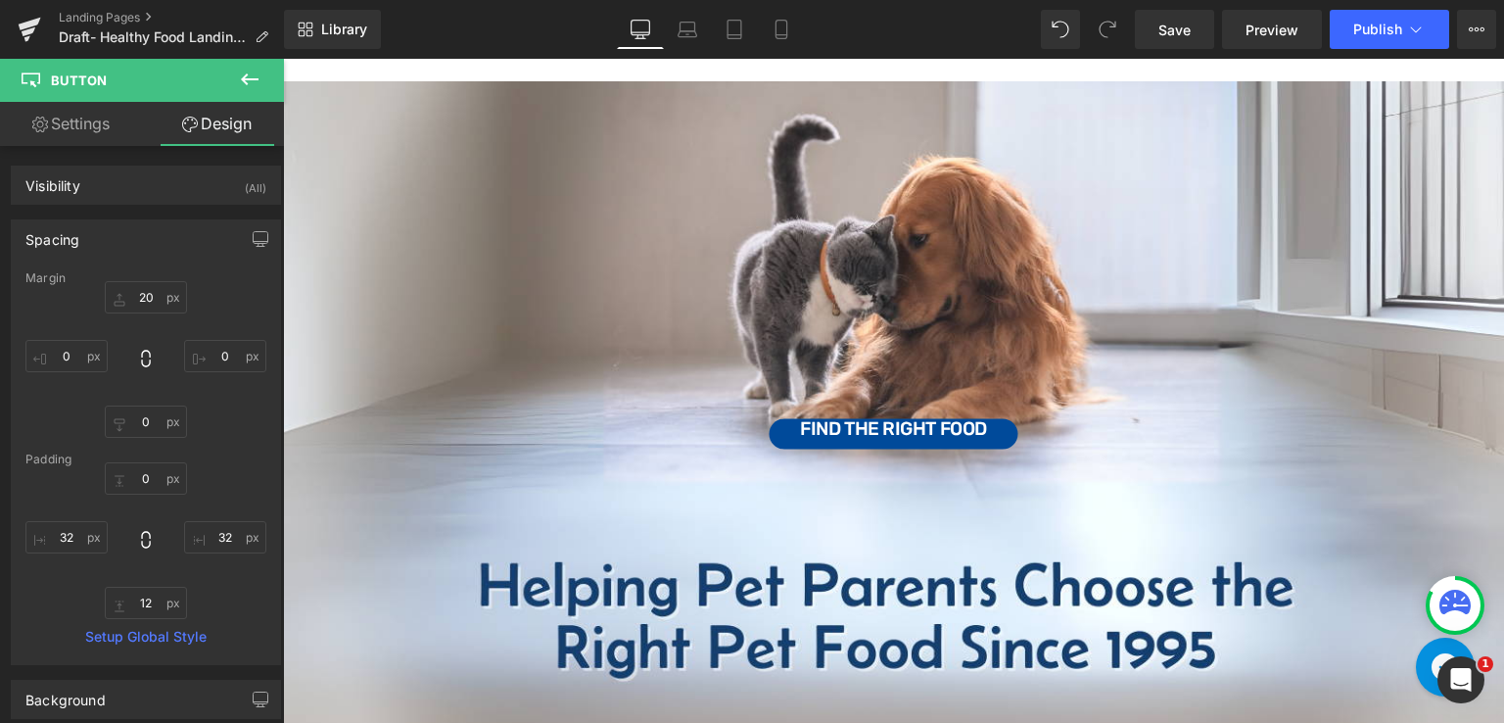
click at [249, 74] on icon at bounding box center [250, 80] width 24 height 24
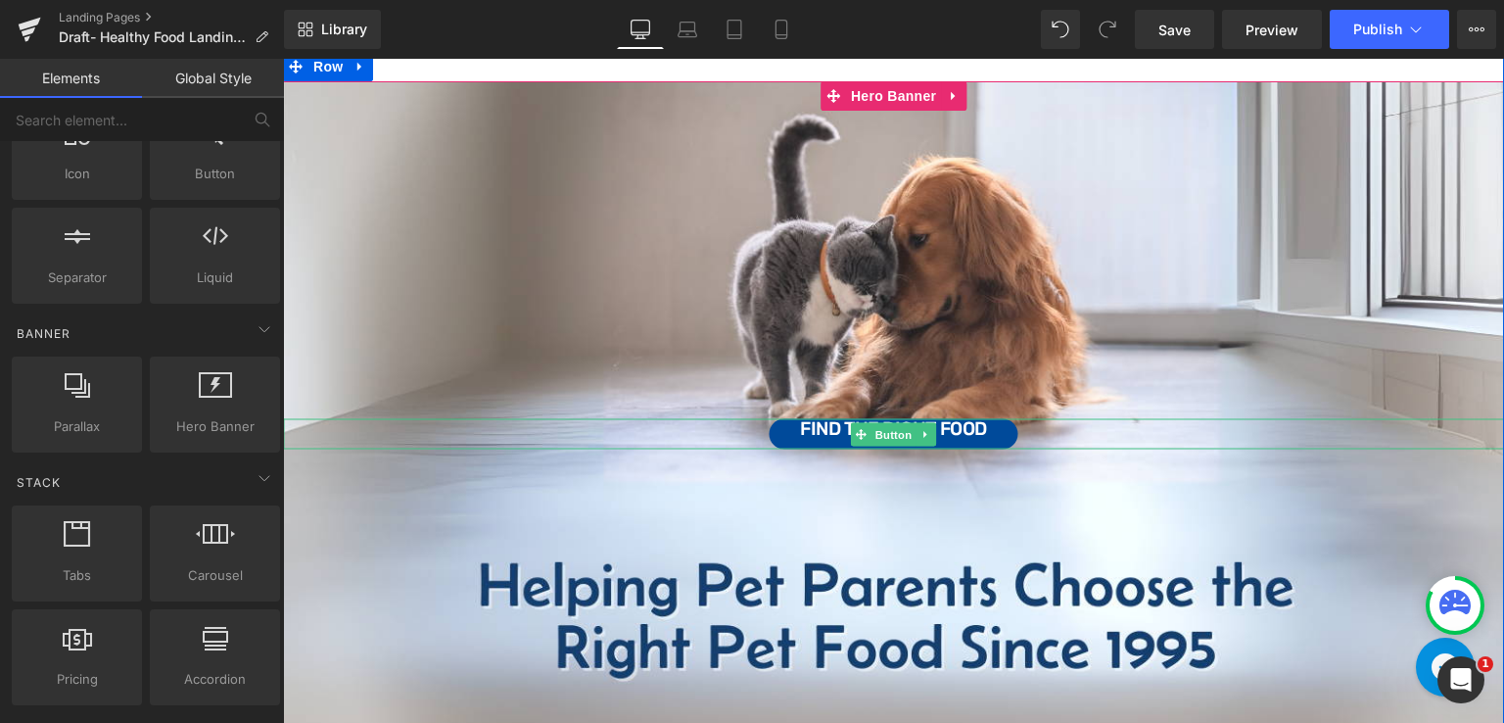
click at [752, 438] on div "Find the Right Food" at bounding box center [893, 434] width 1221 height 30
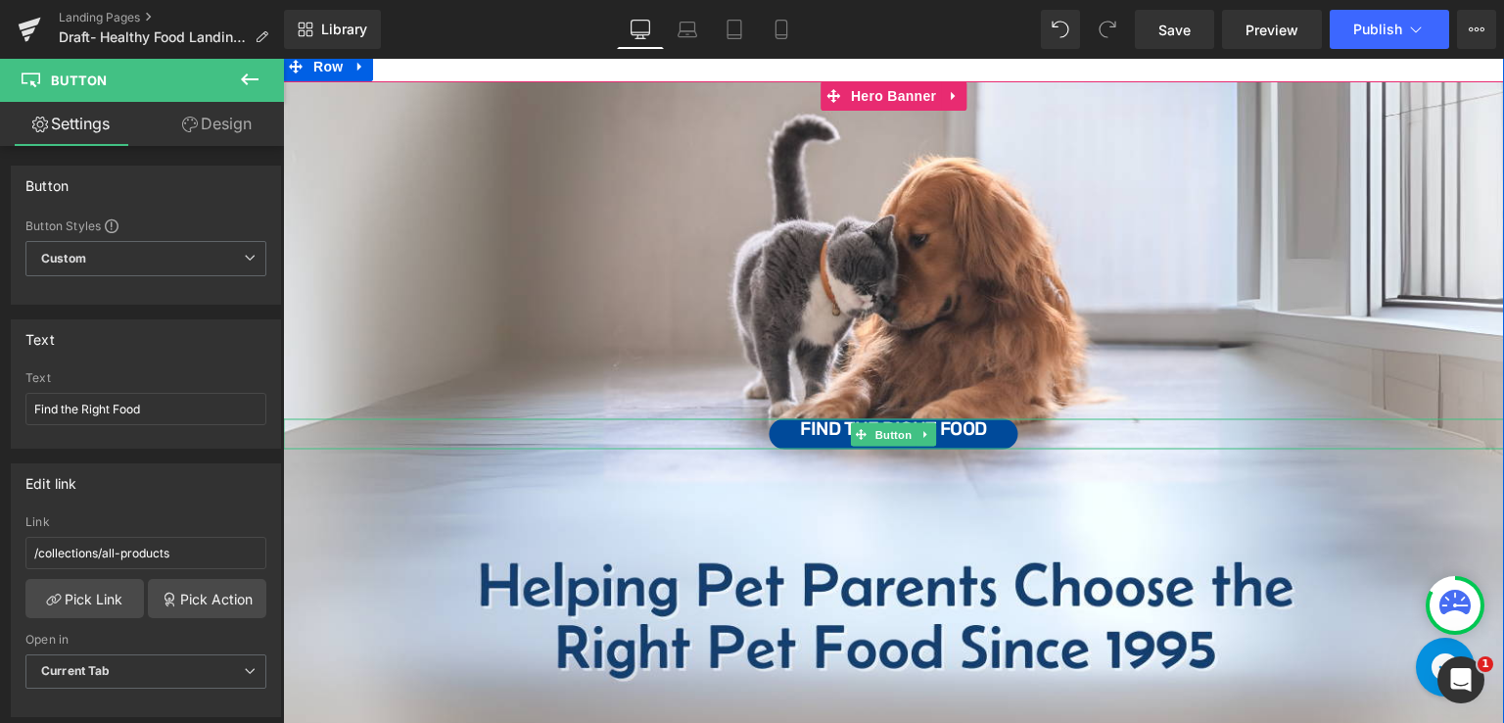
click at [721, 435] on div "Find the Right Food" at bounding box center [893, 434] width 1221 height 30
click at [858, 429] on icon at bounding box center [861, 434] width 11 height 12
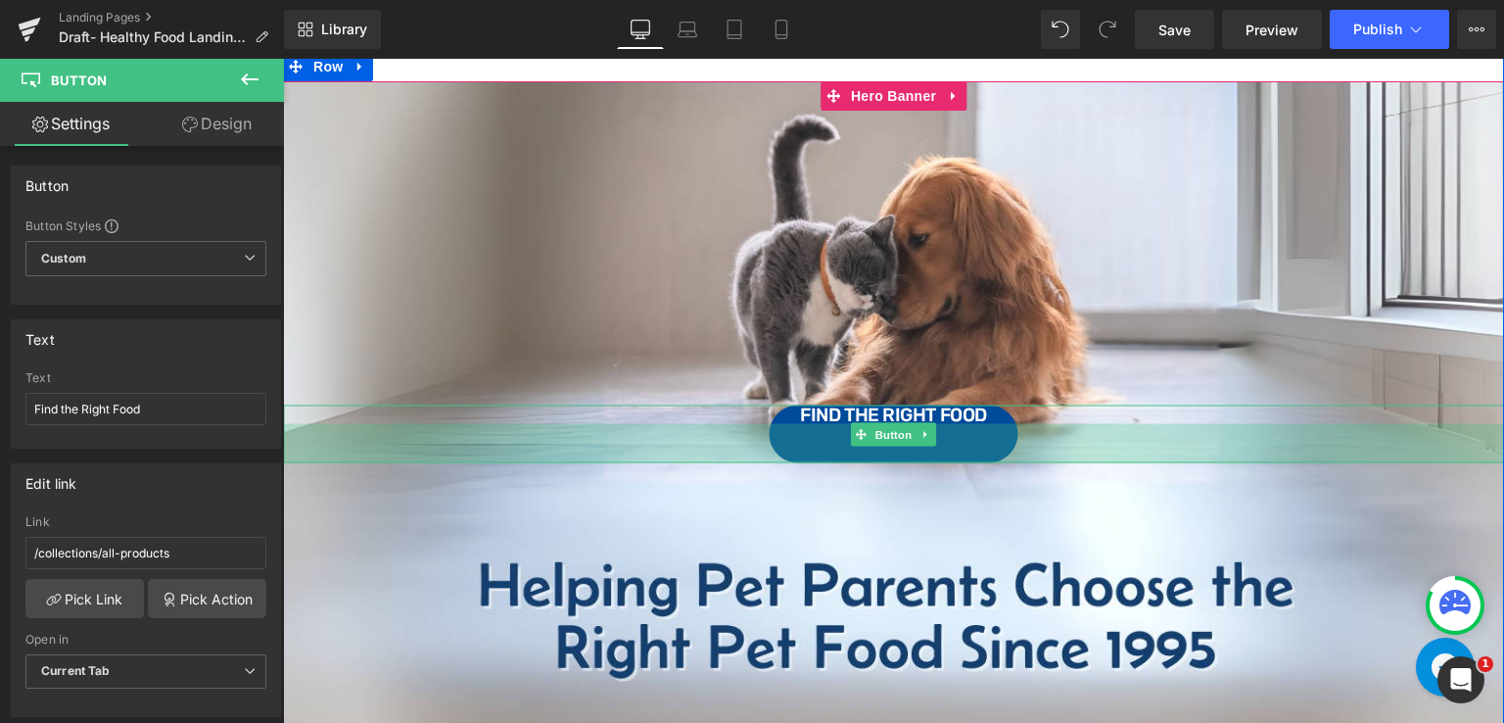
drag, startPoint x: 738, startPoint y: 446, endPoint x: 752, endPoint y: 473, distance: 30.7
click at [752, 473] on div "Find the Right Food Button 40px" at bounding box center [893, 424] width 1221 height 686
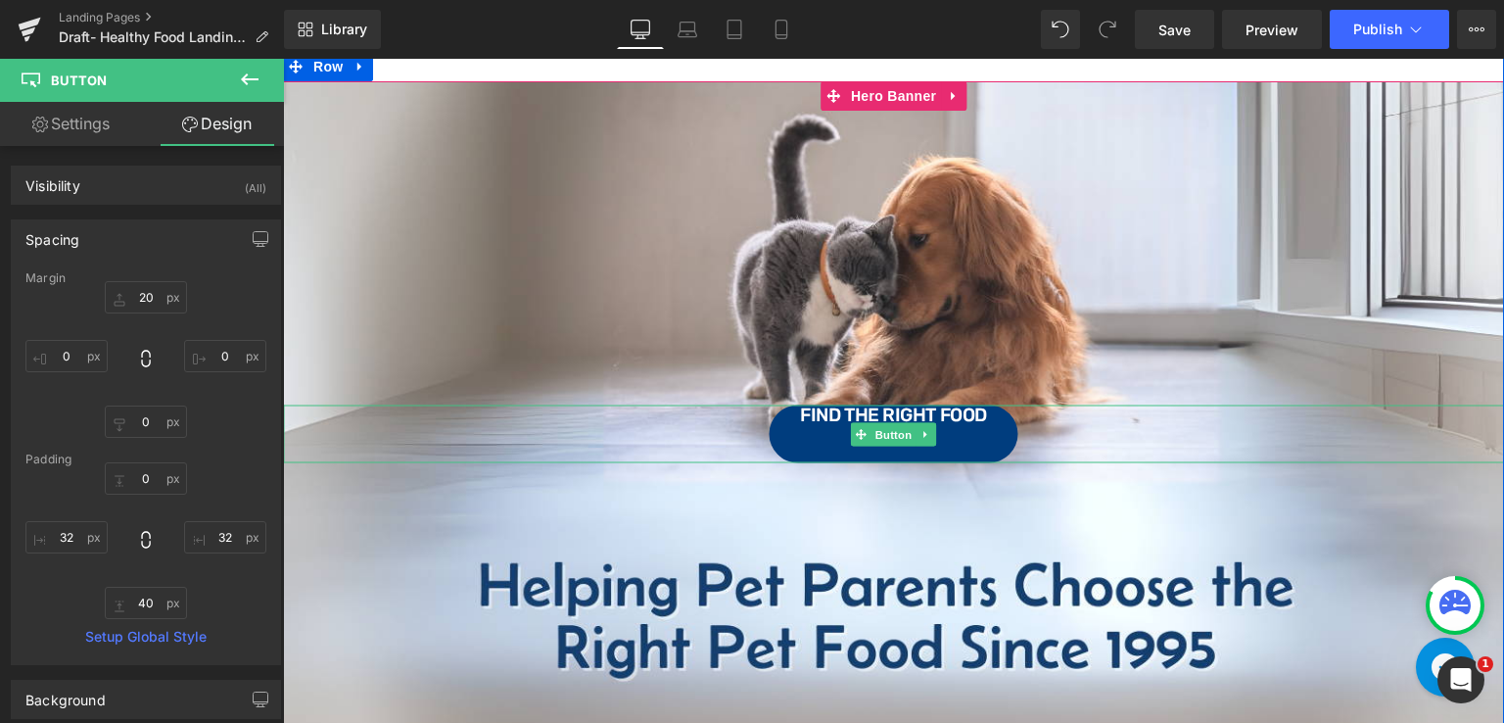
click at [786, 413] on link "Find the Right Food" at bounding box center [893, 434] width 249 height 58
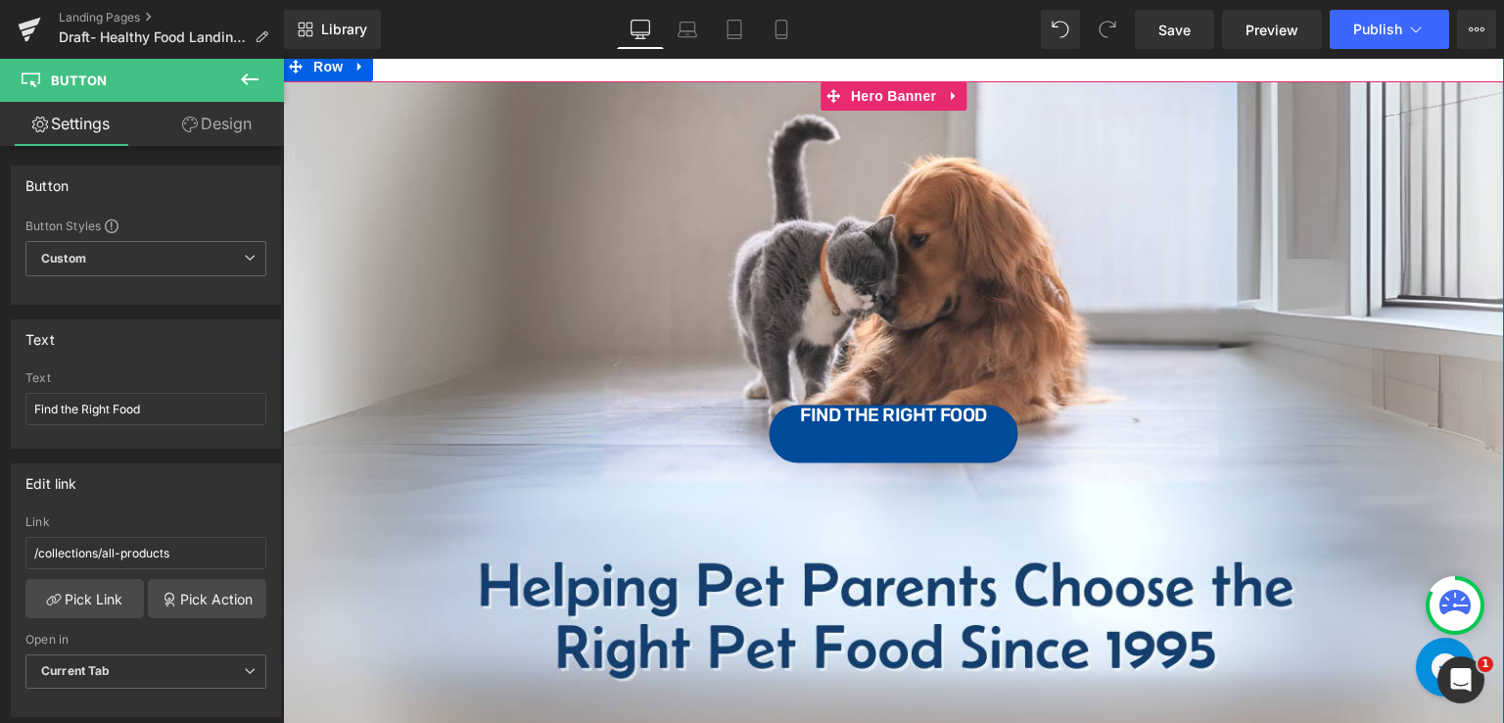
click at [752, 399] on span "Find the Right Food Button 40px" at bounding box center [893, 424] width 1221 height 77
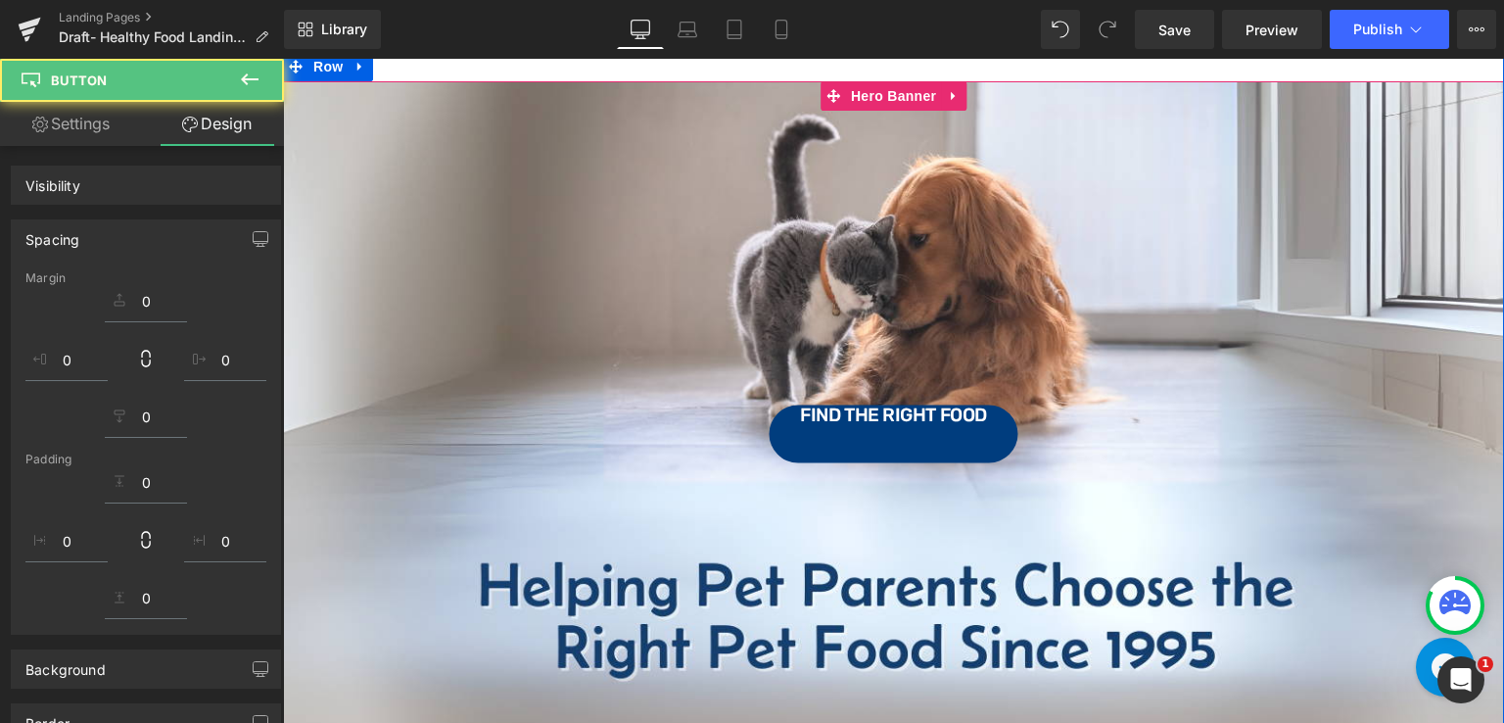
click at [826, 435] on div "Find the Right Food Button 40px" at bounding box center [893, 434] width 1221 height 58
click at [792, 417] on link "Find the Right Food" at bounding box center [893, 434] width 249 height 58
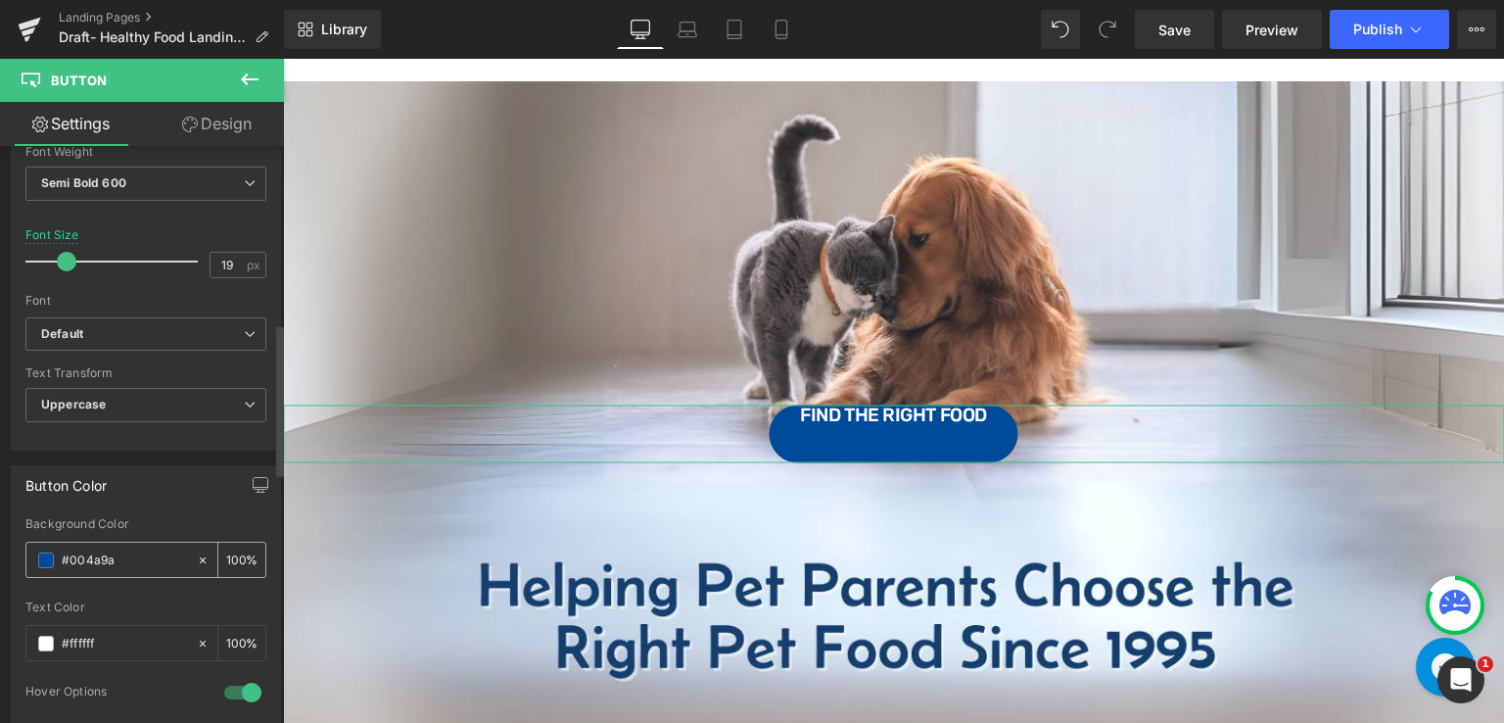
scroll to position [685, 0]
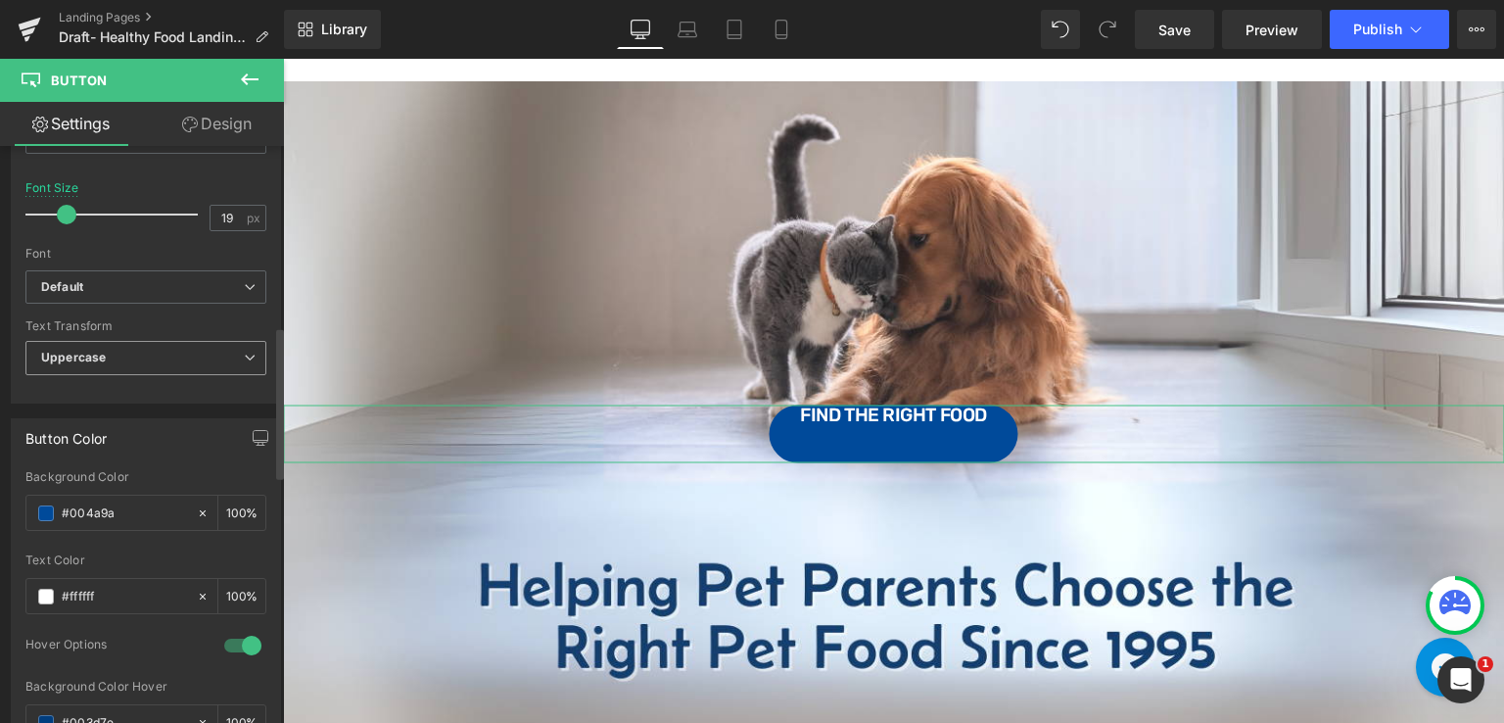
click at [235, 357] on span "Uppercase" at bounding box center [145, 358] width 241 height 34
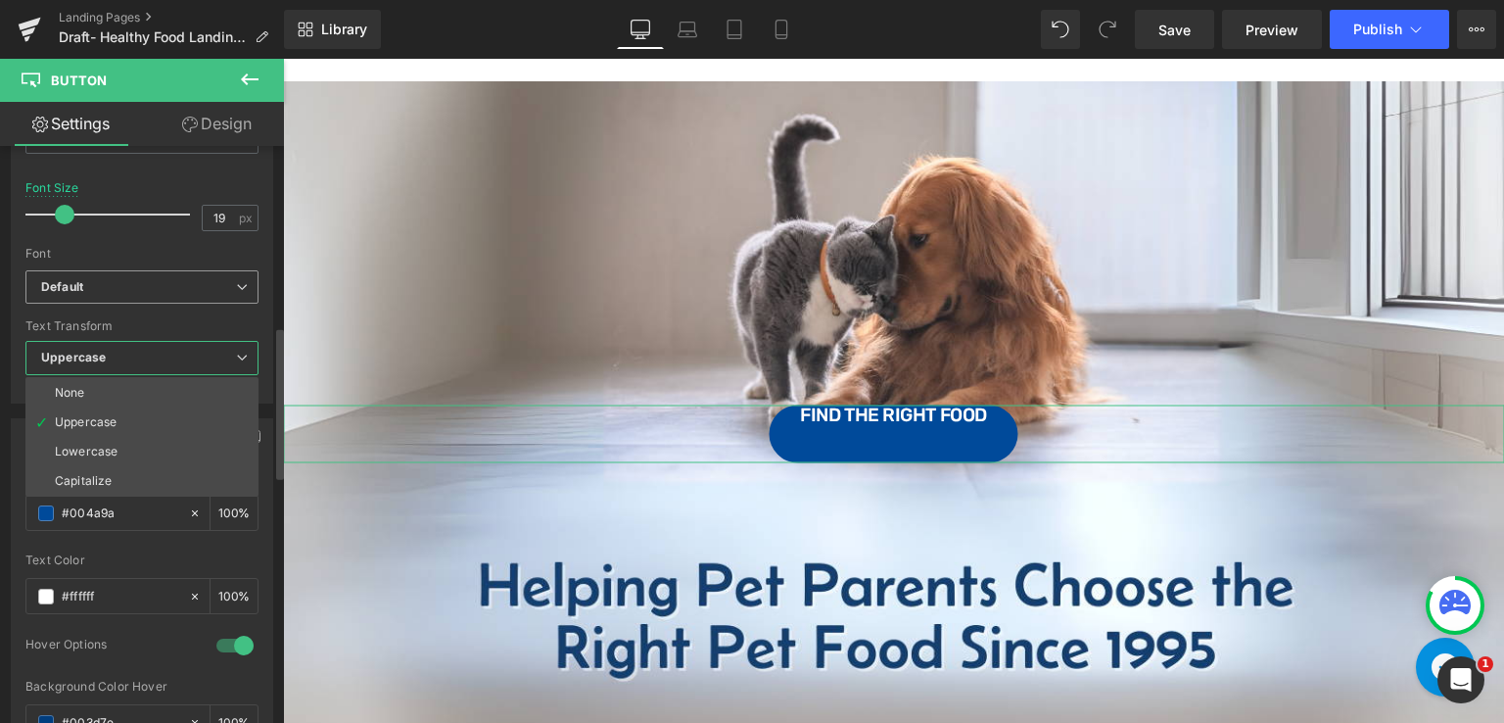
click at [176, 303] on div "Default Default EB Garamond Belanosima [GEOGRAPHIC_DATA] Open Font Manager" at bounding box center [141, 292] width 233 height 45
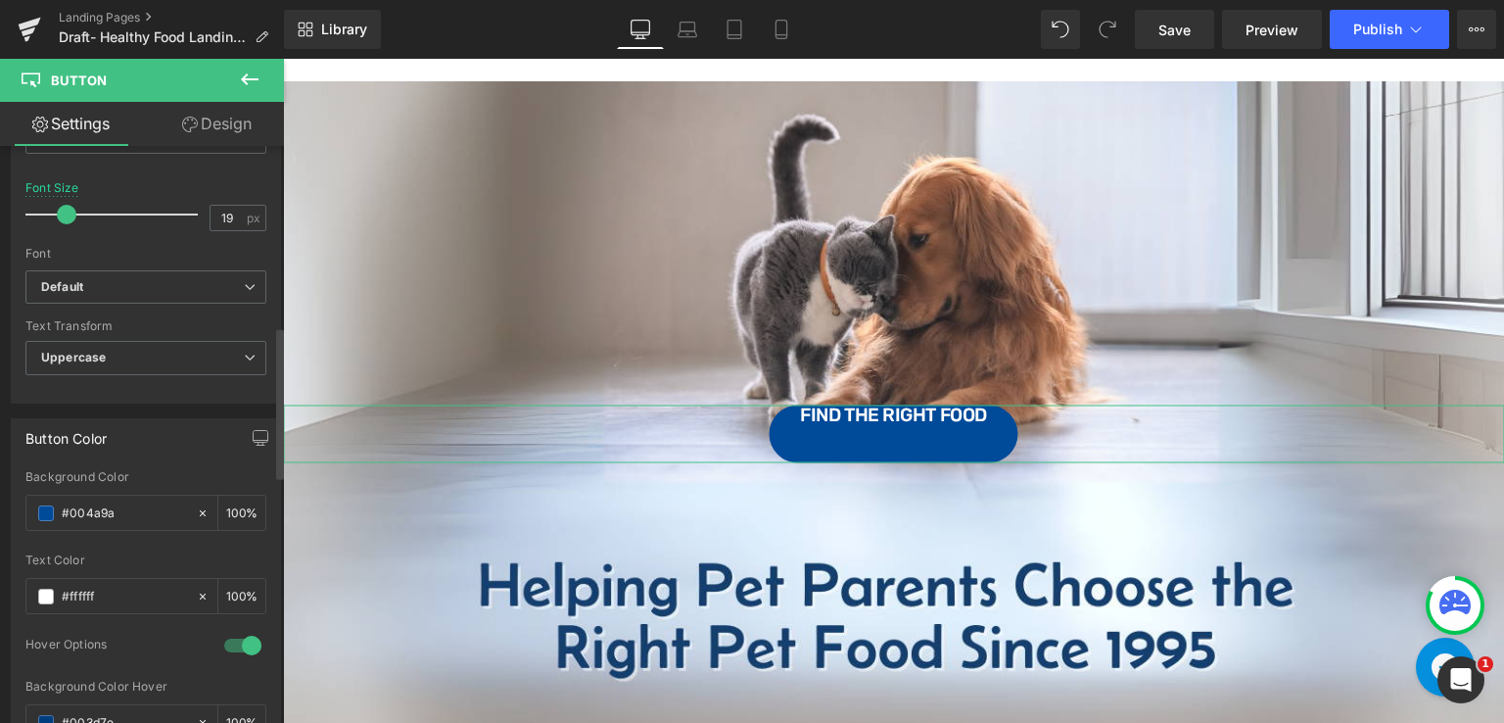
click at [235, 553] on div "Text Color" at bounding box center [145, 560] width 241 height 14
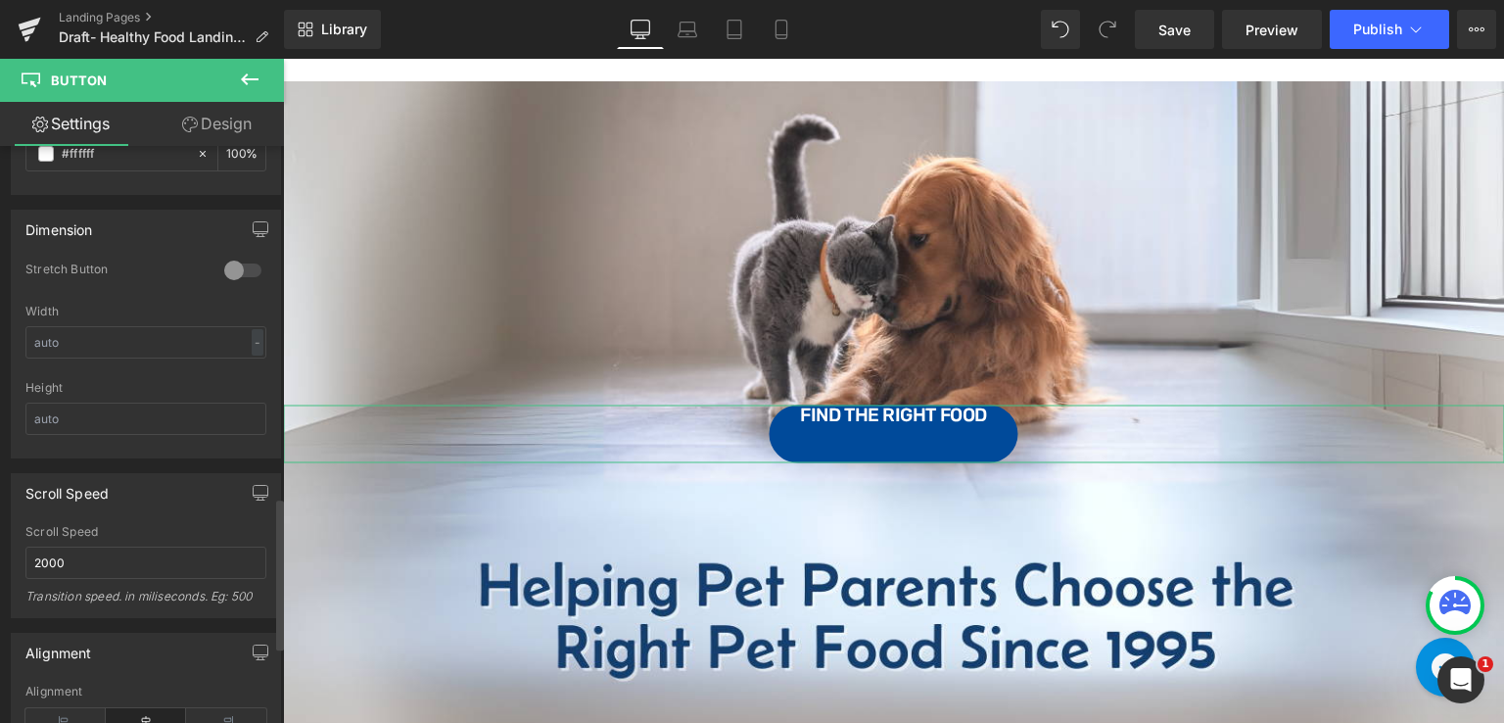
scroll to position [1336, 0]
click at [91, 404] on input "text" at bounding box center [145, 420] width 241 height 32
click at [151, 317] on div "Width - % px" at bounding box center [145, 345] width 241 height 76
click at [150, 337] on input "text" at bounding box center [145, 344] width 241 height 32
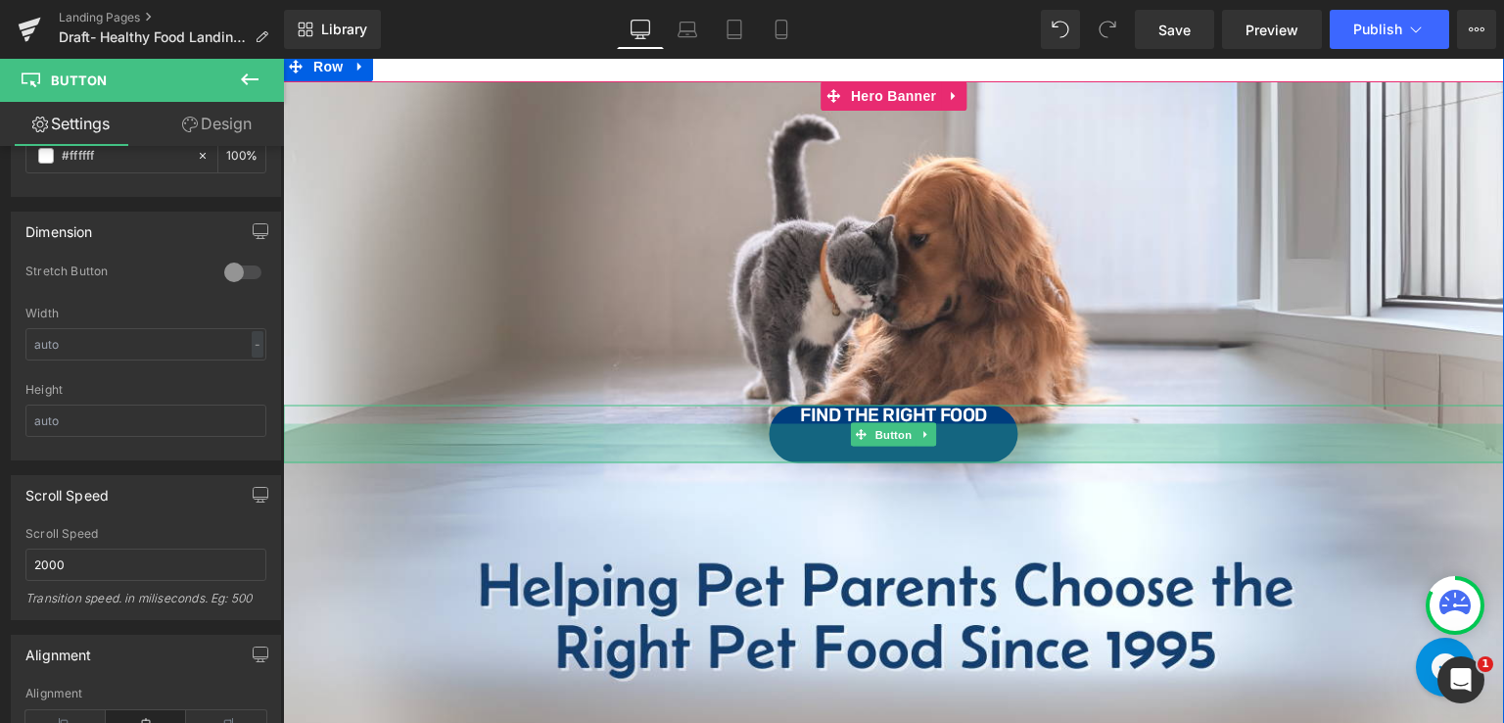
click at [790, 429] on div "40px" at bounding box center [893, 443] width 1221 height 39
click at [791, 420] on link "Find the Right Food" at bounding box center [893, 434] width 249 height 58
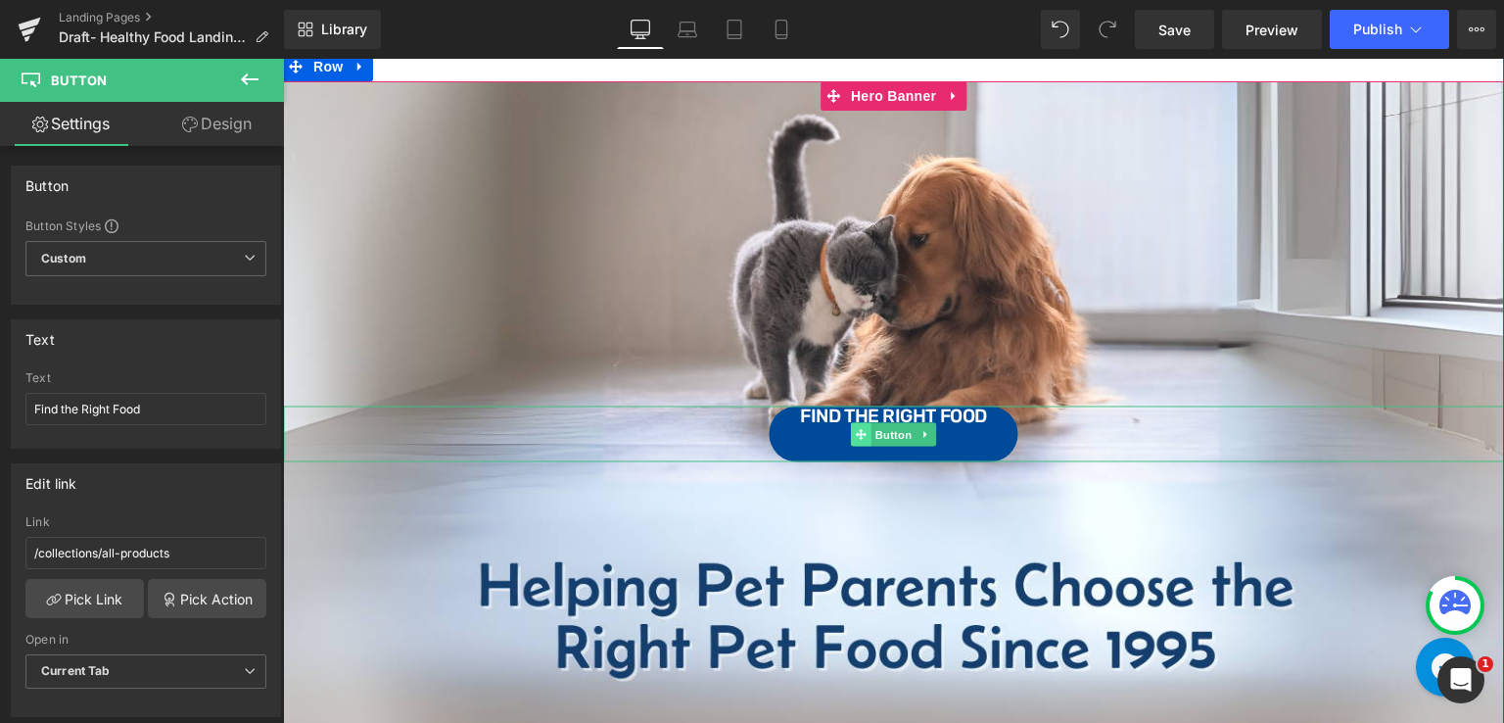
click at [857, 429] on icon at bounding box center [861, 434] width 11 height 11
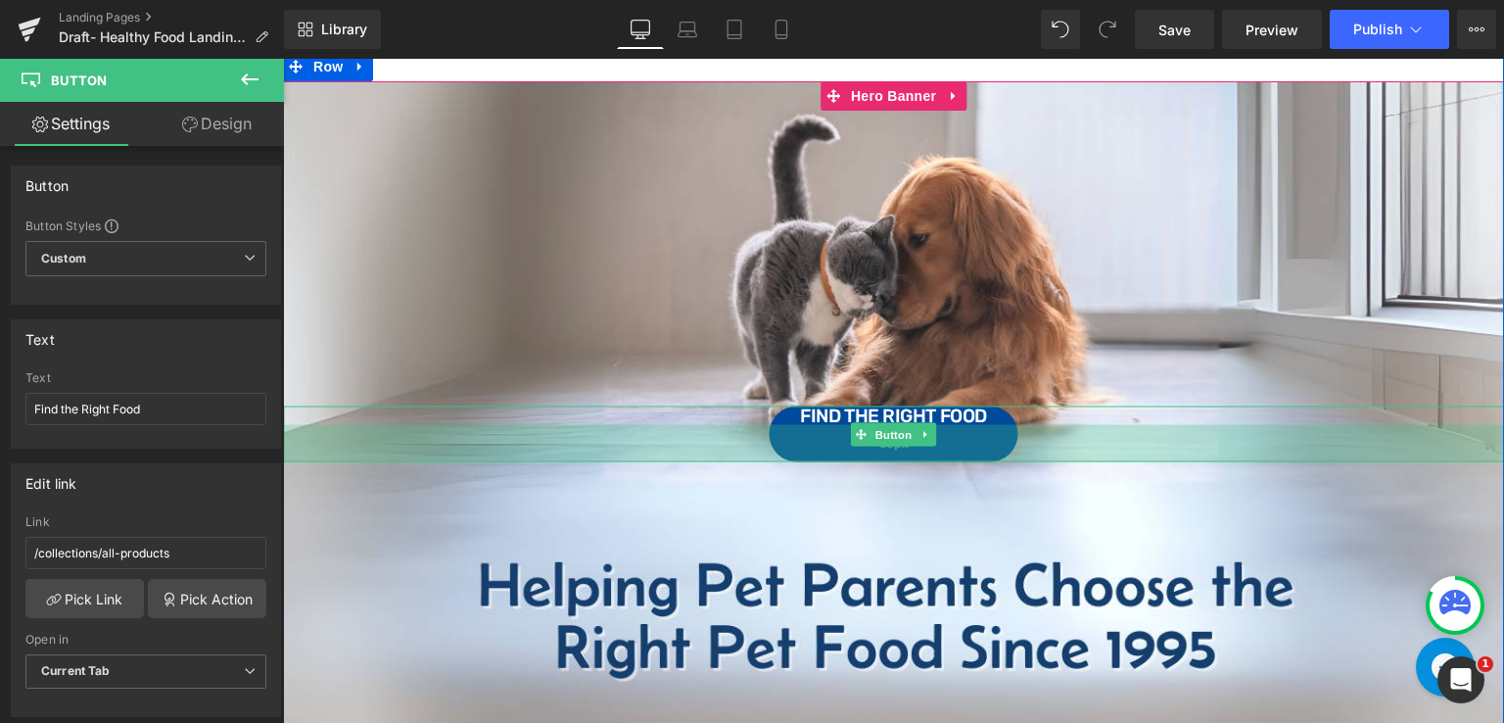
drag, startPoint x: 788, startPoint y: 408, endPoint x: 789, endPoint y: 436, distance: 27.4
click at [789, 436] on div "Find the Right Food Button 38px" at bounding box center [893, 434] width 1221 height 56
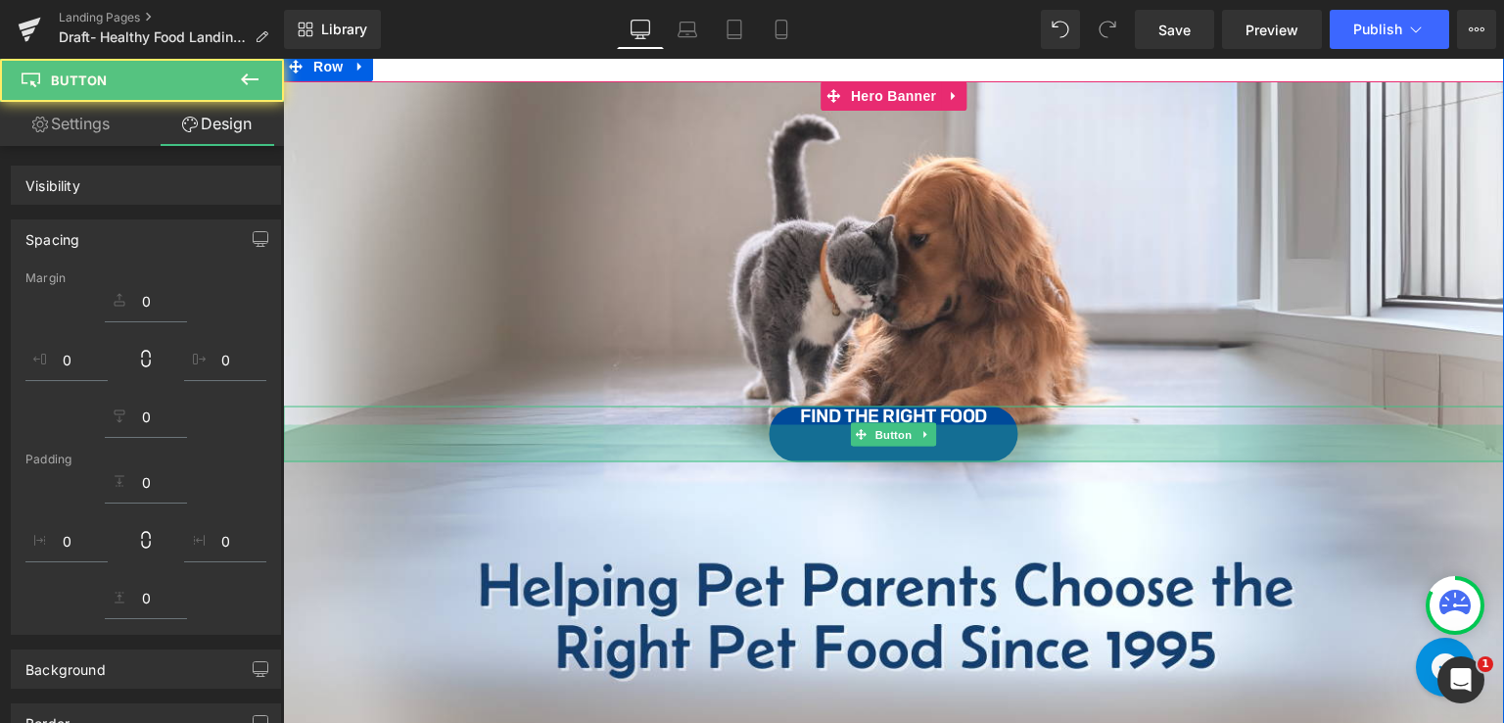
drag, startPoint x: 785, startPoint y: 457, endPoint x: 772, endPoint y: 459, distance: 13.8
click at [791, 422] on div "Find the Right Food Button 38px" at bounding box center [893, 434] width 1221 height 56
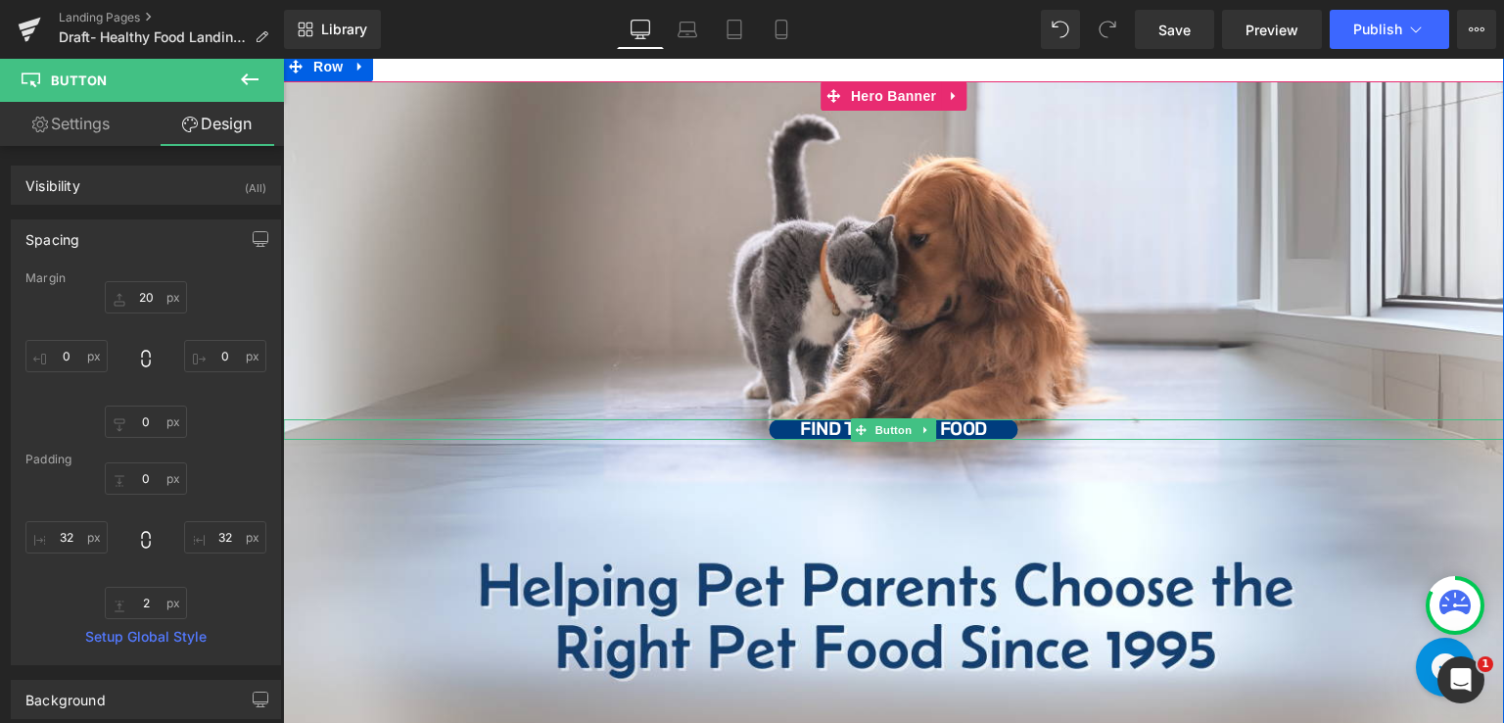
click at [776, 428] on link "Find the Right Food" at bounding box center [893, 429] width 249 height 21
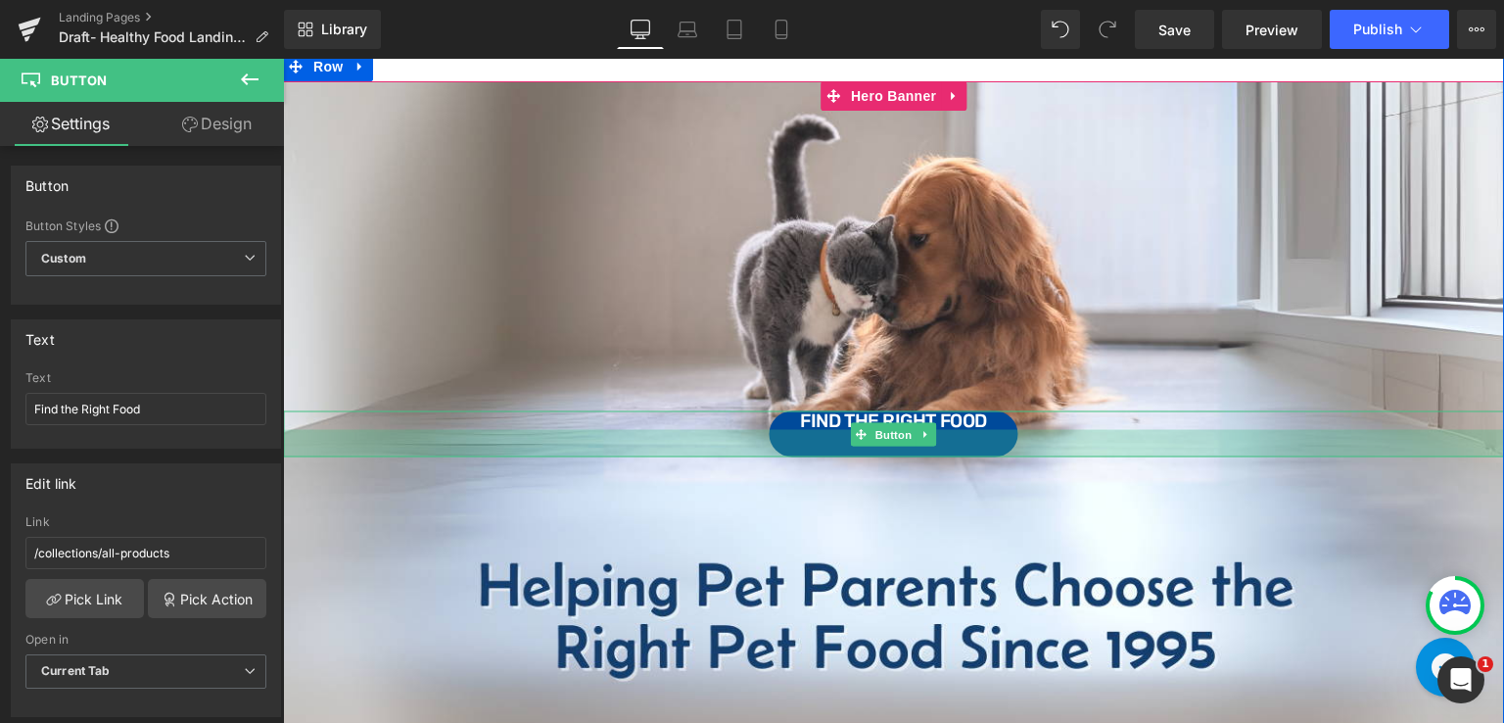
drag, startPoint x: 776, startPoint y: 437, endPoint x: 779, endPoint y: 462, distance: 25.6
click at [779, 462] on div "Find the Right Food Button" at bounding box center [893, 424] width 1221 height 686
click at [792, 417] on link "Find the Right Food" at bounding box center [893, 434] width 249 height 46
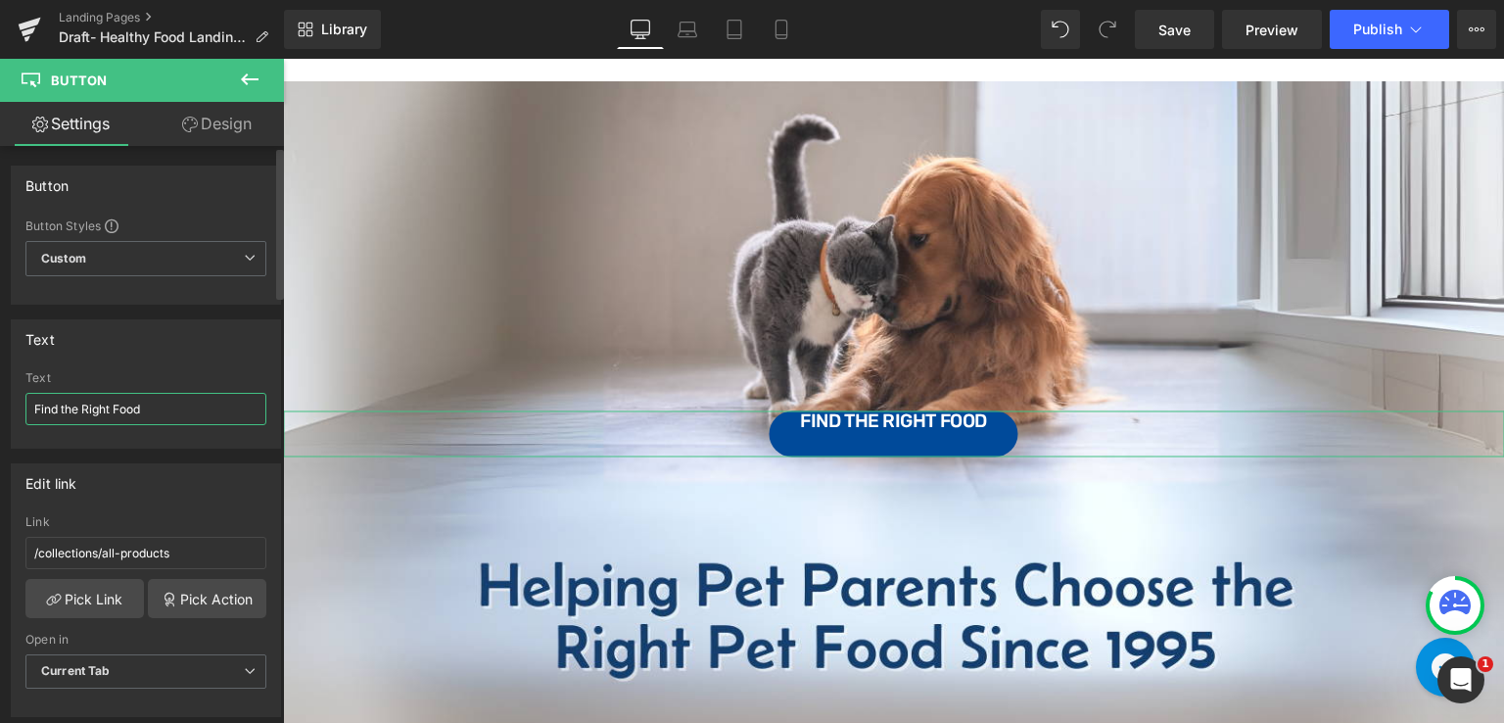
click at [34, 410] on input "Find the Right Food" at bounding box center [145, 409] width 241 height 32
click at [101, 455] on div "Edit link /collections/all-products Link /collections/all-products Pick Link Pi…" at bounding box center [146, 583] width 293 height 268
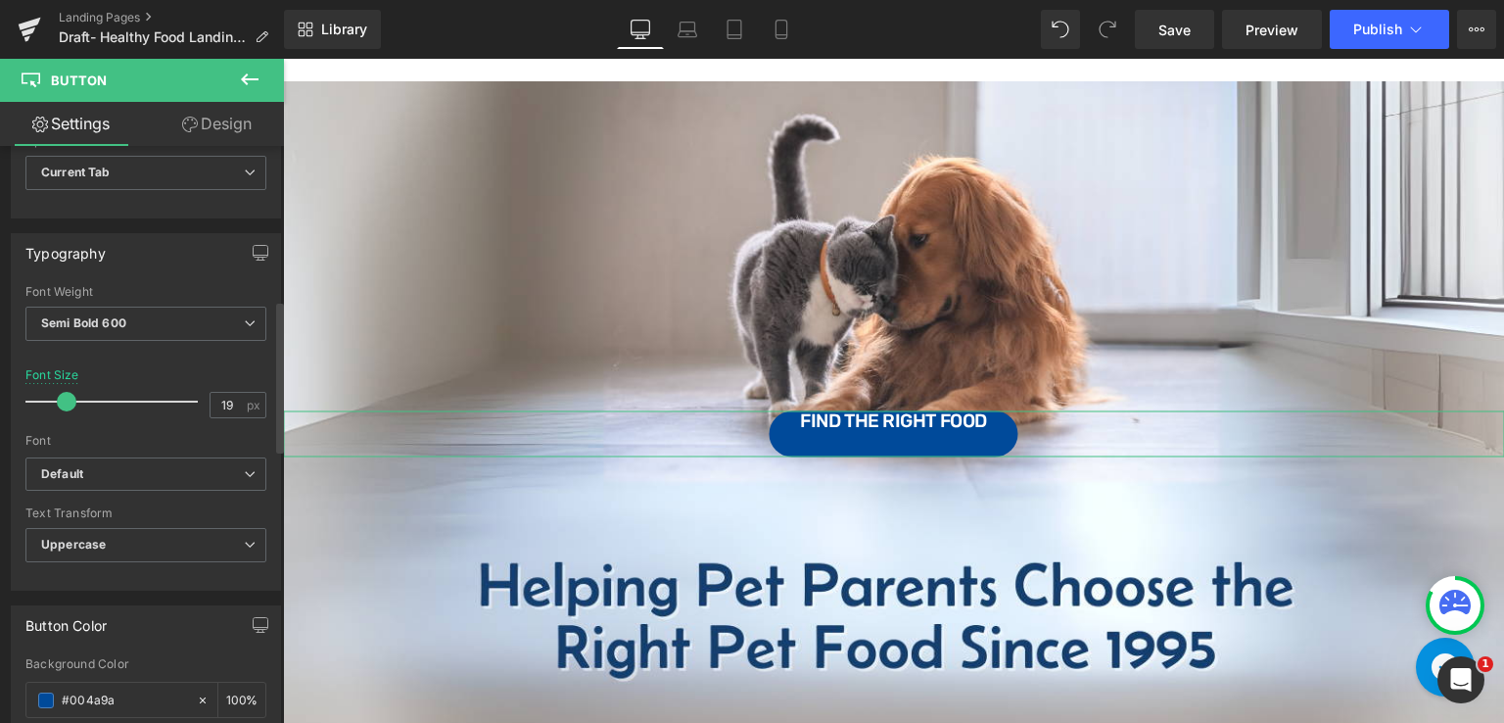
scroll to position [588, 0]
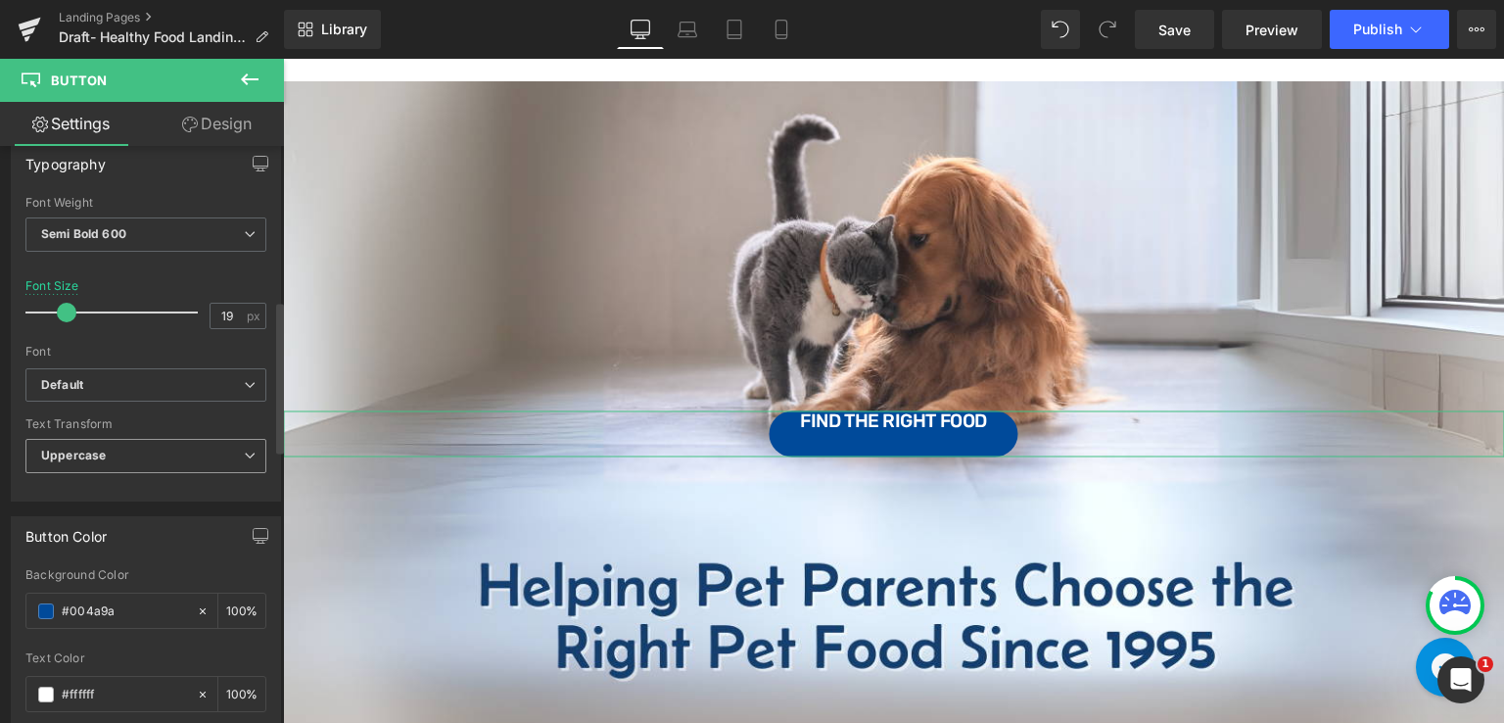
click at [245, 461] on span "Uppercase" at bounding box center [145, 456] width 241 height 34
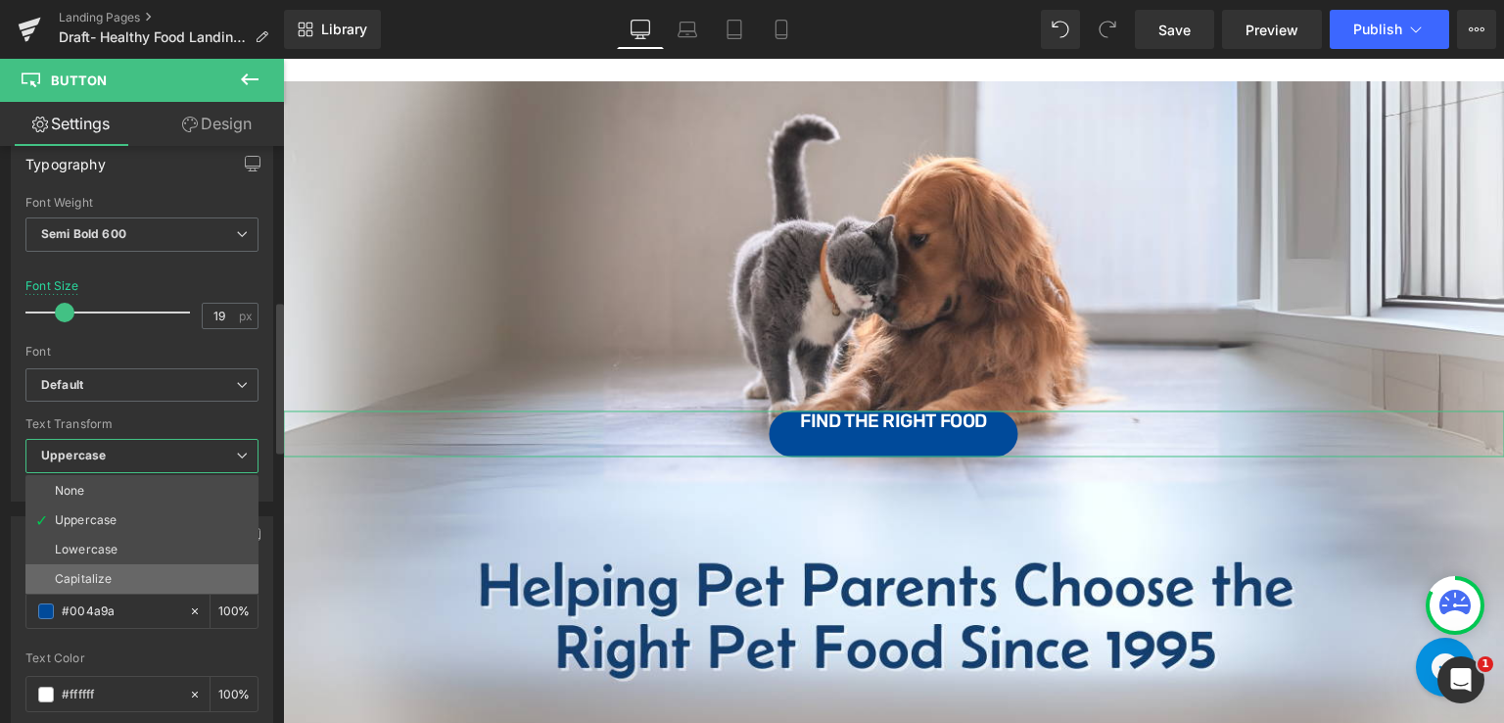
click at [137, 579] on li "Capitalize" at bounding box center [141, 578] width 233 height 29
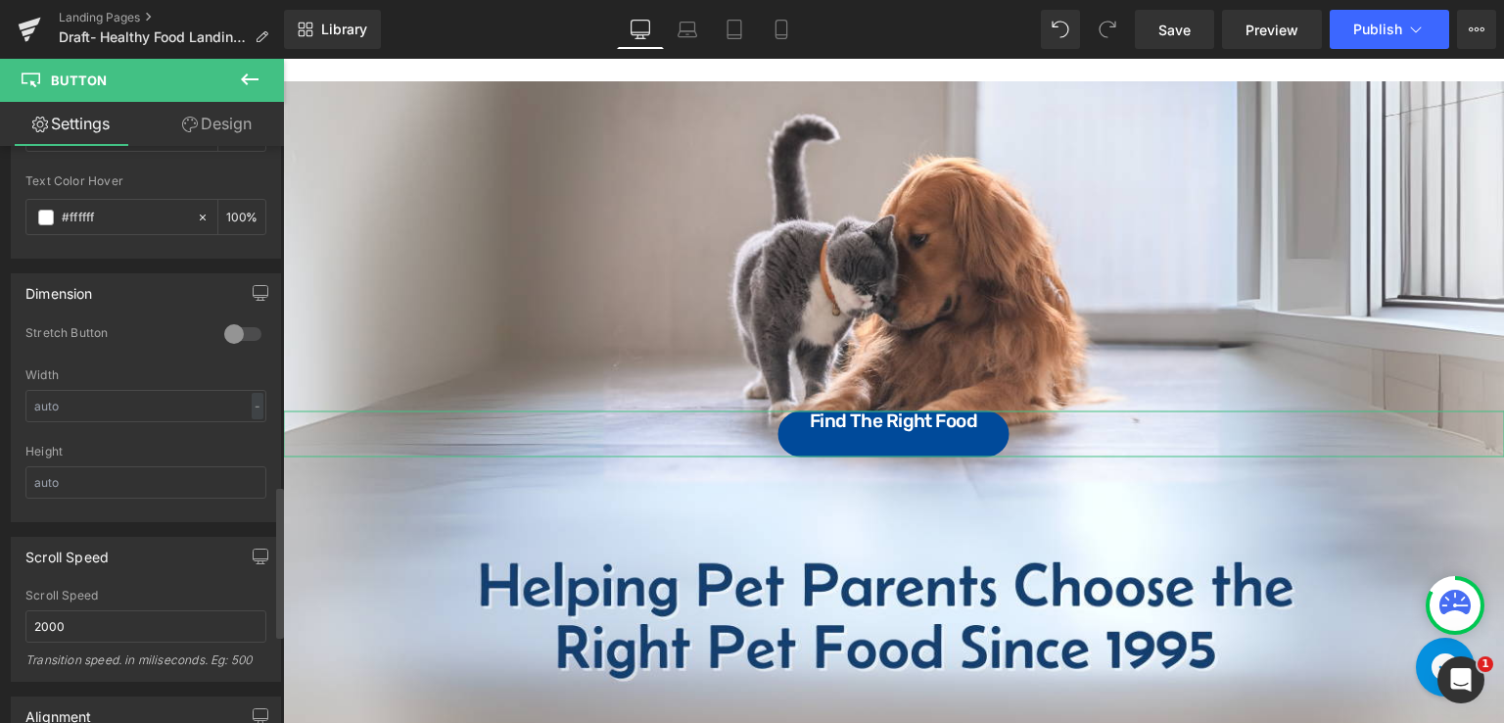
scroll to position [1273, 0]
click at [136, 402] on input "text" at bounding box center [145, 407] width 241 height 32
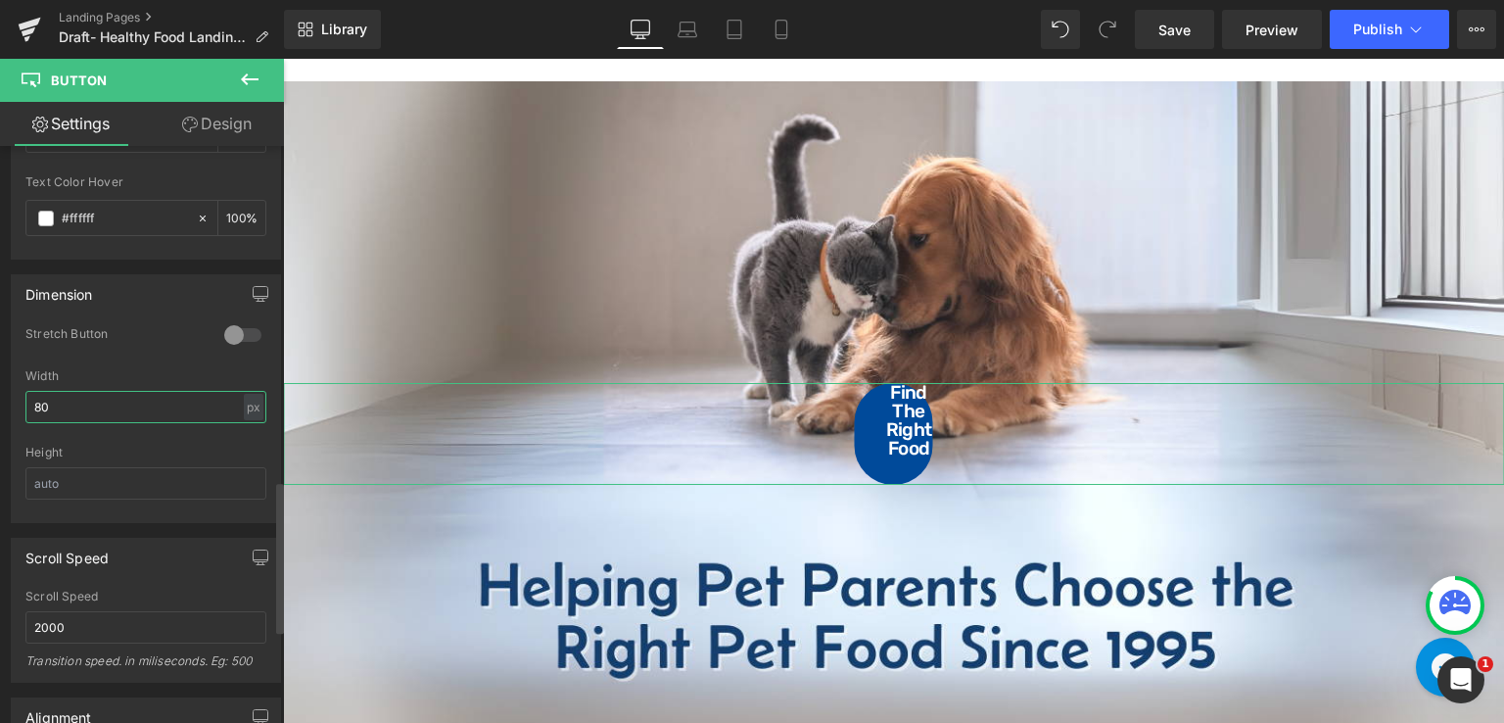
drag, startPoint x: 136, startPoint y: 402, endPoint x: 21, endPoint y: 398, distance: 115.7
click at [21, 398] on div "0 Stretch Button 80px Width 80 px % px Height" at bounding box center [146, 424] width 268 height 196
type input "8"
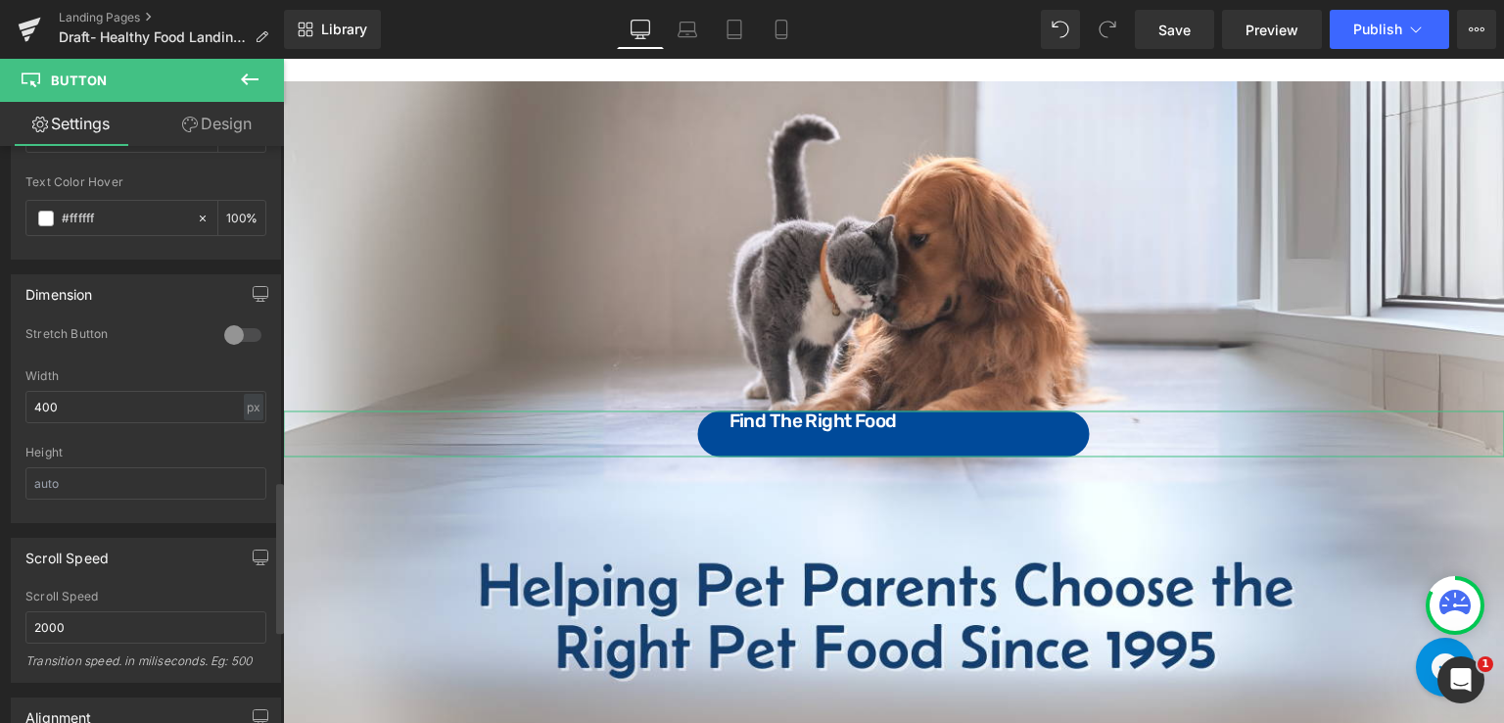
click at [134, 433] on div at bounding box center [145, 439] width 241 height 13
drag, startPoint x: 131, startPoint y: 402, endPoint x: 0, endPoint y: 405, distance: 131.3
click at [0, 405] on div "Dimension 0 Stretch Button 400px Width 400 px % px Height" at bounding box center [146, 391] width 293 height 263
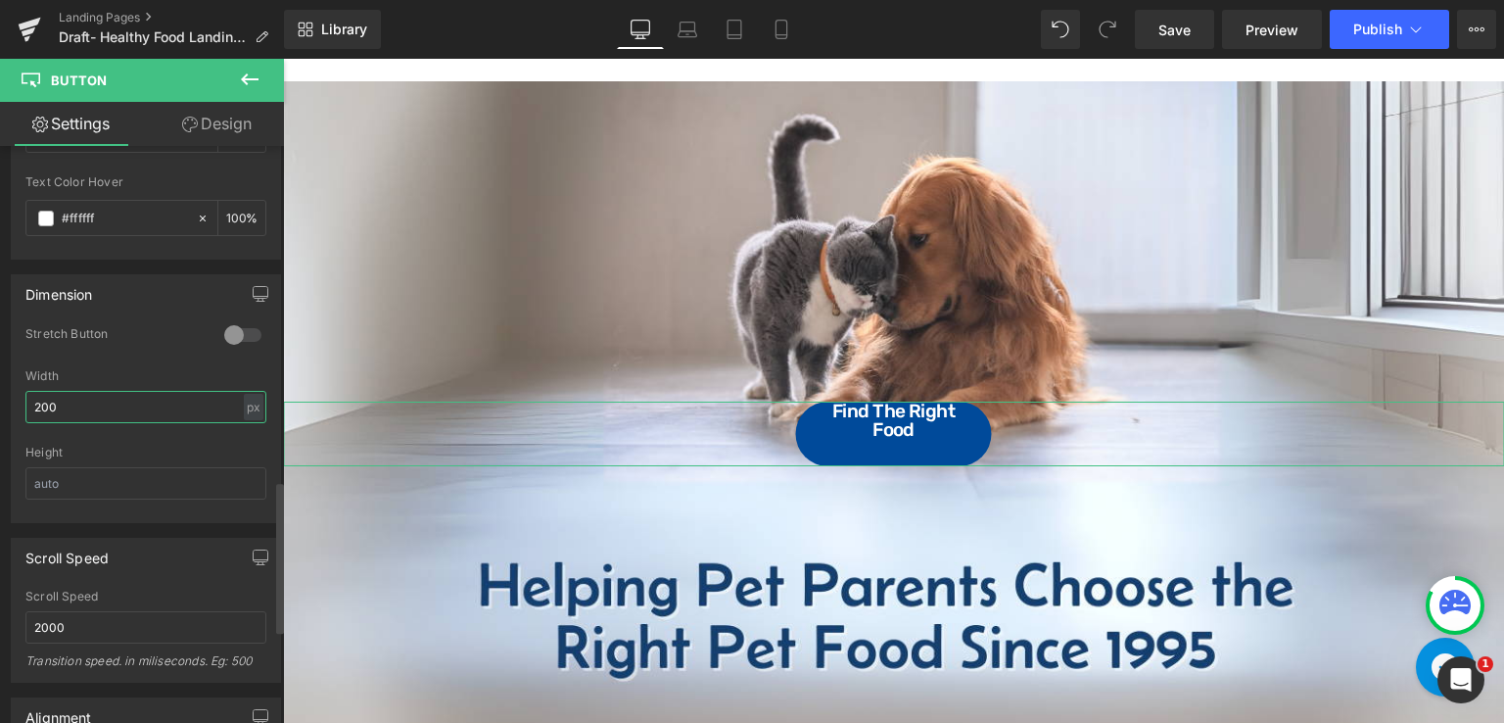
click at [43, 397] on input "200" at bounding box center [145, 407] width 241 height 32
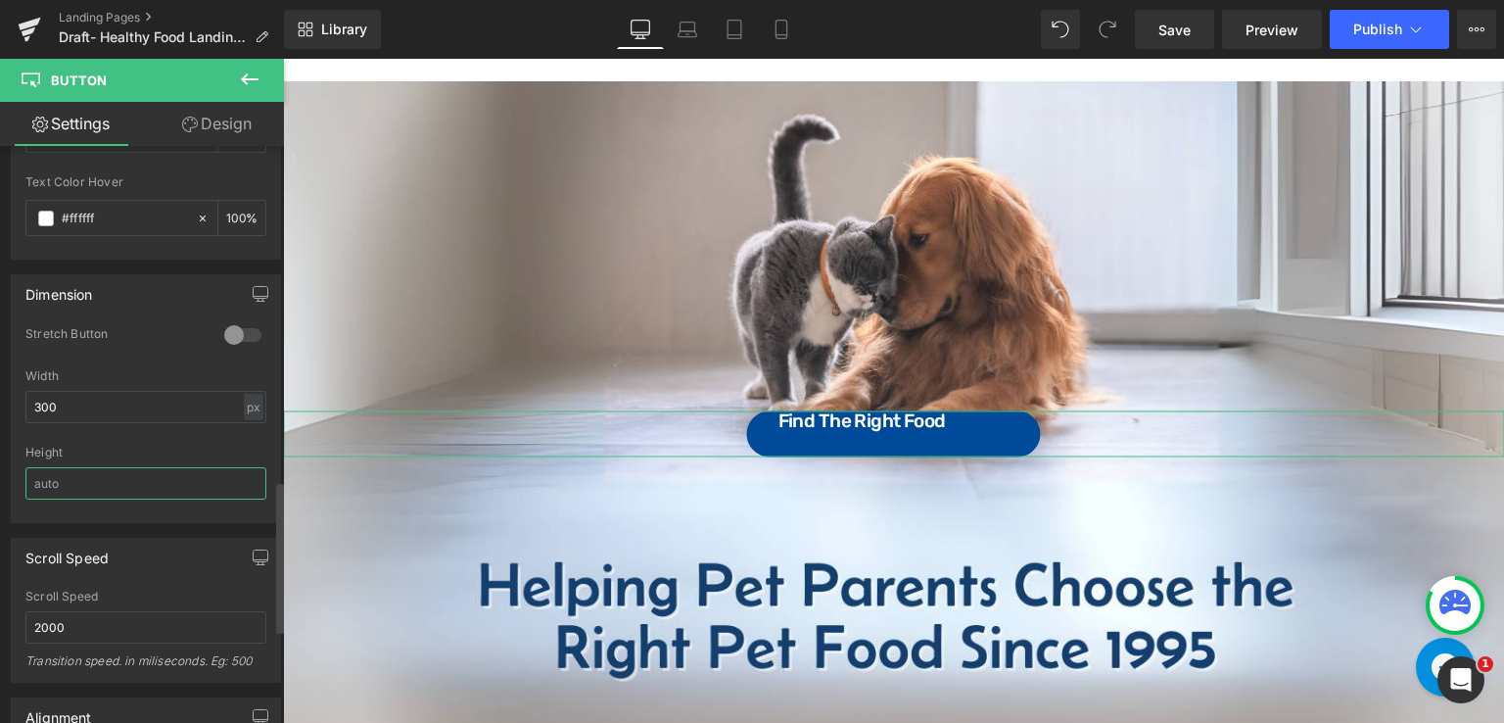
click at [102, 486] on input "text" at bounding box center [145, 483] width 241 height 32
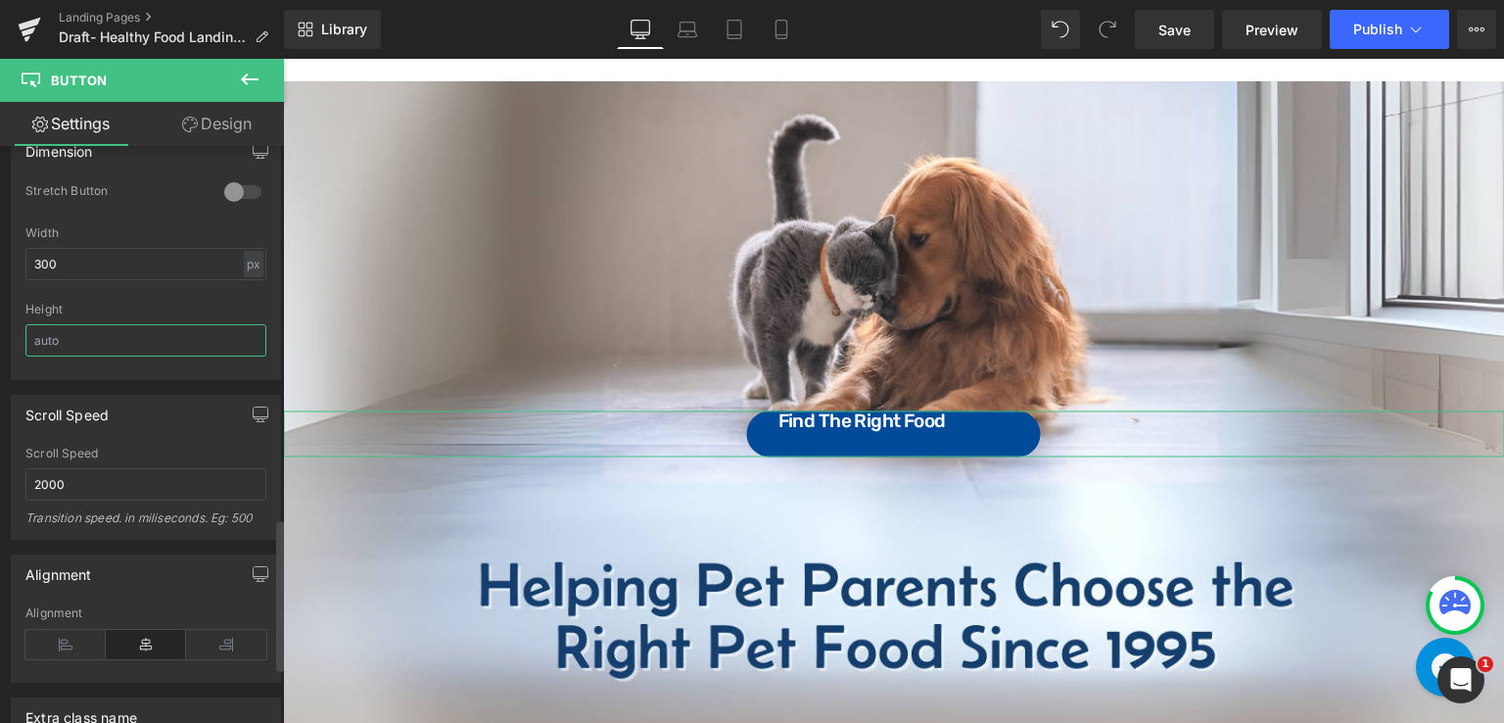
scroll to position [1371, 0]
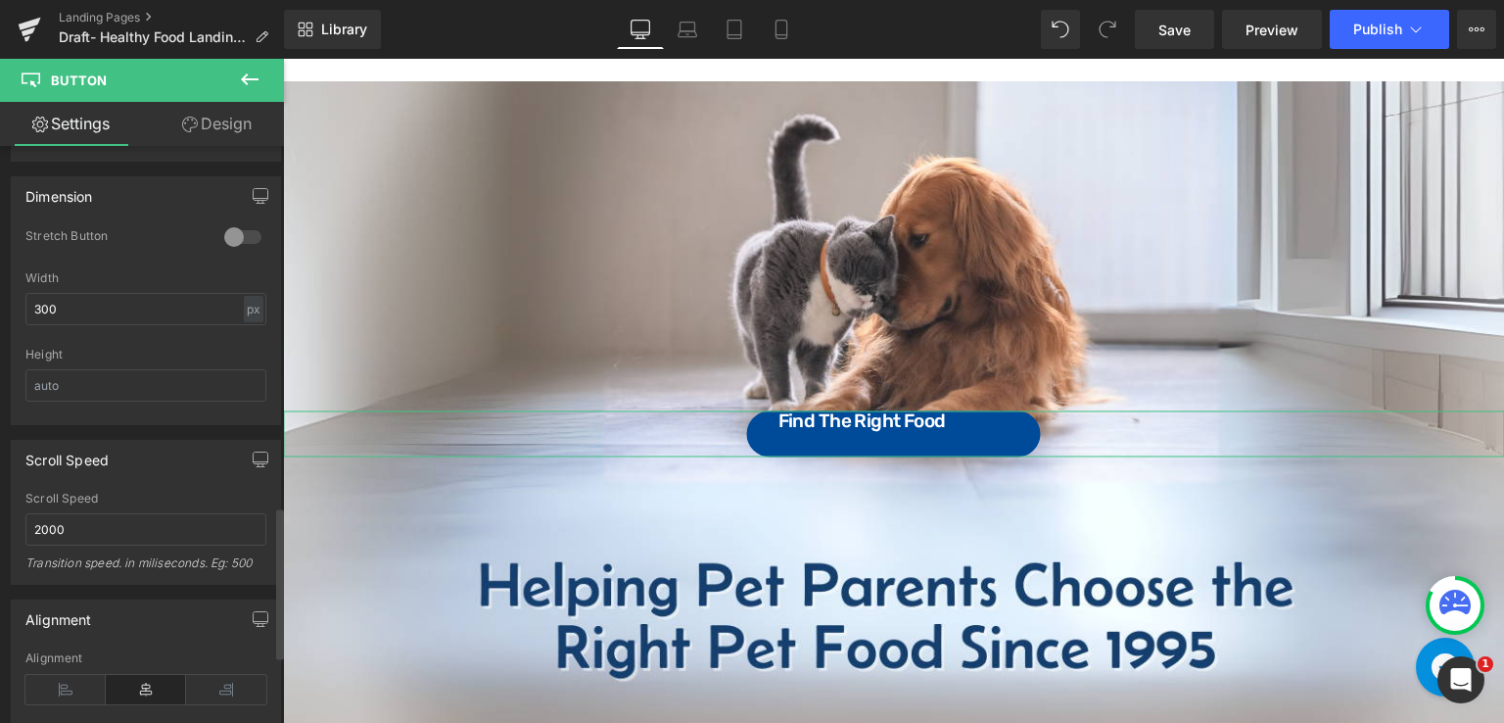
click at [252, 221] on div at bounding box center [242, 236] width 47 height 31
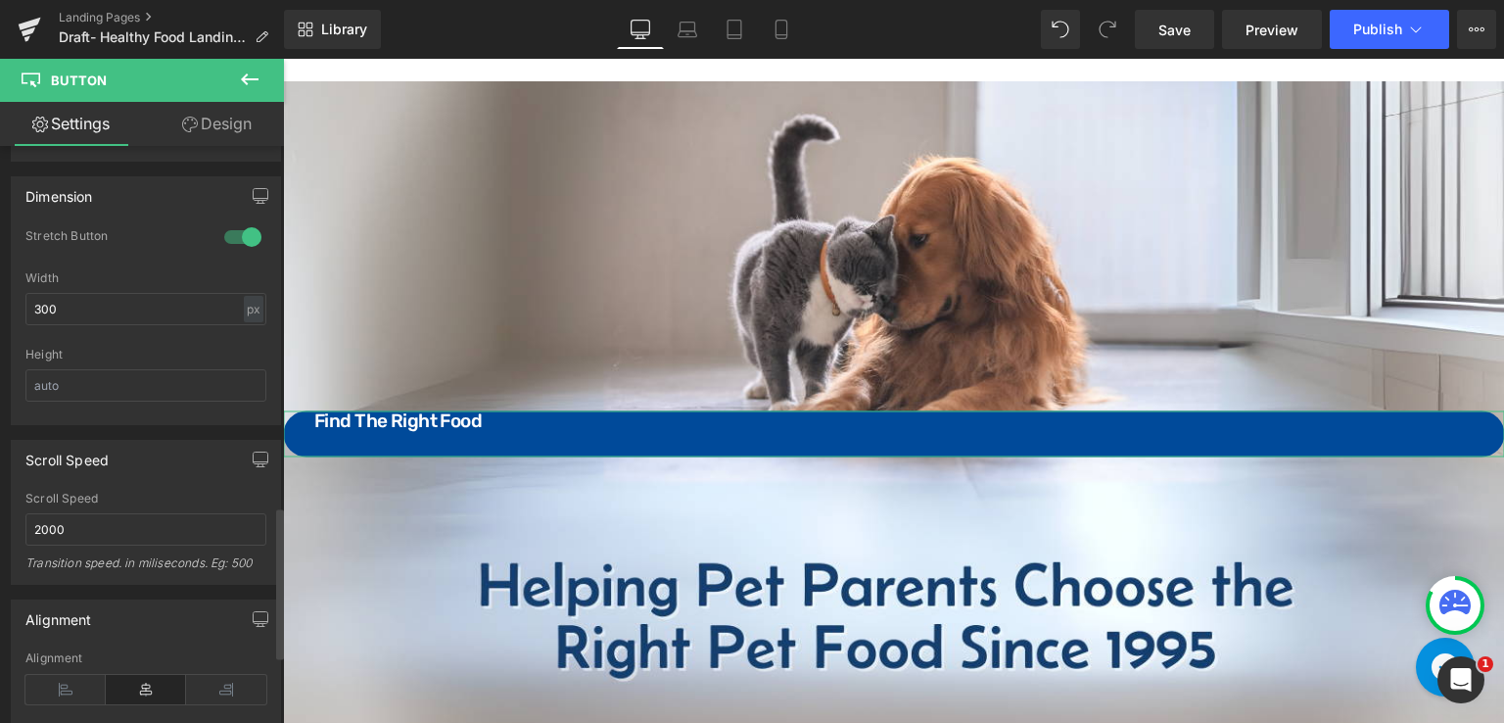
click at [249, 221] on div at bounding box center [242, 236] width 47 height 31
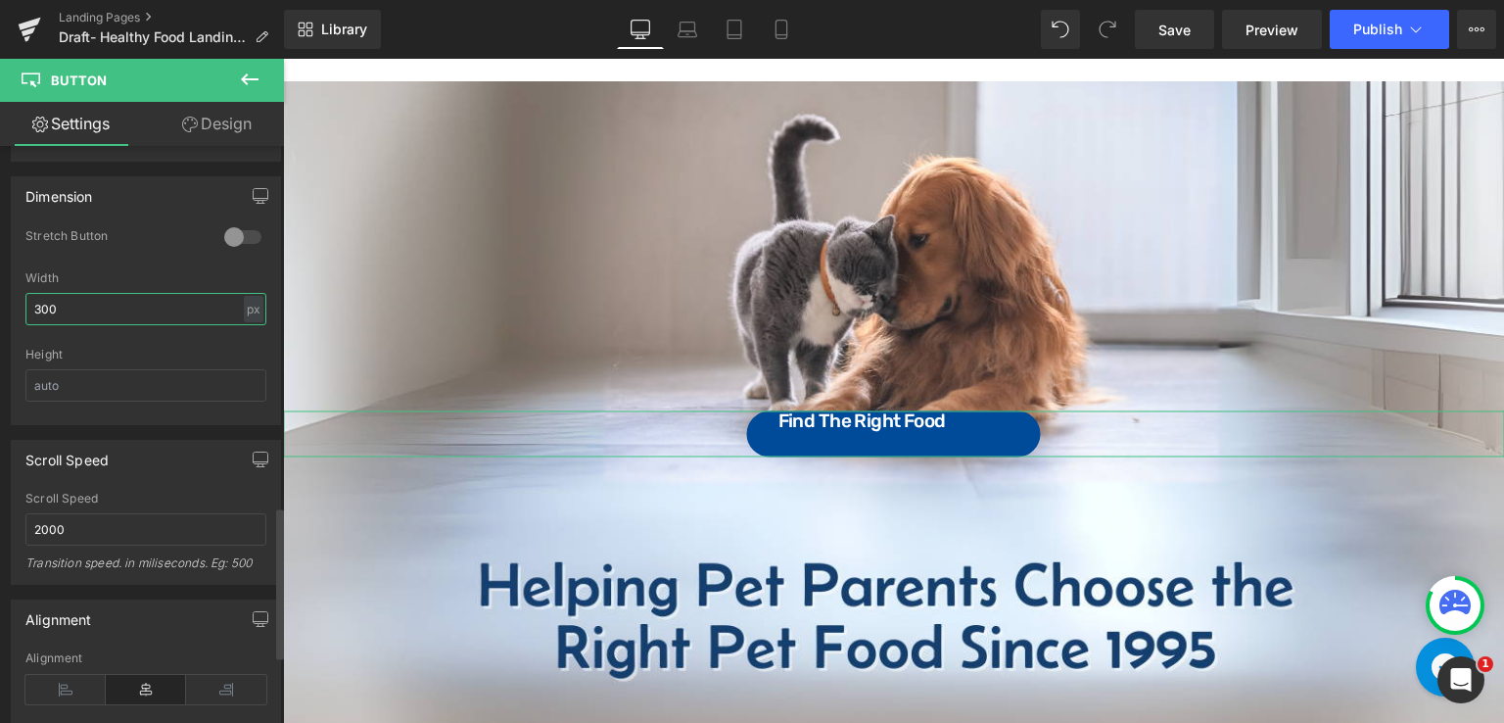
drag, startPoint x: 84, startPoint y: 304, endPoint x: 0, endPoint y: 289, distance: 85.5
click at [0, 289] on div "Dimension 0 Stretch Button 300px Width 300 px % px Height" at bounding box center [146, 293] width 293 height 263
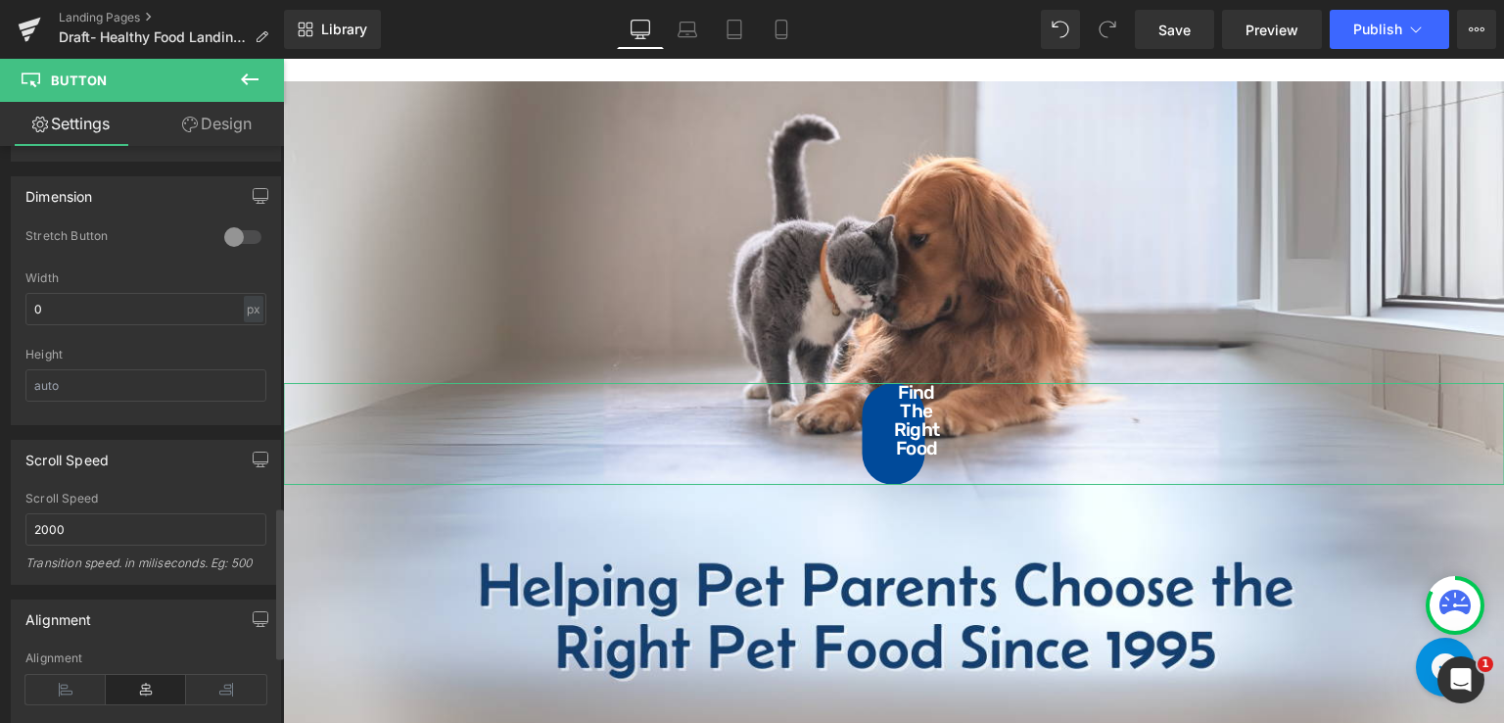
click at [106, 335] on div at bounding box center [145, 341] width 241 height 13
click at [125, 298] on input "0" at bounding box center [145, 309] width 241 height 32
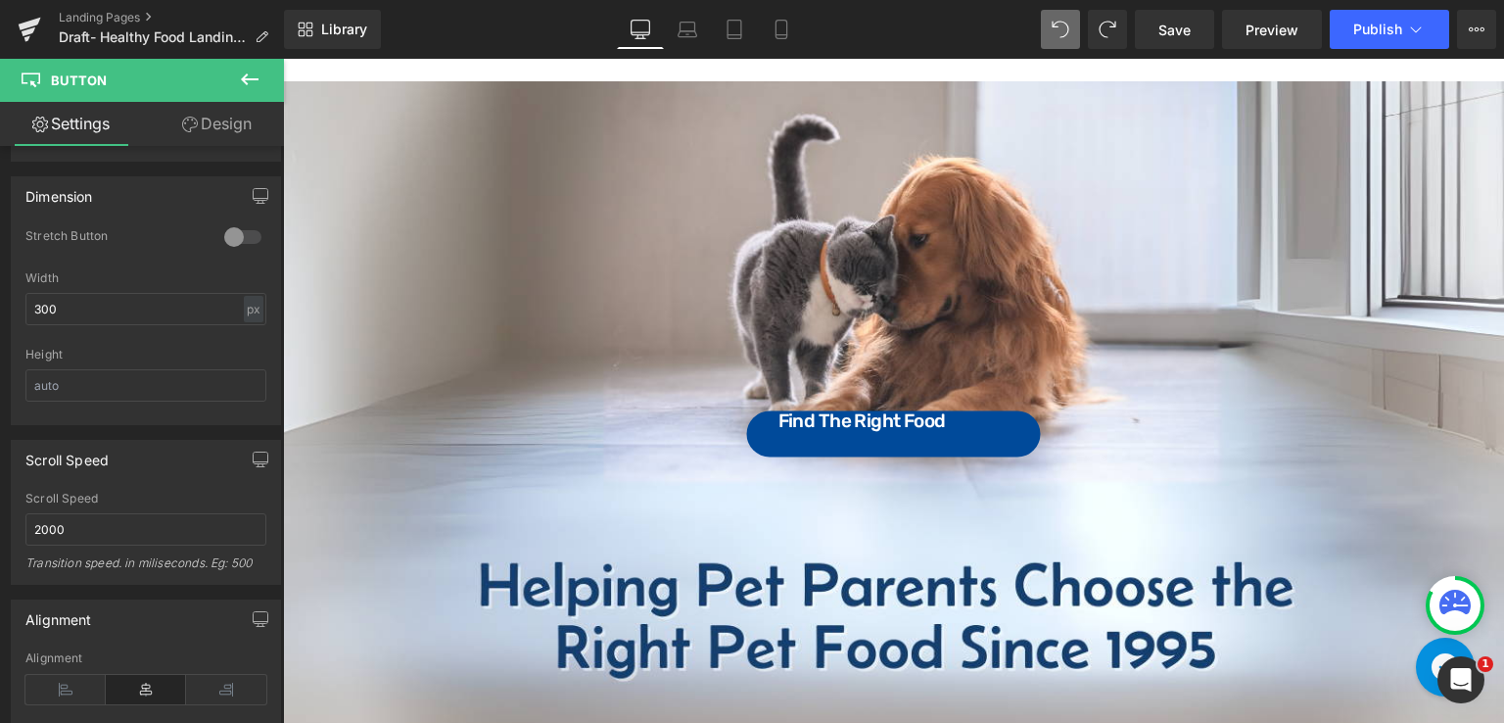
type input "400"
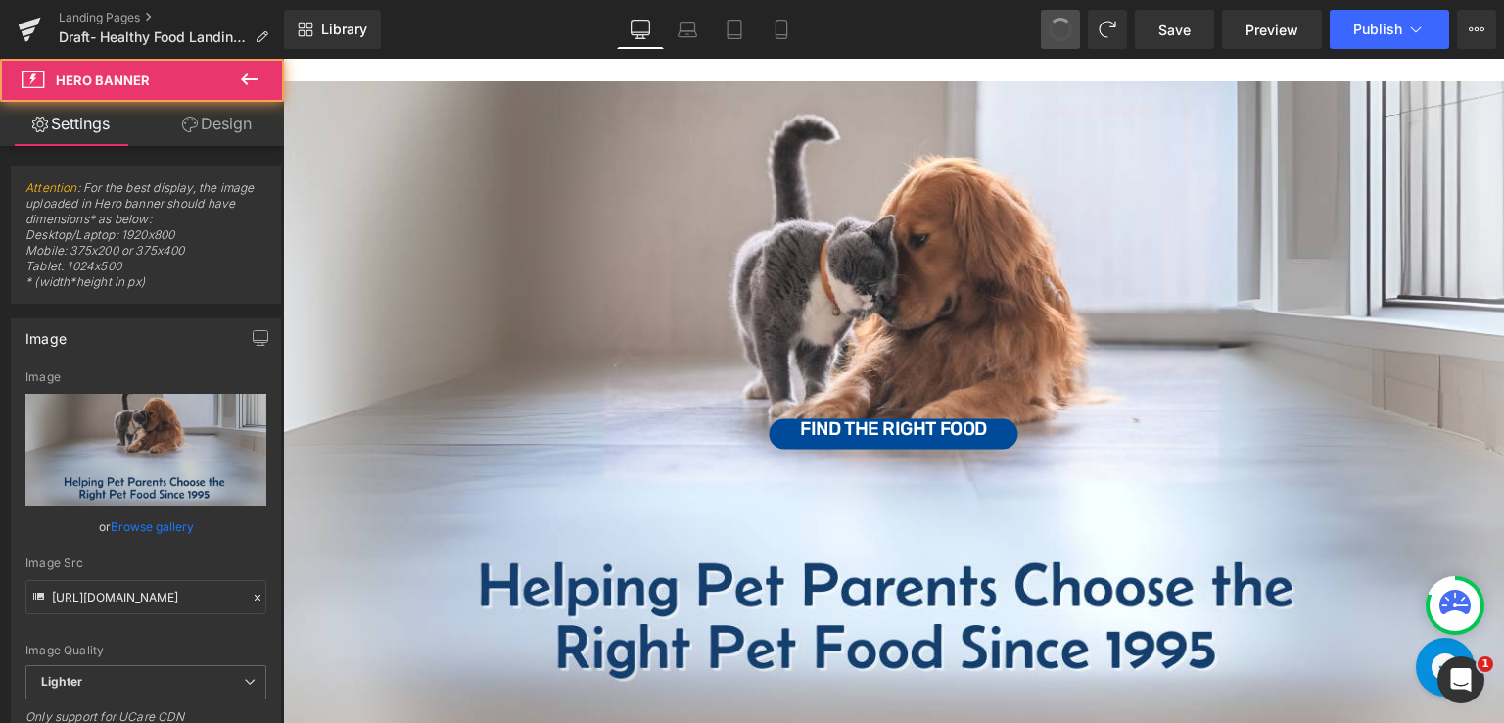
click at [1068, 40] on button at bounding box center [1060, 29] width 39 height 39
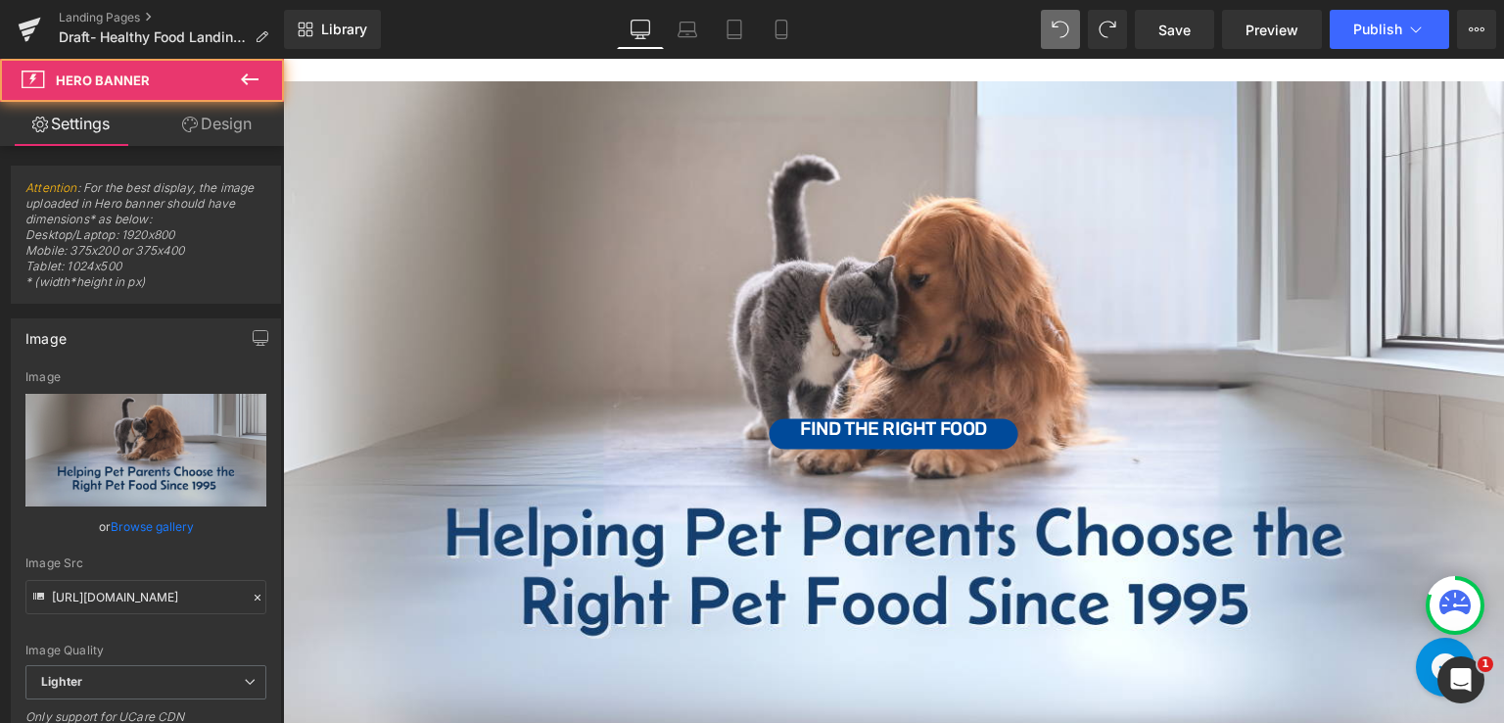
type input "[URL][DOMAIN_NAME]"
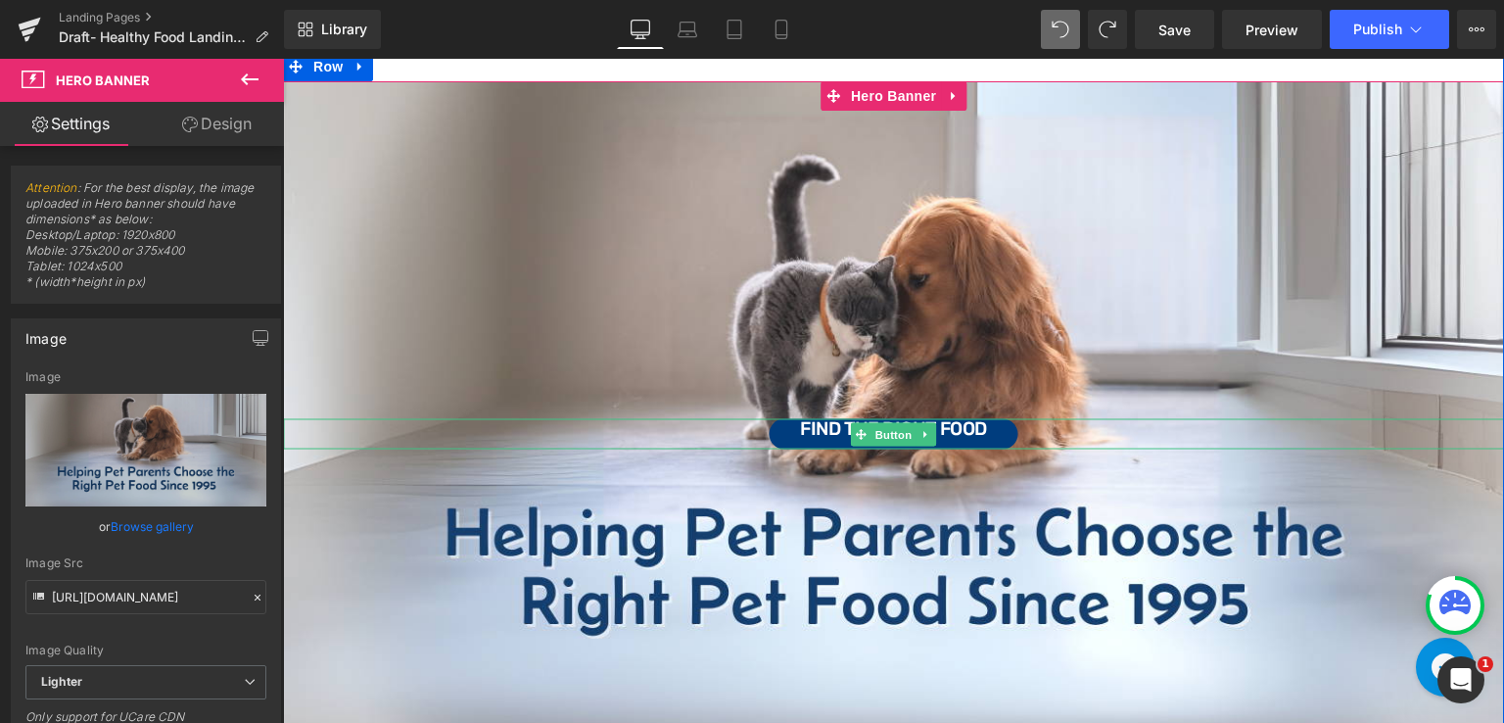
click at [732, 426] on div "Find the Right Food" at bounding box center [893, 434] width 1221 height 30
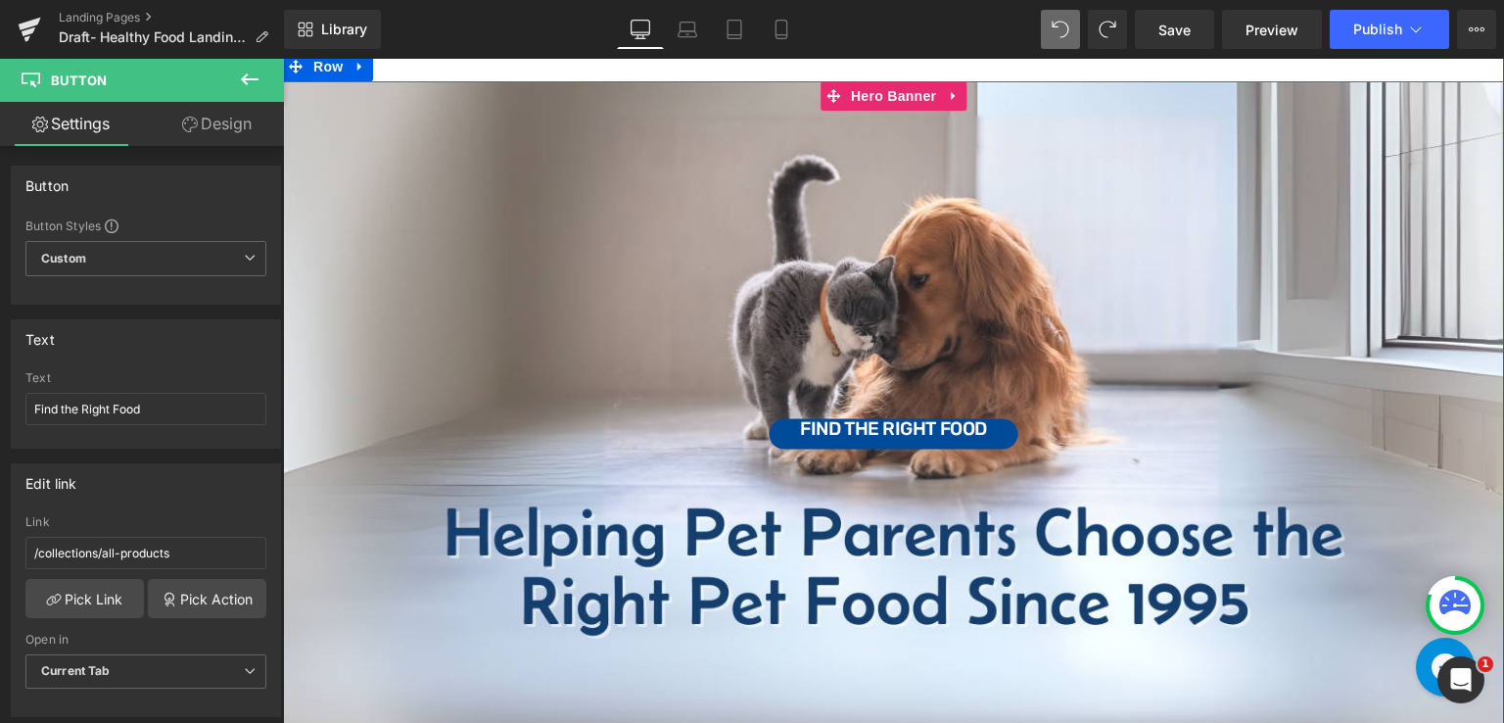
drag, startPoint x: 779, startPoint y: 419, endPoint x: 794, endPoint y: 397, distance: 27.4
click at [794, 397] on div "Find the Right Food Button" at bounding box center [893, 424] width 1221 height 686
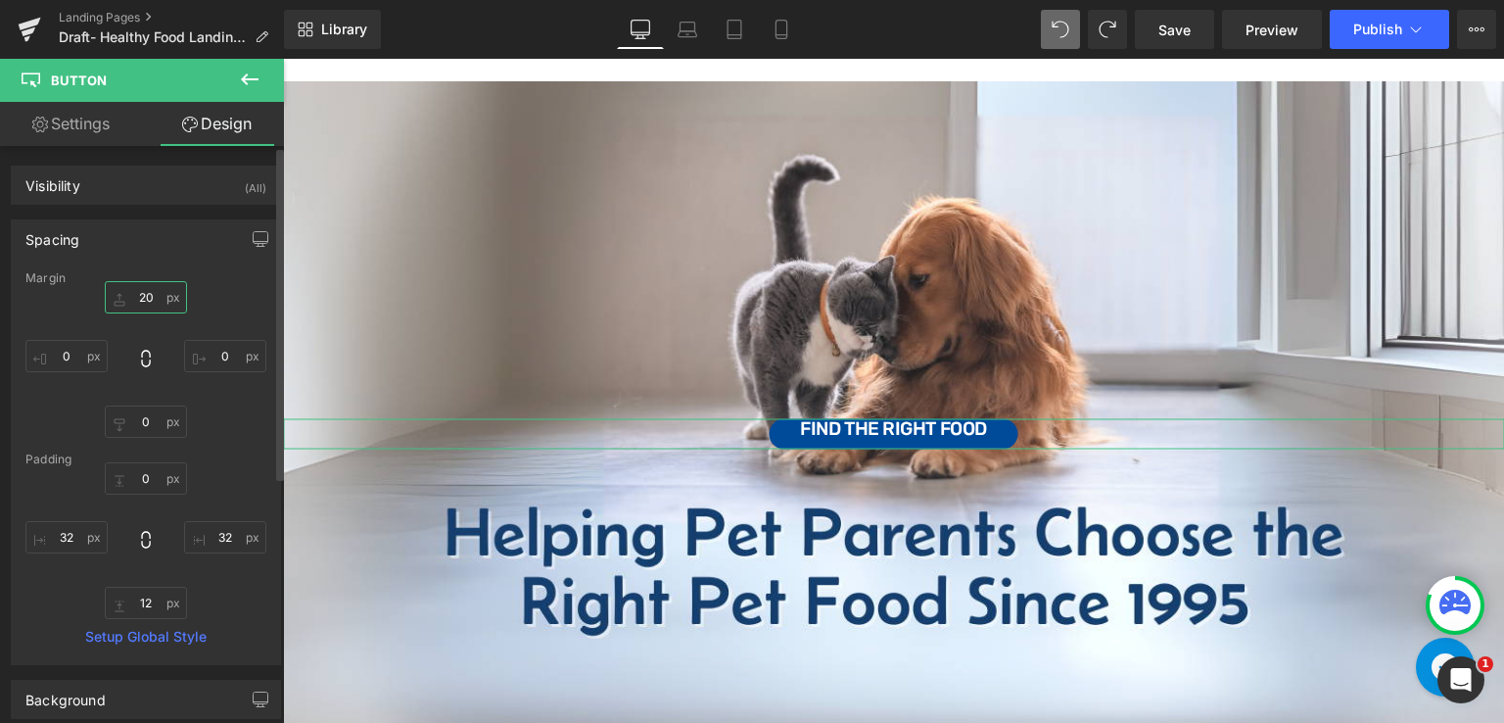
click at [154, 297] on input "20" at bounding box center [146, 297] width 82 height 32
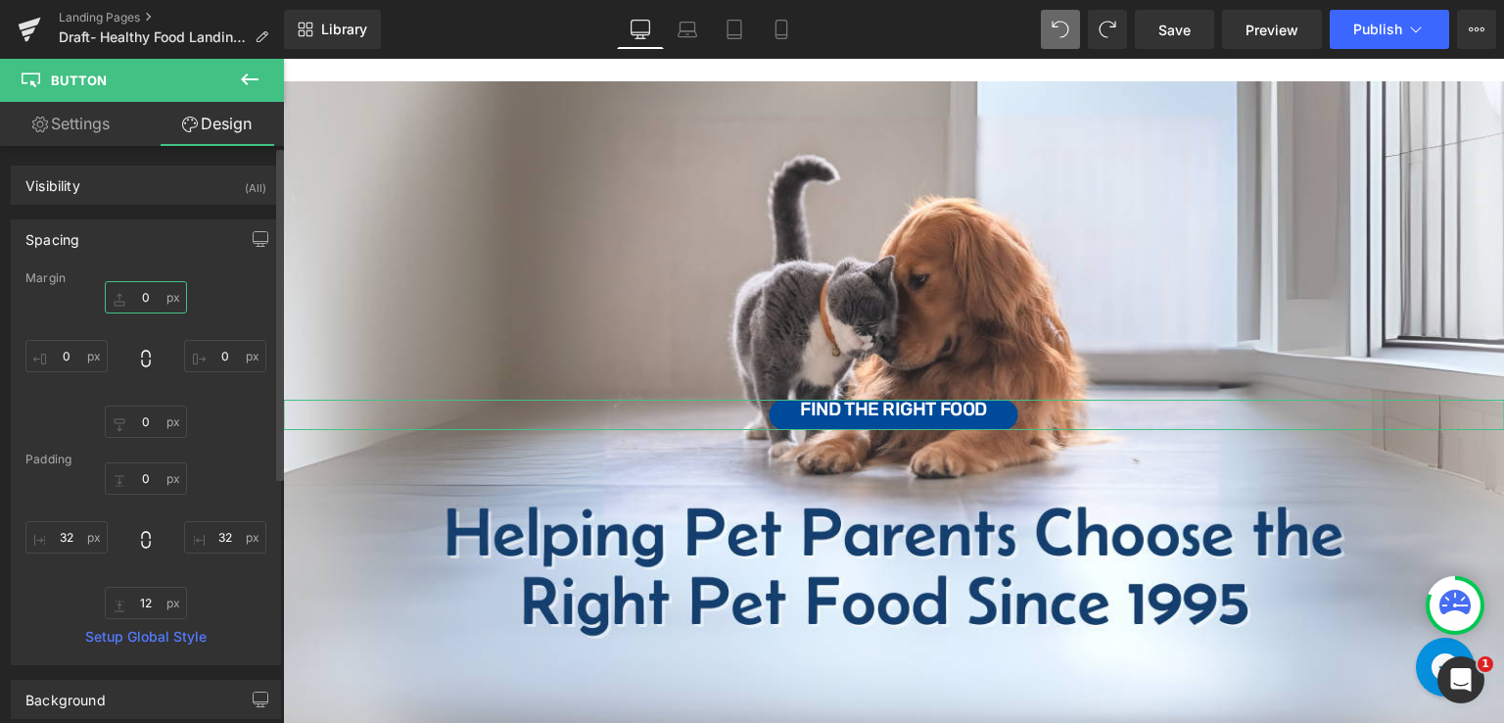
type input "0"
click at [253, 307] on div "0 0 0px 0 0px 0 0px 0" at bounding box center [145, 359] width 241 height 157
click at [146, 479] on input "0" at bounding box center [146, 478] width 82 height 32
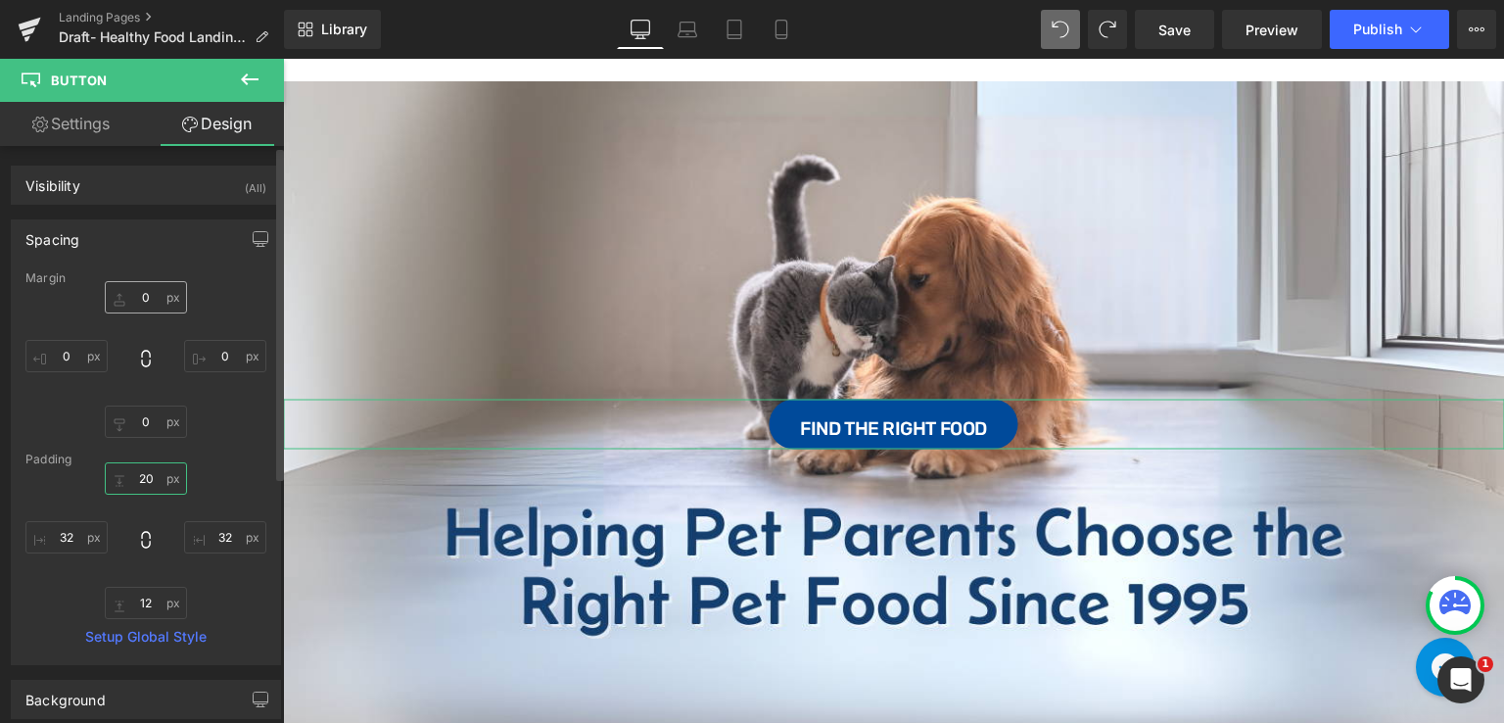
type input "20"
click at [156, 298] on input "0" at bounding box center [146, 297] width 82 height 32
type input "1"
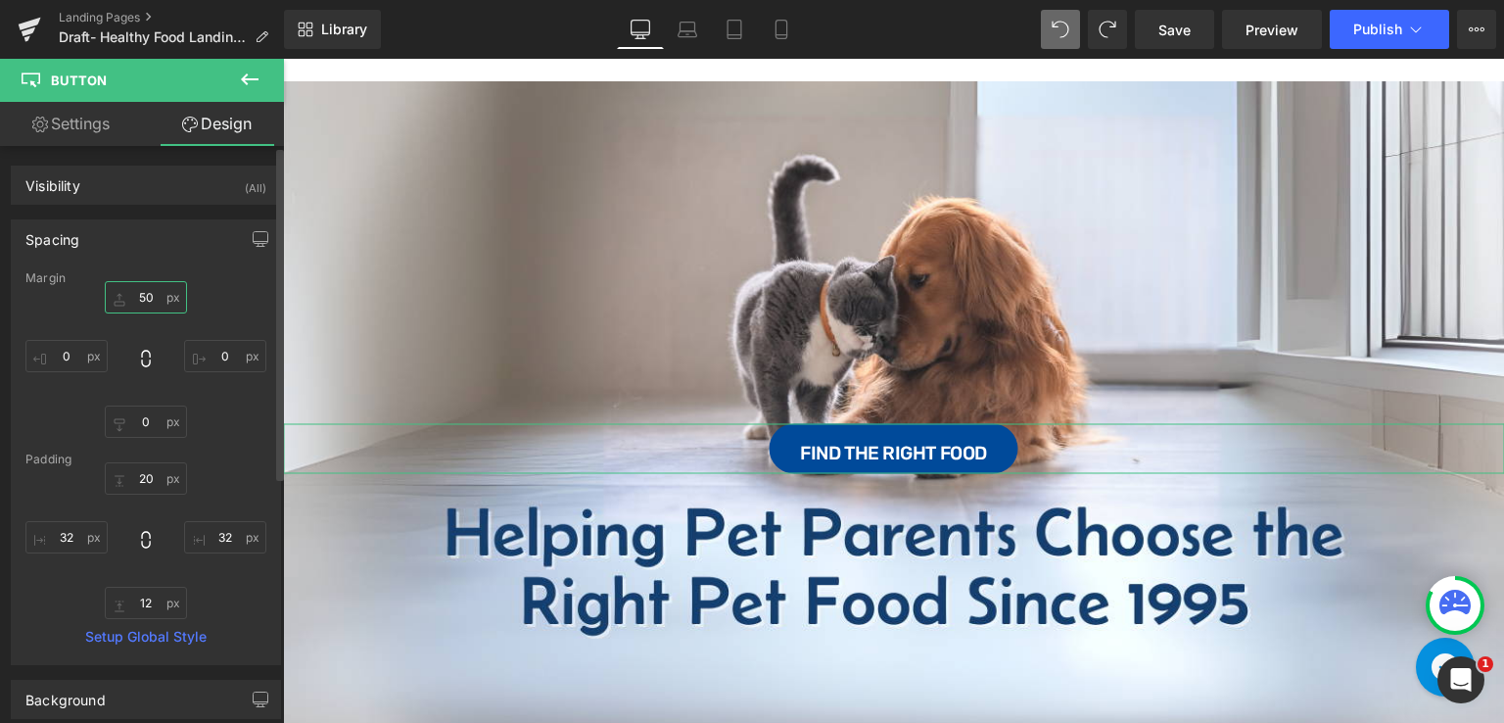
type input "5"
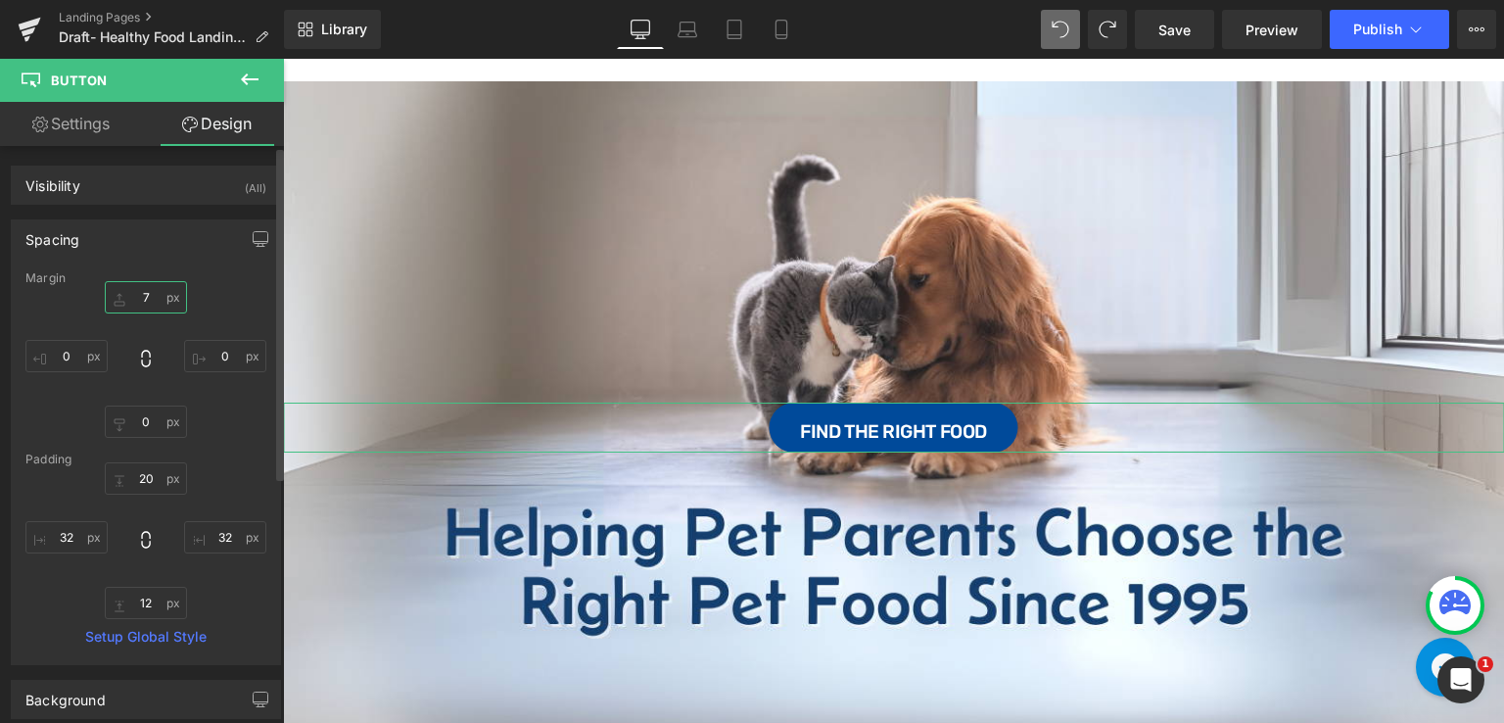
type input "70"
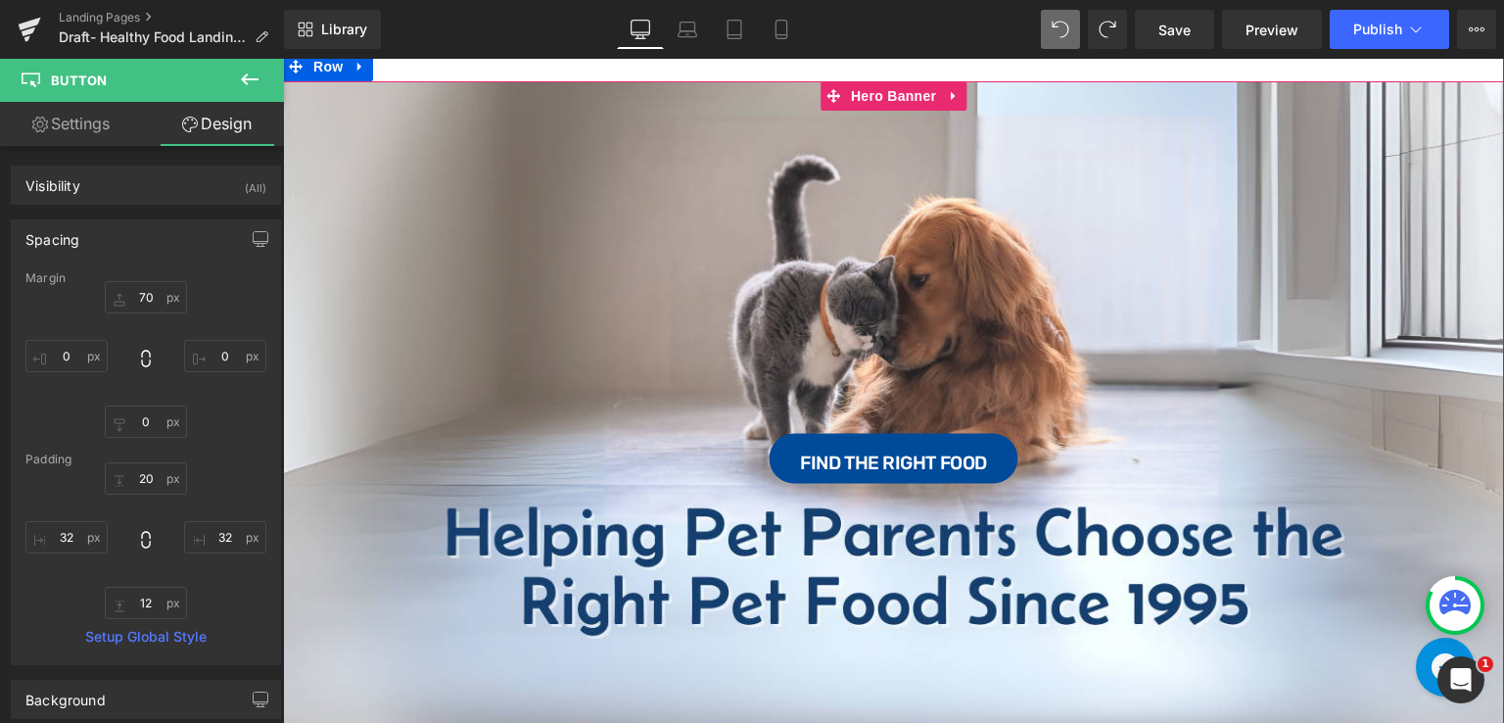
click at [650, 169] on div "Find the Right Food Button" at bounding box center [893, 424] width 1221 height 686
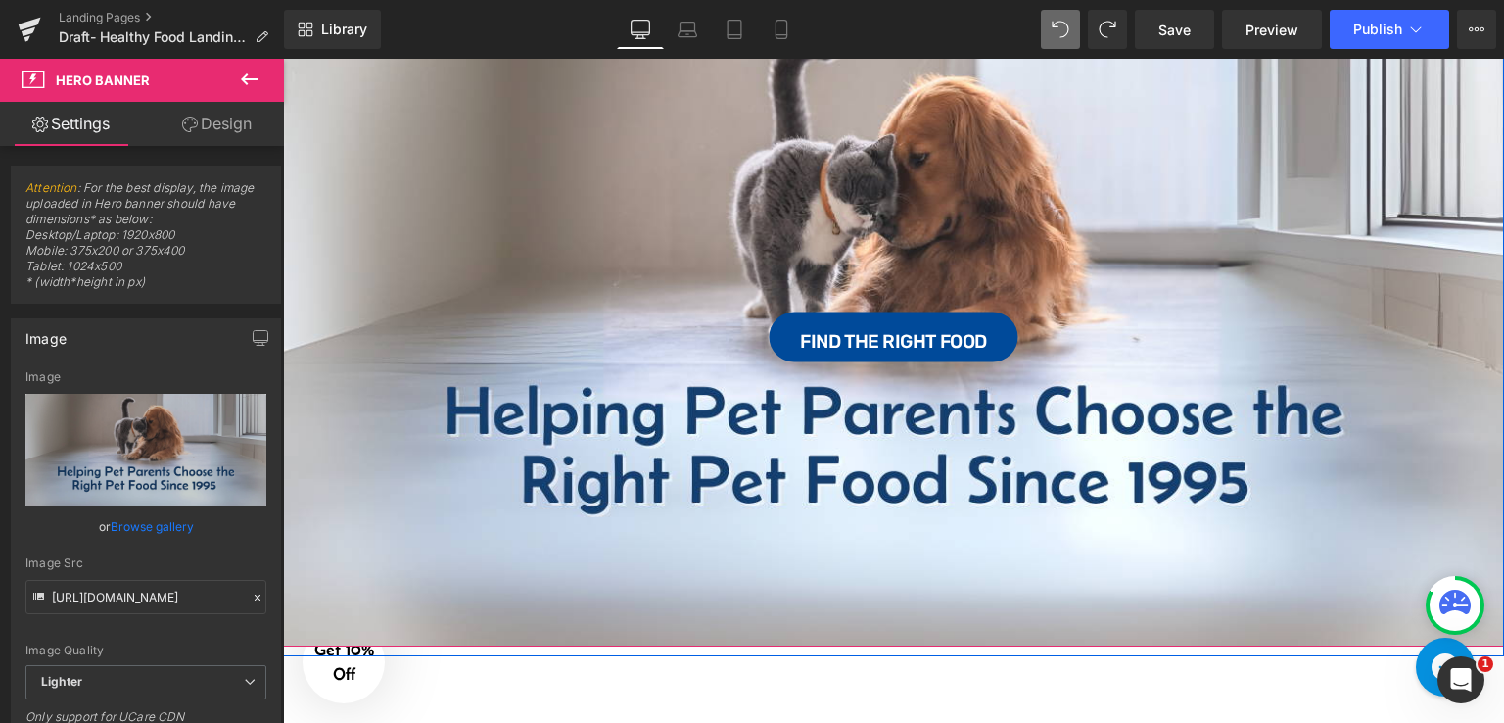
scroll to position [129, 0]
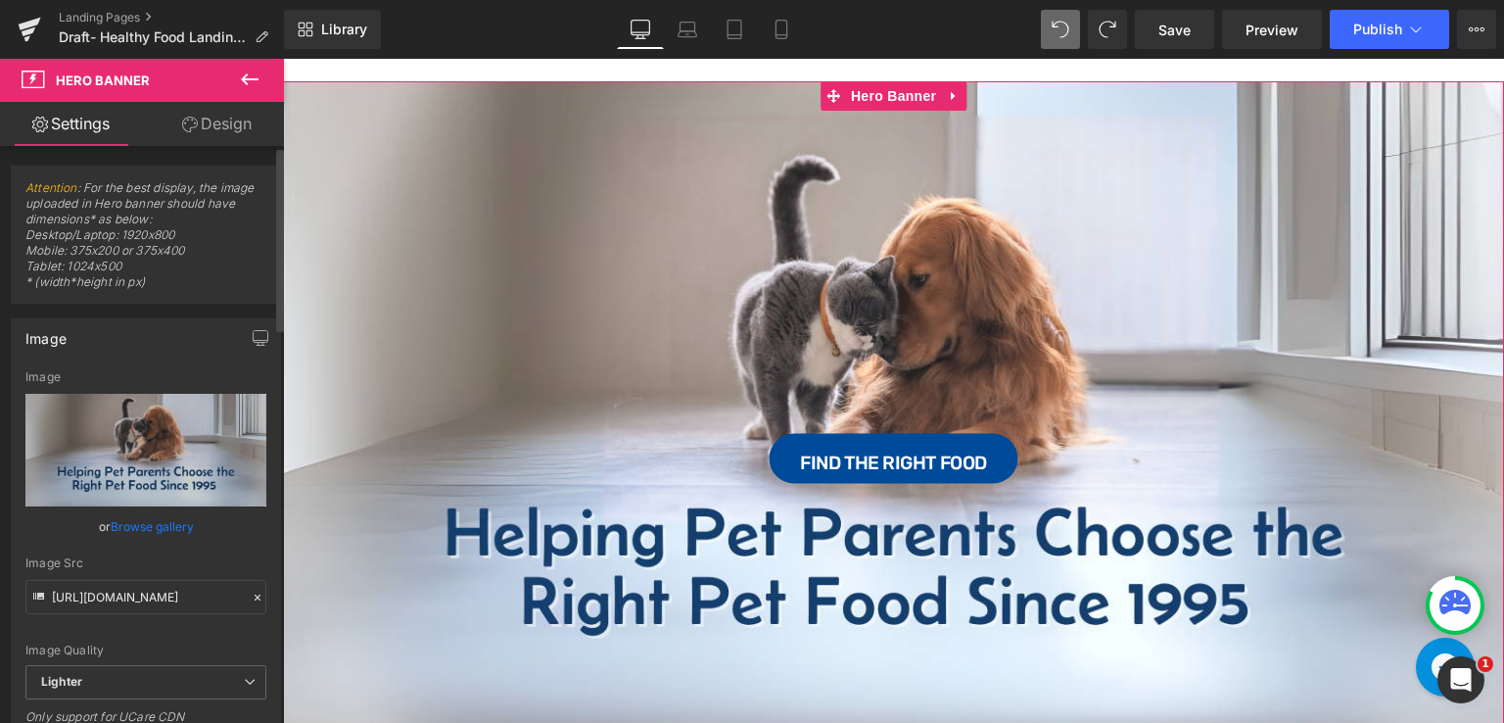
click at [158, 527] on link "Browse gallery" at bounding box center [152, 526] width 83 height 34
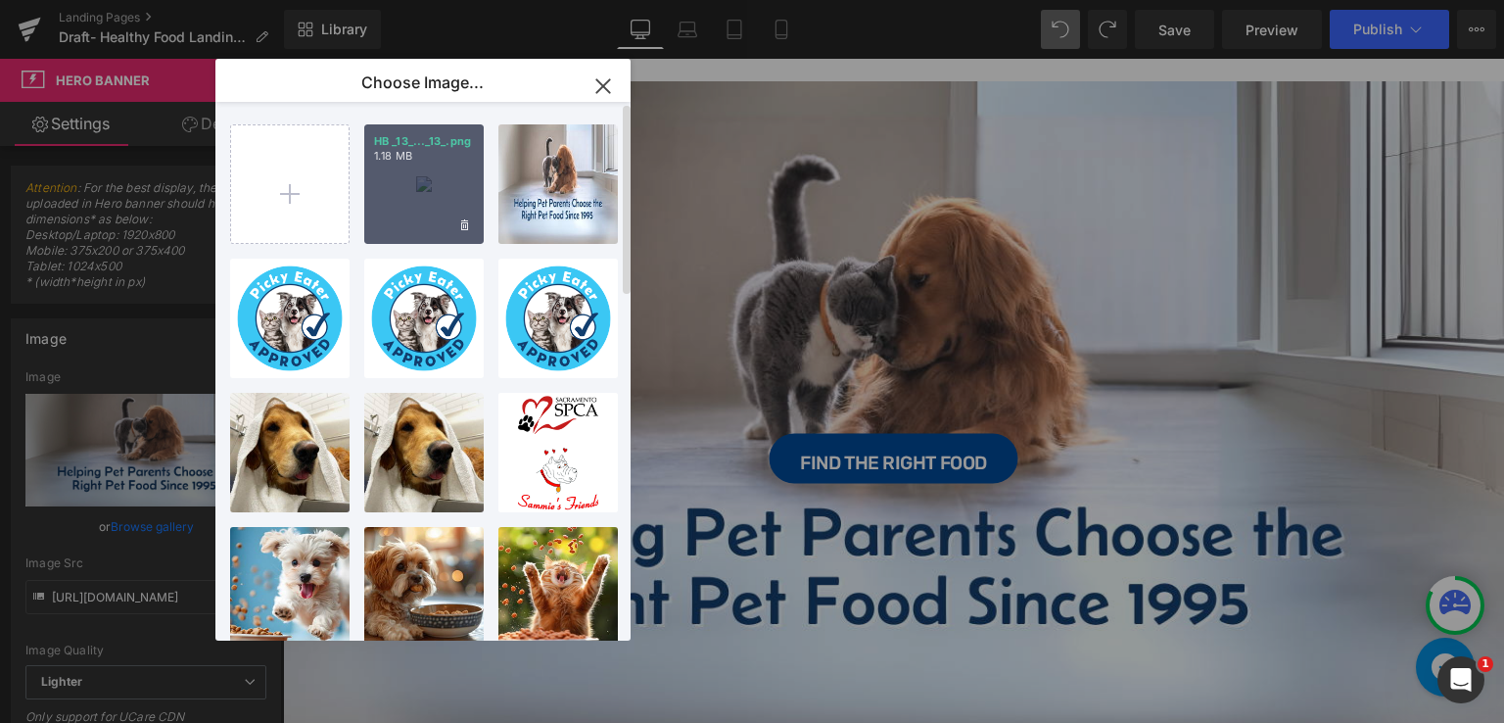
click at [411, 189] on div "HB _13_..._13_.png 1.18 MB" at bounding box center [423, 183] width 119 height 119
type input "[URL][DOMAIN_NAME]"
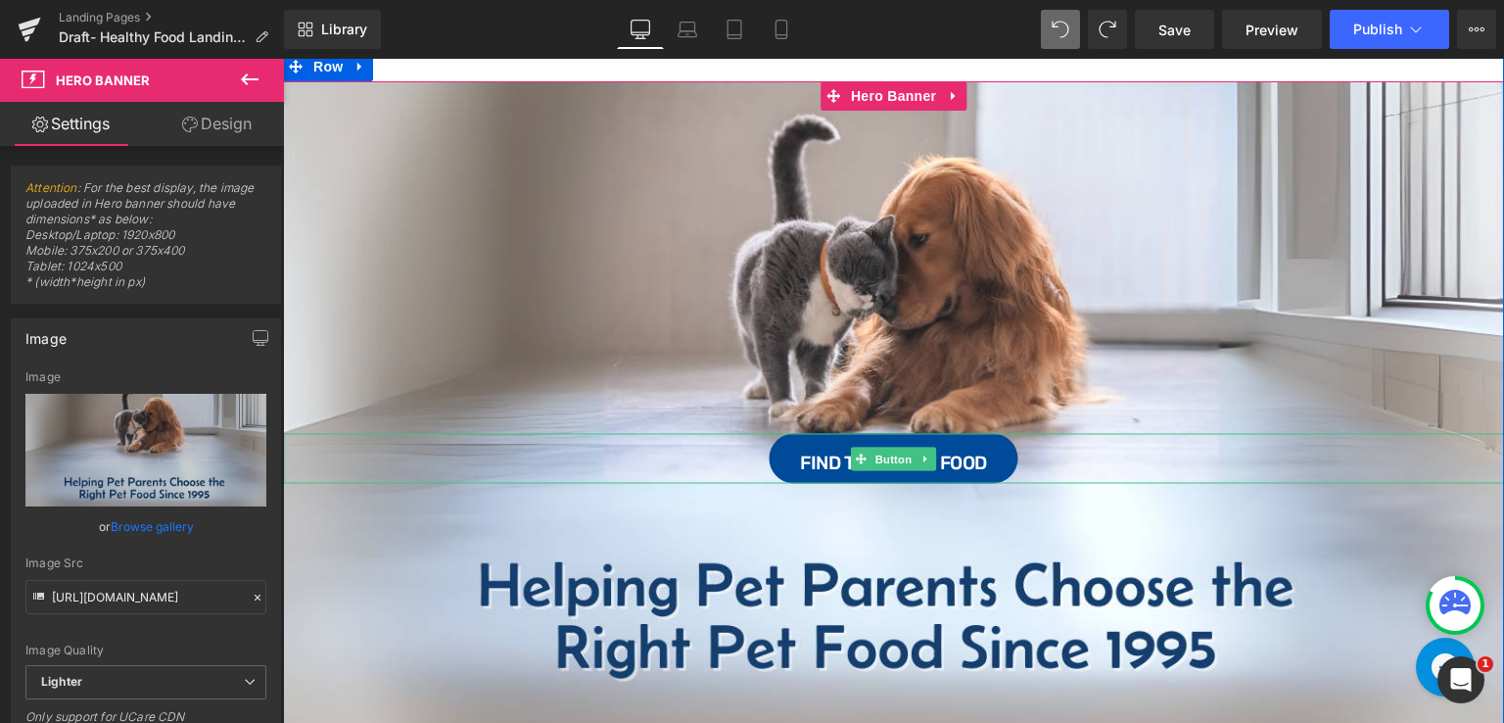
click at [711, 441] on div "Find the Right Food" at bounding box center [893, 459] width 1221 height 50
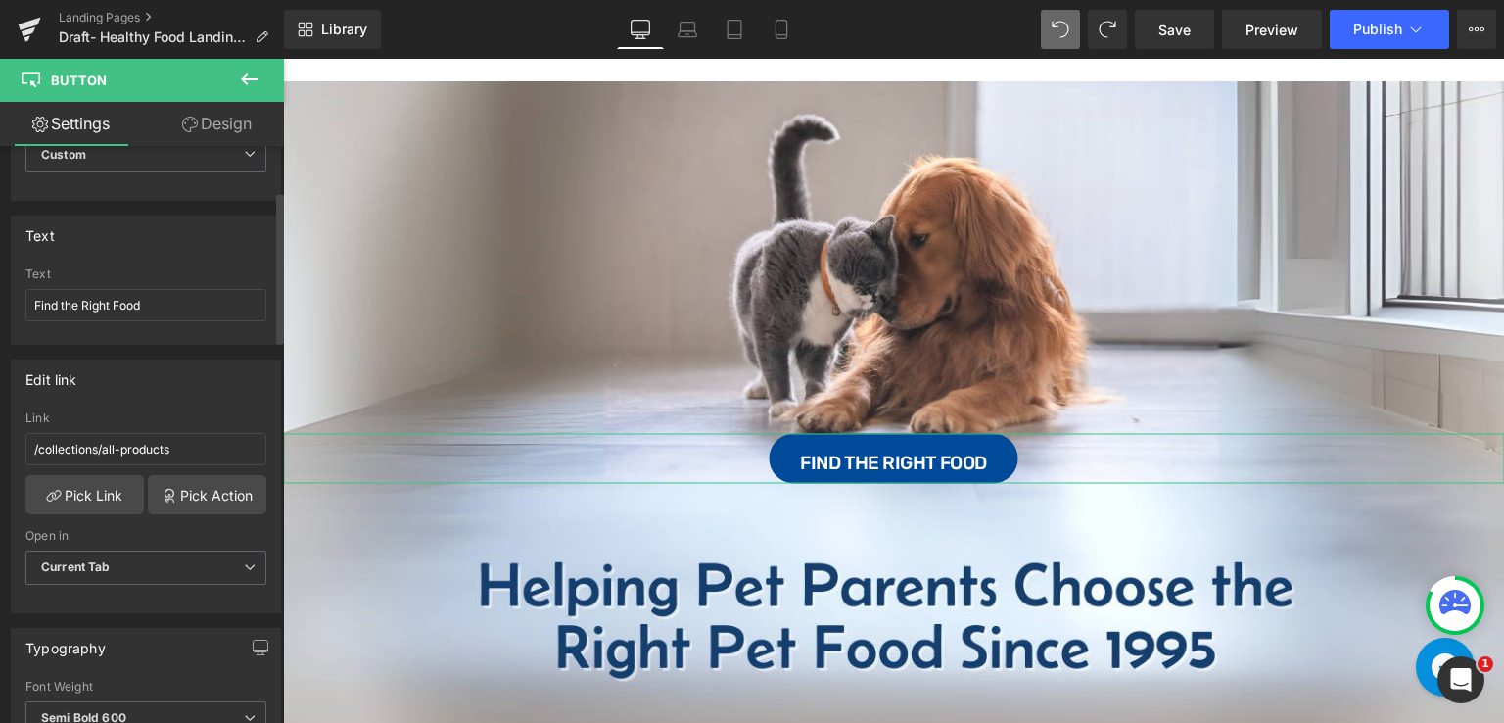
scroll to position [294, 0]
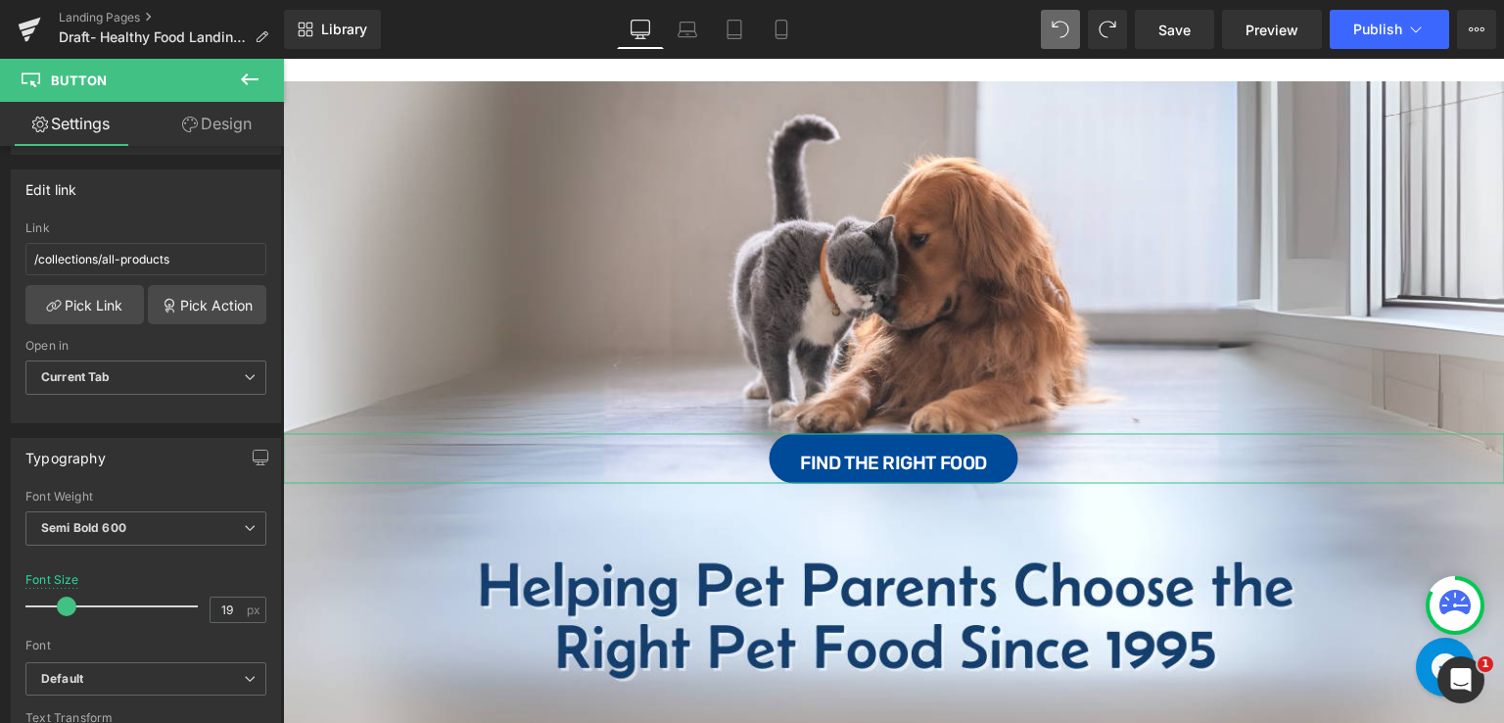
click at [210, 111] on link "Design" at bounding box center [217, 124] width 142 height 44
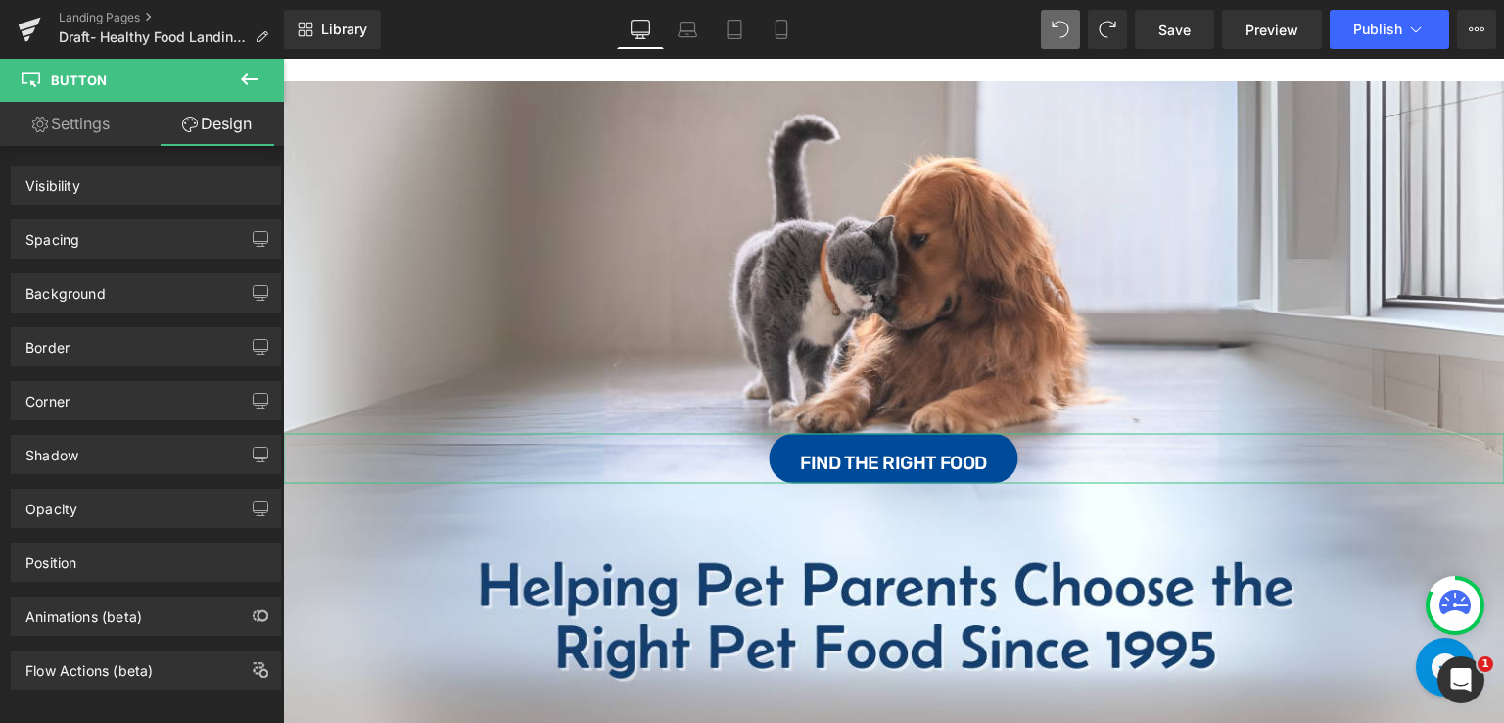
click at [102, 122] on link "Settings" at bounding box center [71, 124] width 142 height 44
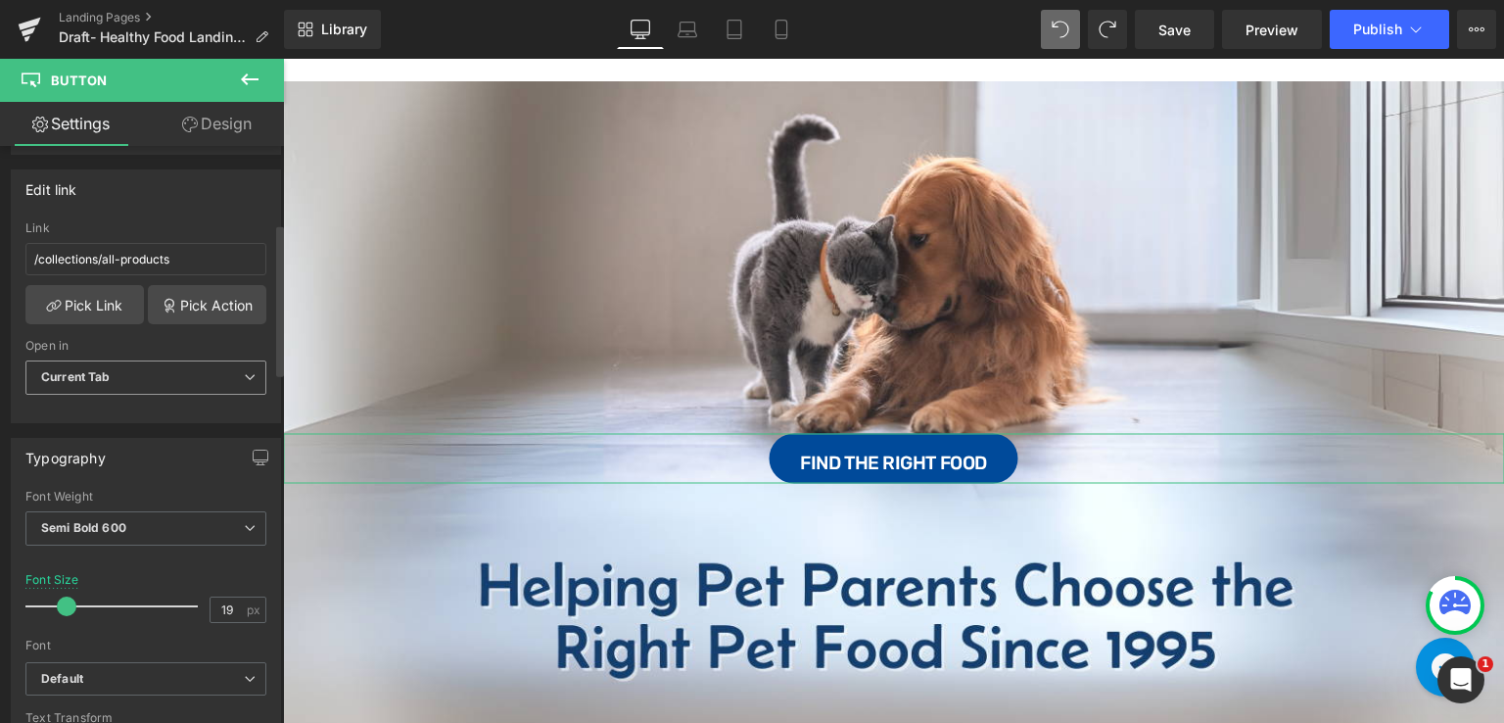
type input "100"
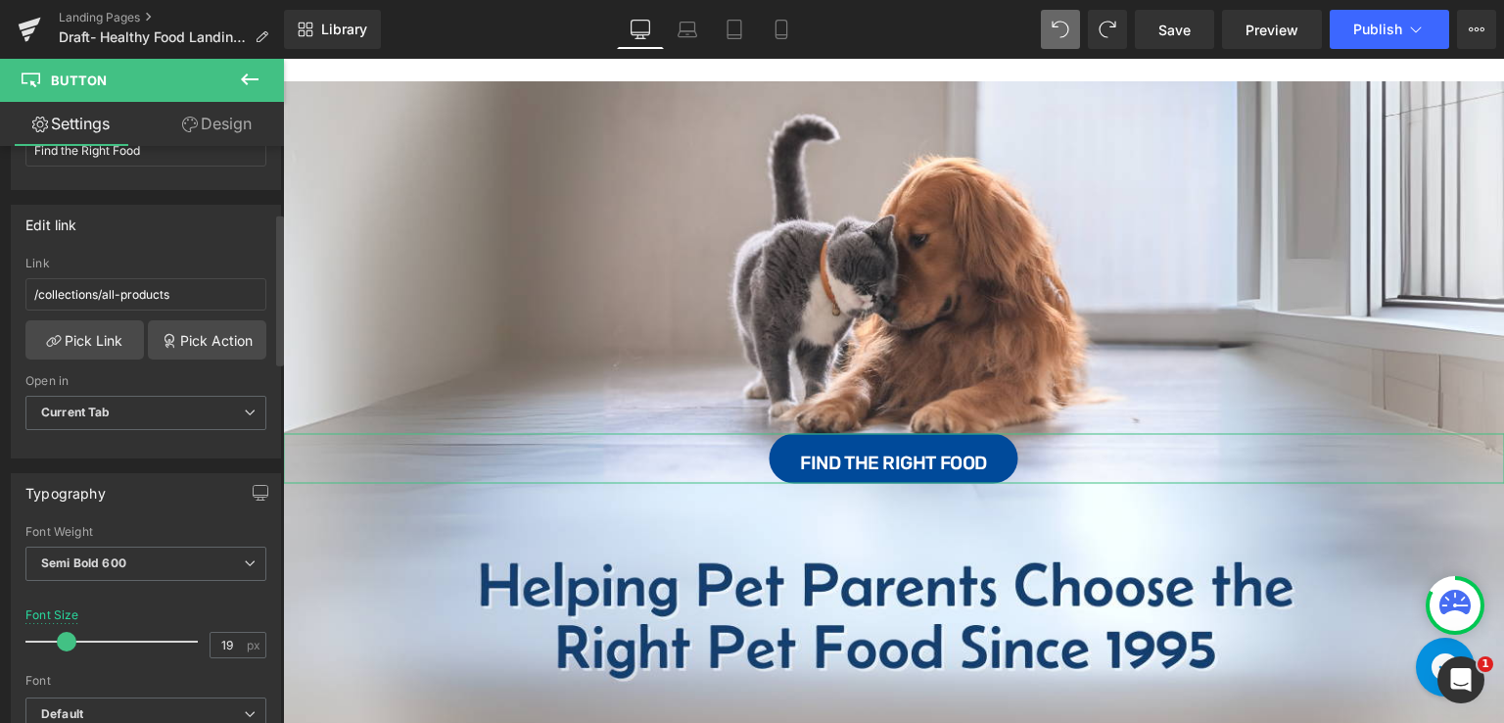
scroll to position [0, 0]
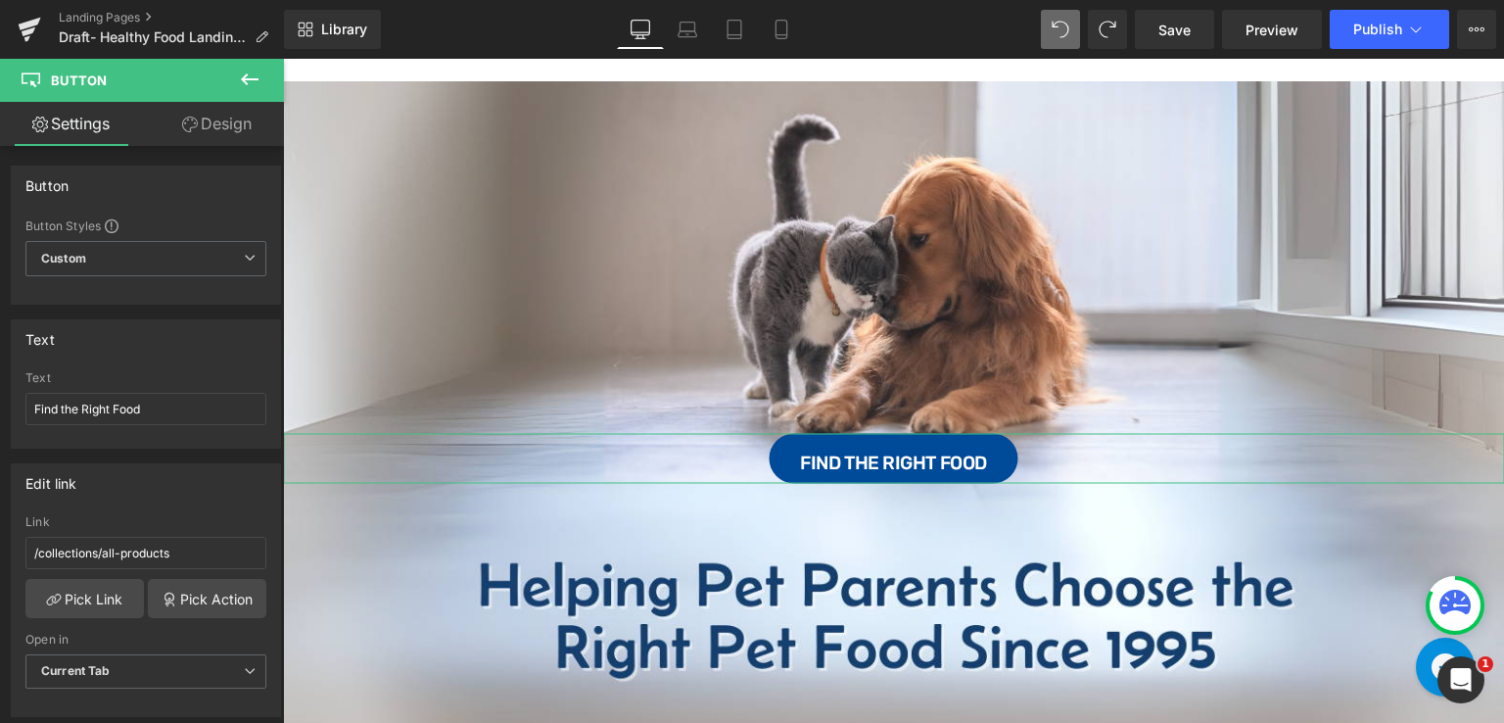
click at [243, 118] on link "Design" at bounding box center [217, 124] width 142 height 44
type input "70"
type input "0"
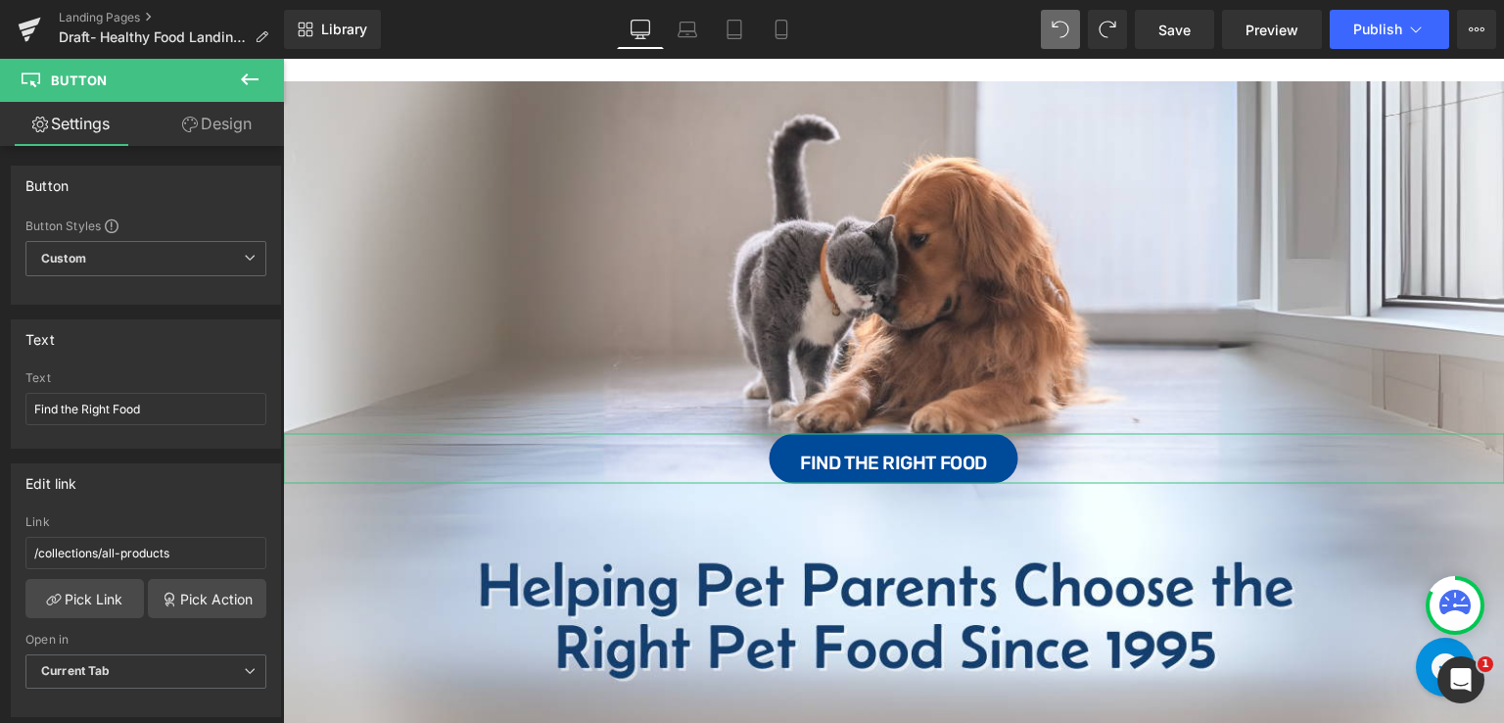
type input "20"
type input "32"
type input "12"
type input "32"
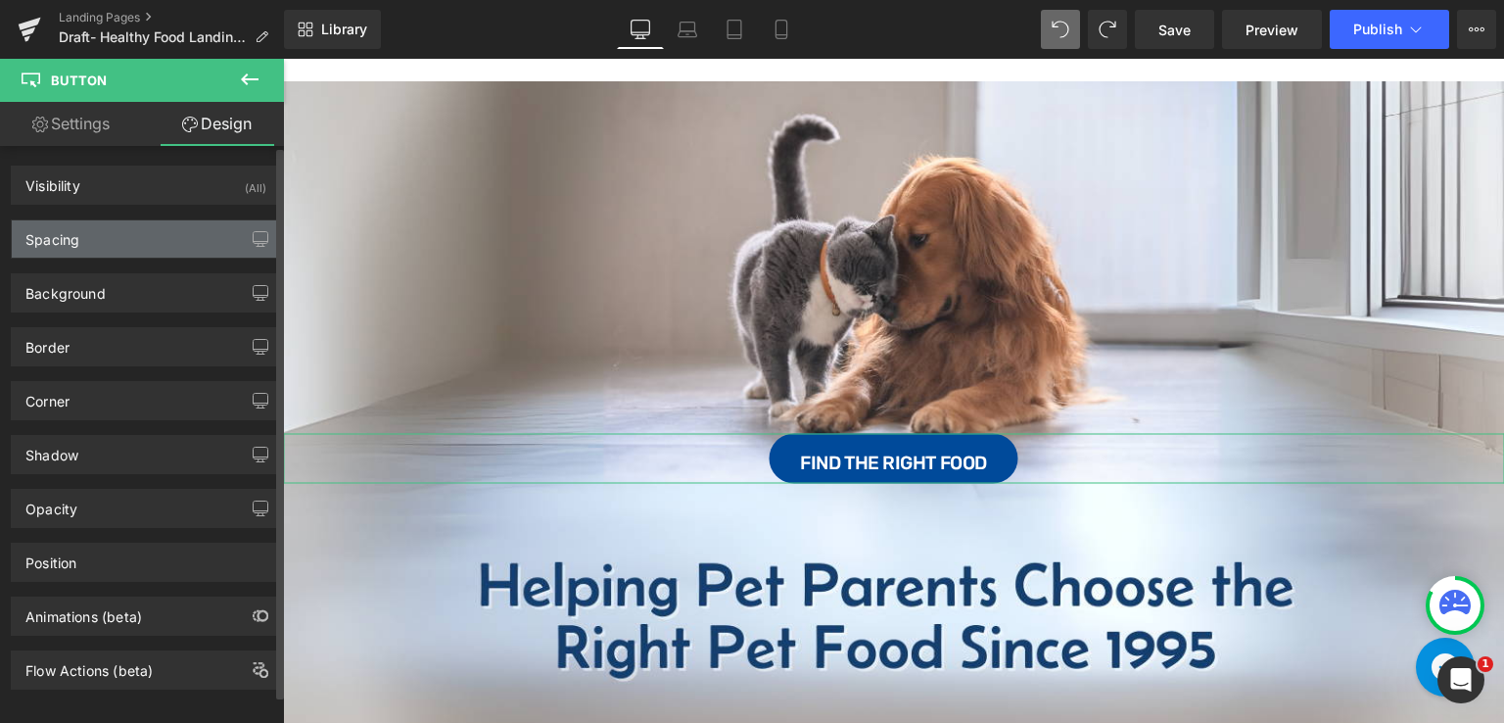
click at [71, 229] on div "Spacing" at bounding box center [52, 233] width 54 height 27
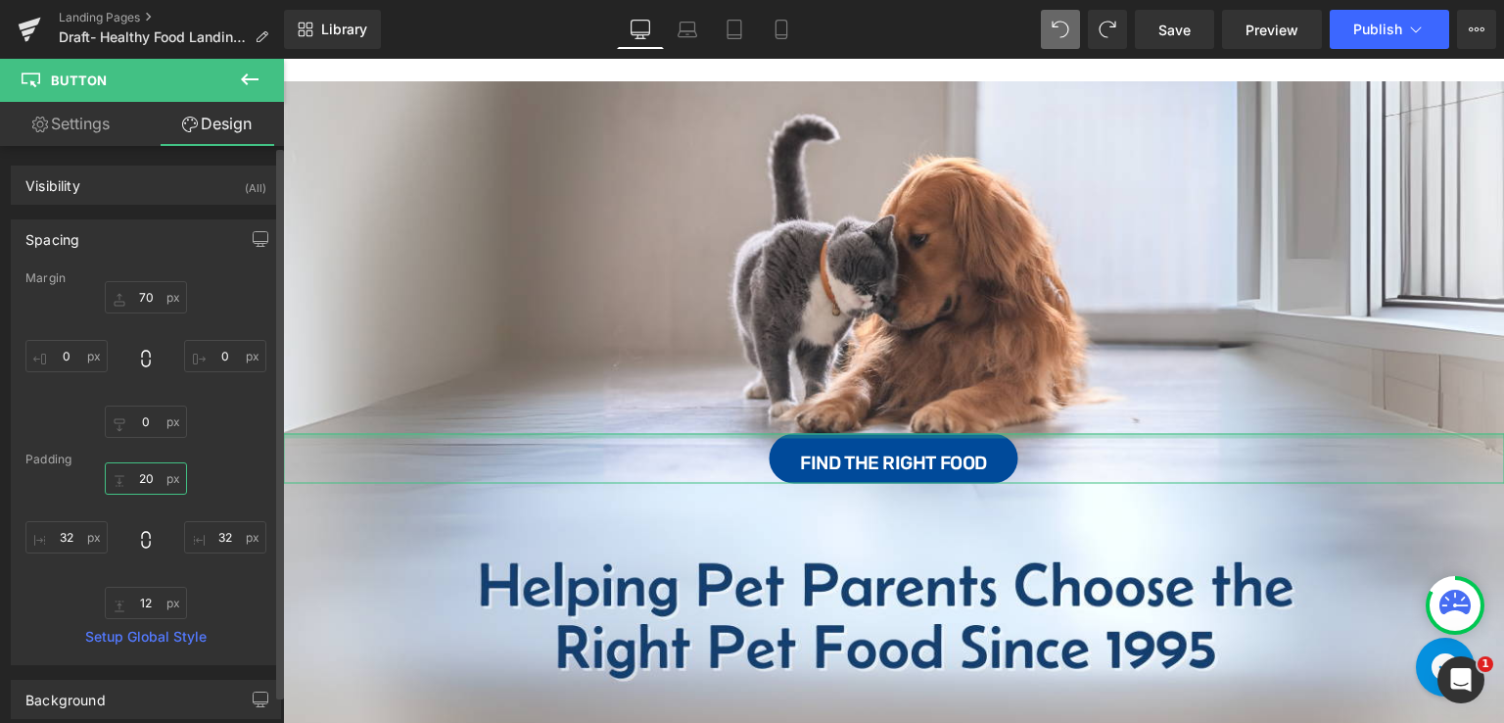
click at [152, 479] on input "20" at bounding box center [146, 478] width 82 height 32
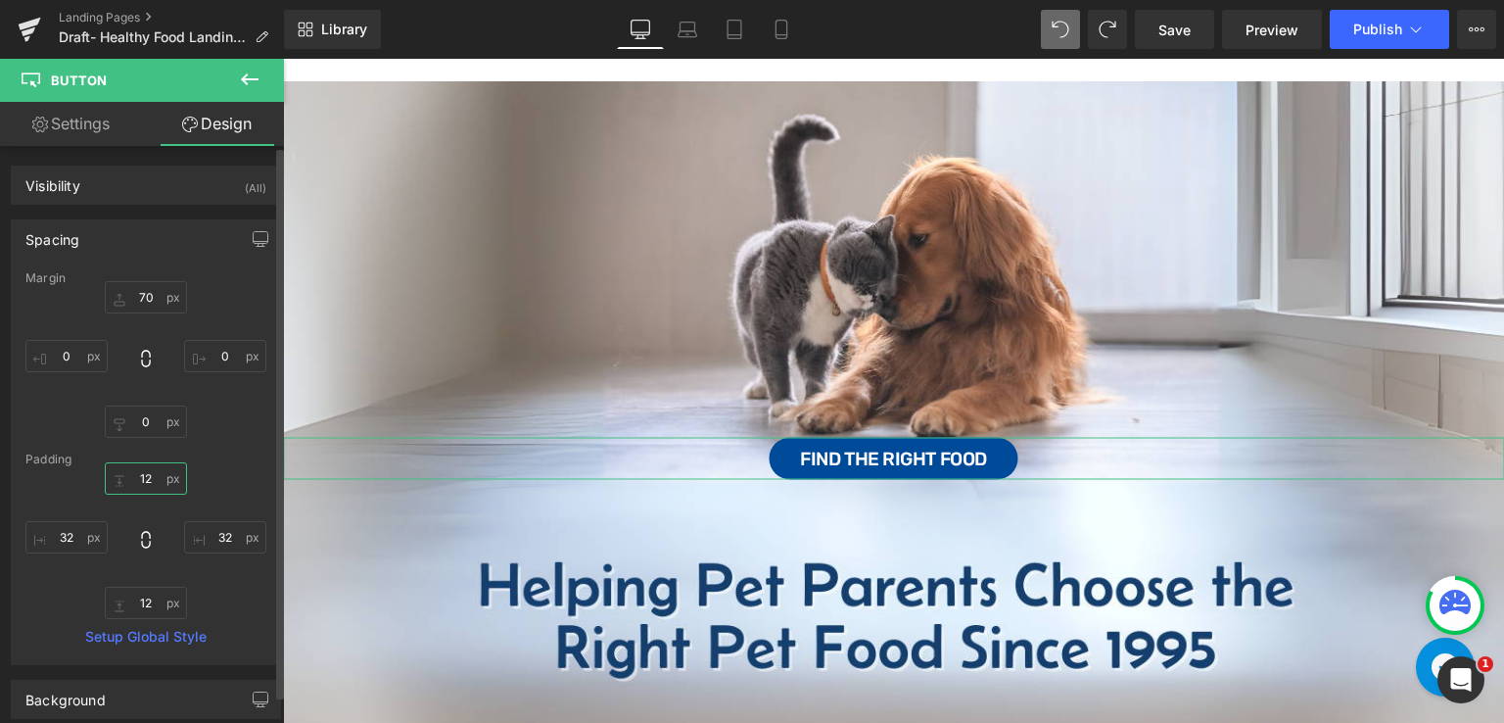
type input "12"
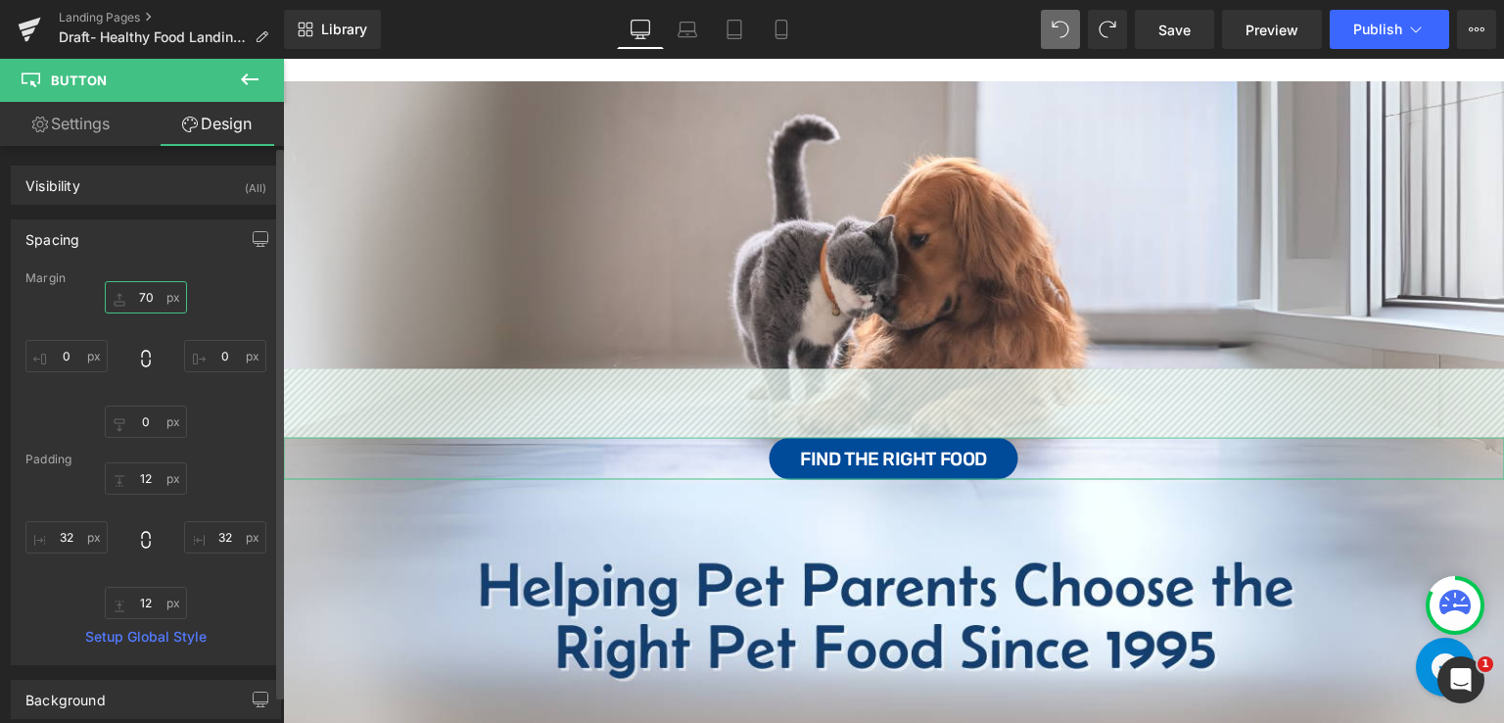
click at [150, 303] on input "70" at bounding box center [146, 297] width 82 height 32
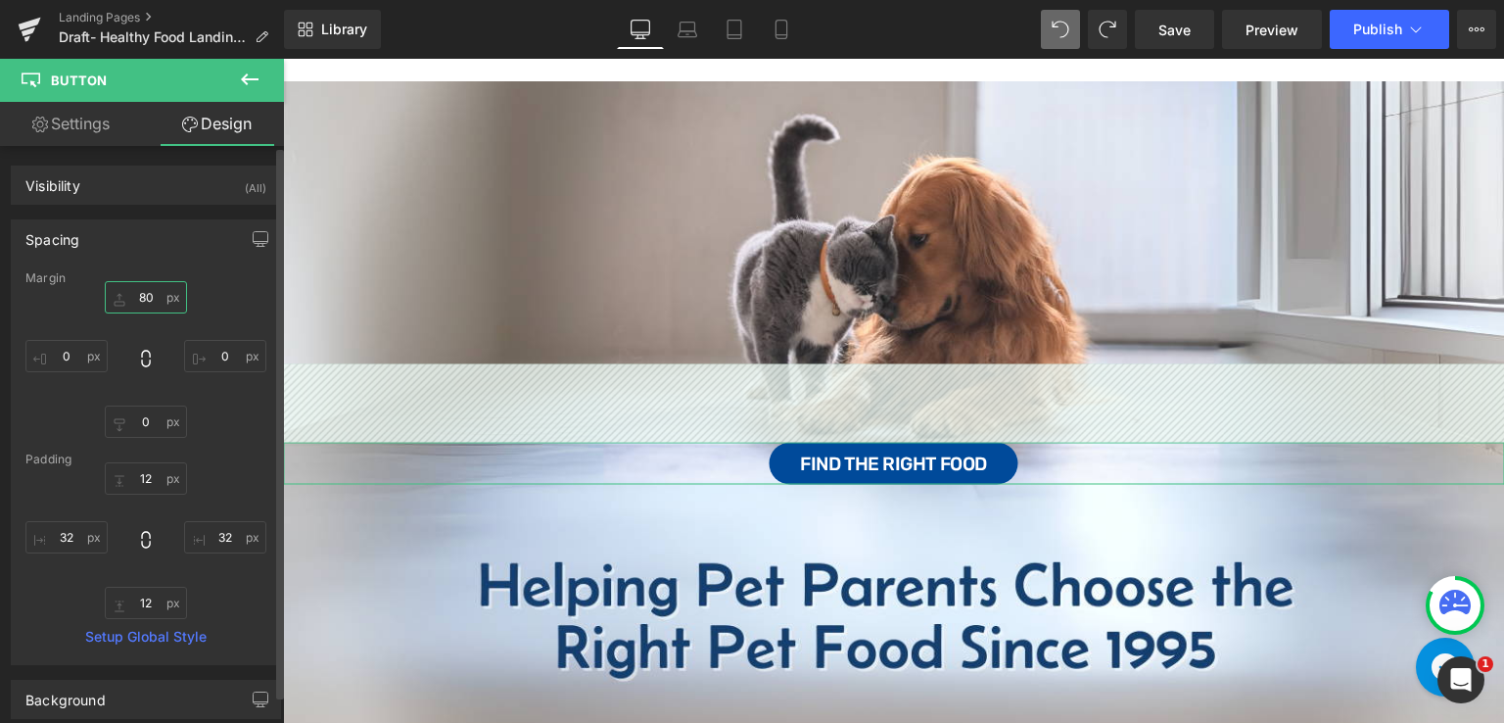
type input "80"
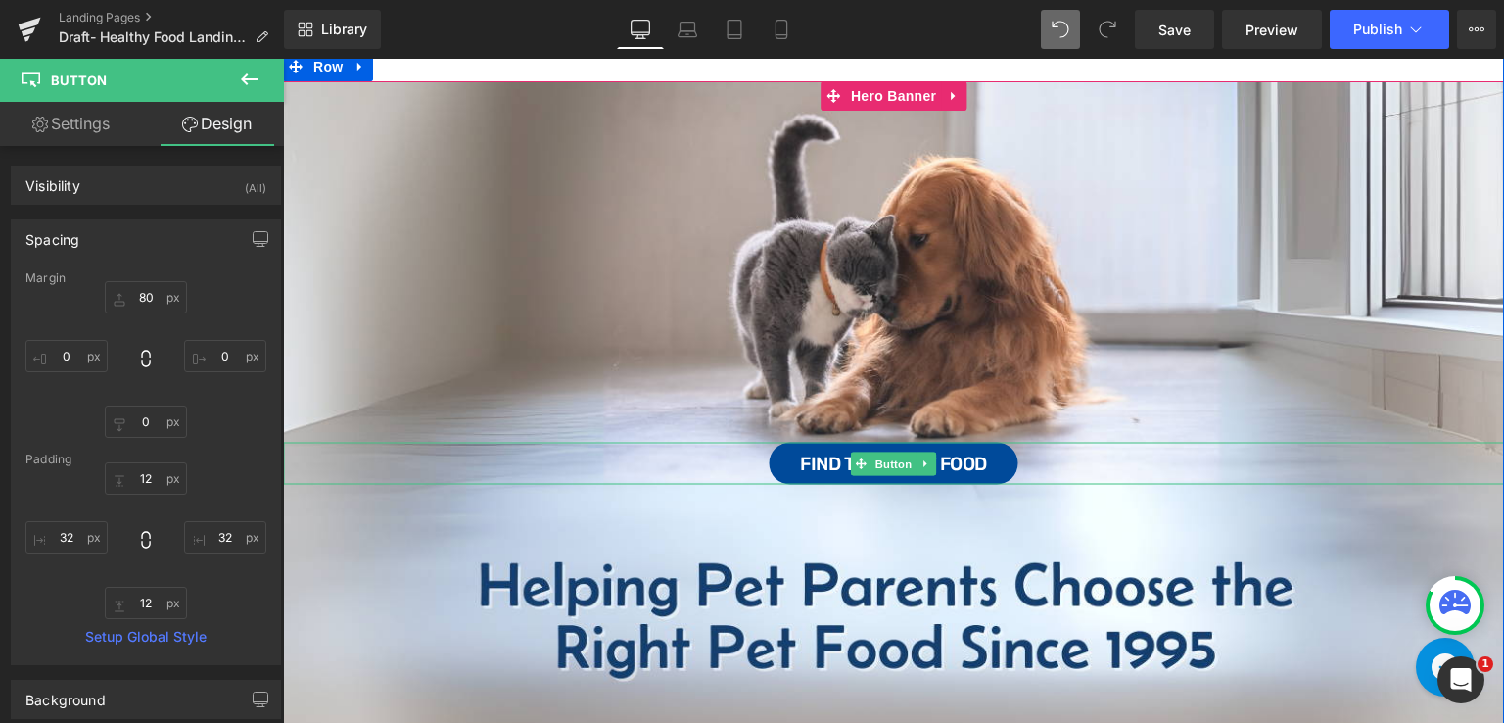
click at [713, 460] on div "Find the Right Food" at bounding box center [893, 464] width 1221 height 42
drag, startPoint x: 713, startPoint y: 460, endPoint x: 322, endPoint y: 460, distance: 390.7
click at [713, 460] on div "Find the Right Food" at bounding box center [893, 464] width 1221 height 42
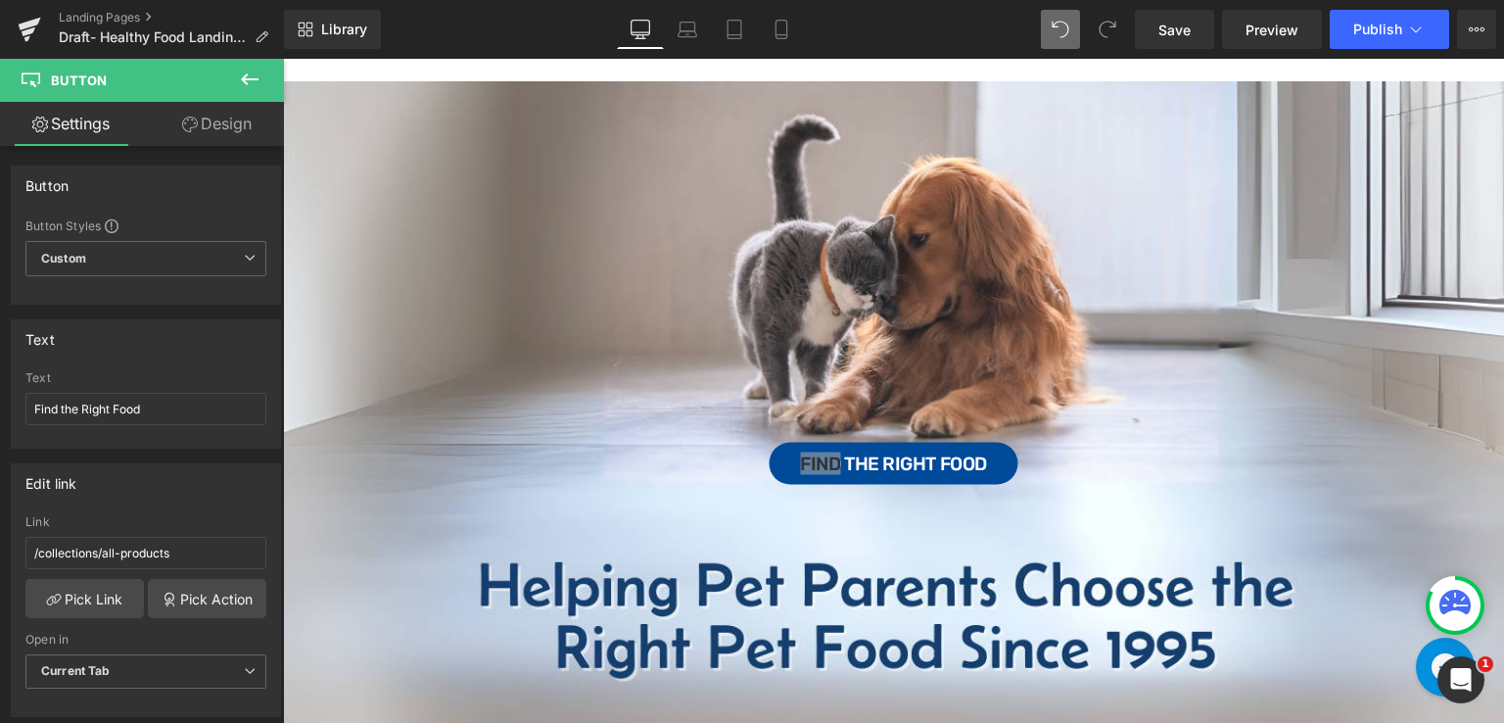
click at [269, 76] on button at bounding box center [249, 80] width 69 height 43
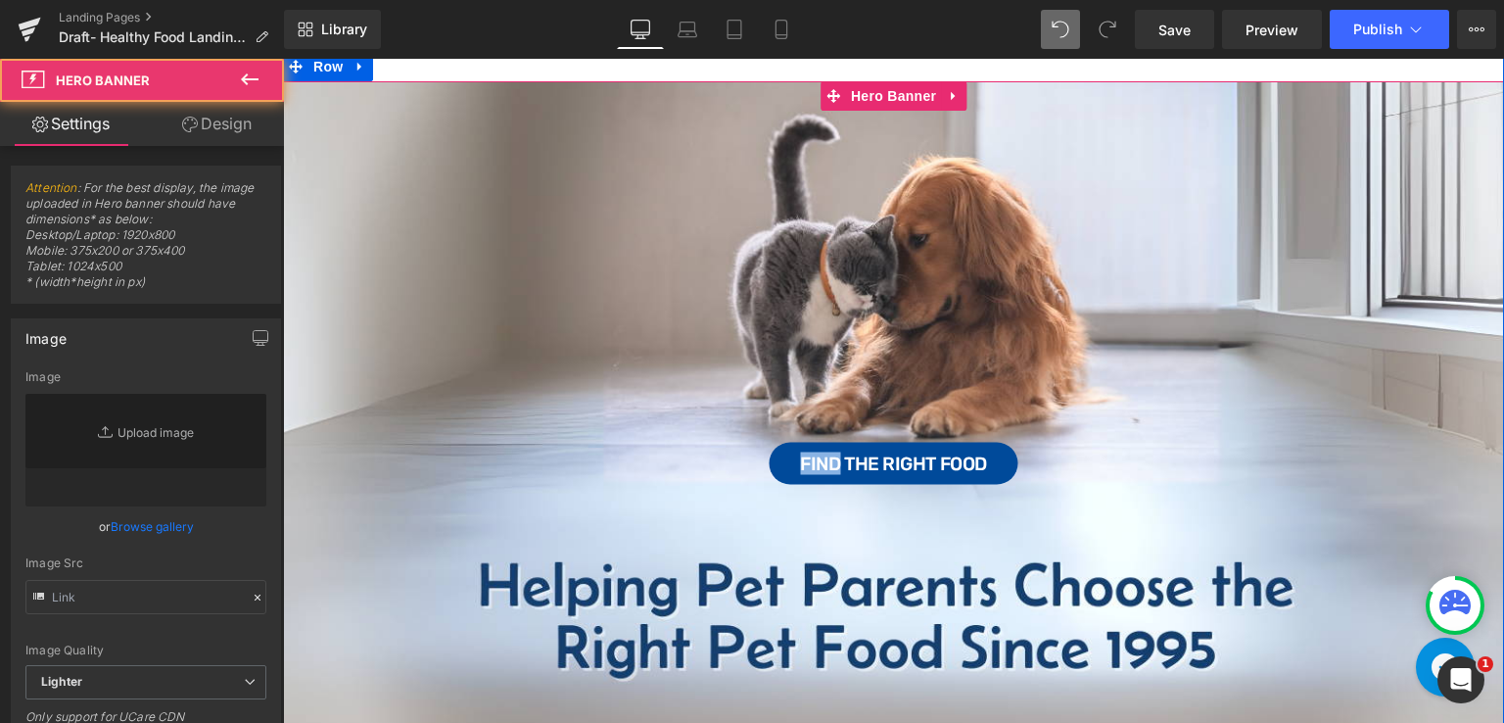
click at [424, 138] on div "Find the Right Food Button" at bounding box center [893, 424] width 1221 height 686
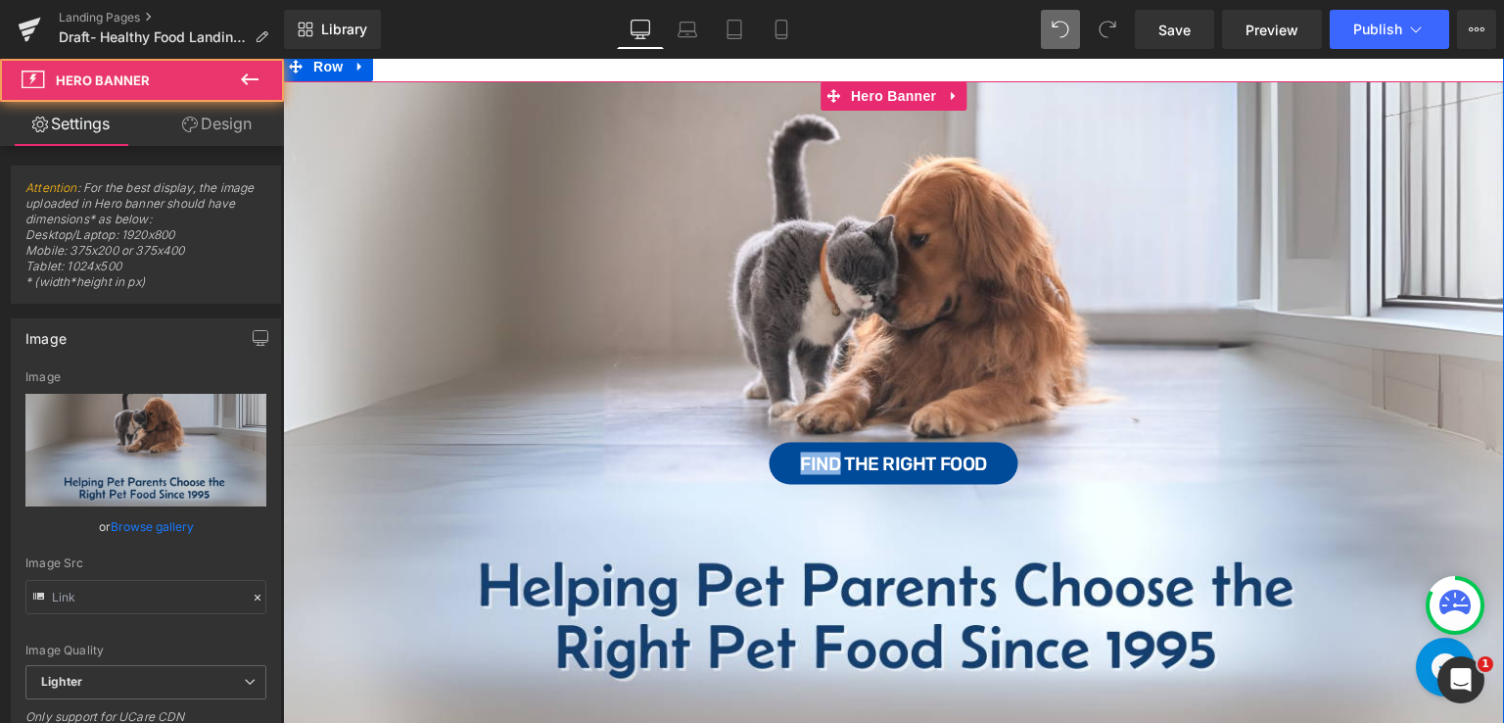
type input "[URL][DOMAIN_NAME]"
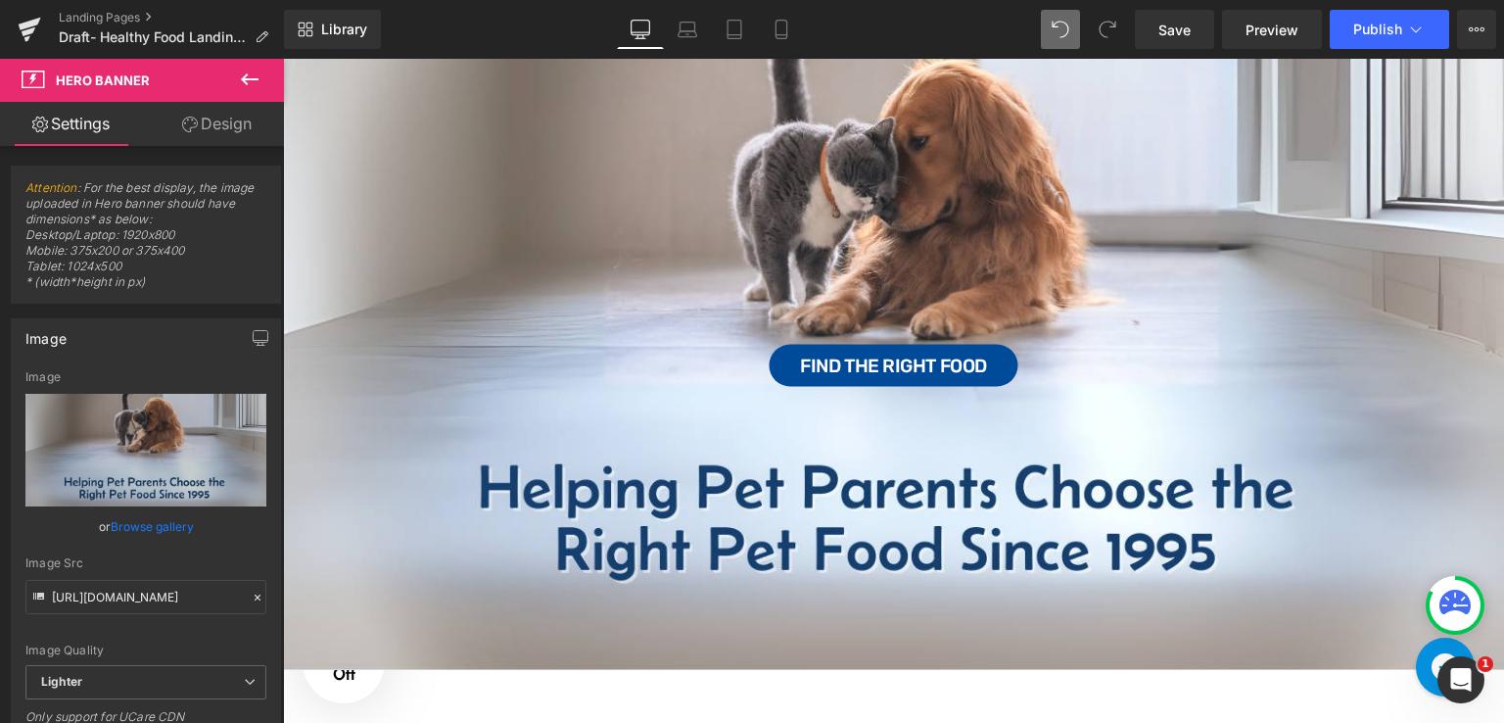
scroll to position [129, 0]
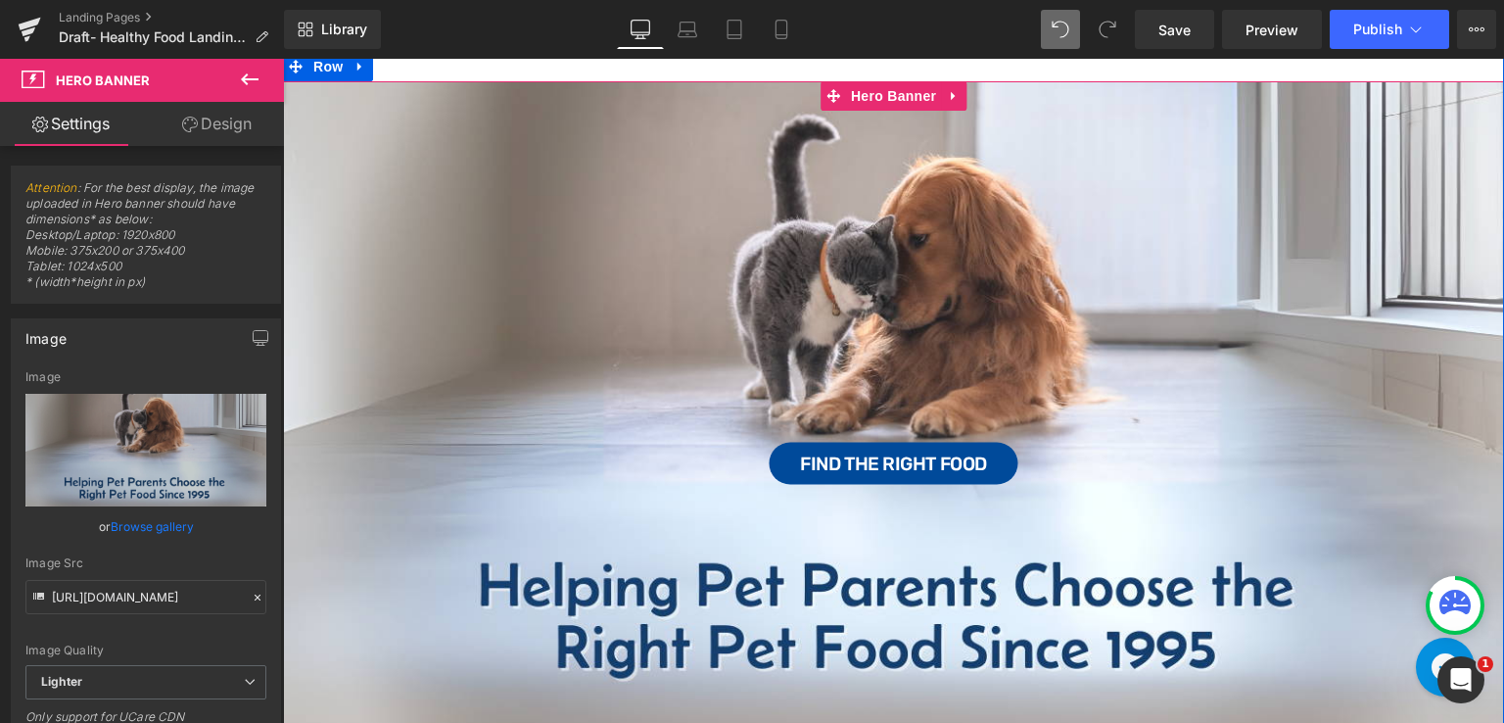
click at [683, 616] on div "Find the Right Food Button" at bounding box center [893, 424] width 1221 height 686
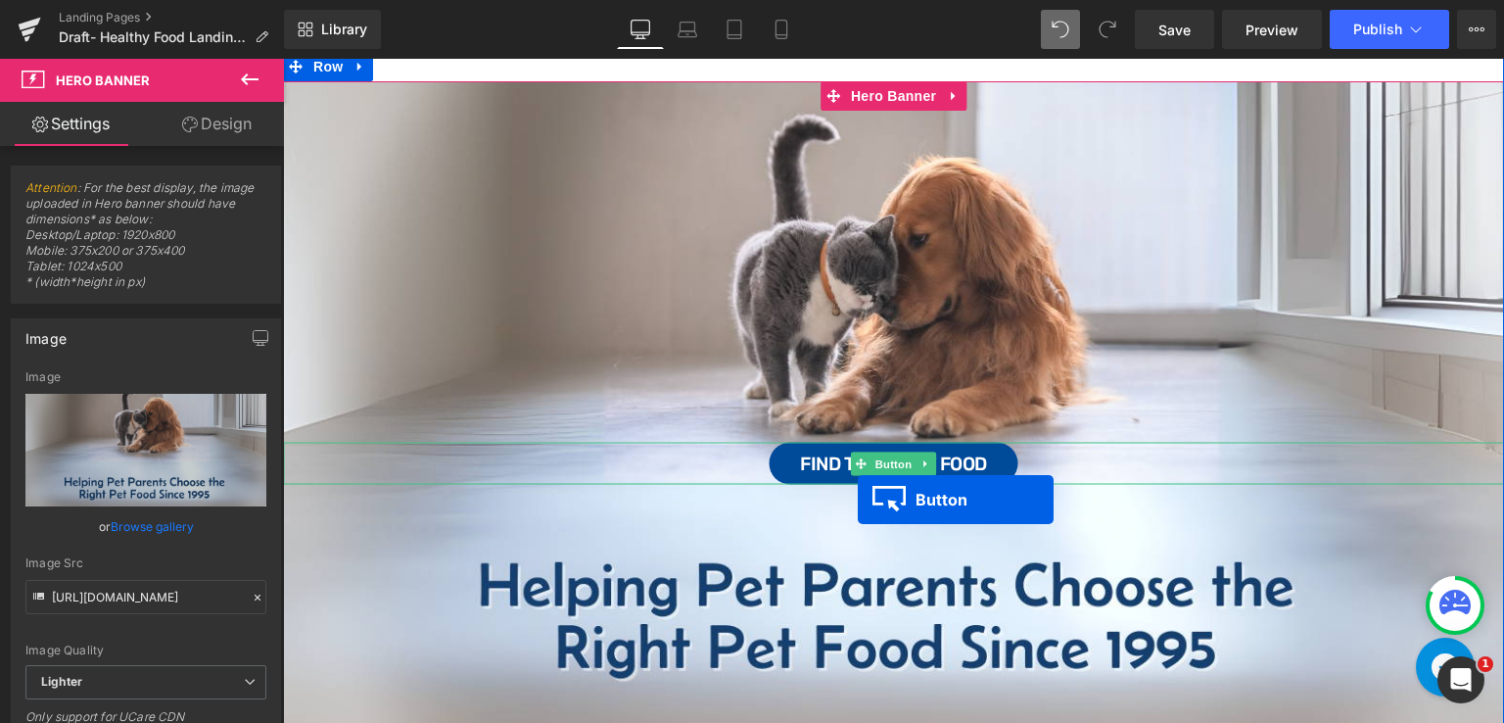
scroll to position [125, 0]
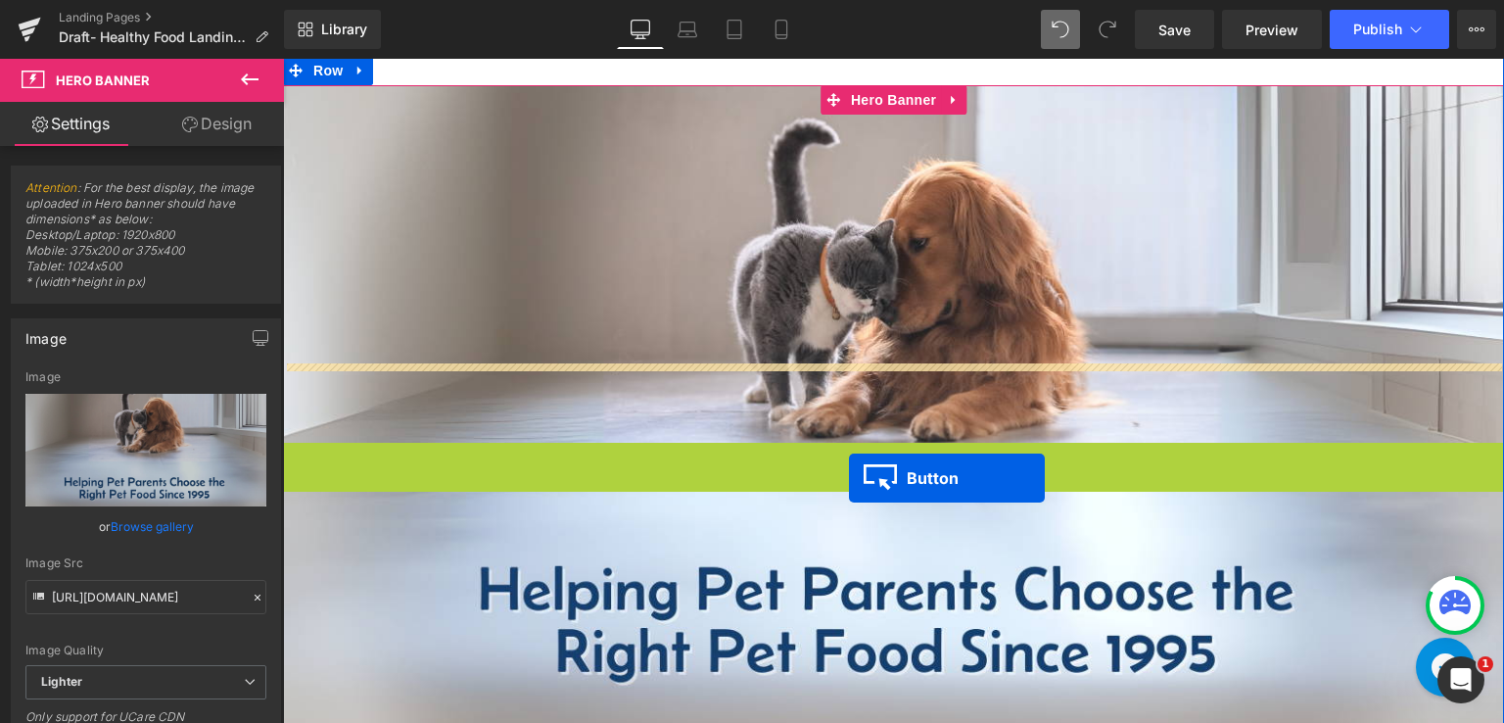
drag, startPoint x: 854, startPoint y: 459, endPoint x: 849, endPoint y: 478, distance: 19.2
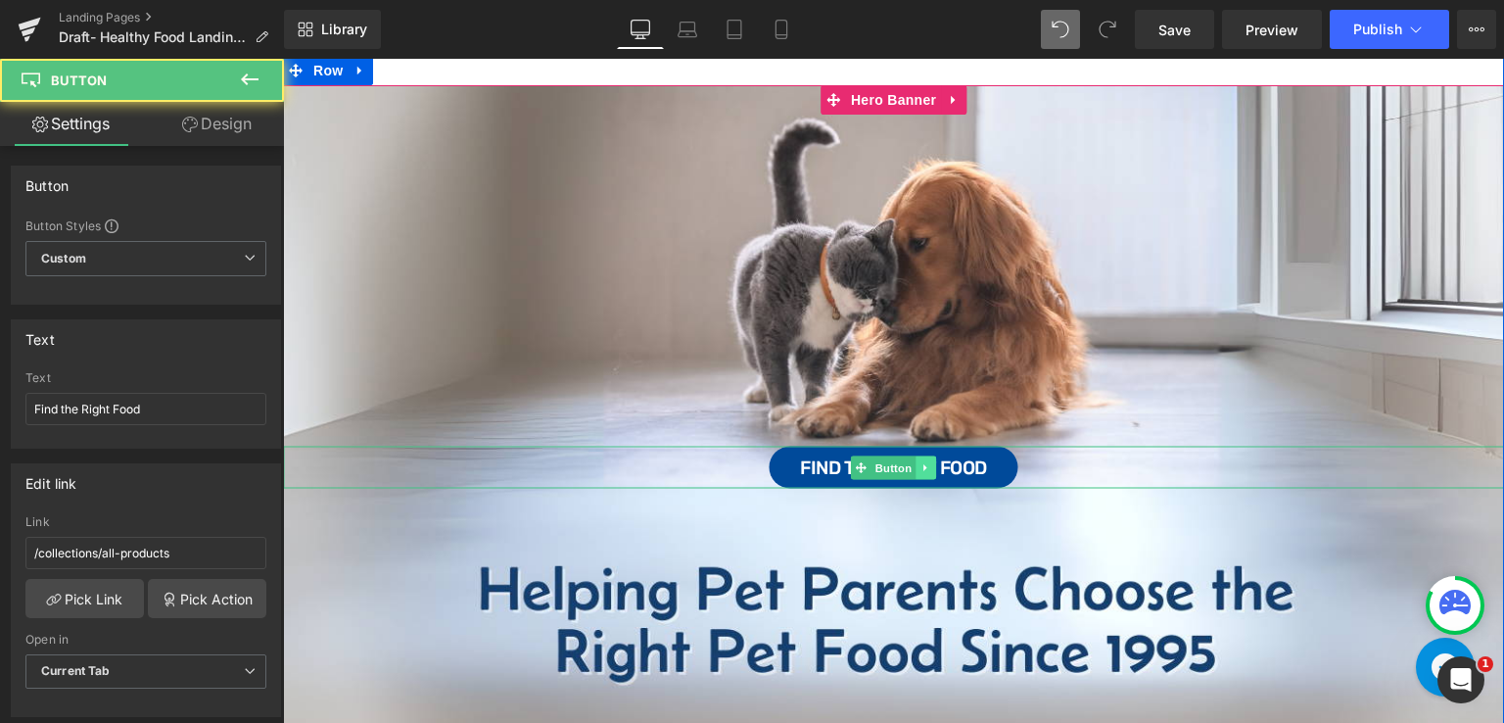
scroll to position [129, 0]
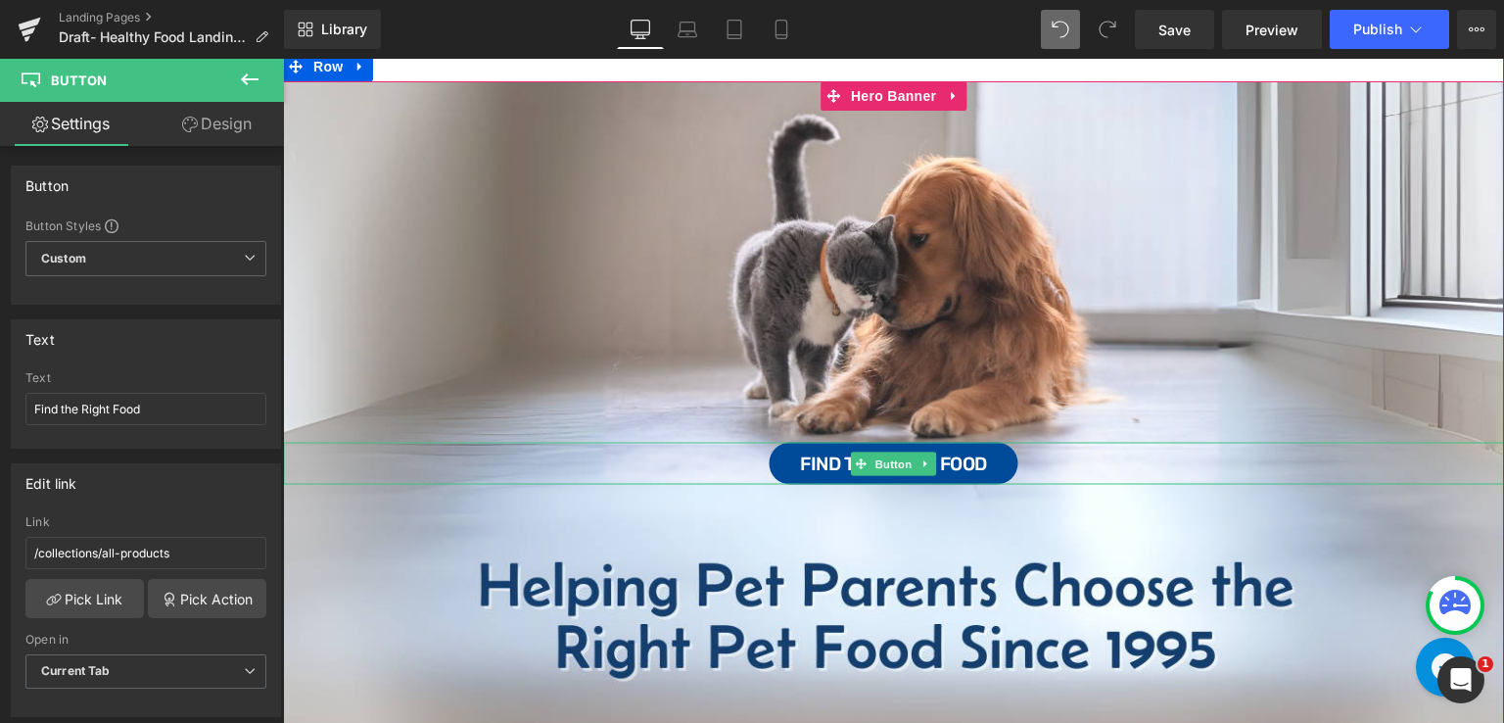
click at [738, 453] on div "Find the Right Food" at bounding box center [893, 464] width 1221 height 42
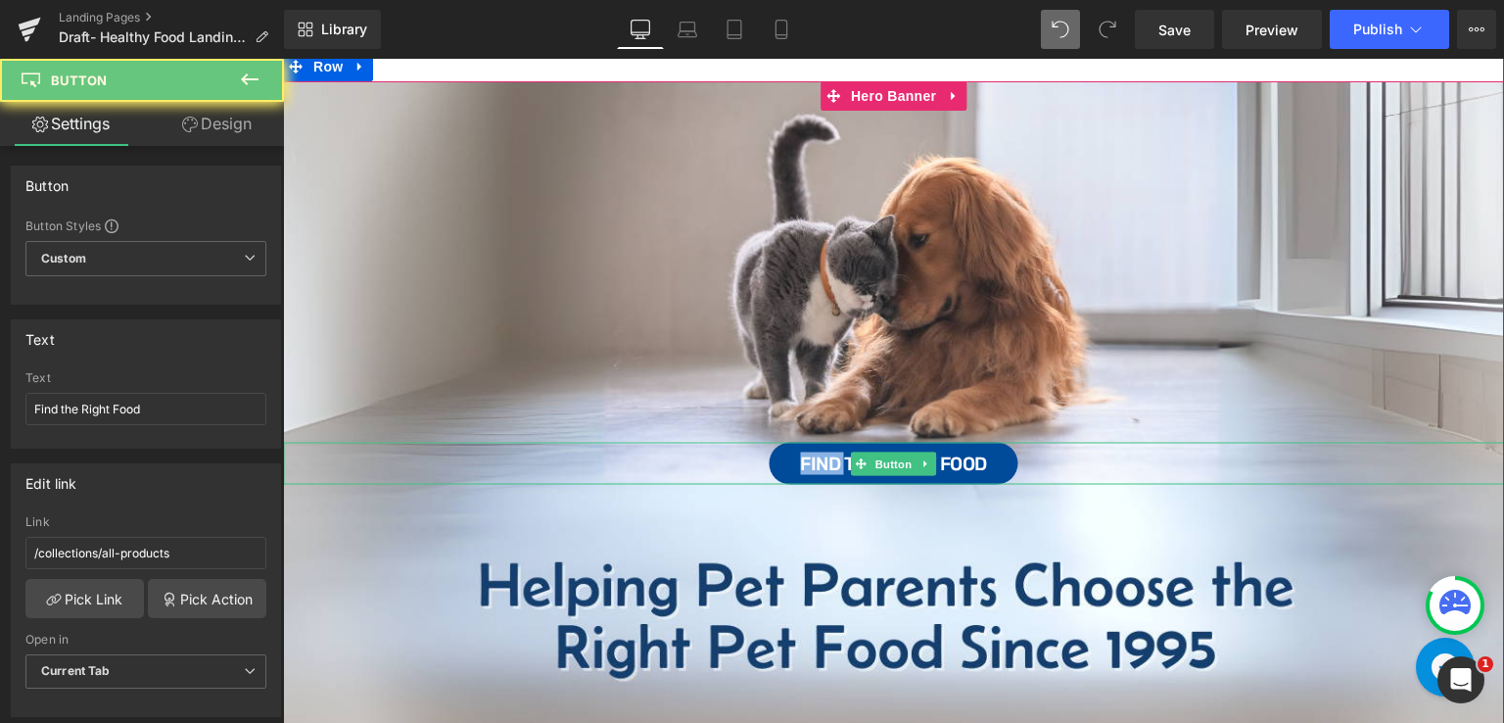
click at [738, 453] on div "Find the Right Food" at bounding box center [893, 464] width 1221 height 42
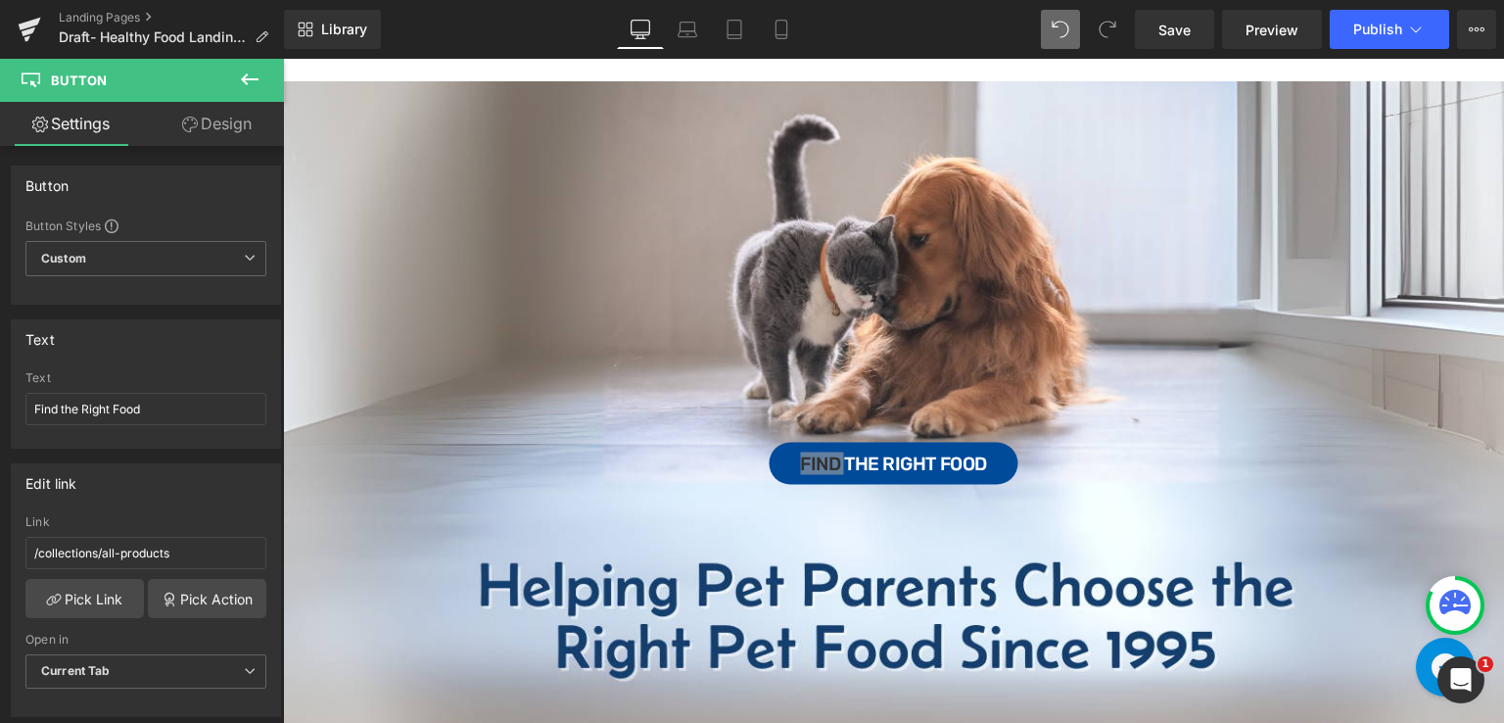
click at [243, 82] on icon at bounding box center [250, 80] width 24 height 24
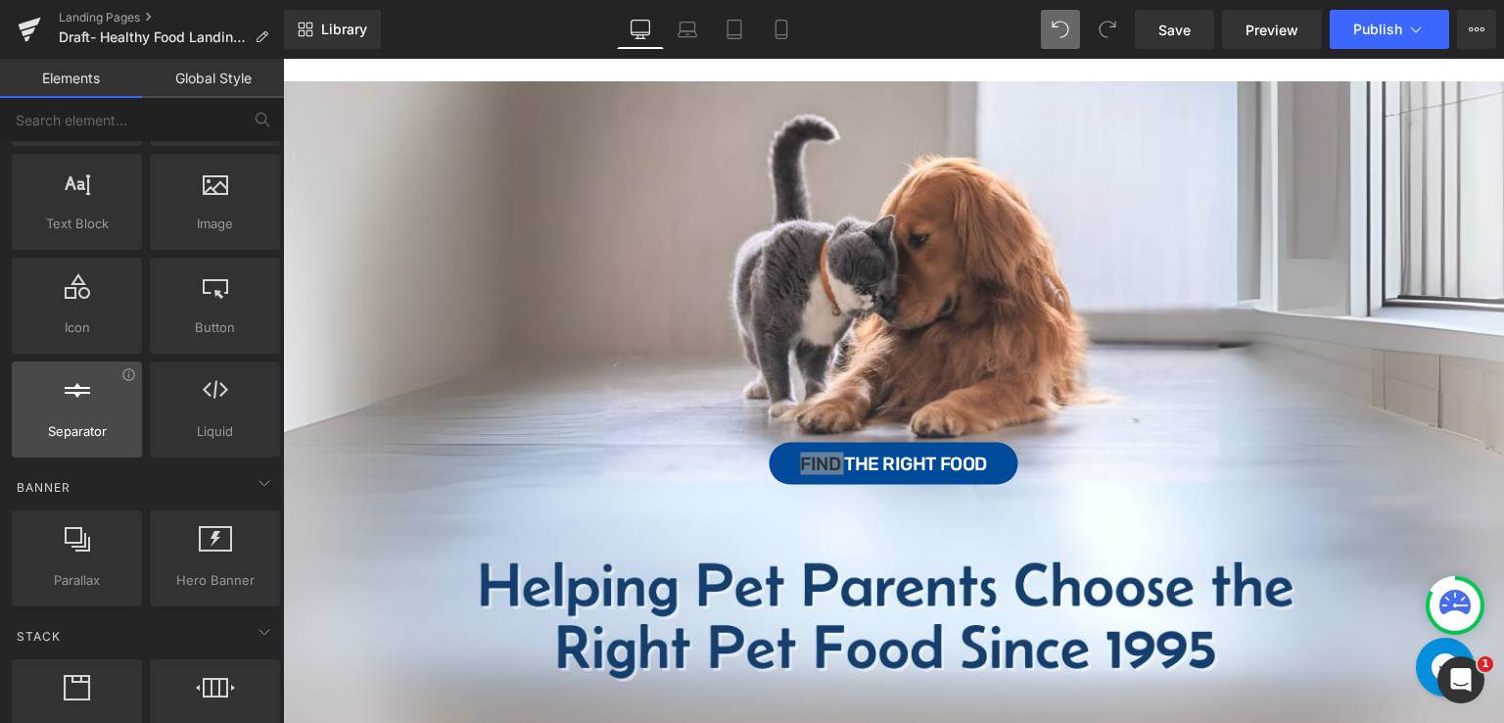
scroll to position [0, 0]
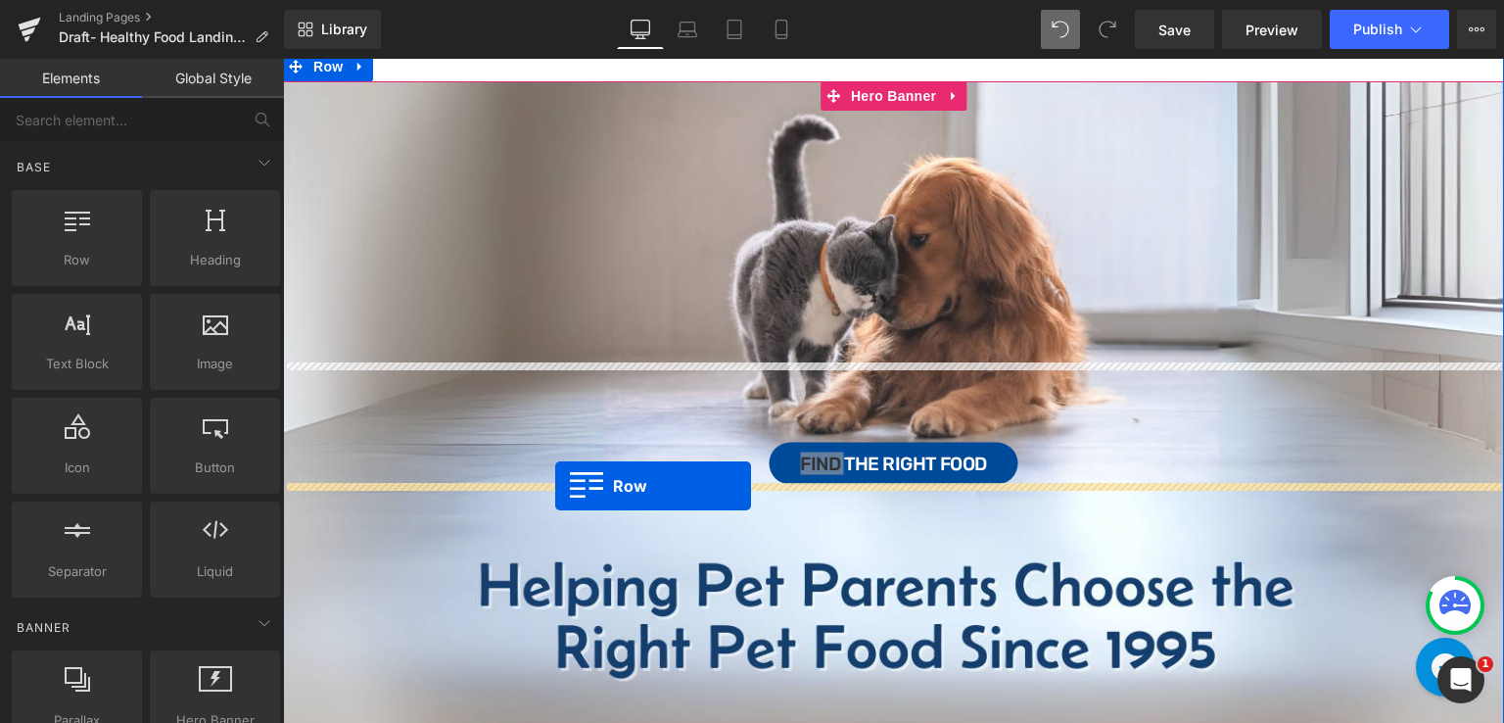
drag, startPoint x: 377, startPoint y: 317, endPoint x: 555, endPoint y: 487, distance: 245.9
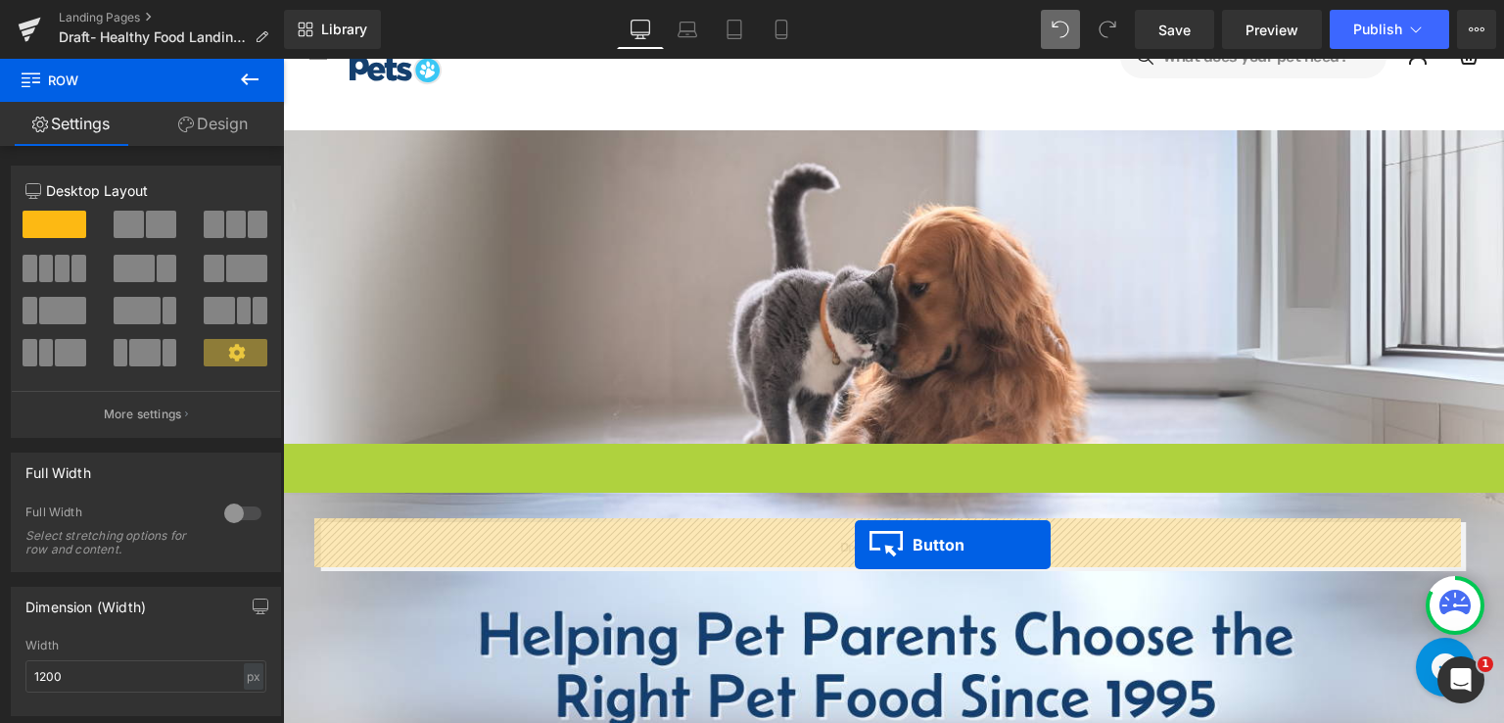
scroll to position [84, 0]
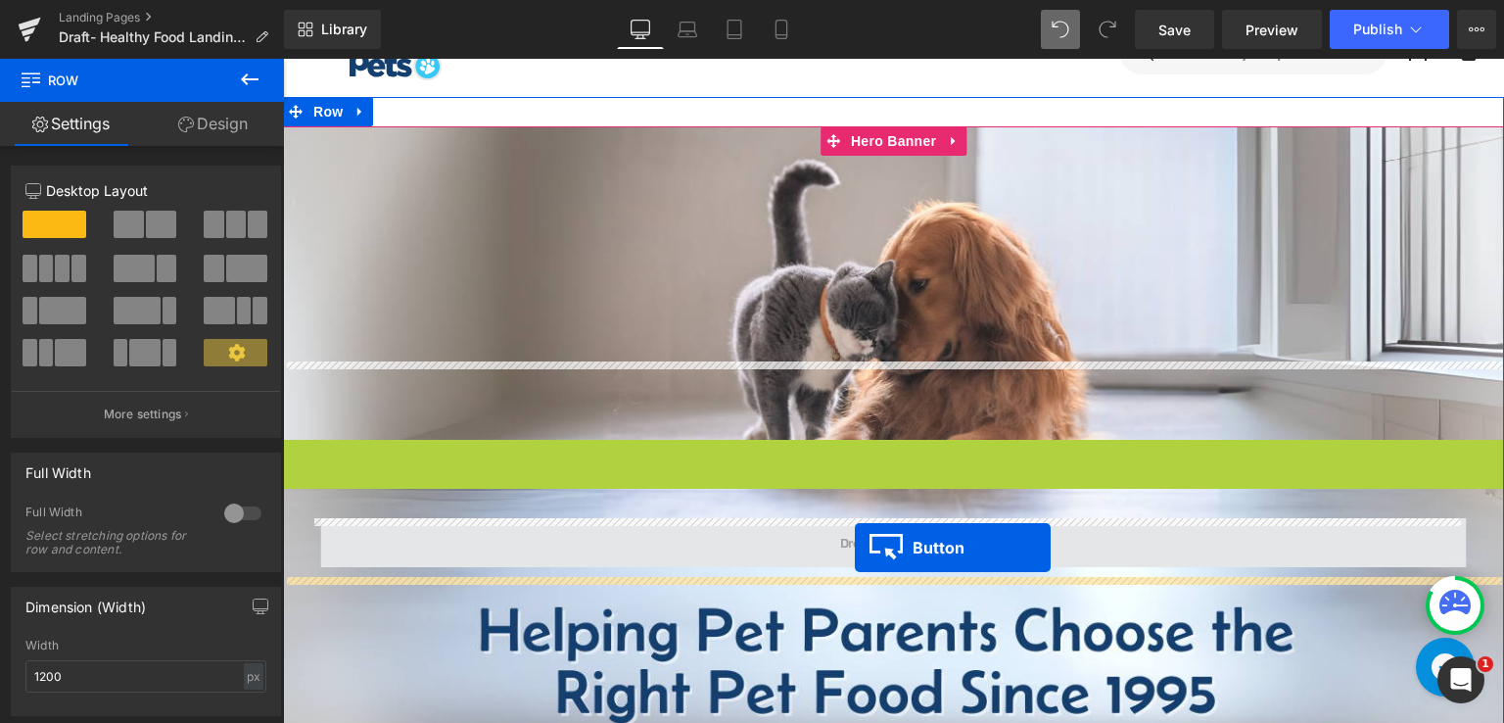
drag, startPoint x: 852, startPoint y: 466, endPoint x: 855, endPoint y: 546, distance: 80.4
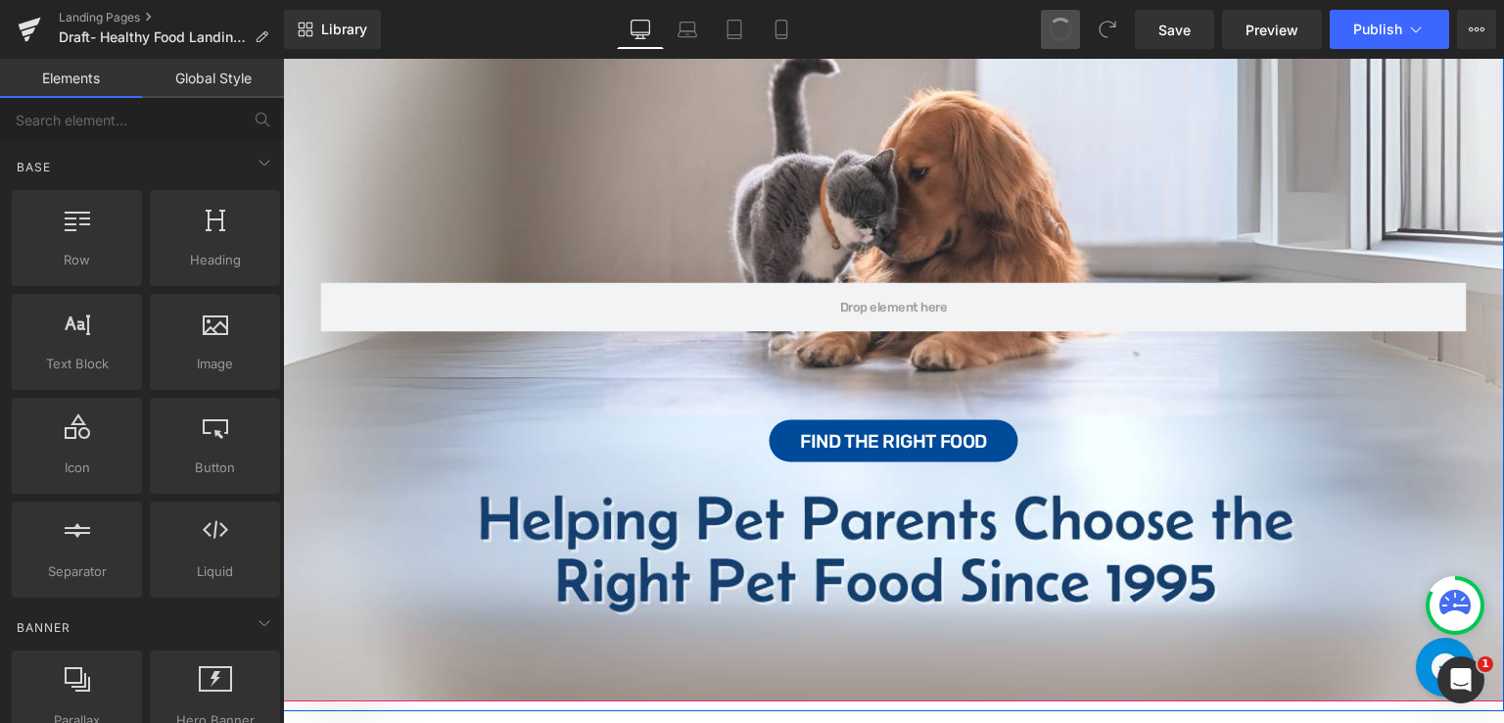
scroll to position [239, 0]
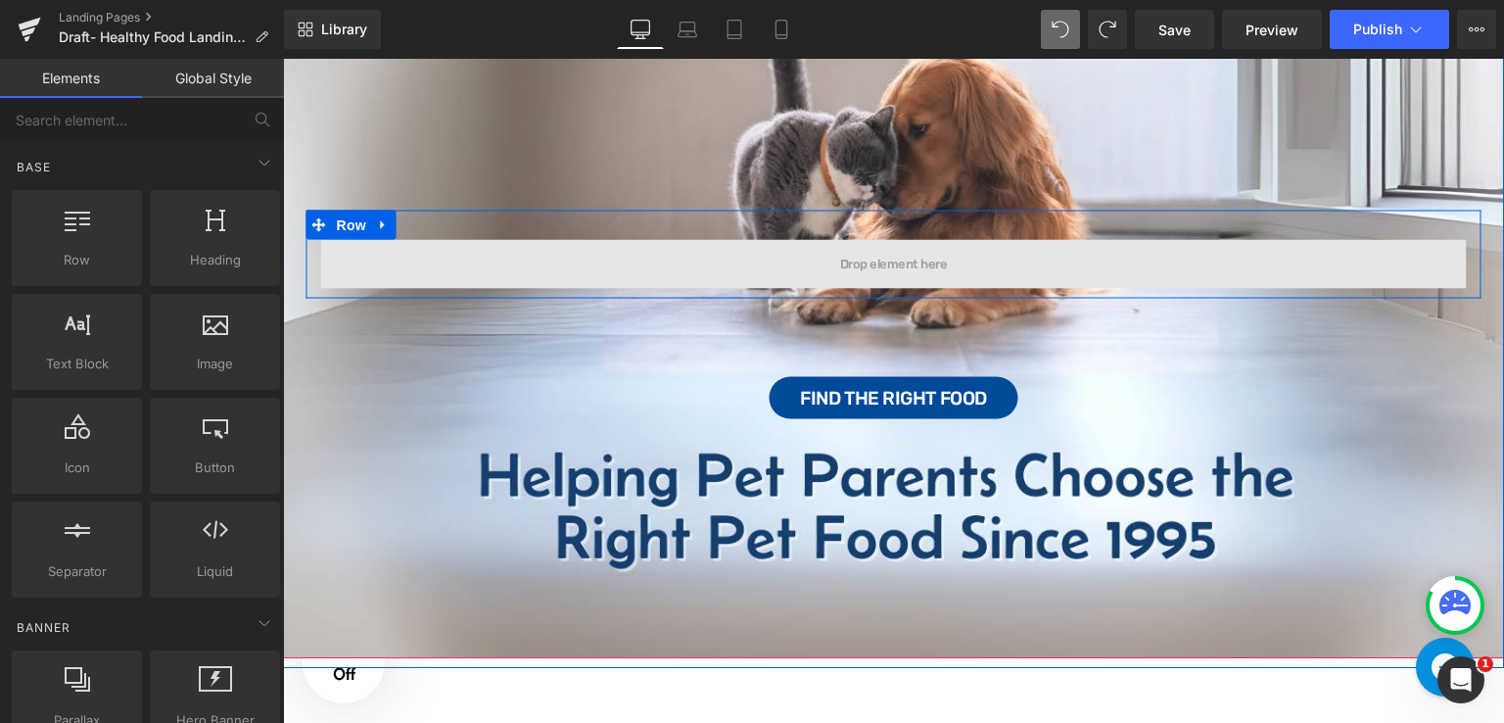
click at [957, 252] on span at bounding box center [894, 264] width 1146 height 49
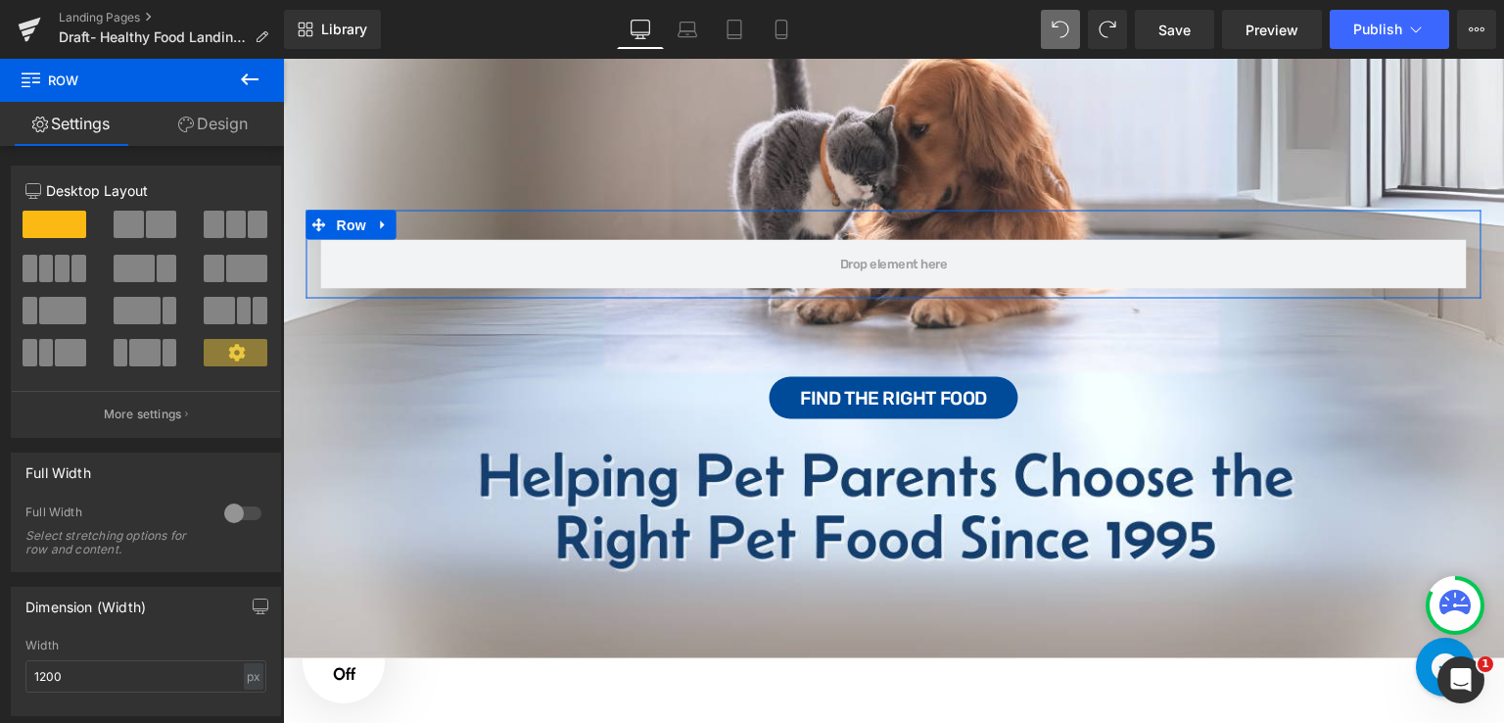
click at [239, 118] on link "Design" at bounding box center [213, 124] width 142 height 44
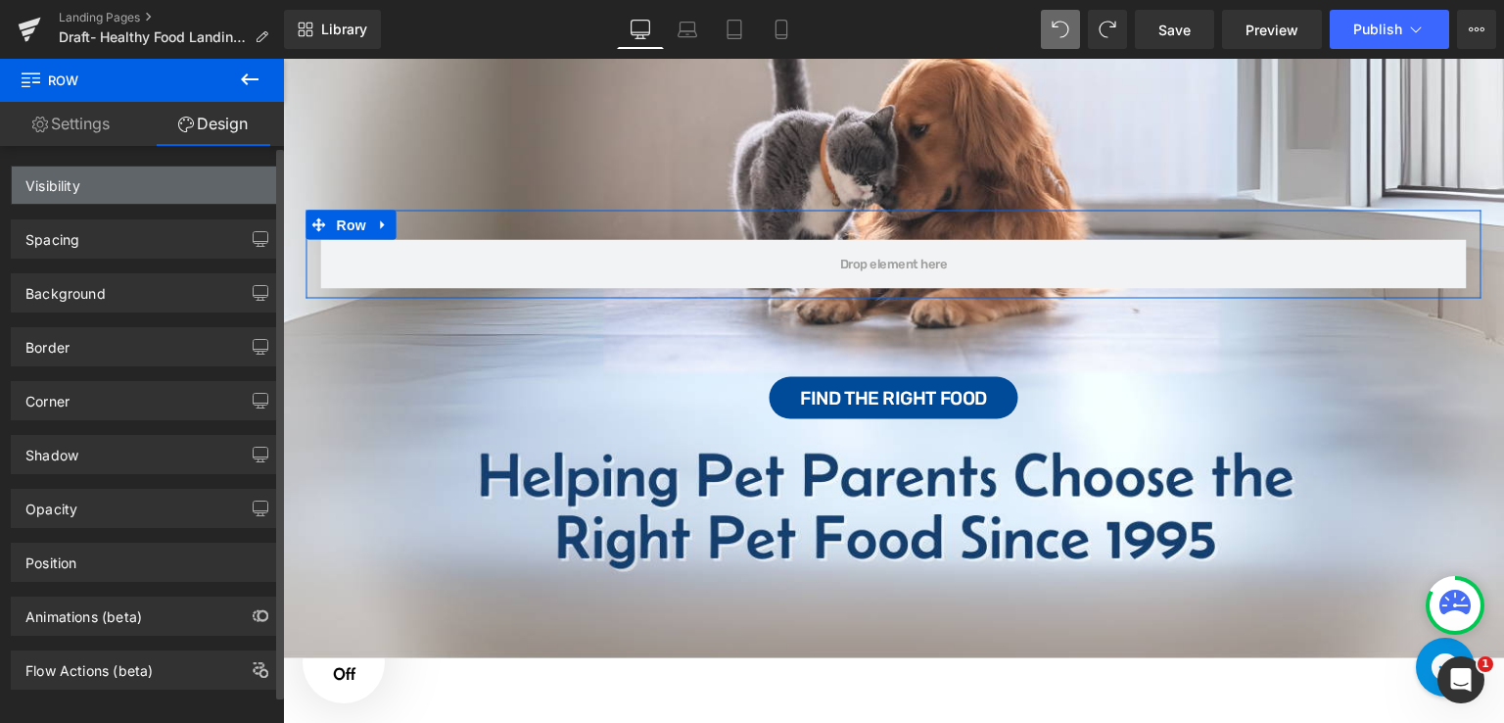
click at [133, 178] on div "Visibility" at bounding box center [146, 184] width 268 height 37
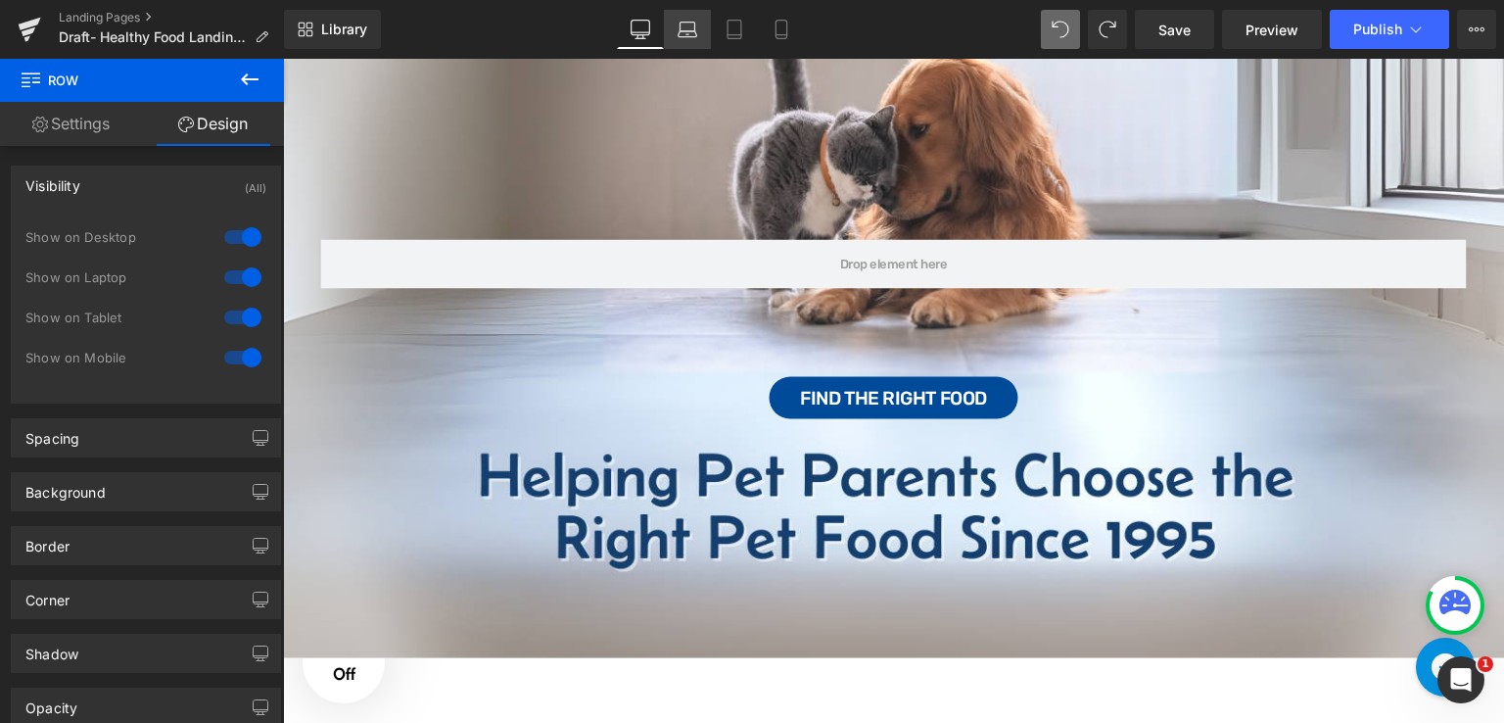
click at [676, 35] on link "Laptop" at bounding box center [687, 29] width 47 height 39
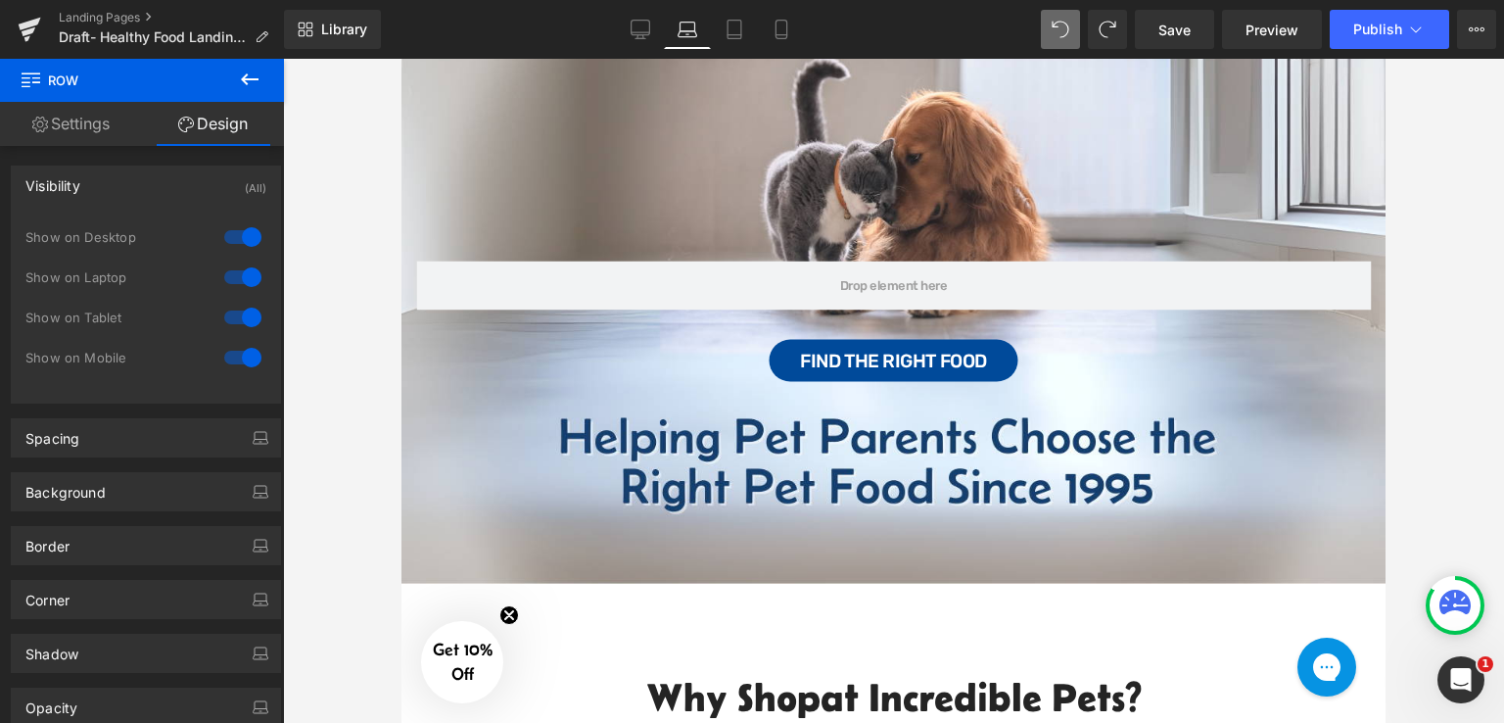
scroll to position [260, 0]
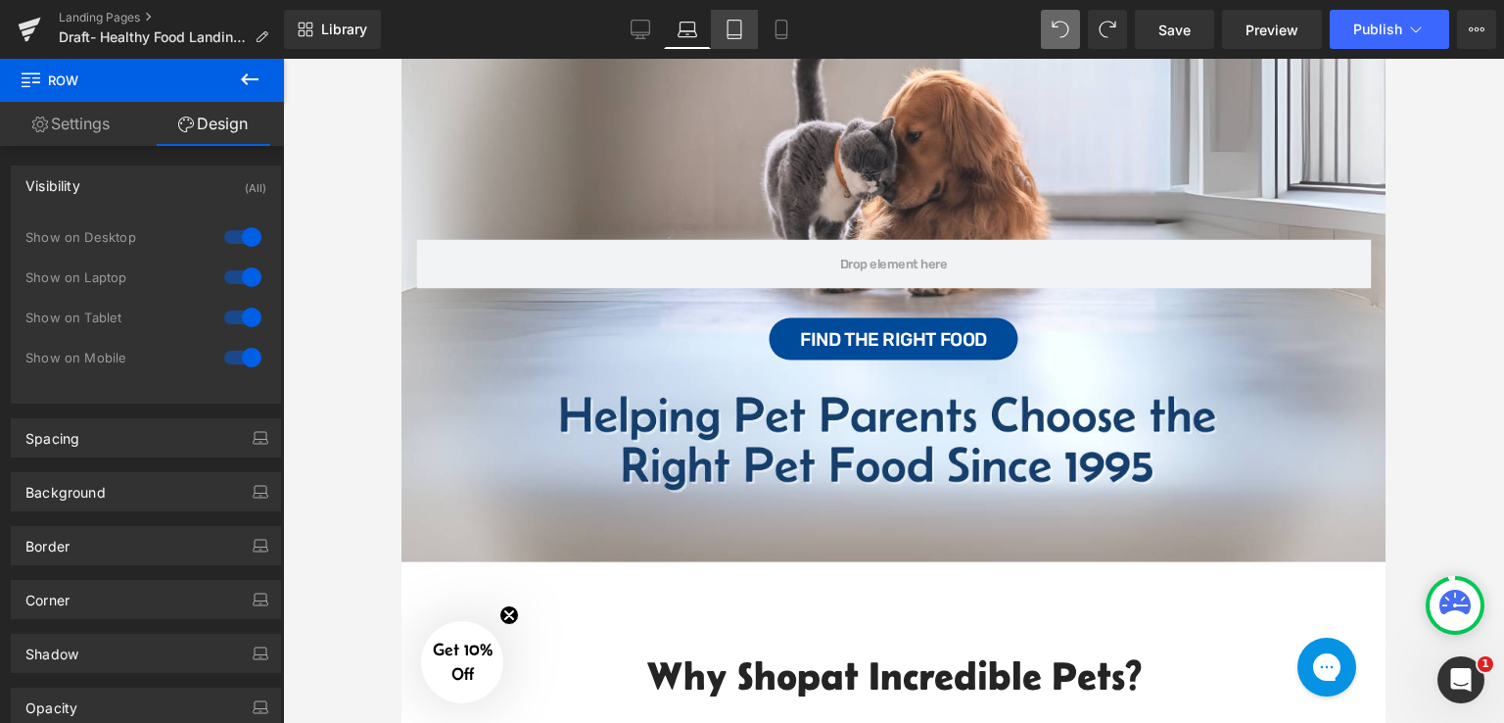
click at [736, 31] on icon at bounding box center [735, 30] width 20 height 20
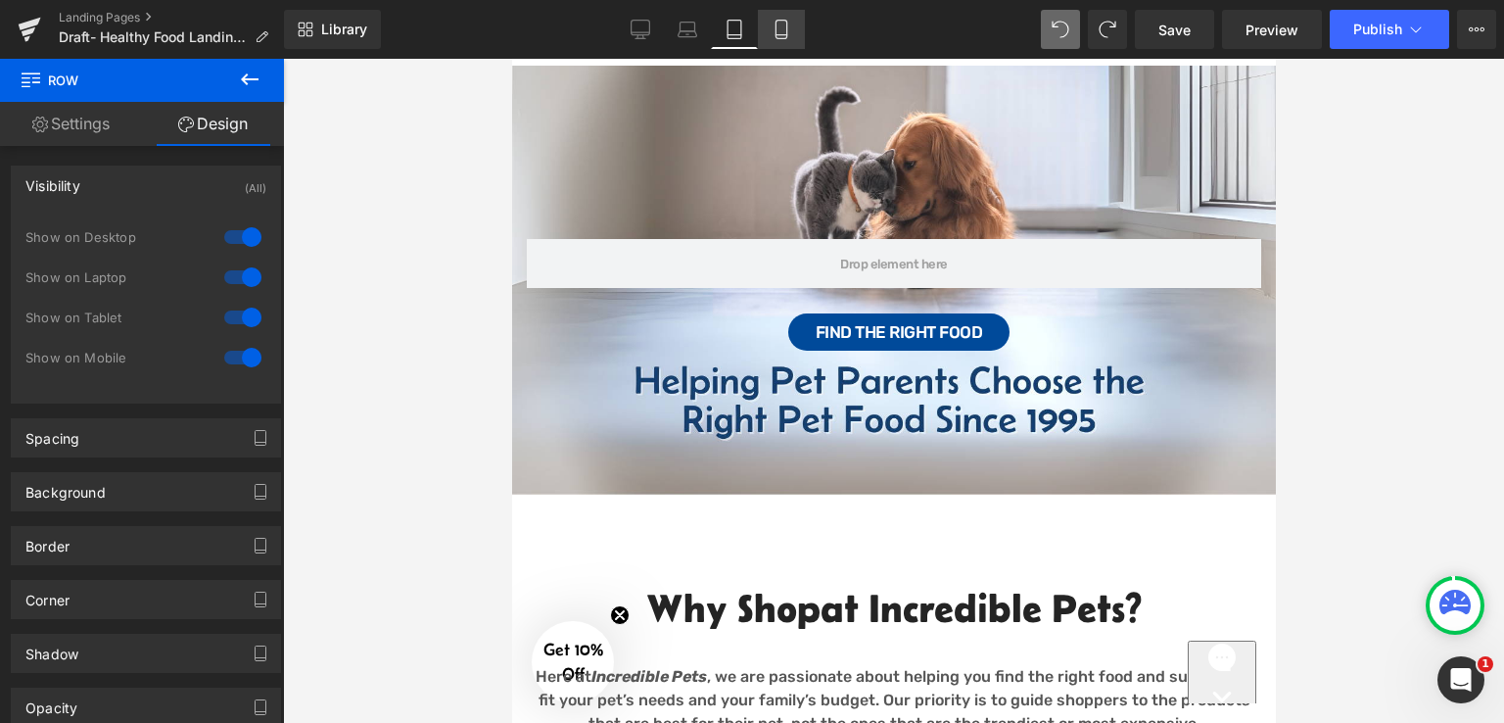
click at [777, 37] on icon at bounding box center [781, 30] width 11 height 19
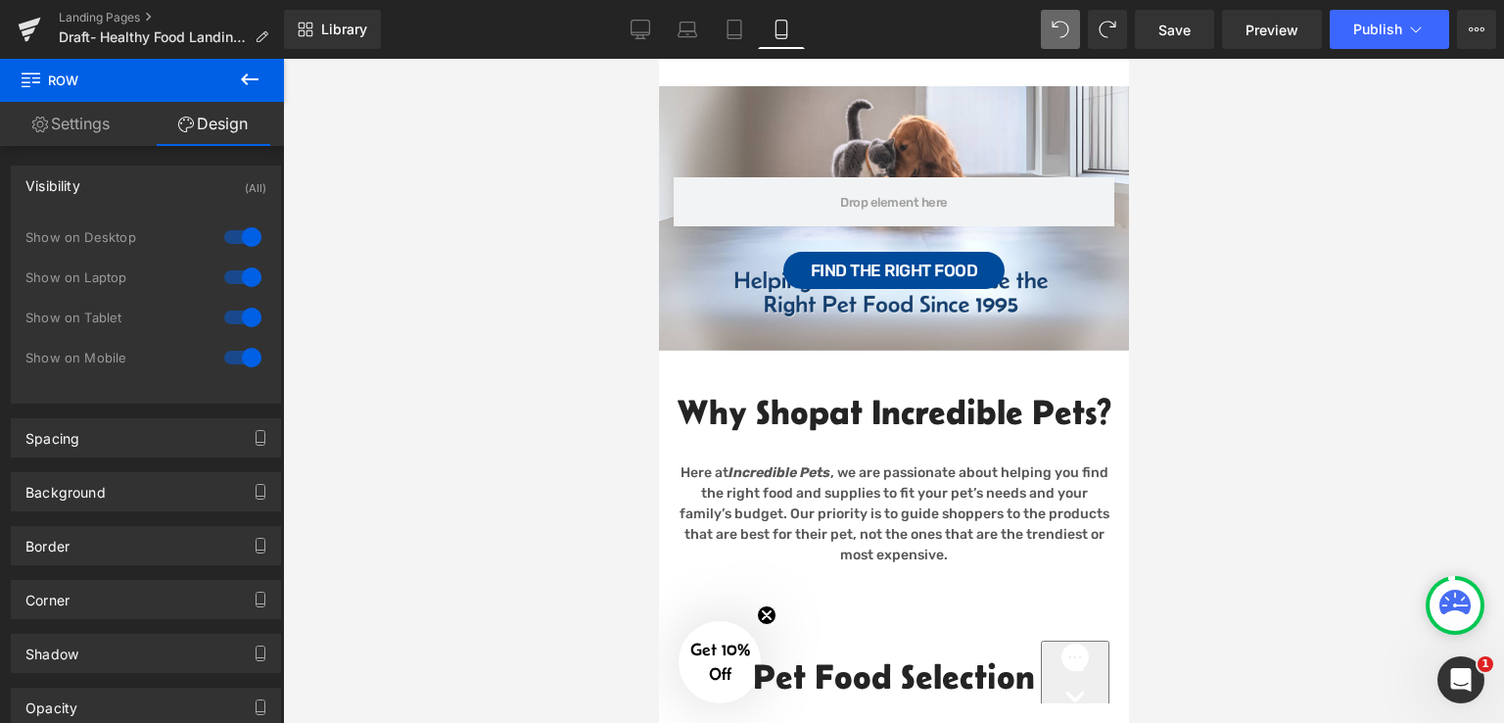
scroll to position [143, 0]
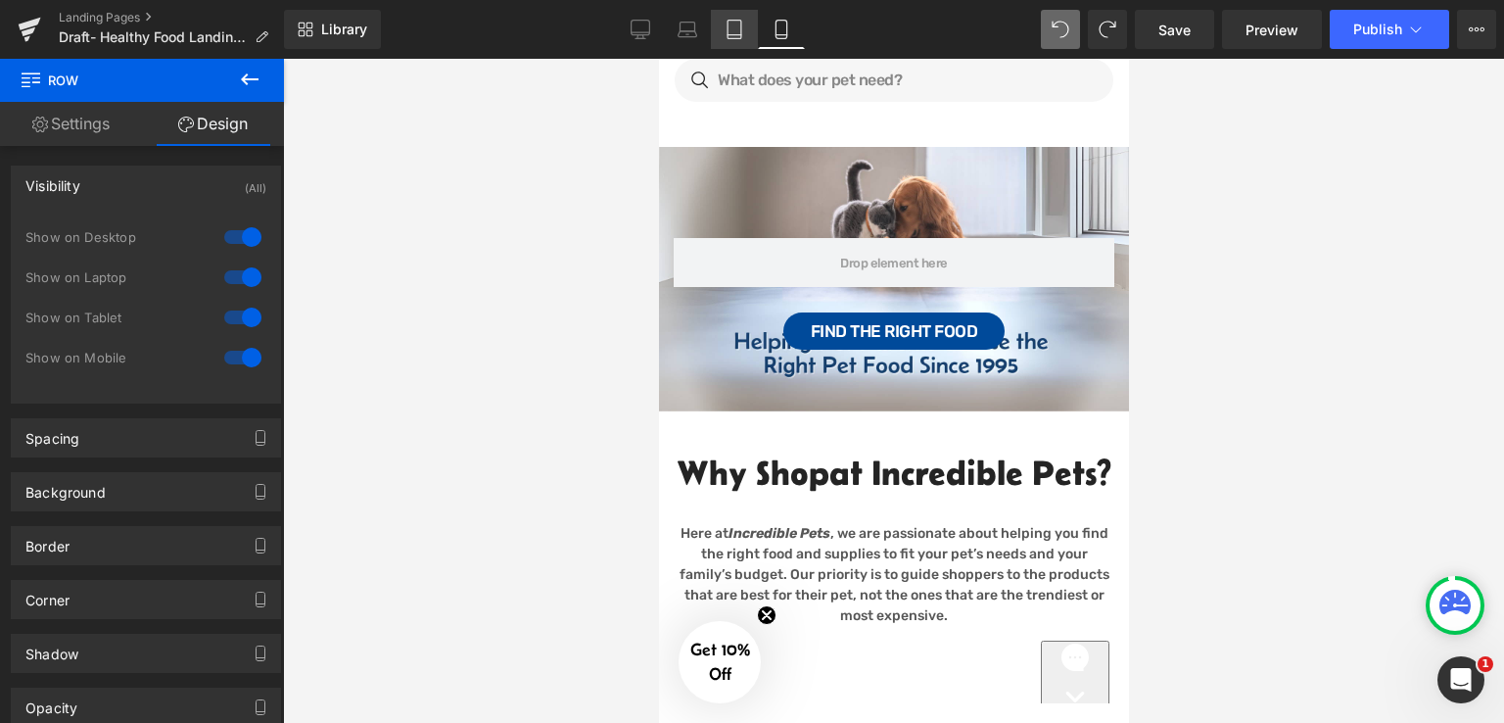
click at [732, 32] on icon at bounding box center [735, 30] width 20 height 20
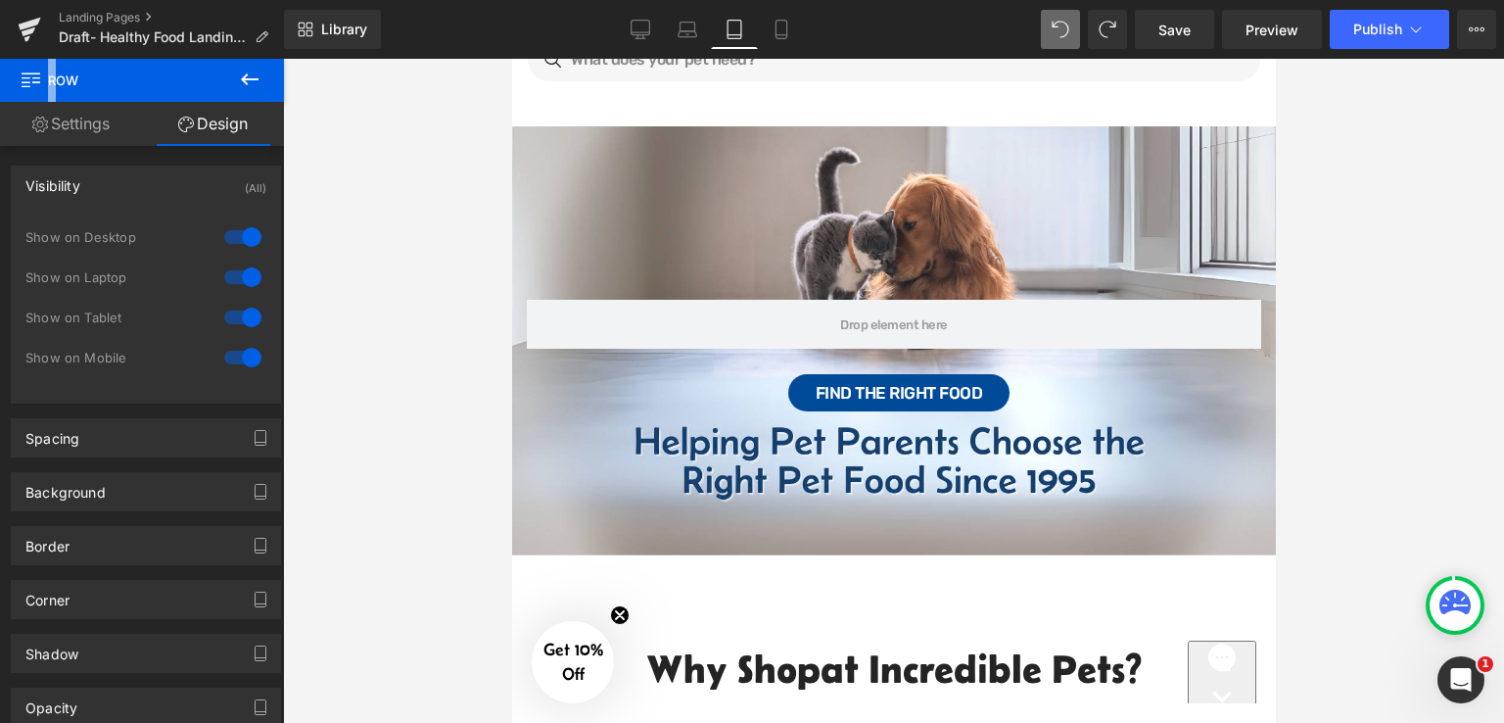
scroll to position [204, 0]
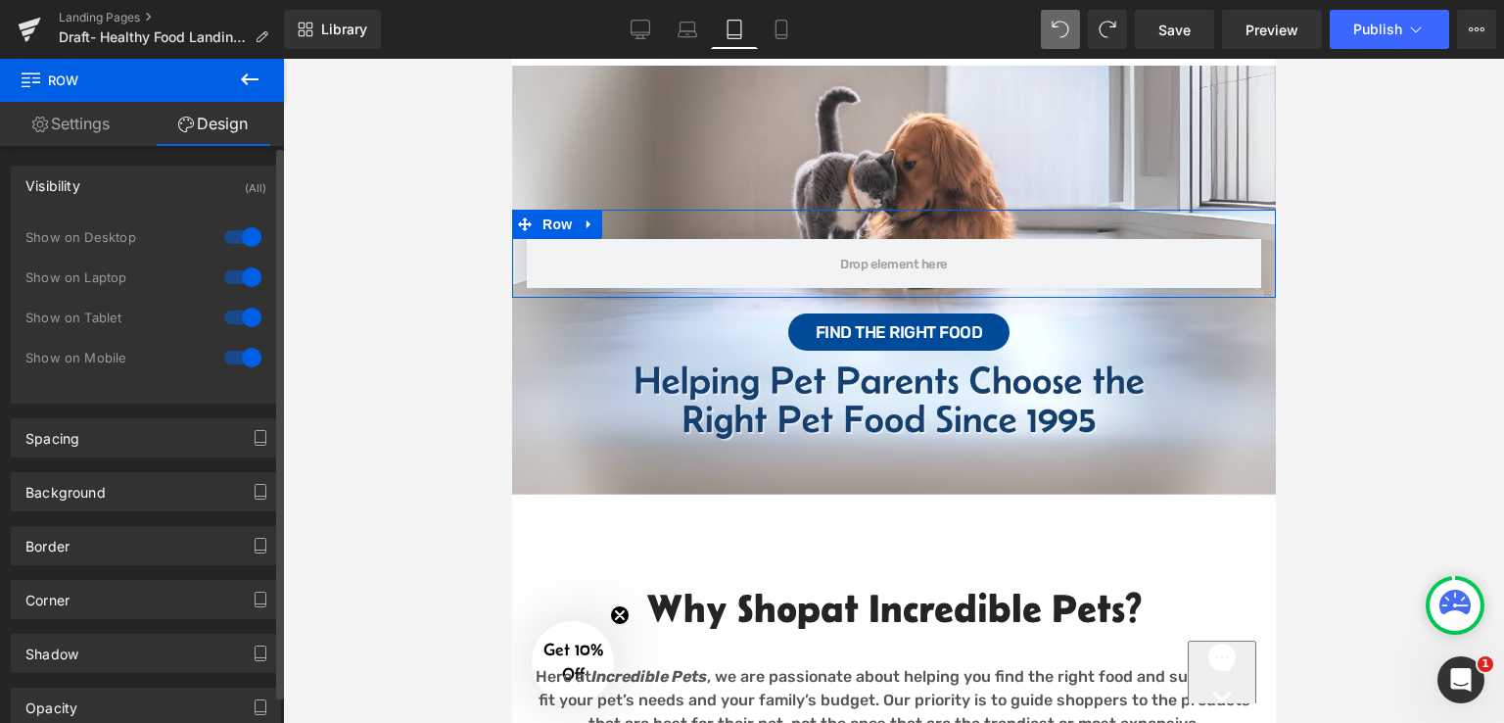
click at [233, 354] on div at bounding box center [242, 357] width 47 height 31
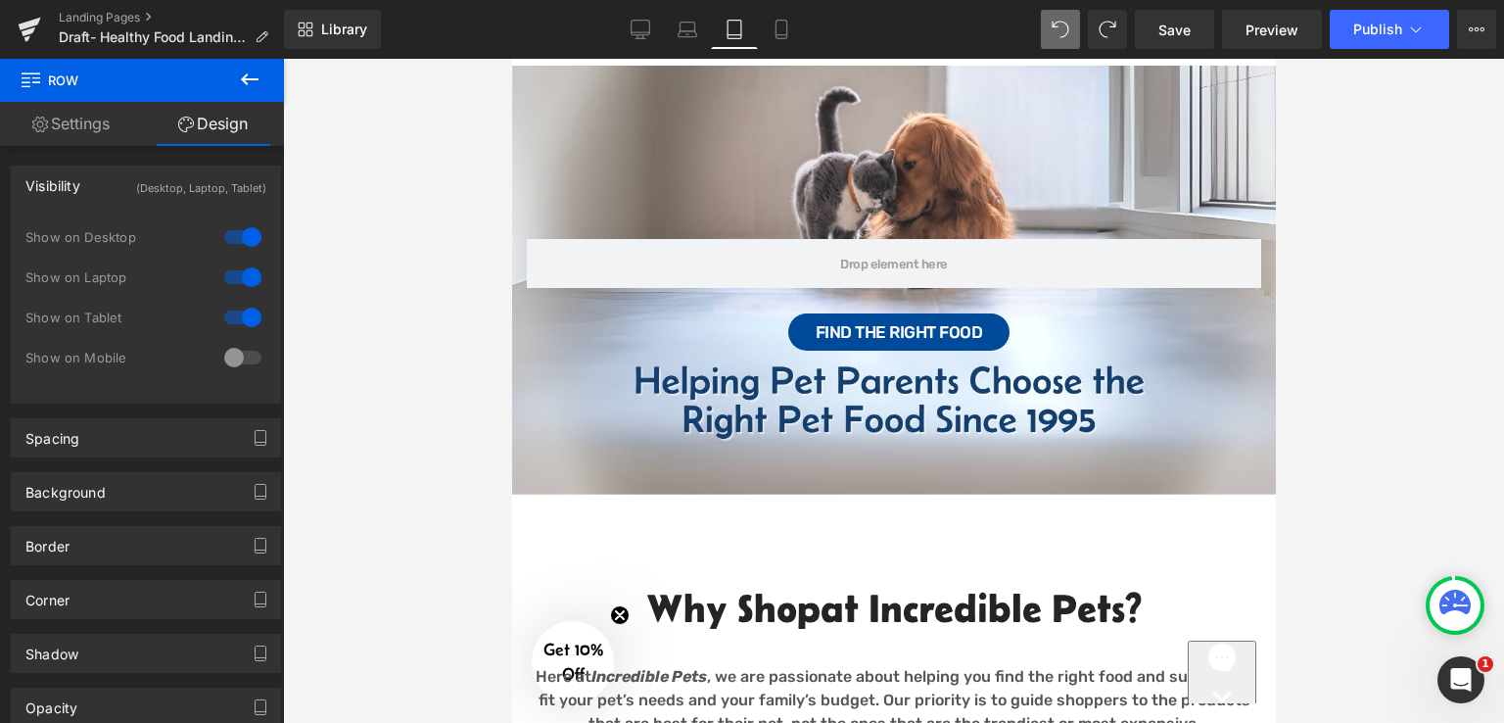
click at [1322, 296] on div at bounding box center [893, 391] width 1221 height 664
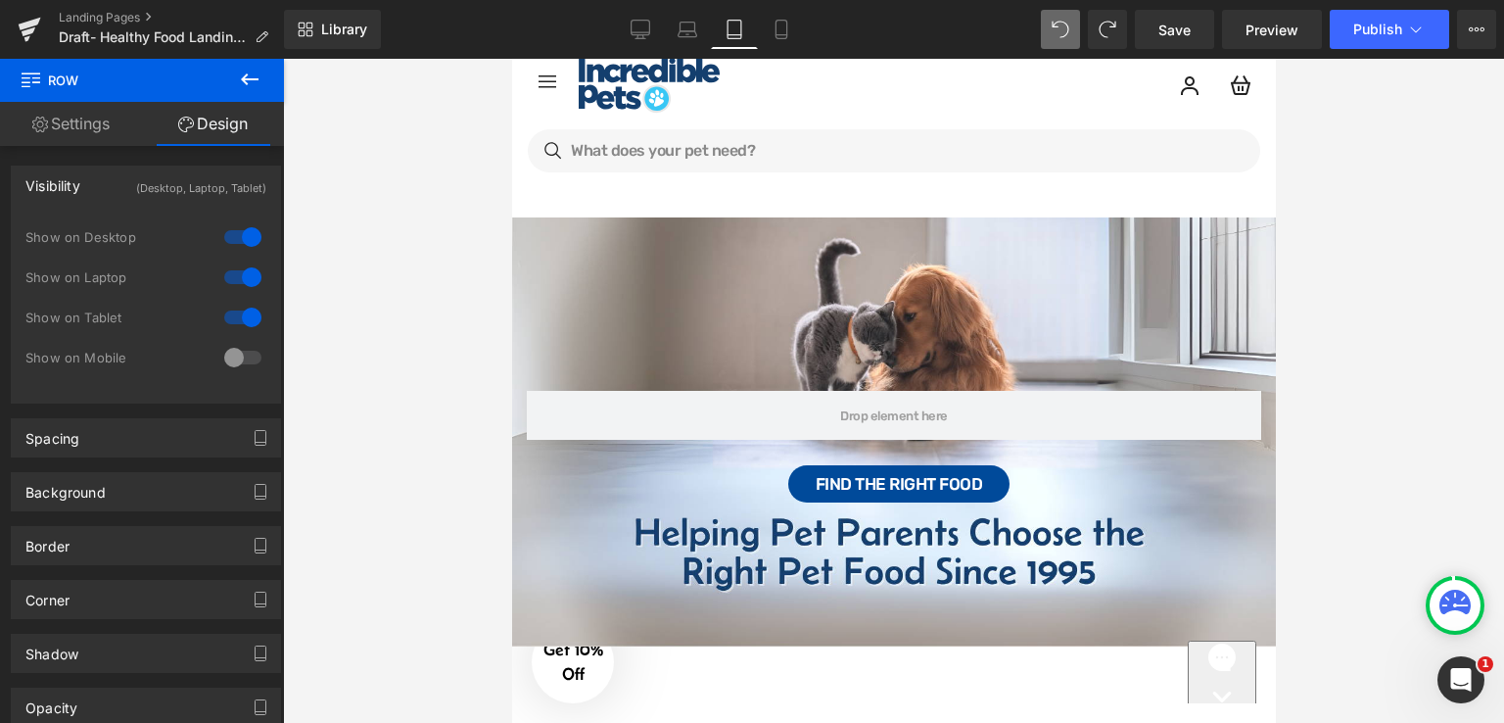
scroll to position [0, 0]
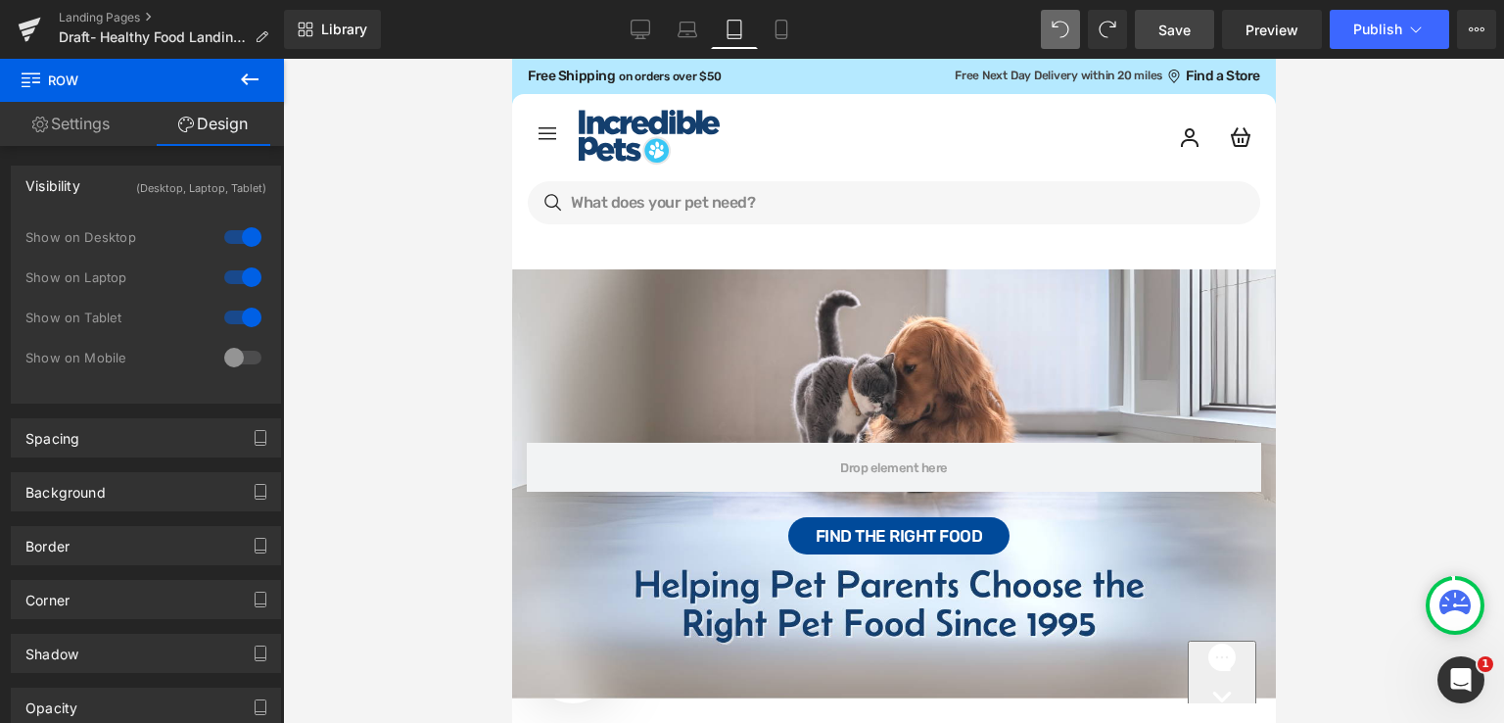
click at [1168, 30] on span "Save" at bounding box center [1174, 30] width 32 height 21
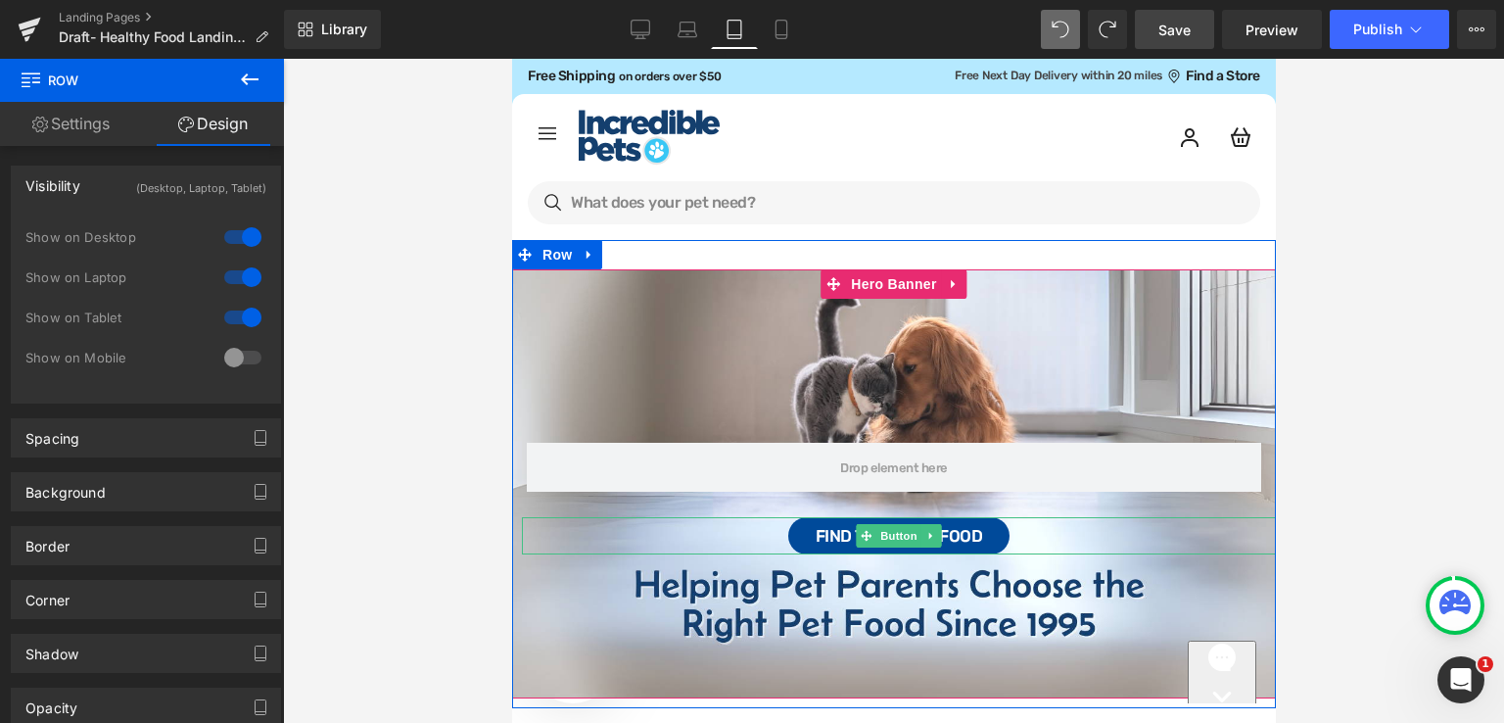
click at [1016, 540] on div "Find the Right Food" at bounding box center [898, 535] width 754 height 37
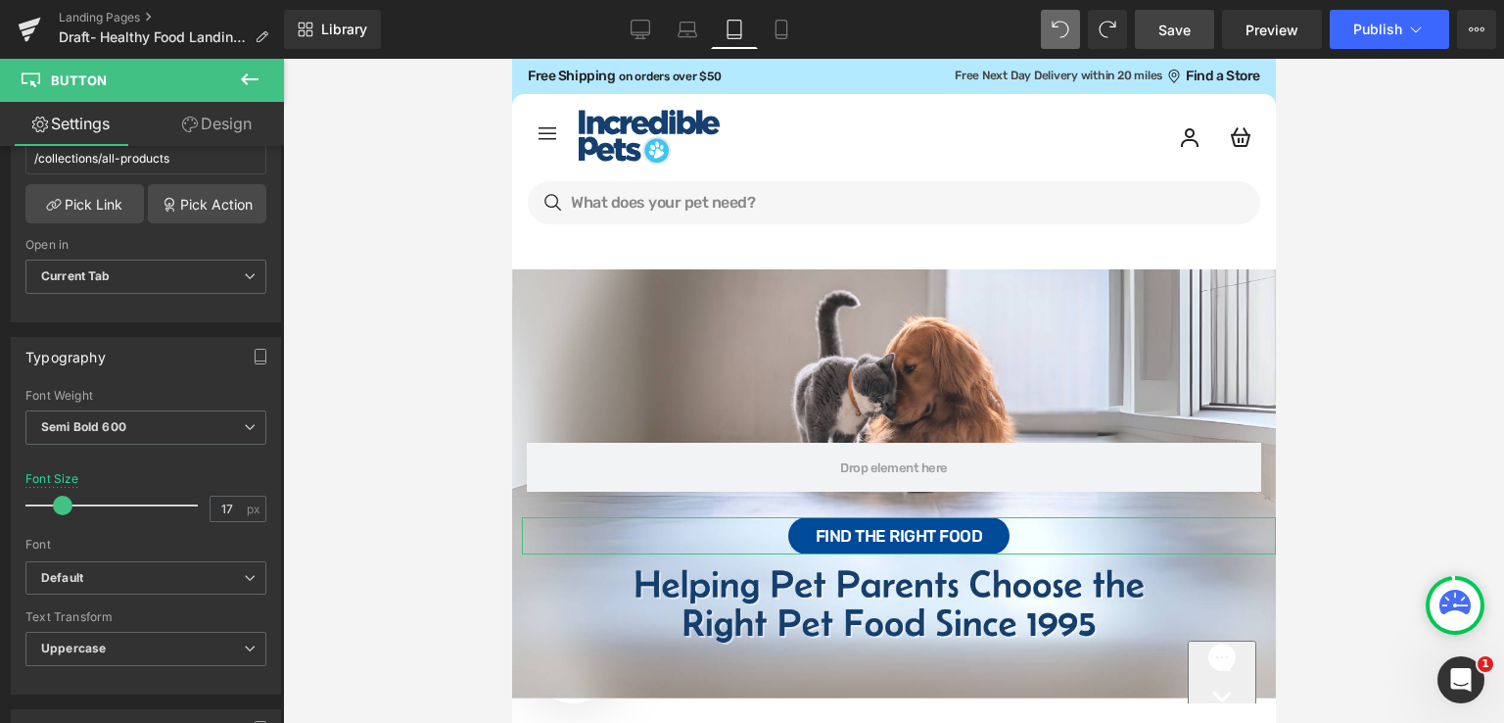
scroll to position [588, 0]
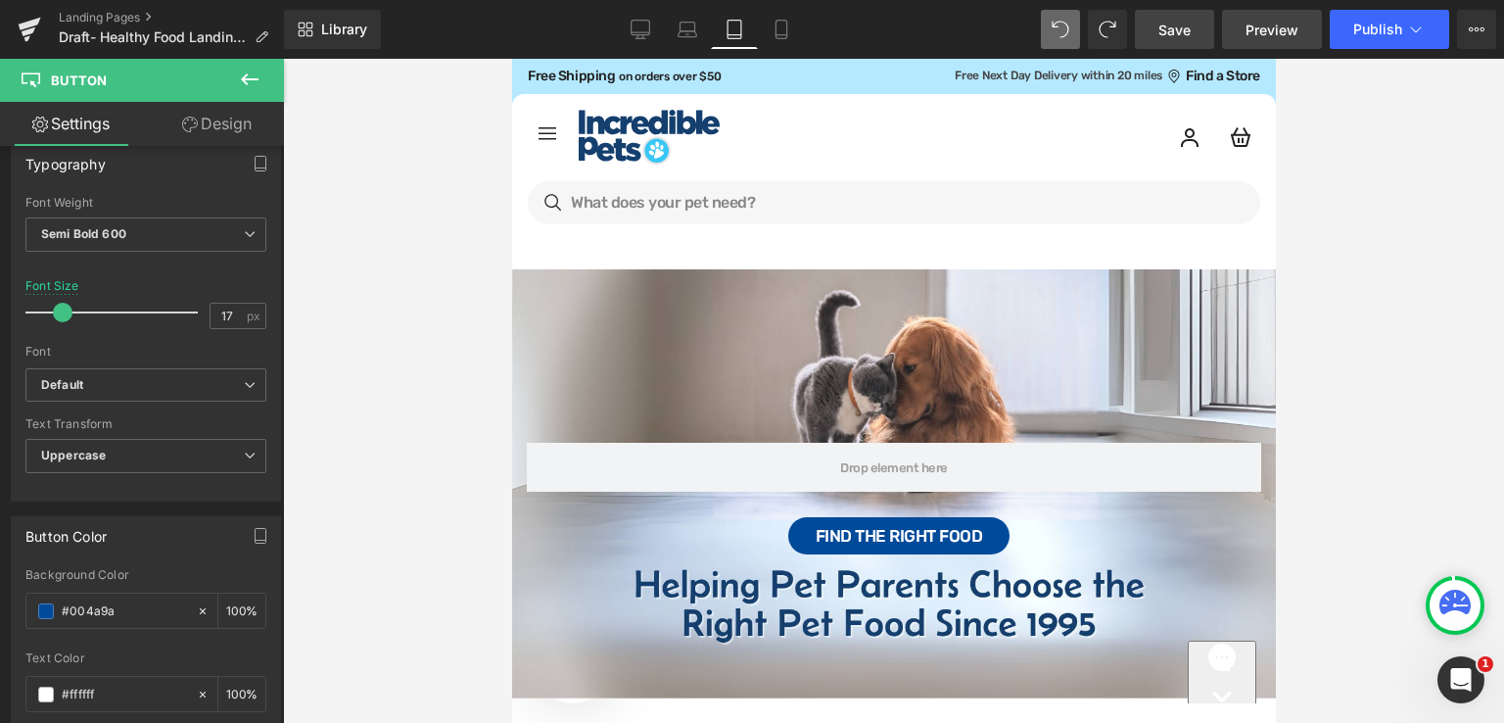
click at [1263, 36] on span "Preview" at bounding box center [1272, 30] width 53 height 21
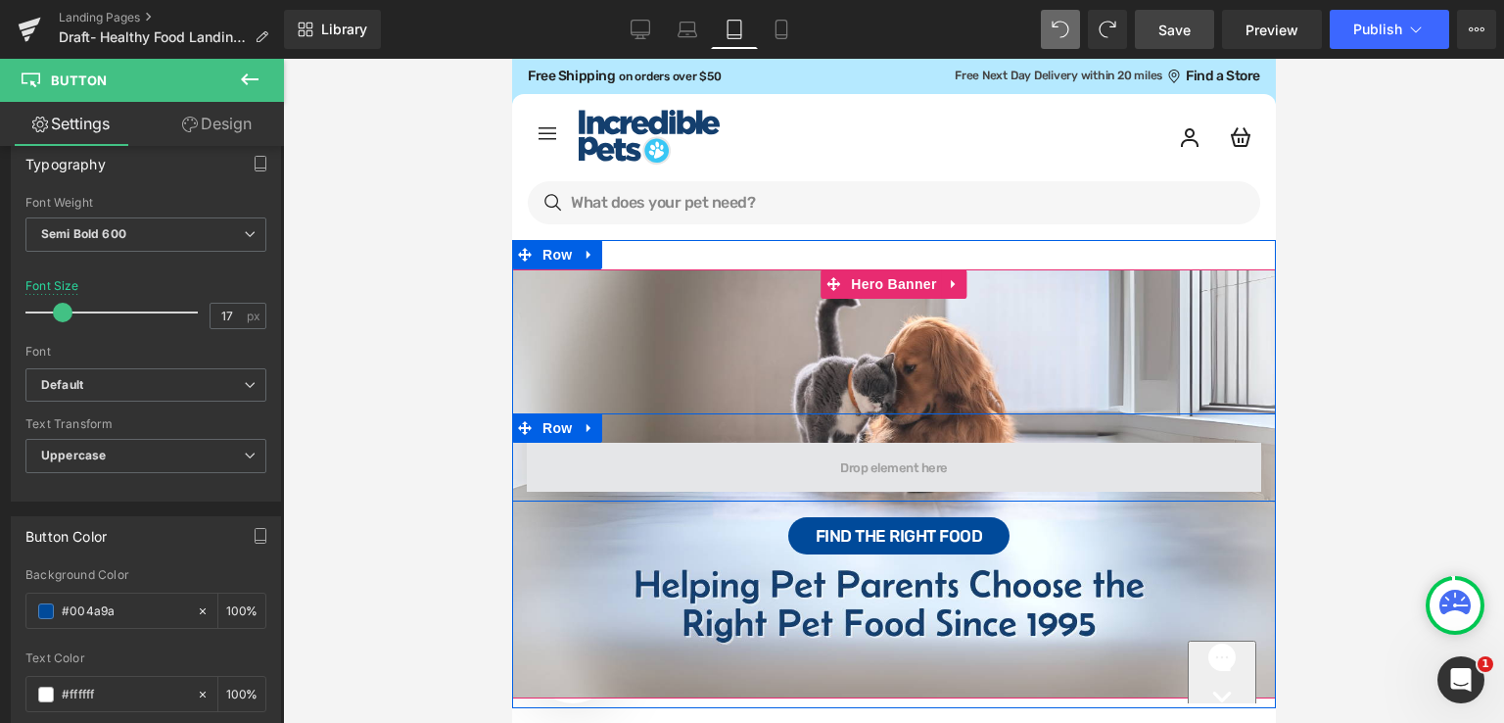
click at [948, 458] on span at bounding box center [893, 467] width 734 height 49
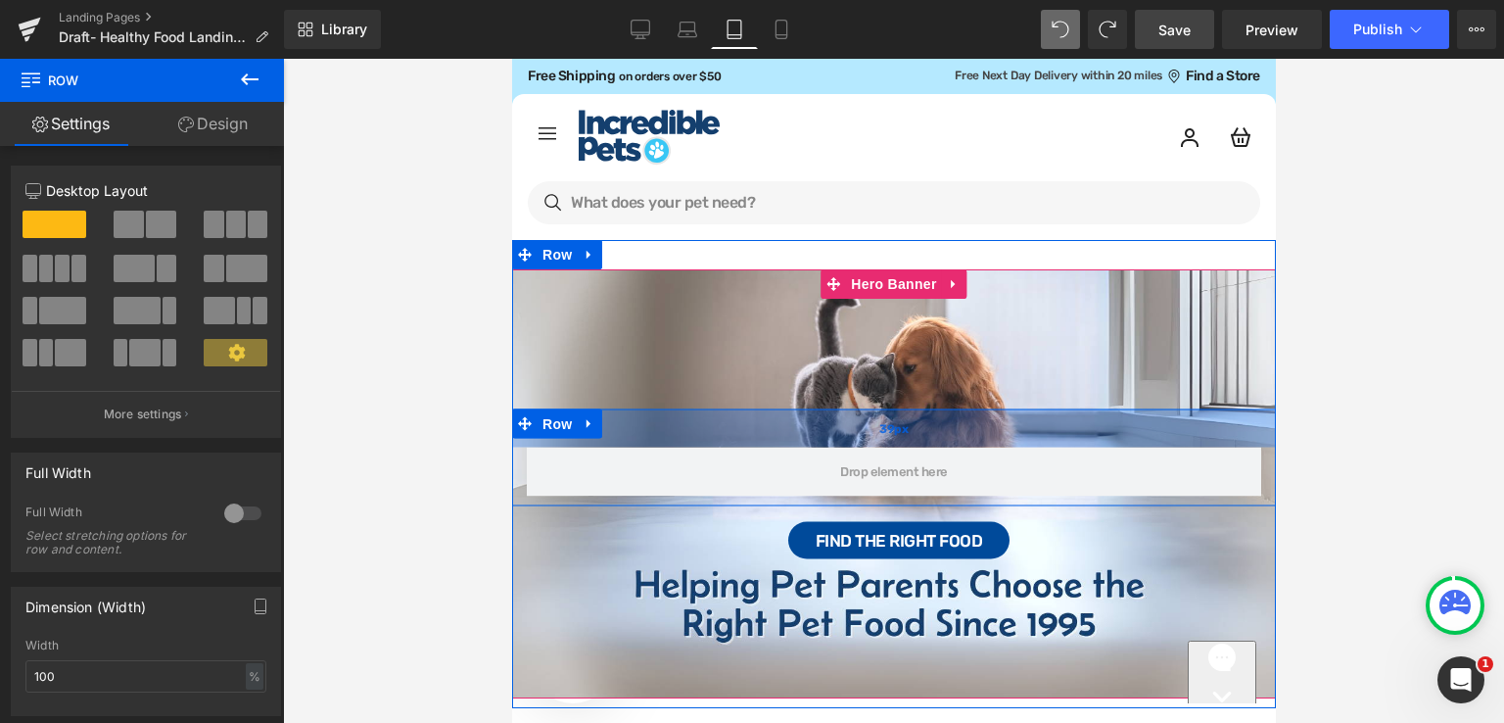
drag, startPoint x: 892, startPoint y: 436, endPoint x: 1122, endPoint y: 90, distance: 415.3
click at [912, 445] on div "39px" at bounding box center [893, 427] width 764 height 38
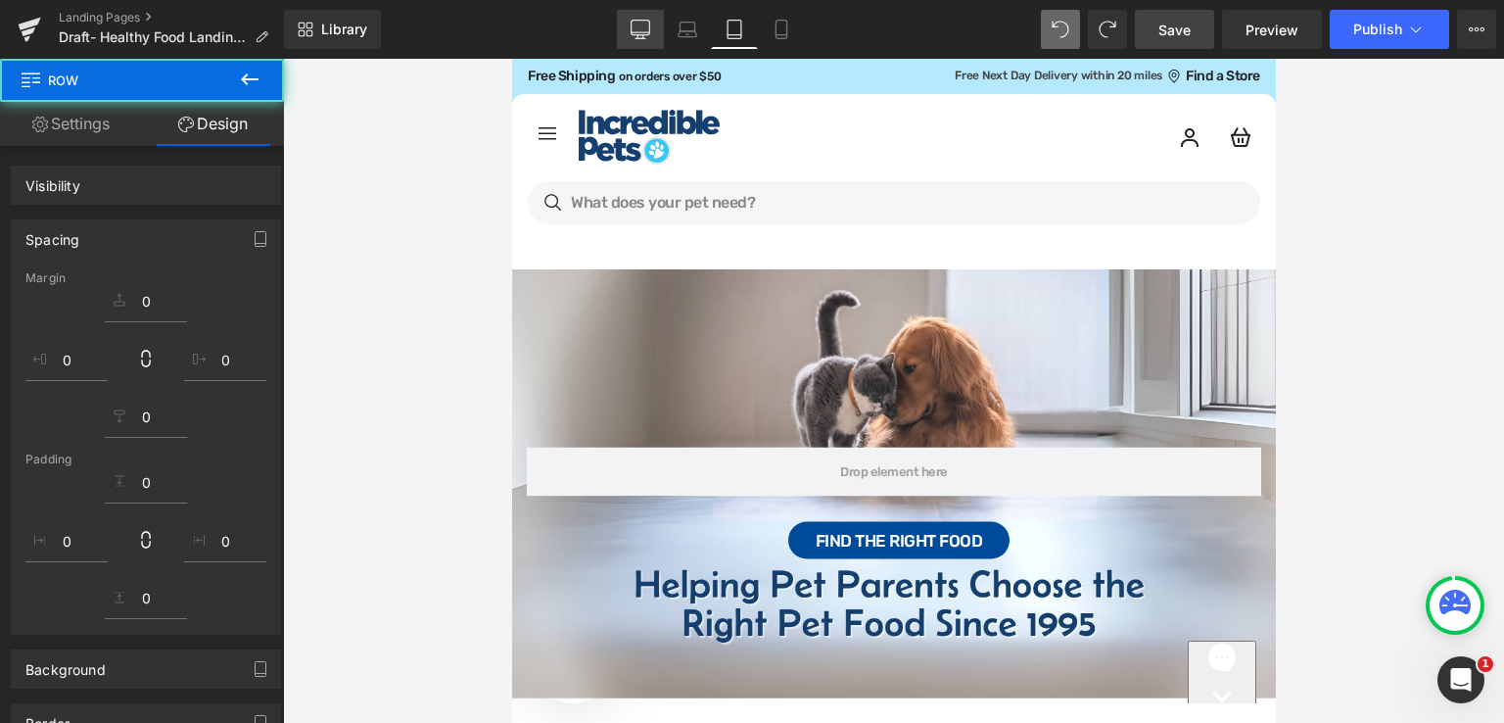
click at [646, 36] on icon at bounding box center [641, 30] width 20 height 20
type input "0"
type input "39"
type input "0"
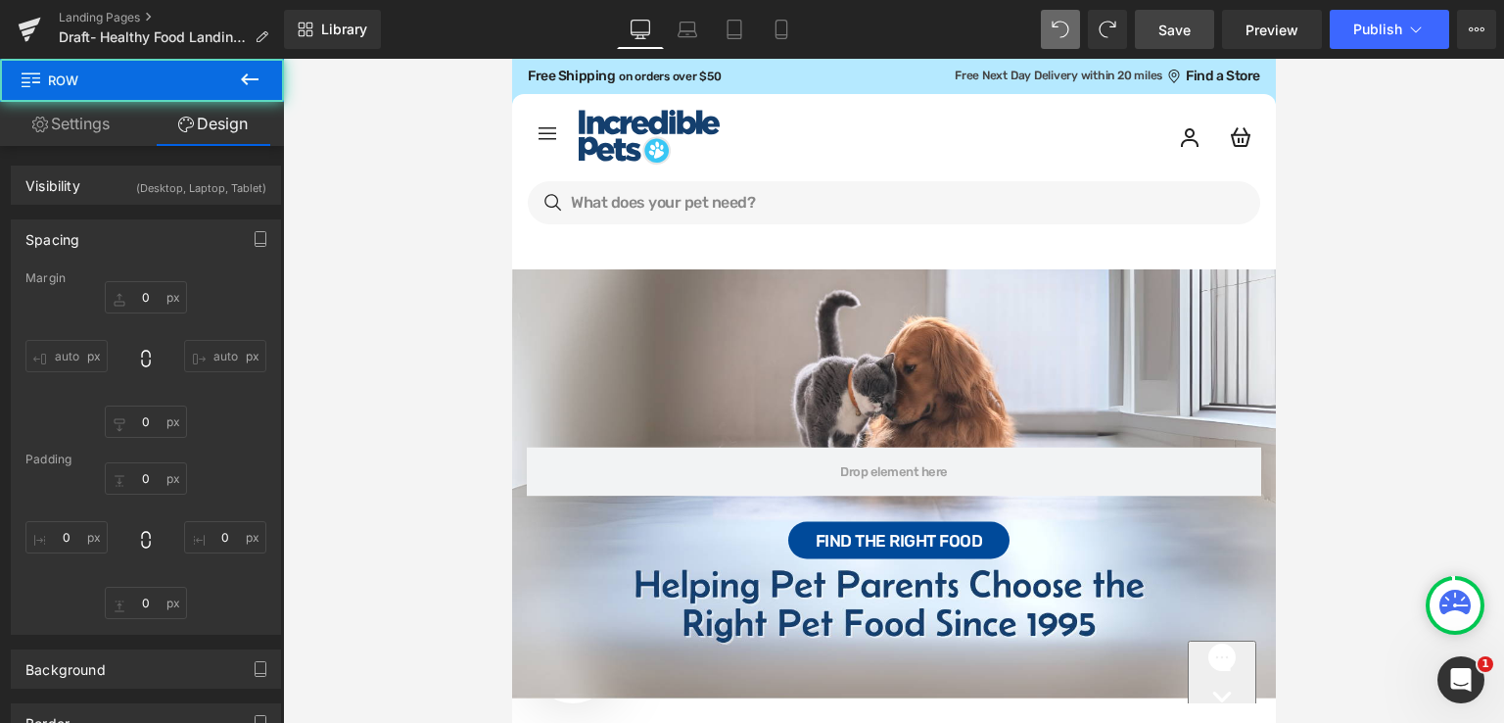
type input "10"
type input "0"
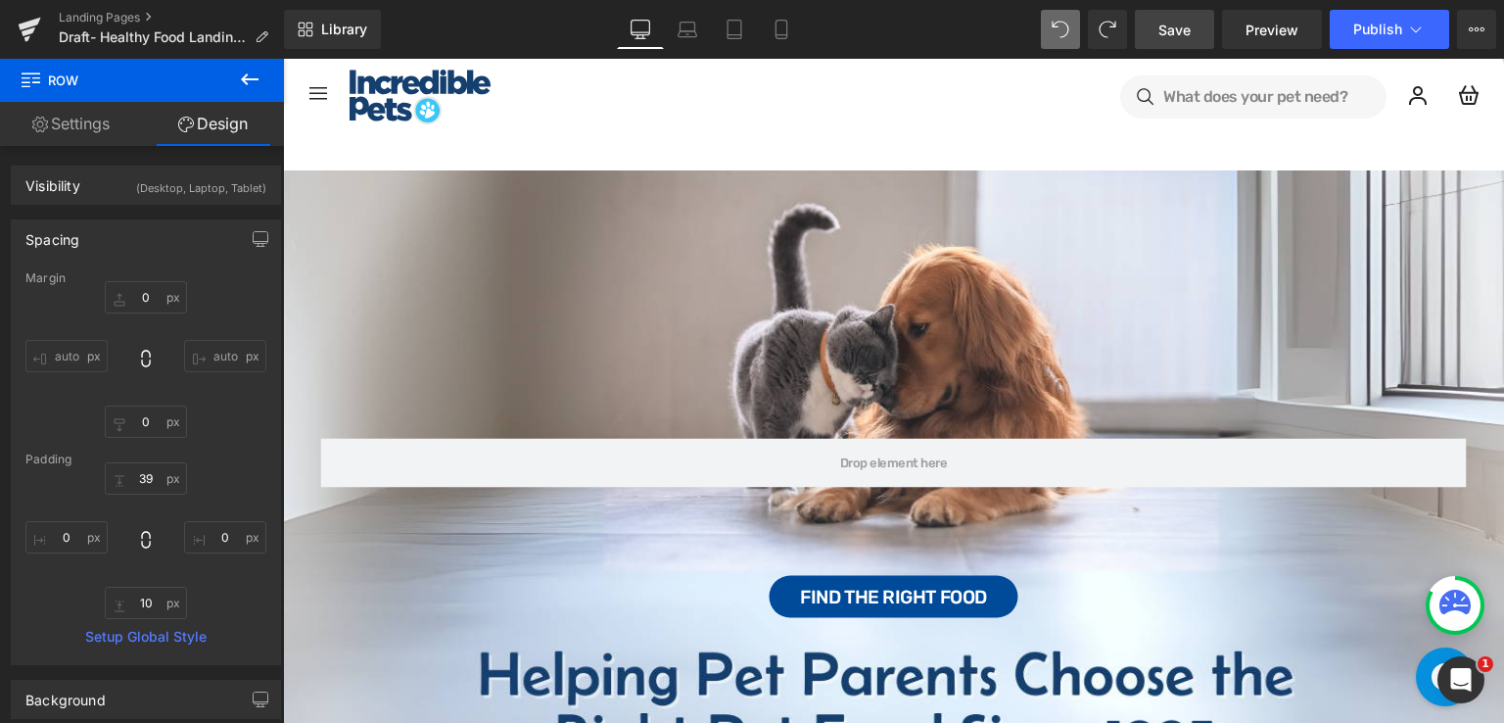
type input "0"
type input "30"
type input "0"
type input "10"
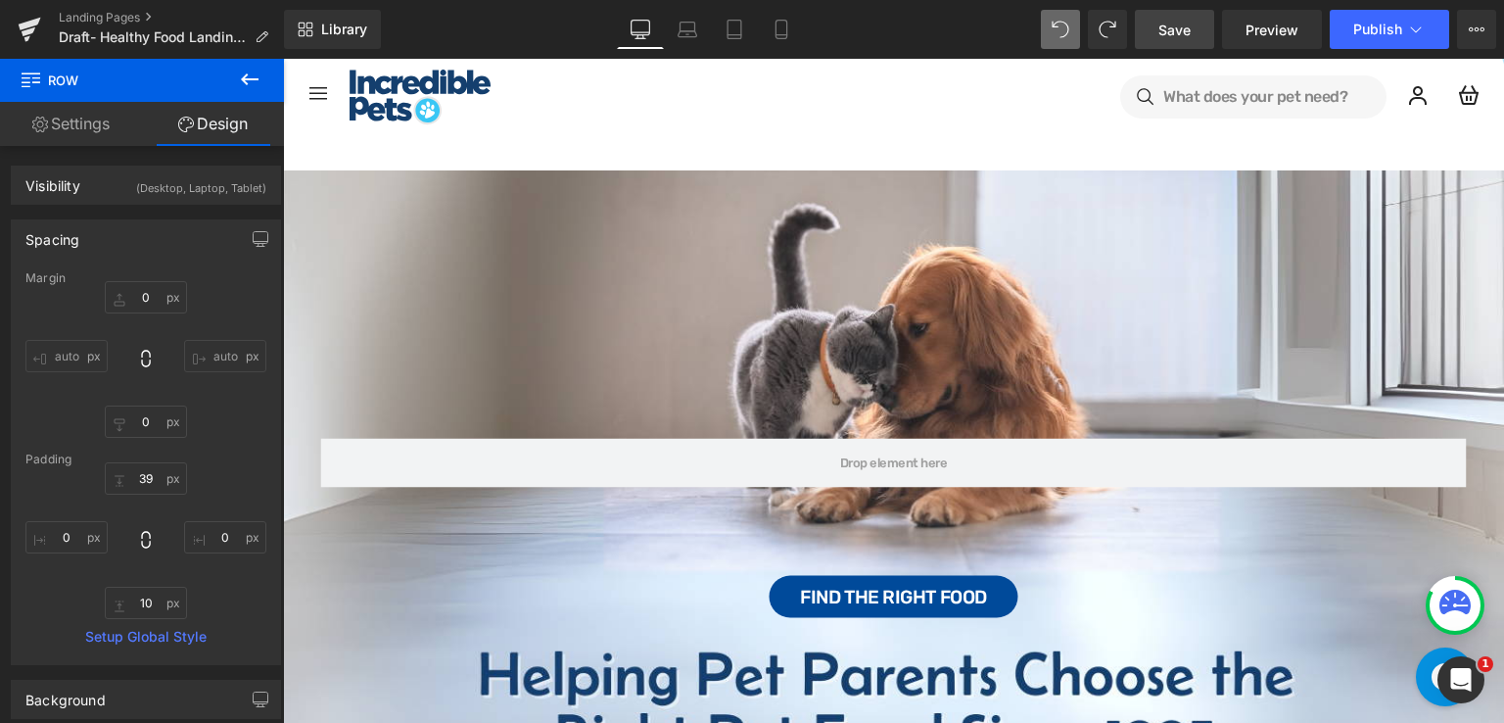
type input "0"
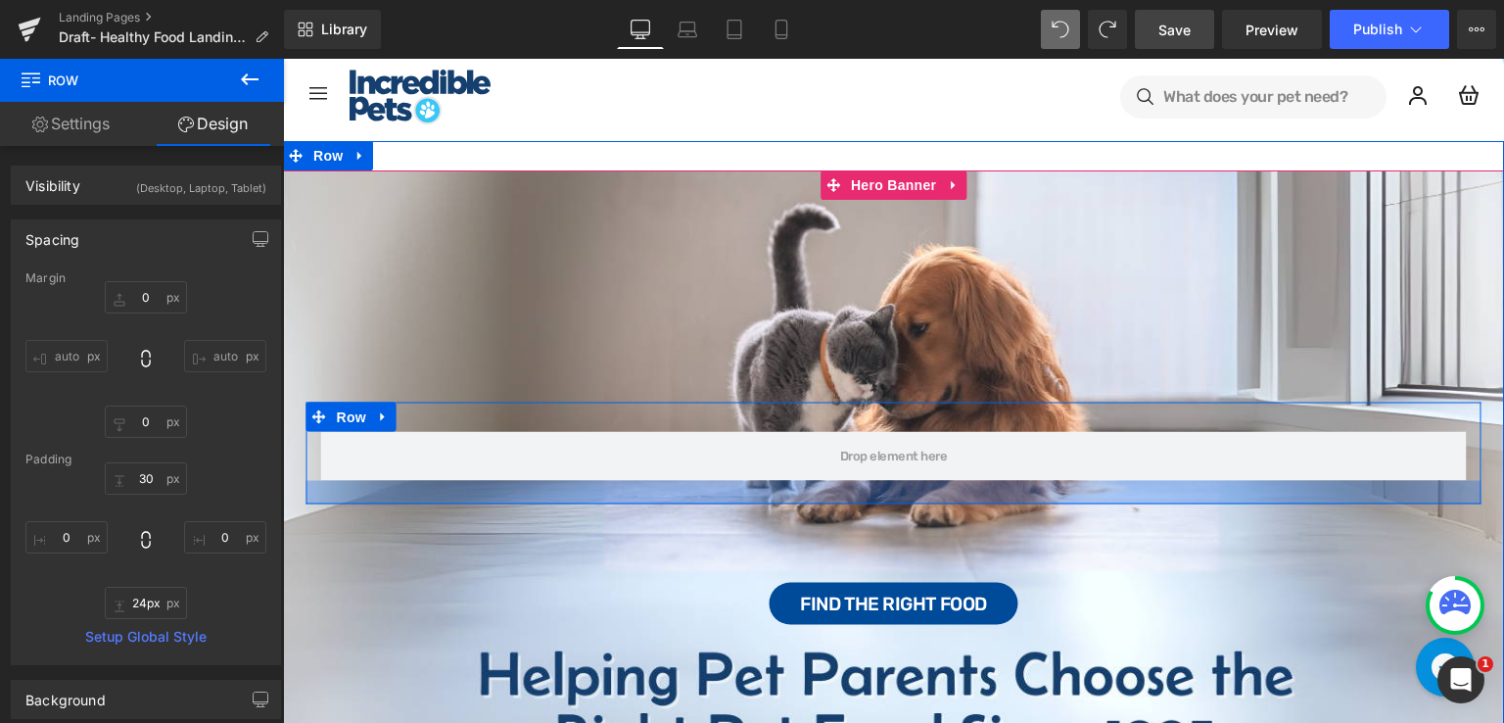
type input "22px"
drag, startPoint x: 924, startPoint y: 489, endPoint x: 923, endPoint y: 500, distance: 11.8
click at [923, 500] on div at bounding box center [894, 493] width 1175 height 22
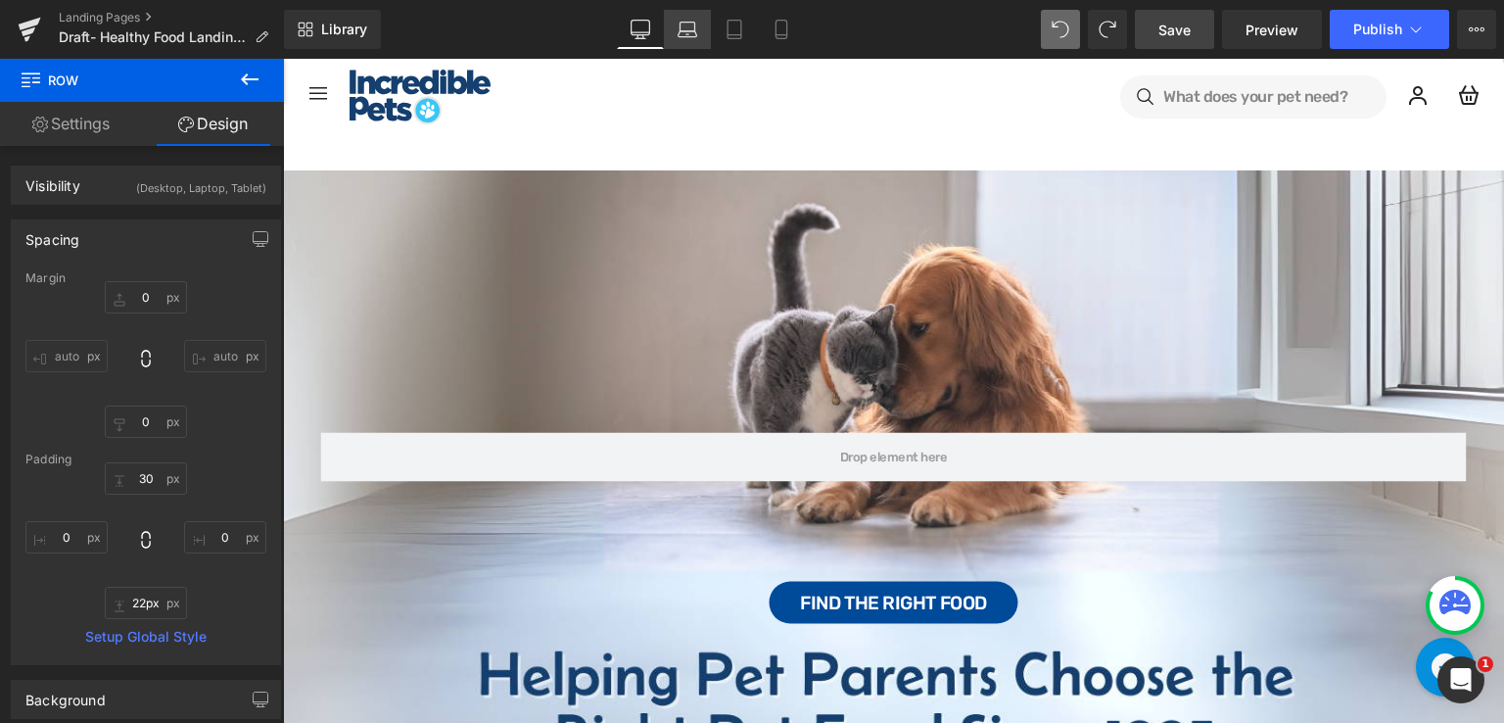
click at [691, 30] on icon at bounding box center [688, 30] width 20 height 20
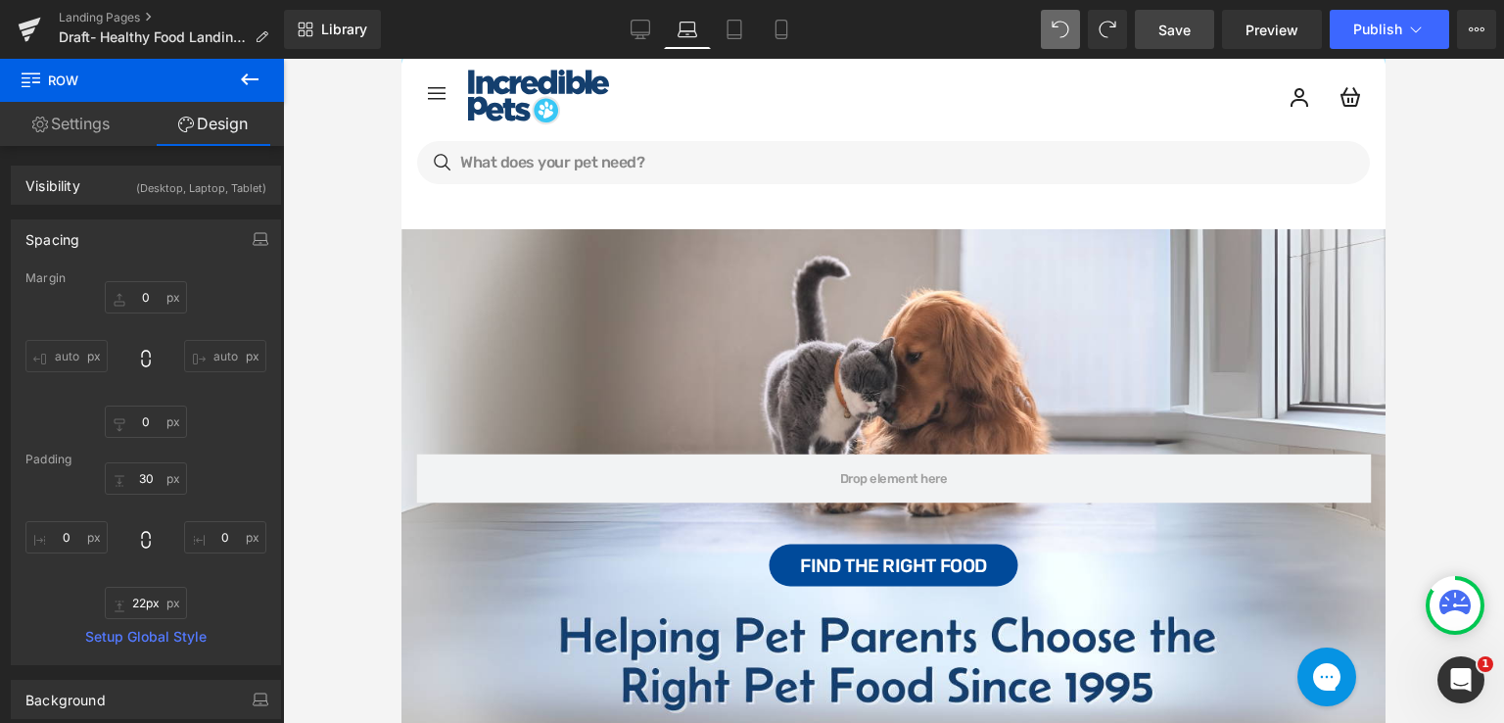
type input "0"
type input "30"
type input "0"
type input "22"
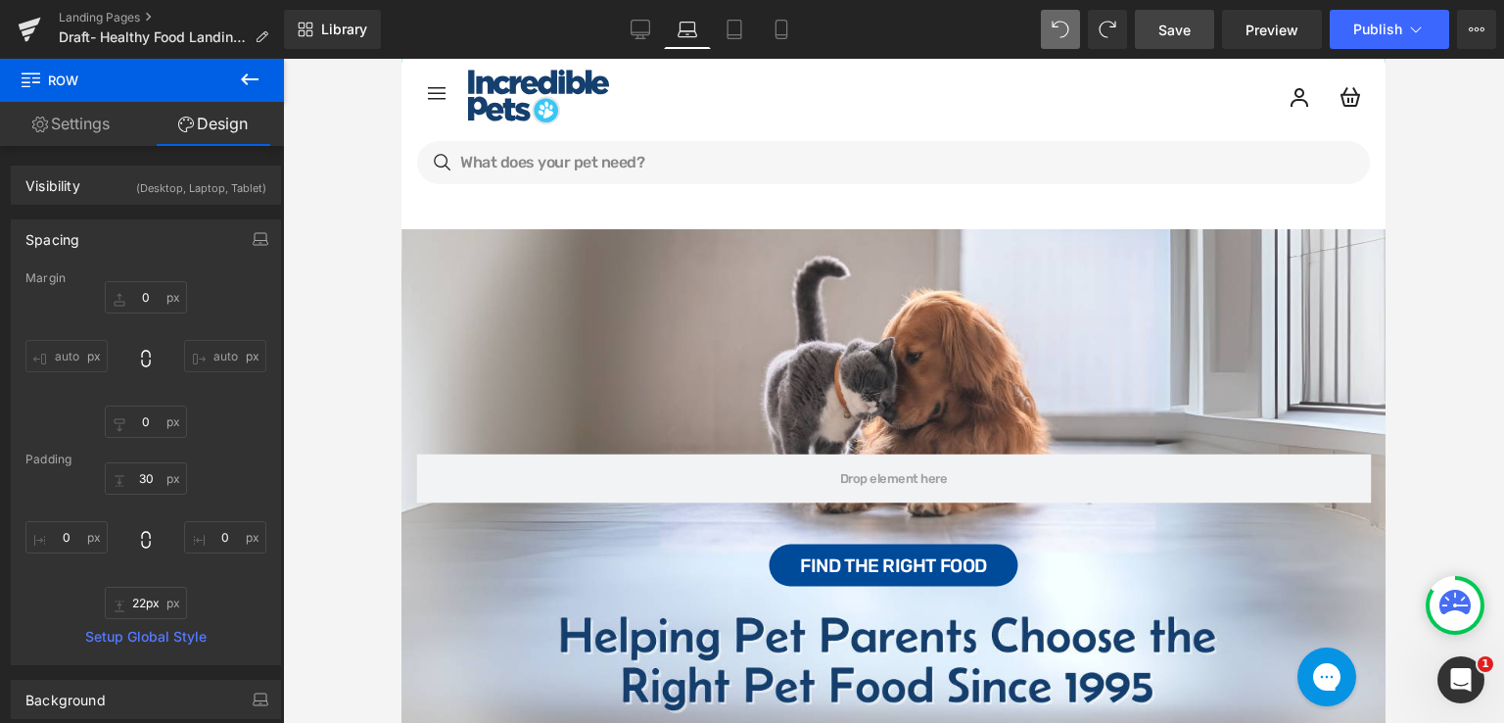
type input "0"
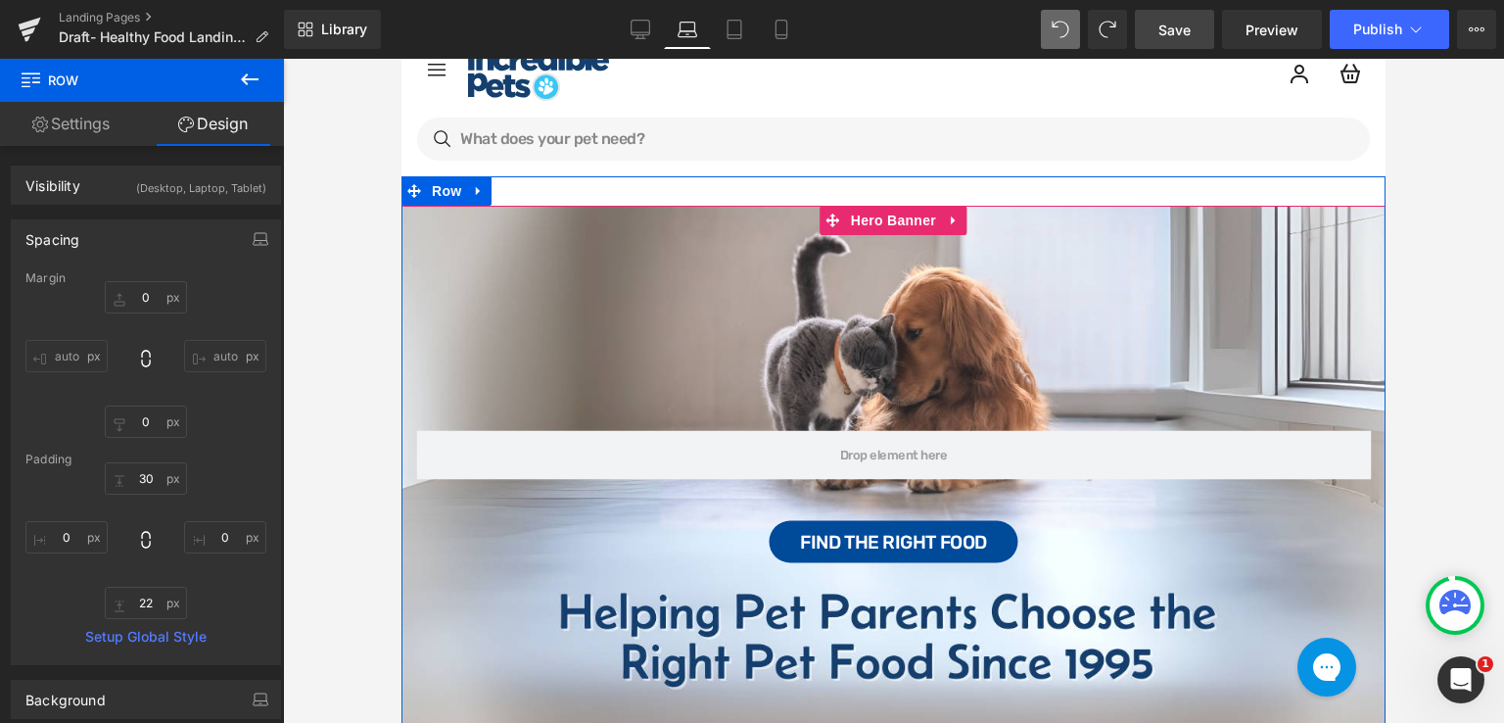
scroll to position [62, 0]
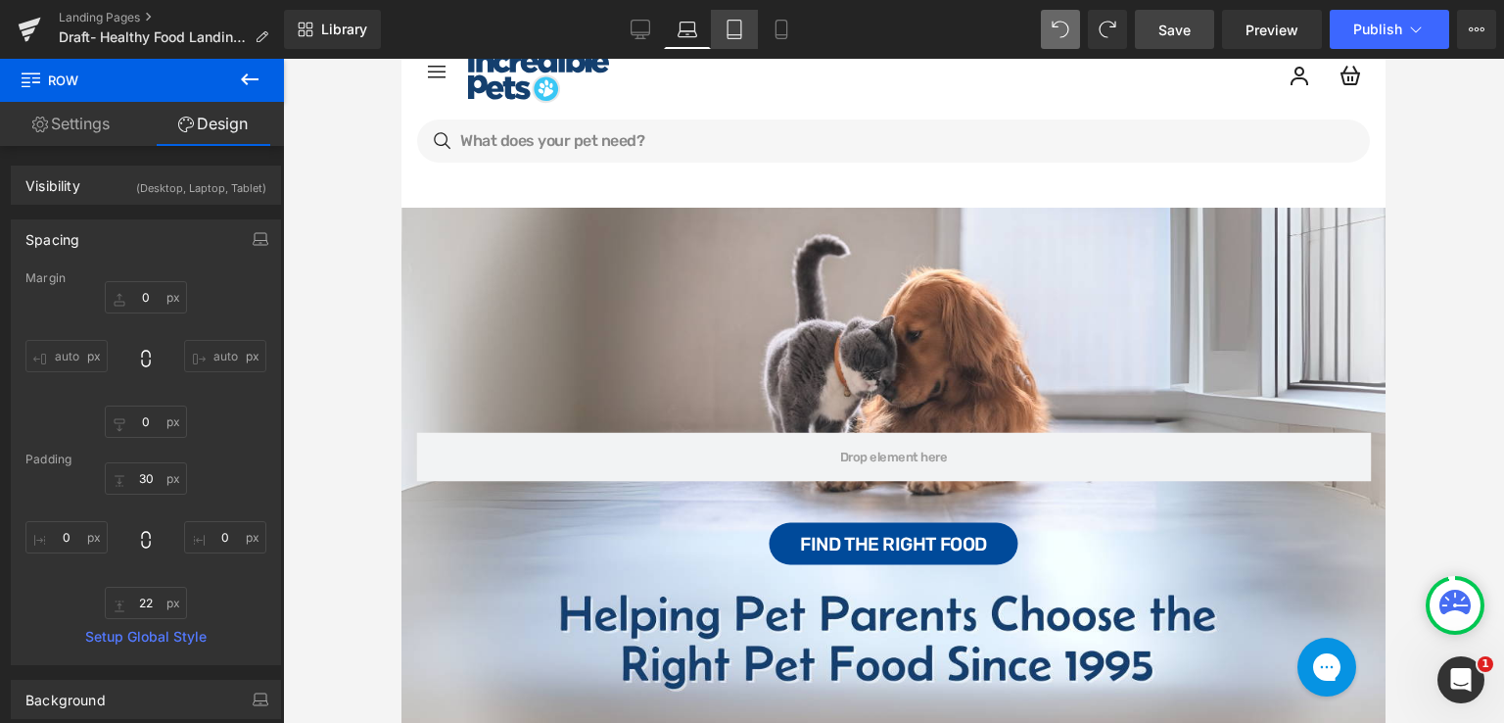
drag, startPoint x: 748, startPoint y: 28, endPoint x: 597, endPoint y: 527, distance: 520.8
click at [748, 28] on link "Tablet" at bounding box center [734, 29] width 47 height 39
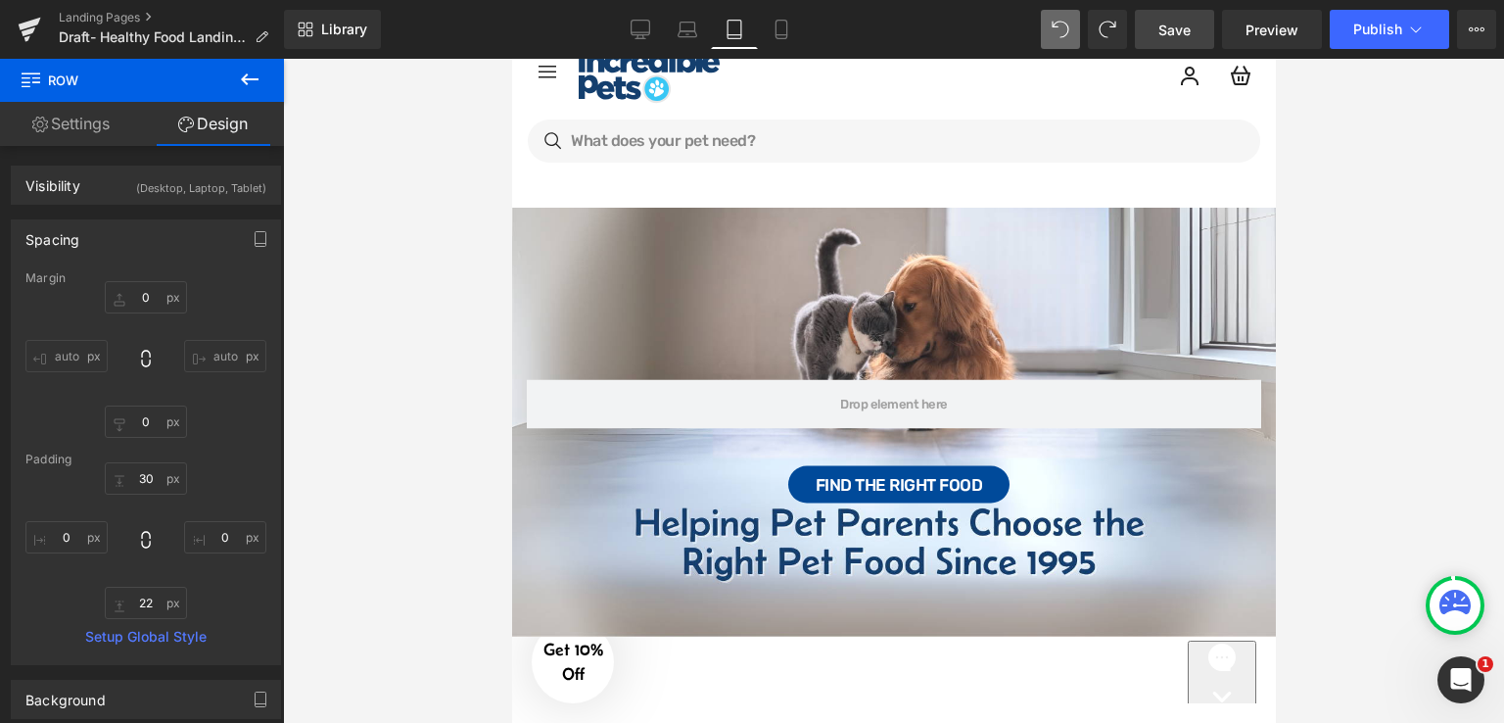
type input "0"
type input "39"
type input "0"
type input "22"
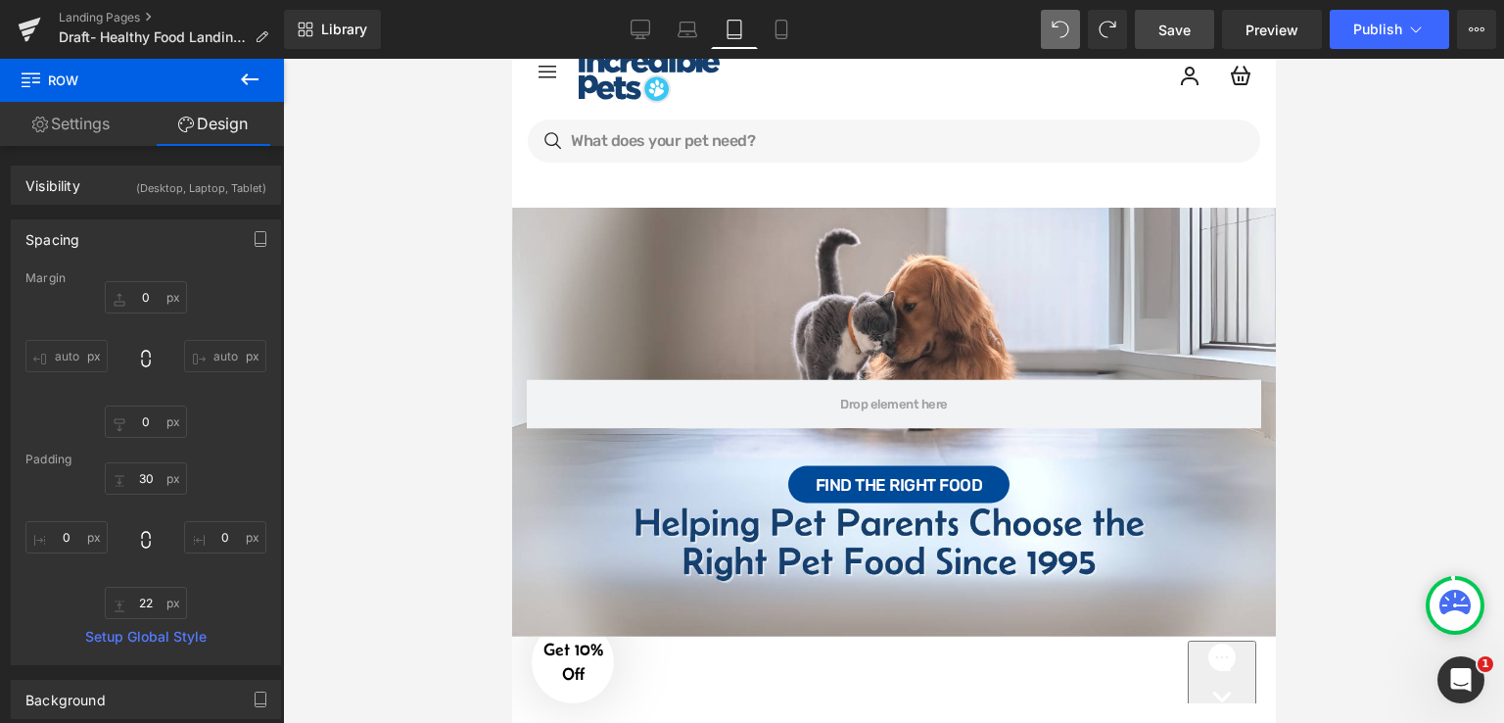
type input "0"
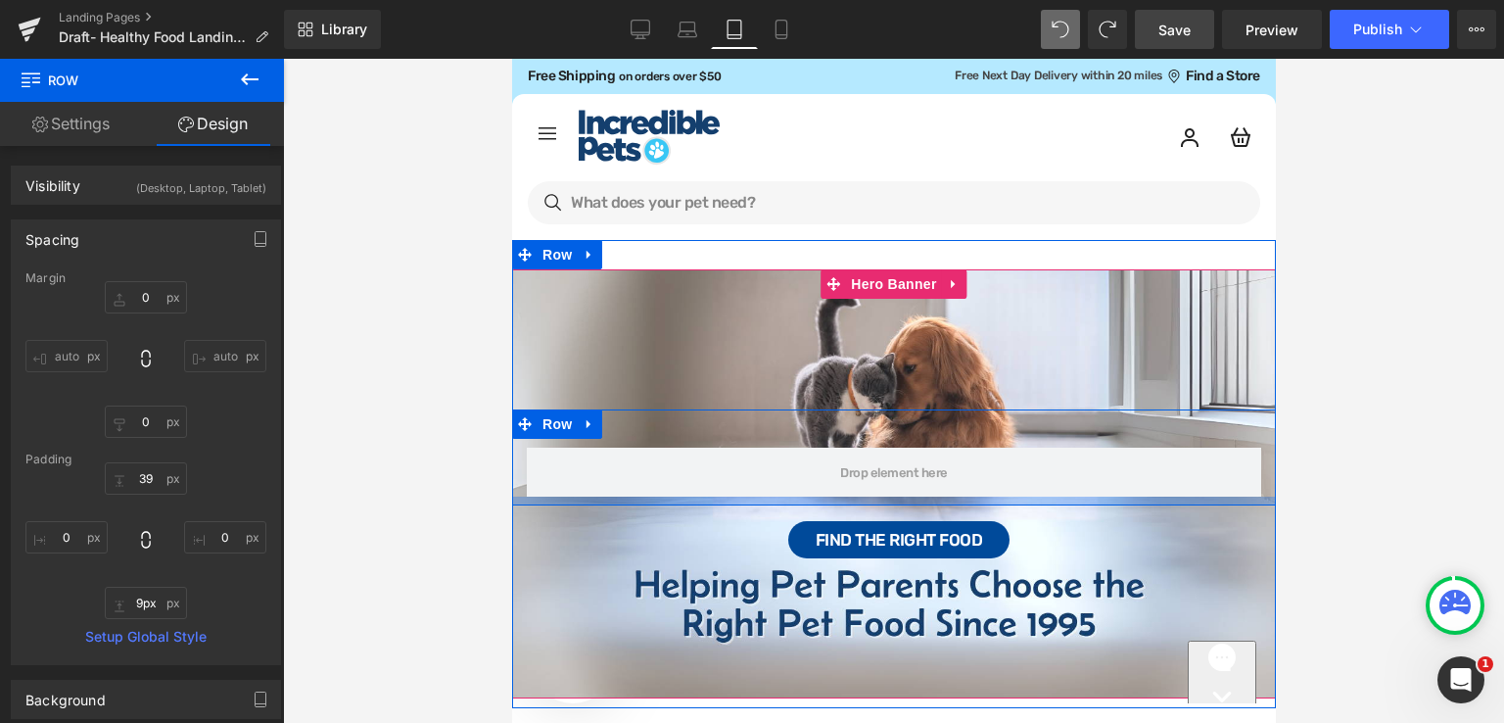
type input "11px"
drag, startPoint x: 848, startPoint y: 509, endPoint x: 854, endPoint y: 498, distance: 12.3
click at [854, 498] on div at bounding box center [893, 501] width 764 height 11
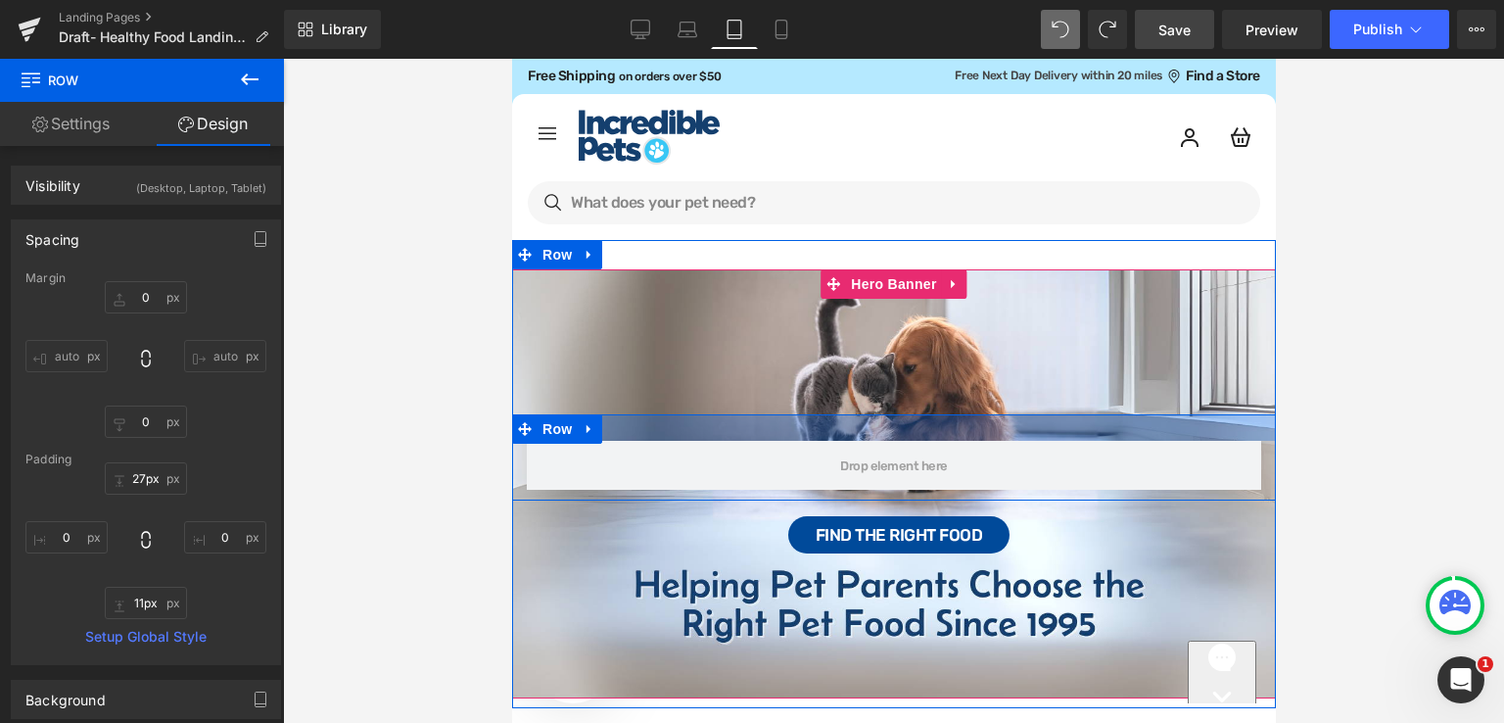
type input "22px"
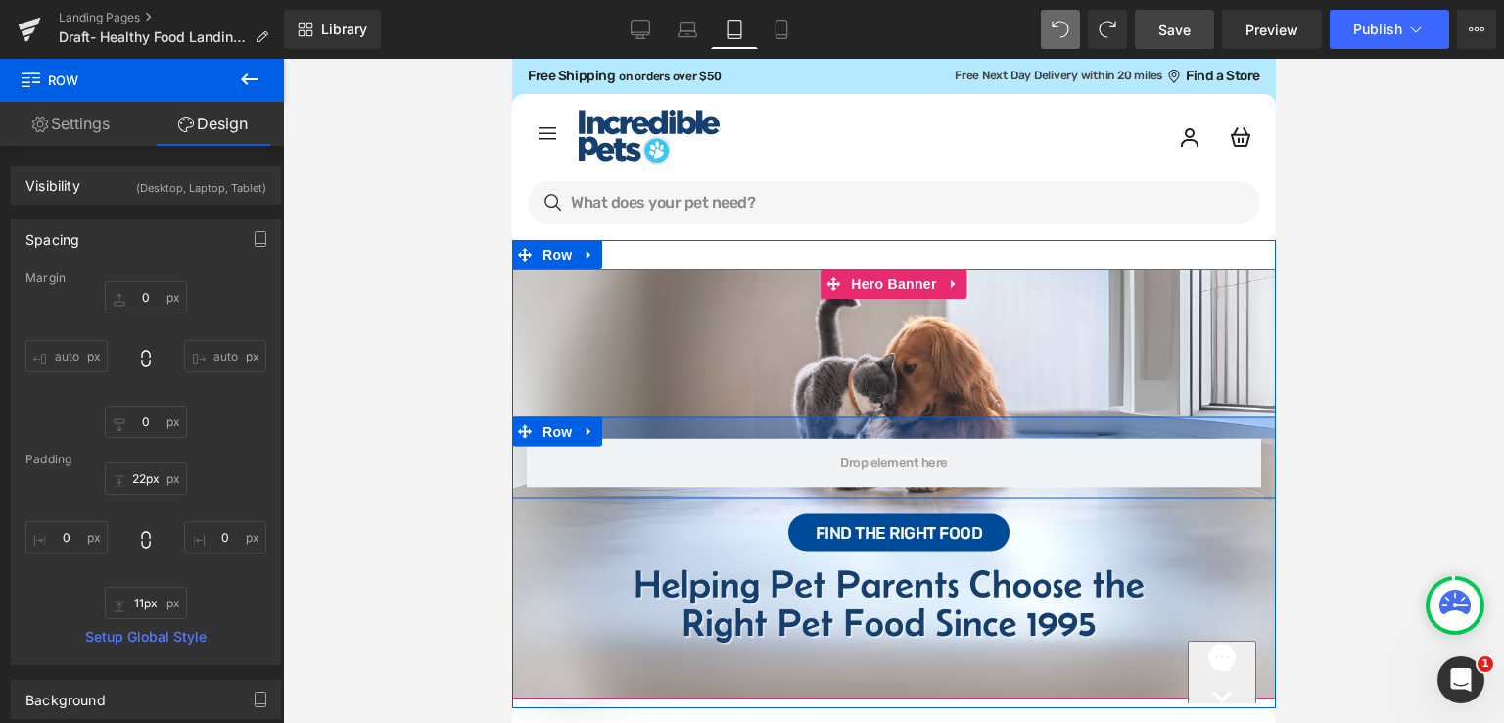
drag, startPoint x: 872, startPoint y: 443, endPoint x: 883, endPoint y: 426, distance: 20.4
click at [883, 426] on div at bounding box center [893, 427] width 764 height 22
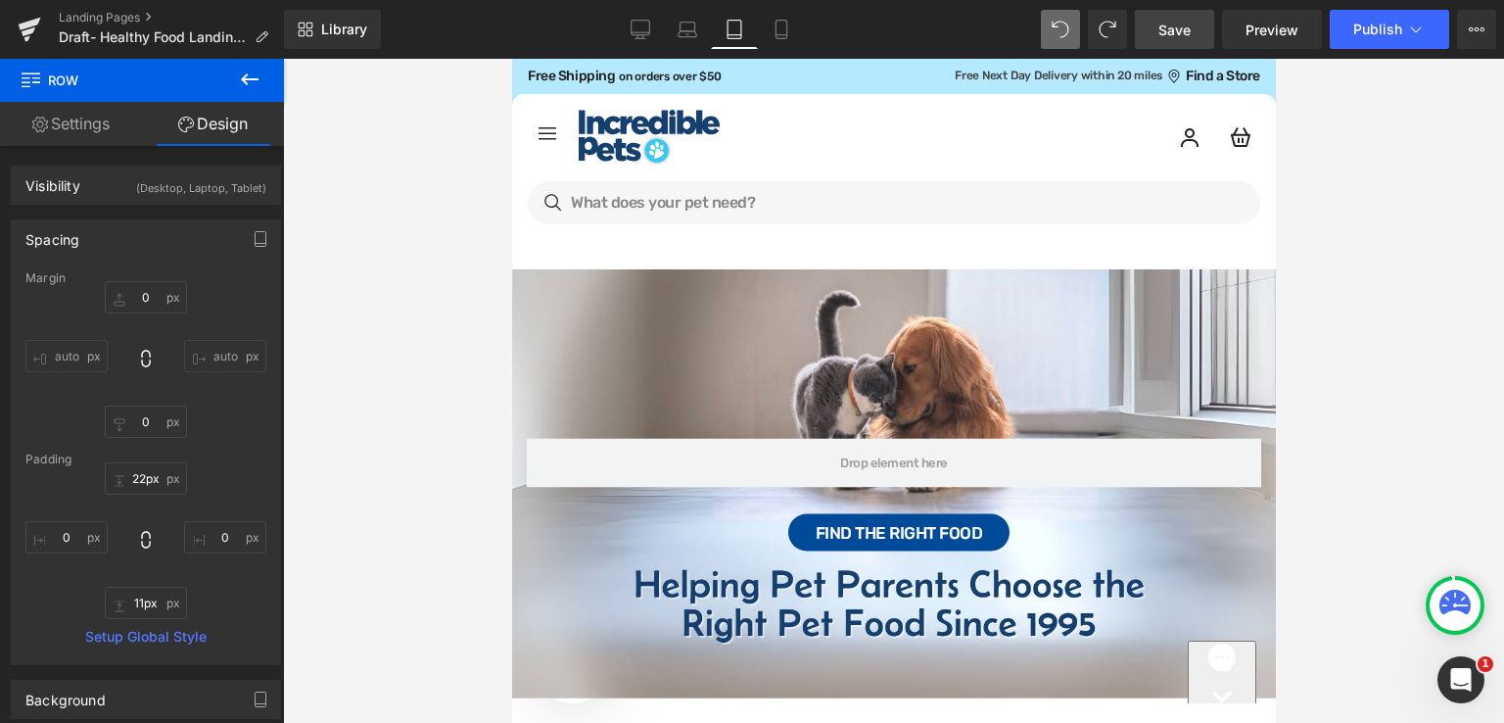
click at [1186, 26] on span "Save" at bounding box center [1174, 30] width 32 height 21
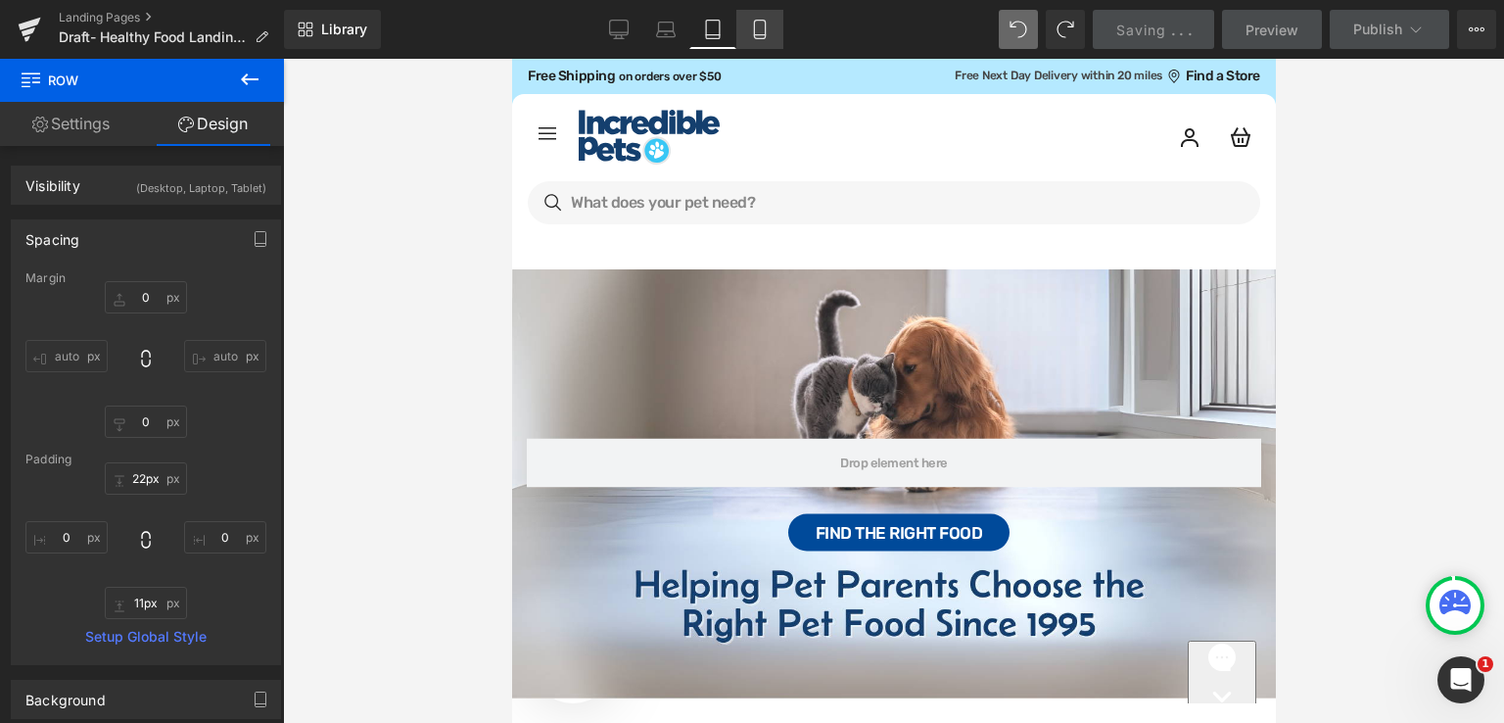
click at [756, 13] on link "Mobile" at bounding box center [759, 29] width 47 height 39
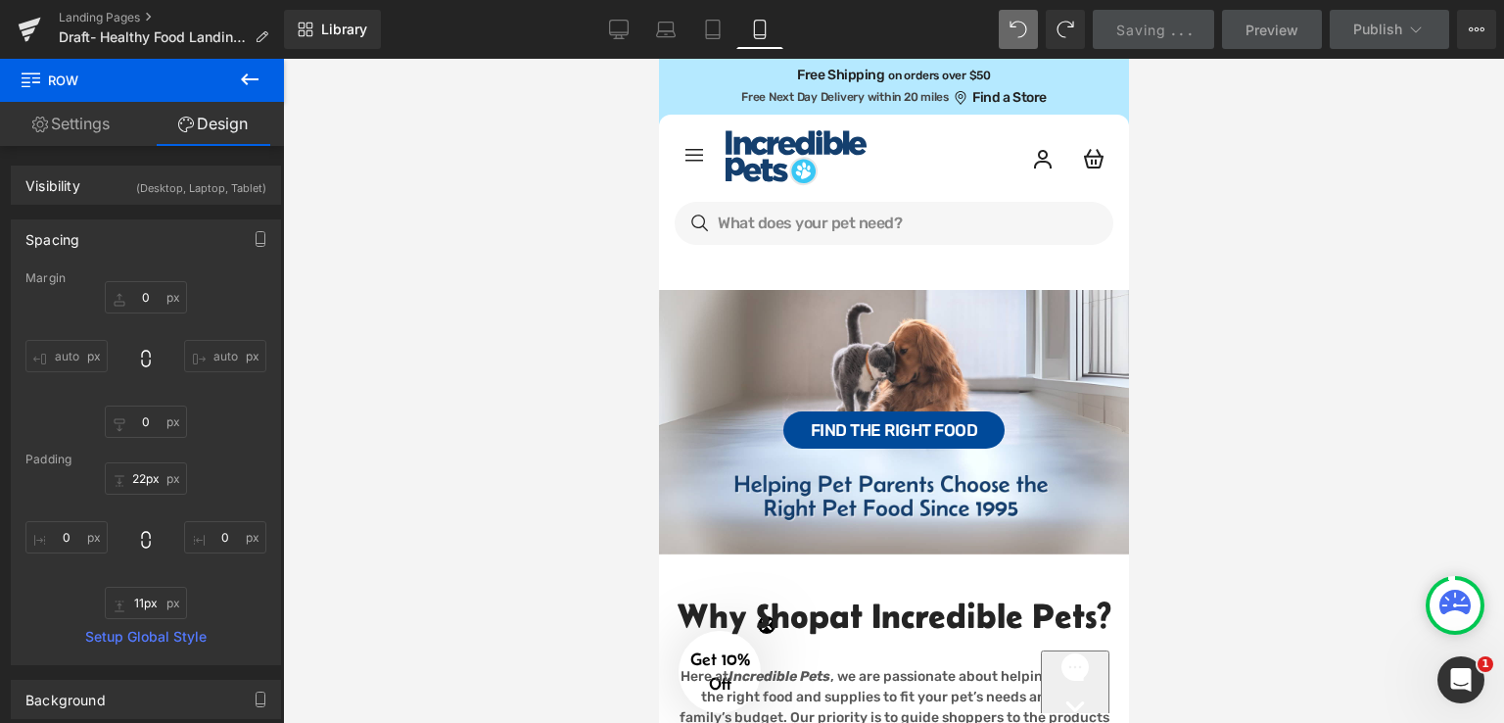
type input "0"
type input "30"
type input "0"
type input "22"
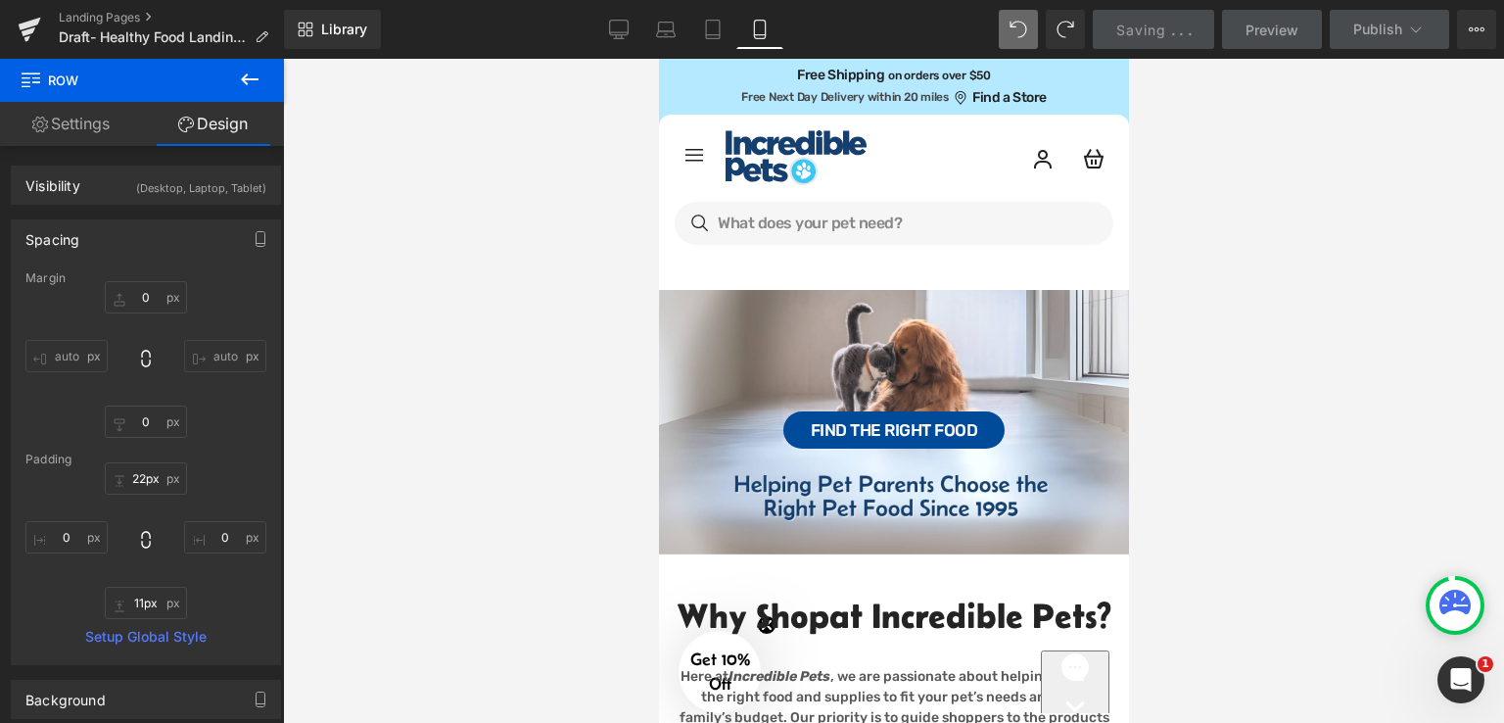
type input "0"
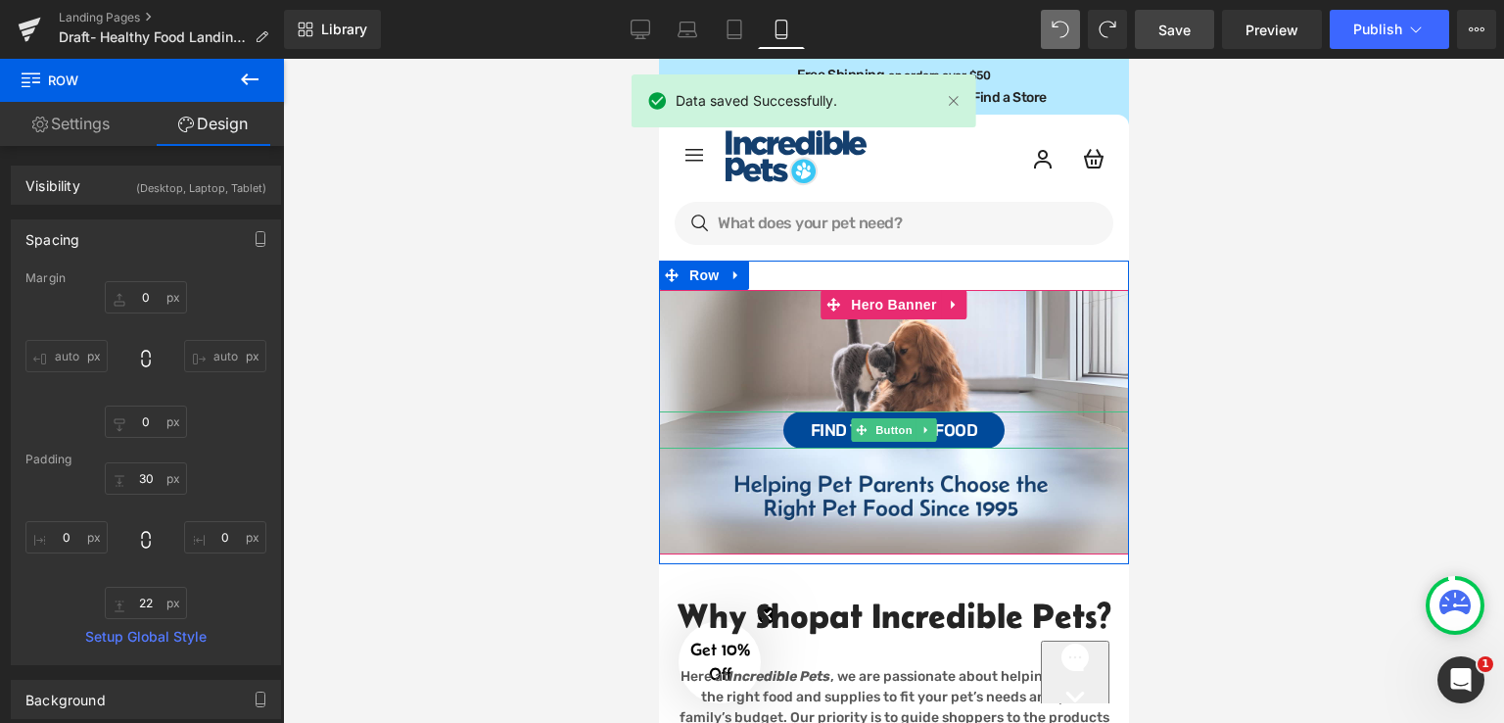
click at [1005, 430] on div "Find the Right Food" at bounding box center [893, 429] width 470 height 37
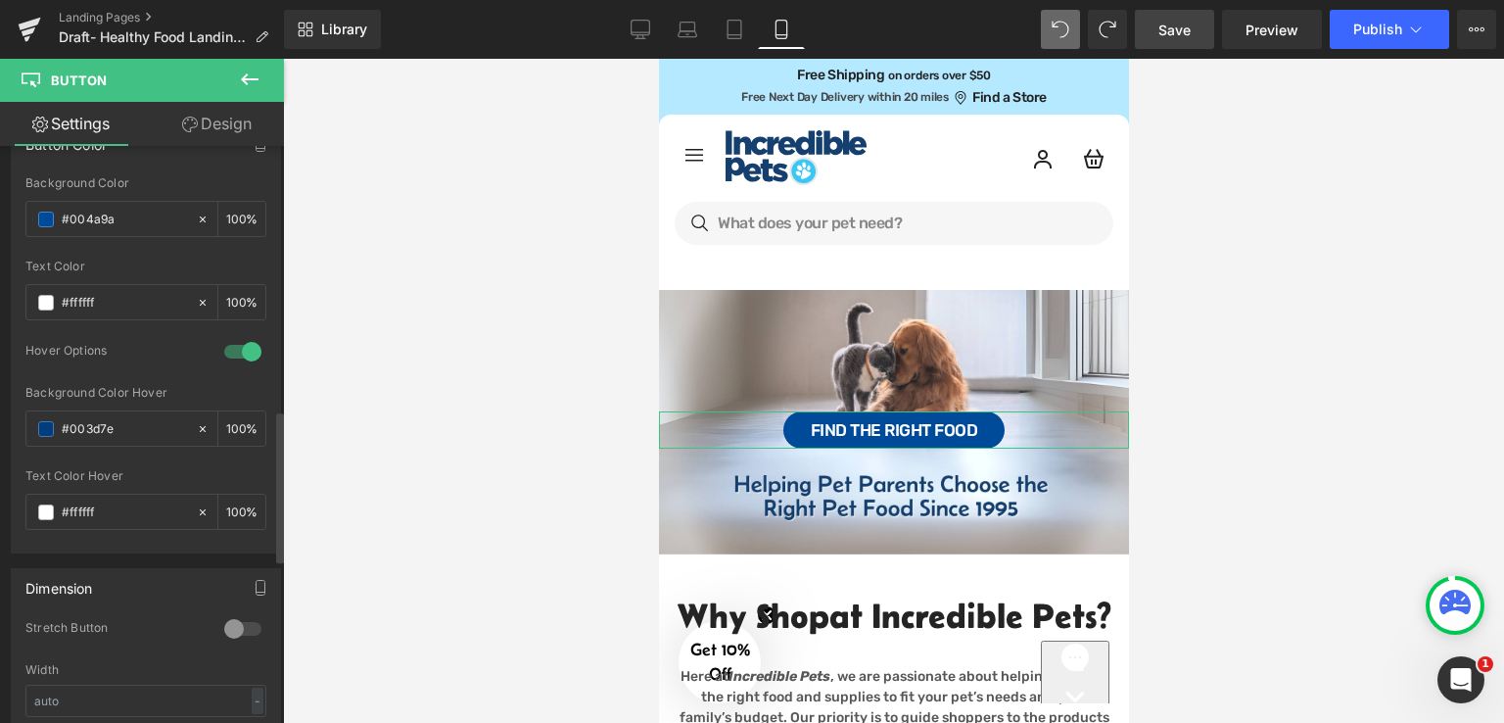
scroll to position [1077, 0]
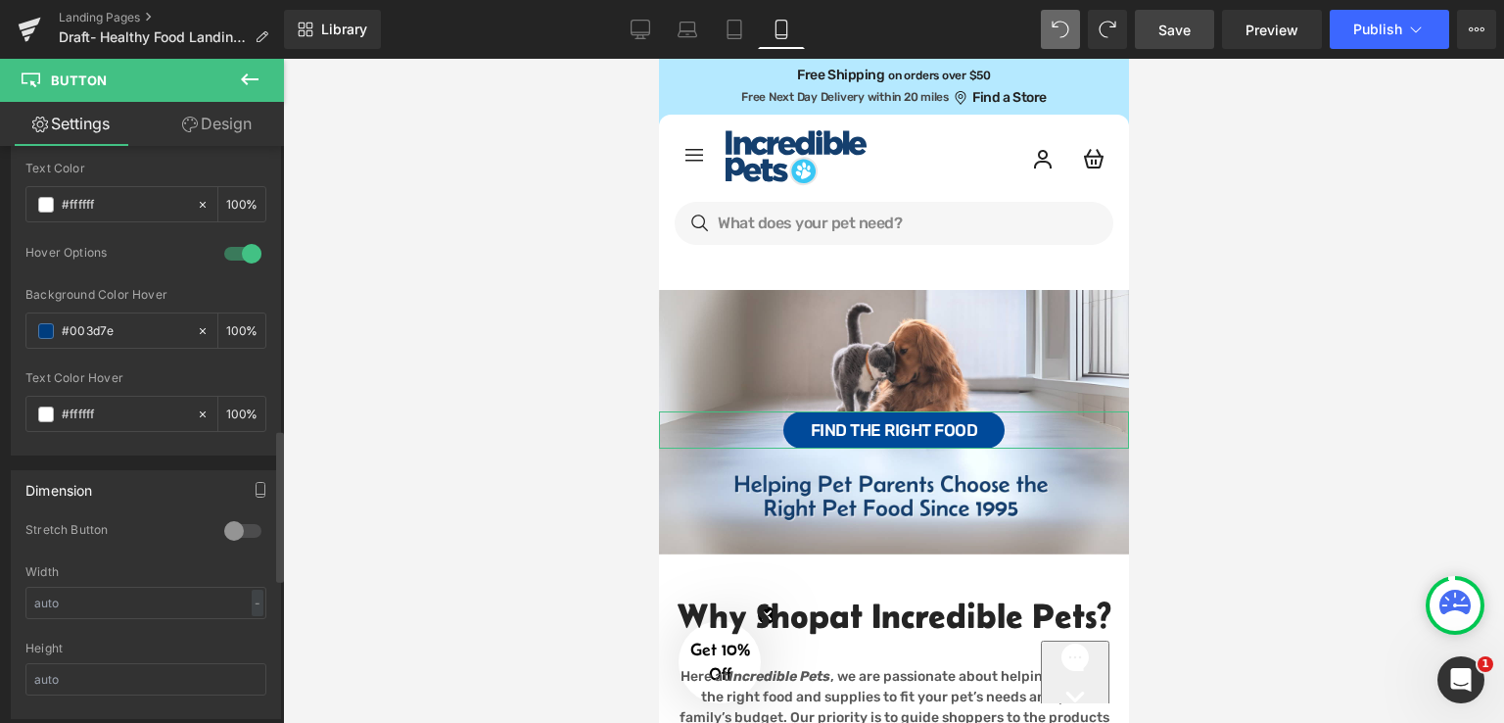
click at [227, 244] on div at bounding box center [242, 253] width 47 height 31
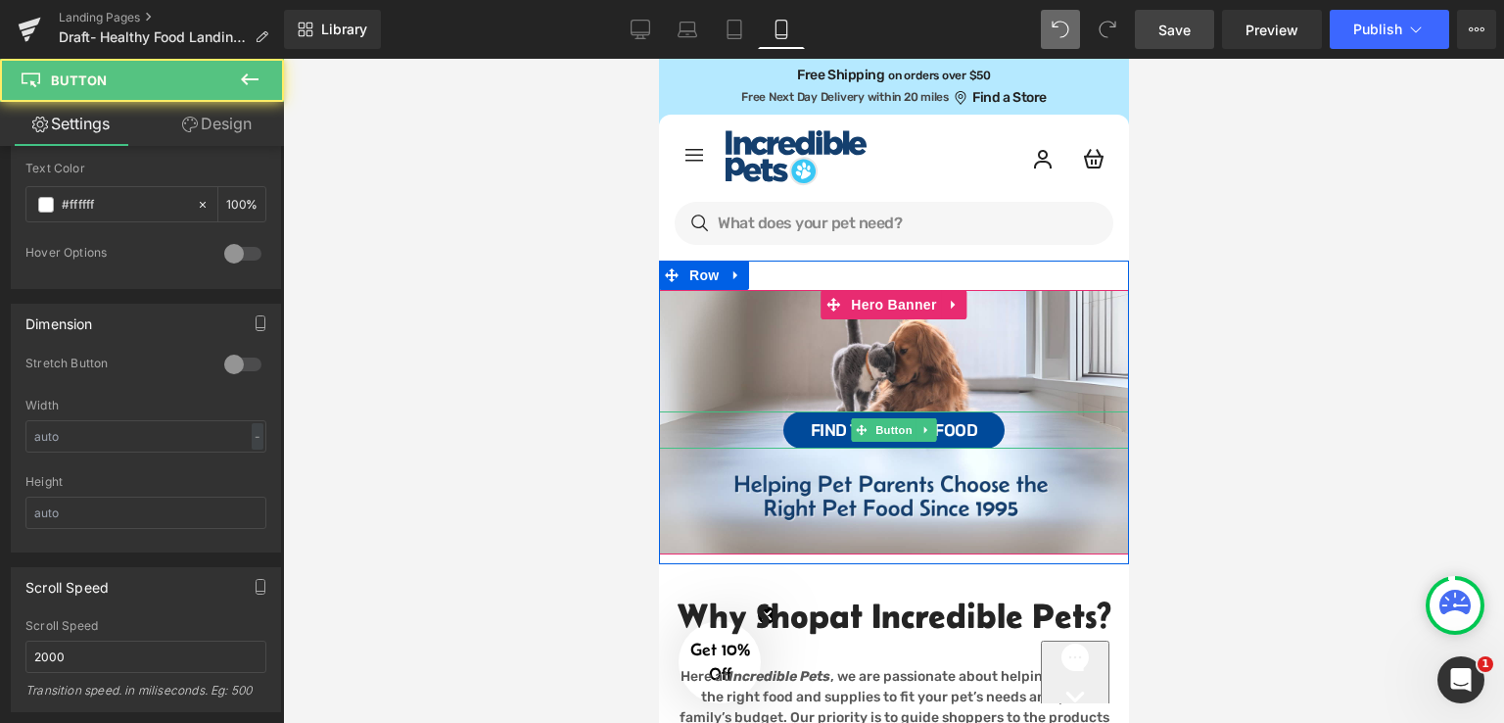
click at [1027, 432] on div "Find the Right Food" at bounding box center [893, 429] width 470 height 37
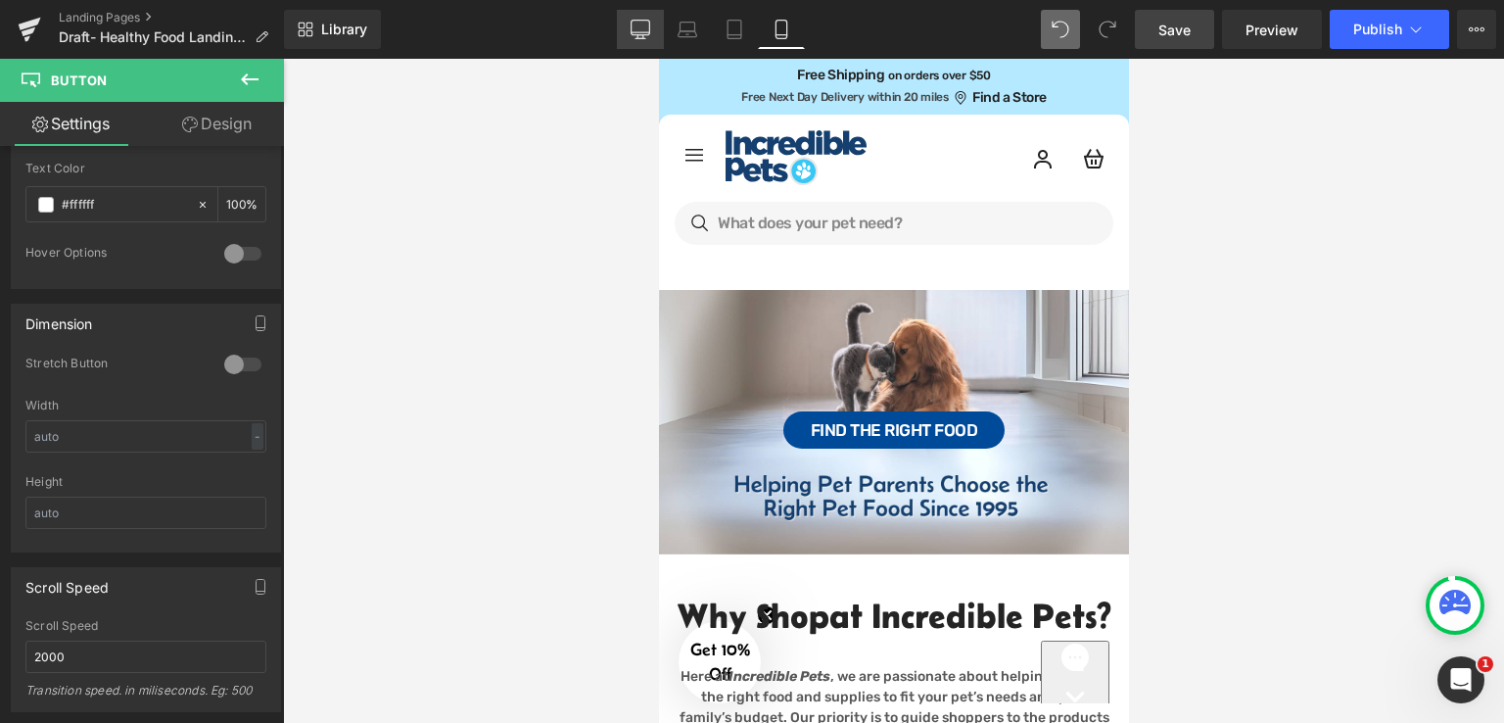
click at [649, 24] on icon at bounding box center [641, 30] width 20 height 20
type input "19"
type input "100"
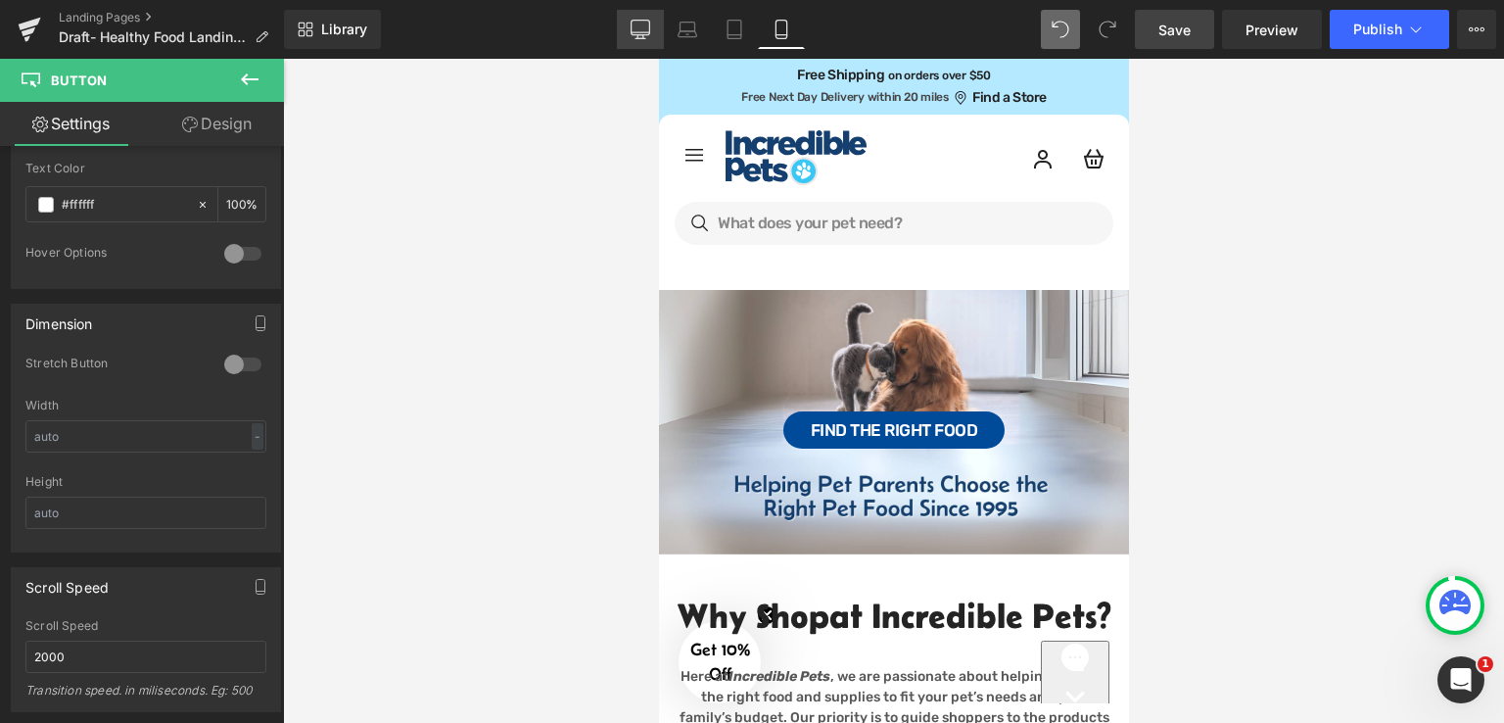
type input "100"
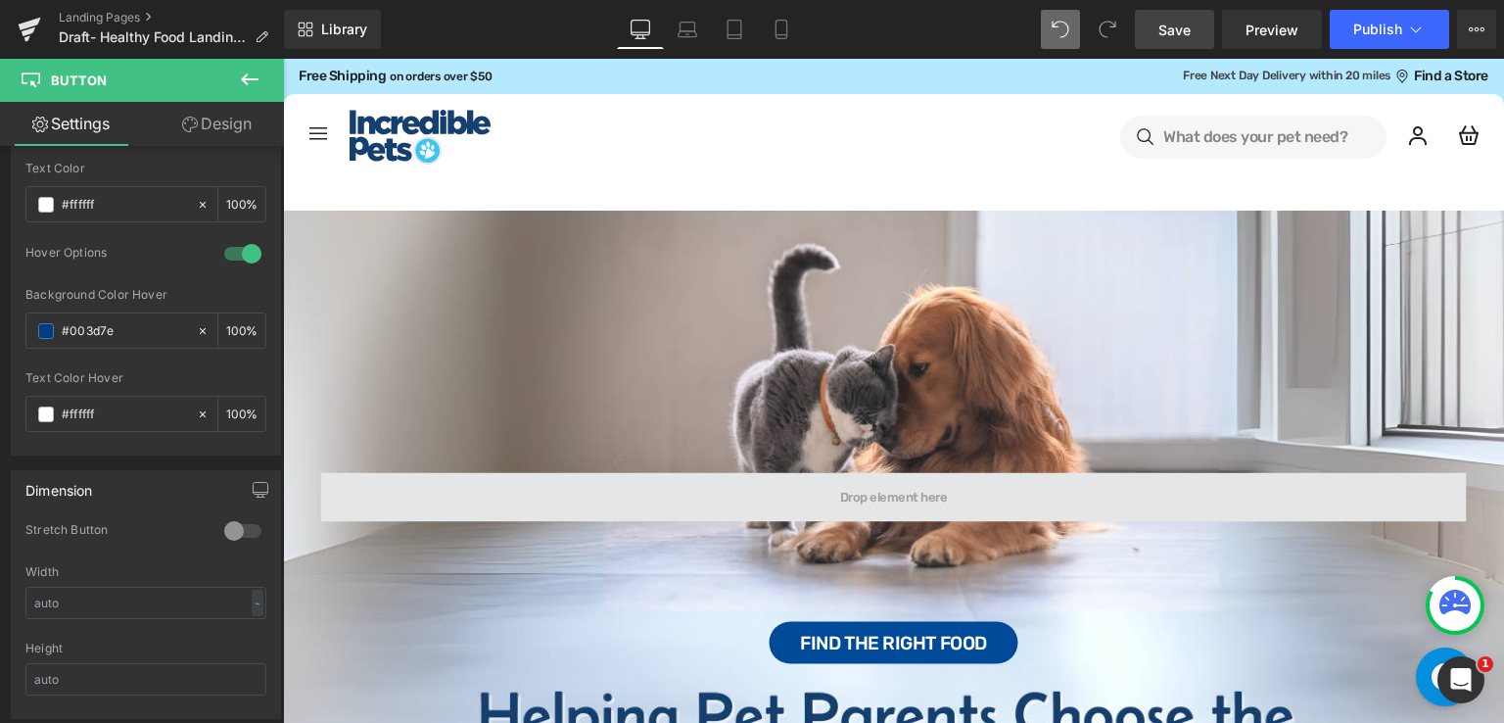
scroll to position [209, 0]
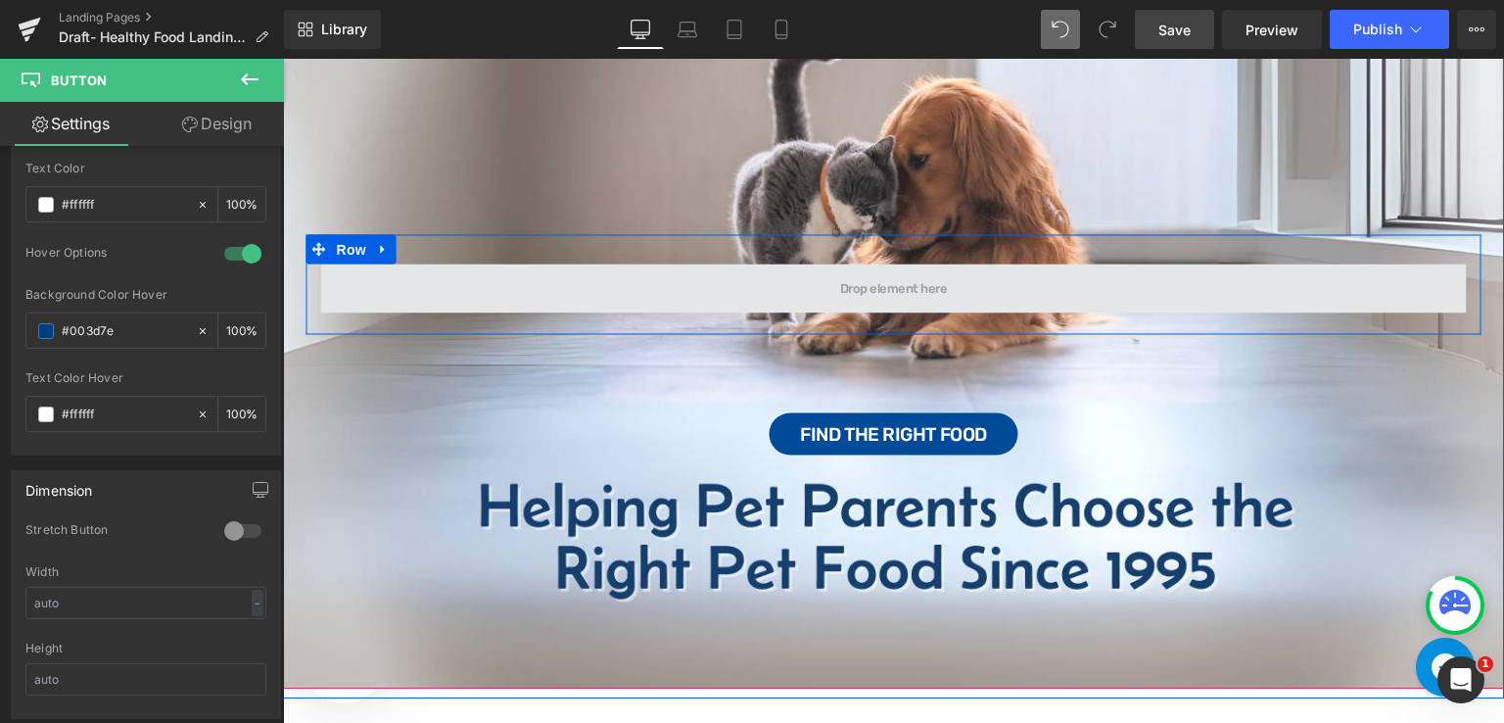
click at [580, 279] on span at bounding box center [894, 288] width 1146 height 49
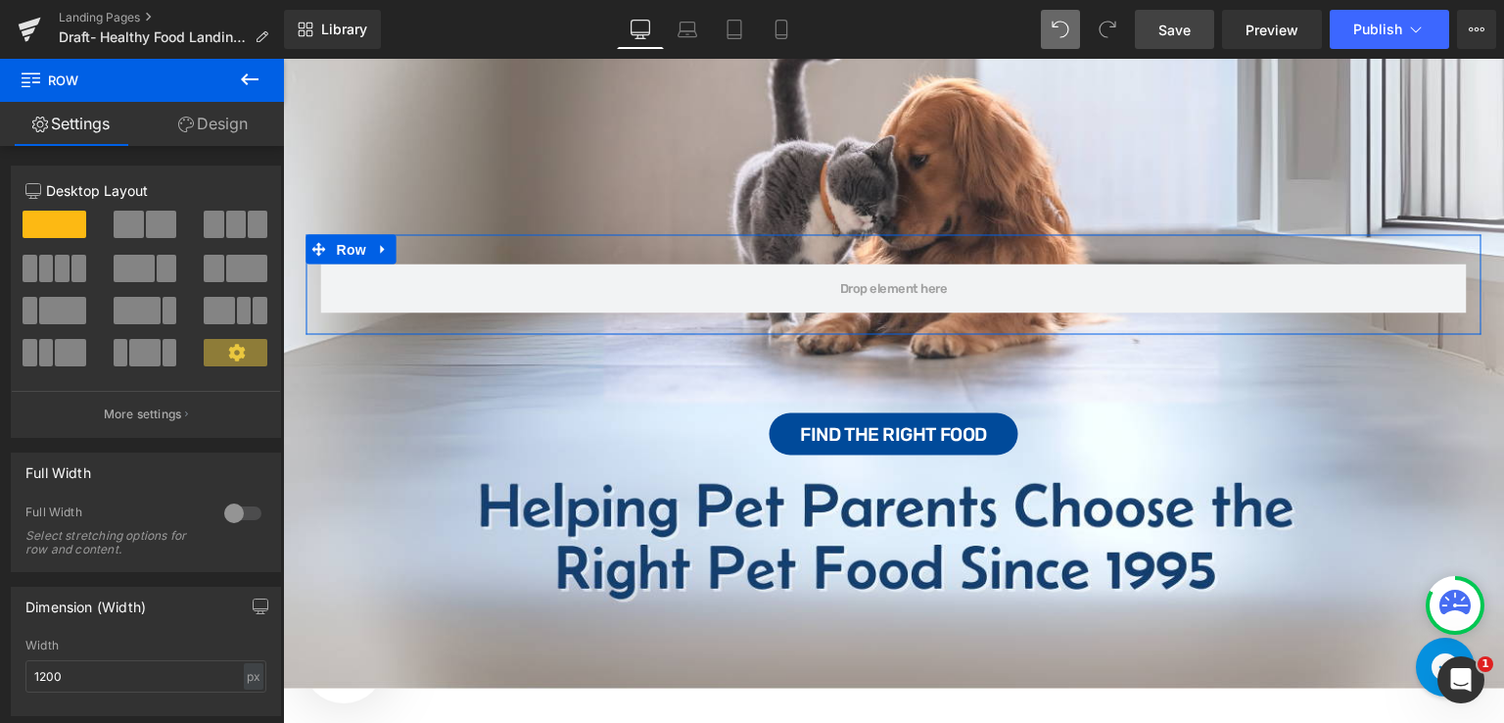
click at [232, 118] on link "Design" at bounding box center [213, 124] width 142 height 44
click at [0, 0] on div "Visibility" at bounding box center [0, 0] width 0 height 0
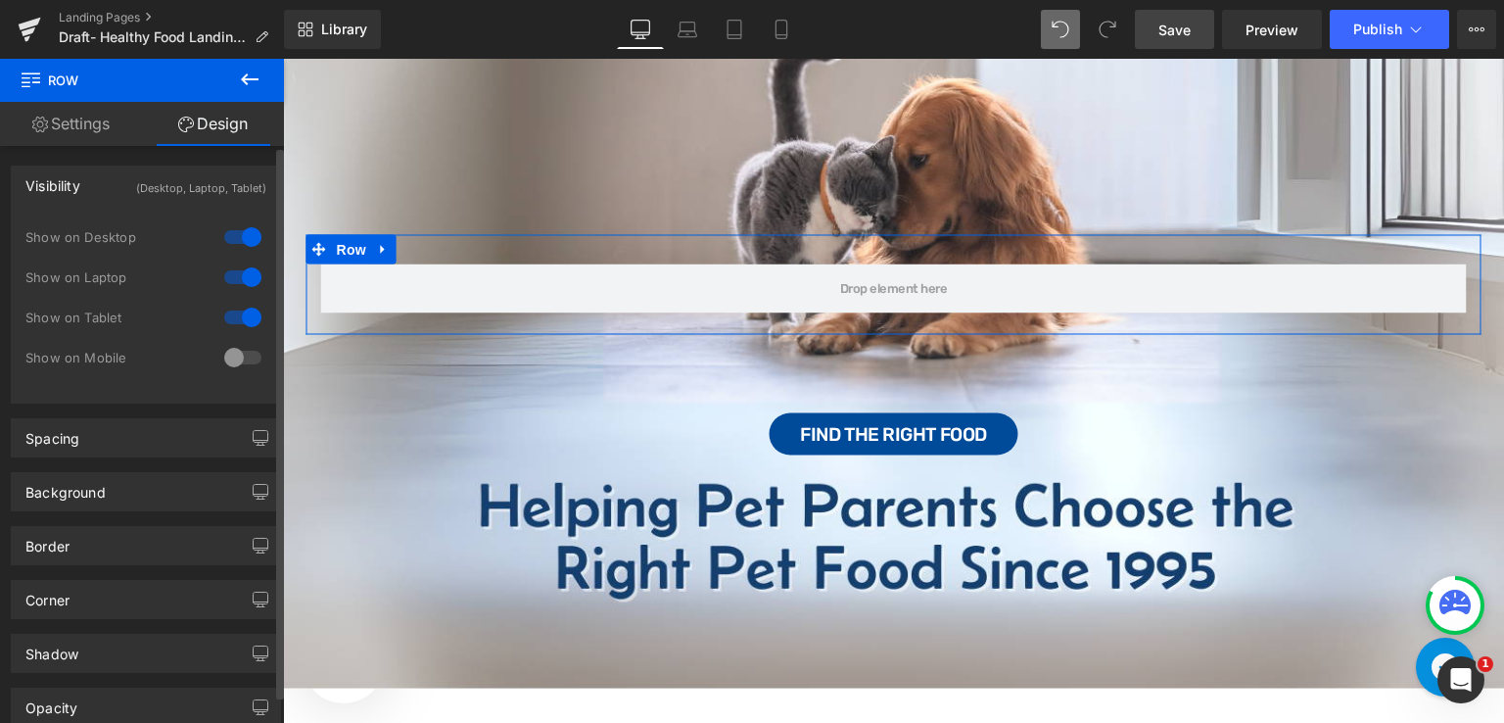
click at [247, 354] on div at bounding box center [242, 357] width 47 height 31
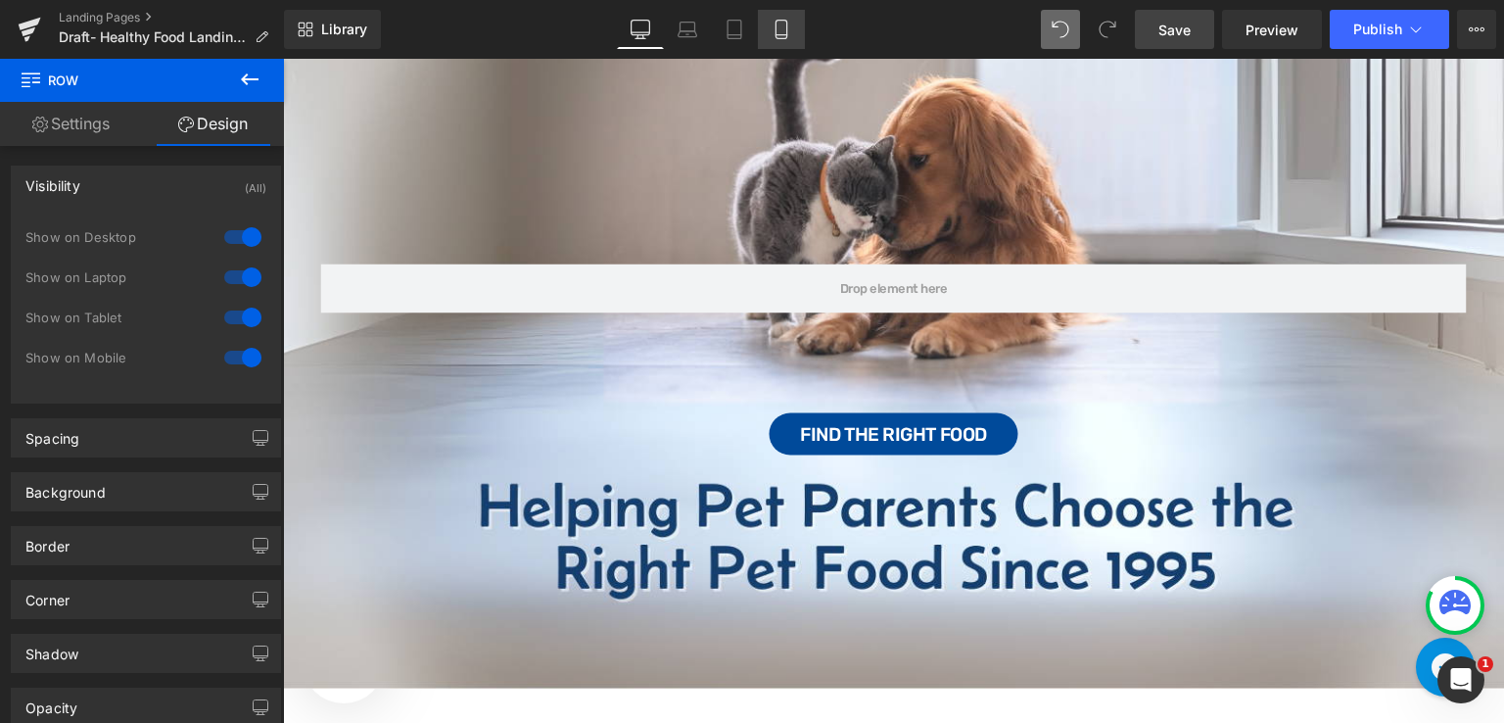
click at [780, 35] on icon at bounding box center [781, 35] width 11 height 0
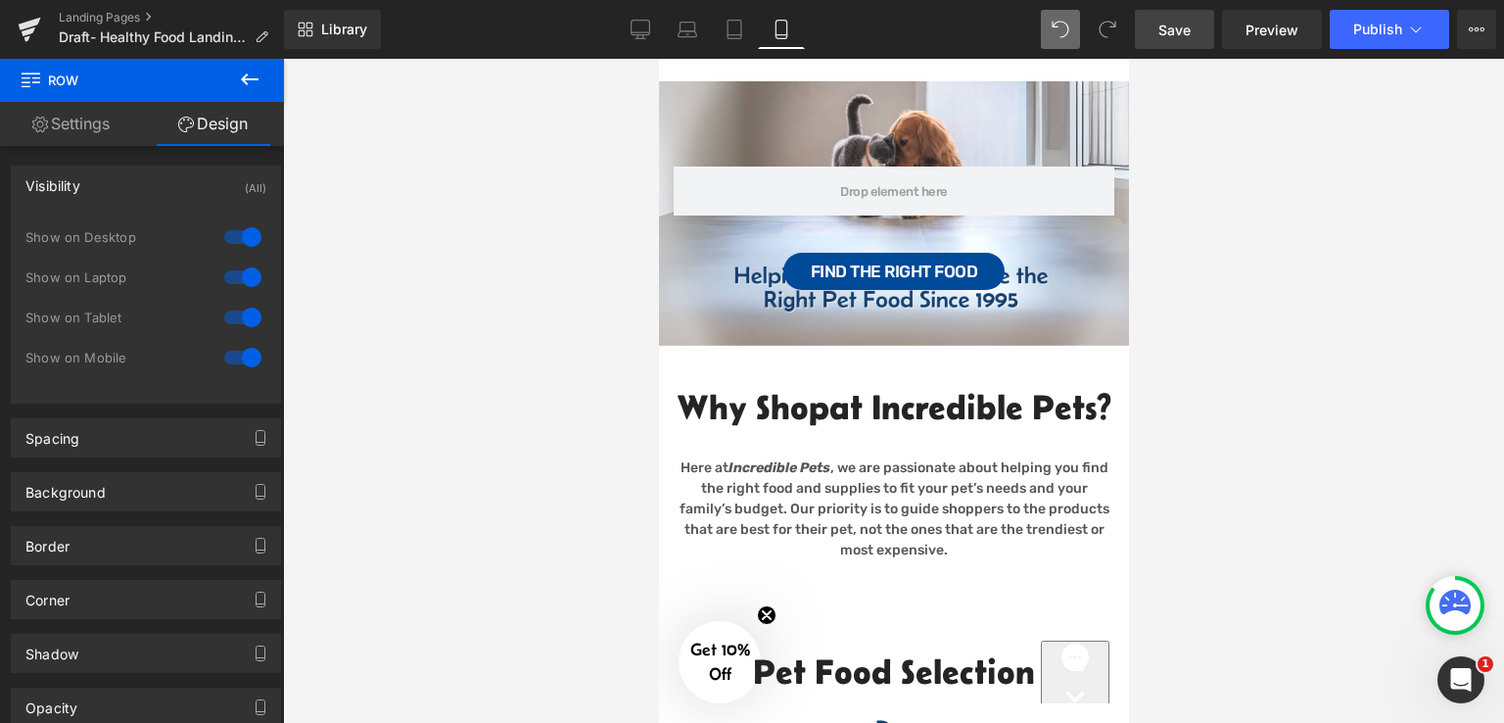
scroll to position [112, 0]
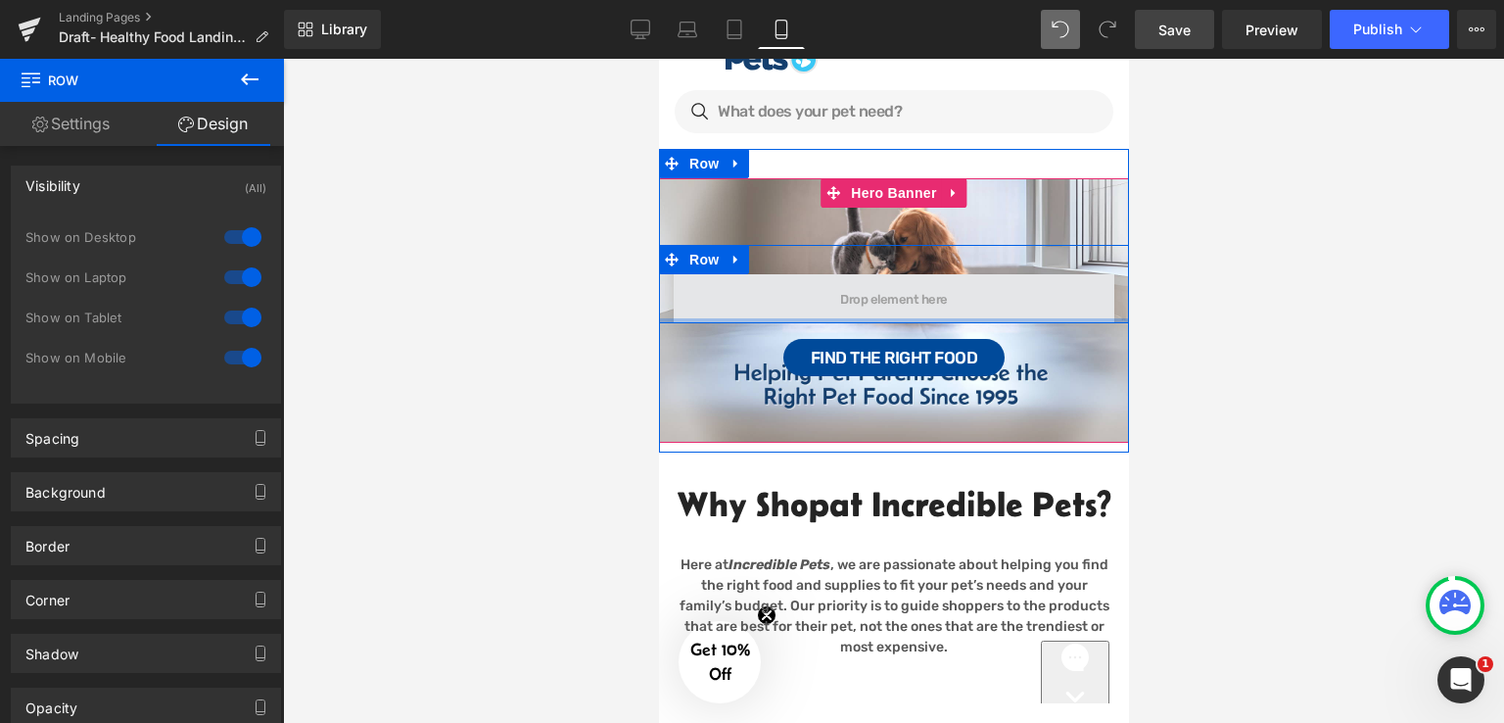
drag, startPoint x: 785, startPoint y: 333, endPoint x: 796, endPoint y: 296, distance: 38.7
click at [796, 296] on div "Row" at bounding box center [893, 284] width 470 height 78
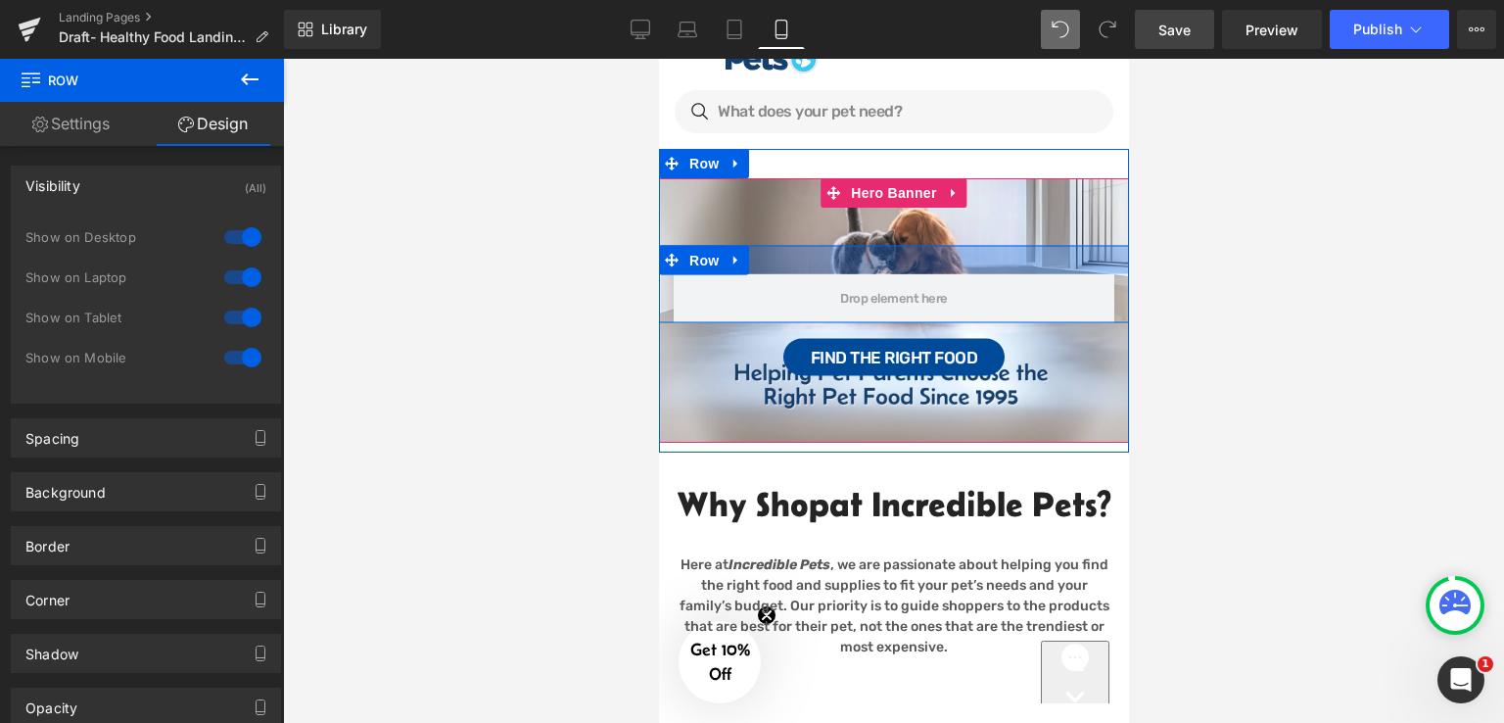
click at [861, 264] on div at bounding box center [893, 260] width 470 height 28
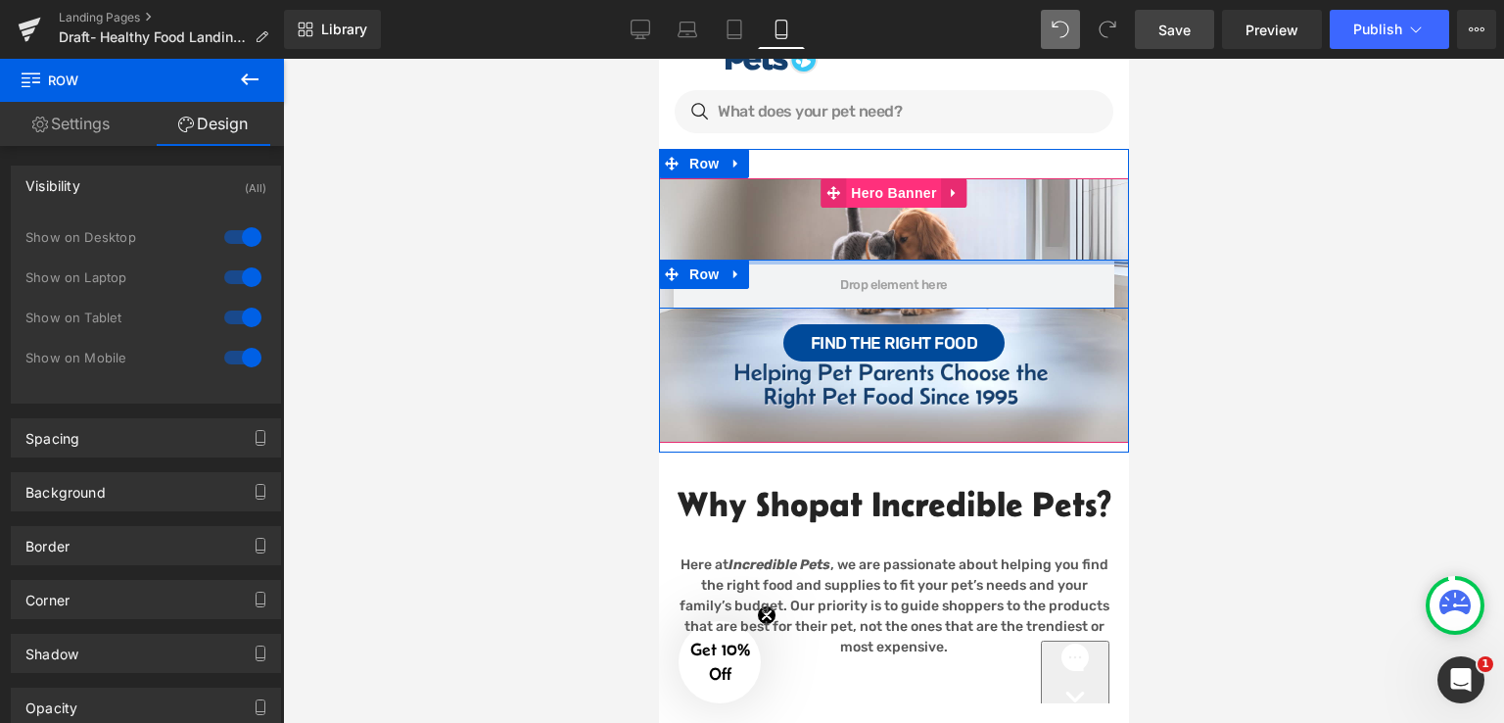
drag, startPoint x: 863, startPoint y: 271, endPoint x: 881, endPoint y: 183, distance: 90.1
click at [881, 183] on div "Row Find the Right Food Button Hero Banner" at bounding box center [893, 310] width 470 height 264
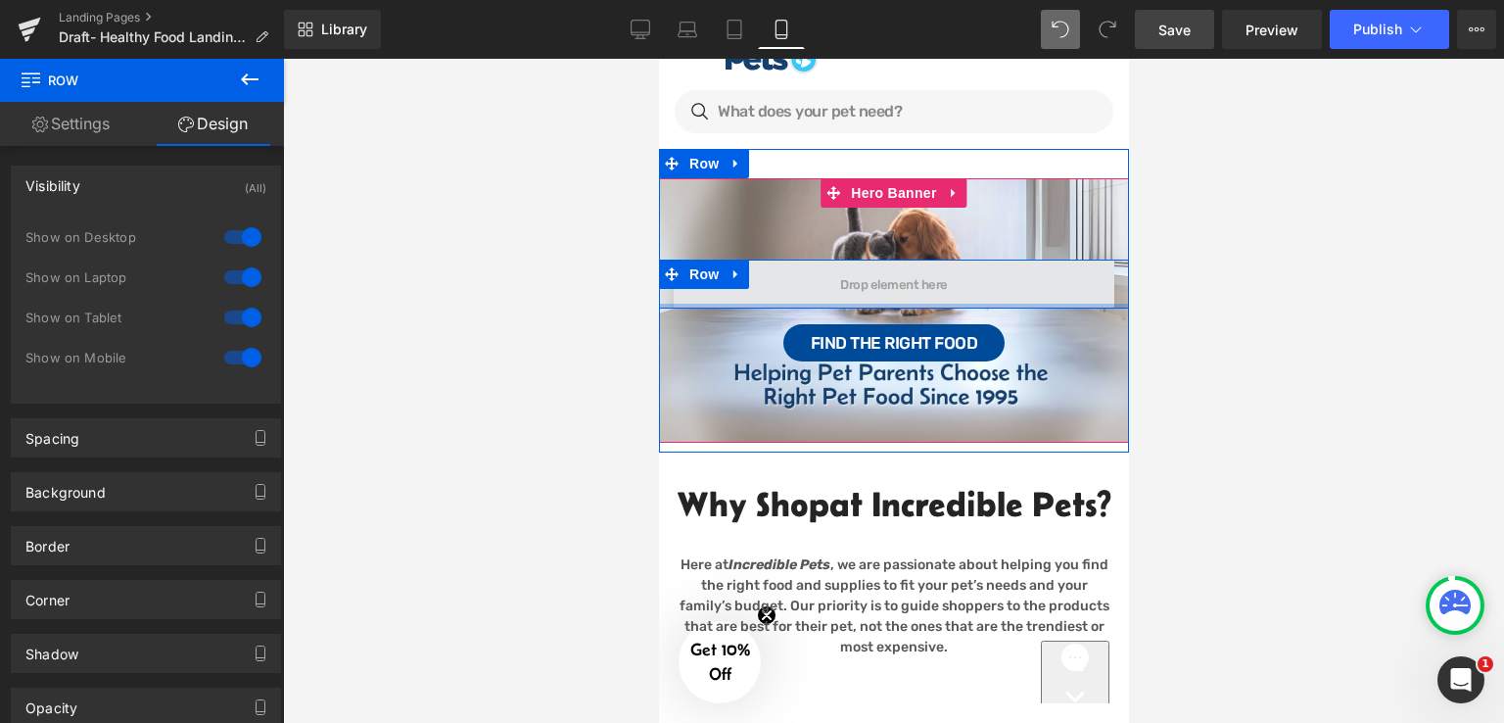
drag, startPoint x: 831, startPoint y: 304, endPoint x: 837, endPoint y: 286, distance: 18.6
click at [837, 286] on div "Row" at bounding box center [893, 284] width 470 height 49
drag, startPoint x: 813, startPoint y: 308, endPoint x: 820, endPoint y: 289, distance: 20.8
click at [820, 289] on div "Row" at bounding box center [893, 284] width 470 height 49
click at [820, 289] on span at bounding box center [893, 284] width 441 height 49
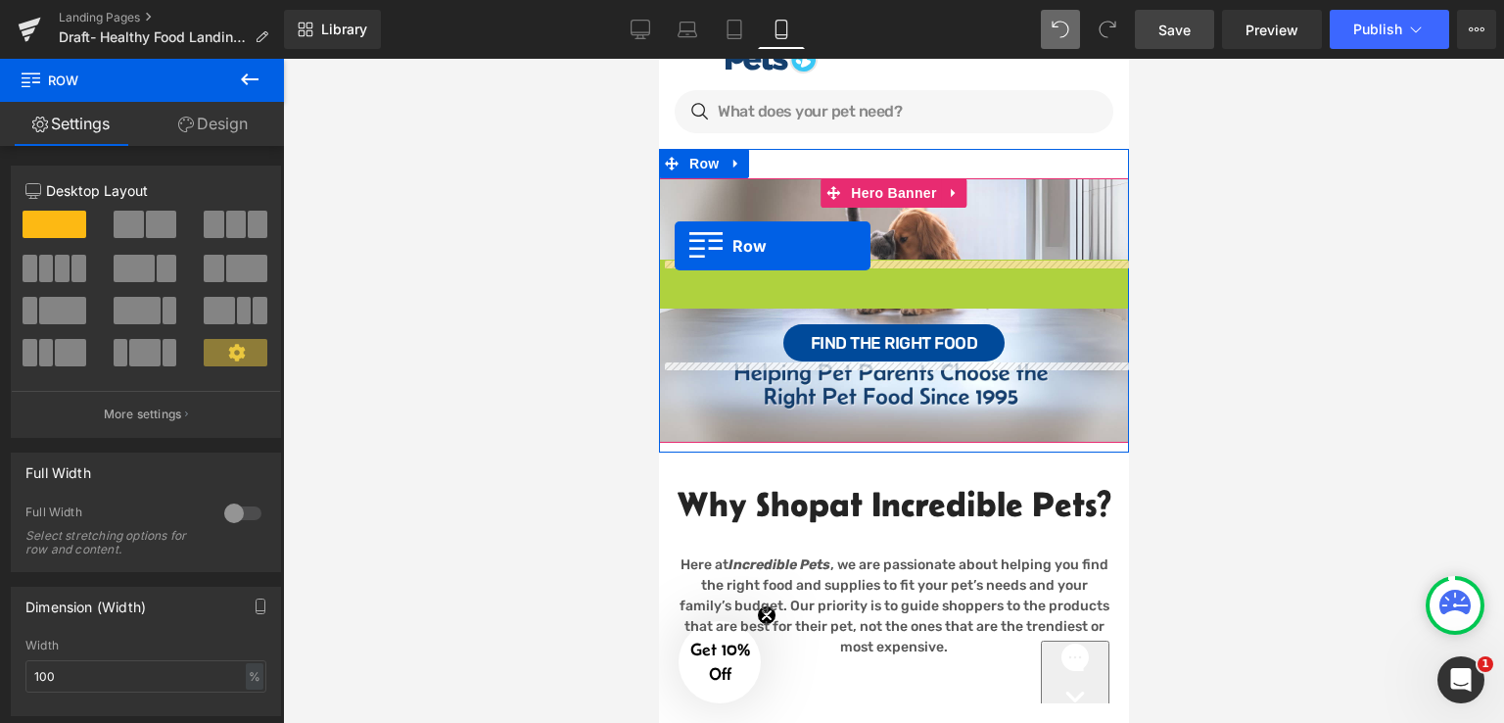
drag, startPoint x: 663, startPoint y: 275, endPoint x: 674, endPoint y: 245, distance: 32.2
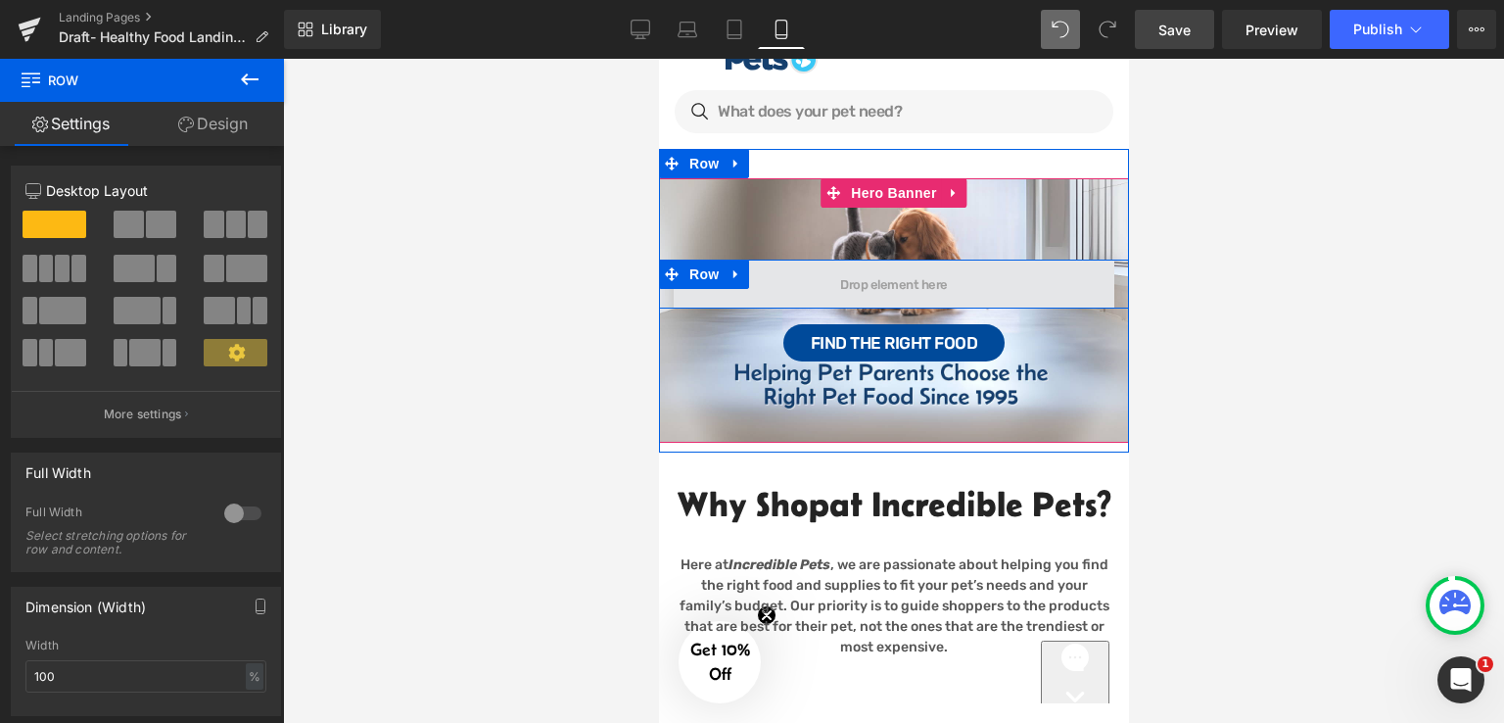
click at [982, 285] on span at bounding box center [893, 284] width 441 height 49
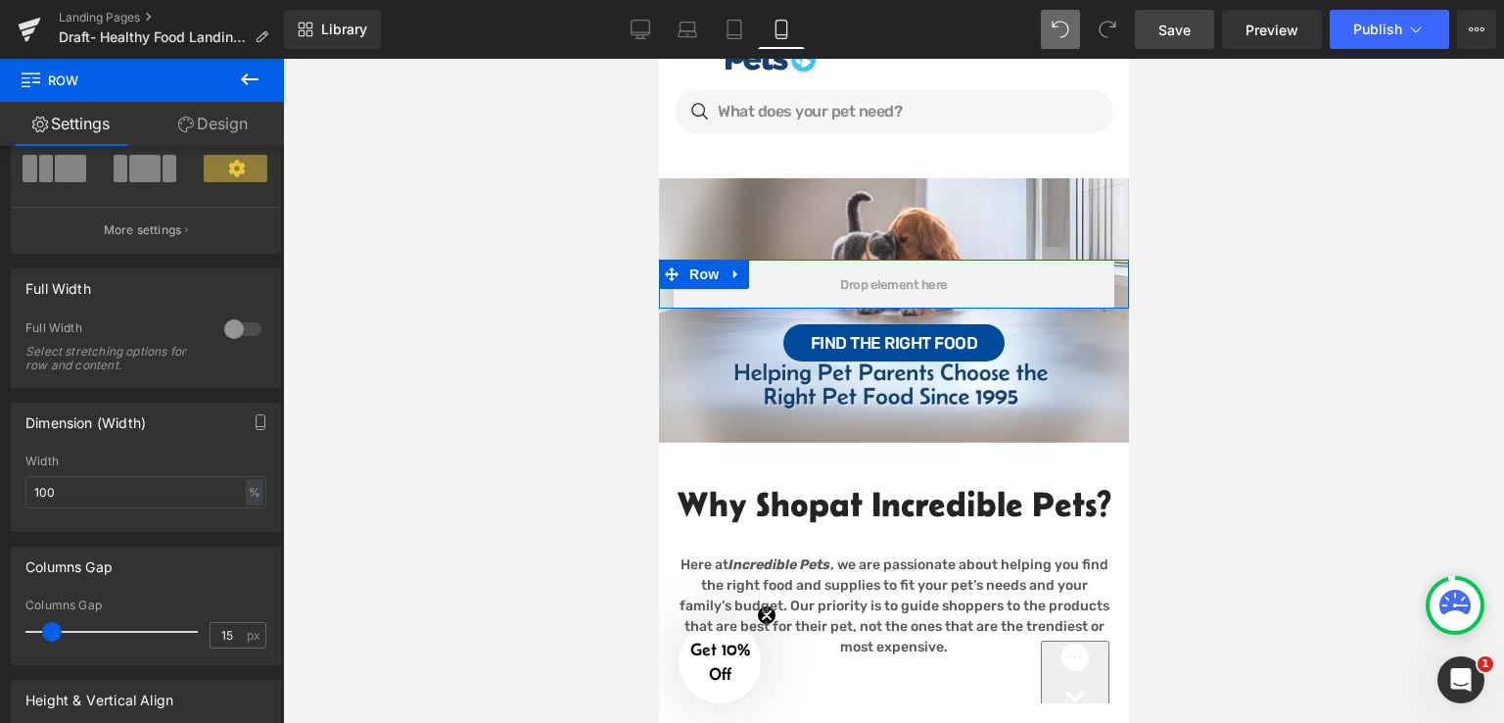
scroll to position [392, 0]
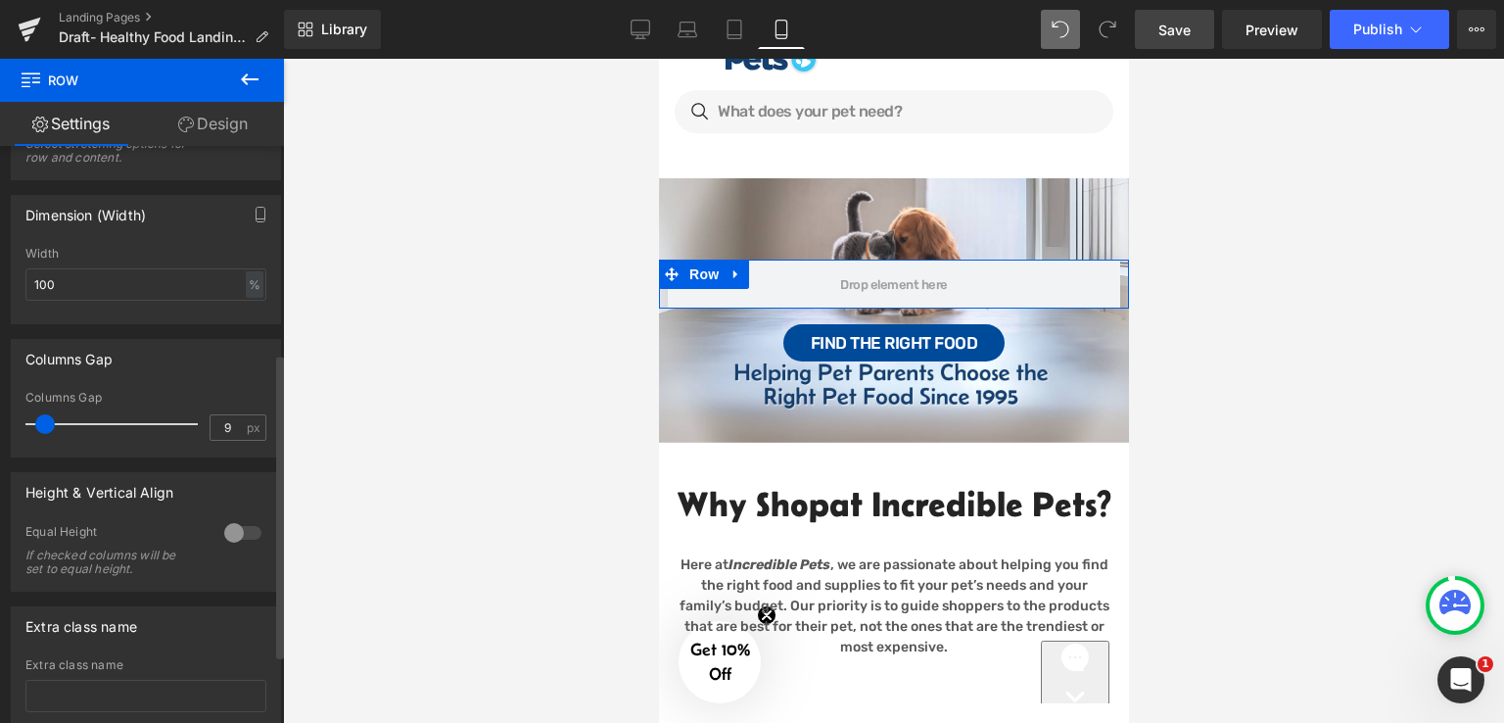
click at [38, 420] on span at bounding box center [45, 424] width 20 height 20
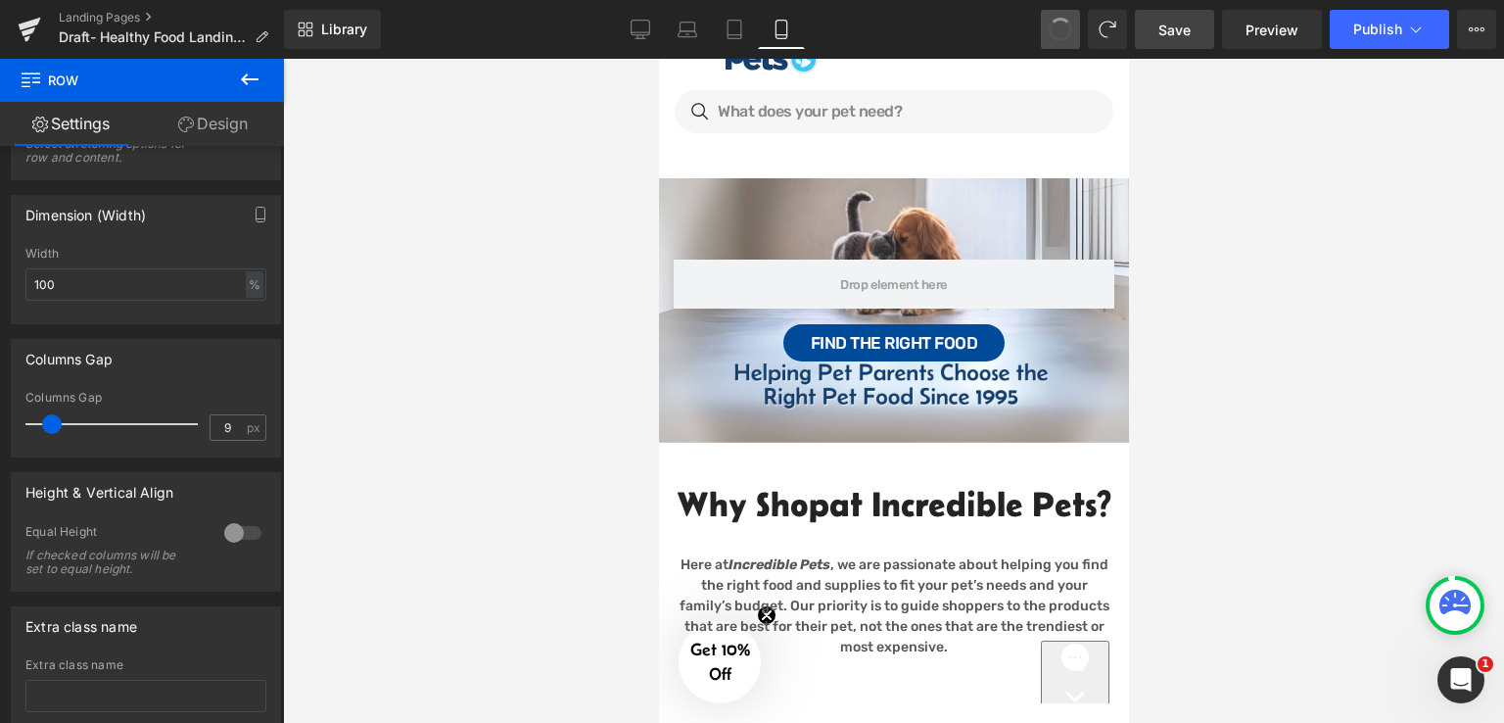
type input "15"
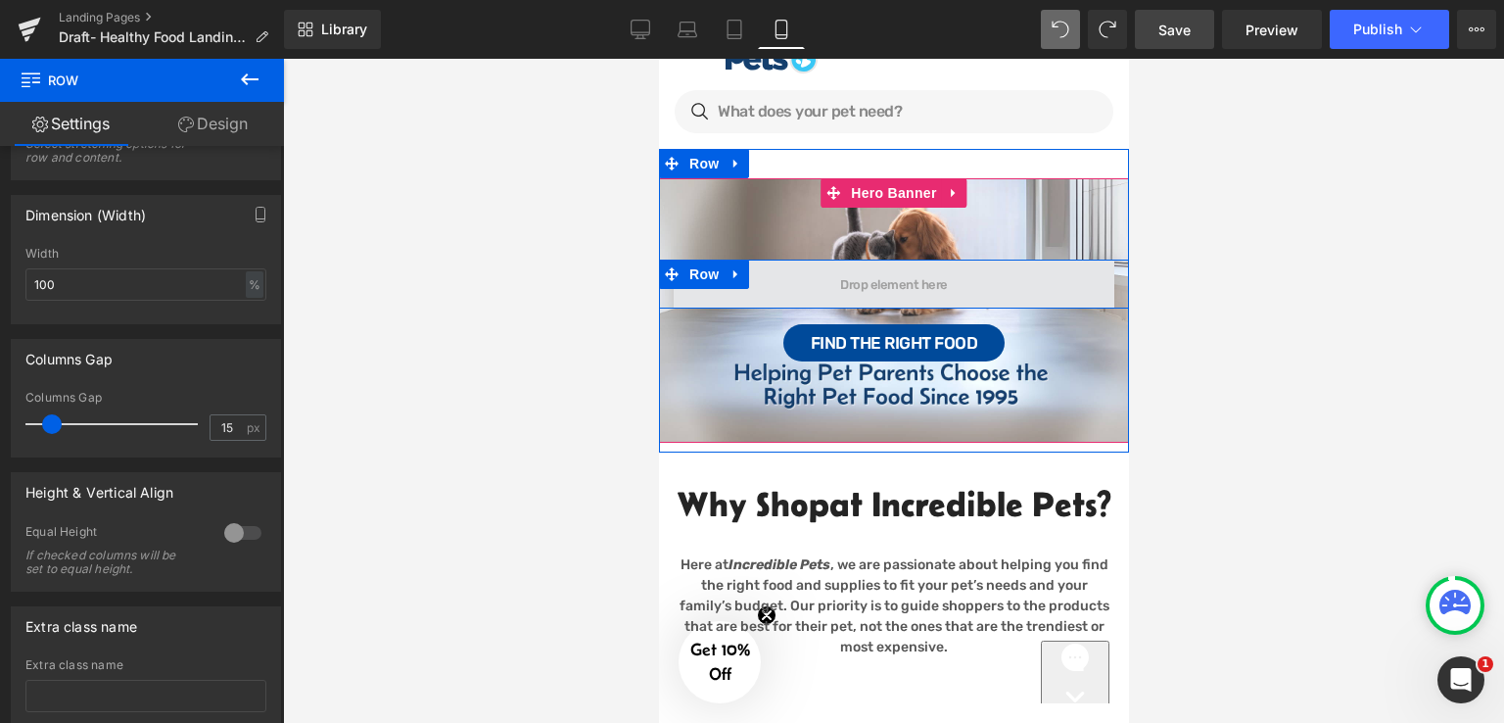
click at [1058, 299] on span at bounding box center [893, 284] width 441 height 49
click at [820, 271] on span at bounding box center [893, 284] width 441 height 49
click at [804, 280] on span at bounding box center [893, 284] width 441 height 49
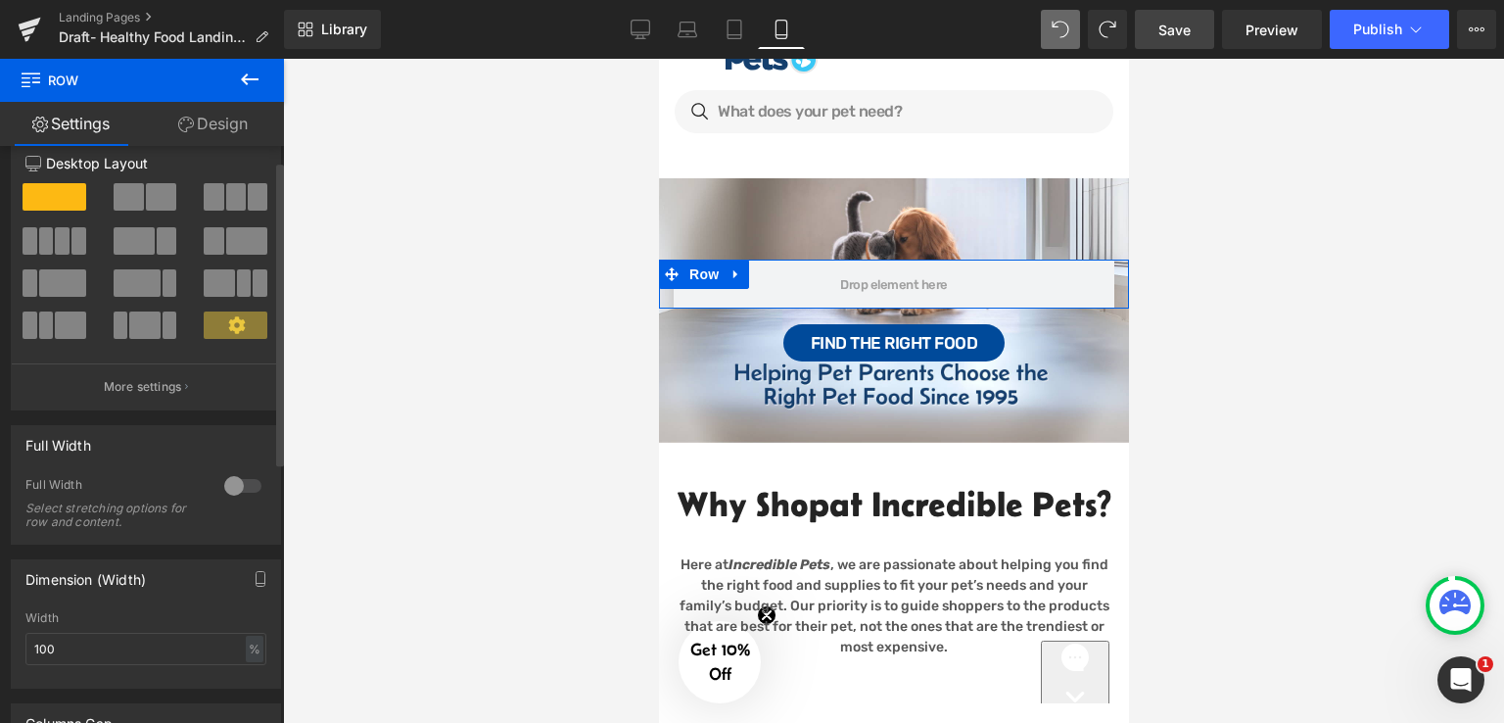
scroll to position [0, 0]
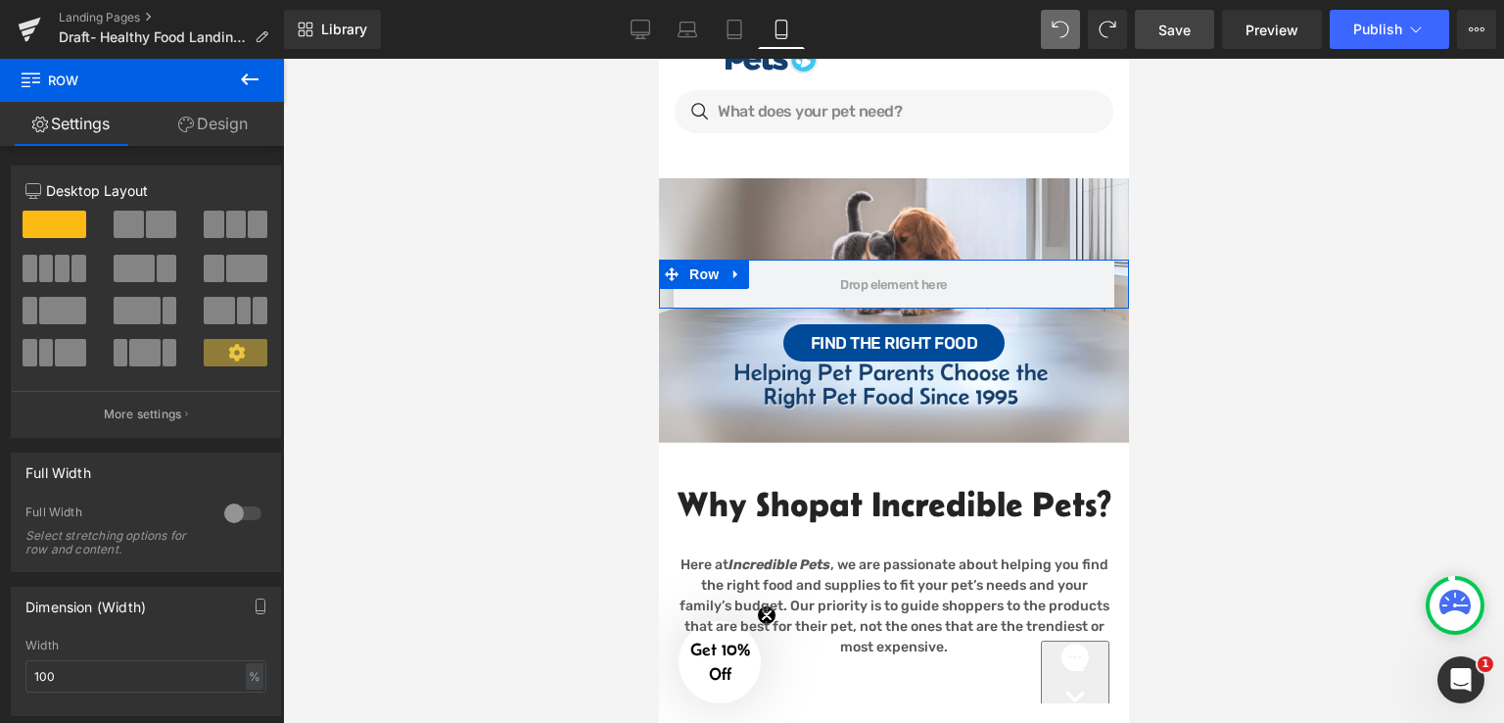
drag, startPoint x: 233, startPoint y: 118, endPoint x: 158, endPoint y: 341, distance: 234.7
click at [233, 118] on link "Design" at bounding box center [213, 124] width 142 height 44
click at [0, 0] on div "Spacing" at bounding box center [0, 0] width 0 height 0
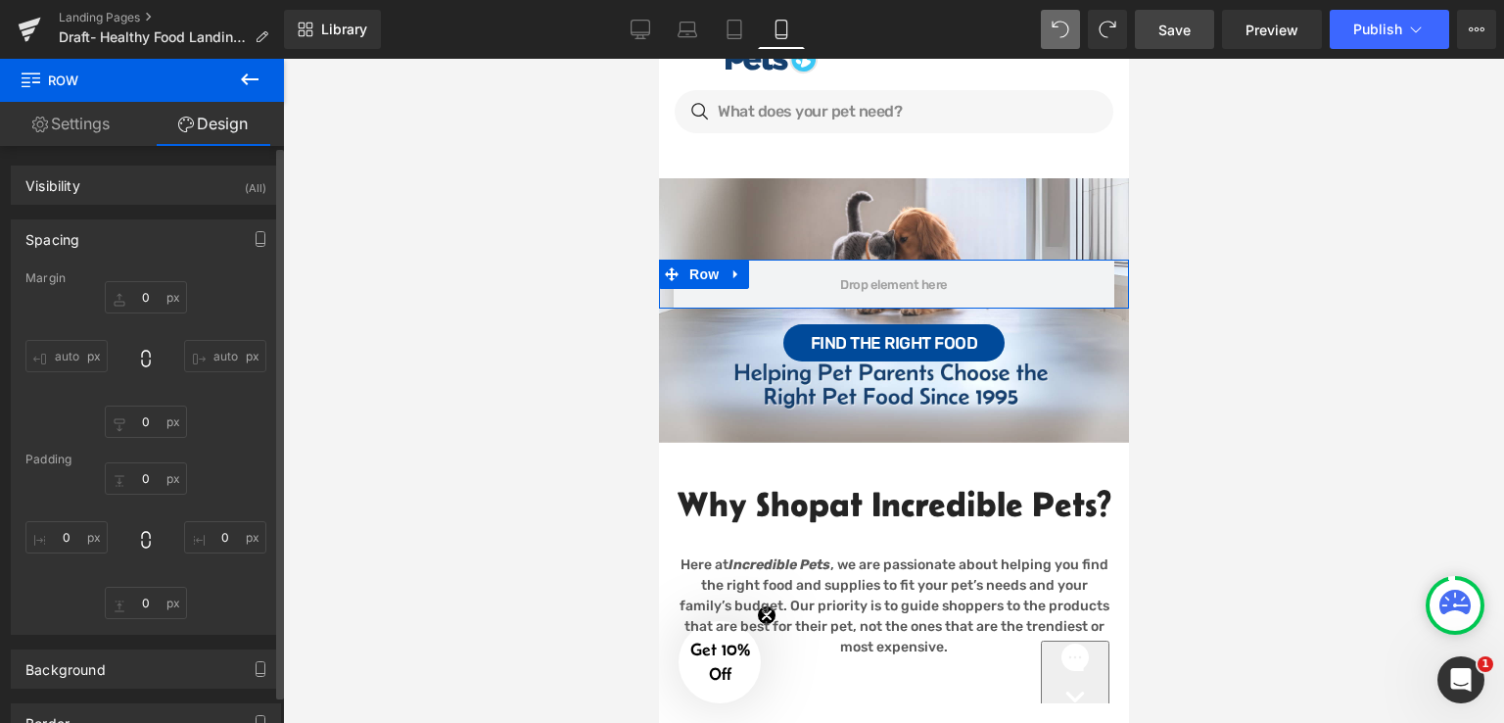
type input "0"
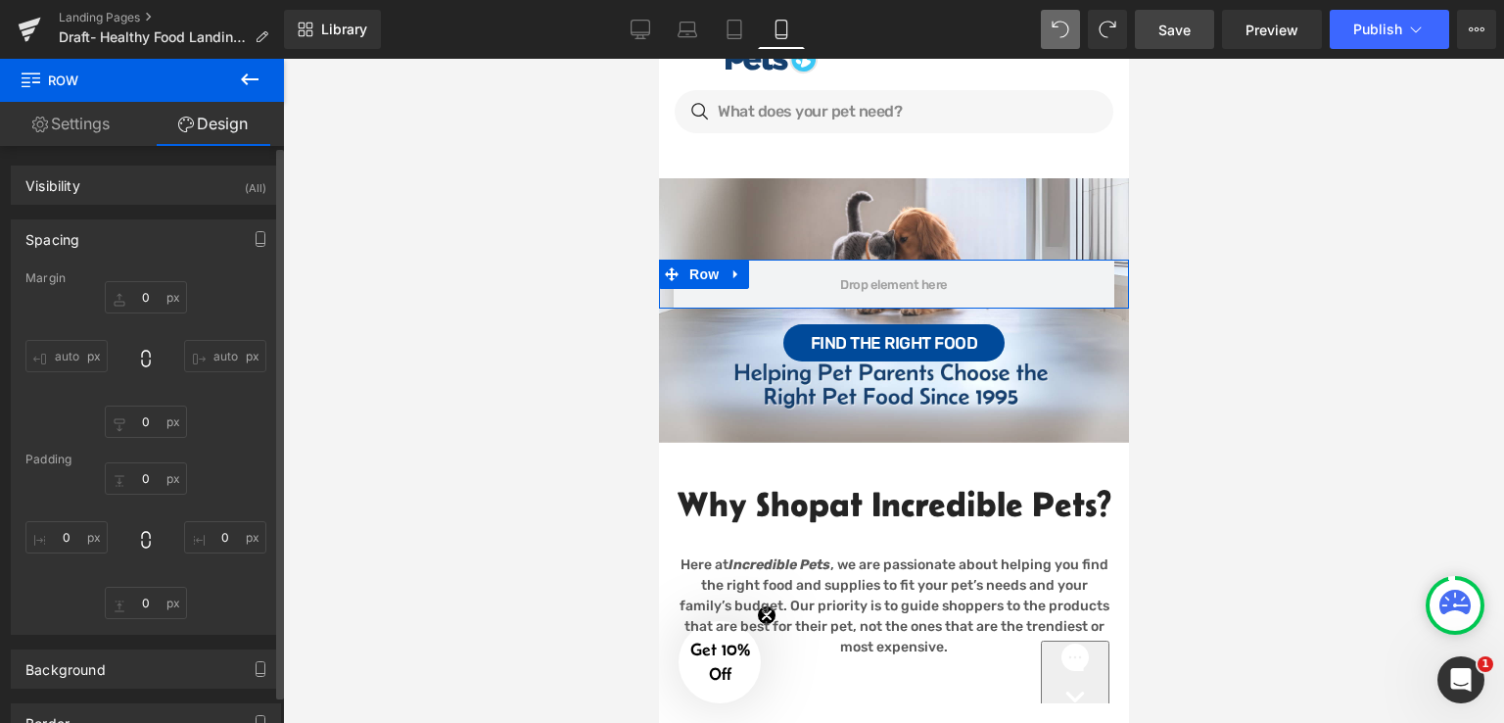
type input "0"
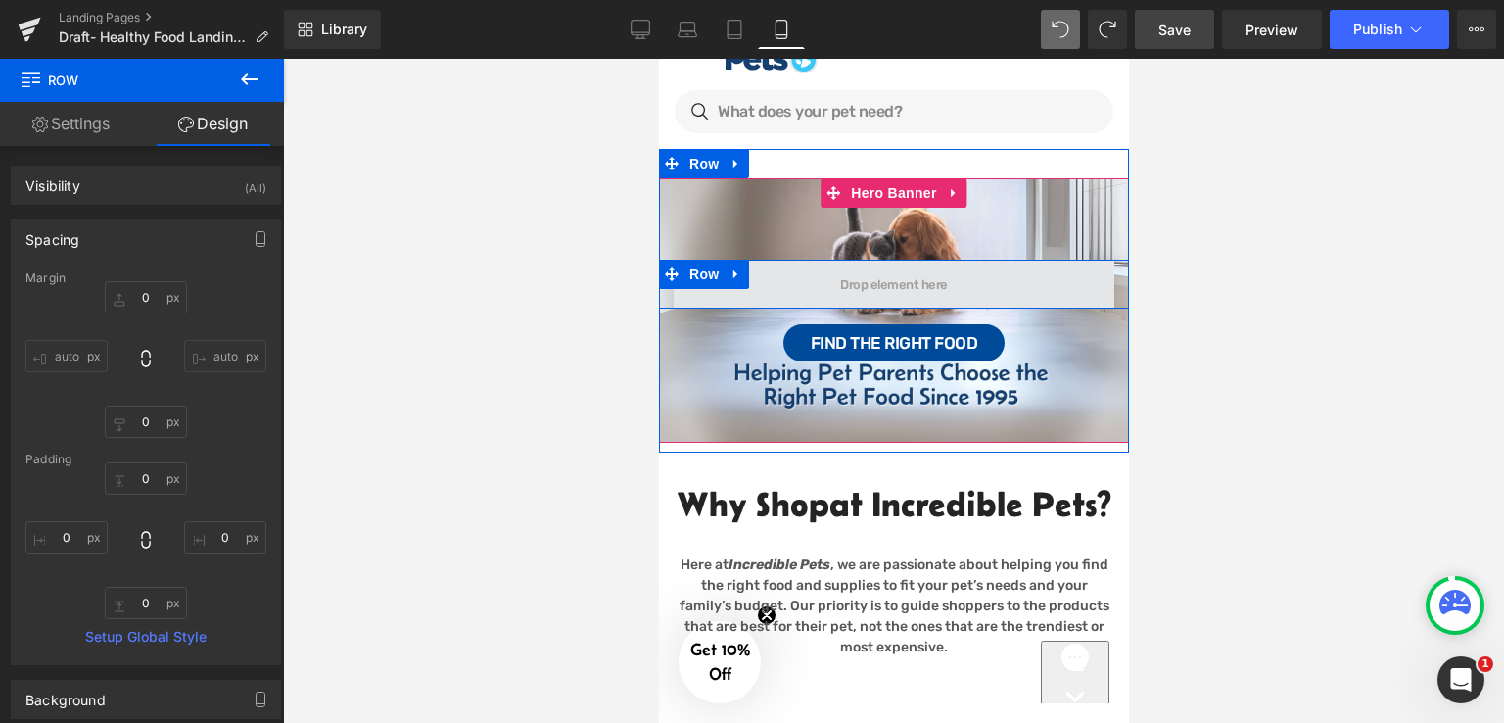
click at [787, 282] on span at bounding box center [893, 284] width 441 height 49
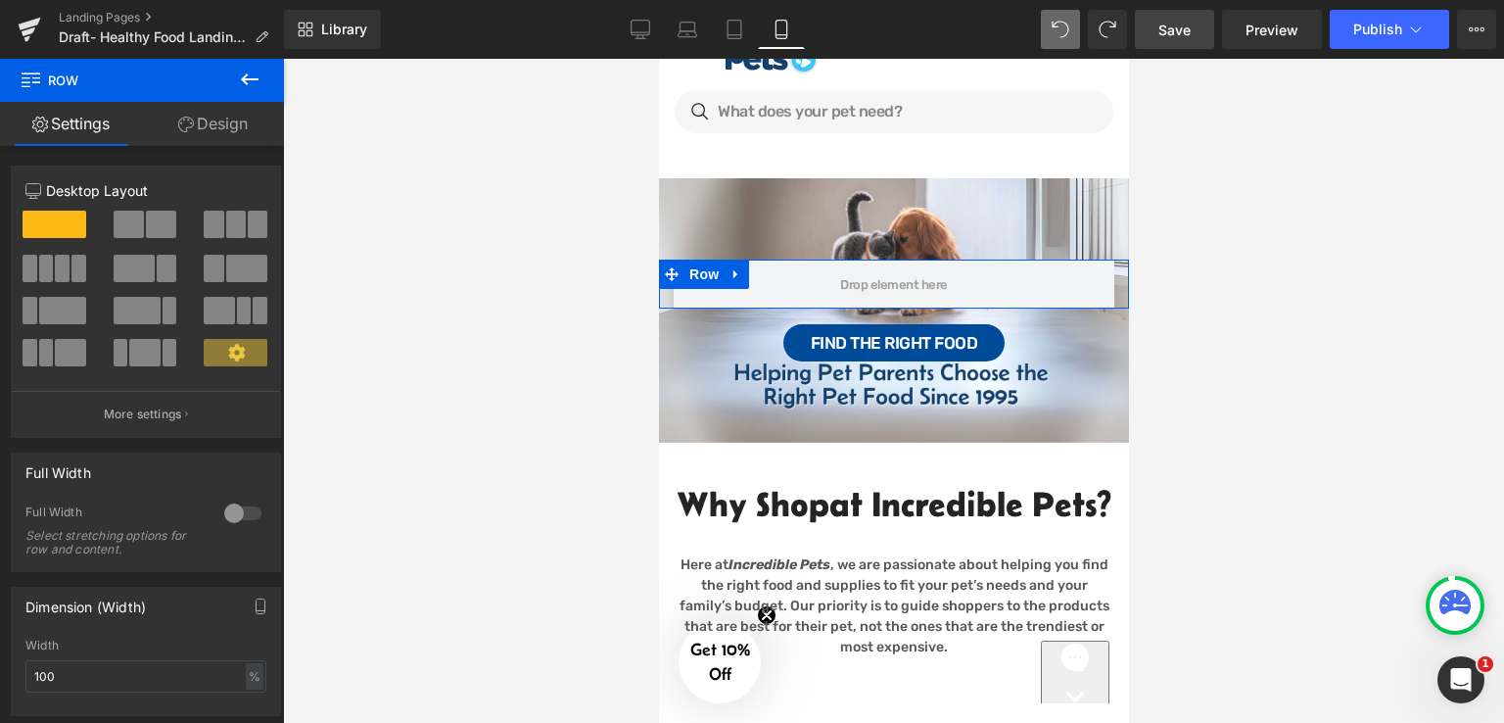
click at [231, 126] on link "Design" at bounding box center [213, 124] width 142 height 44
click at [0, 0] on div "Spacing" at bounding box center [0, 0] width 0 height 0
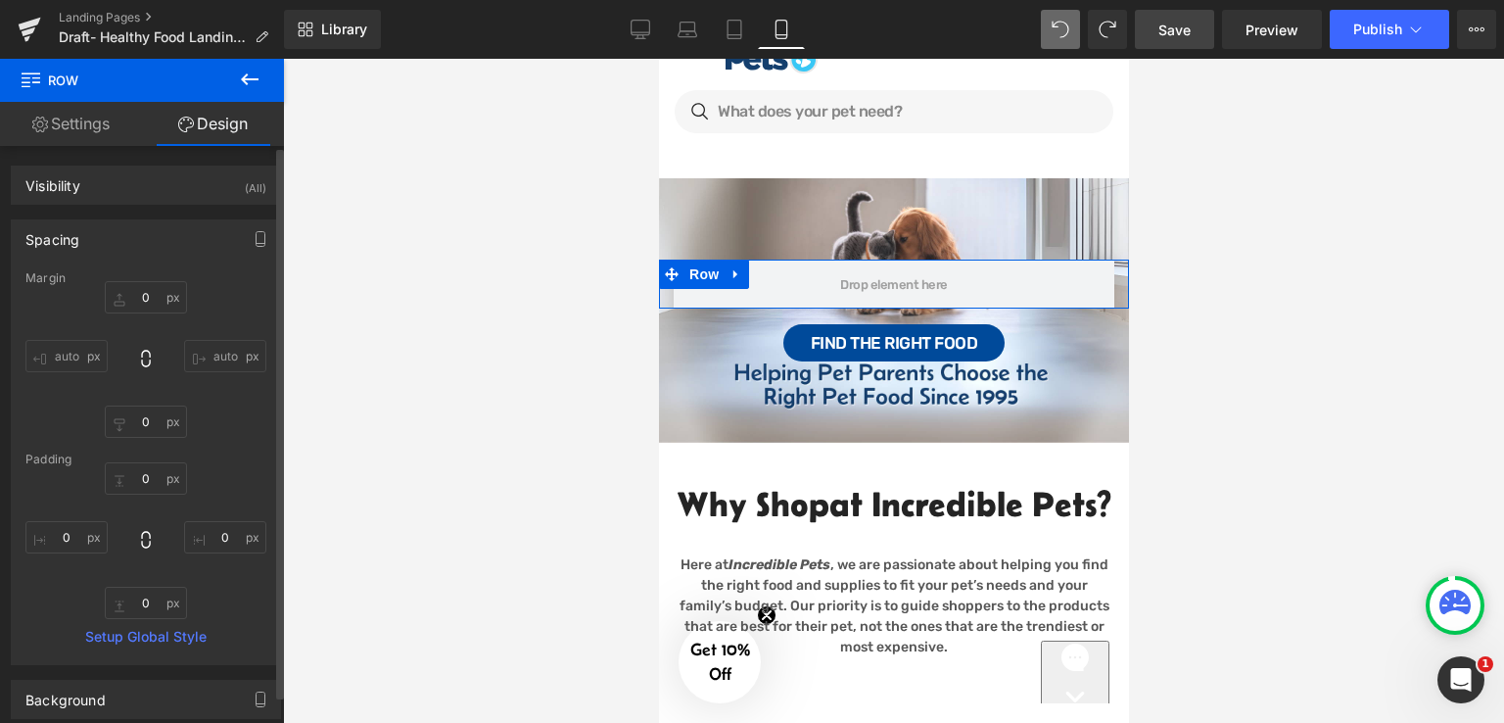
type input "0"
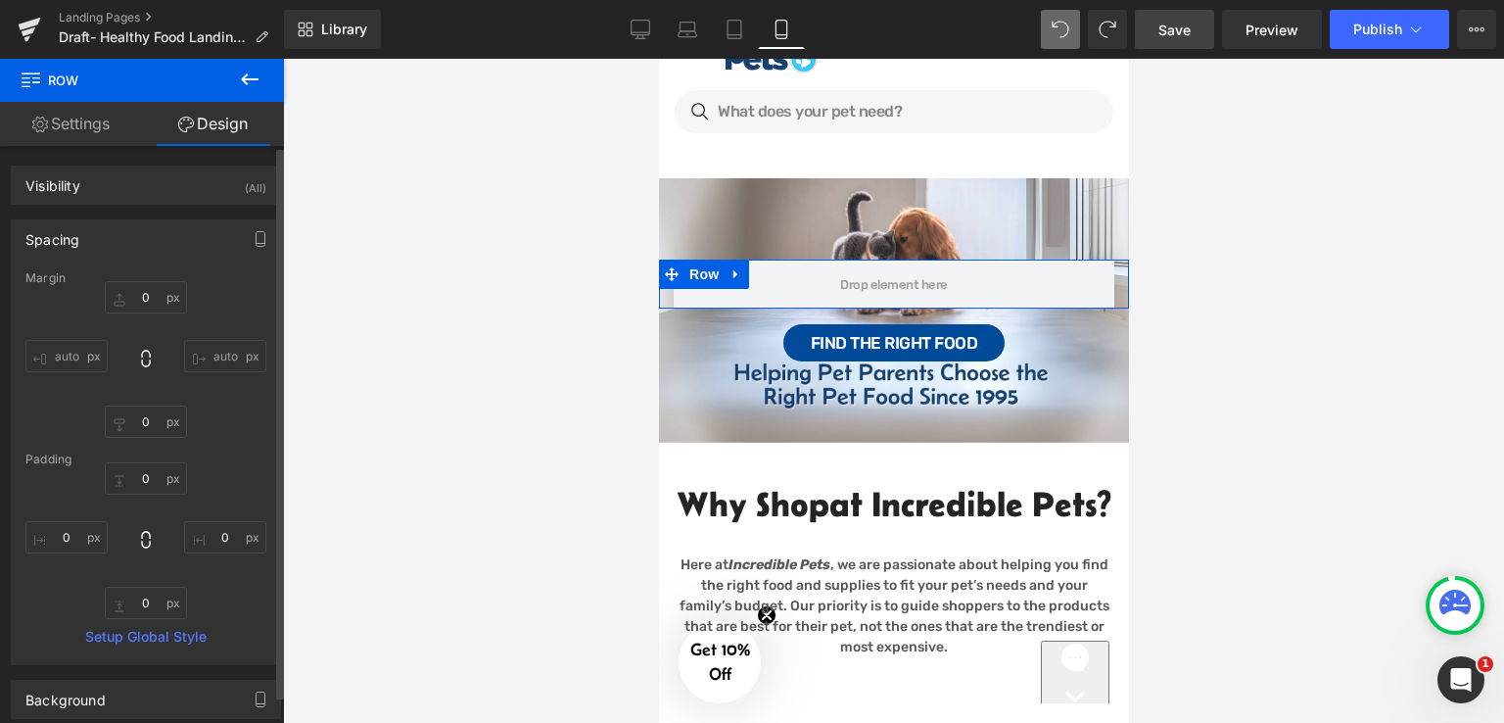
type input "0"
click at [105, 129] on link "Settings" at bounding box center [71, 124] width 142 height 44
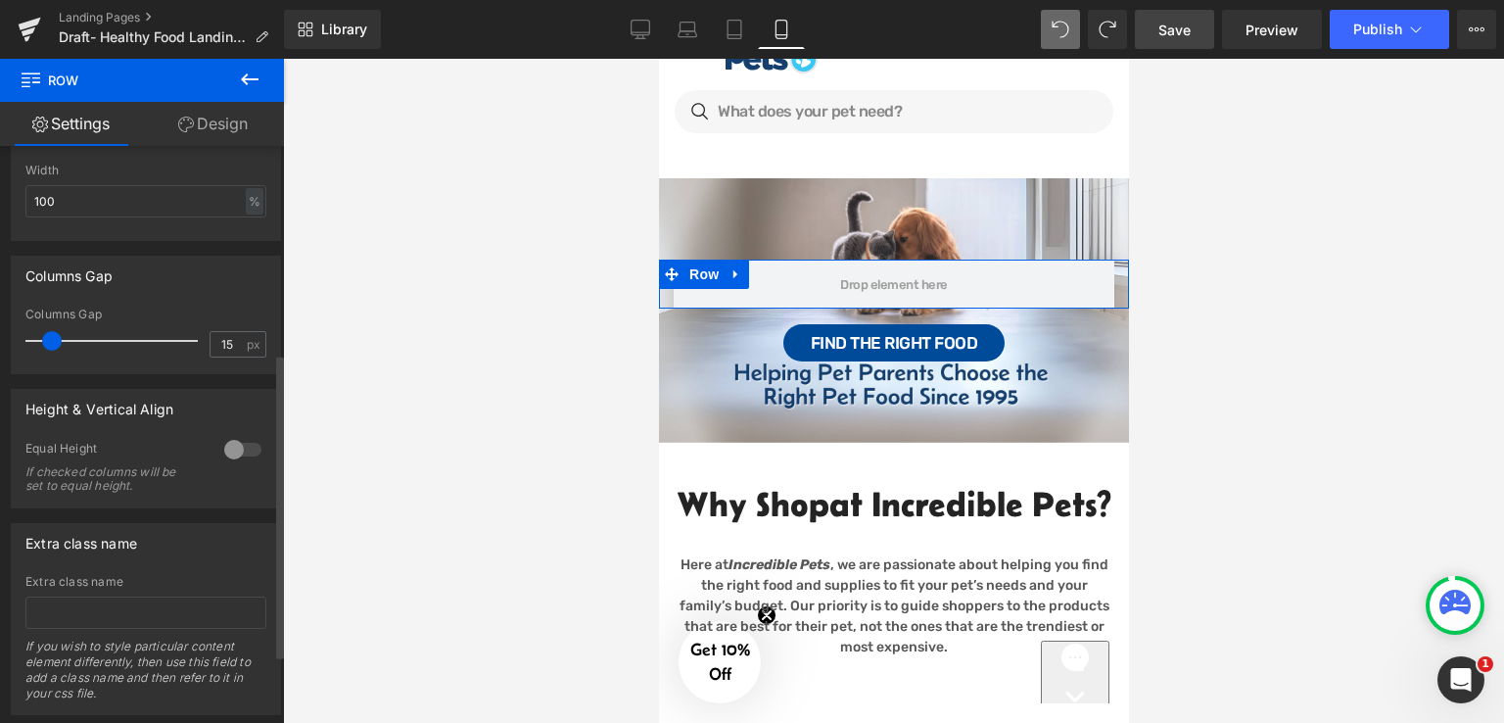
scroll to position [521, 0]
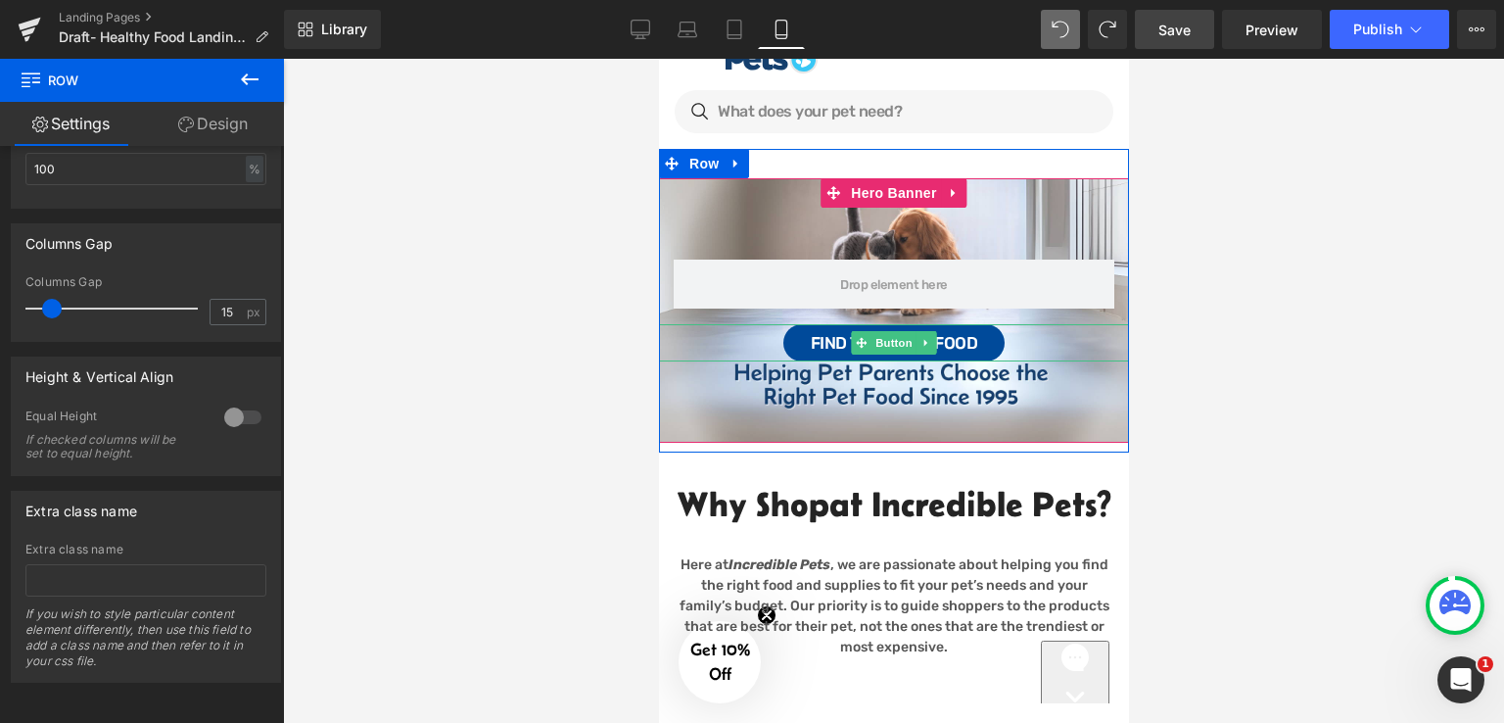
click at [1011, 332] on div "Find the Right Food" at bounding box center [893, 342] width 470 height 37
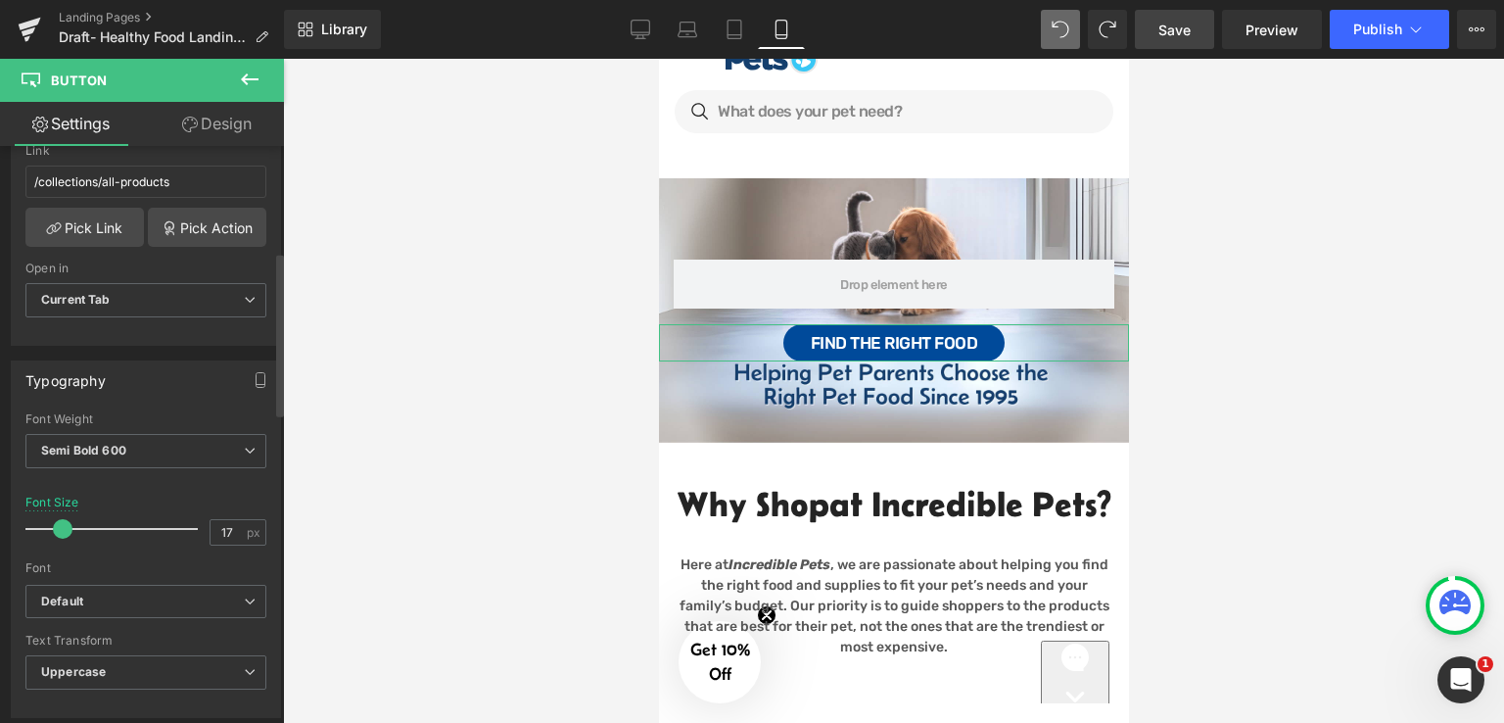
scroll to position [490, 0]
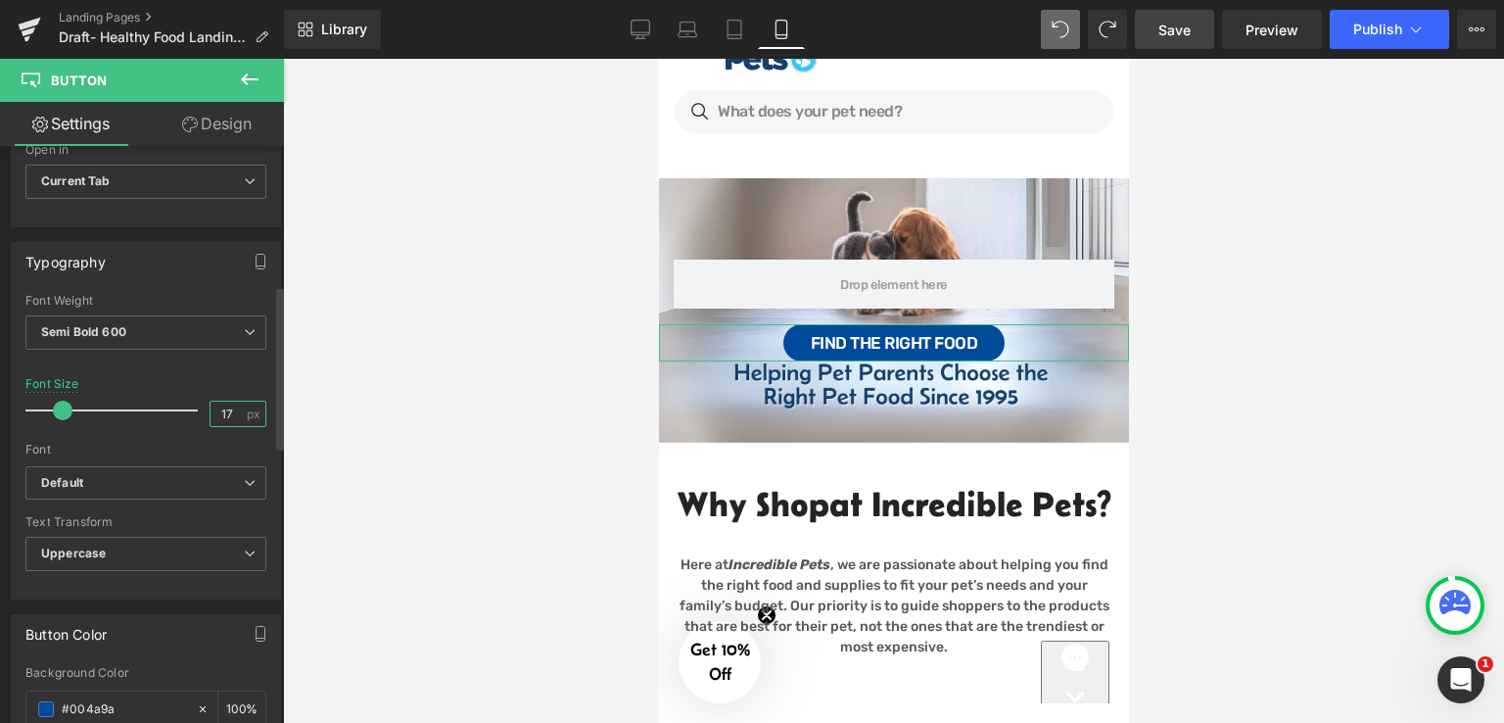
click at [223, 416] on input "17" at bounding box center [228, 414] width 34 height 24
type input "14"
click at [430, 402] on div at bounding box center [893, 391] width 1221 height 664
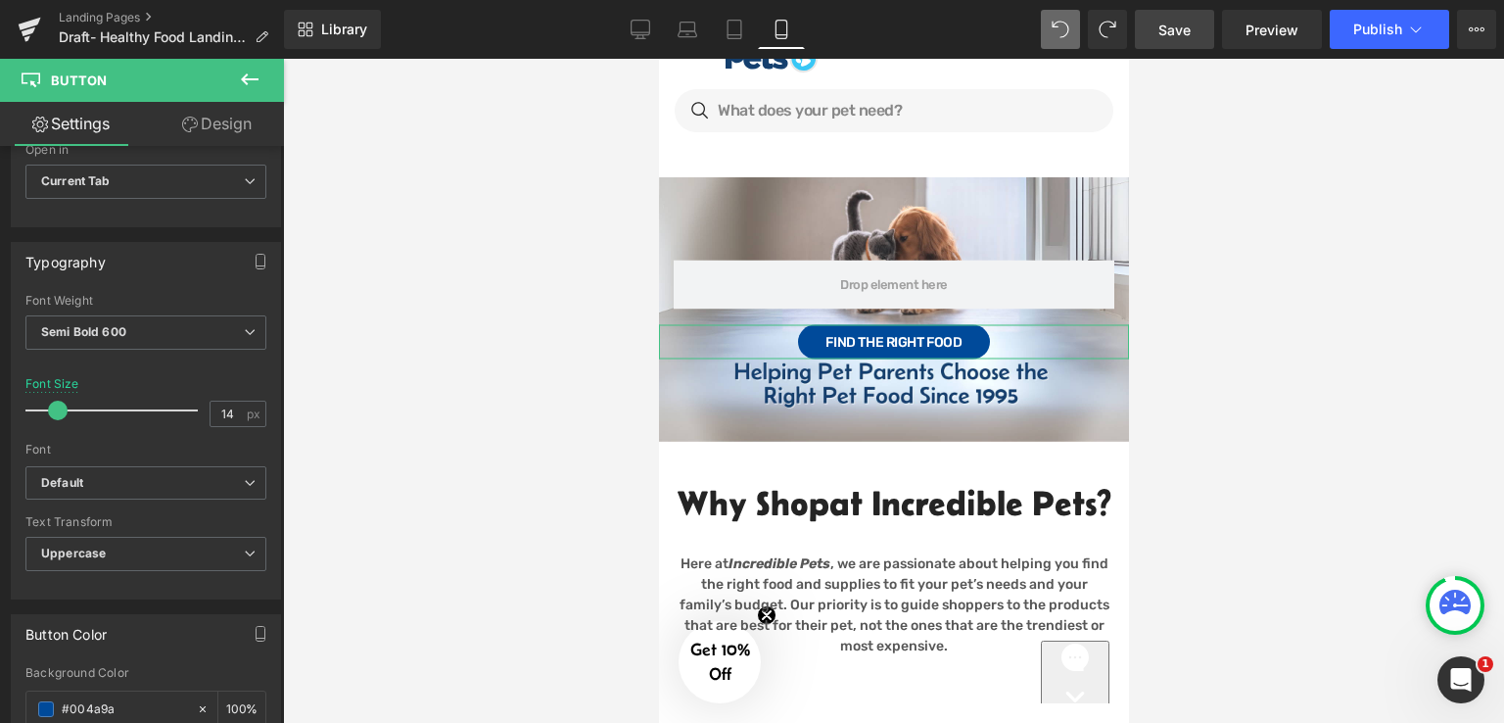
click at [219, 115] on link "Design" at bounding box center [217, 124] width 142 height 44
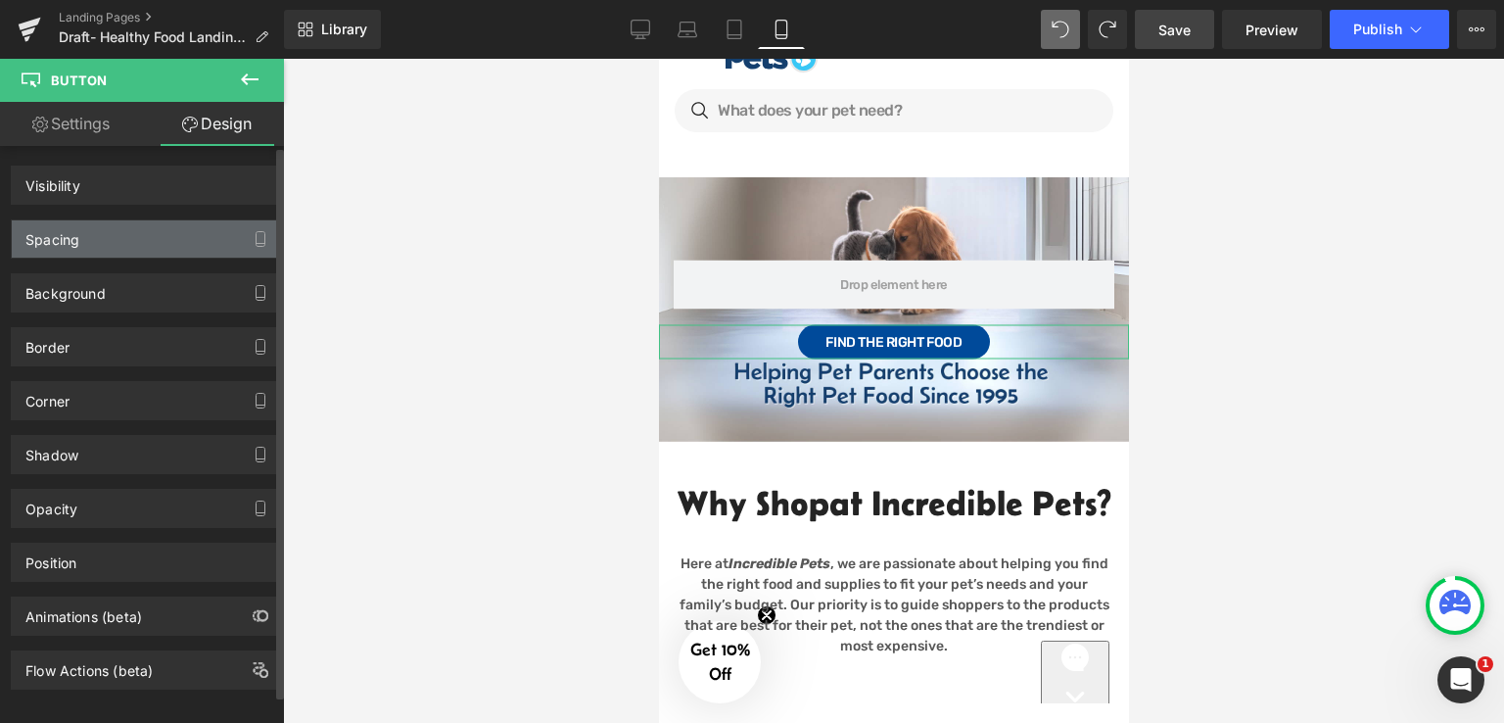
click at [96, 224] on div "Spacing" at bounding box center [146, 238] width 268 height 37
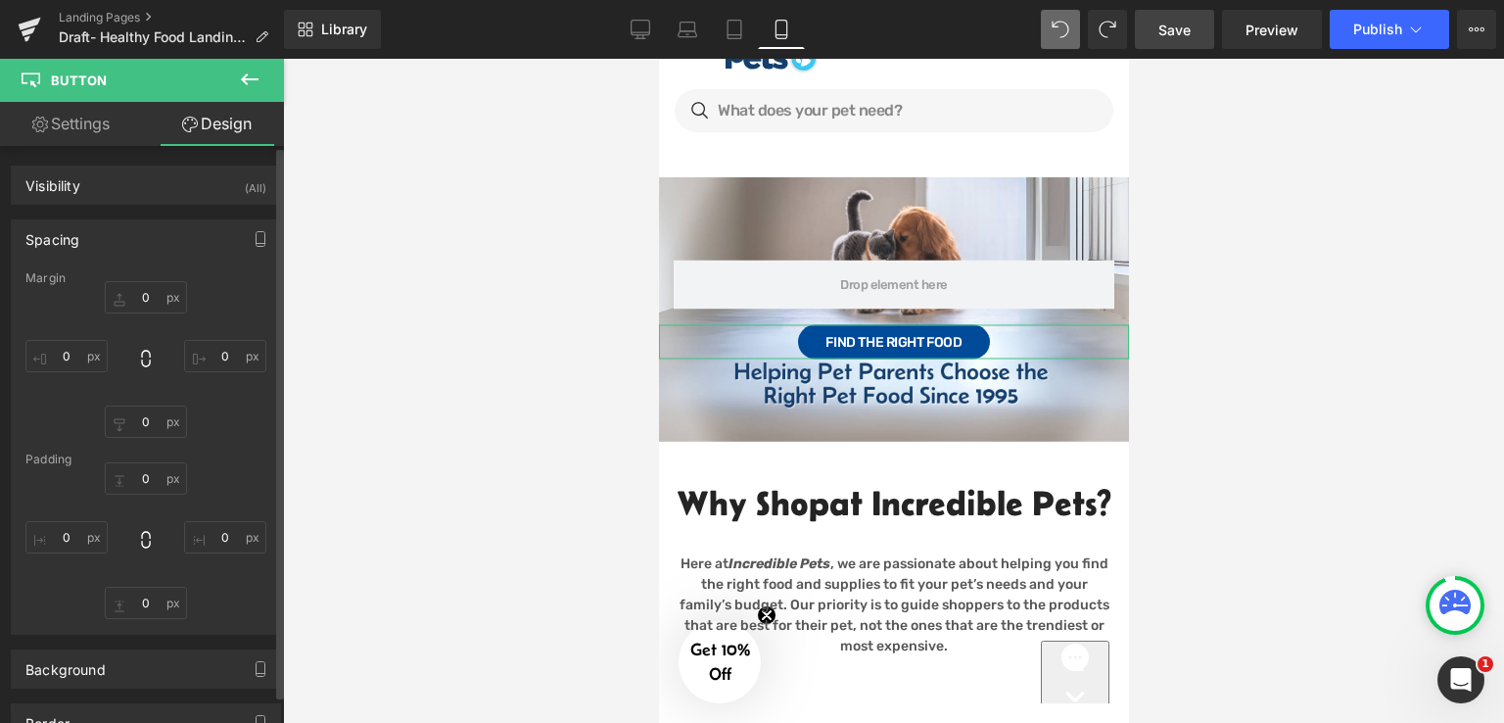
type input "16"
type input "0"
type input "11"
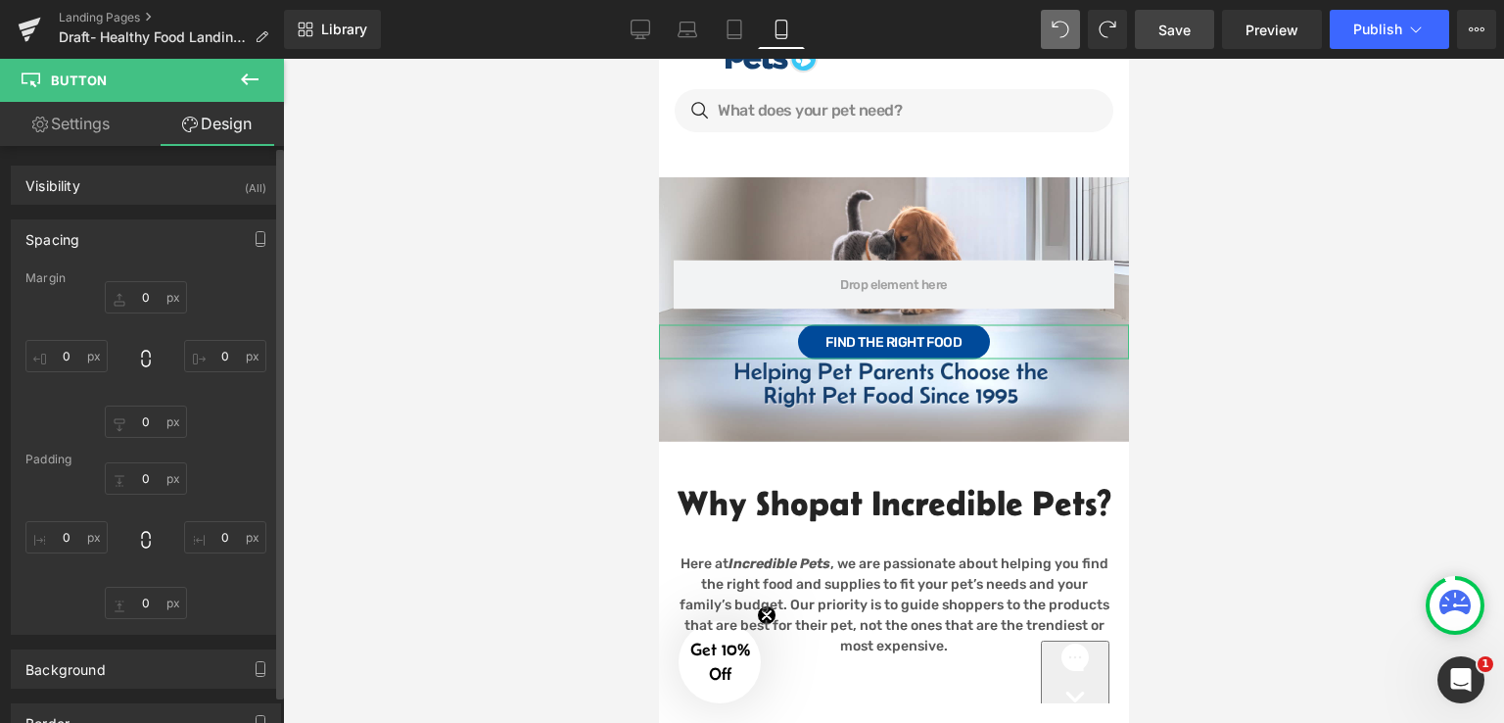
type input "28"
type input "10"
type input "28"
click at [157, 603] on input "10" at bounding box center [146, 603] width 82 height 32
type input "5"
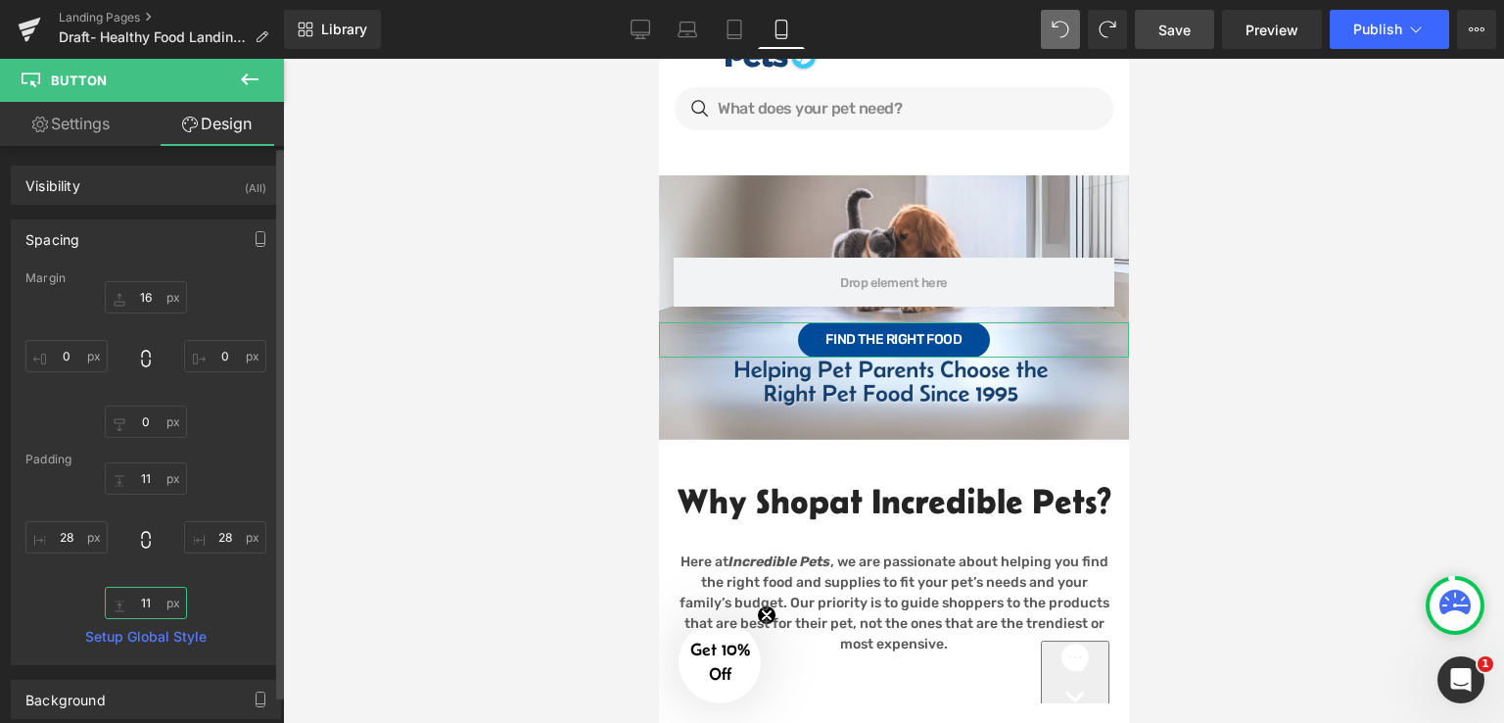
scroll to position [110, 0]
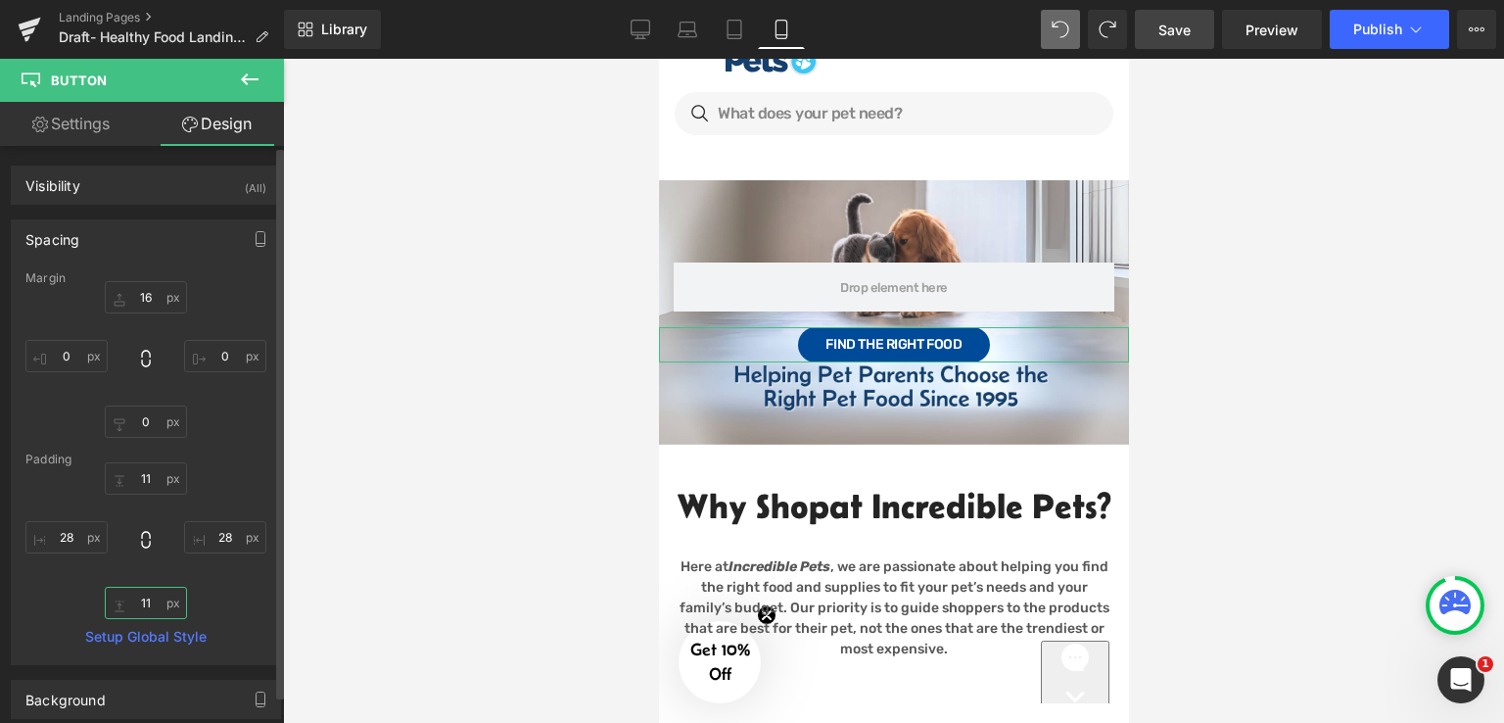
type input "11"
click at [1312, 283] on div at bounding box center [893, 391] width 1221 height 664
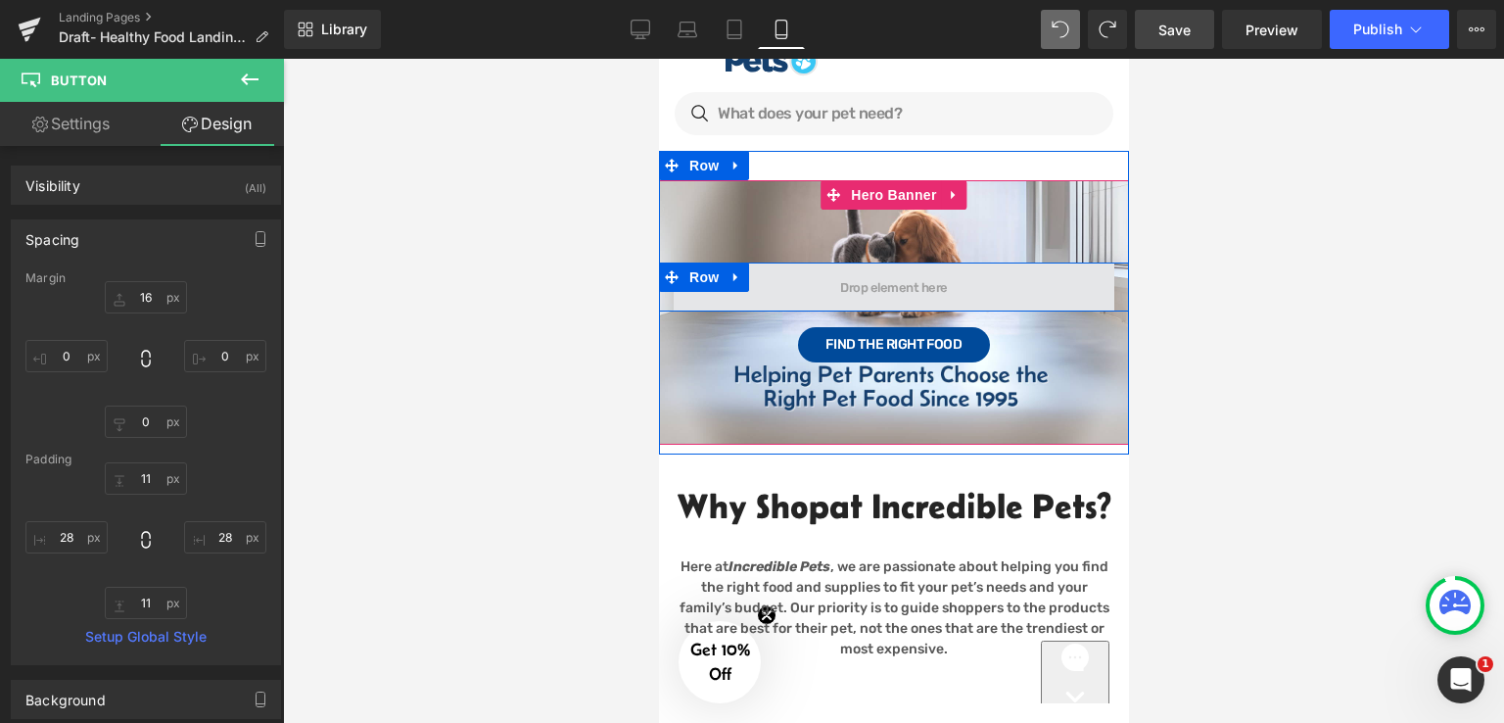
click at [919, 299] on span at bounding box center [892, 287] width 121 height 23
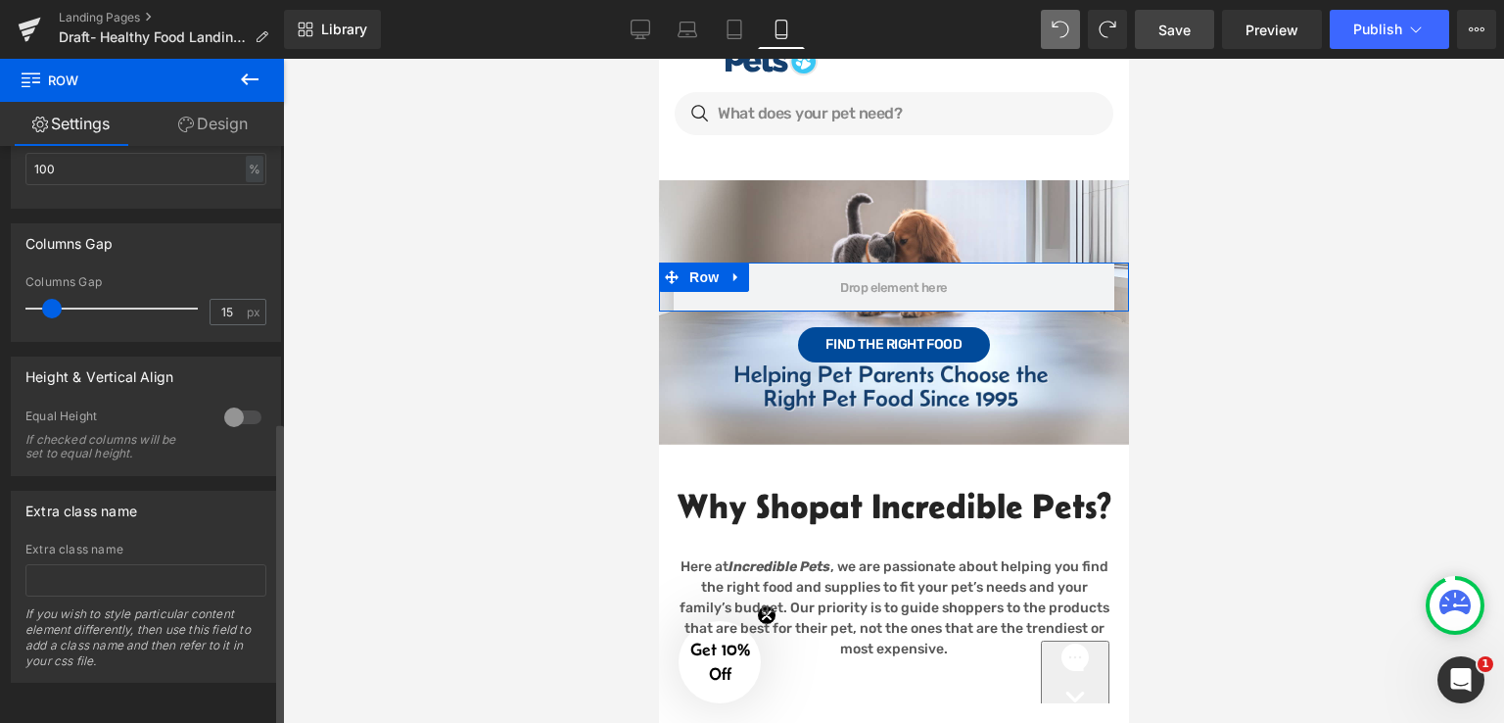
scroll to position [521, 0]
click at [215, 127] on link "Design" at bounding box center [213, 124] width 142 height 44
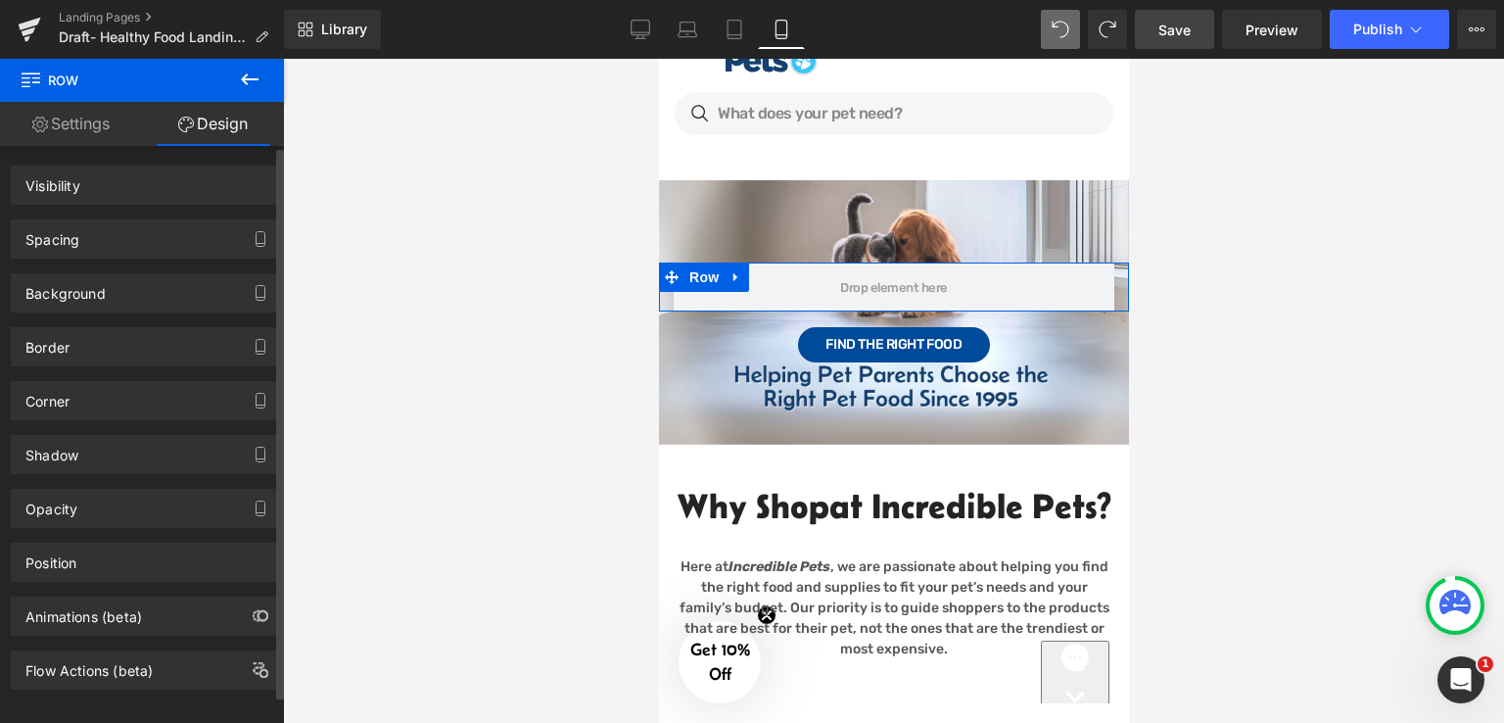
click at [60, 235] on div "Spacing" at bounding box center [52, 233] width 54 height 27
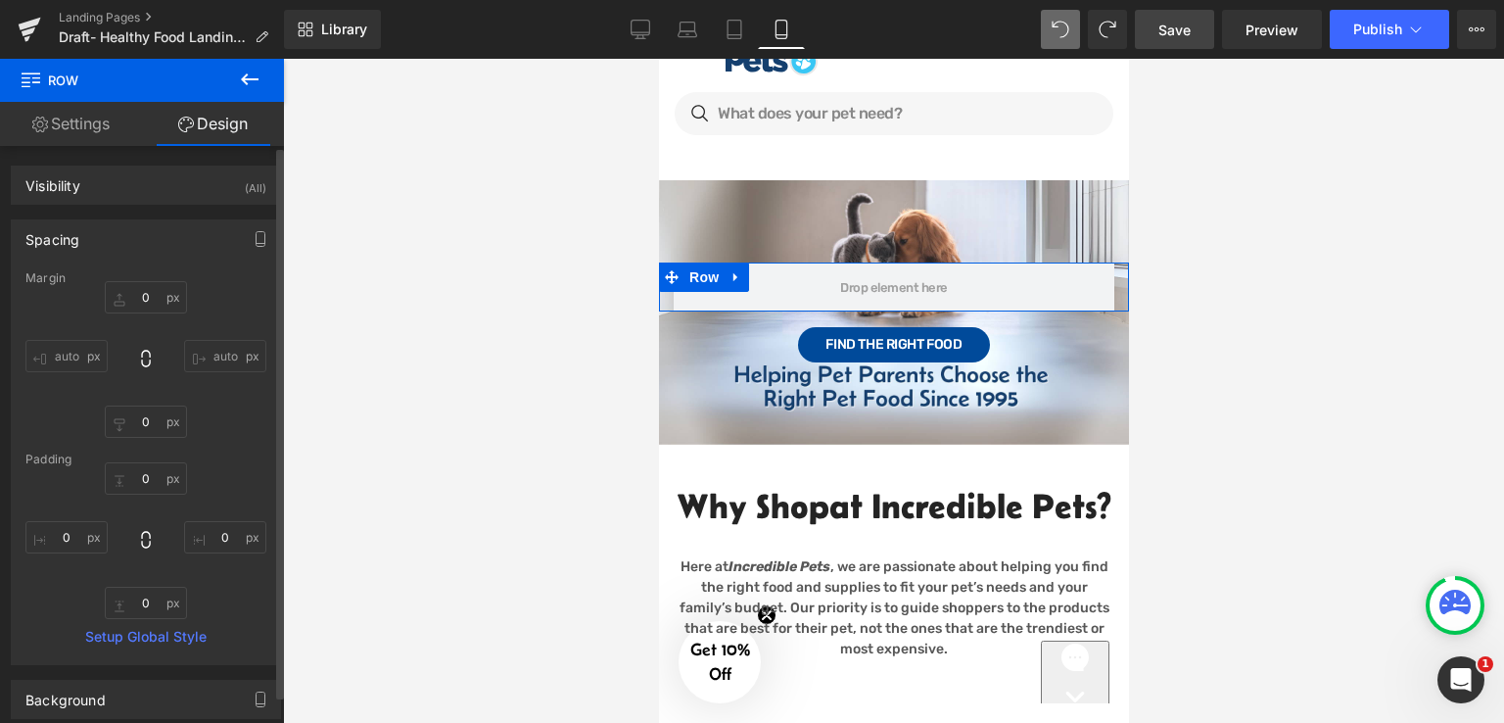
type input "0"
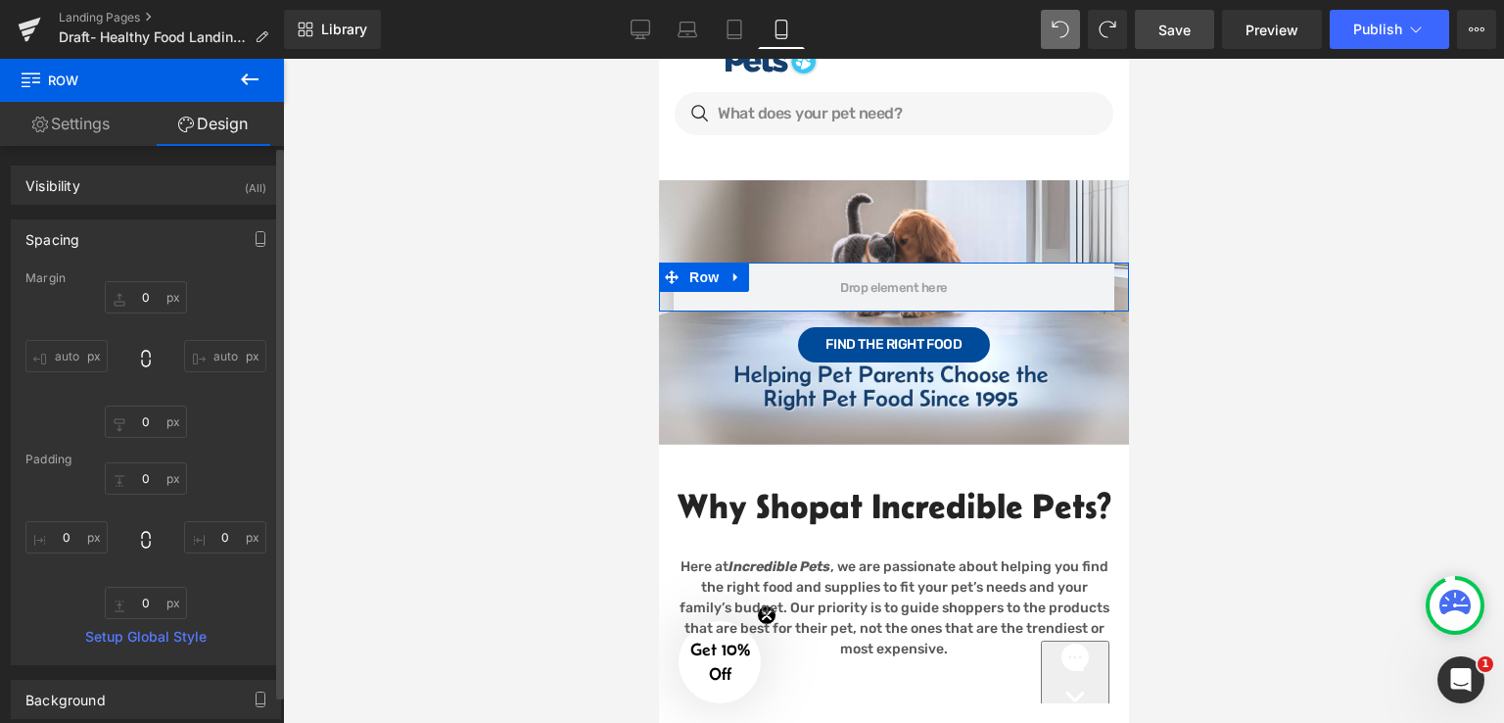
type input "0"
click at [155, 605] on input "0" at bounding box center [146, 603] width 82 height 32
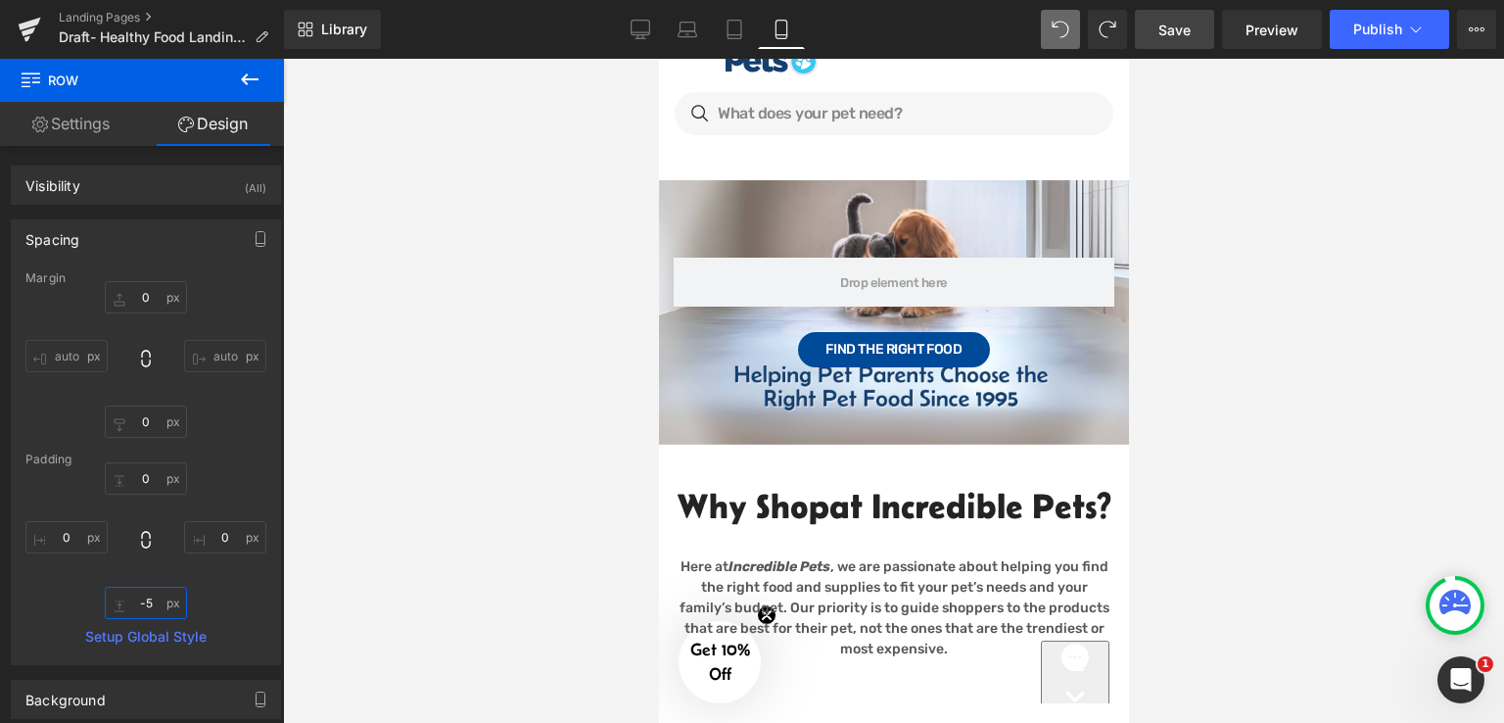
type input "-5"
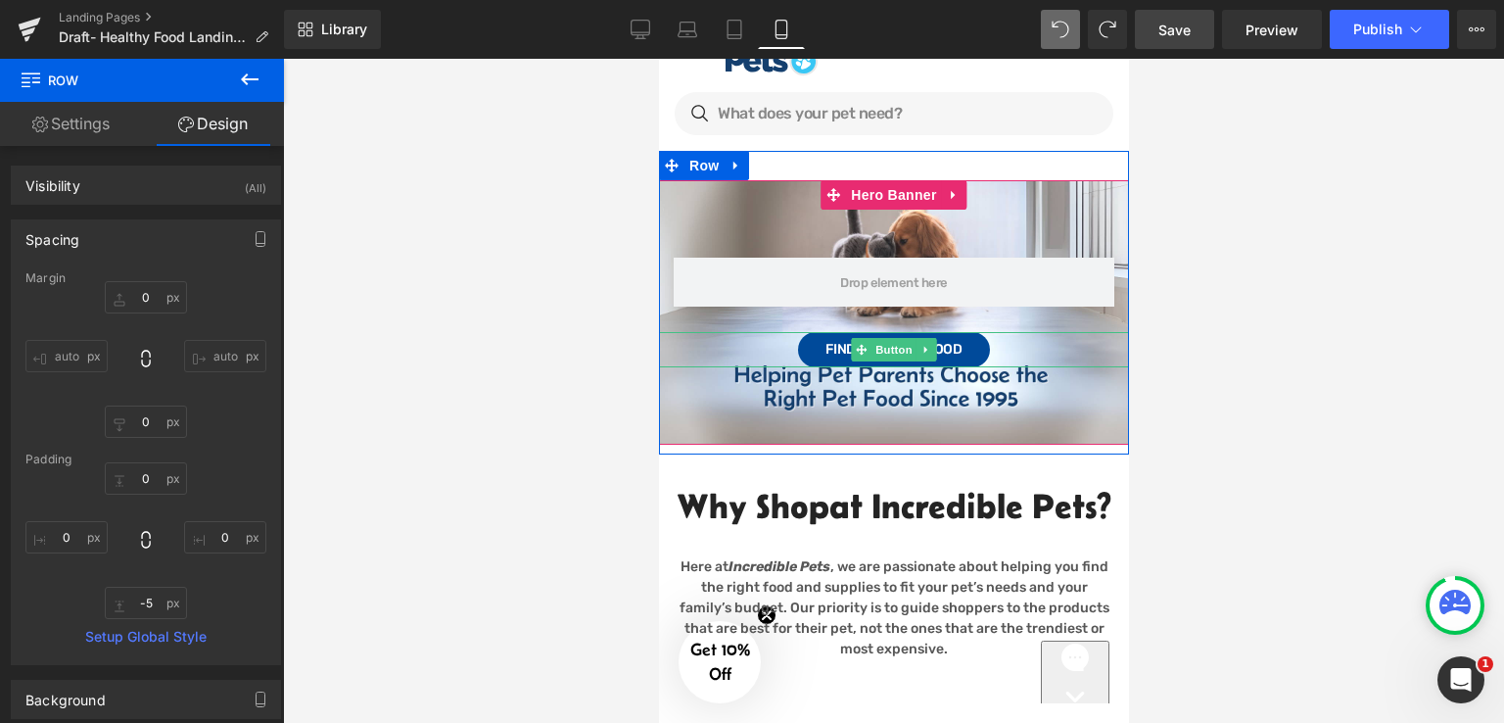
click at [765, 349] on div "Find the Right Food" at bounding box center [893, 349] width 470 height 35
drag, startPoint x: 765, startPoint y: 349, endPoint x: 854, endPoint y: 354, distance: 89.2
click at [765, 349] on div "Find the Right Food" at bounding box center [893, 349] width 470 height 35
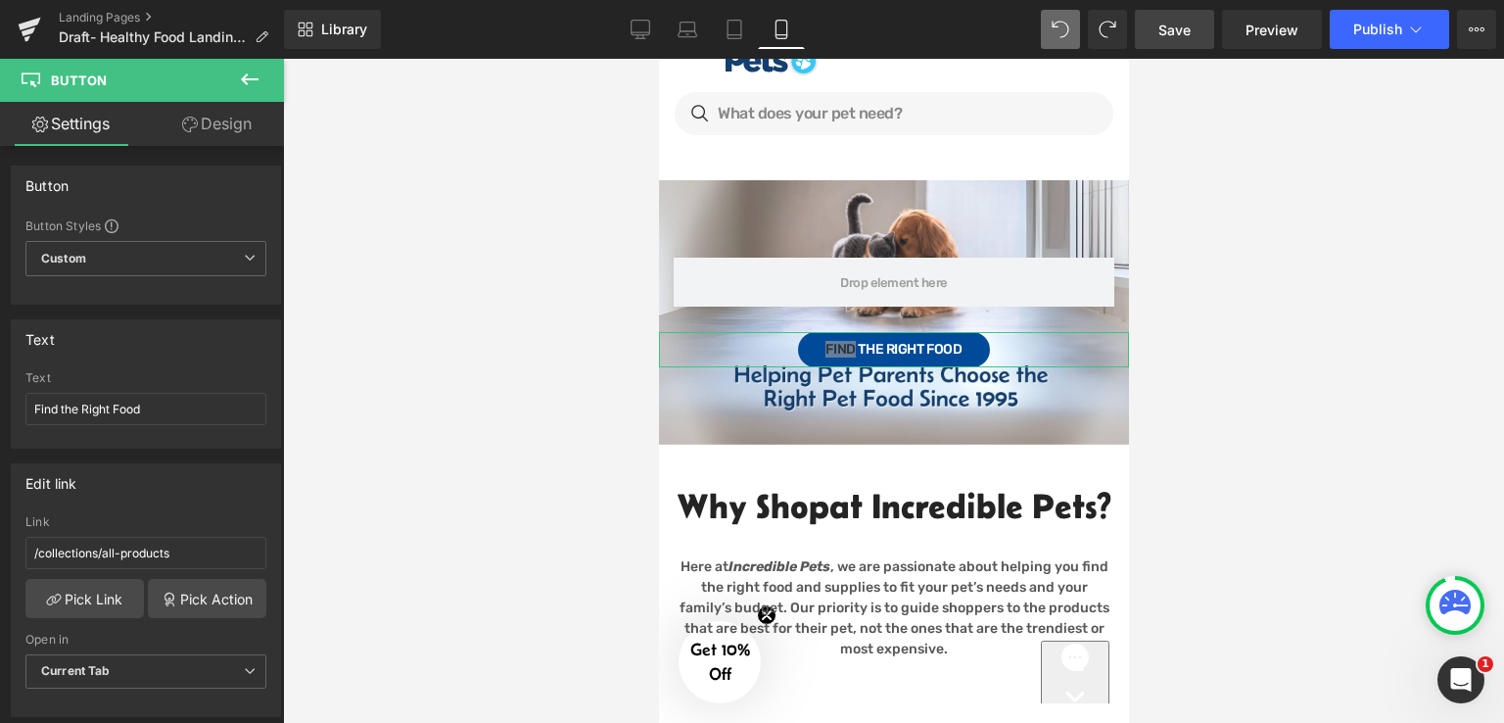
click at [231, 128] on link "Design" at bounding box center [217, 124] width 142 height 44
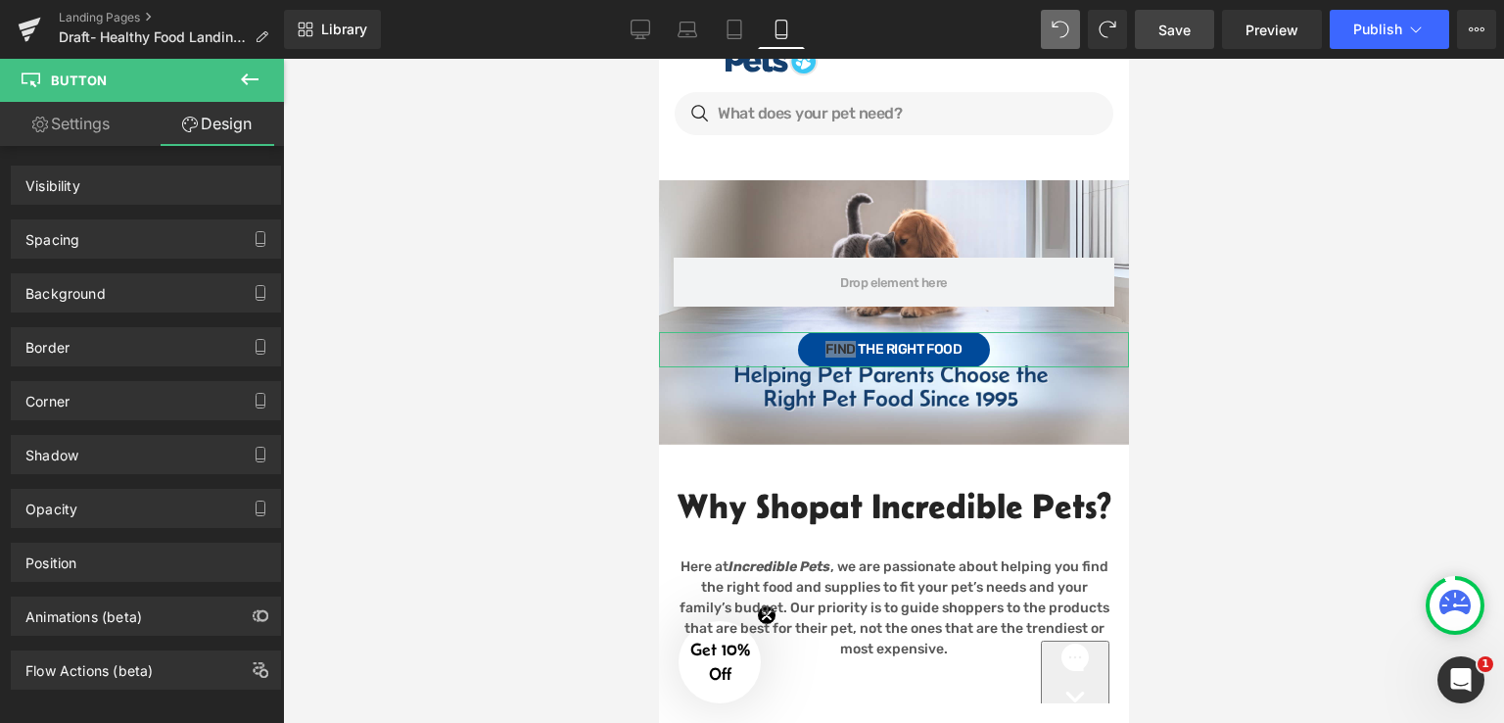
click at [1289, 360] on div at bounding box center [893, 391] width 1221 height 664
click at [654, 31] on link "Desktop" at bounding box center [640, 29] width 47 height 39
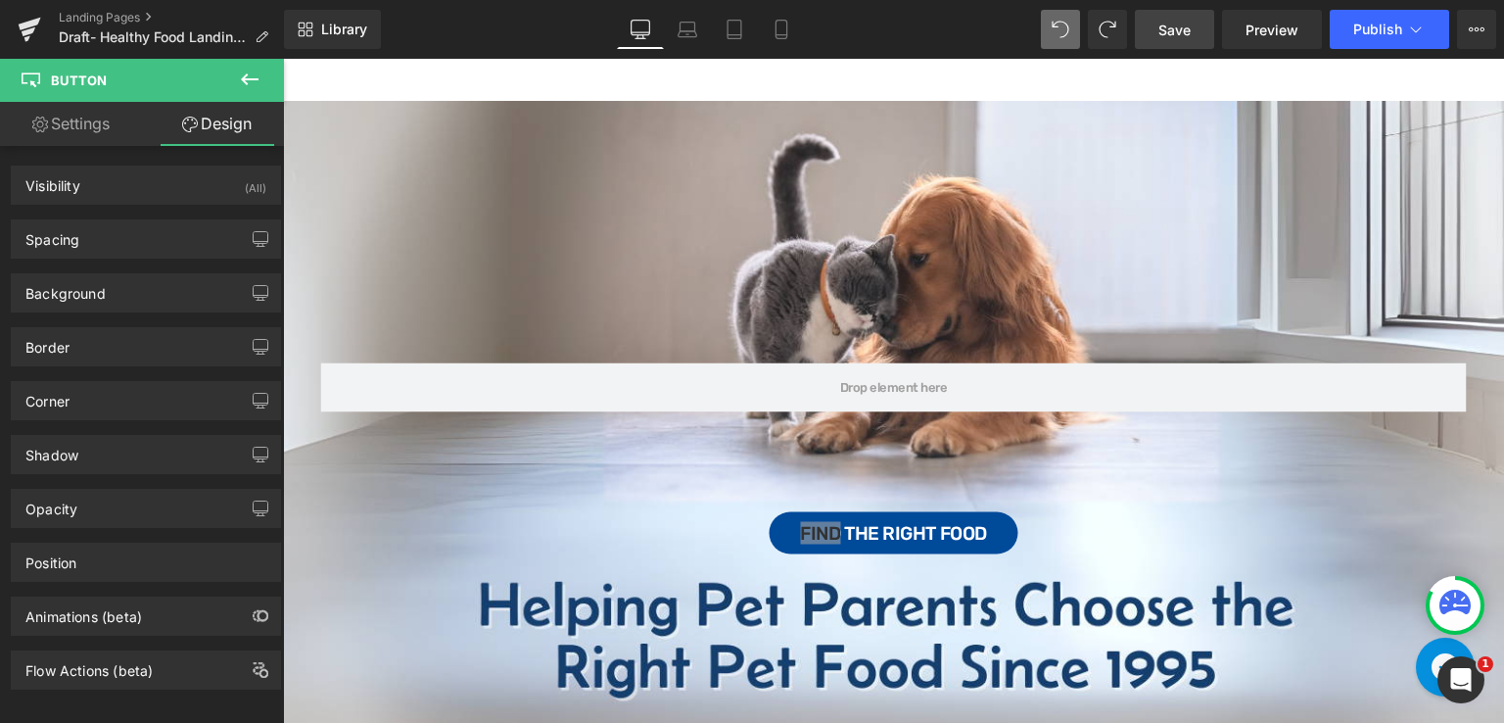
scroll to position [289, 0]
